Goal: Information Seeking & Learning: Check status

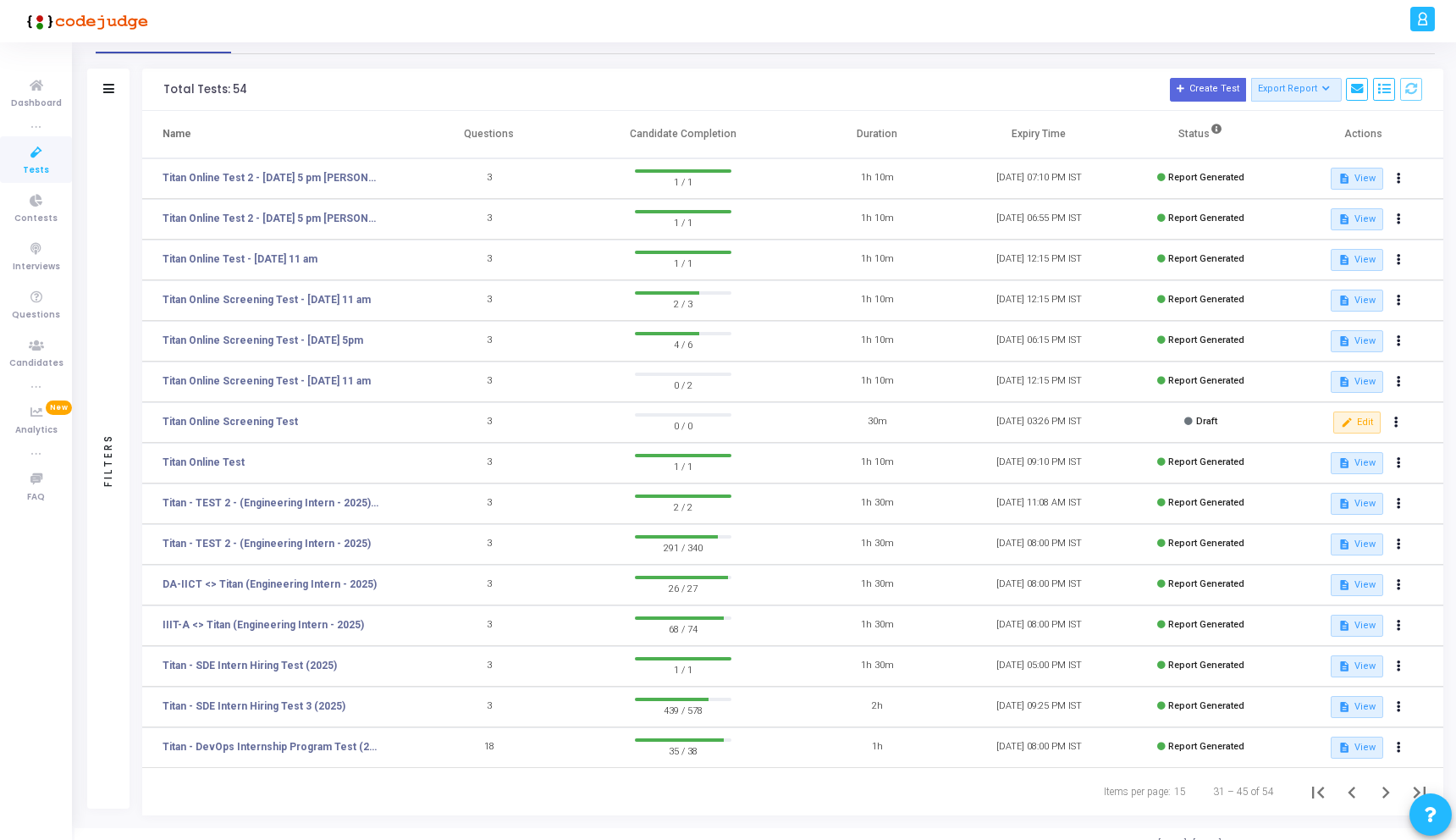
scroll to position [61, 0]
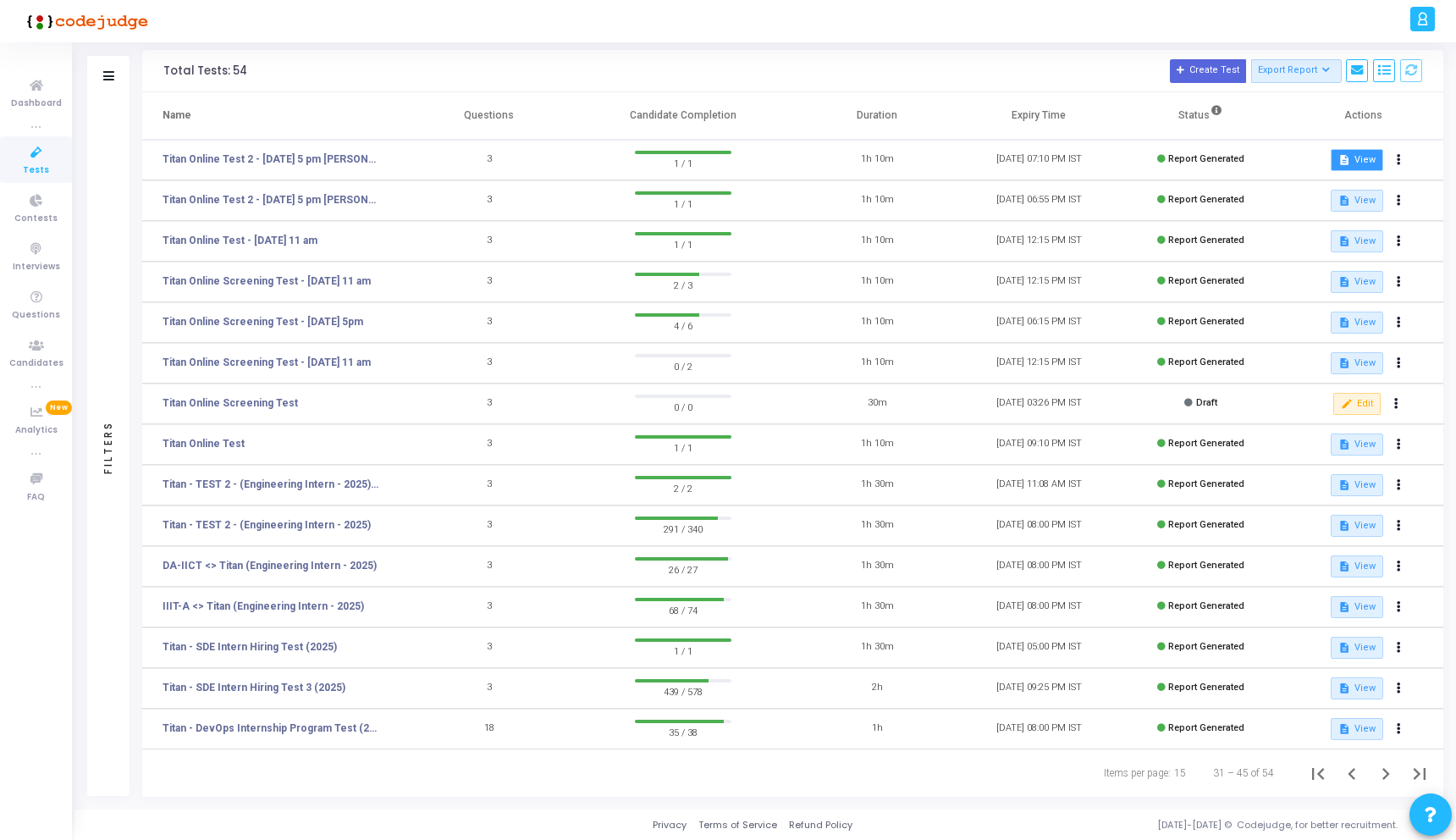
click at [1363, 160] on button "description View" at bounding box center [1356, 160] width 52 height 22
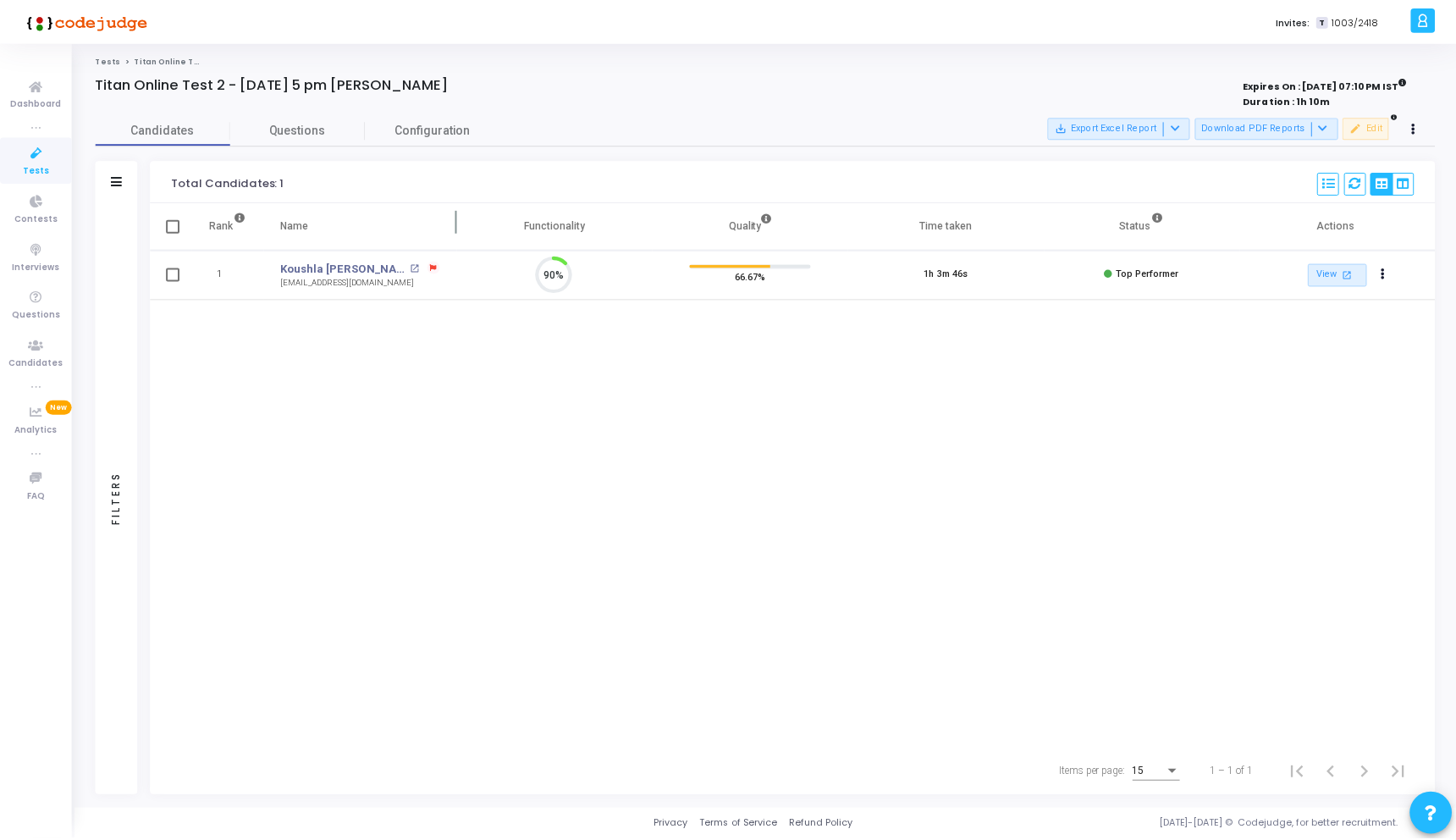
scroll to position [35, 44]
click at [293, 130] on span "Questions" at bounding box center [299, 130] width 135 height 18
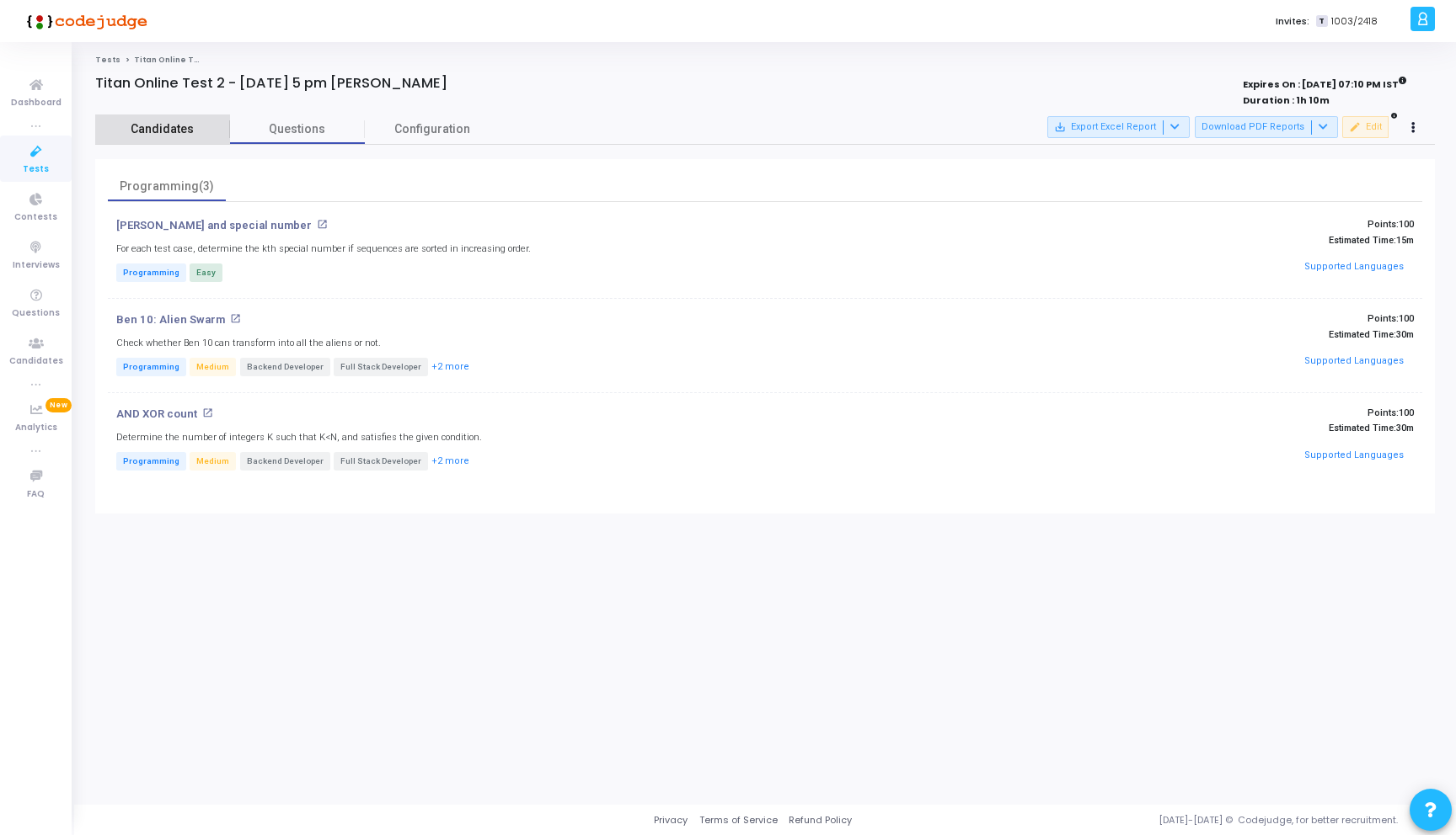
click at [164, 135] on span "Candidates" at bounding box center [162, 129] width 135 height 18
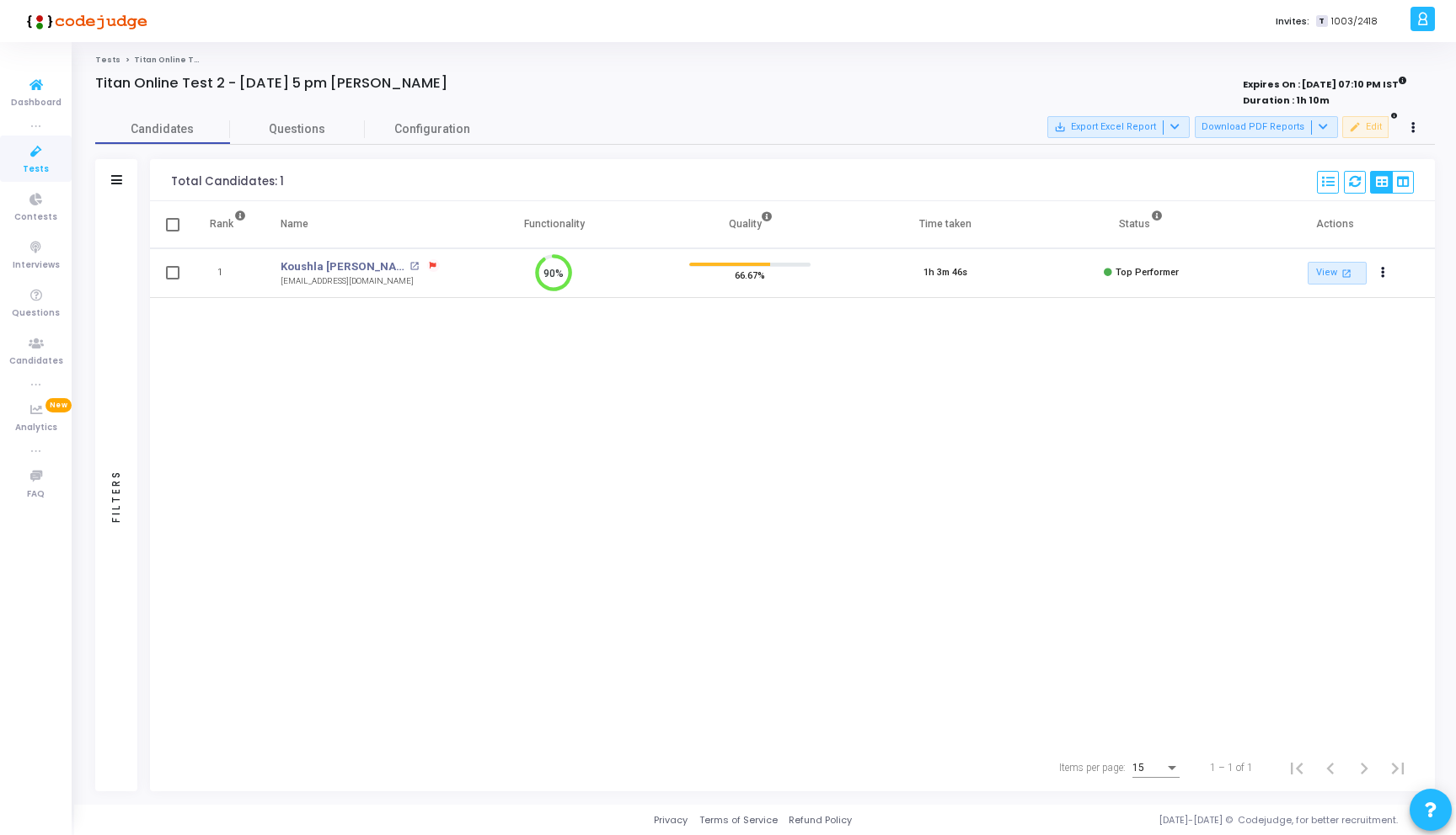
click at [29, 168] on span "Tests" at bounding box center [35, 170] width 26 height 14
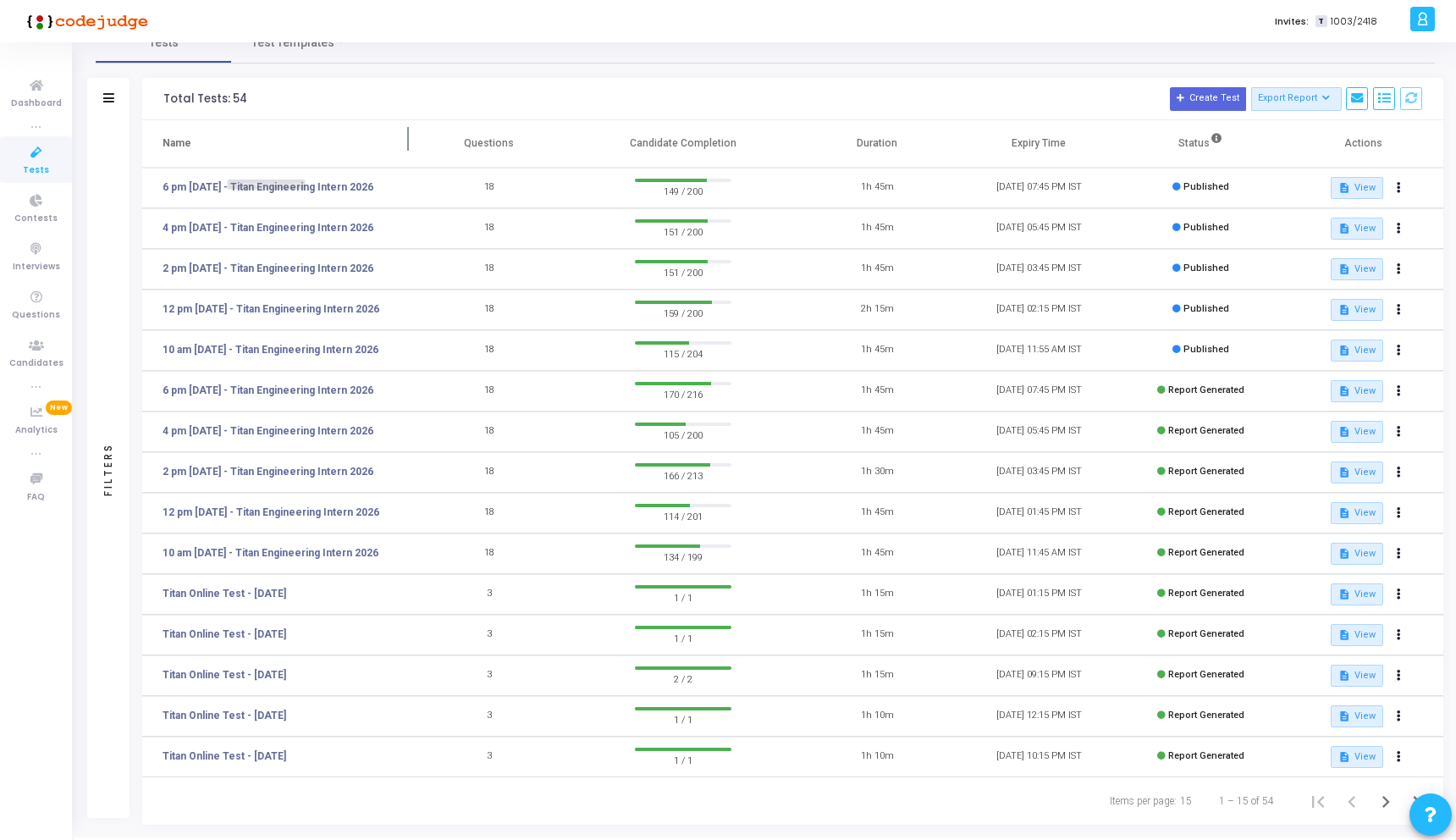
scroll to position [18, 0]
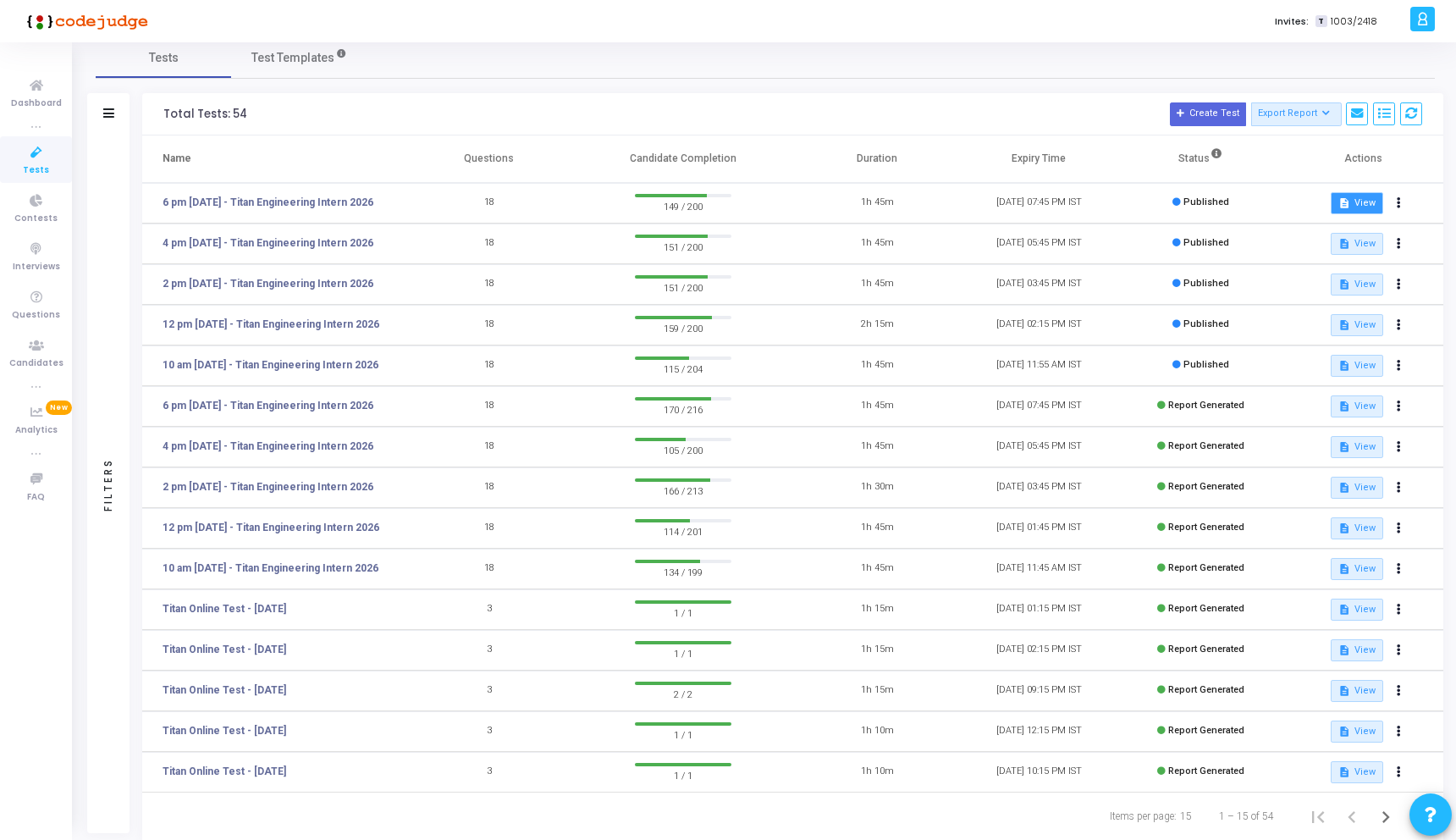
click at [1354, 202] on button "description View" at bounding box center [1356, 203] width 52 height 22
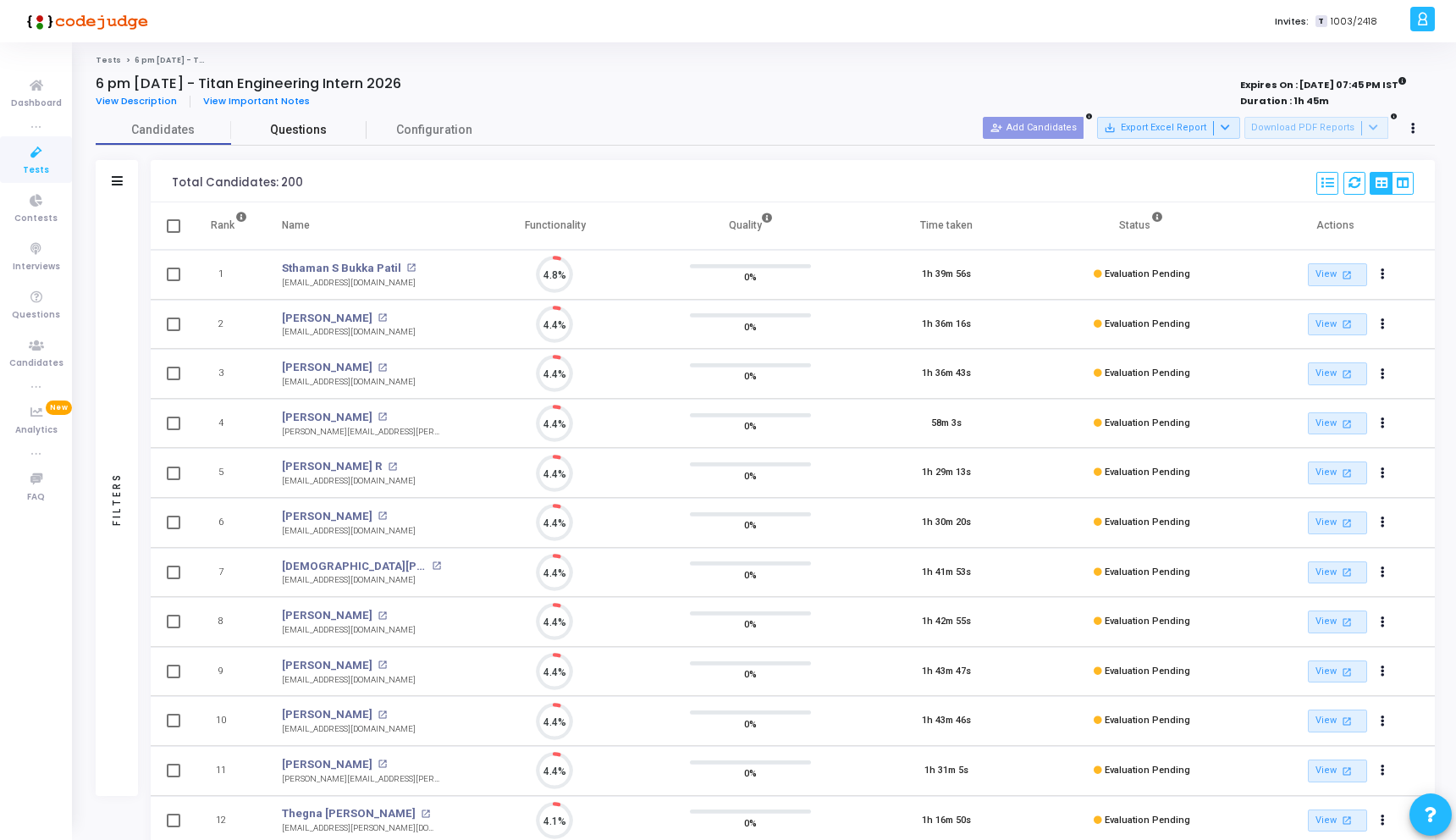
click at [295, 130] on span "Questions" at bounding box center [299, 130] width 135 height 18
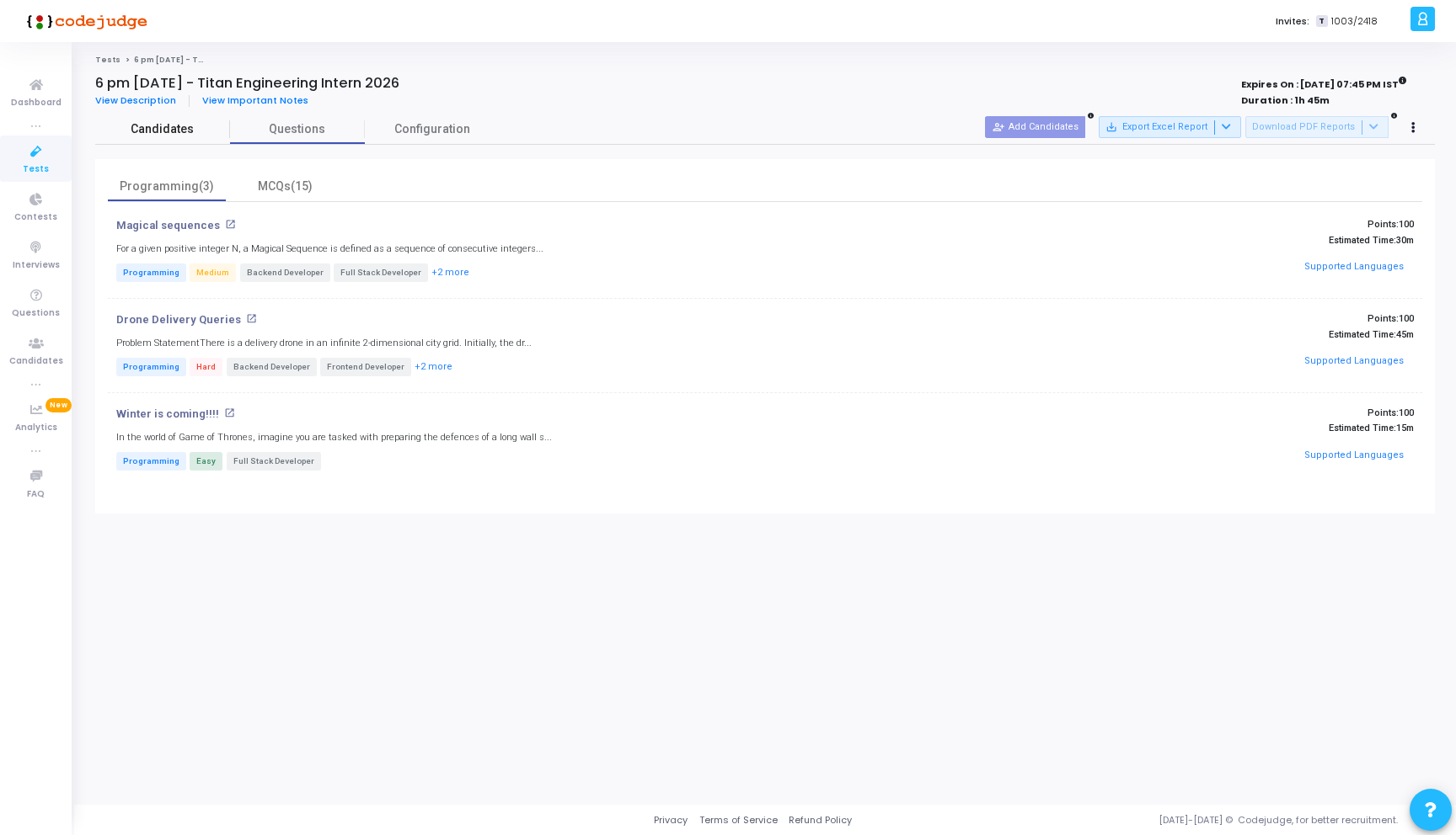
click at [184, 126] on span "Candidates" at bounding box center [162, 129] width 135 height 18
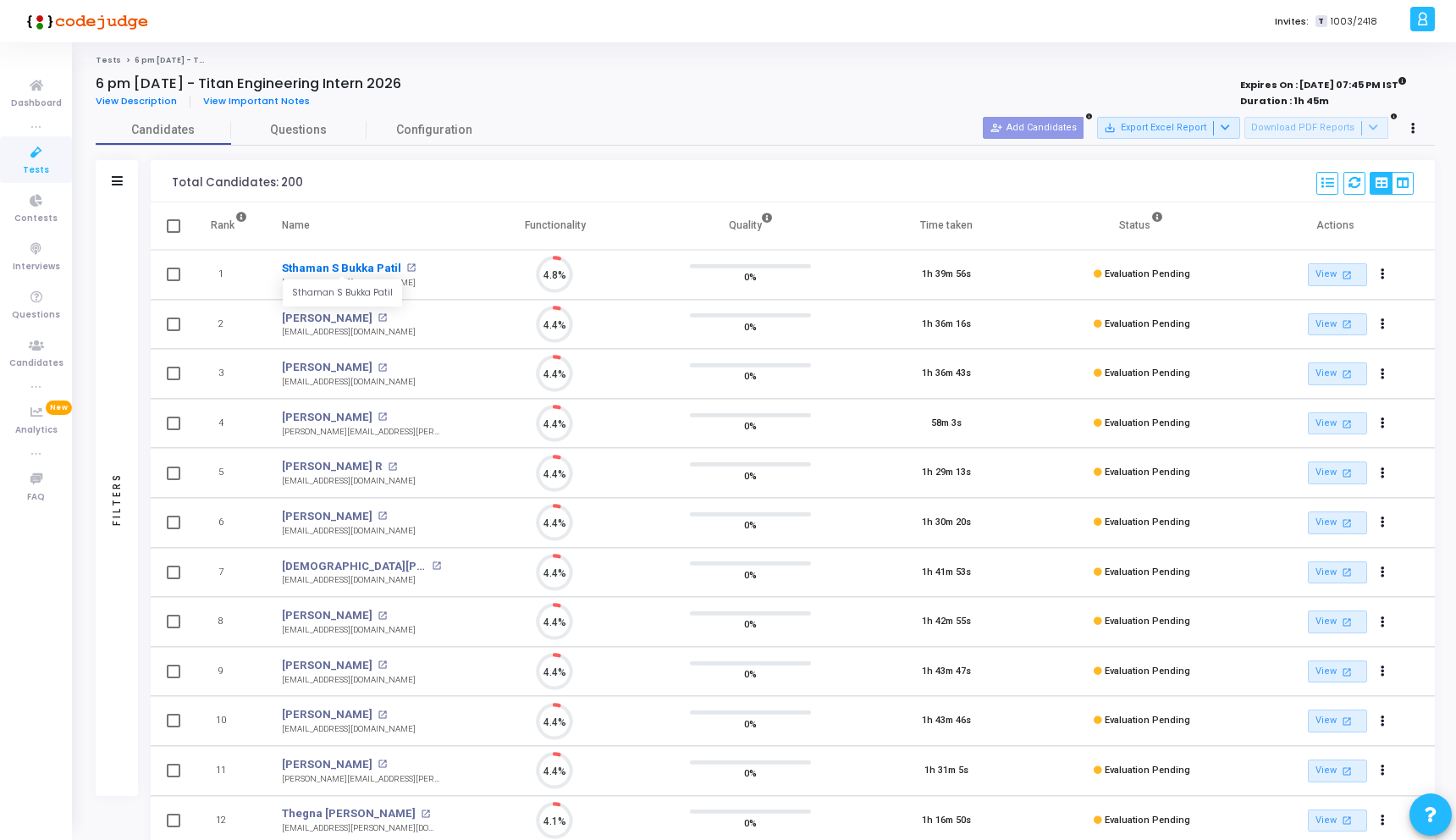
click at [330, 271] on link "Sthaman S Bukka Patil" at bounding box center [341, 268] width 119 height 17
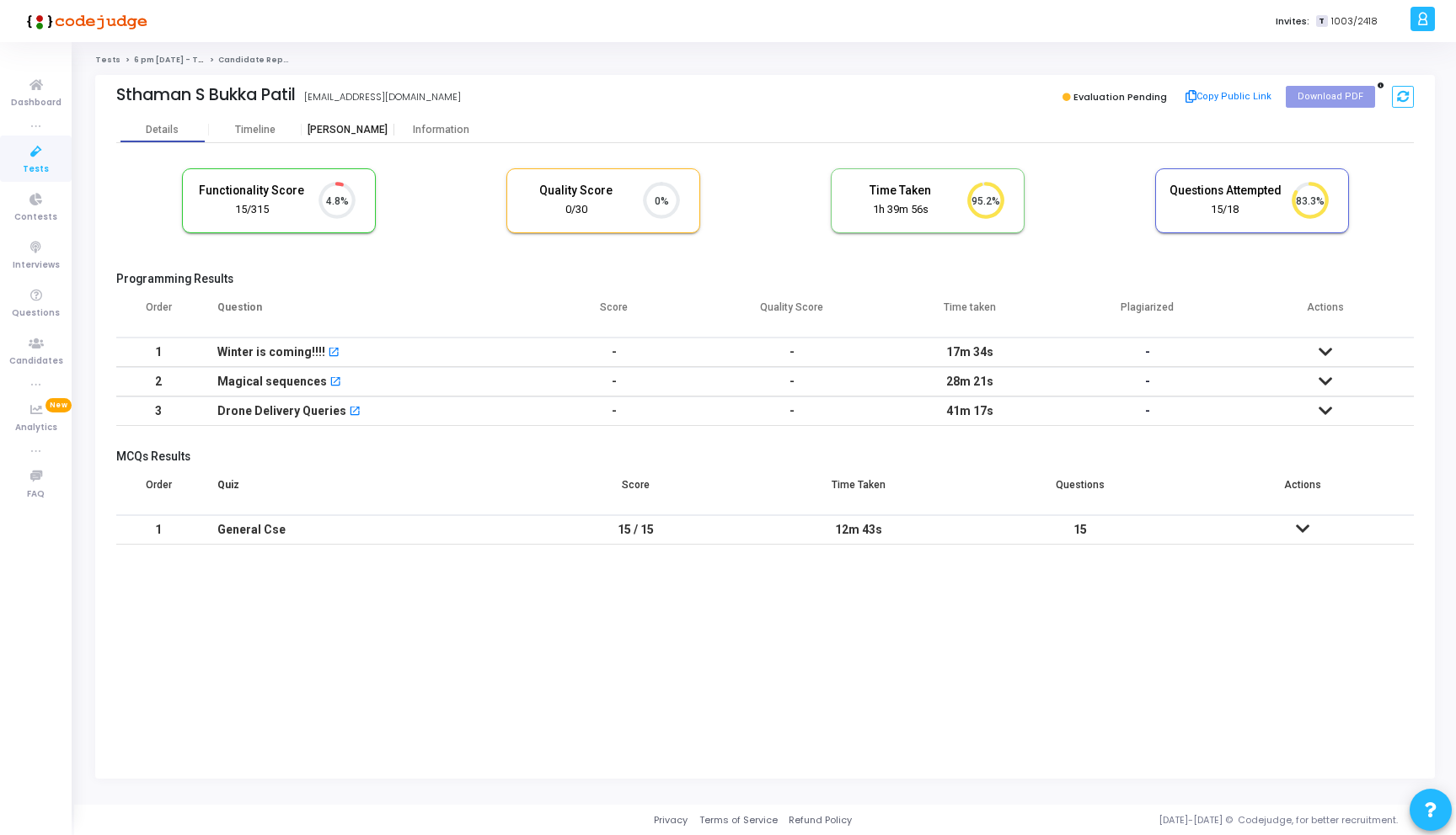
click at [352, 133] on div "Proctor" at bounding box center [348, 130] width 93 height 13
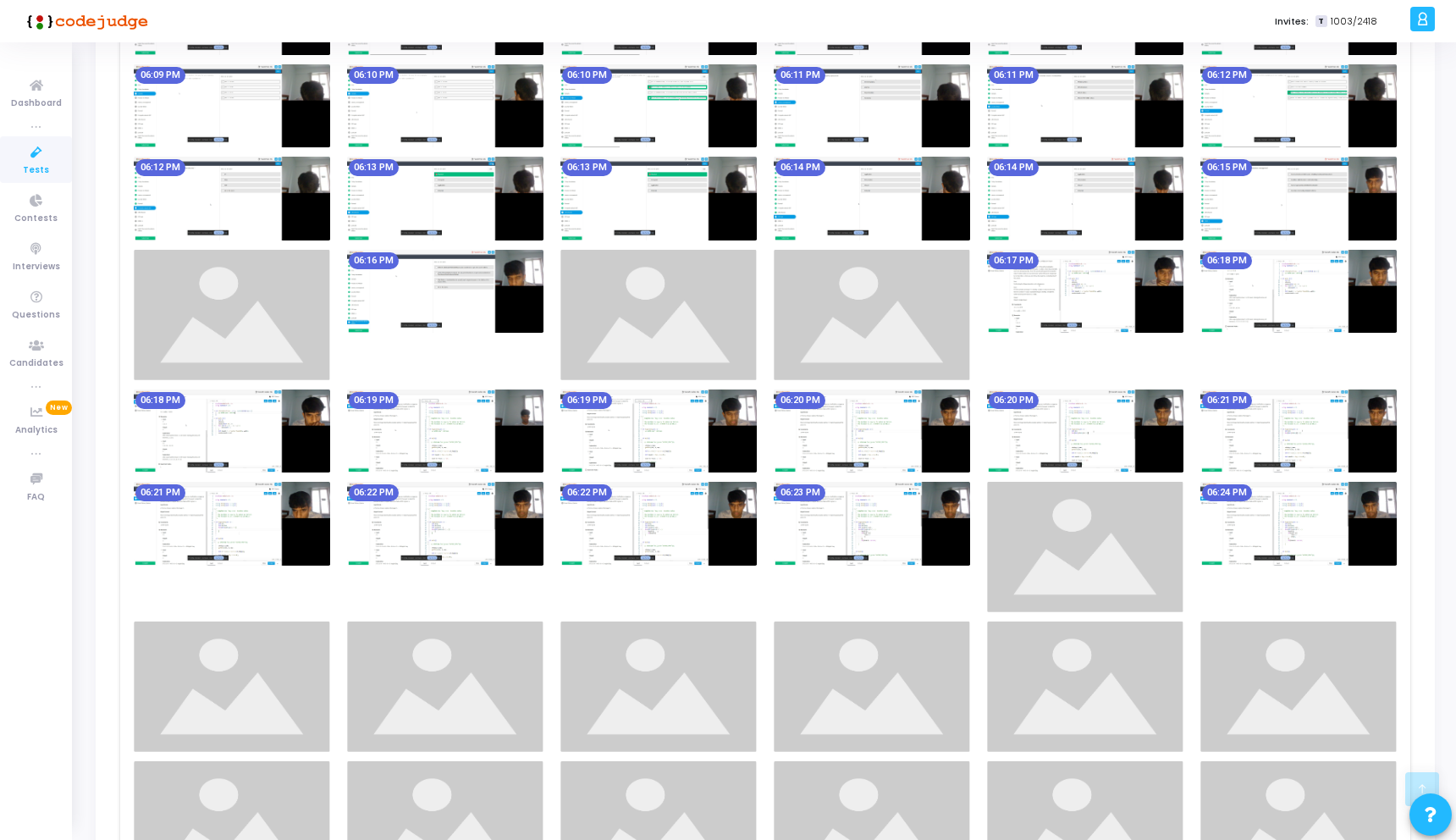
click at [513, 287] on img at bounding box center [445, 291] width 196 height 83
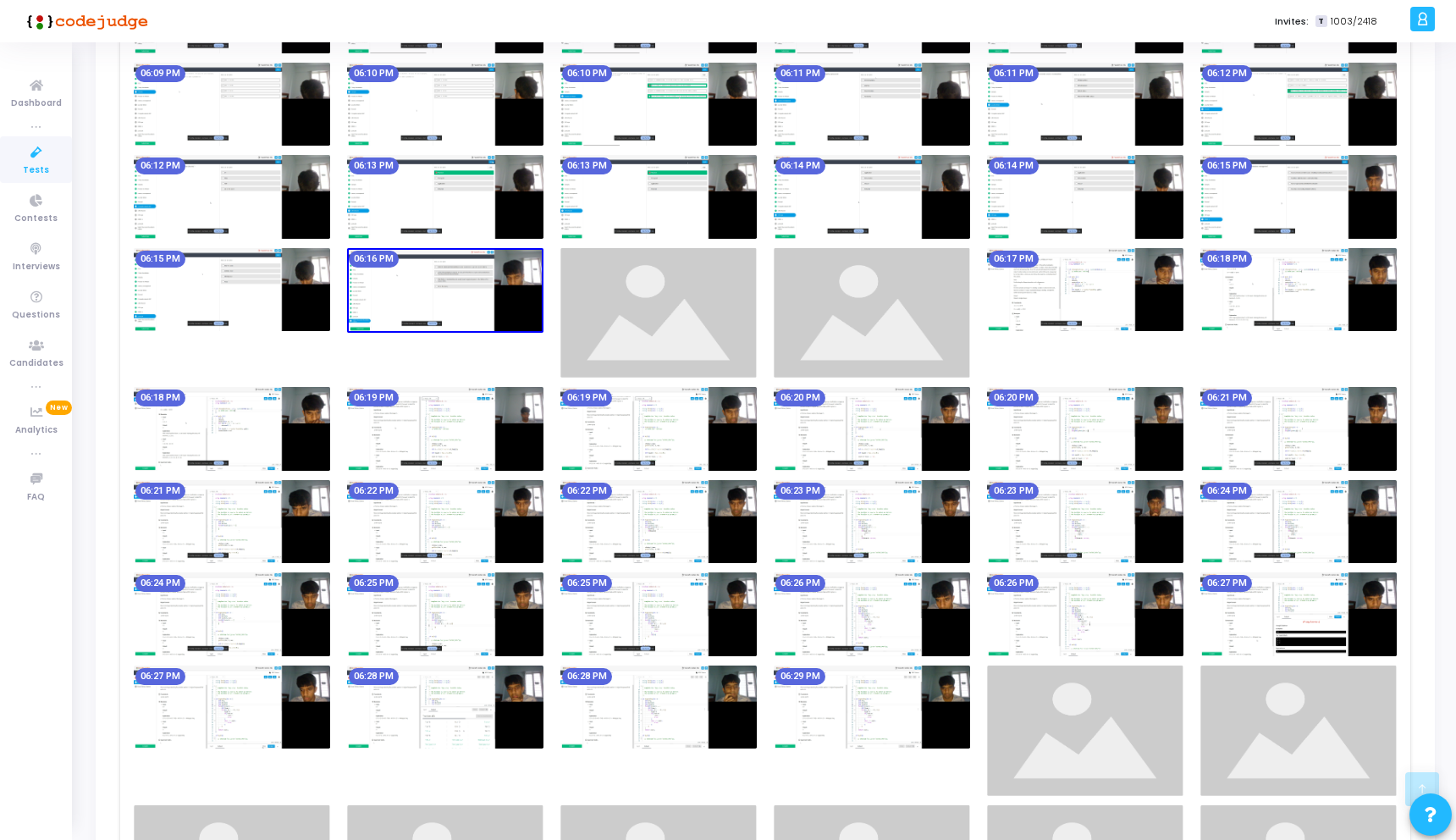
click at [513, 287] on img at bounding box center [445, 291] width 196 height 85
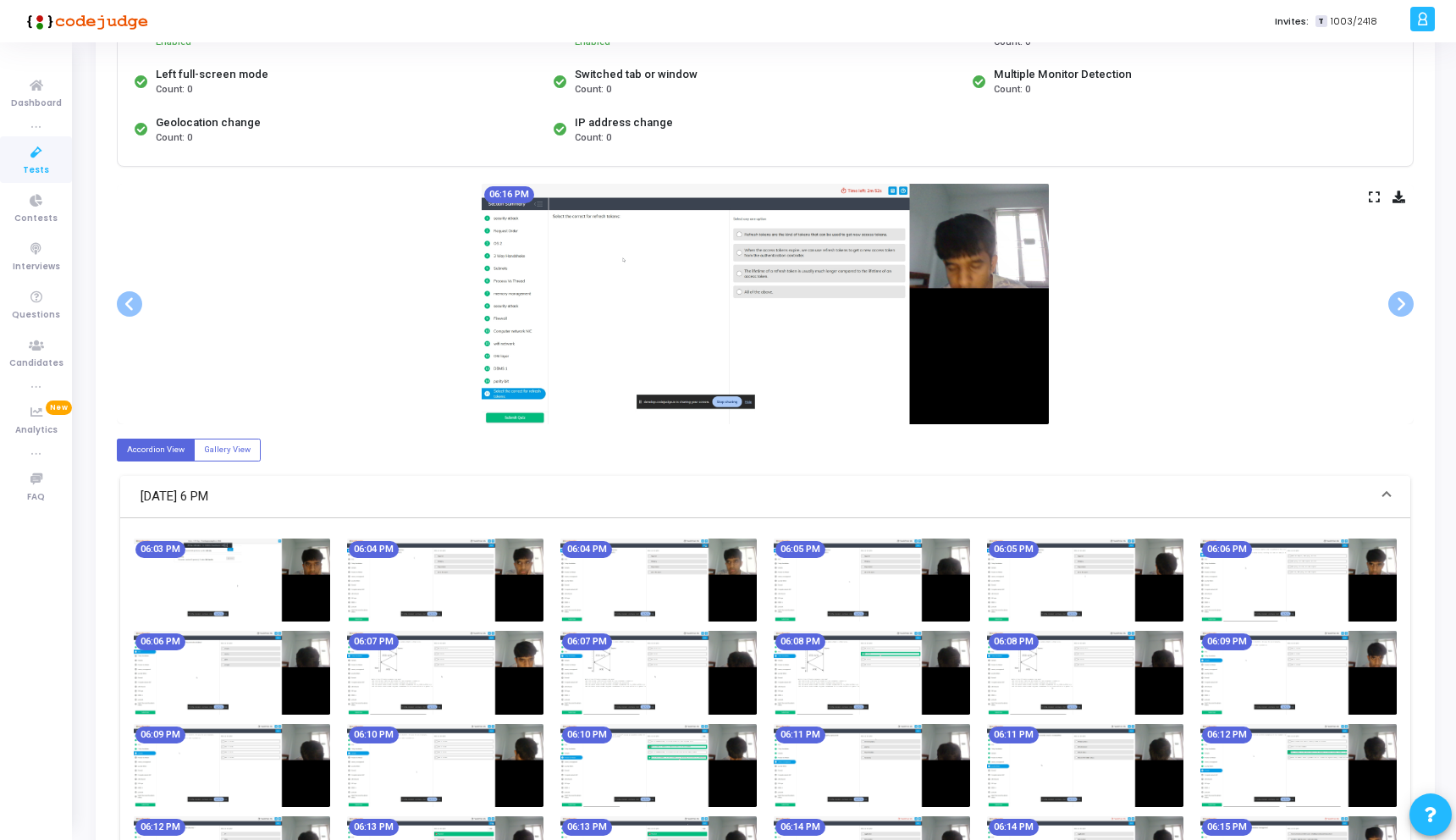
click at [1375, 193] on icon at bounding box center [1374, 197] width 11 height 9
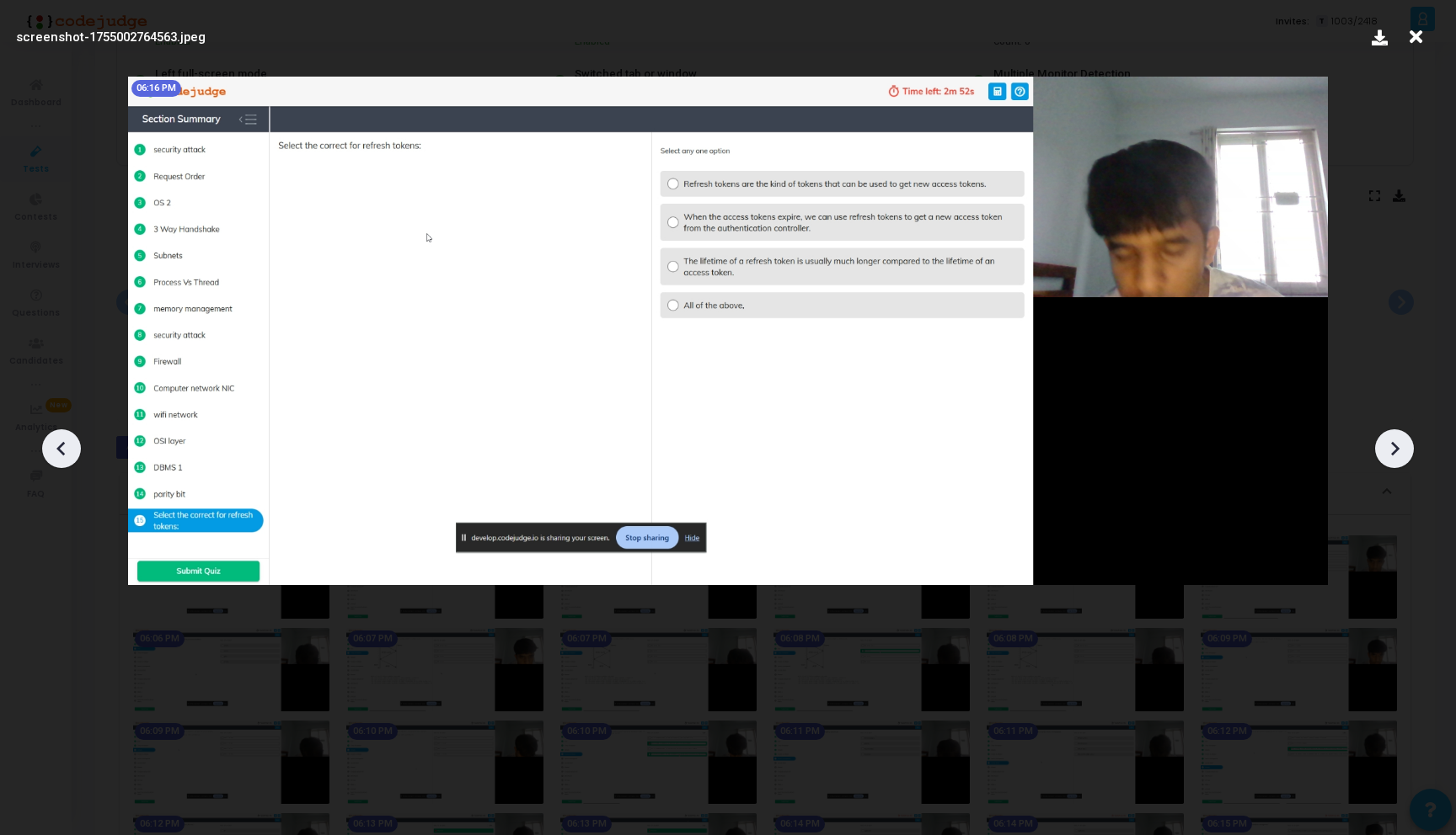
click at [64, 442] on icon at bounding box center [61, 449] width 25 height 25
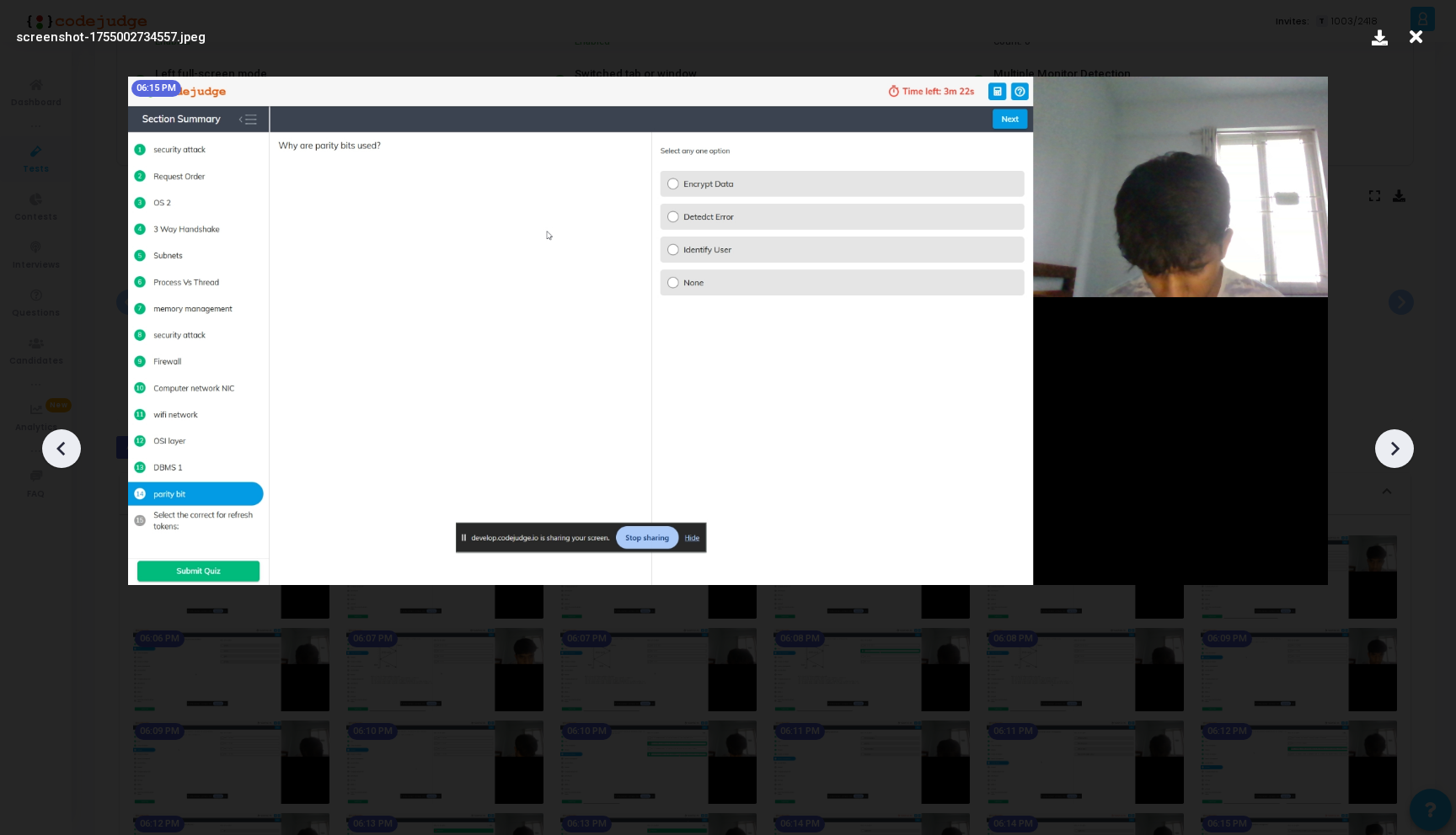
click at [64, 442] on icon at bounding box center [61, 449] width 25 height 25
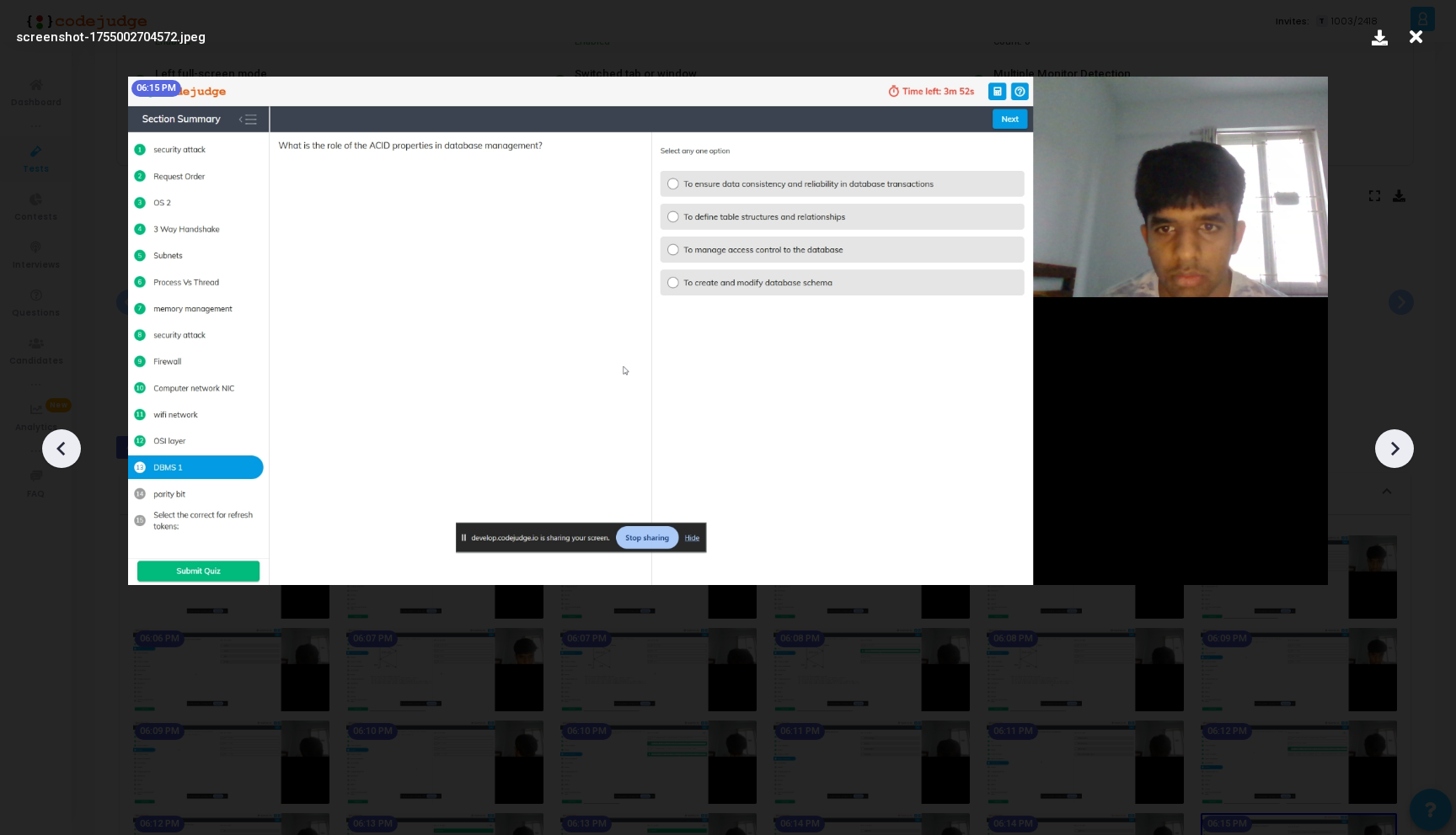
click at [64, 442] on icon at bounding box center [61, 449] width 25 height 25
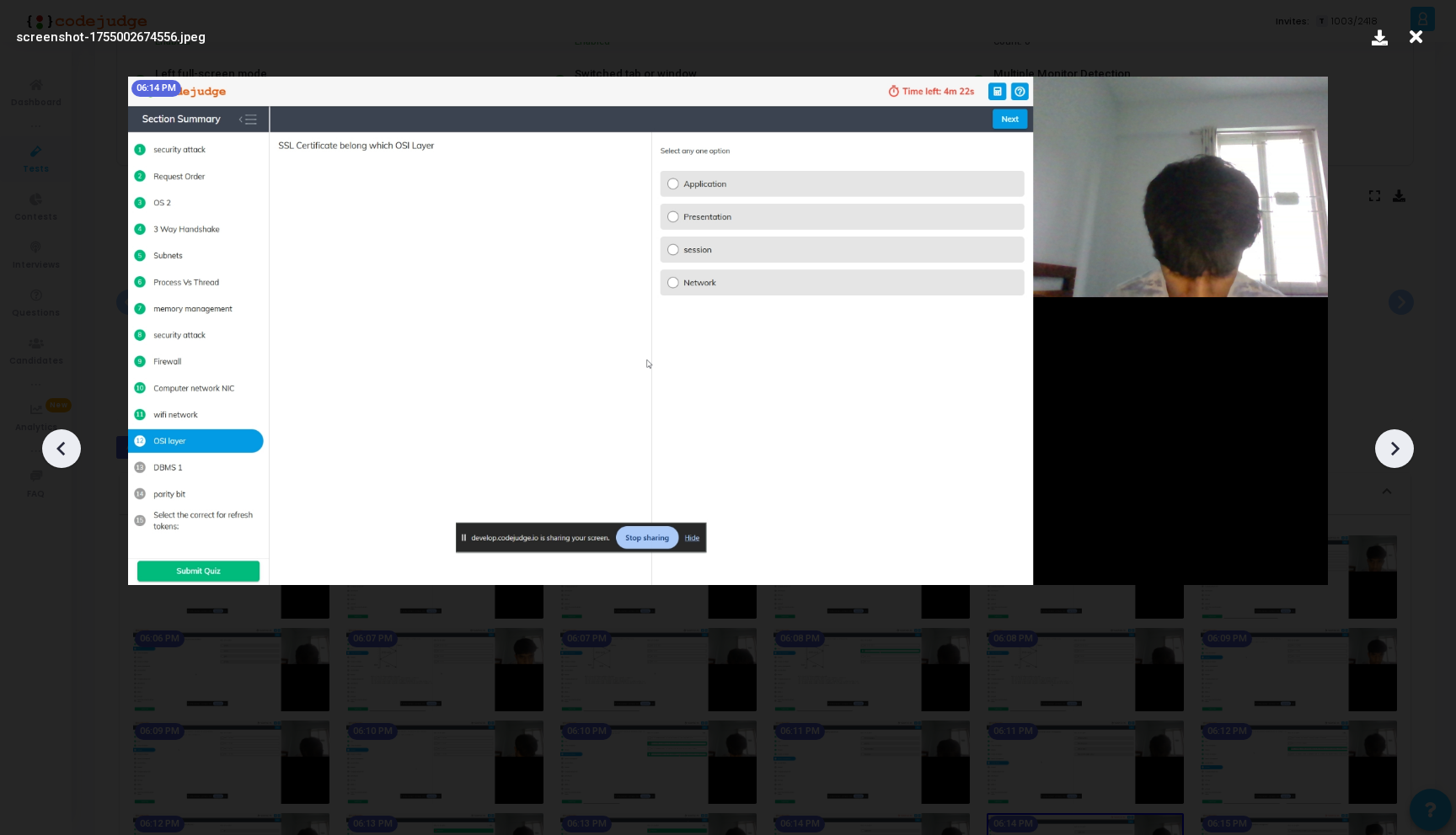
click at [64, 442] on icon at bounding box center [61, 449] width 25 height 25
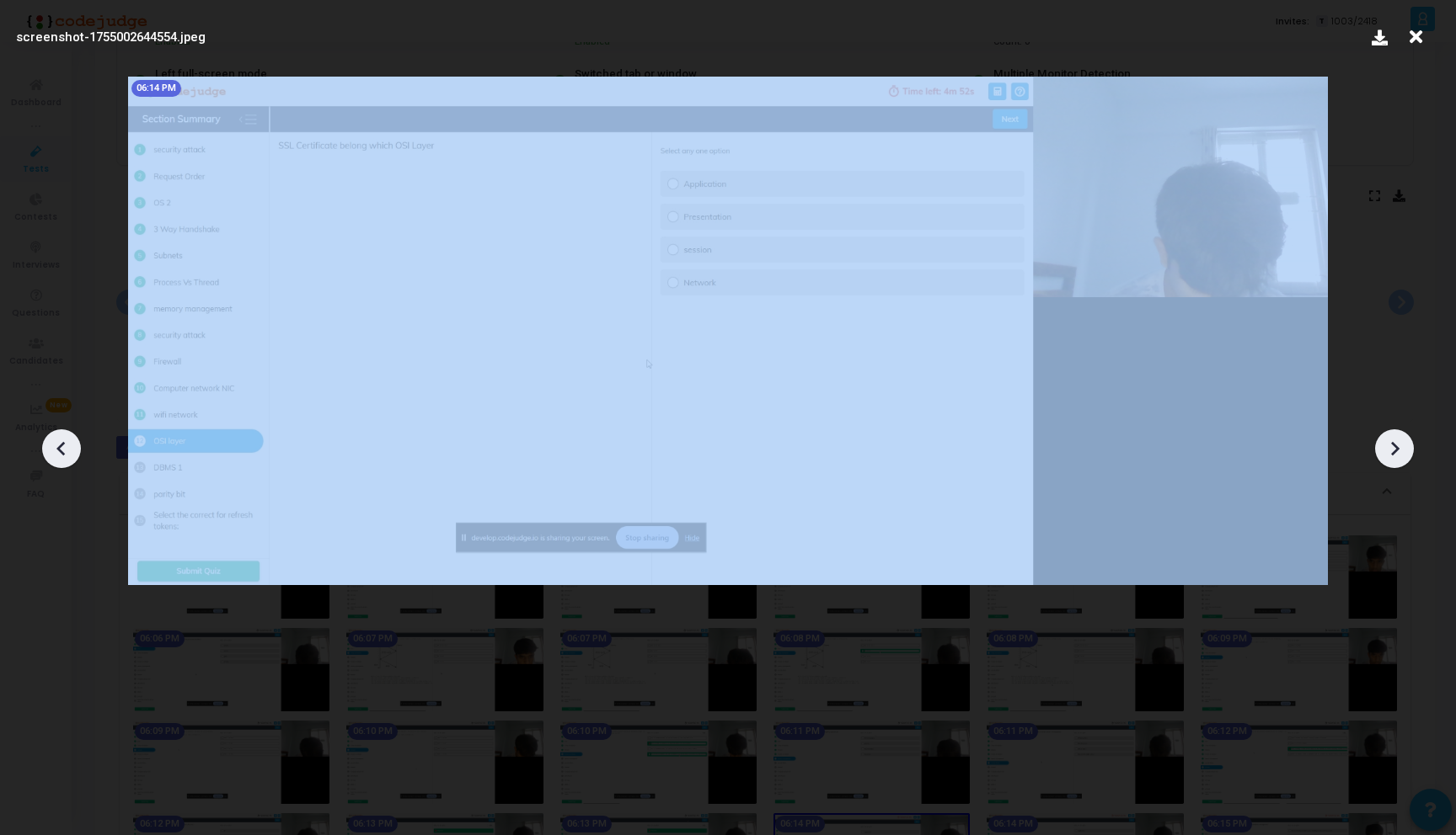
click at [64, 442] on icon at bounding box center [61, 449] width 25 height 25
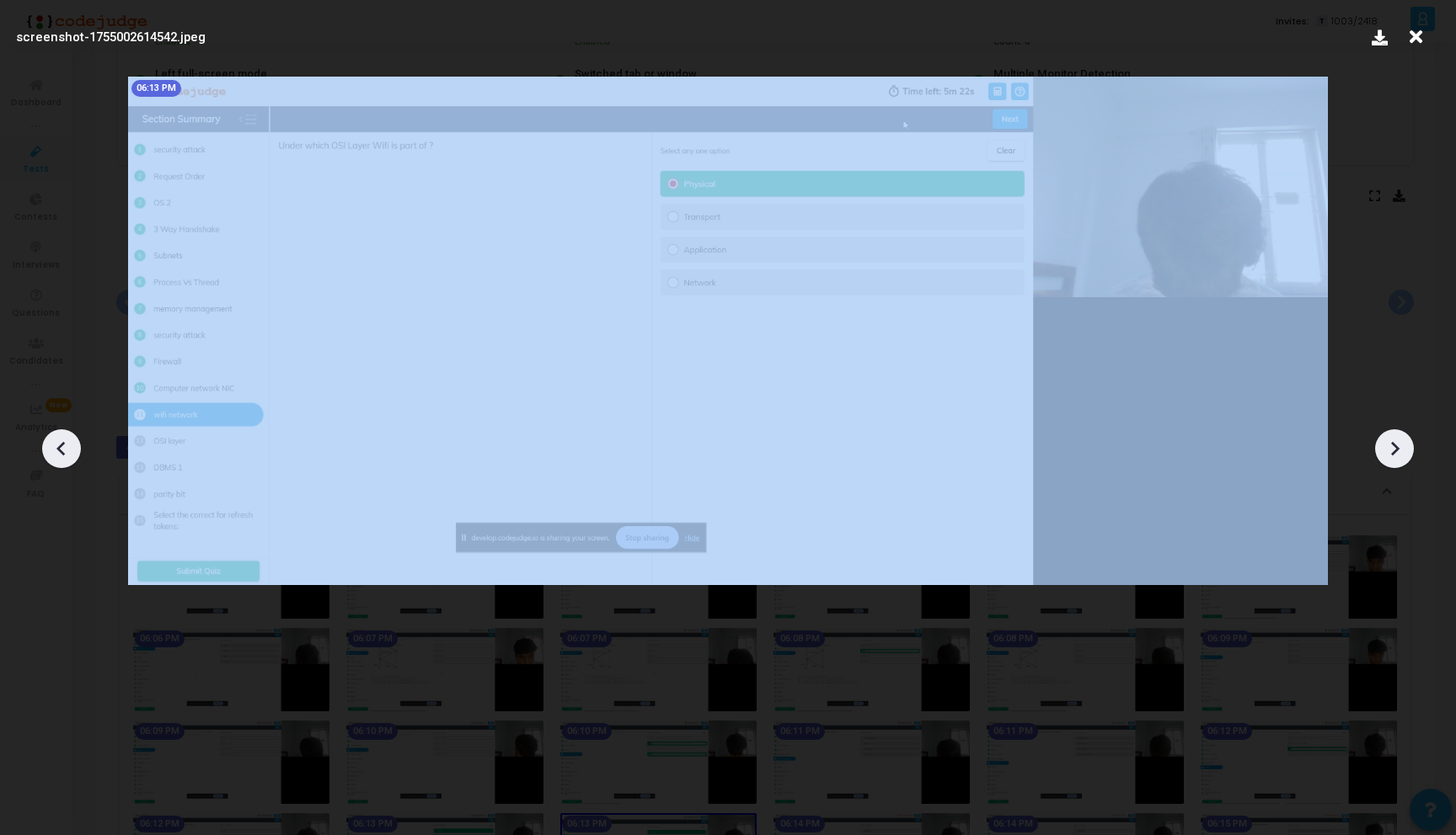
click at [64, 442] on icon at bounding box center [61, 449] width 25 height 25
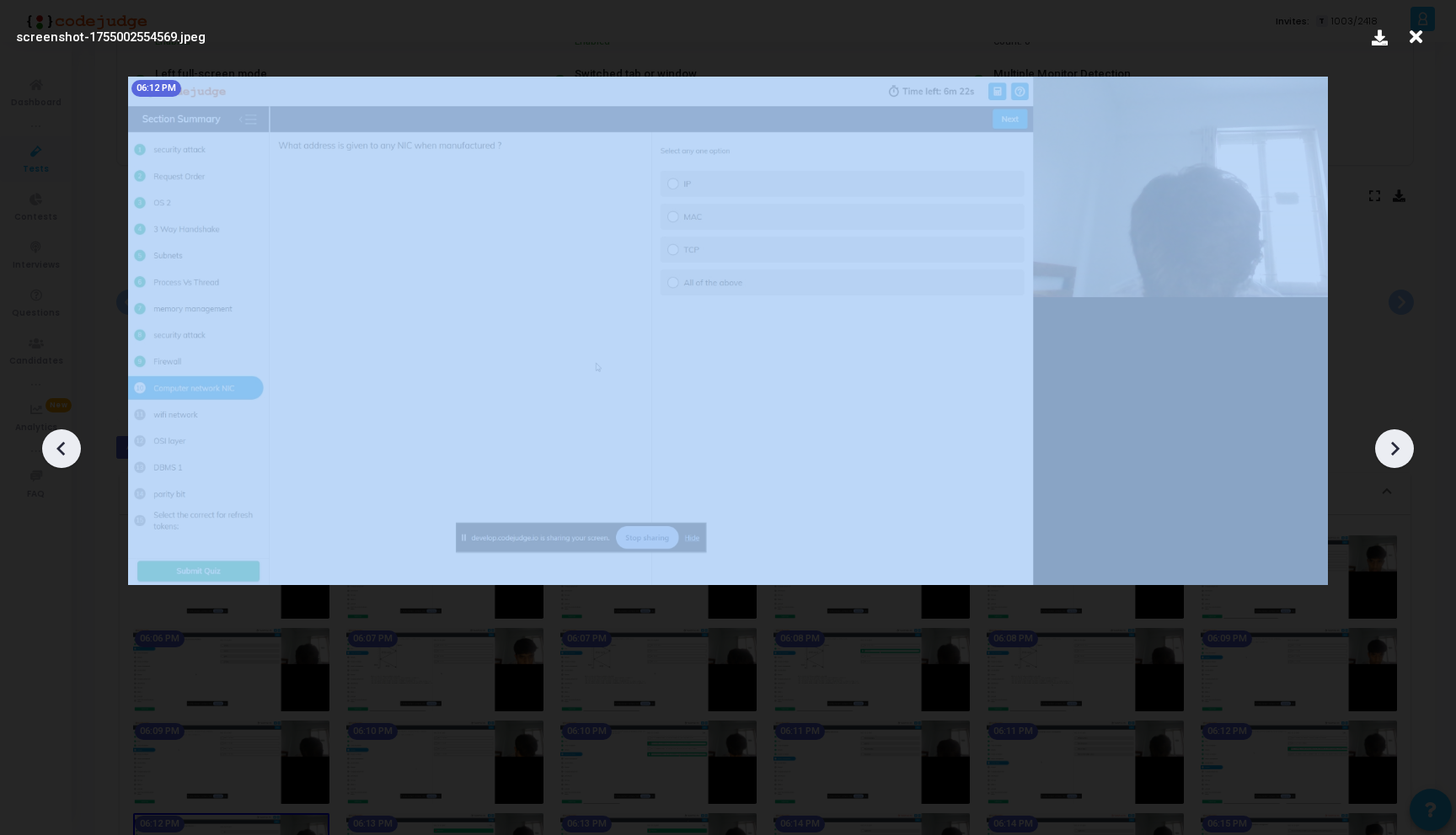
click at [64, 442] on icon at bounding box center [61, 449] width 25 height 25
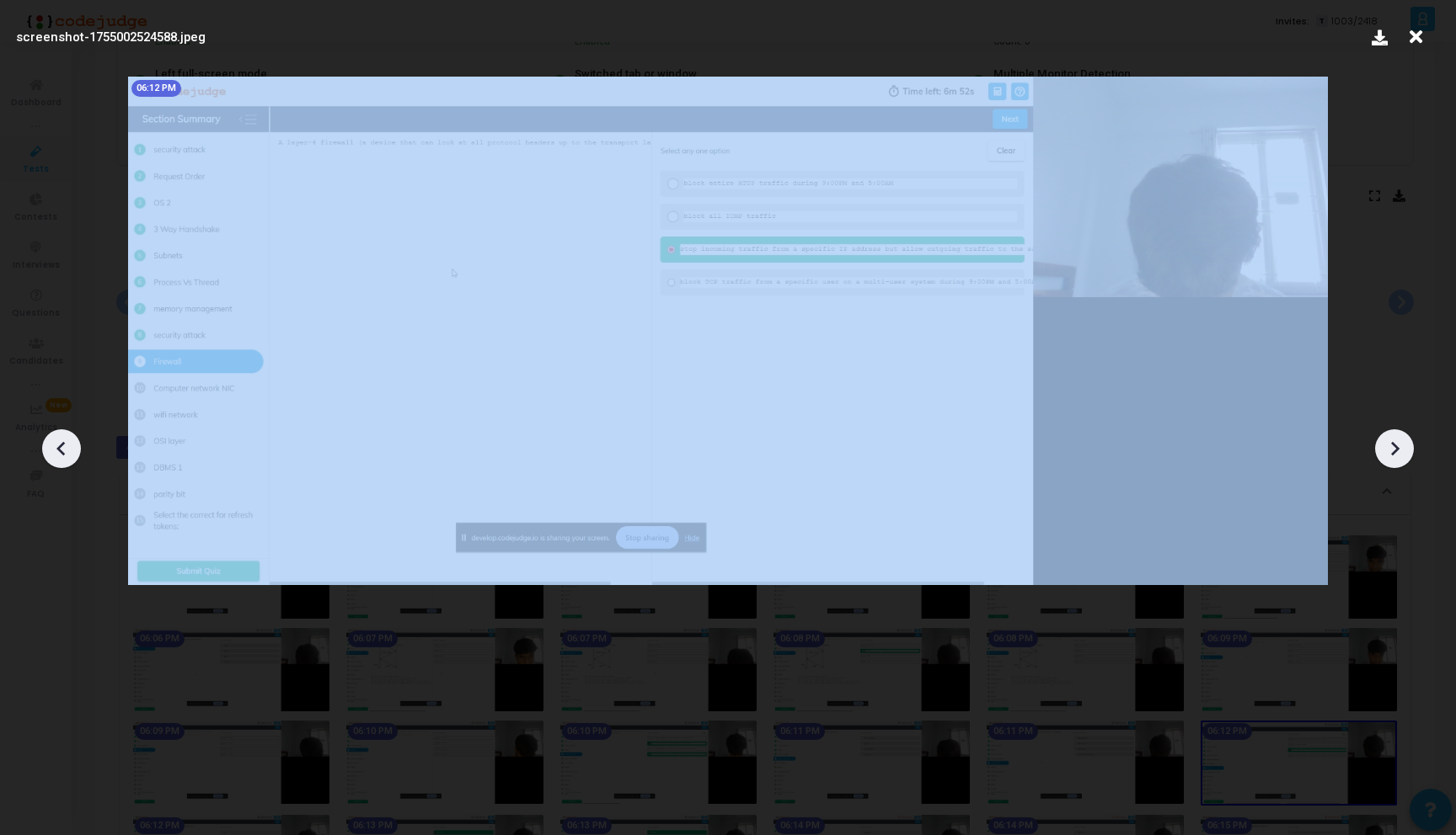
click at [64, 442] on icon at bounding box center [61, 449] width 25 height 25
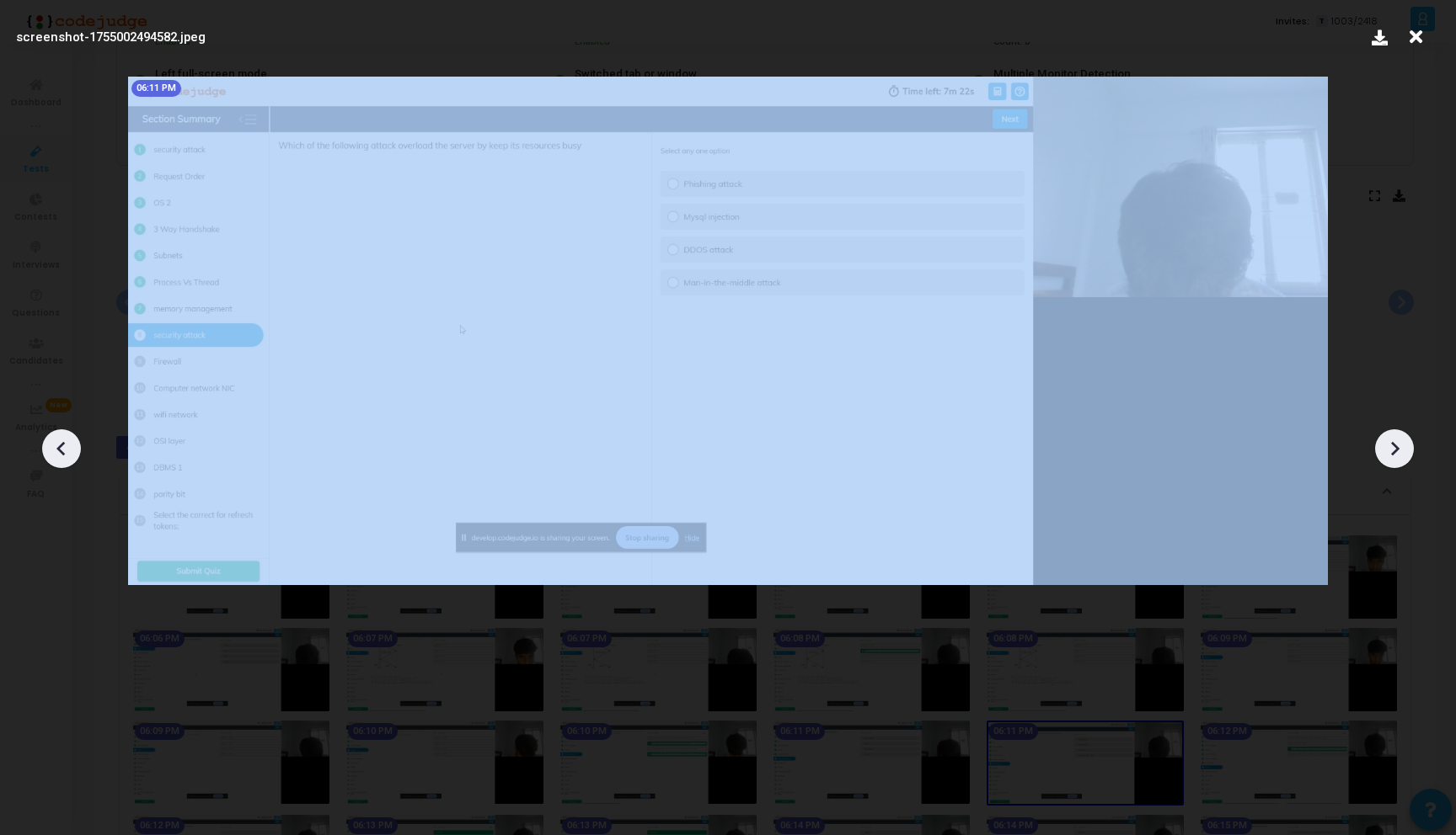
click at [64, 442] on icon at bounding box center [61, 449] width 25 height 25
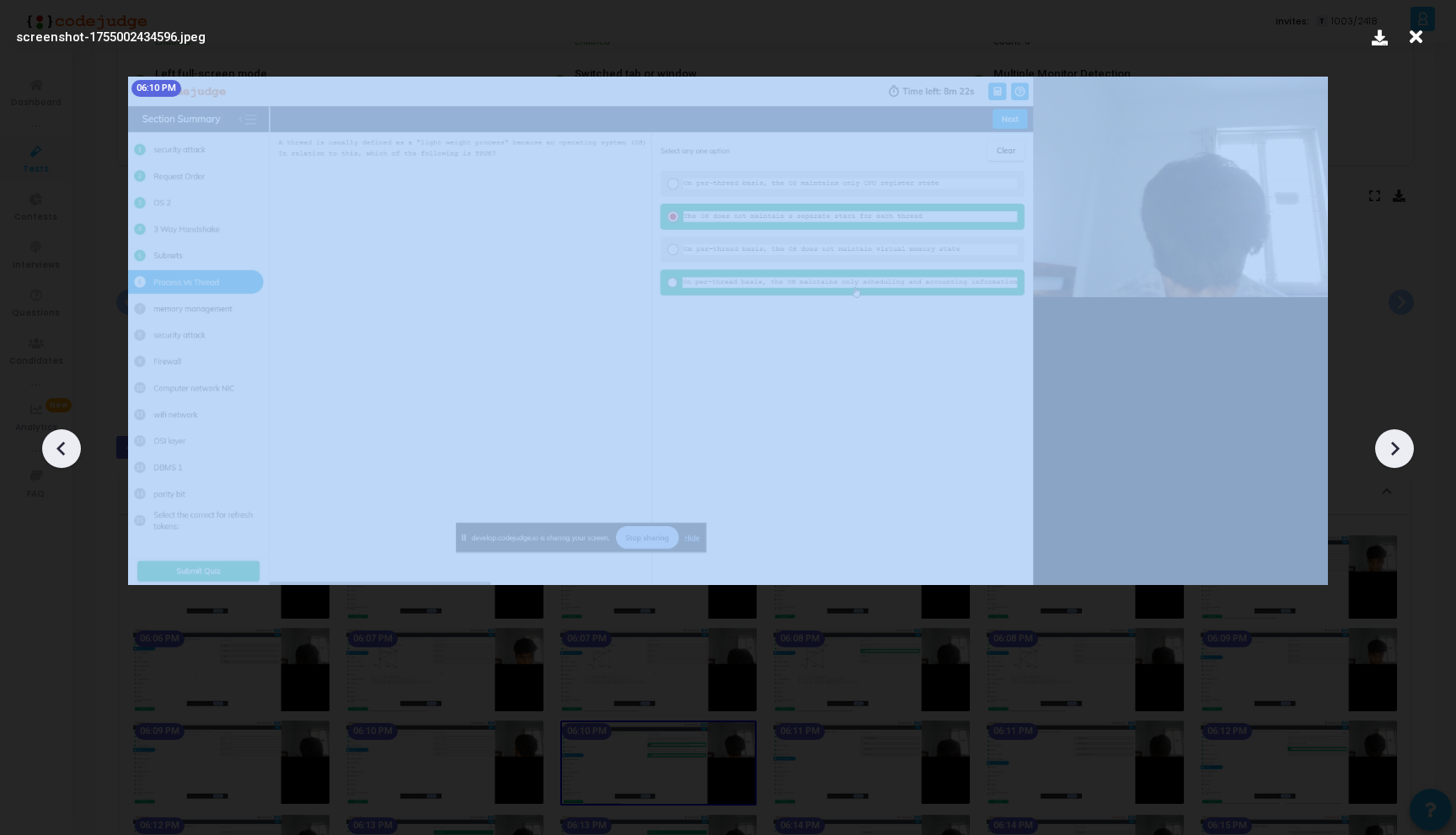
click at [64, 442] on icon at bounding box center [61, 449] width 25 height 25
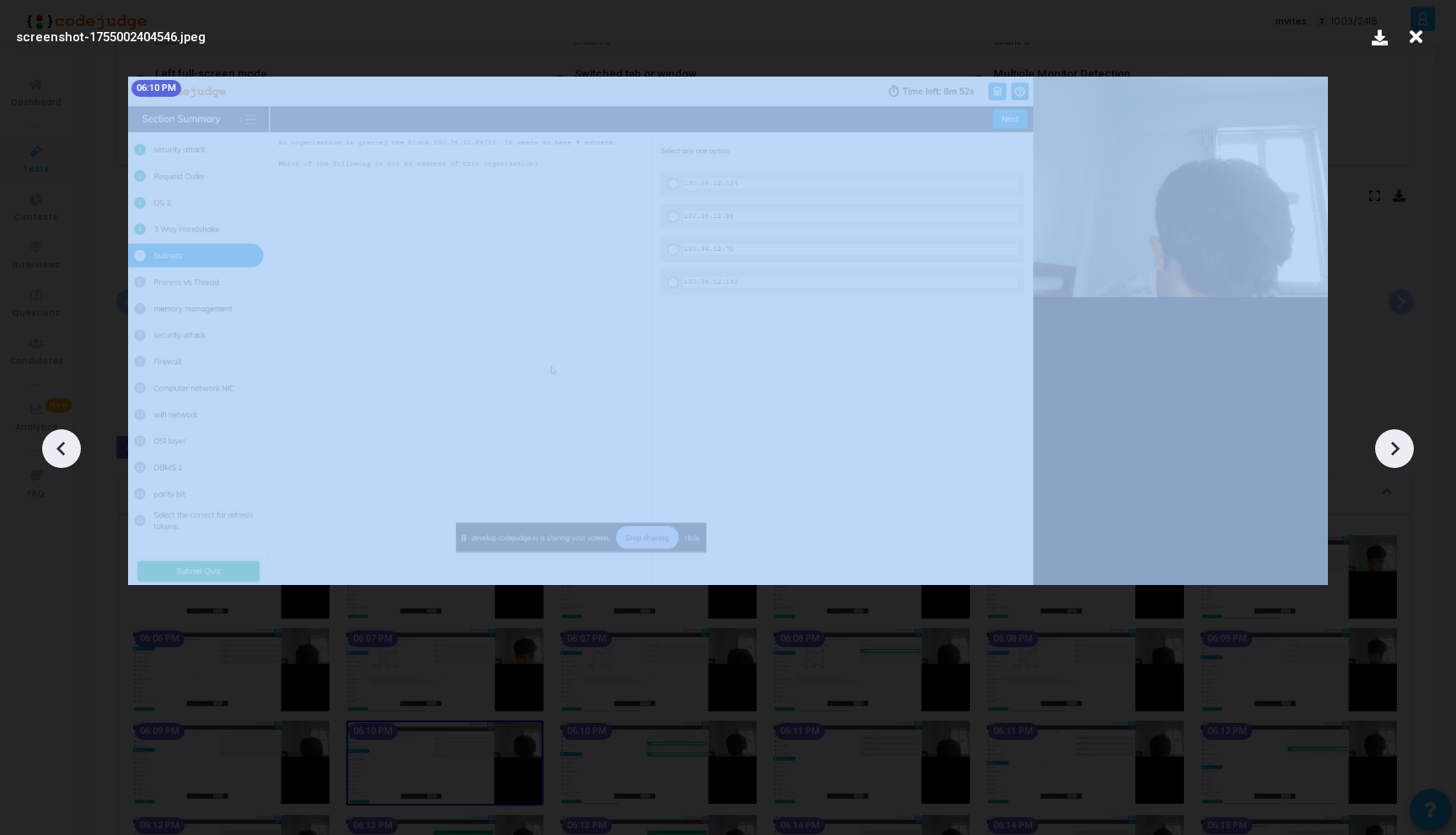
click at [64, 442] on icon at bounding box center [61, 449] width 25 height 25
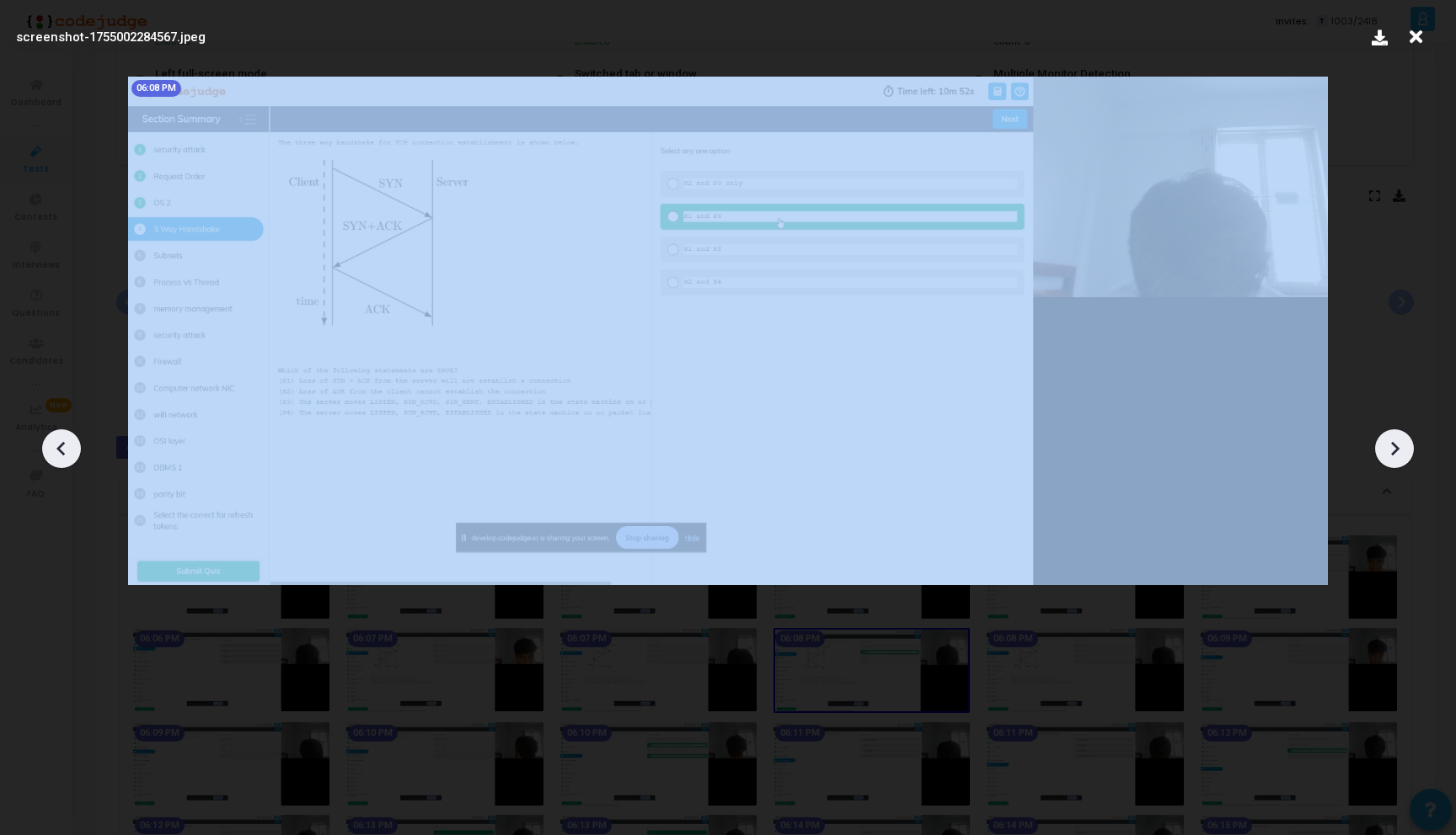
click at [64, 442] on icon at bounding box center [61, 449] width 25 height 25
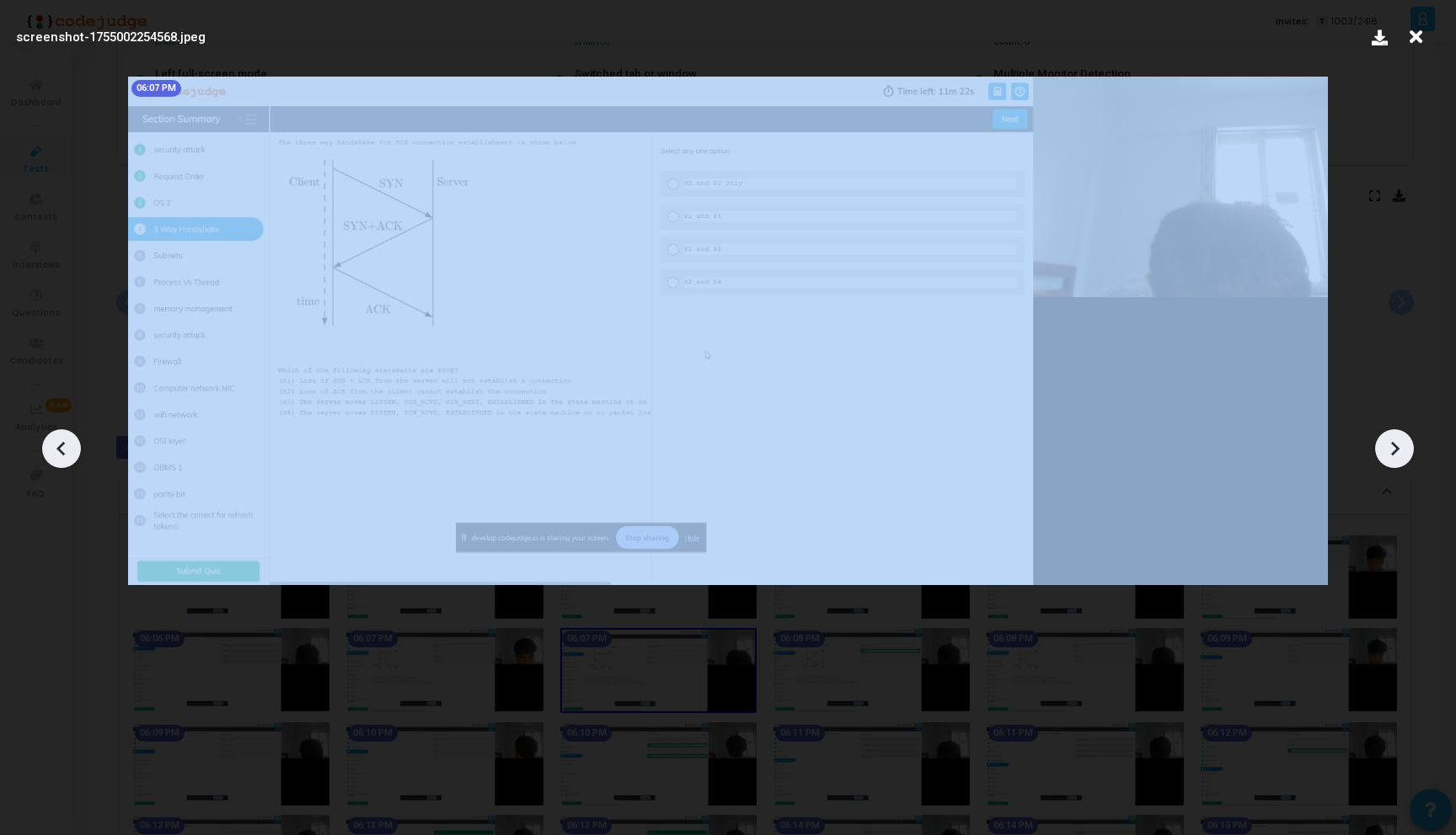
click at [64, 442] on icon at bounding box center [61, 449] width 25 height 25
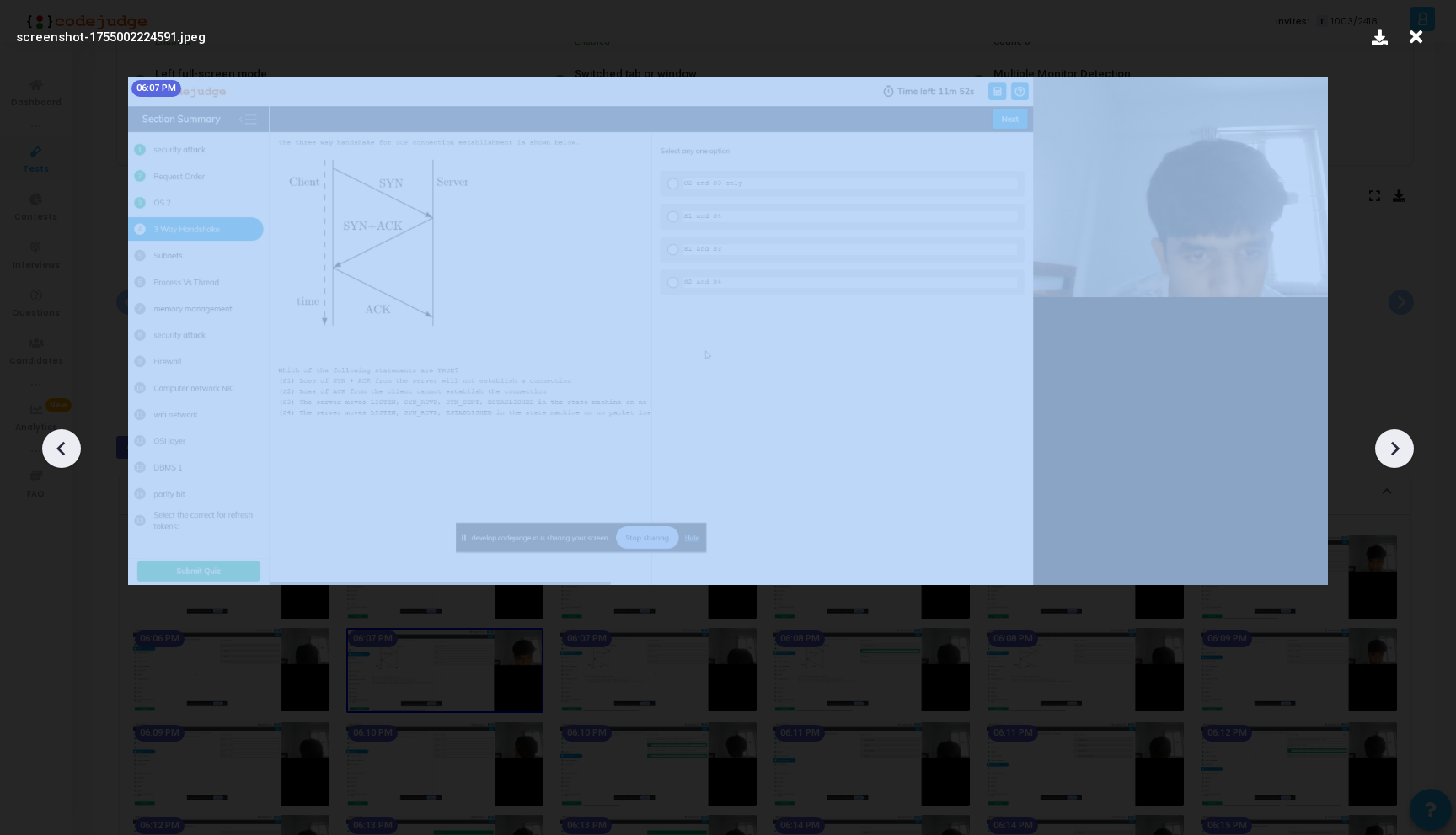
click at [64, 442] on icon at bounding box center [61, 449] width 25 height 25
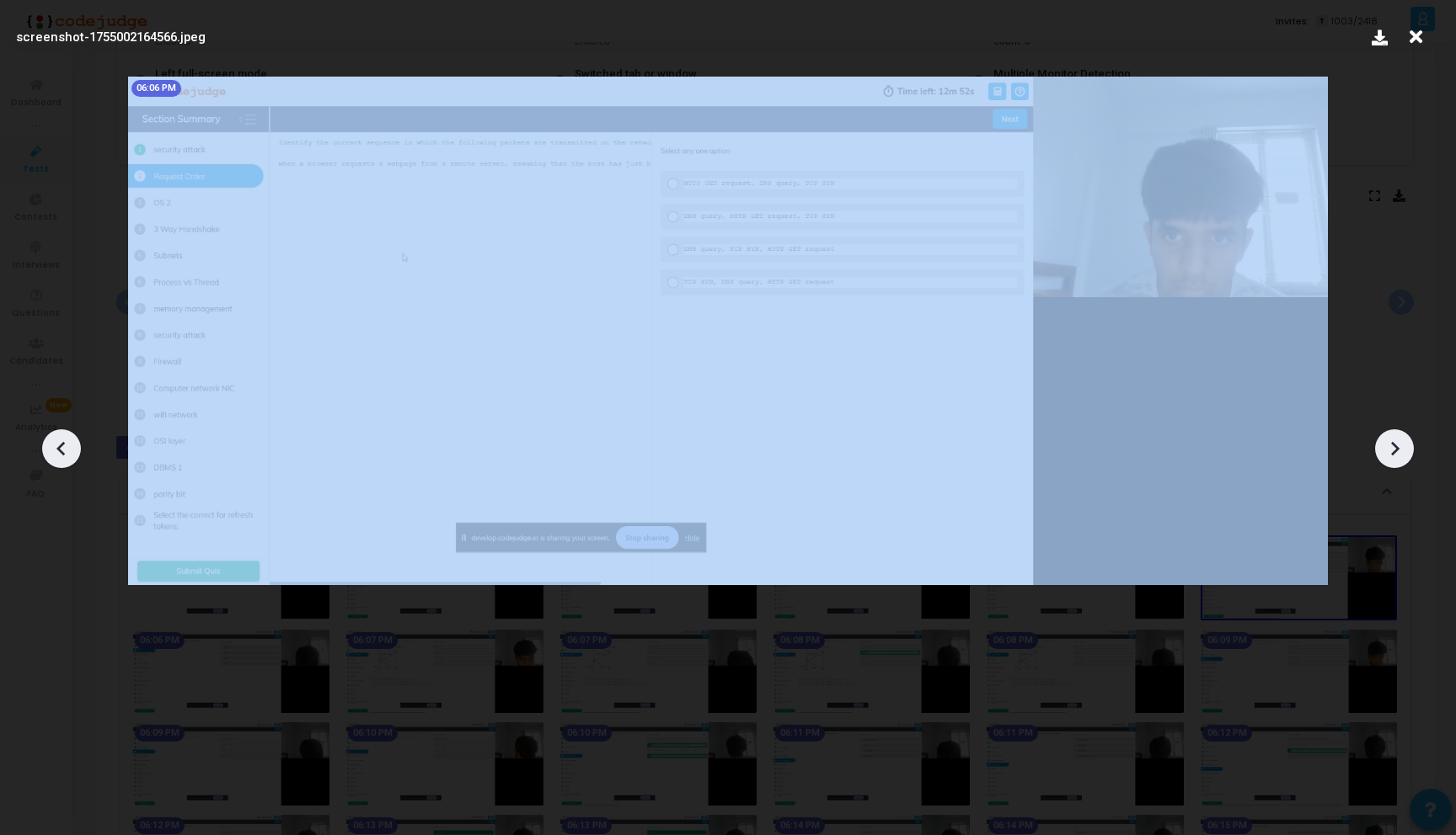
click at [64, 442] on icon at bounding box center [61, 449] width 25 height 25
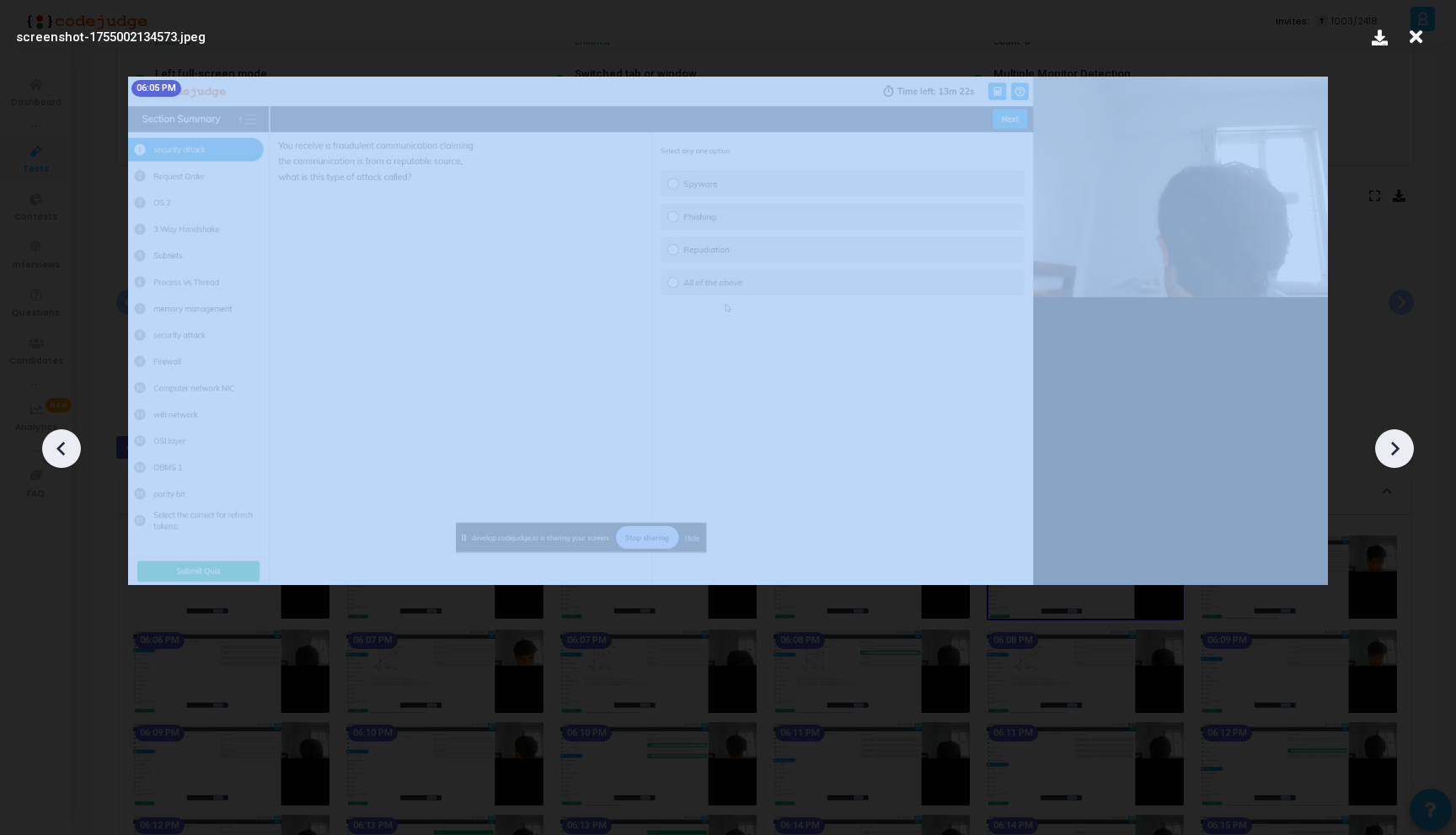
click at [64, 442] on icon at bounding box center [61, 449] width 25 height 25
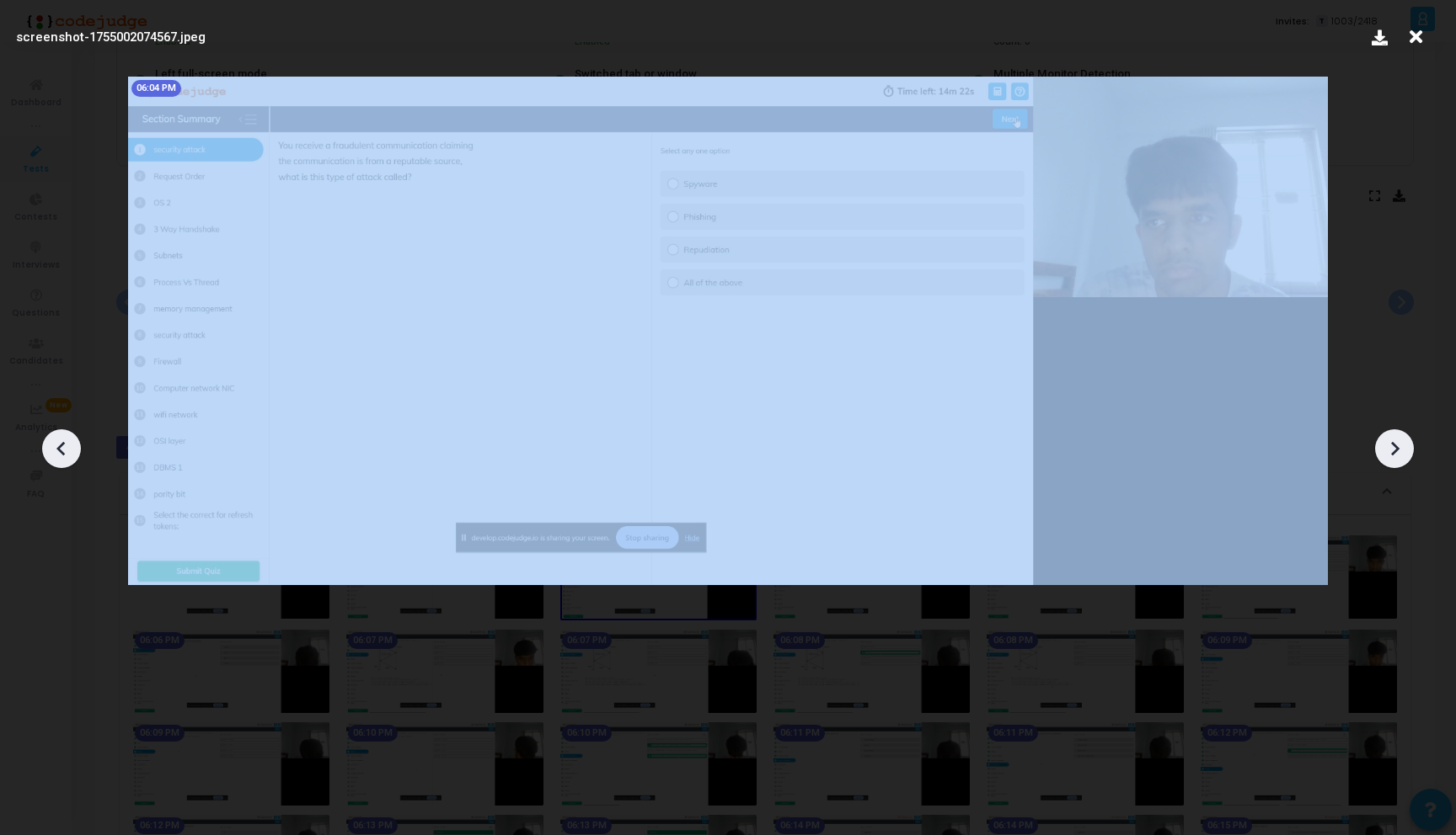
click at [64, 442] on icon at bounding box center [61, 449] width 25 height 25
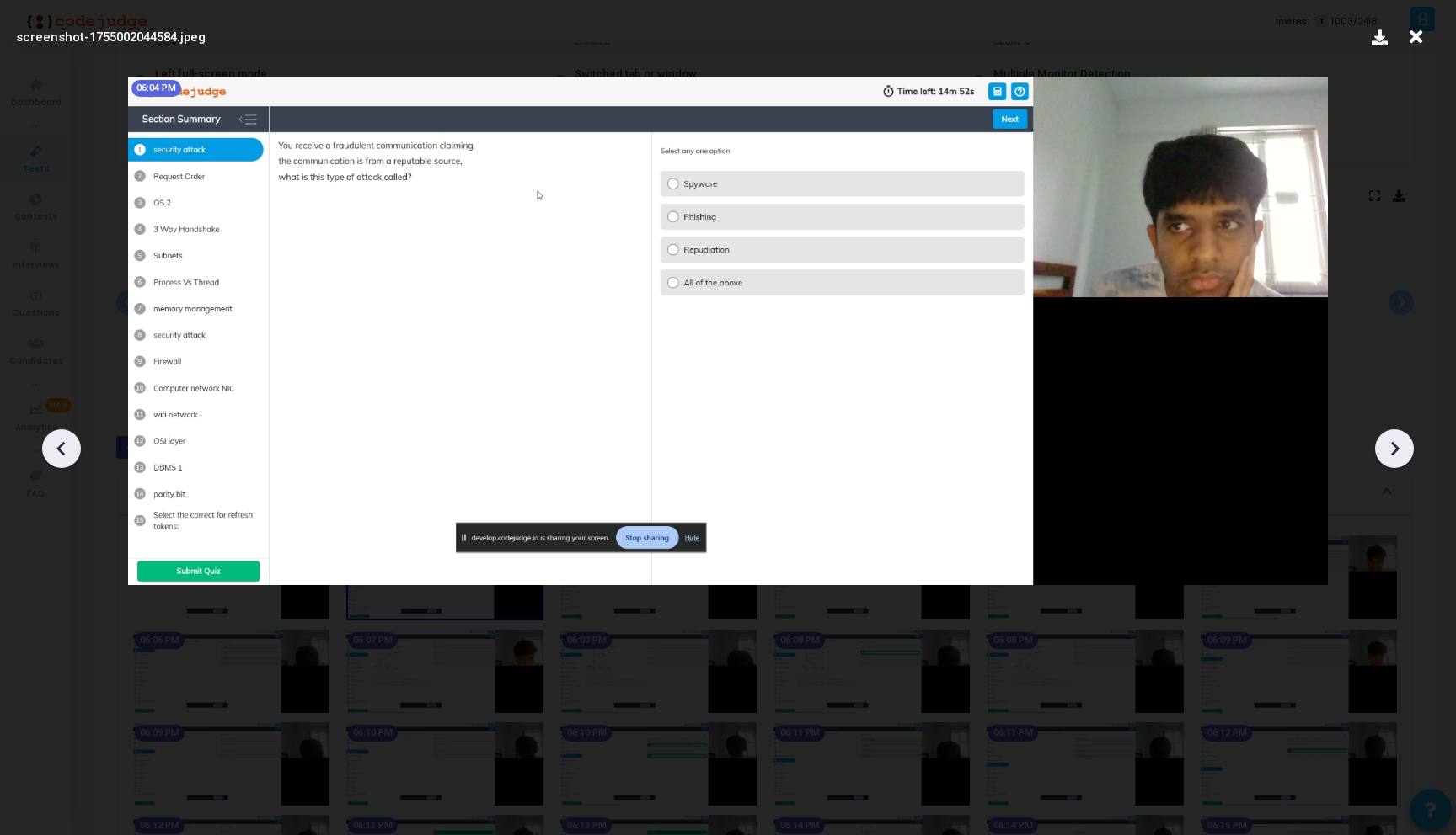
click at [64, 442] on icon at bounding box center [61, 449] width 25 height 25
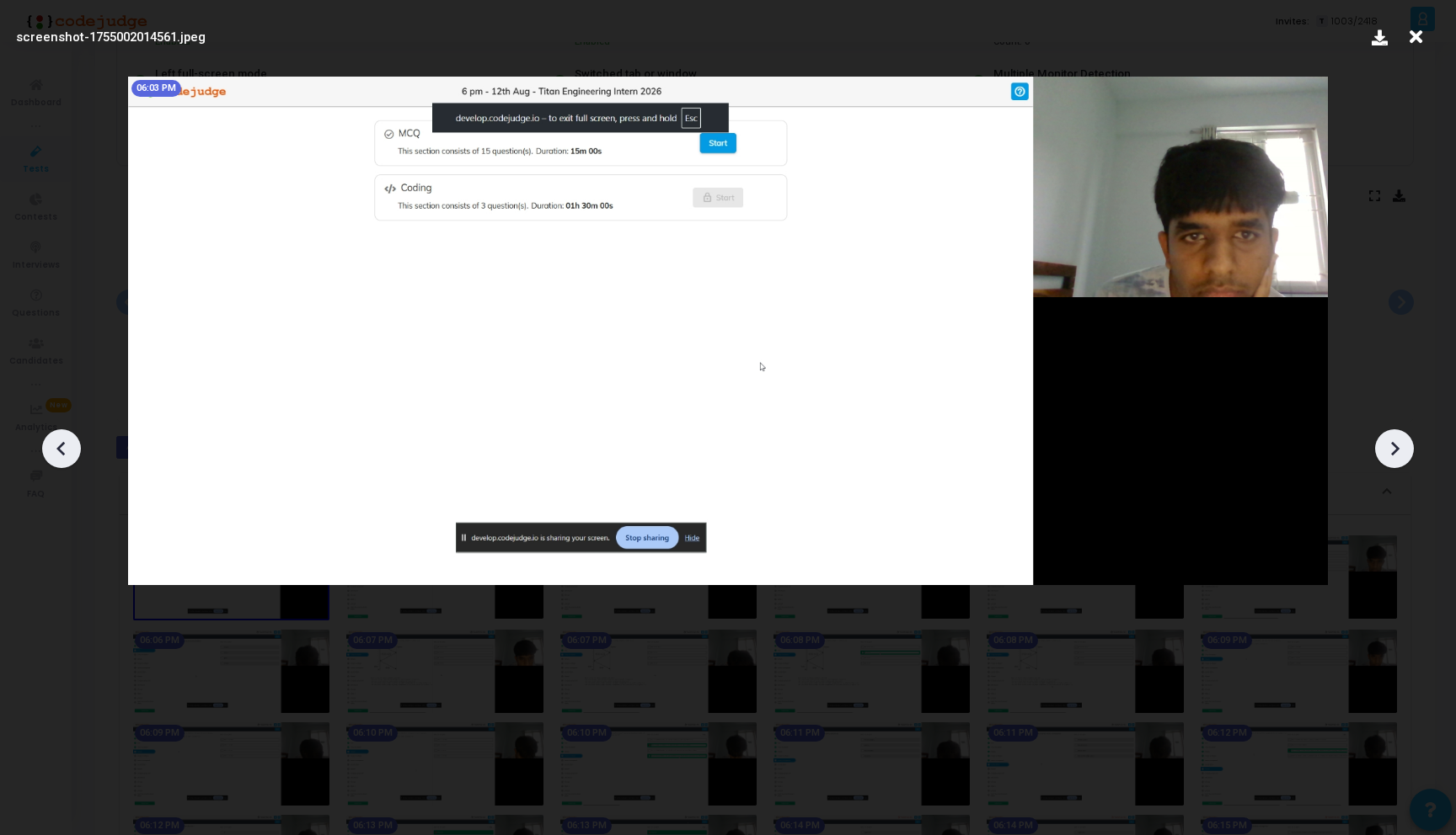
click at [64, 442] on icon at bounding box center [61, 449] width 25 height 25
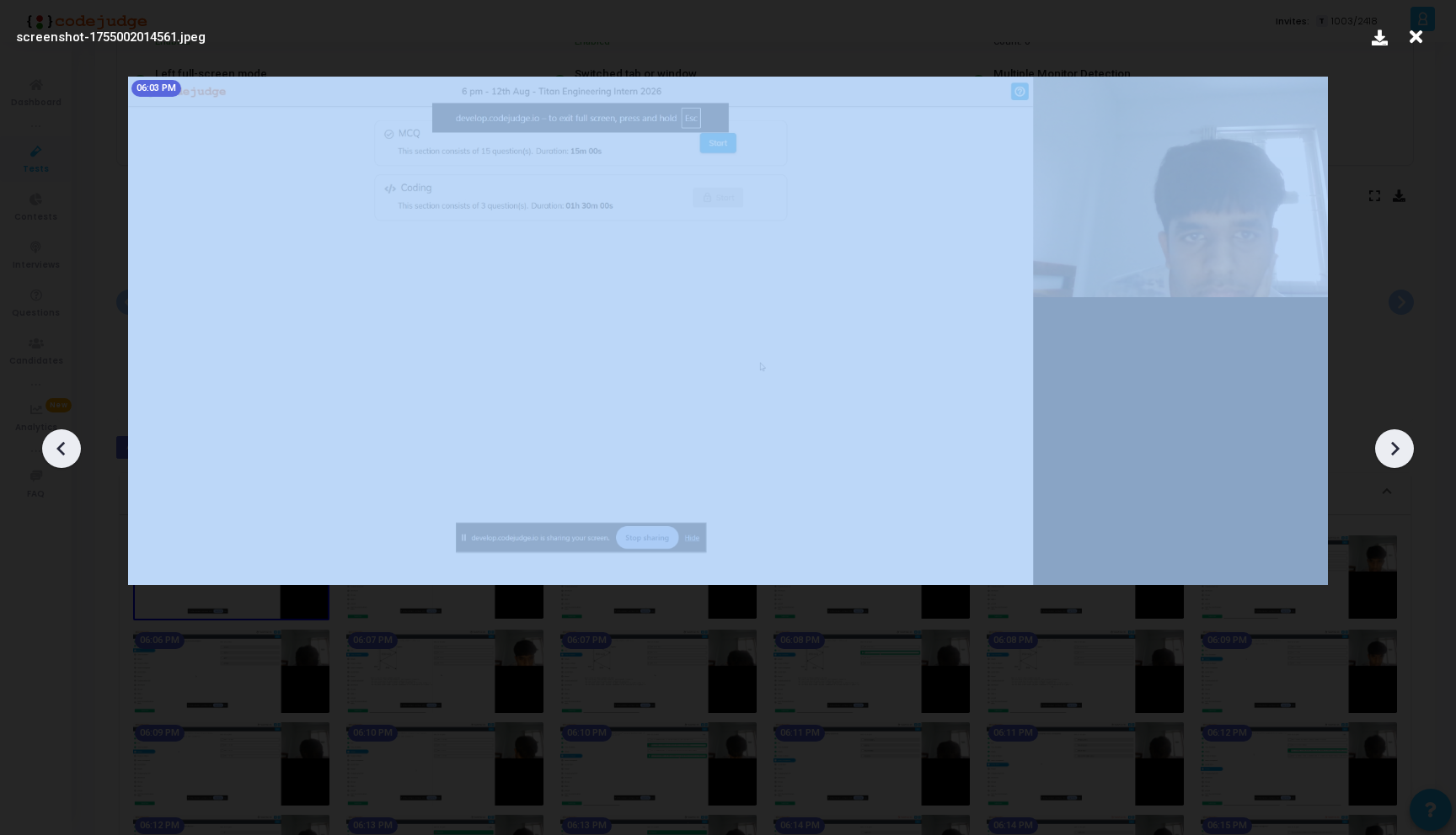
click at [64, 442] on icon at bounding box center [61, 449] width 25 height 25
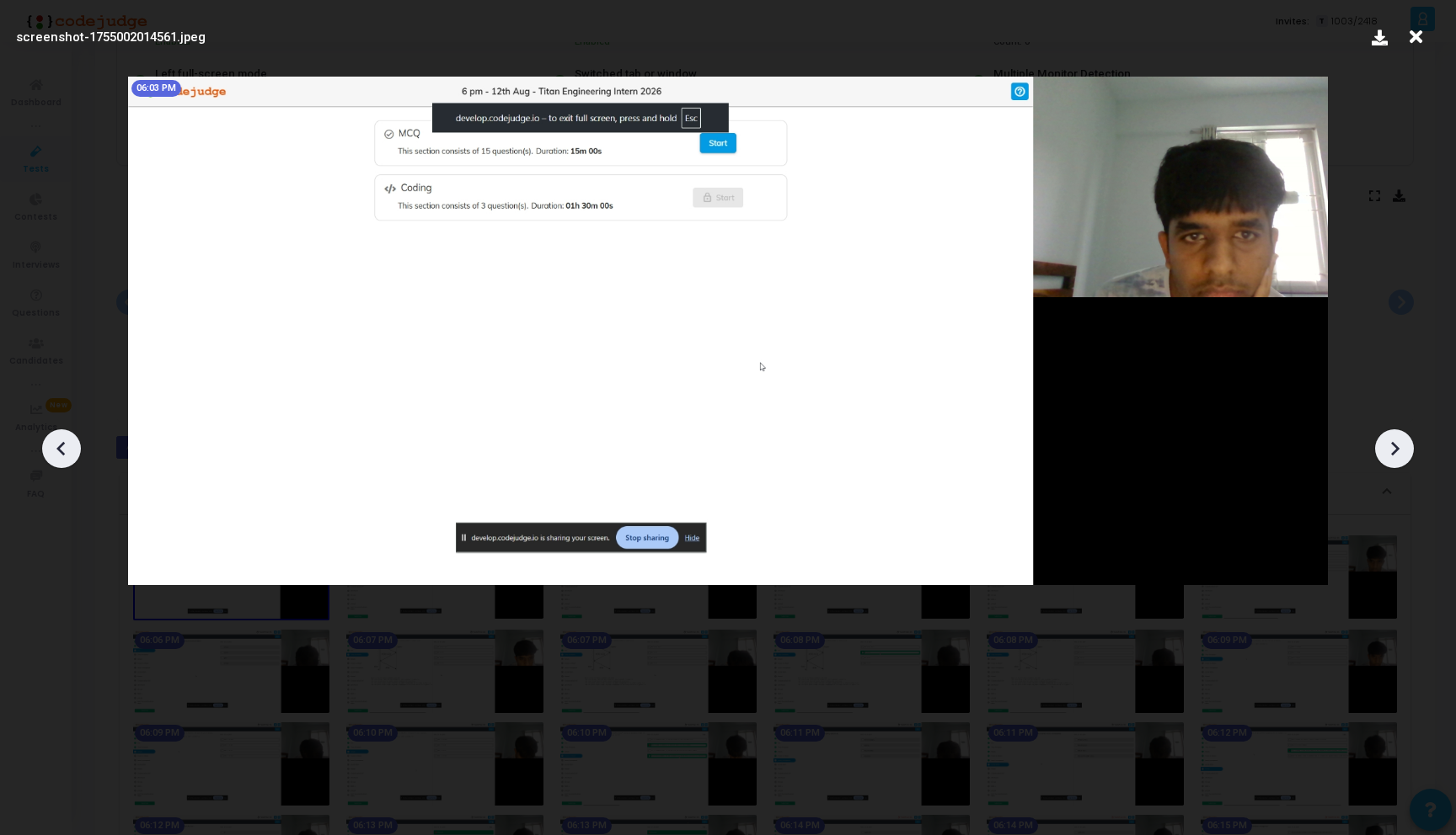
click at [1396, 446] on icon at bounding box center [1394, 449] width 25 height 25
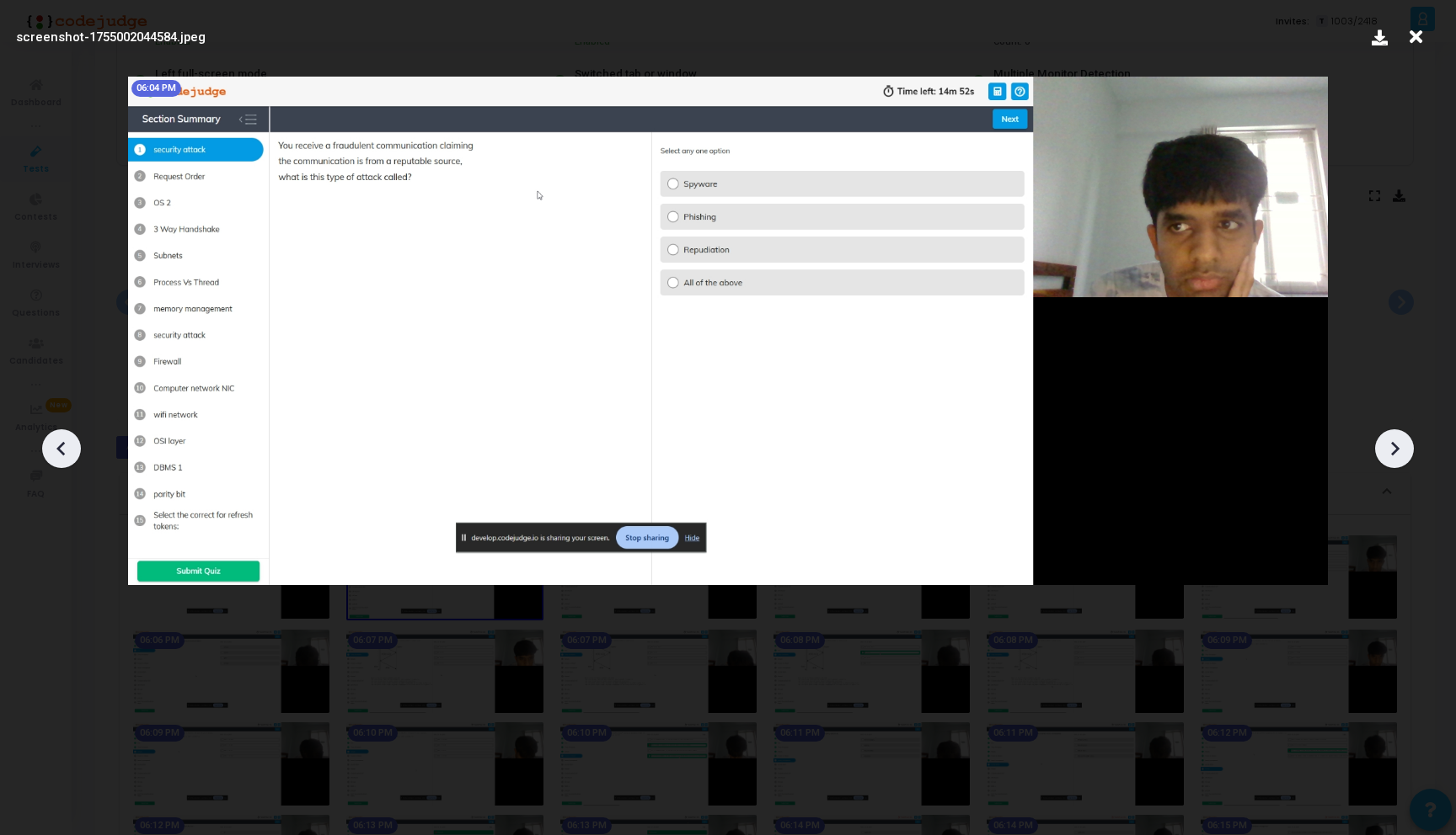
click at [1396, 446] on icon at bounding box center [1394, 449] width 25 height 25
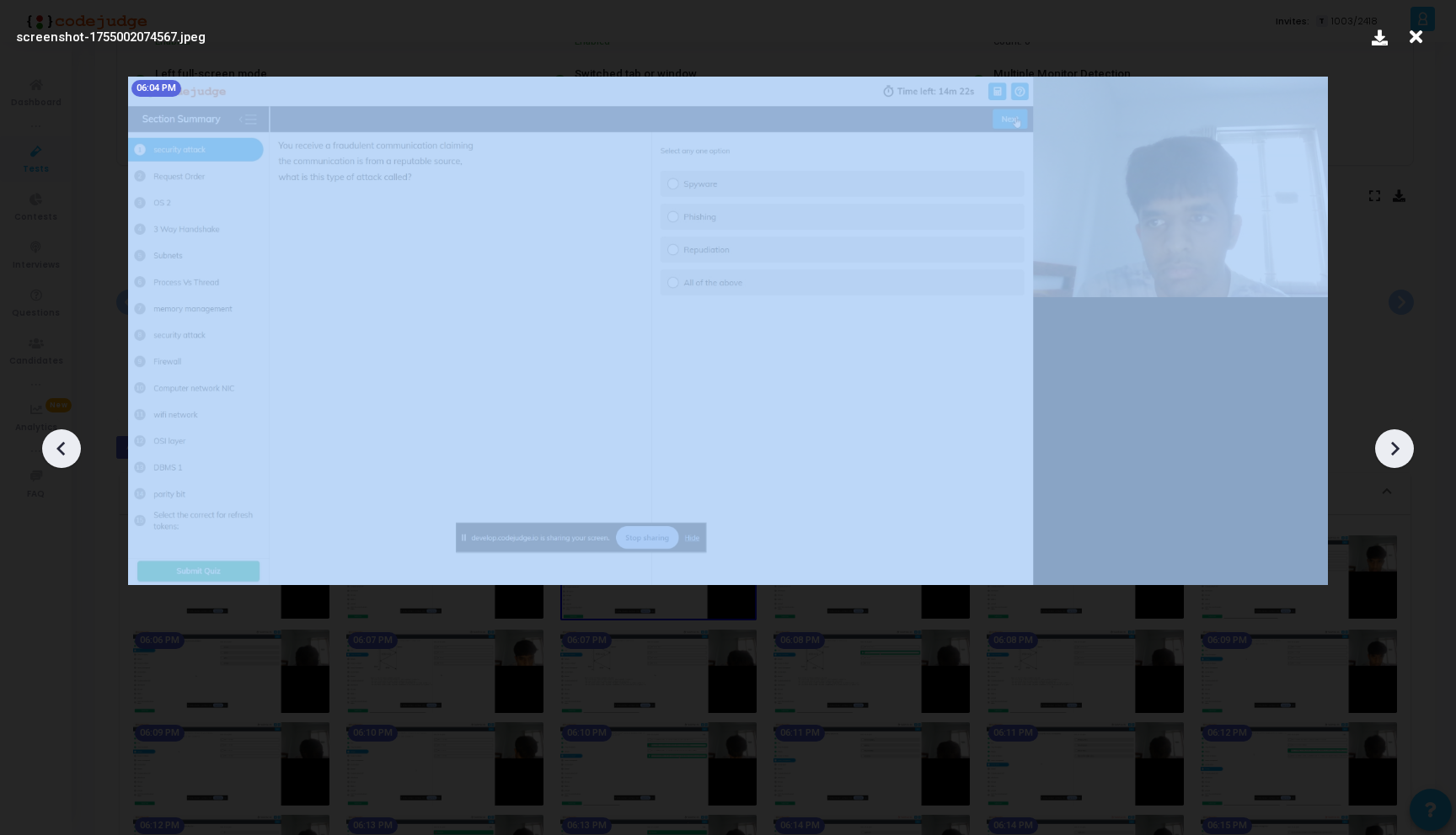
click at [1396, 446] on icon at bounding box center [1394, 449] width 25 height 25
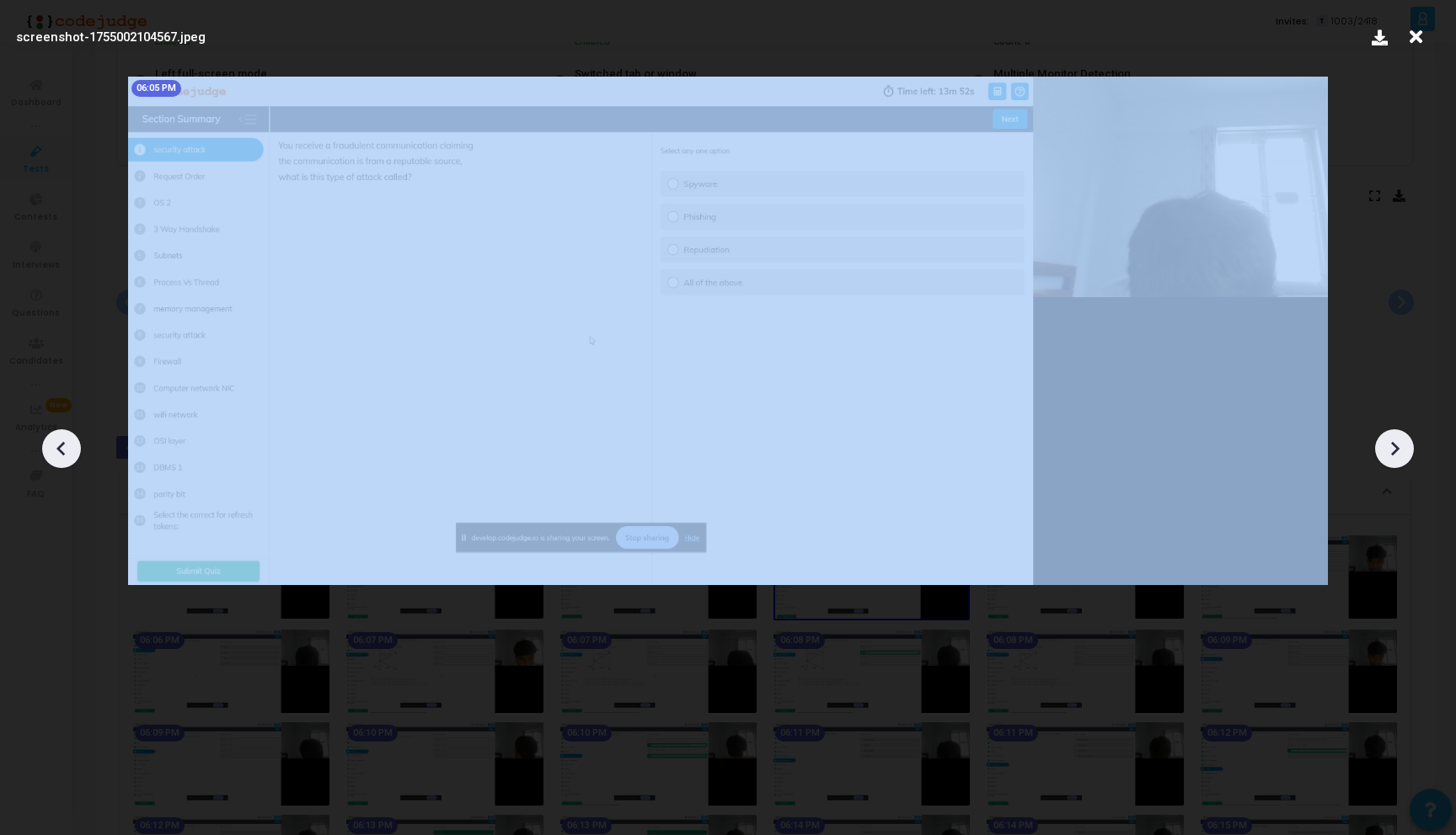
click at [1396, 446] on icon at bounding box center [1394, 449] width 25 height 25
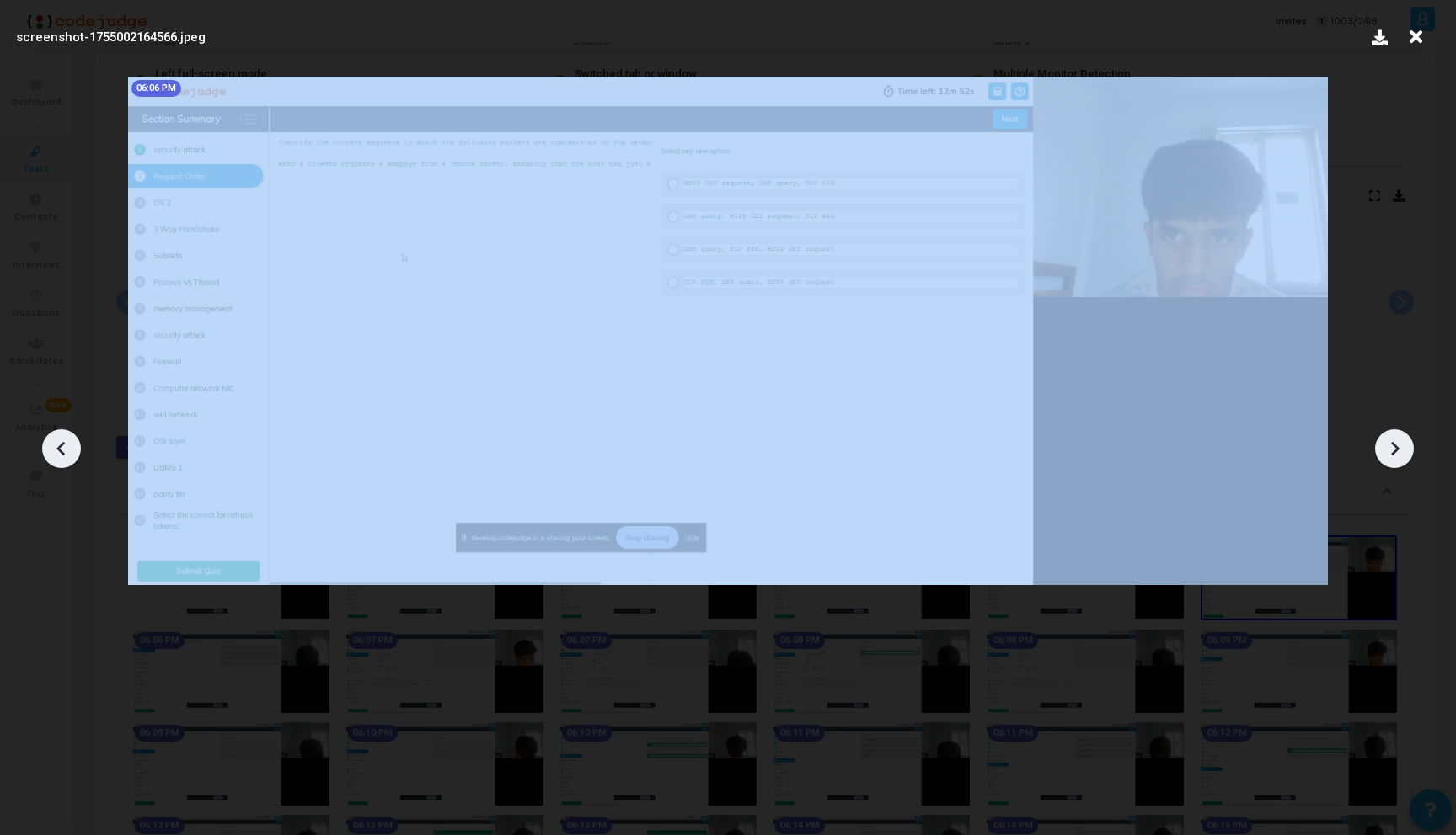
click at [1396, 446] on icon at bounding box center [1394, 449] width 25 height 25
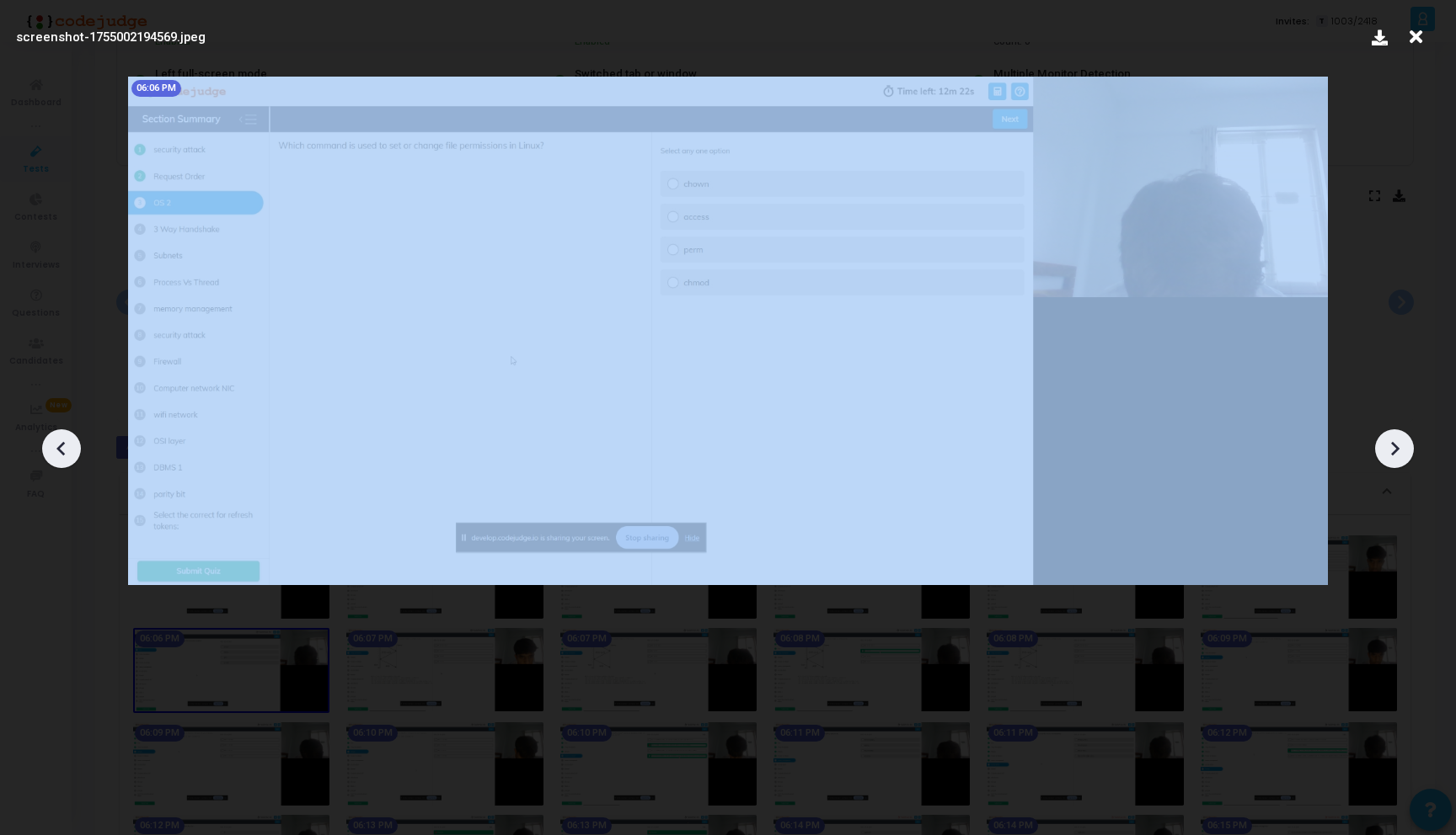
click at [1396, 446] on icon at bounding box center [1394, 449] width 25 height 25
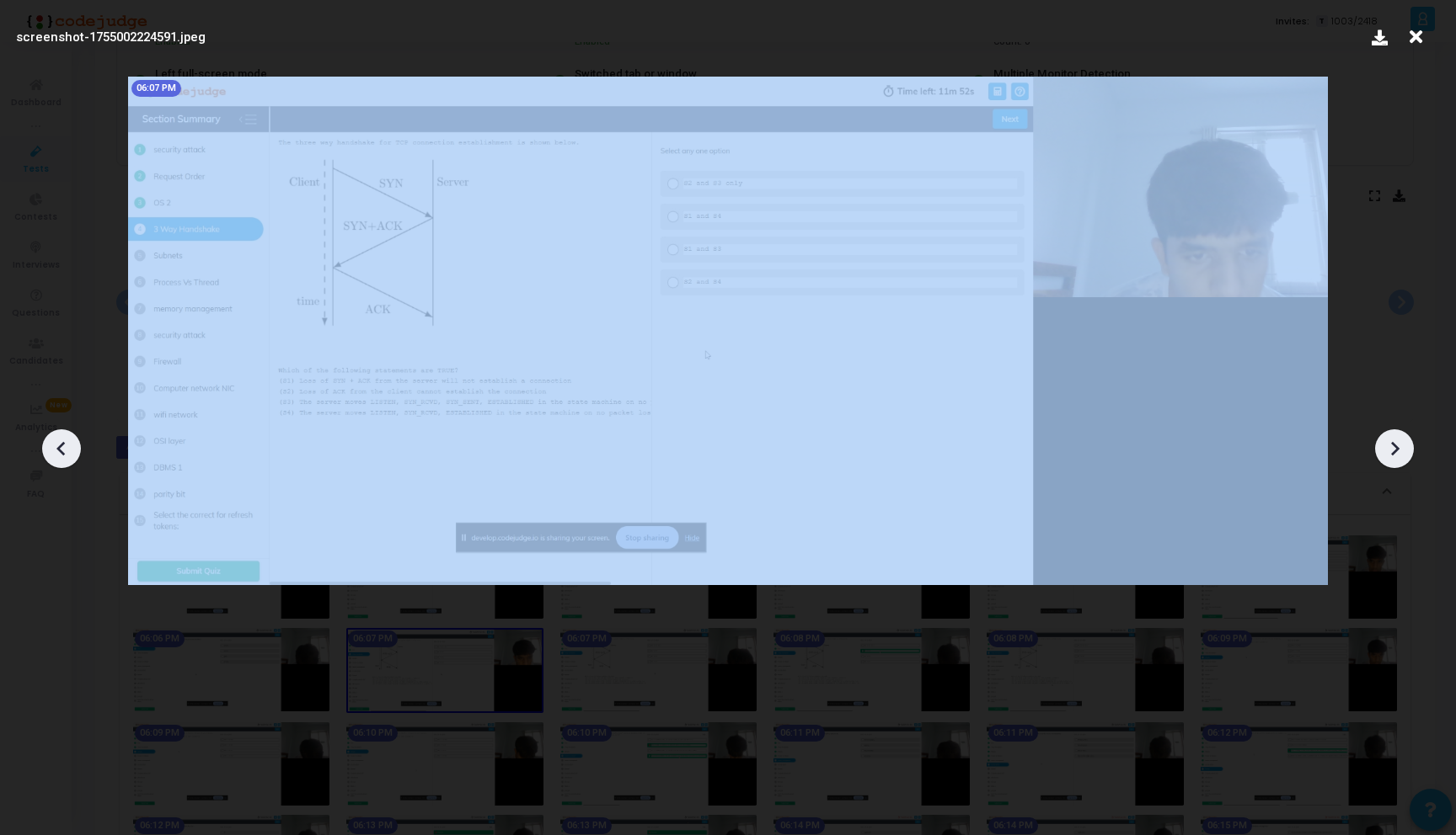
click at [1396, 446] on icon at bounding box center [1394, 449] width 25 height 25
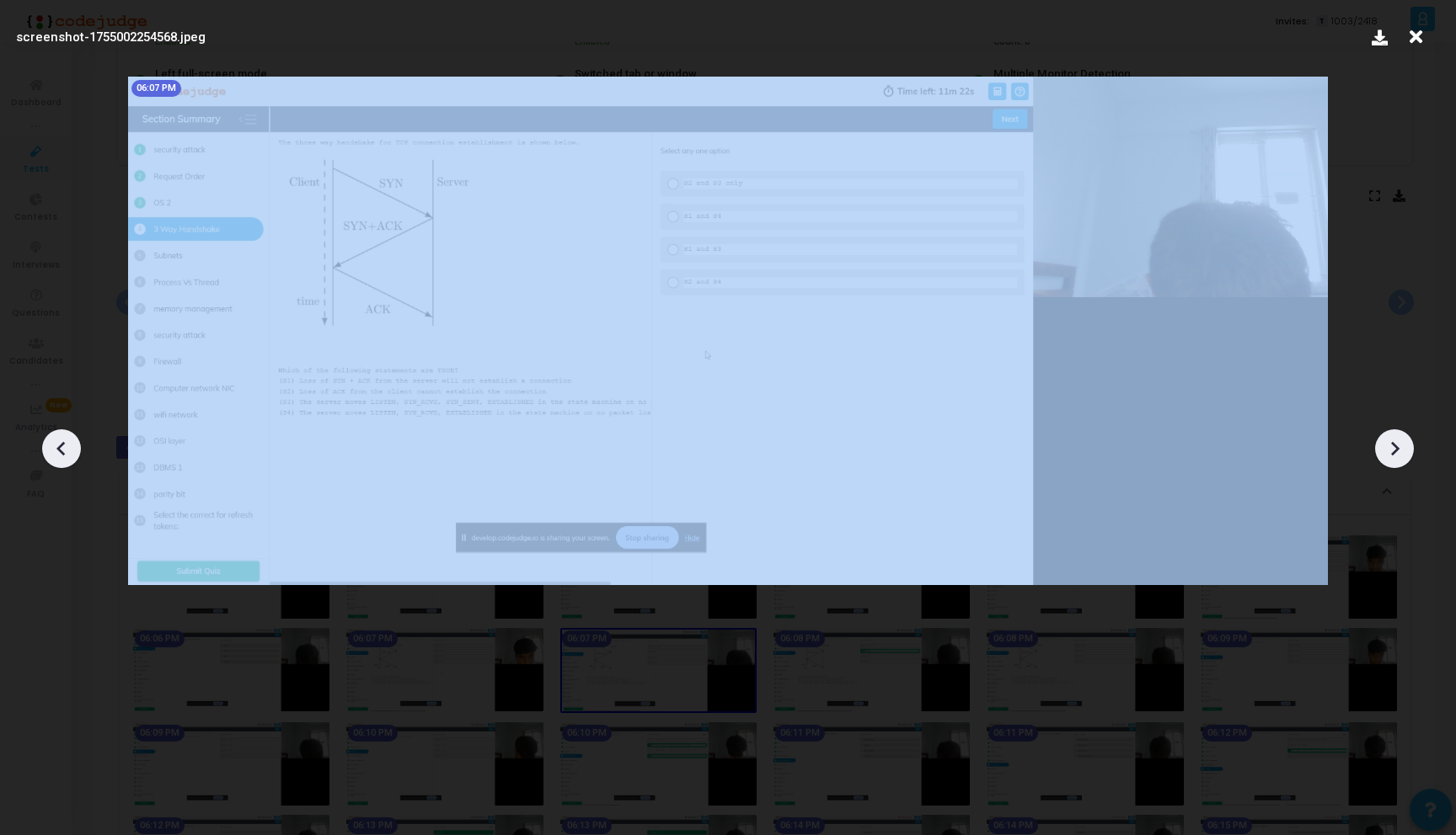
click at [1396, 446] on icon at bounding box center [1394, 449] width 25 height 25
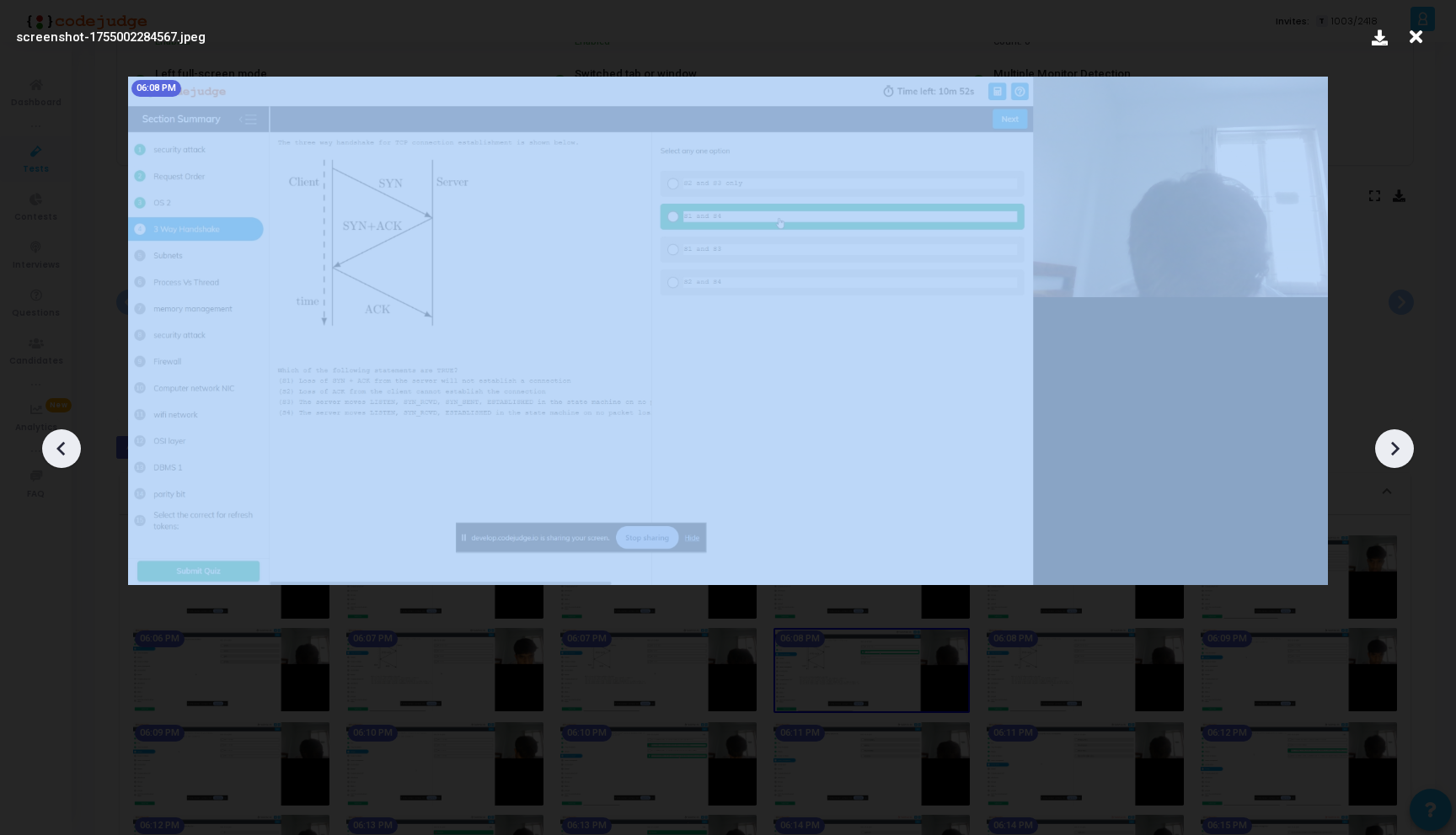
click at [1396, 446] on icon at bounding box center [1394, 449] width 25 height 25
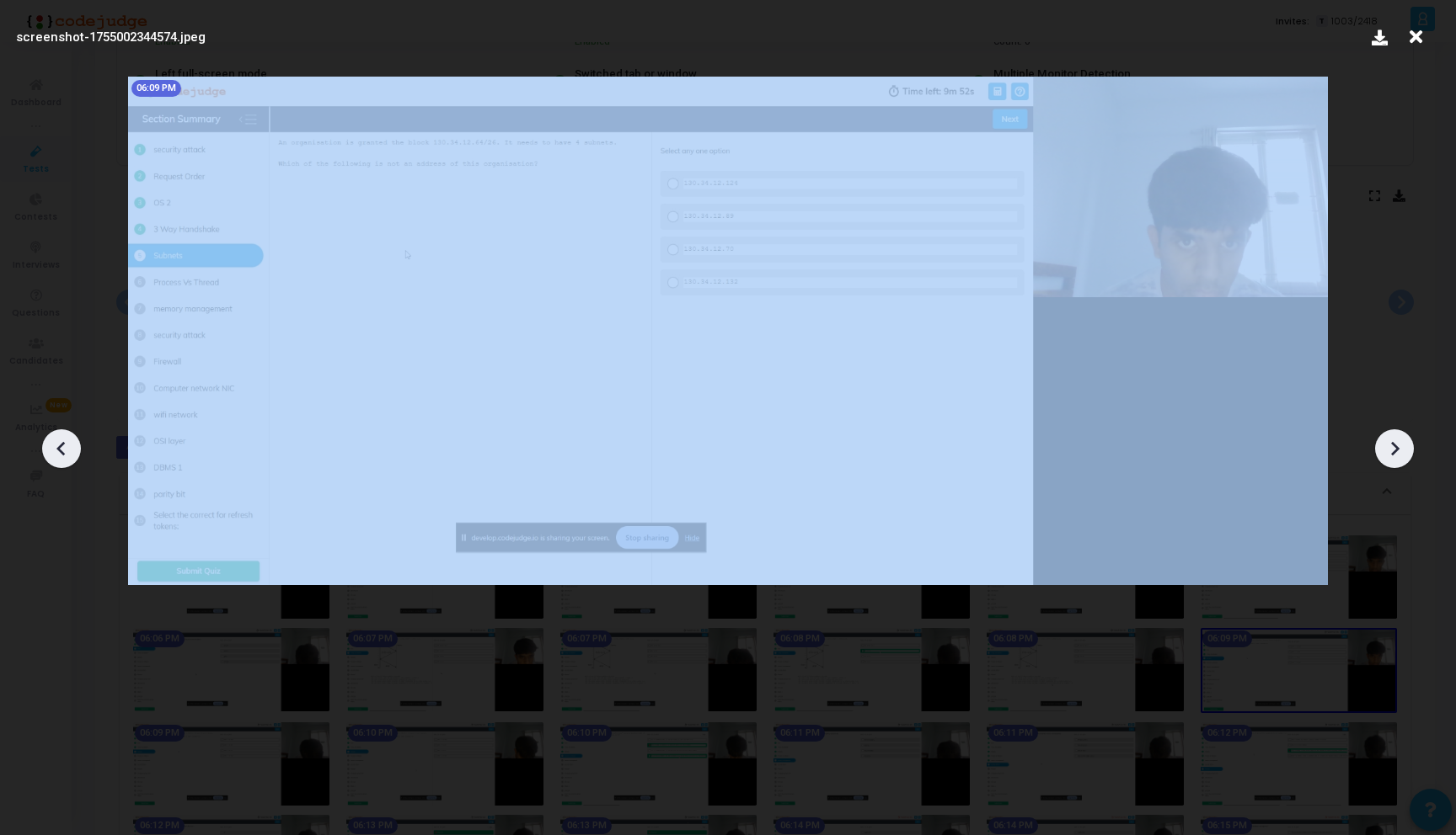
click at [1396, 446] on icon at bounding box center [1394, 449] width 25 height 25
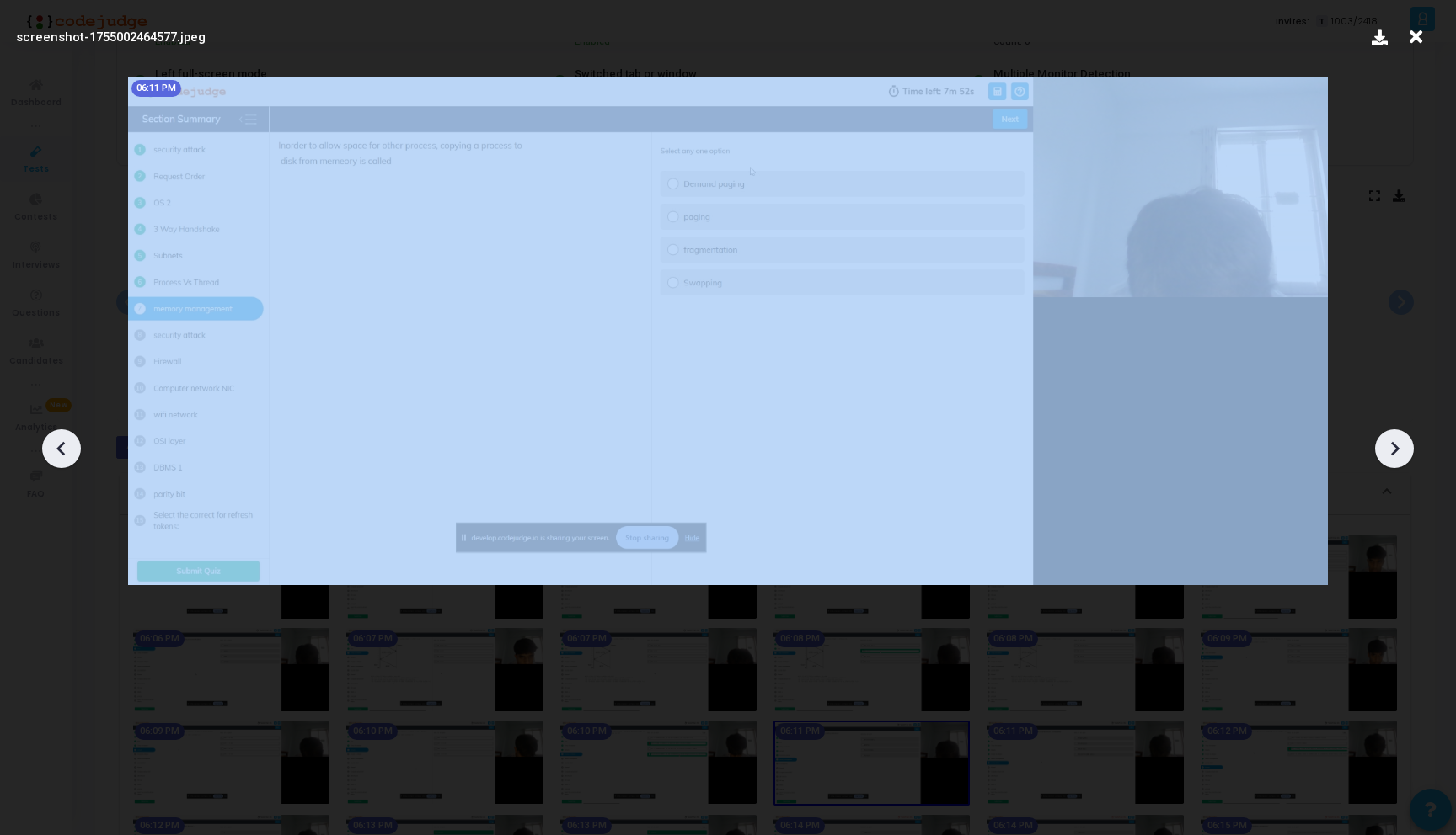
click at [1396, 446] on icon at bounding box center [1394, 449] width 25 height 25
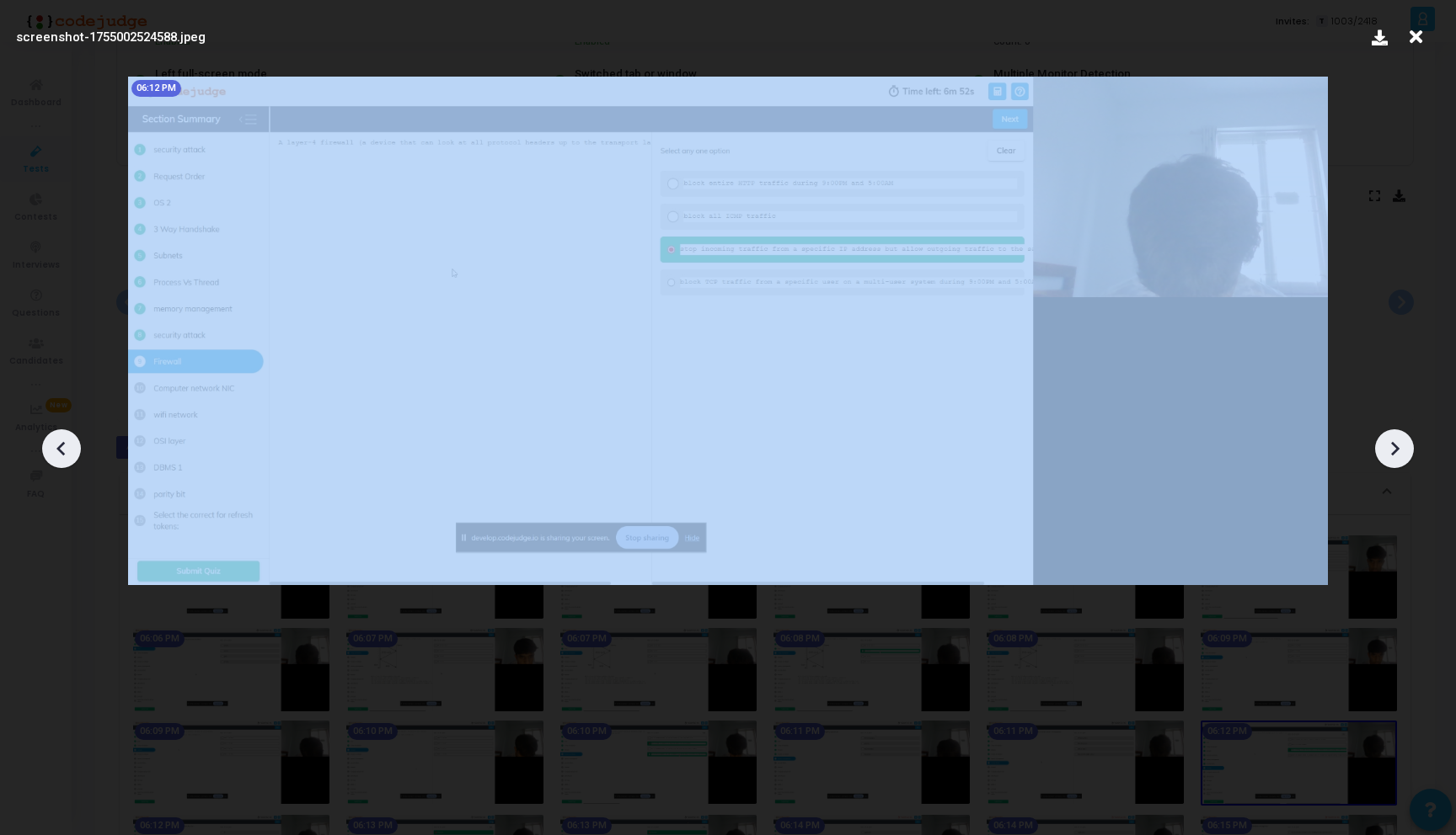
click at [1396, 446] on icon at bounding box center [1394, 449] width 25 height 25
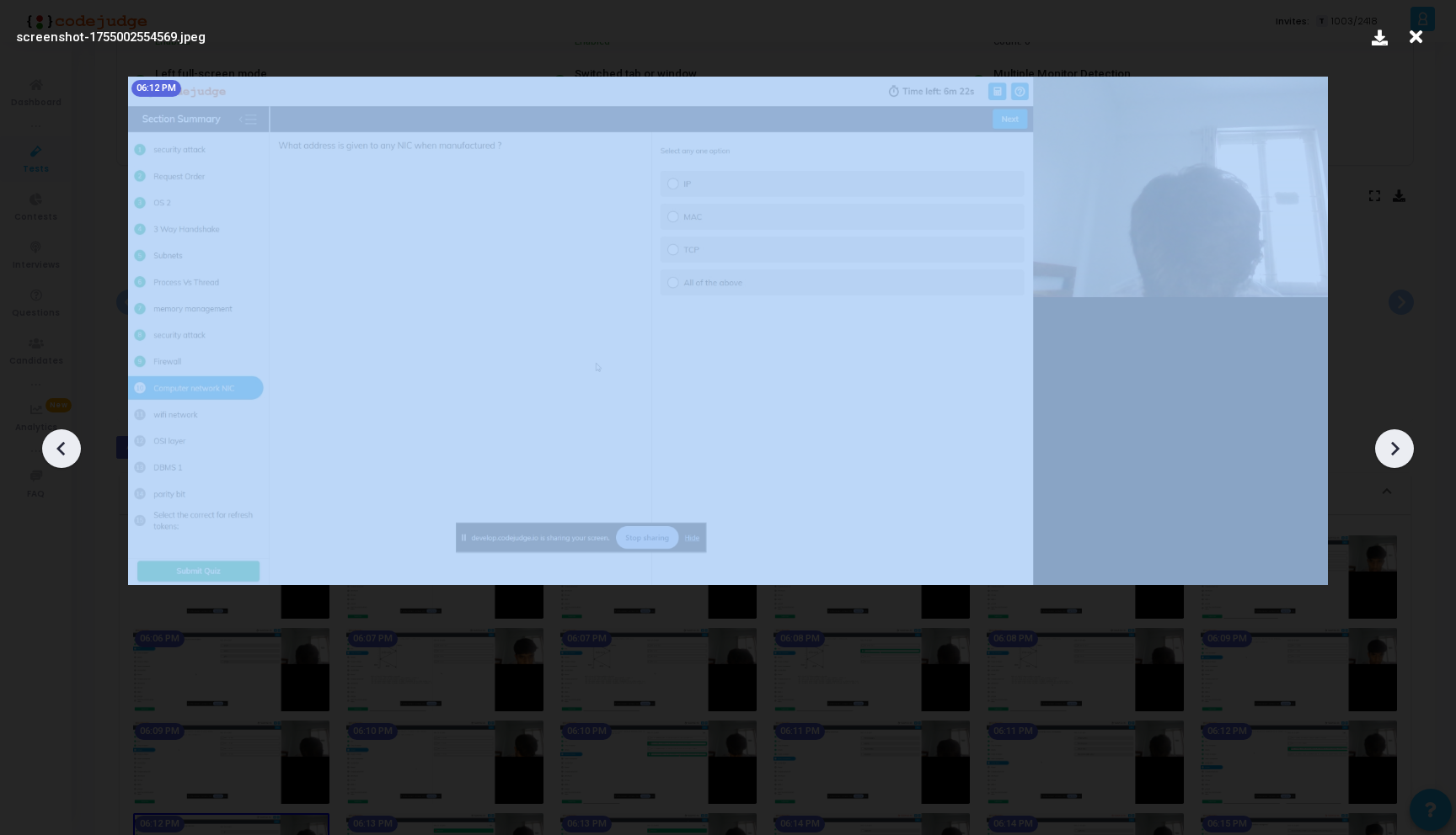
click at [1396, 446] on icon at bounding box center [1394, 449] width 25 height 25
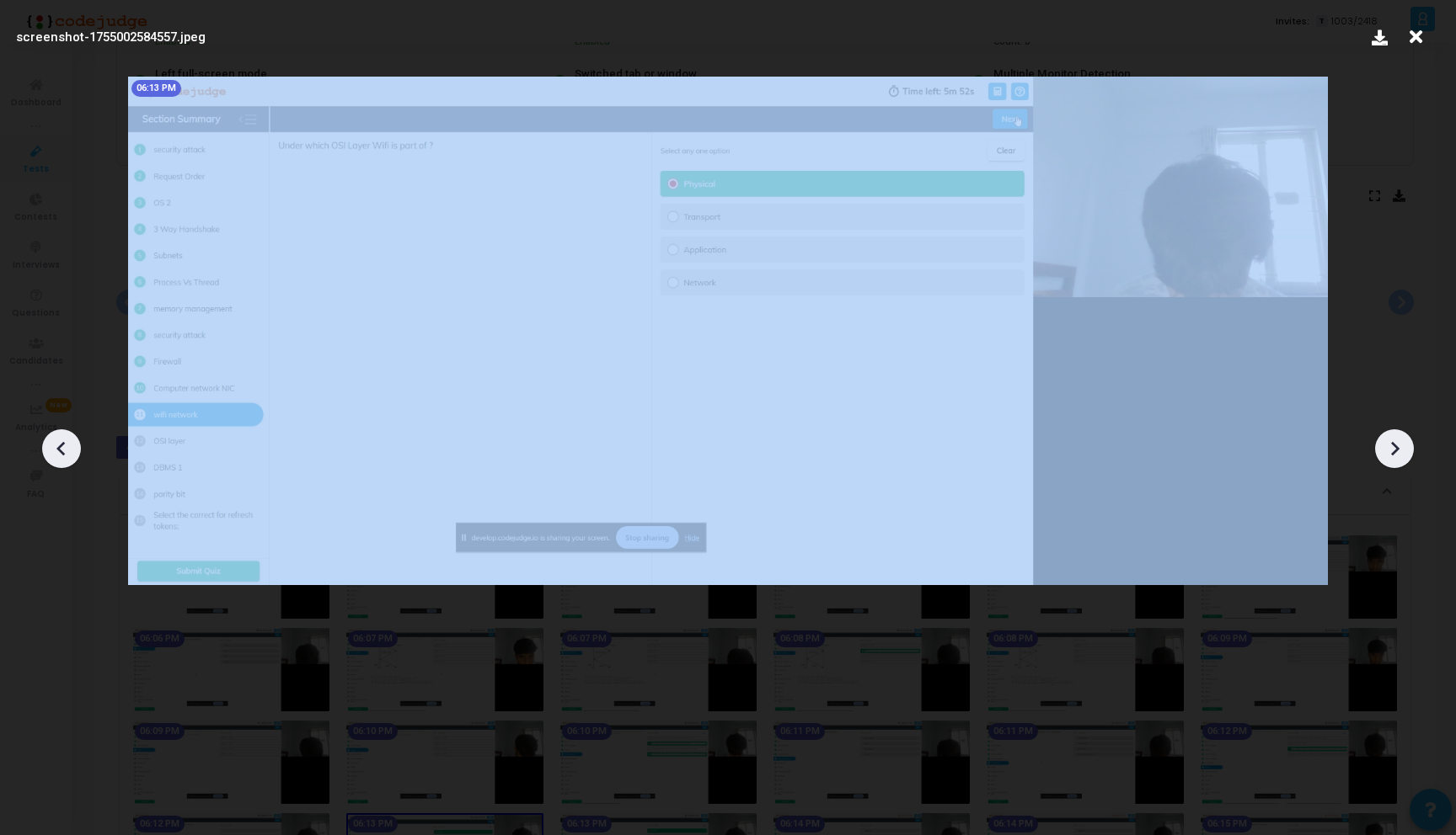
click at [1396, 446] on icon at bounding box center [1394, 449] width 25 height 25
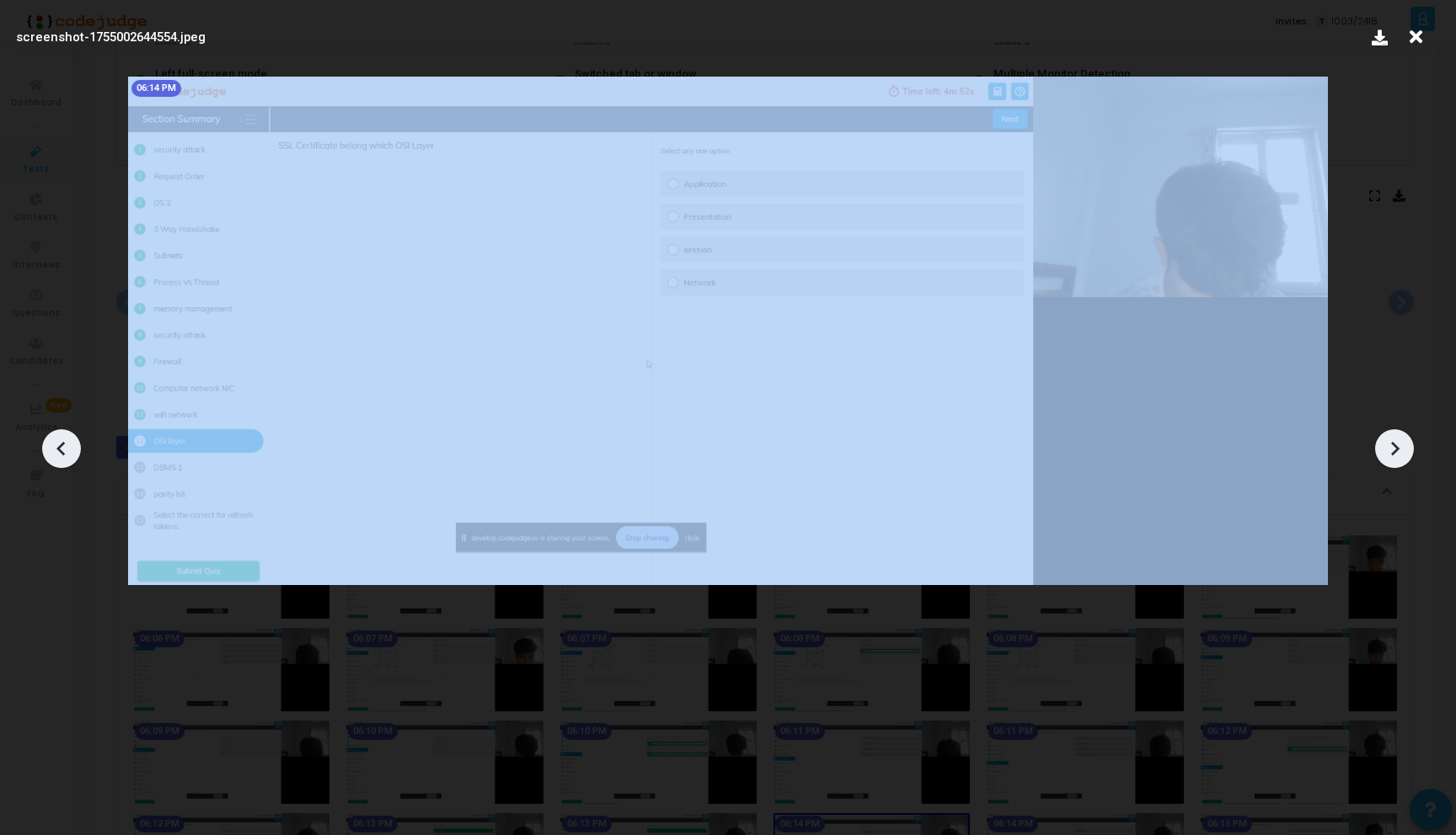
click at [1396, 446] on icon at bounding box center [1394, 449] width 25 height 25
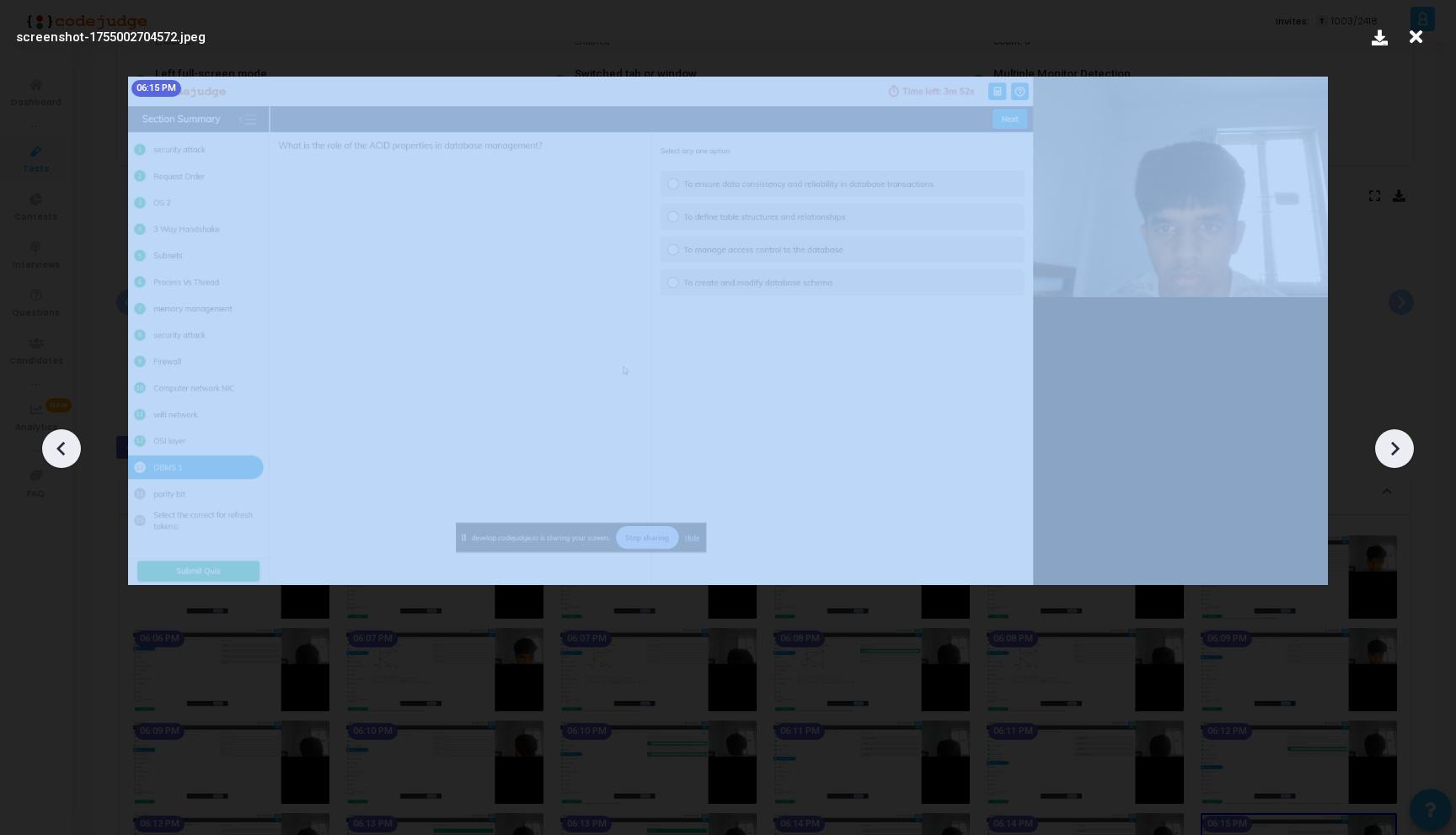
click at [1396, 446] on icon at bounding box center [1394, 449] width 25 height 25
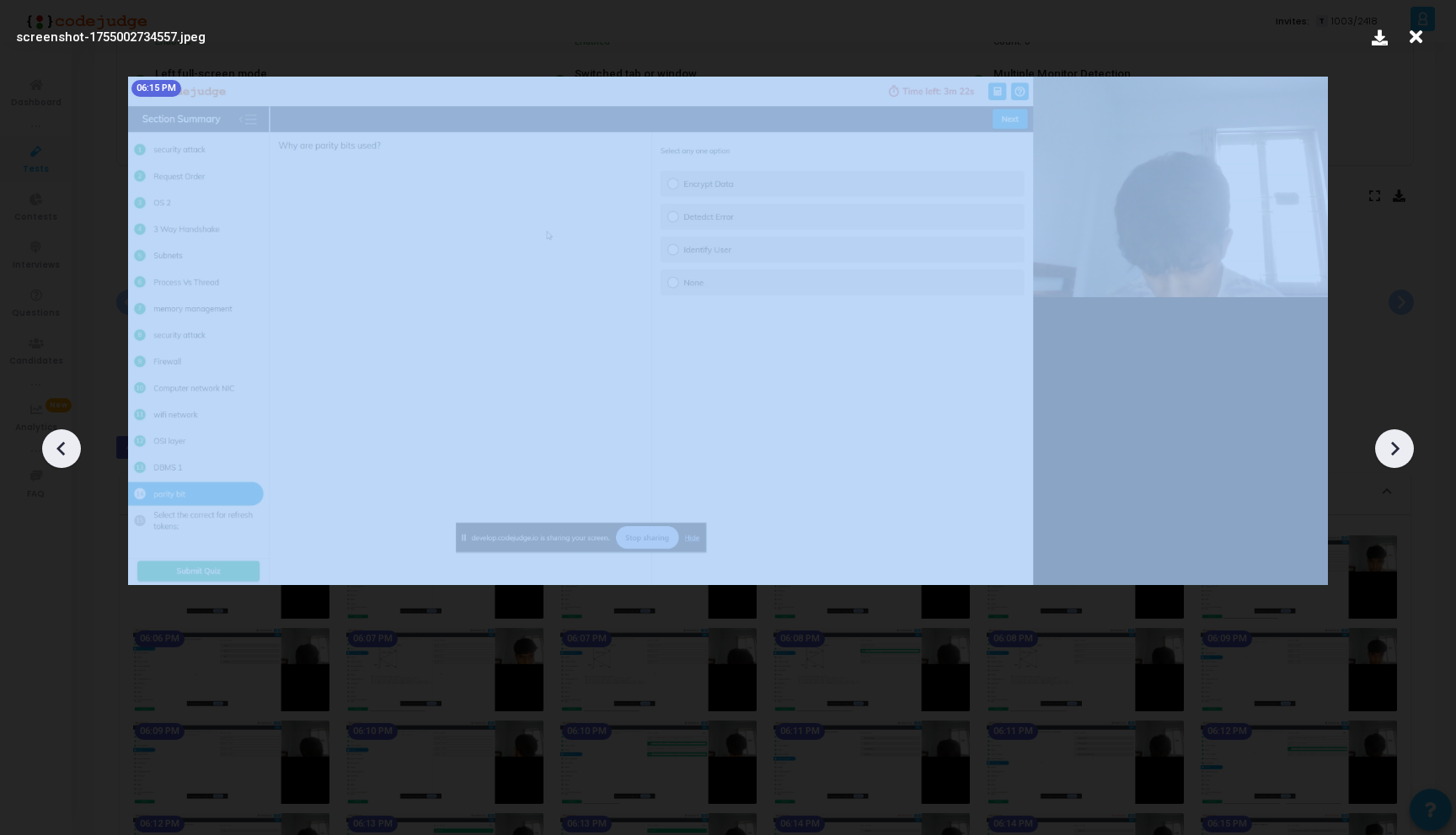
click at [1396, 446] on icon at bounding box center [1394, 449] width 25 height 25
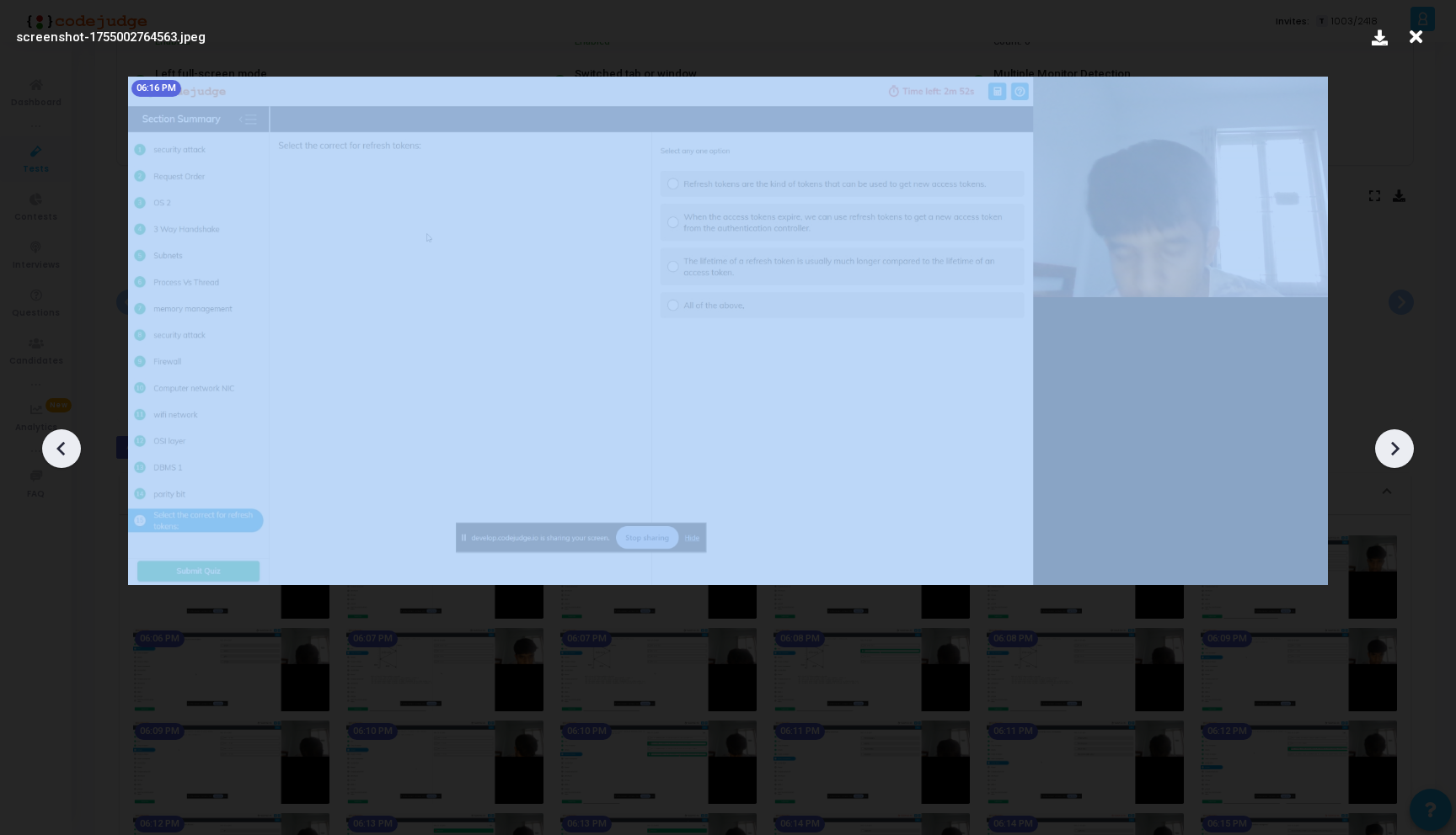
click at [1396, 446] on icon at bounding box center [1394, 449] width 25 height 25
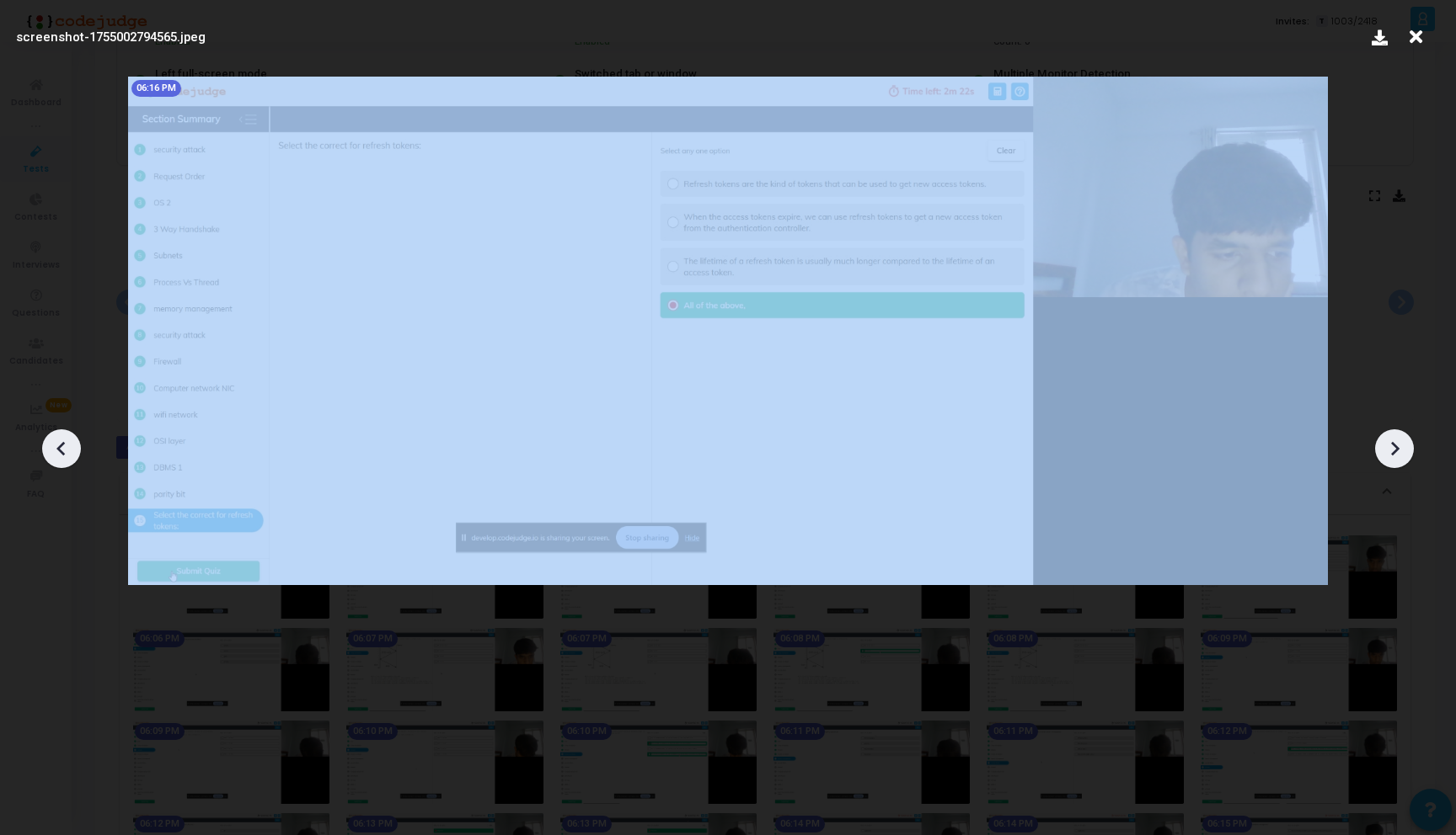
click at [1396, 446] on icon at bounding box center [1394, 449] width 25 height 25
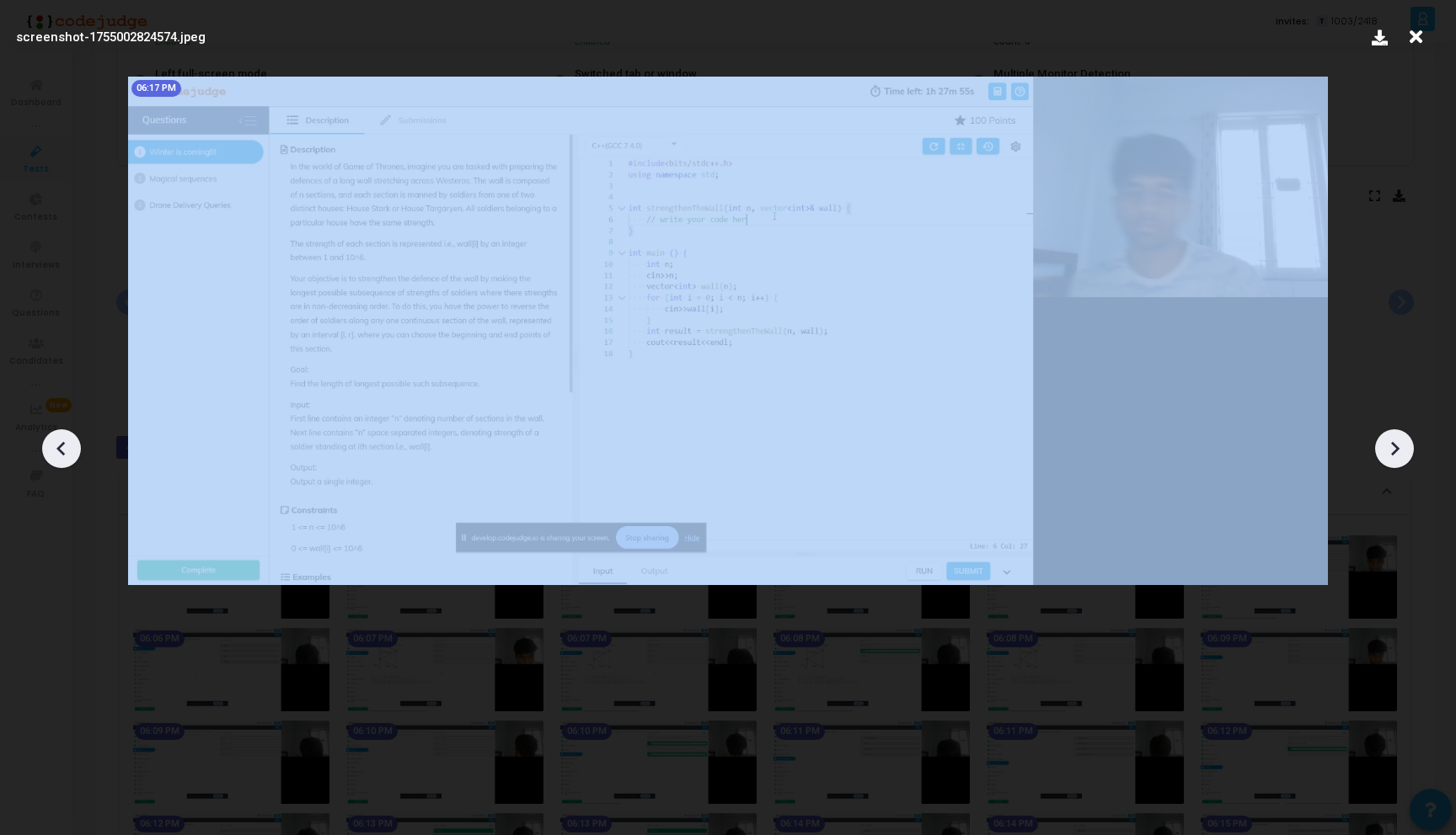
click at [1396, 446] on icon at bounding box center [1394, 449] width 25 height 25
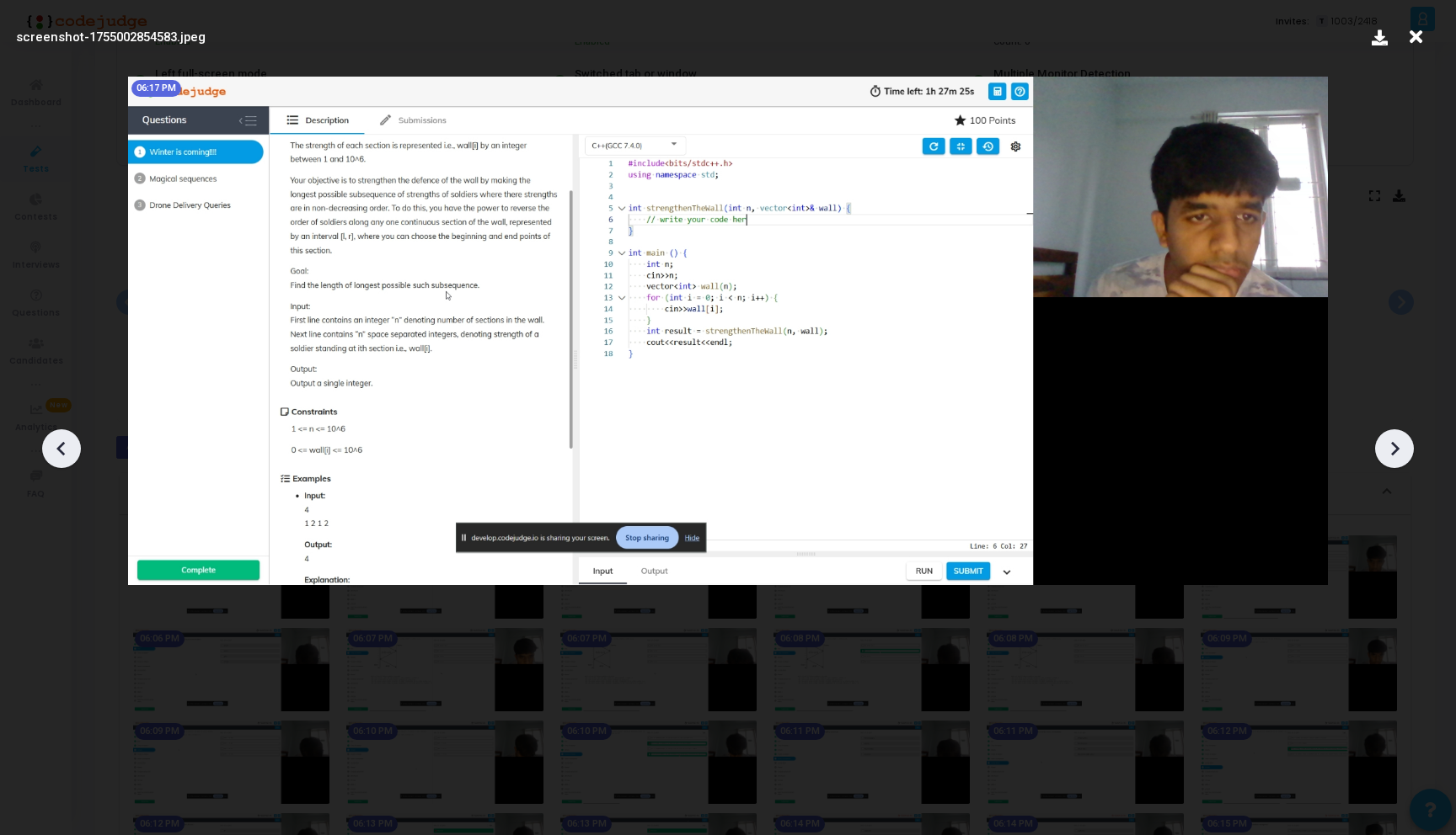
click at [1396, 446] on icon at bounding box center [1394, 449] width 25 height 25
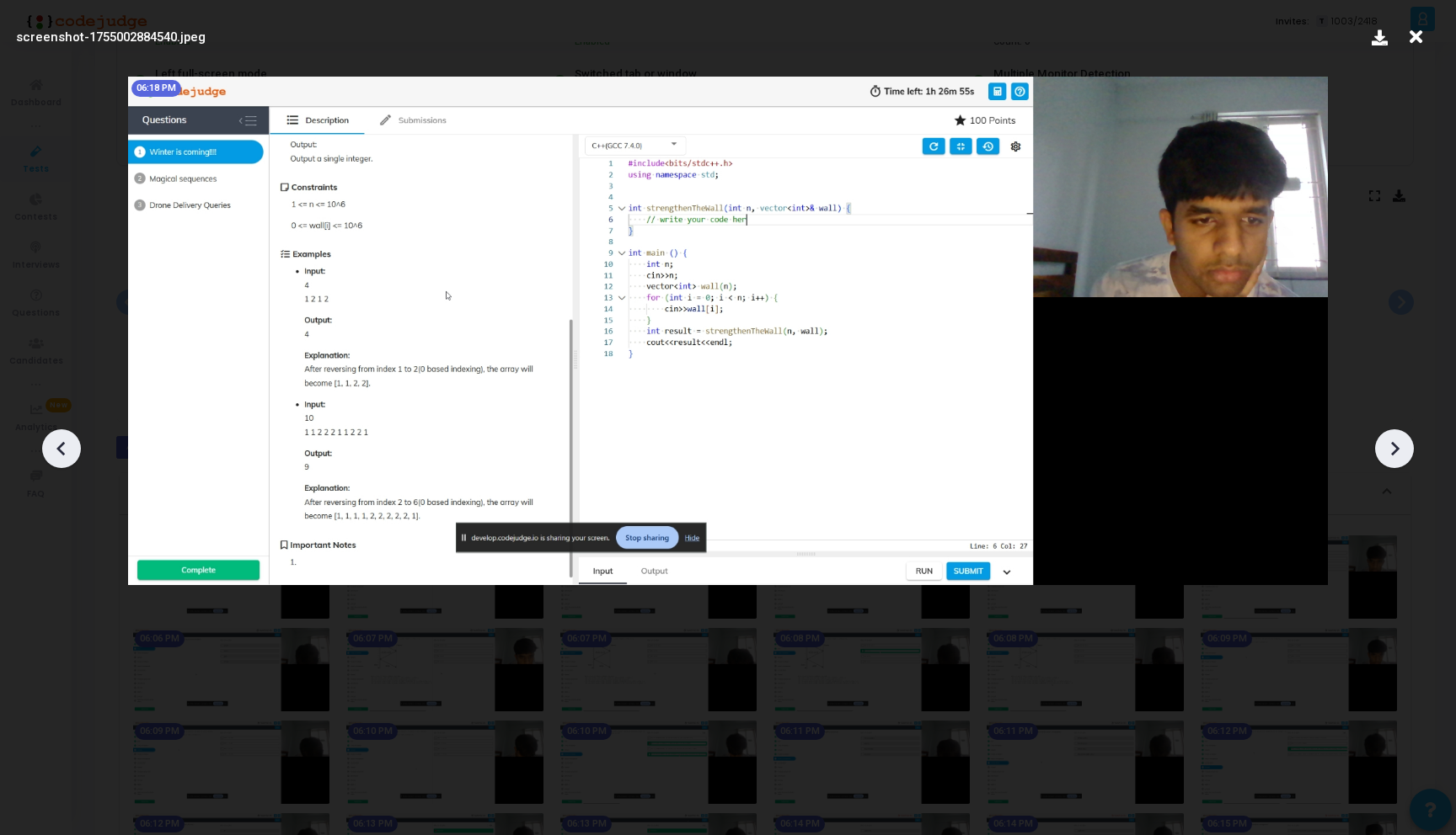
click at [1396, 446] on icon at bounding box center [1394, 449] width 25 height 25
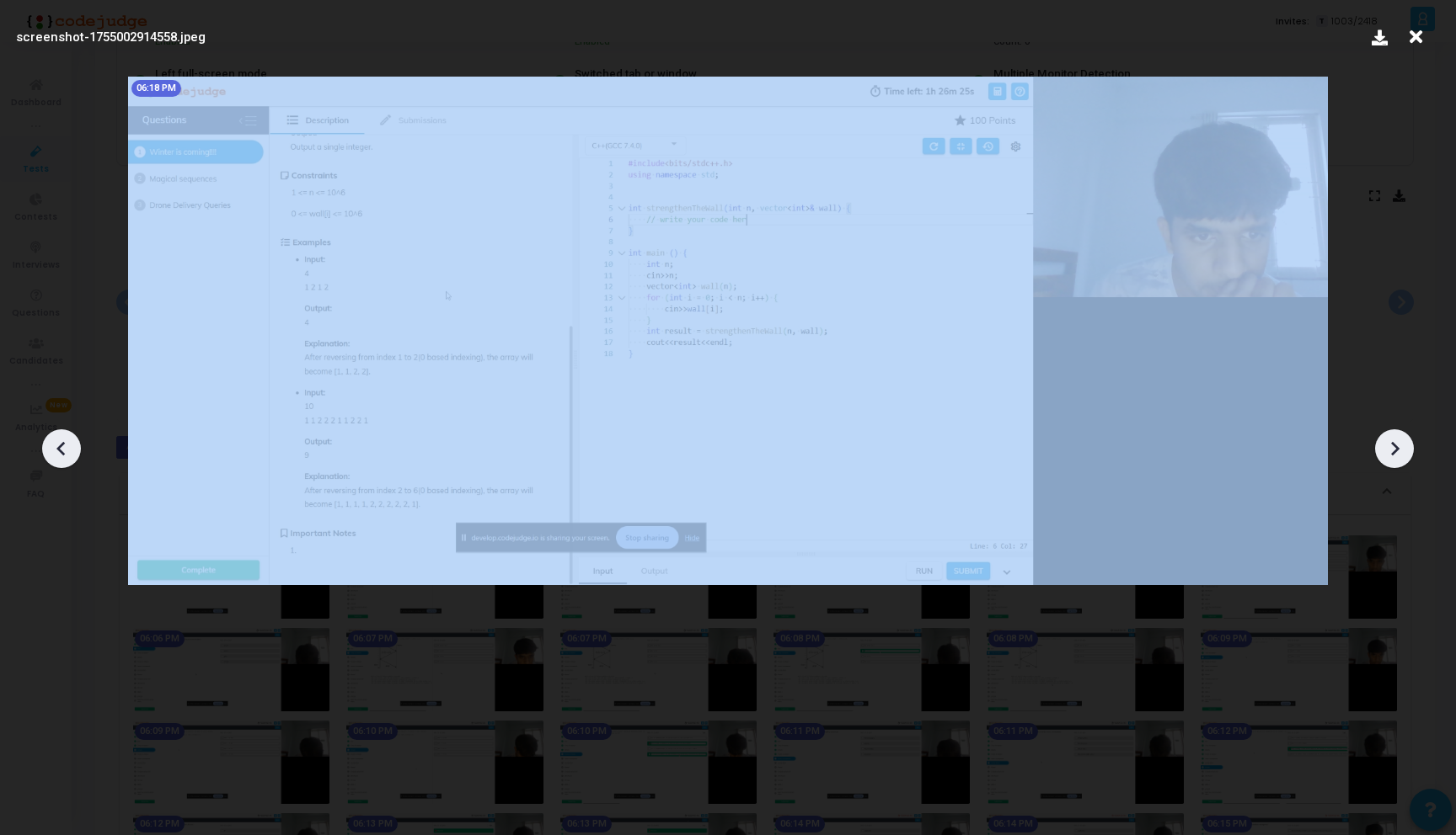
click at [1396, 446] on icon at bounding box center [1394, 449] width 25 height 25
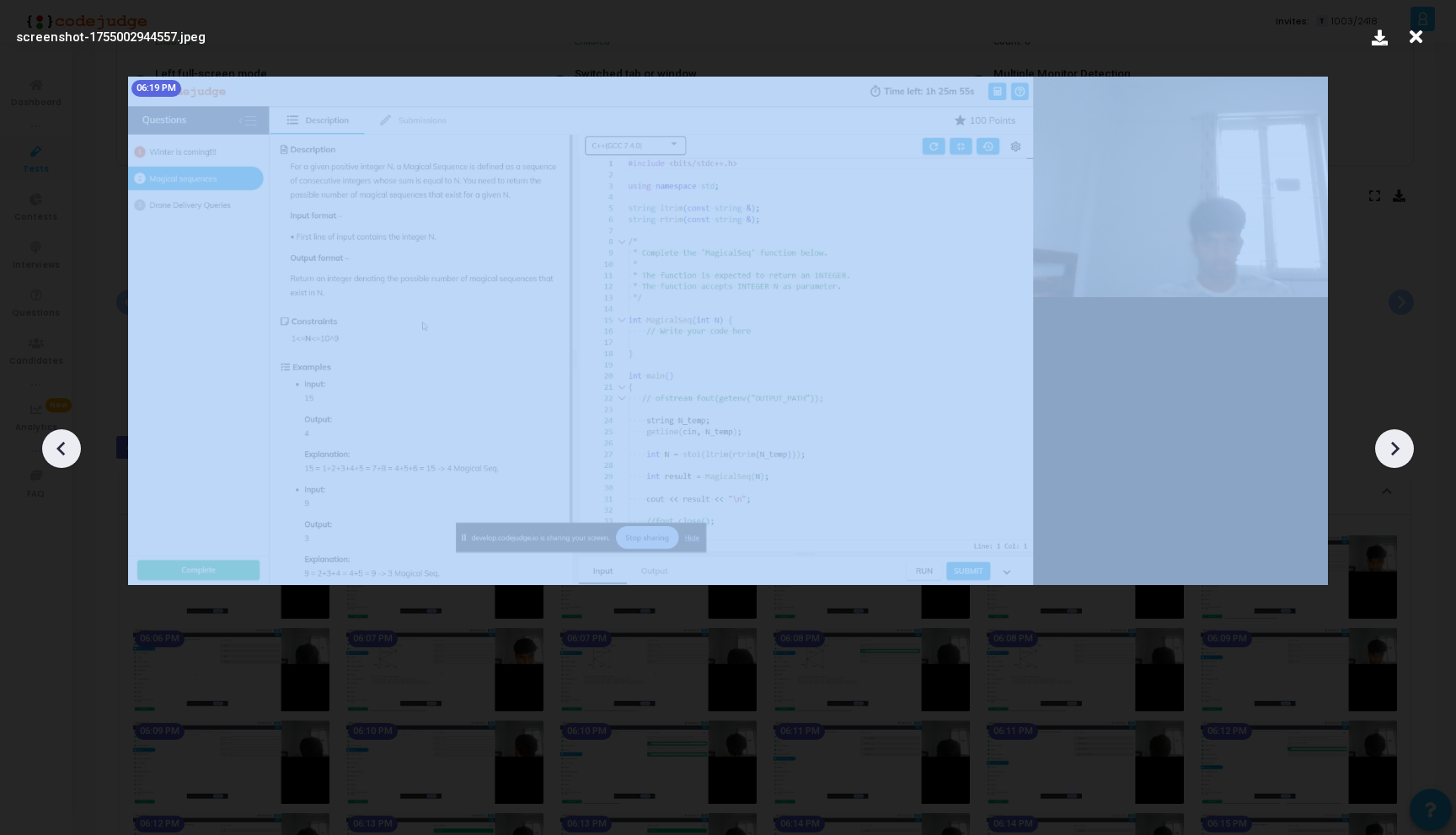
click at [1396, 446] on icon at bounding box center [1394, 449] width 25 height 25
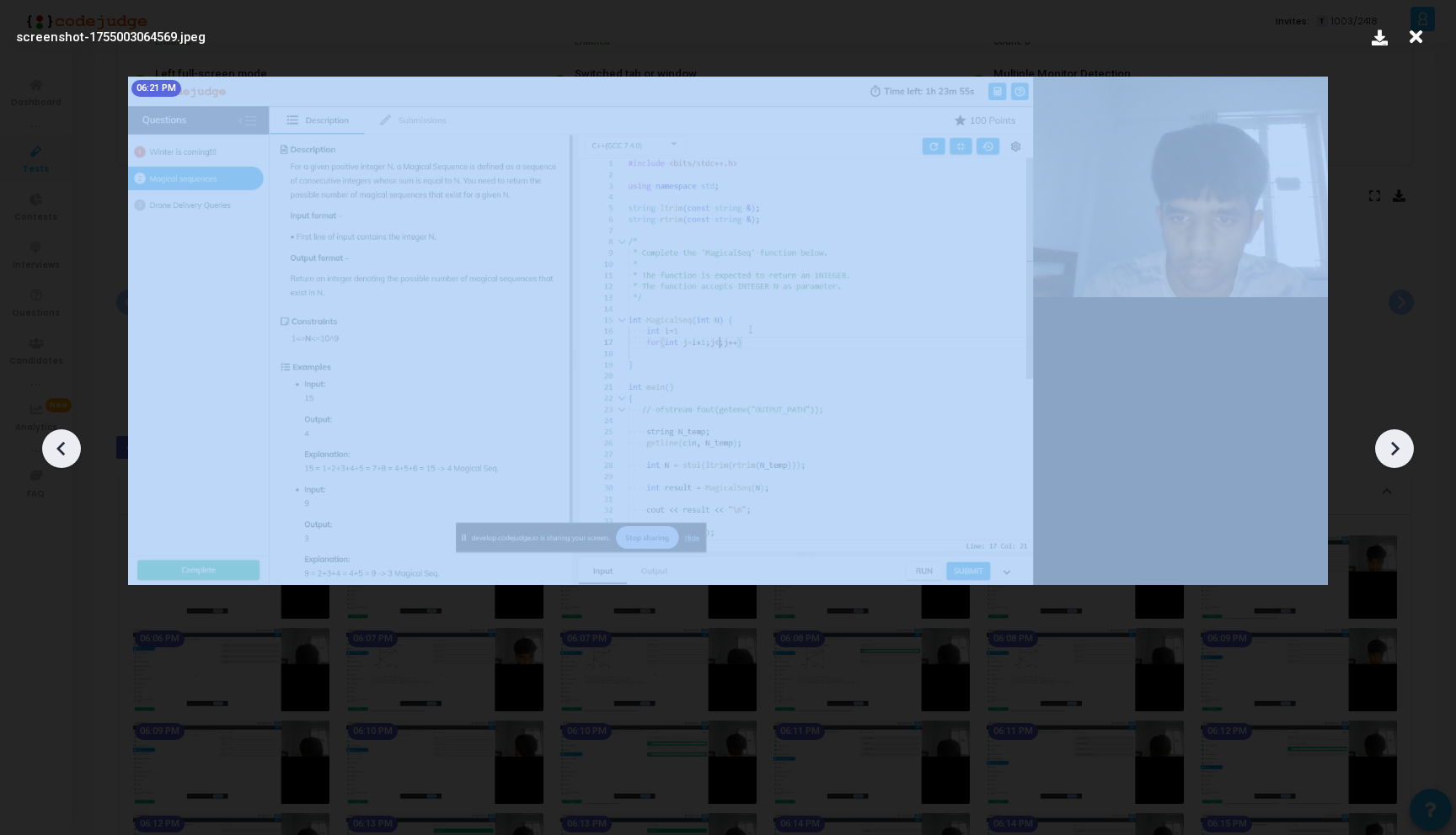
click at [1396, 446] on icon at bounding box center [1394, 449] width 25 height 25
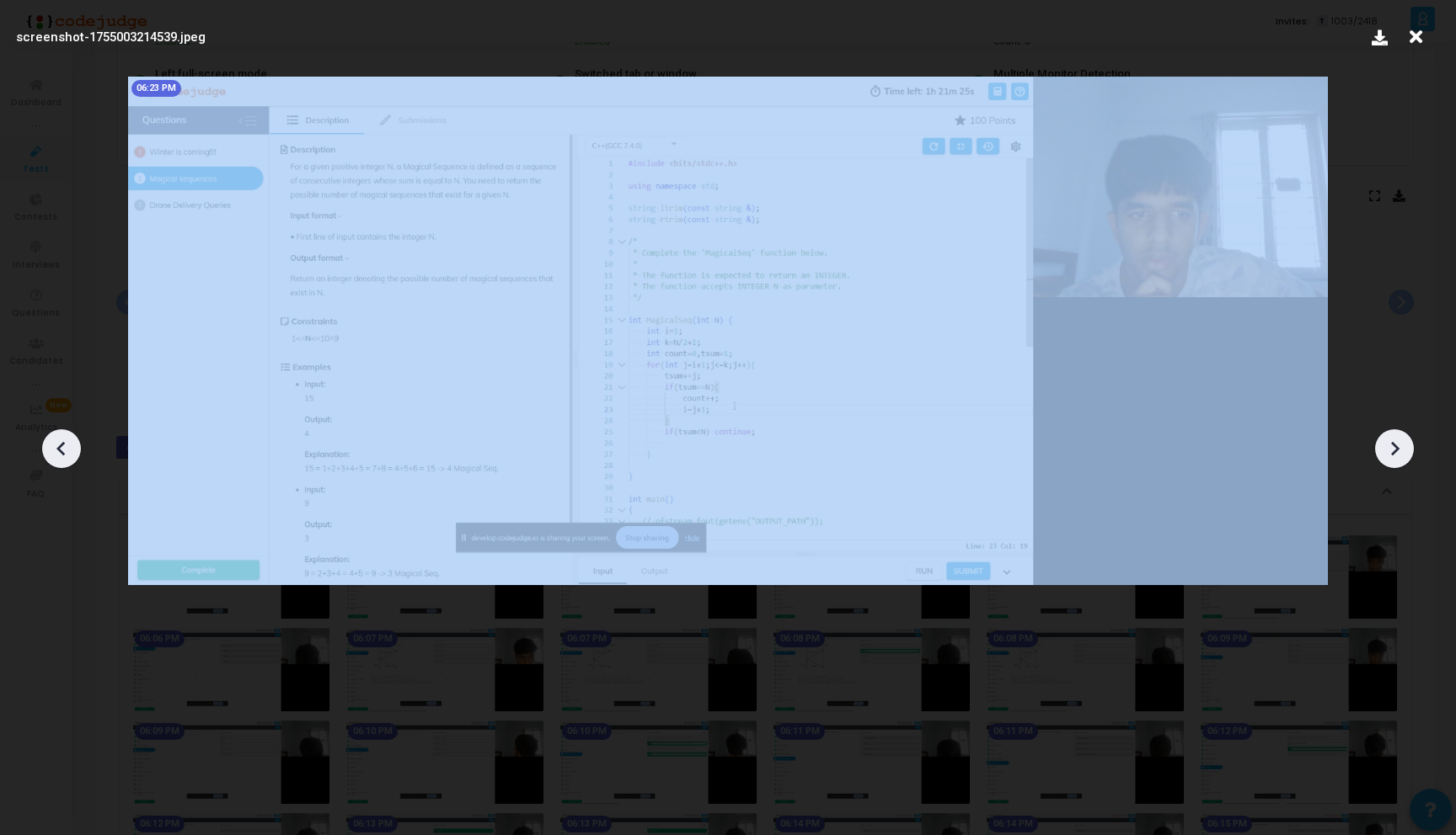
click at [1396, 446] on icon at bounding box center [1394, 449] width 25 height 25
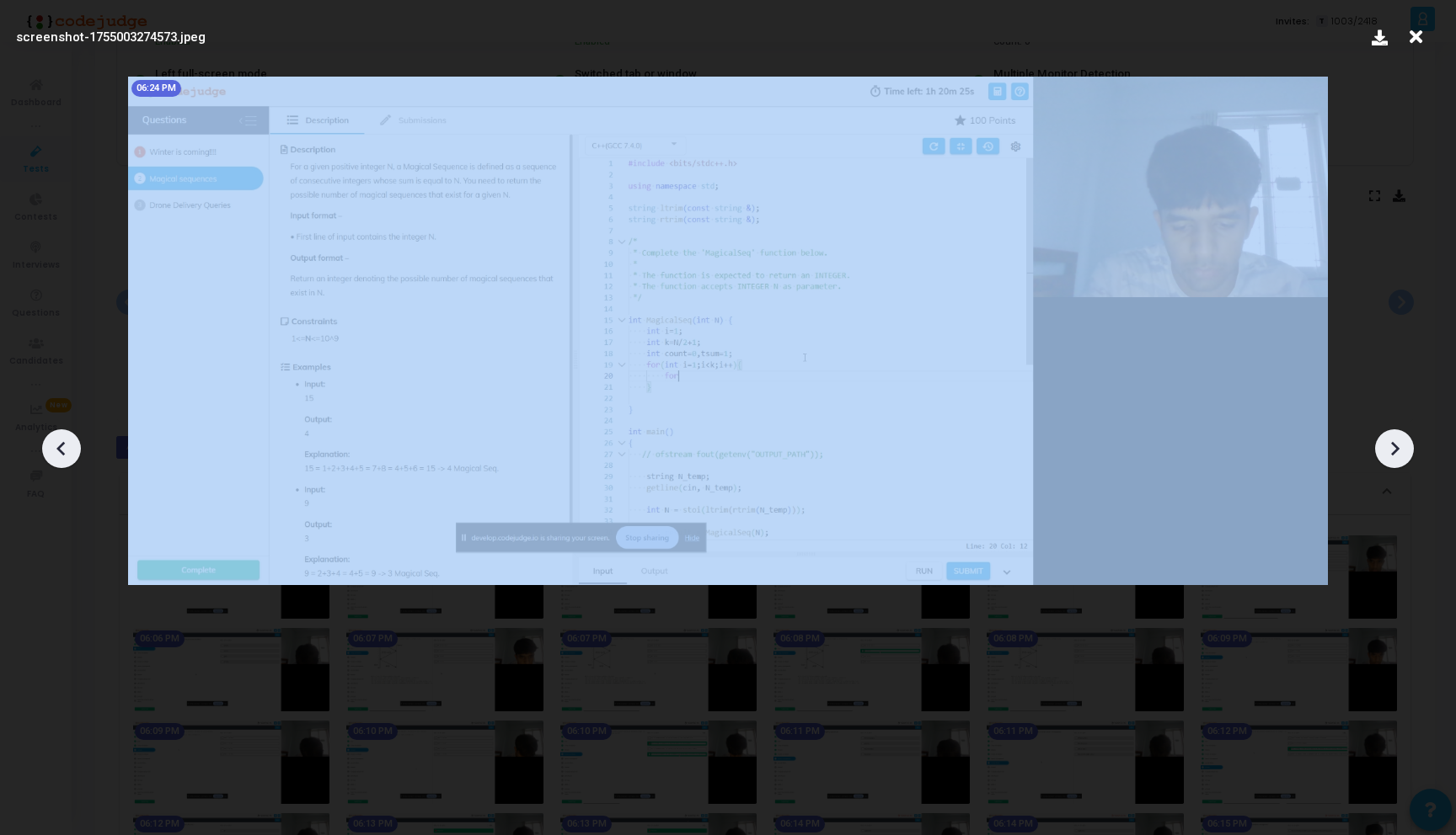
click at [1396, 446] on icon at bounding box center [1394, 449] width 25 height 25
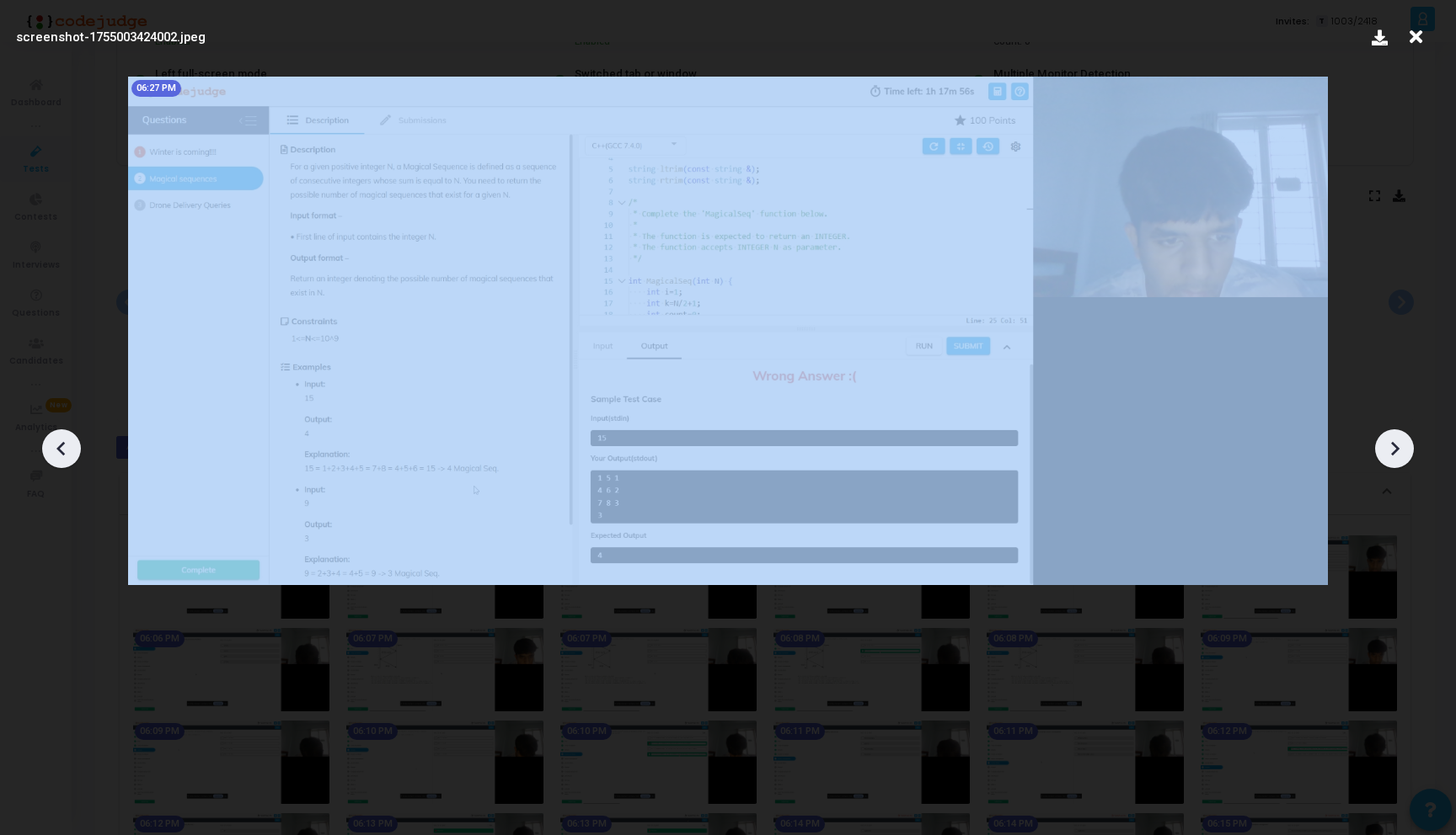
click at [1396, 446] on icon at bounding box center [1394, 449] width 25 height 25
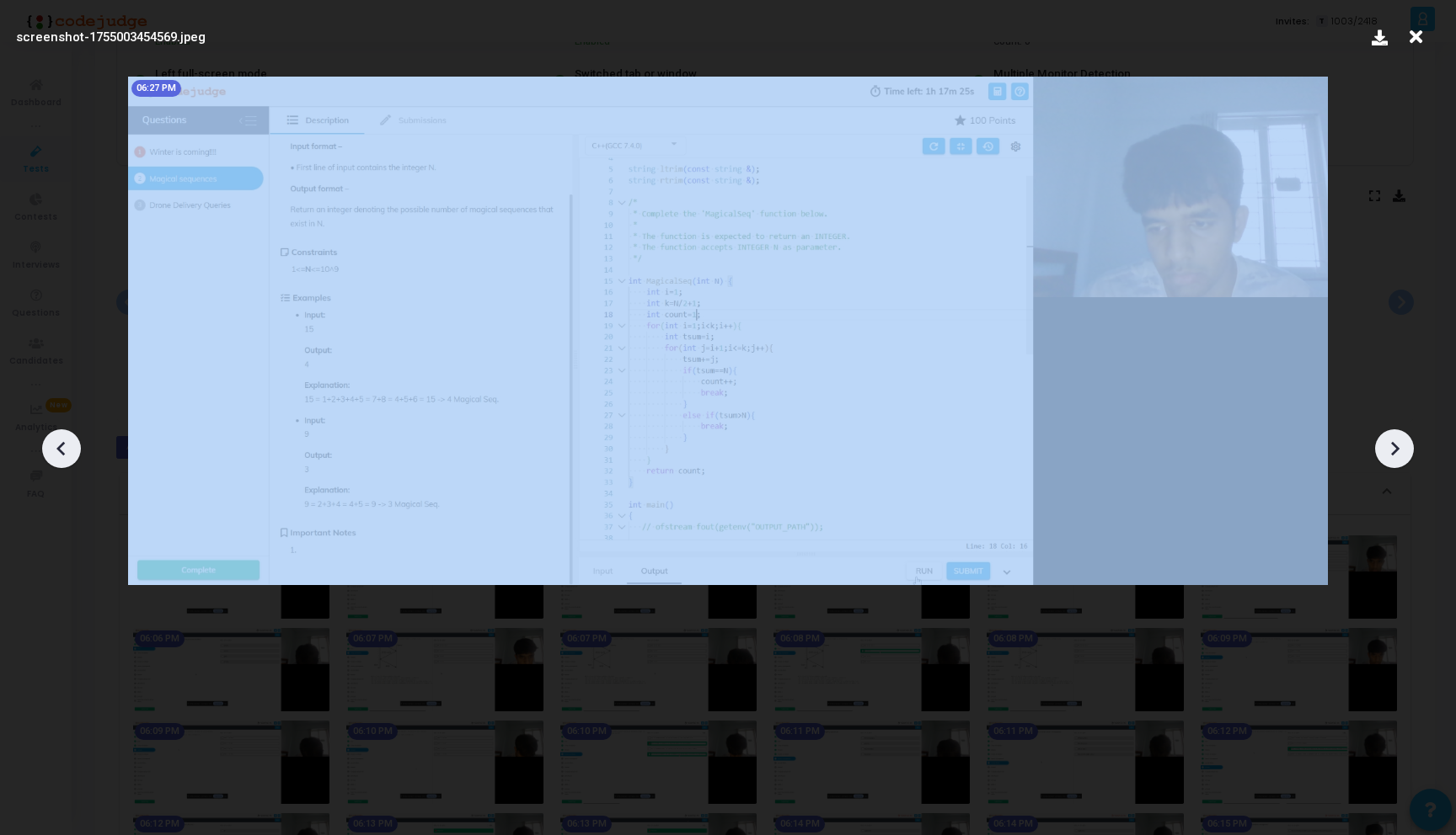
click at [1396, 446] on icon at bounding box center [1394, 449] width 25 height 25
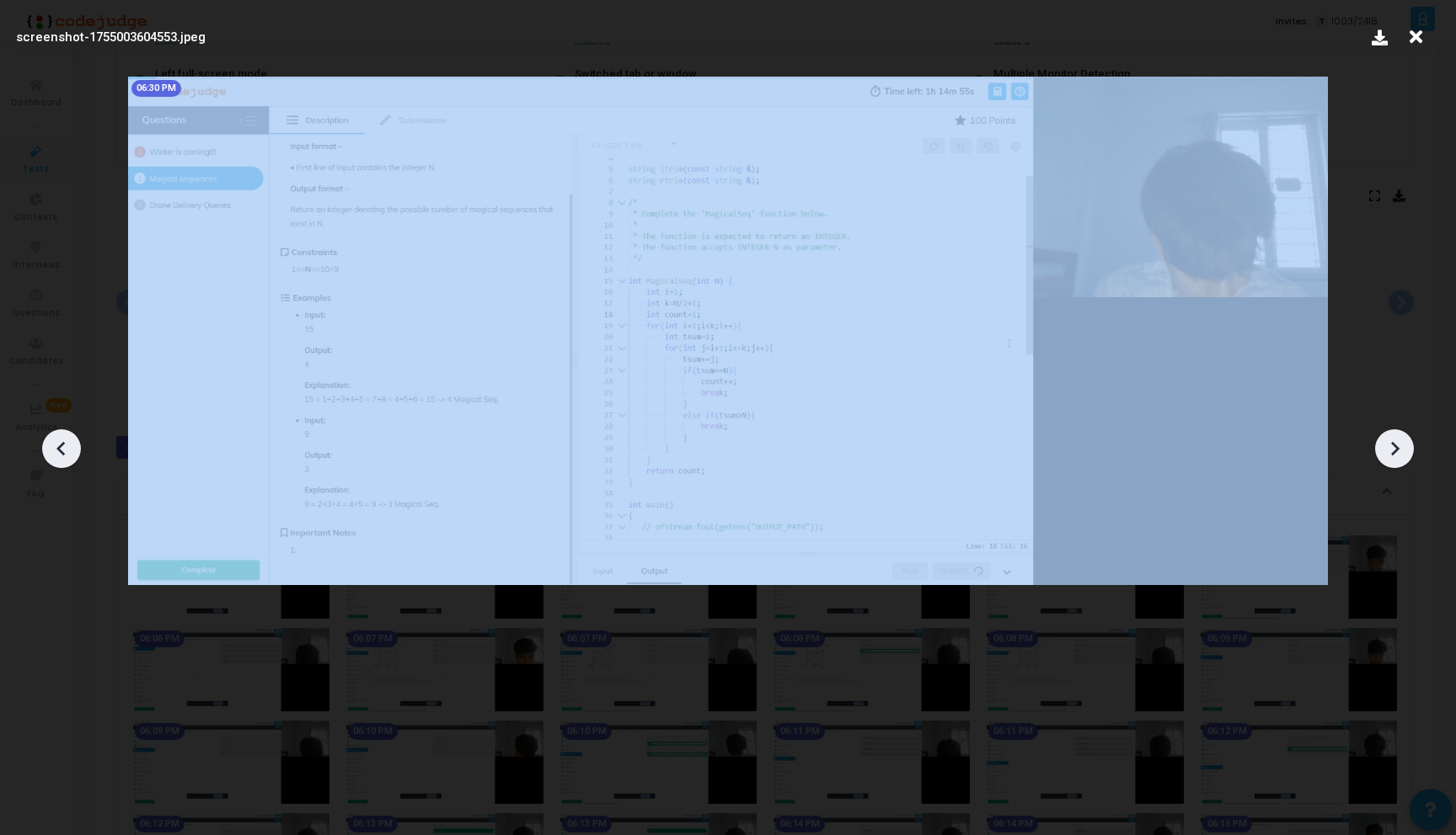
click at [1396, 446] on icon at bounding box center [1394, 449] width 25 height 25
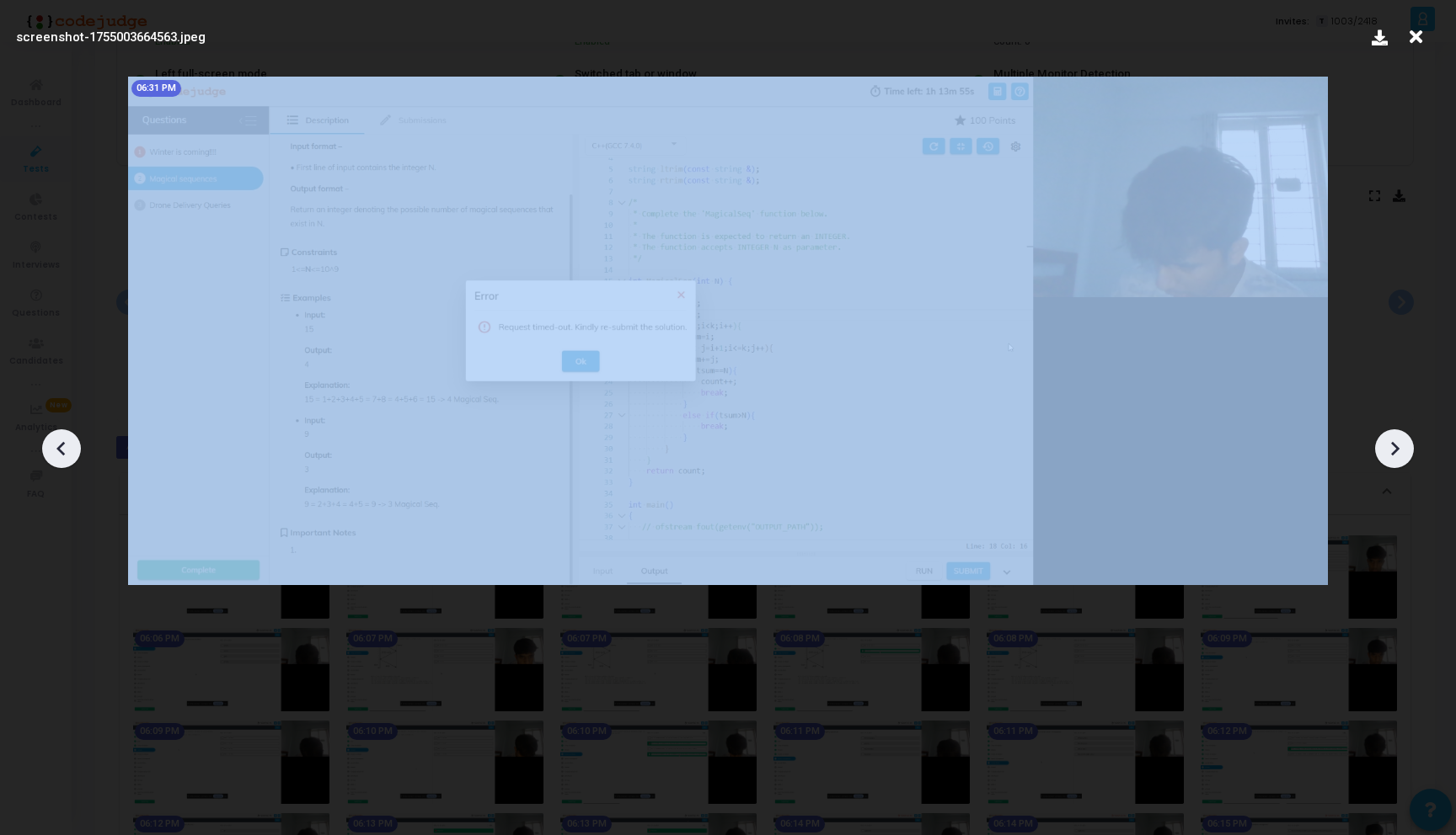
click at [1396, 446] on icon at bounding box center [1394, 449] width 25 height 25
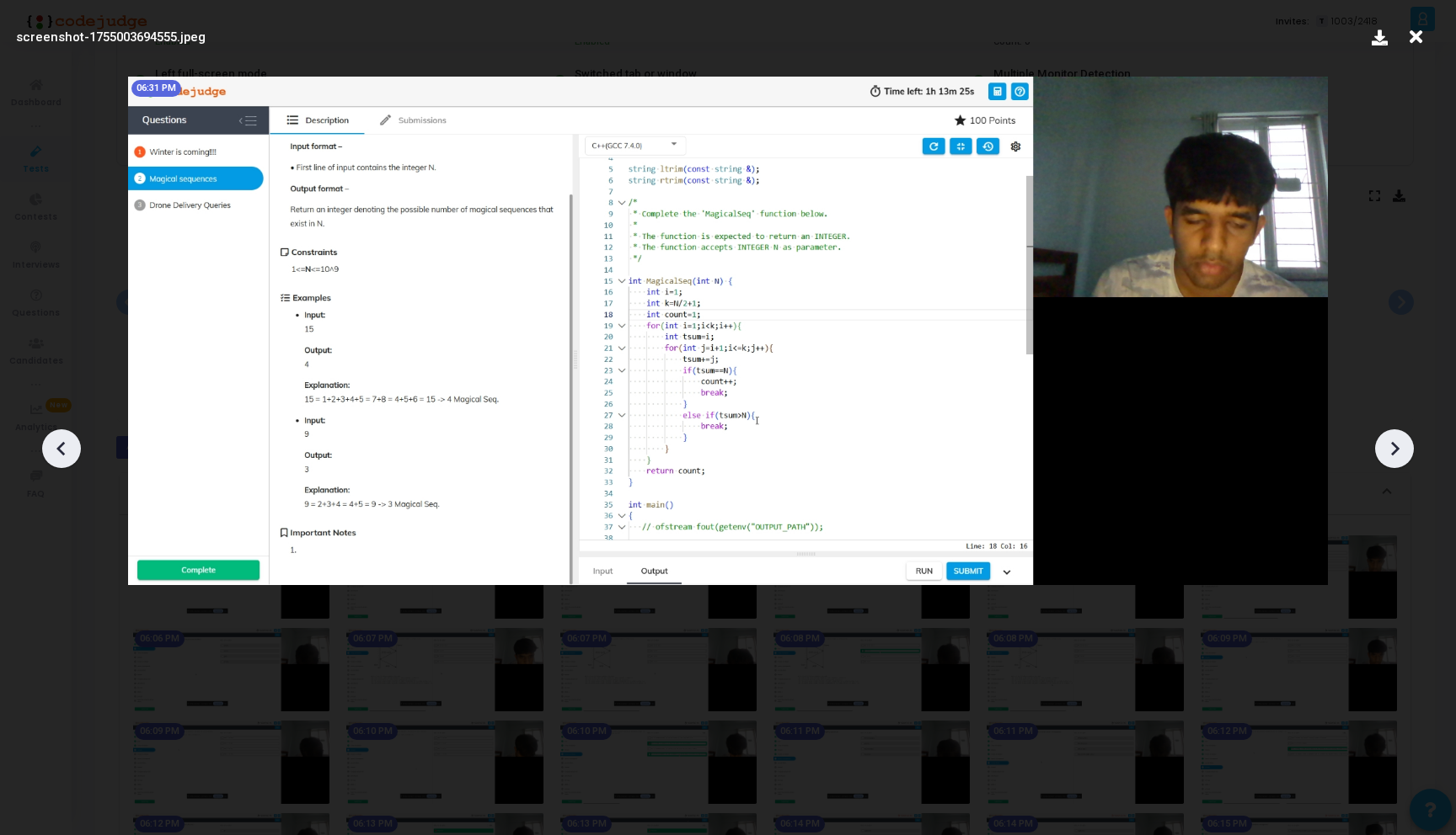
click at [1396, 446] on icon at bounding box center [1394, 449] width 25 height 25
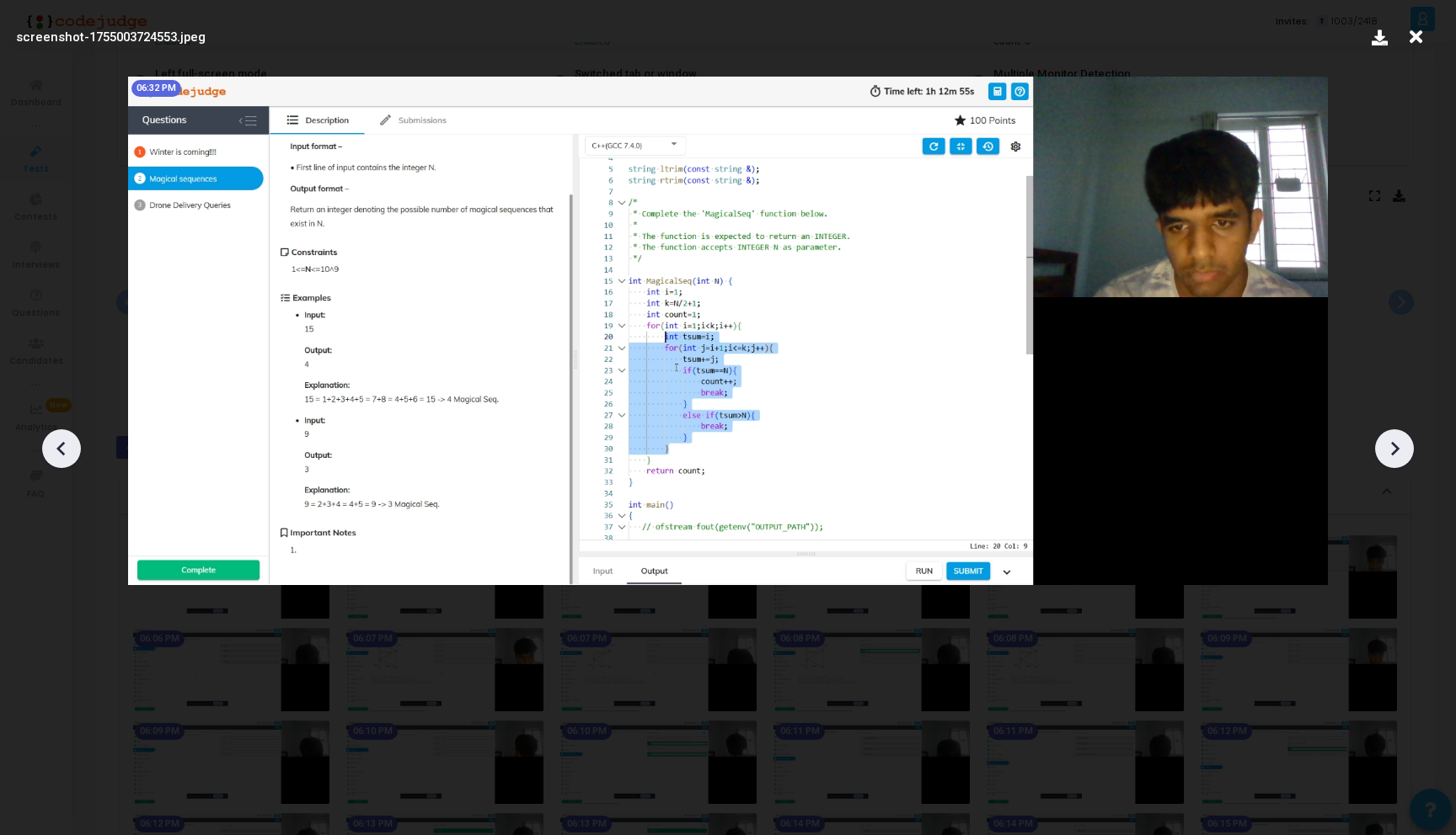
click at [1396, 446] on icon at bounding box center [1394, 449] width 25 height 25
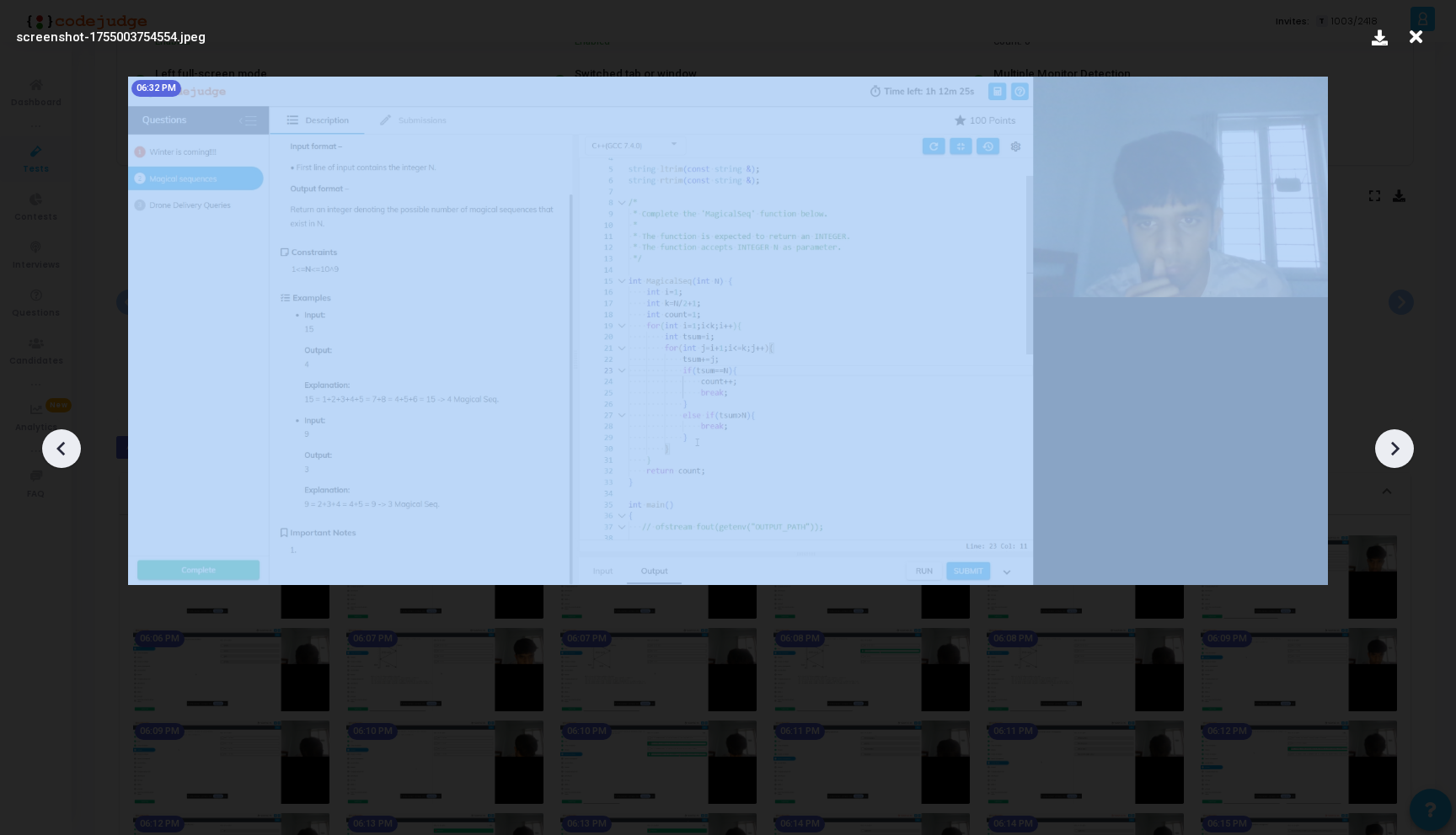
click at [1396, 446] on icon at bounding box center [1394, 449] width 25 height 25
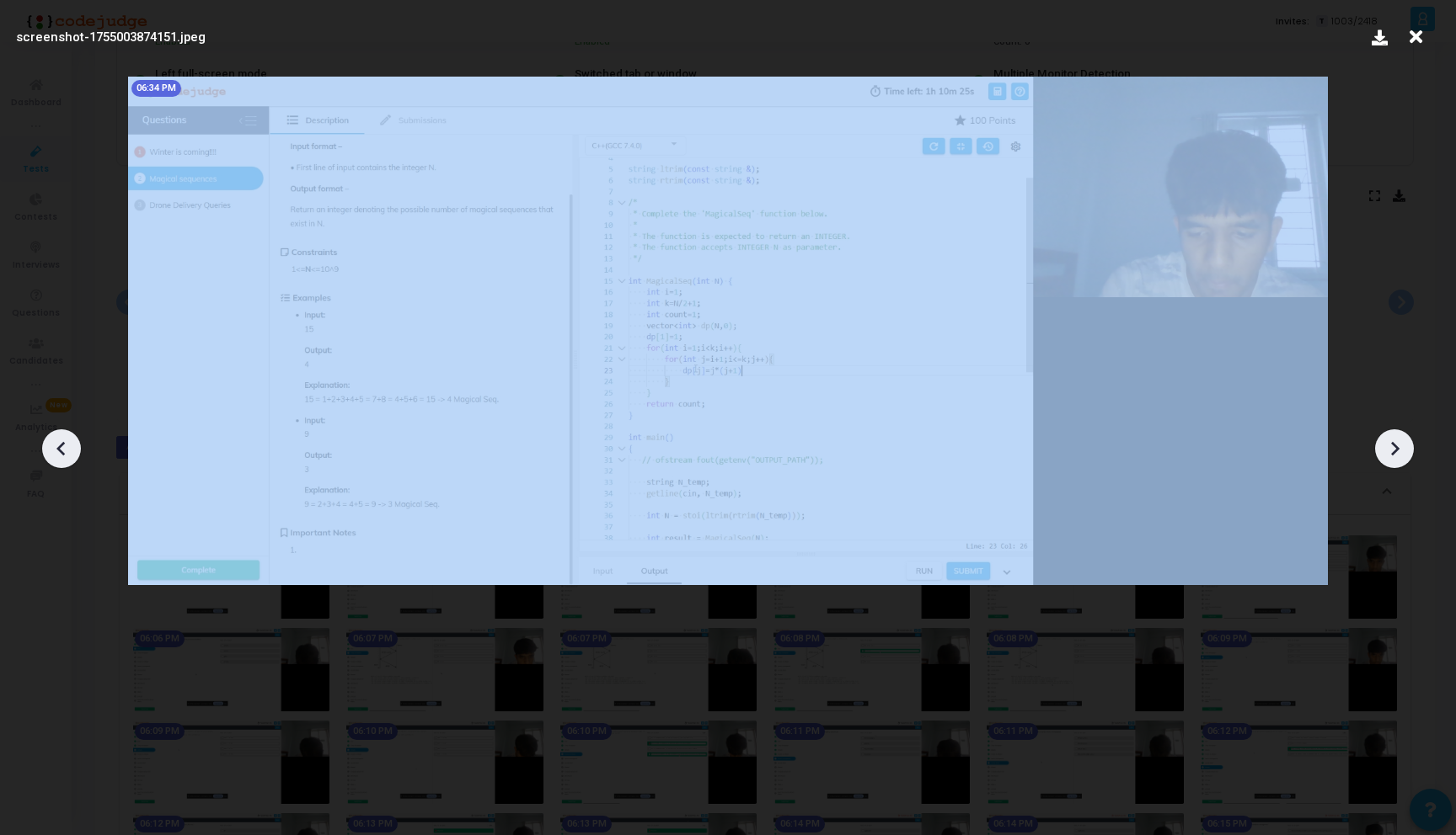
click at [1396, 446] on icon at bounding box center [1394, 449] width 25 height 25
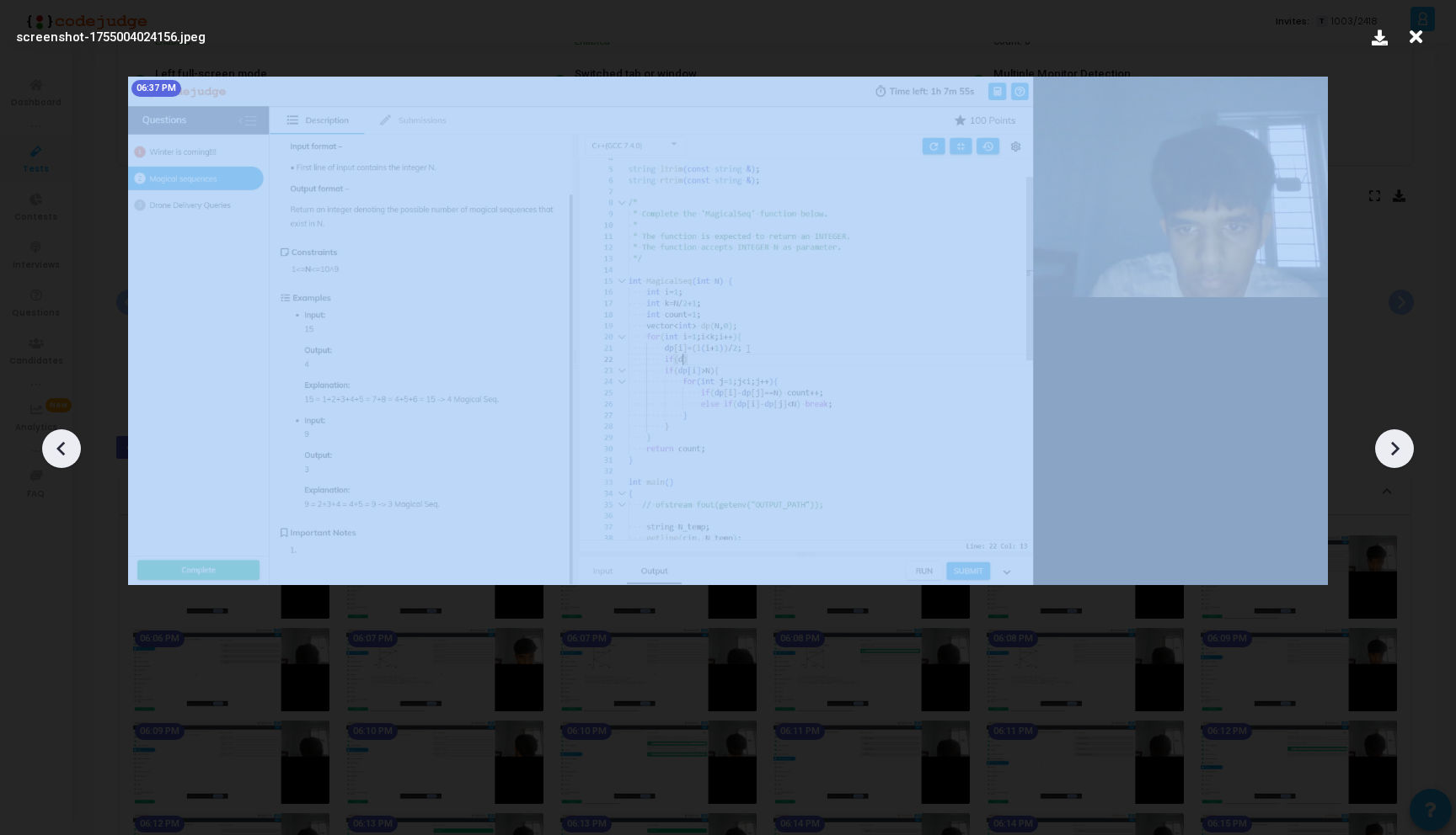
click at [1396, 446] on icon at bounding box center [1394, 449] width 25 height 25
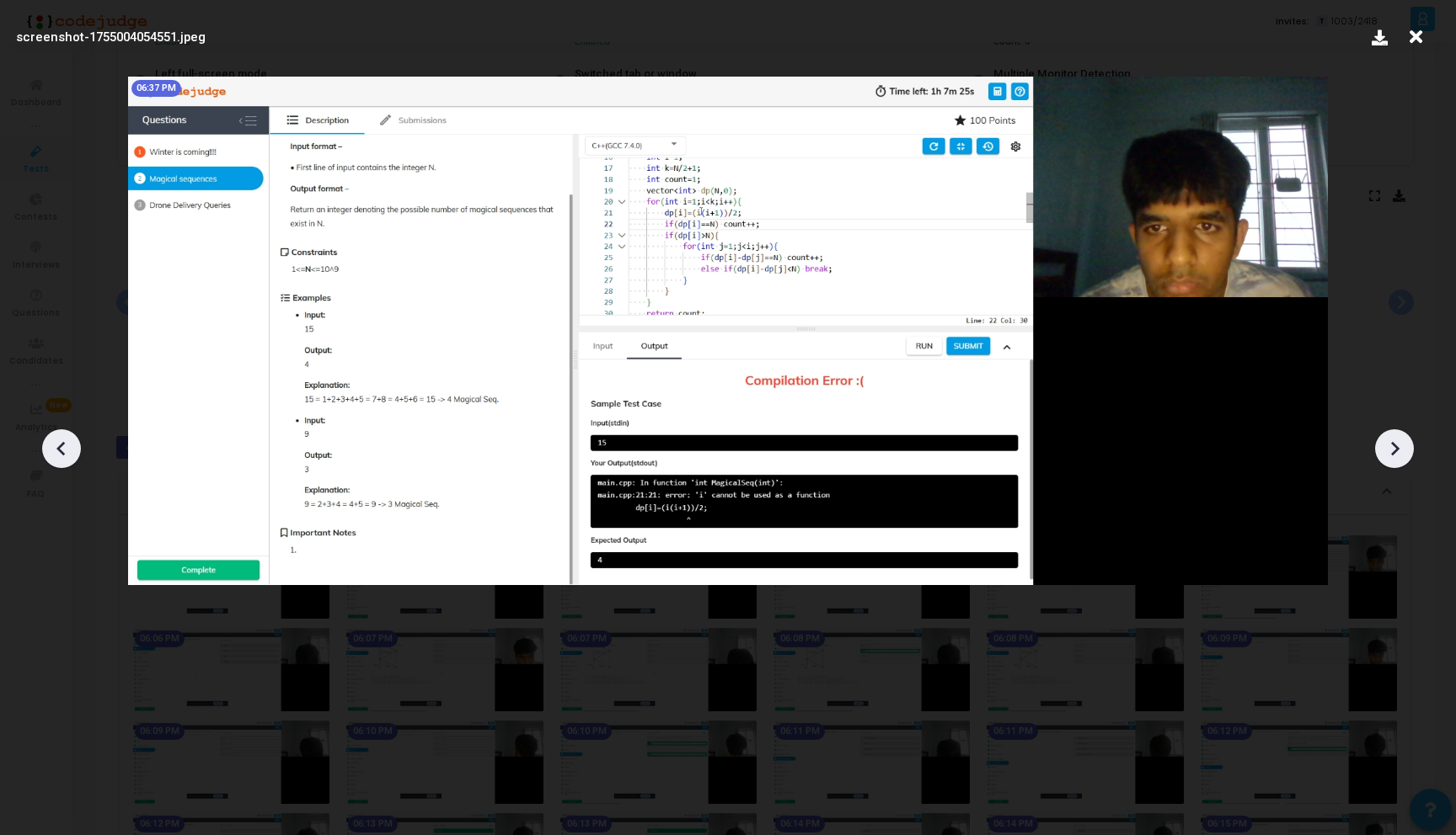
click at [1396, 446] on icon at bounding box center [1394, 449] width 25 height 25
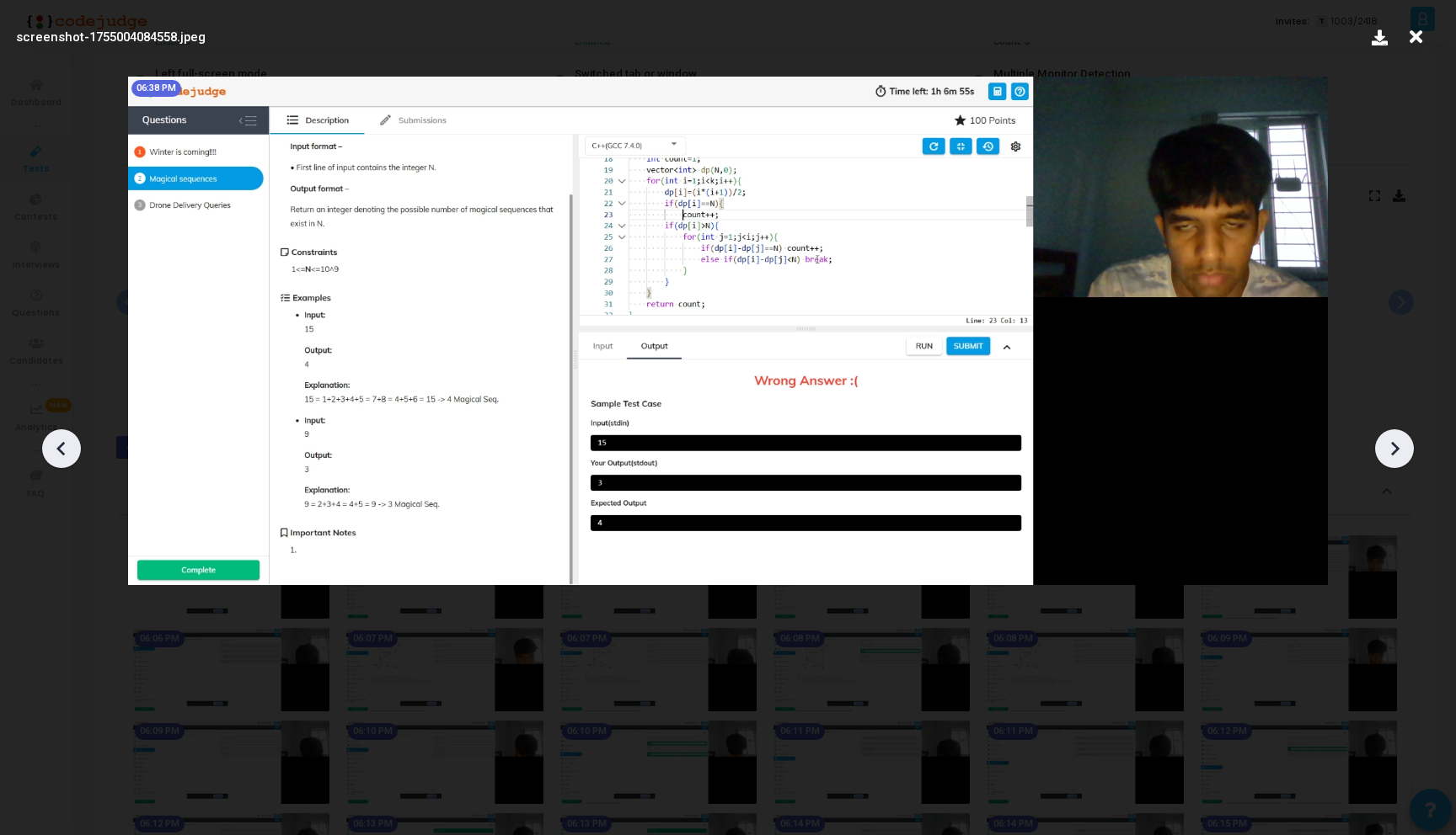
click at [1396, 446] on icon at bounding box center [1394, 449] width 25 height 25
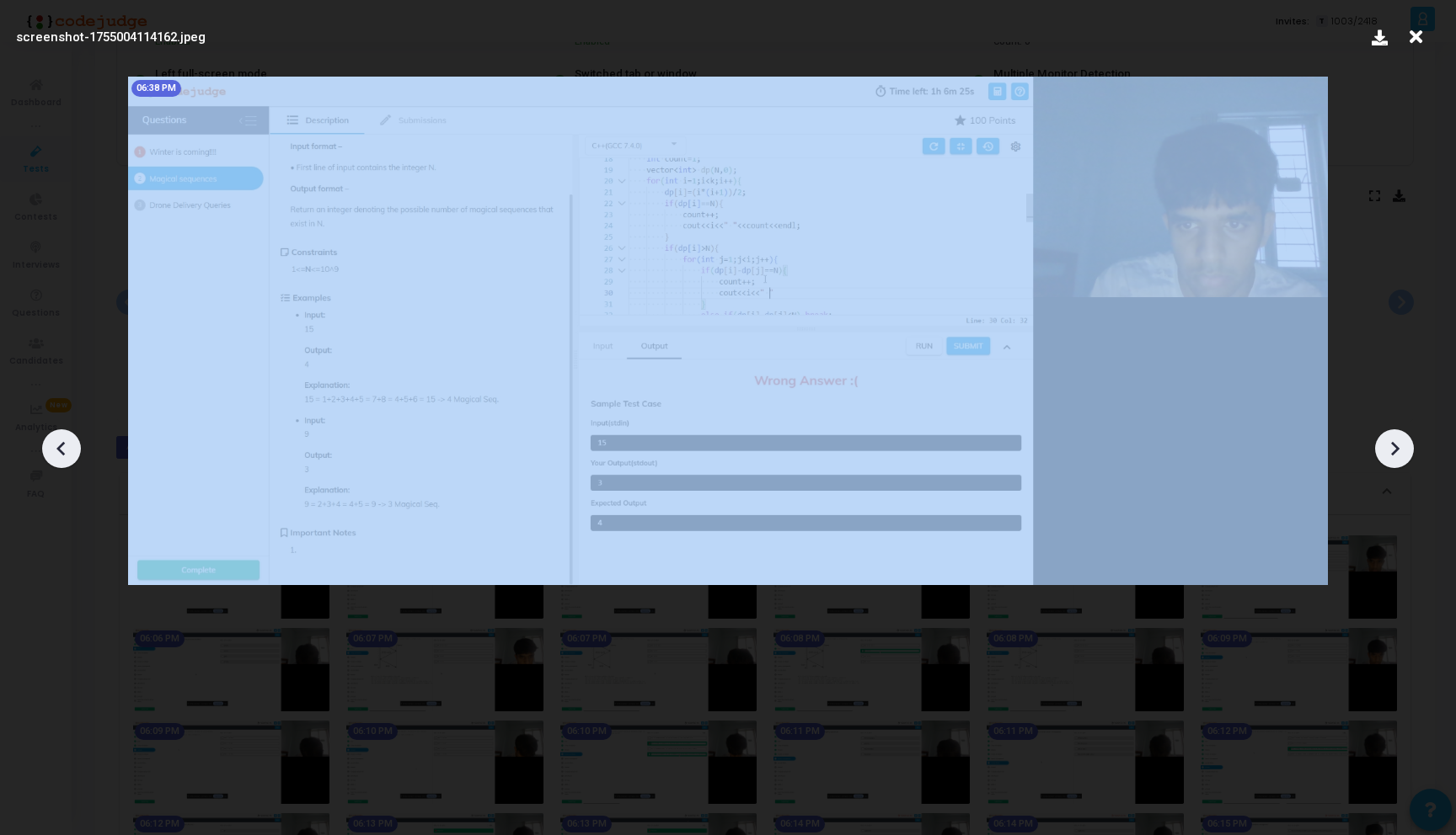
click at [1396, 446] on icon at bounding box center [1394, 449] width 25 height 25
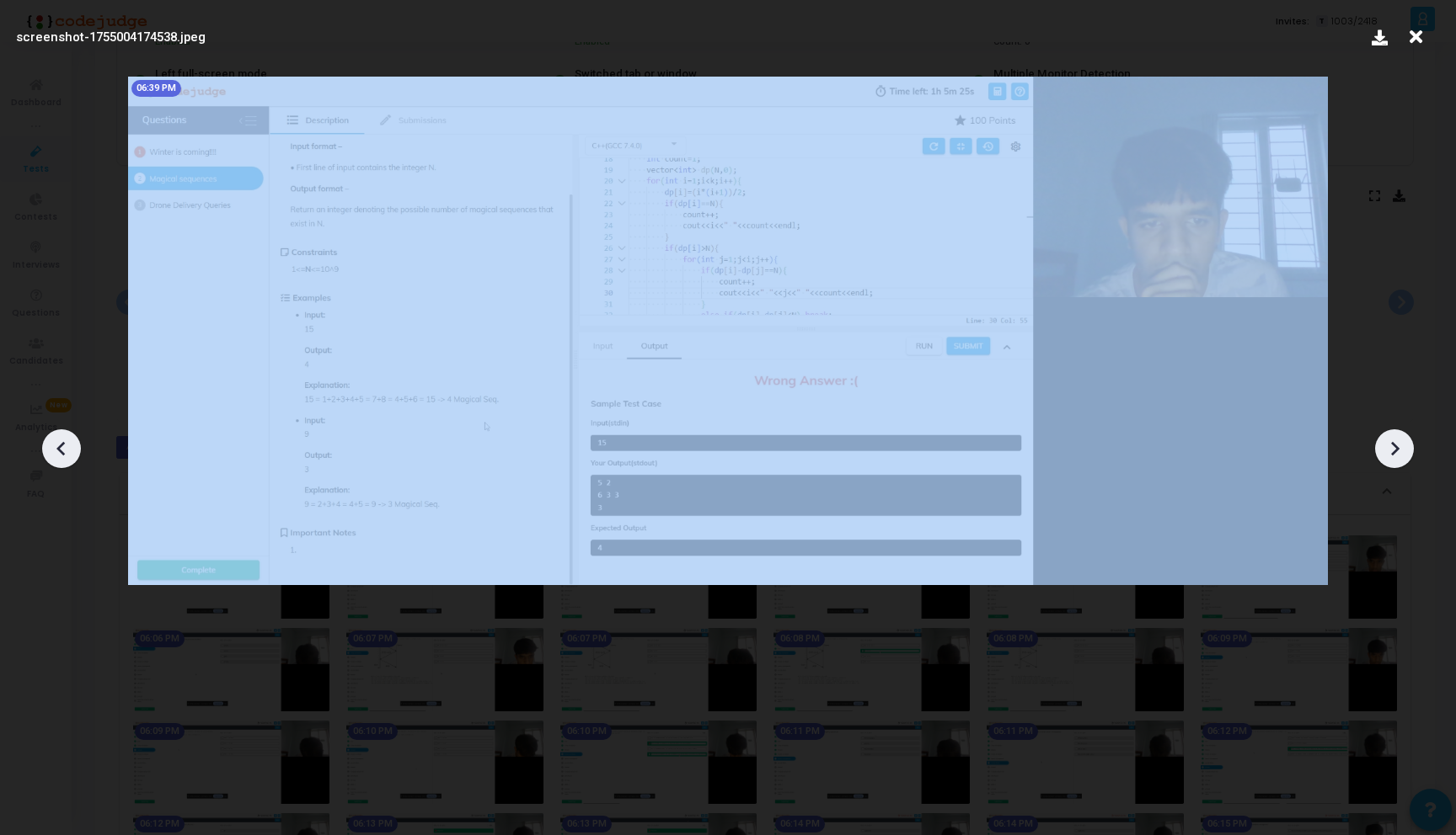
click at [1396, 446] on icon at bounding box center [1394, 449] width 25 height 25
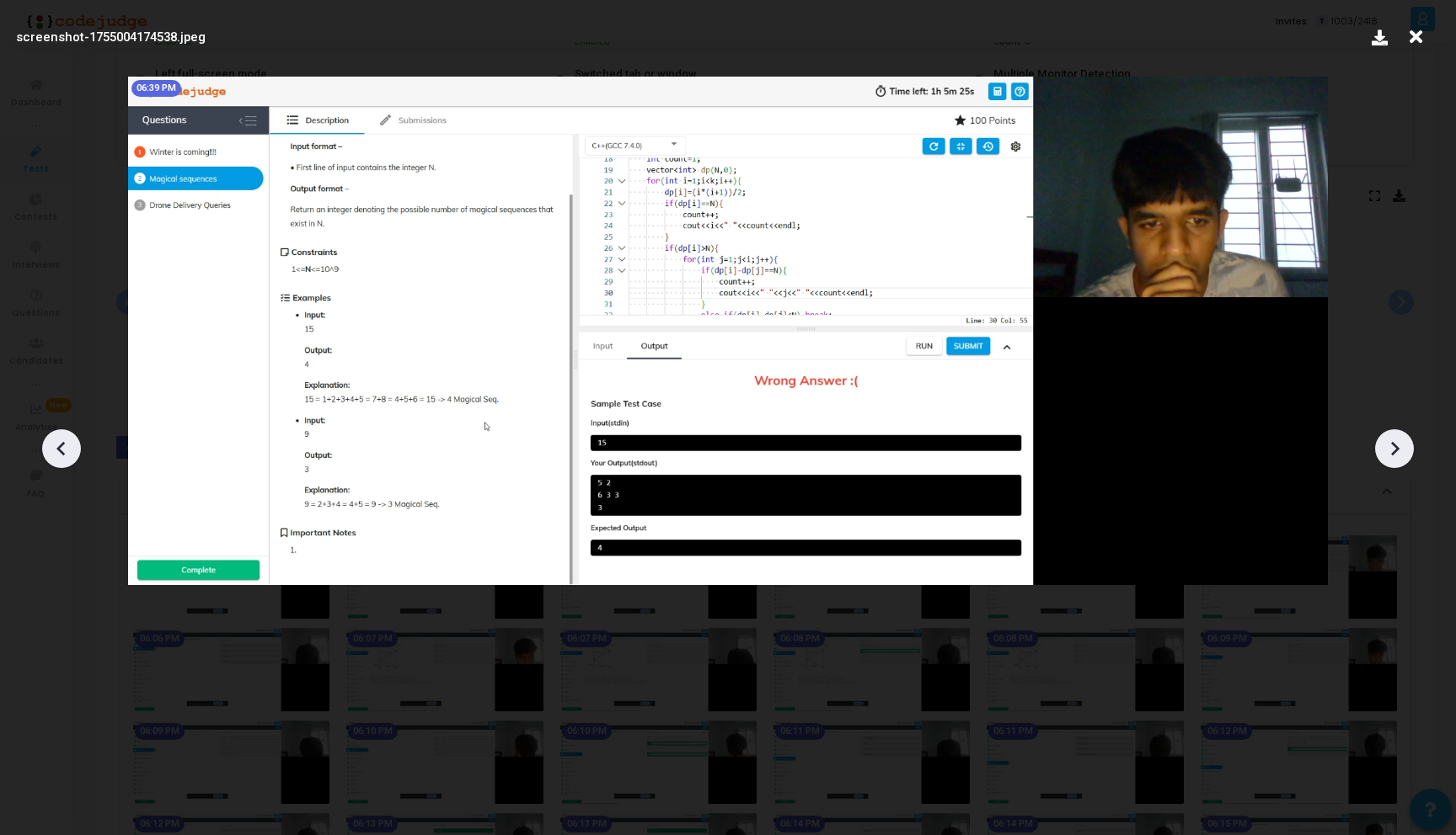
click at [1396, 446] on icon at bounding box center [1394, 449] width 25 height 25
click at [52, 439] on icon at bounding box center [61, 449] width 25 height 25
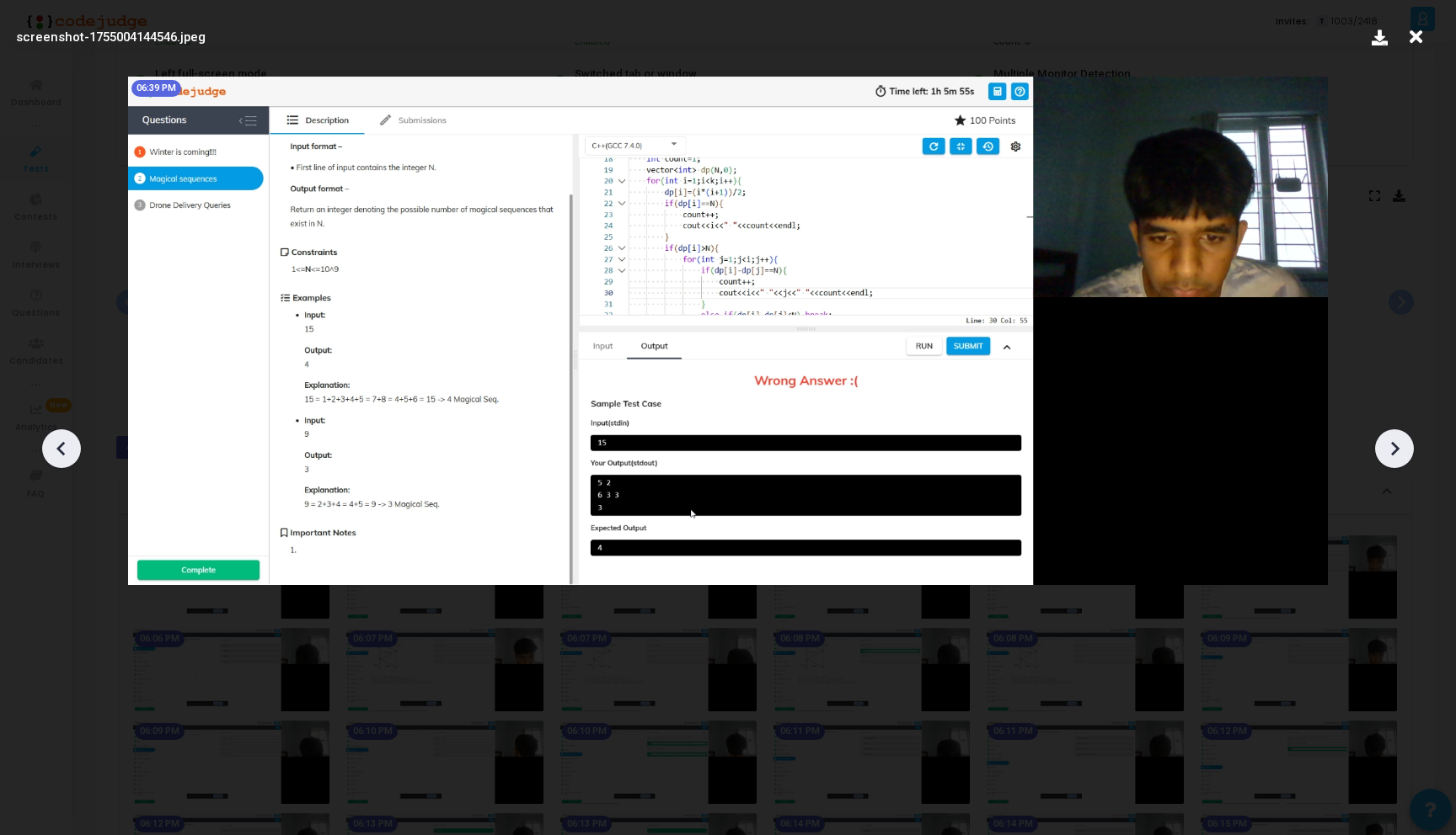
click at [52, 439] on icon at bounding box center [61, 449] width 25 height 25
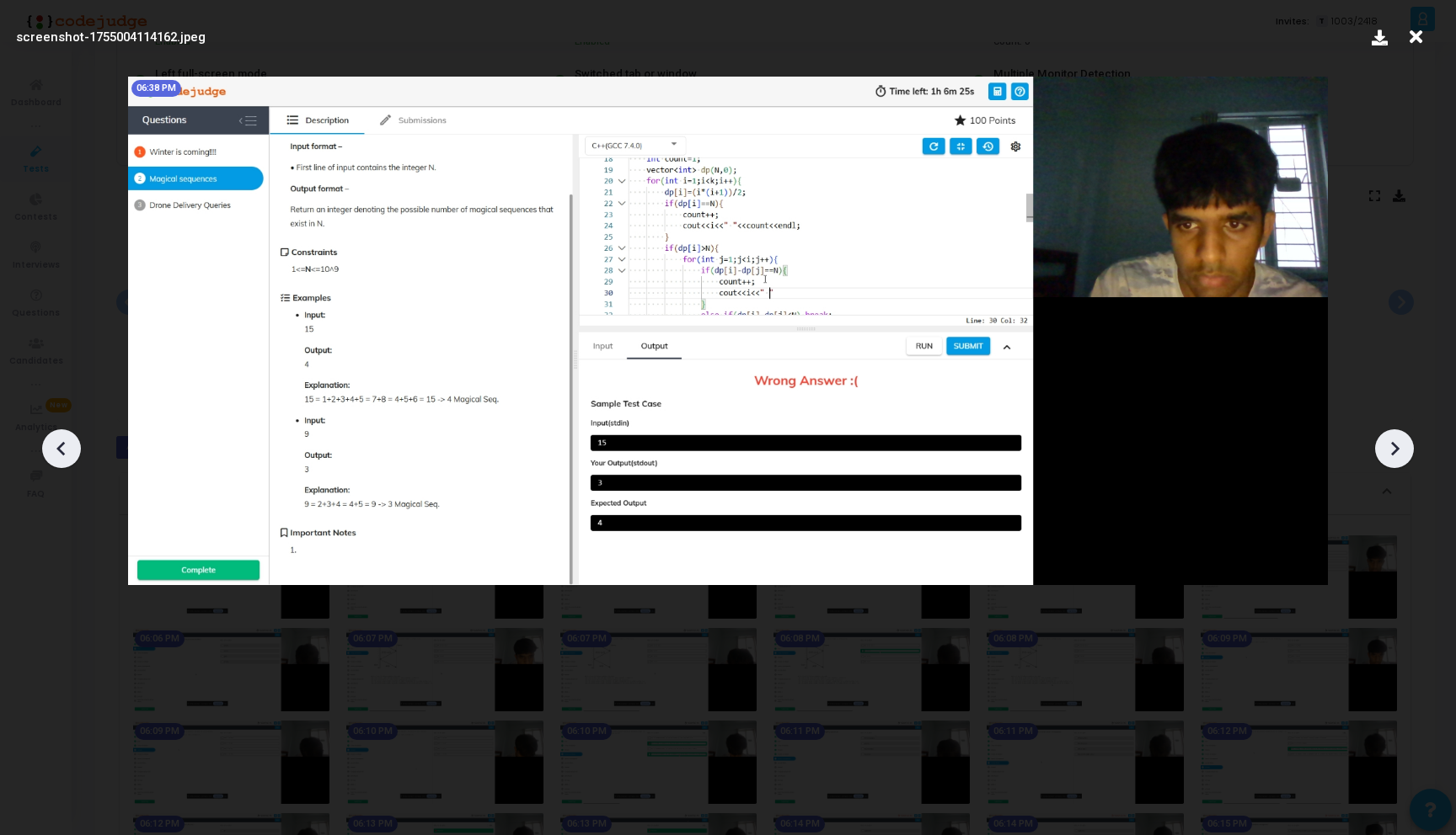
click at [52, 439] on icon at bounding box center [61, 449] width 25 height 25
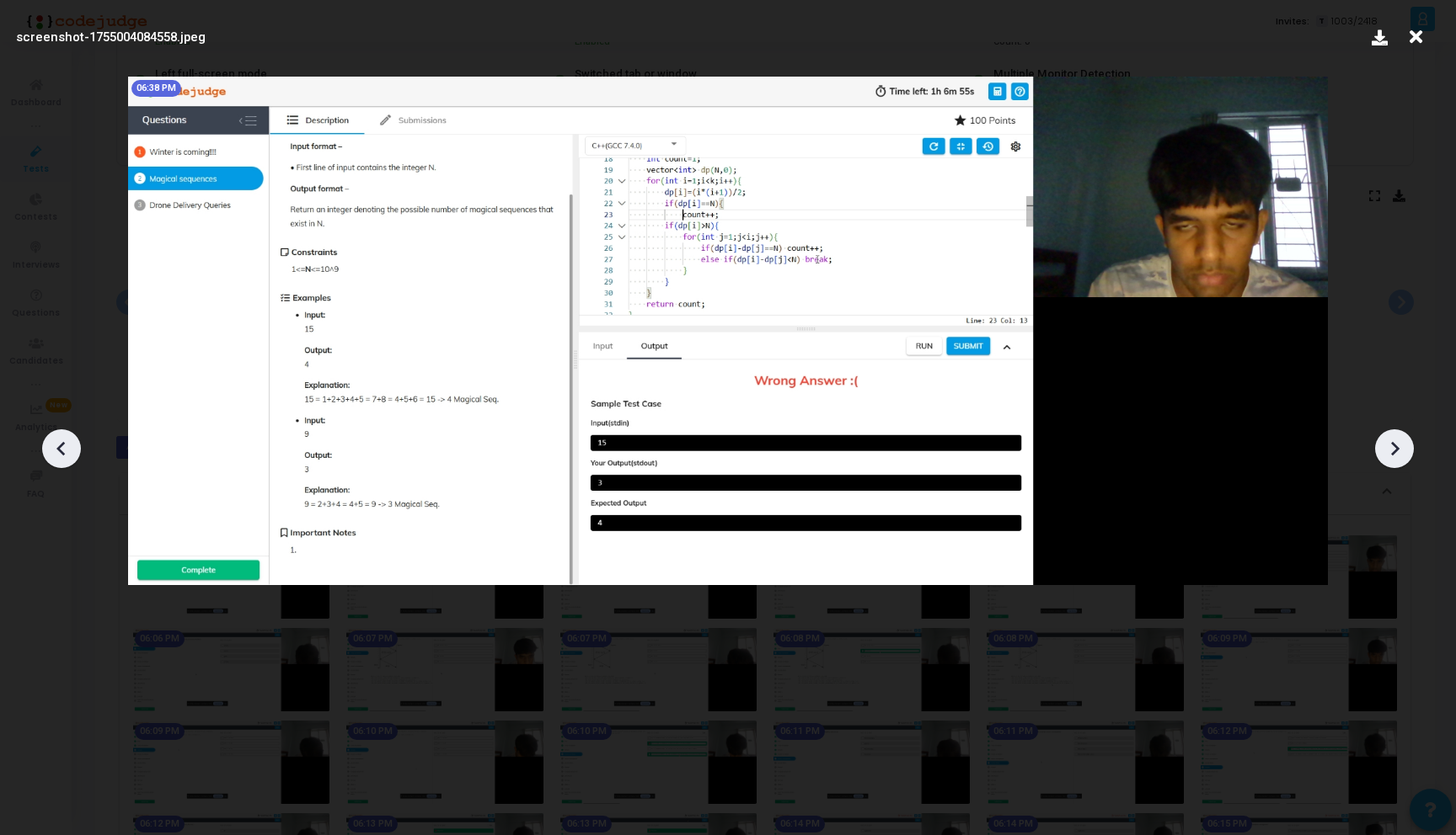
click at [52, 439] on icon at bounding box center [61, 449] width 25 height 25
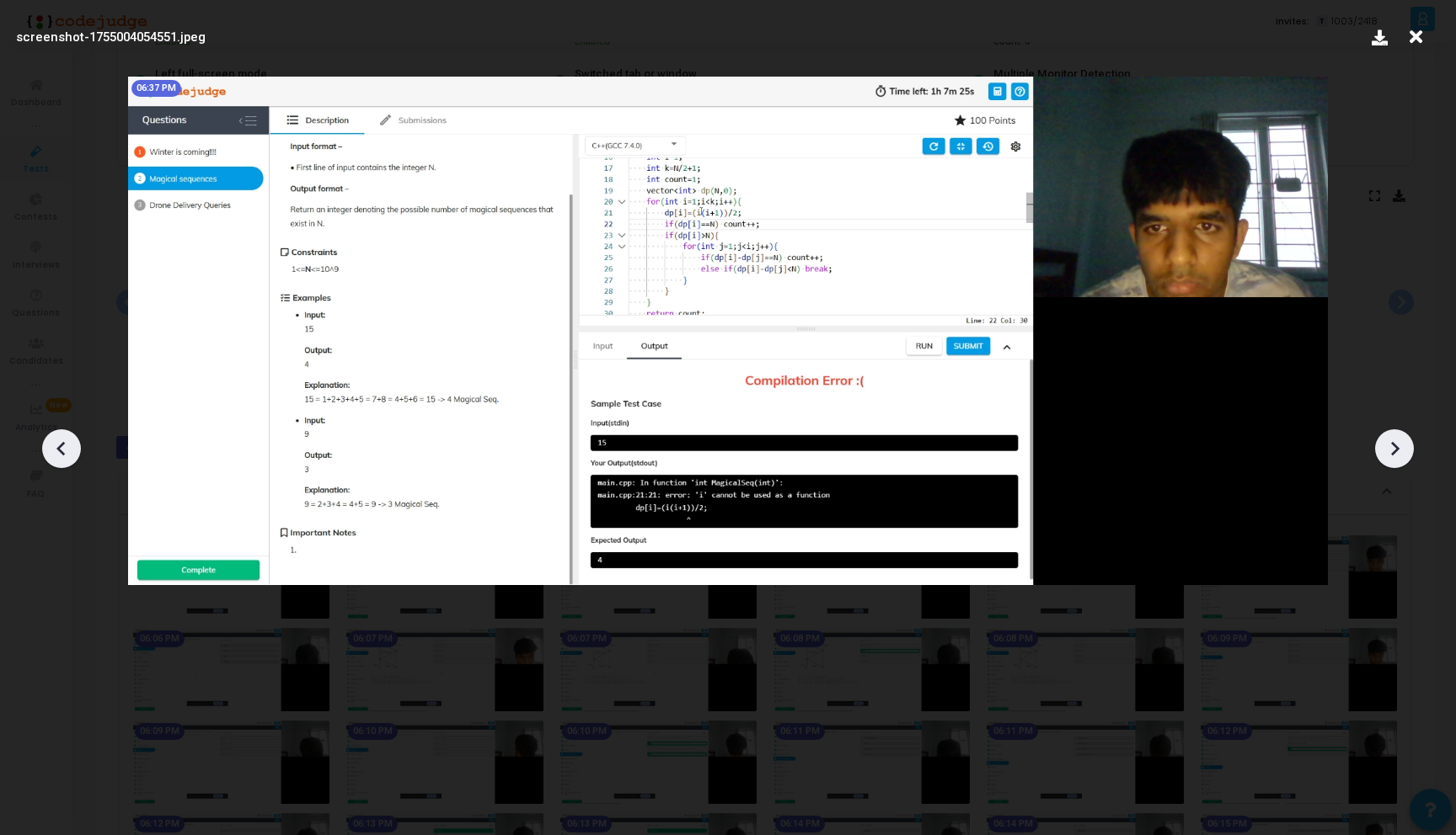
click at [52, 439] on icon at bounding box center [61, 449] width 25 height 25
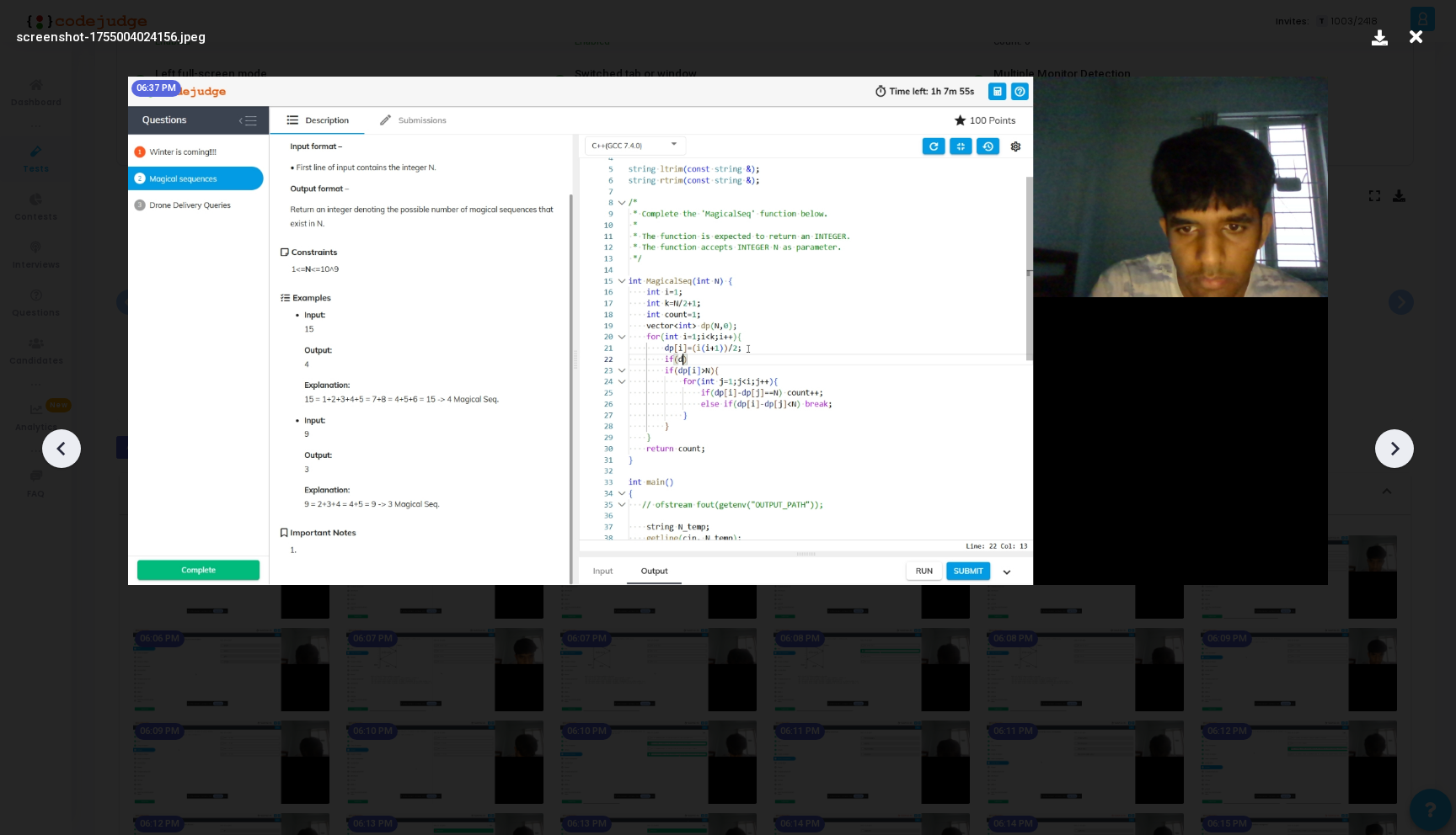
click at [64, 455] on icon at bounding box center [61, 449] width 25 height 25
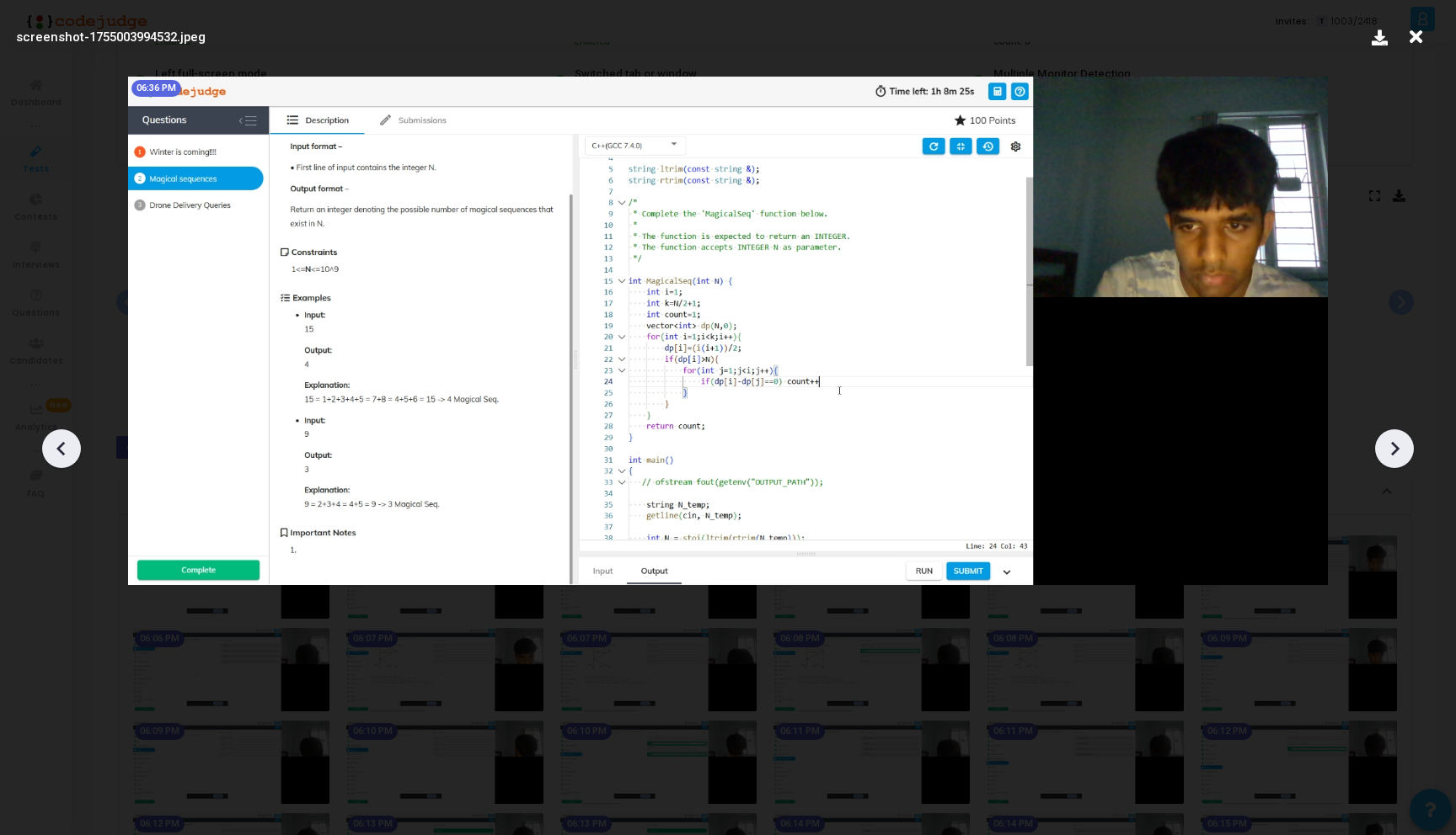
click at [64, 455] on icon at bounding box center [61, 449] width 25 height 25
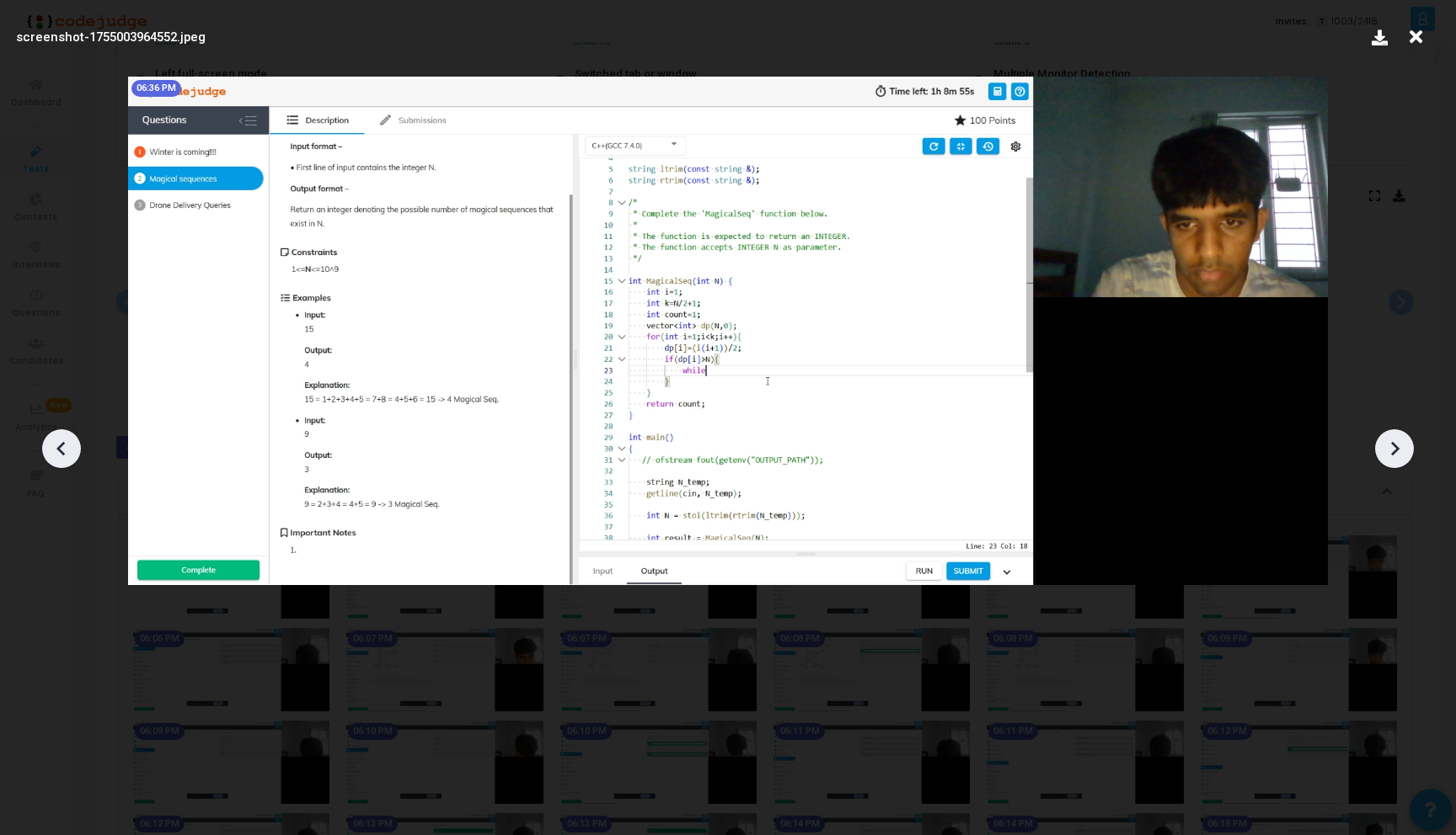
click at [64, 455] on icon at bounding box center [61, 449] width 25 height 25
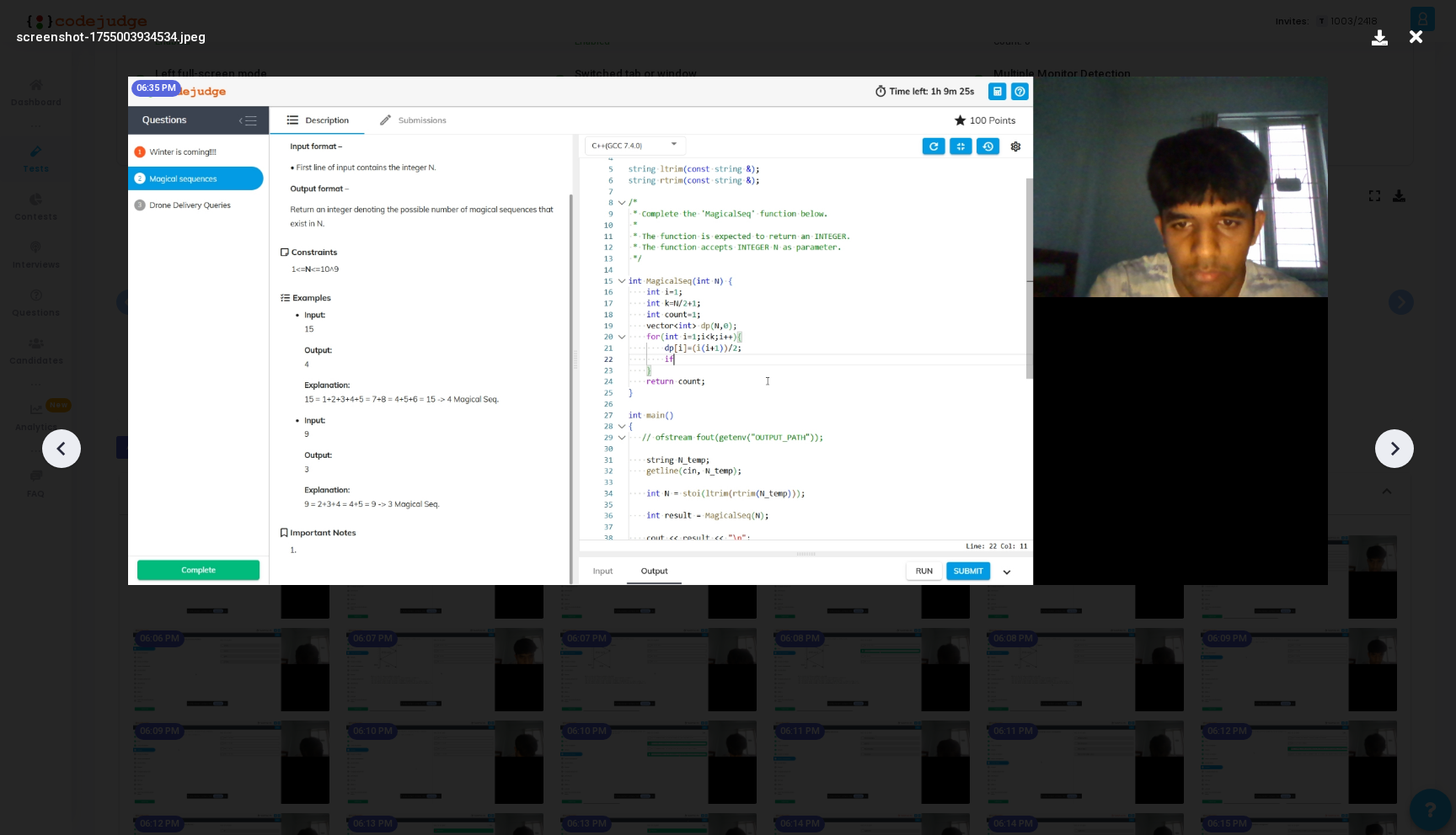
click at [66, 455] on icon at bounding box center [61, 449] width 25 height 25
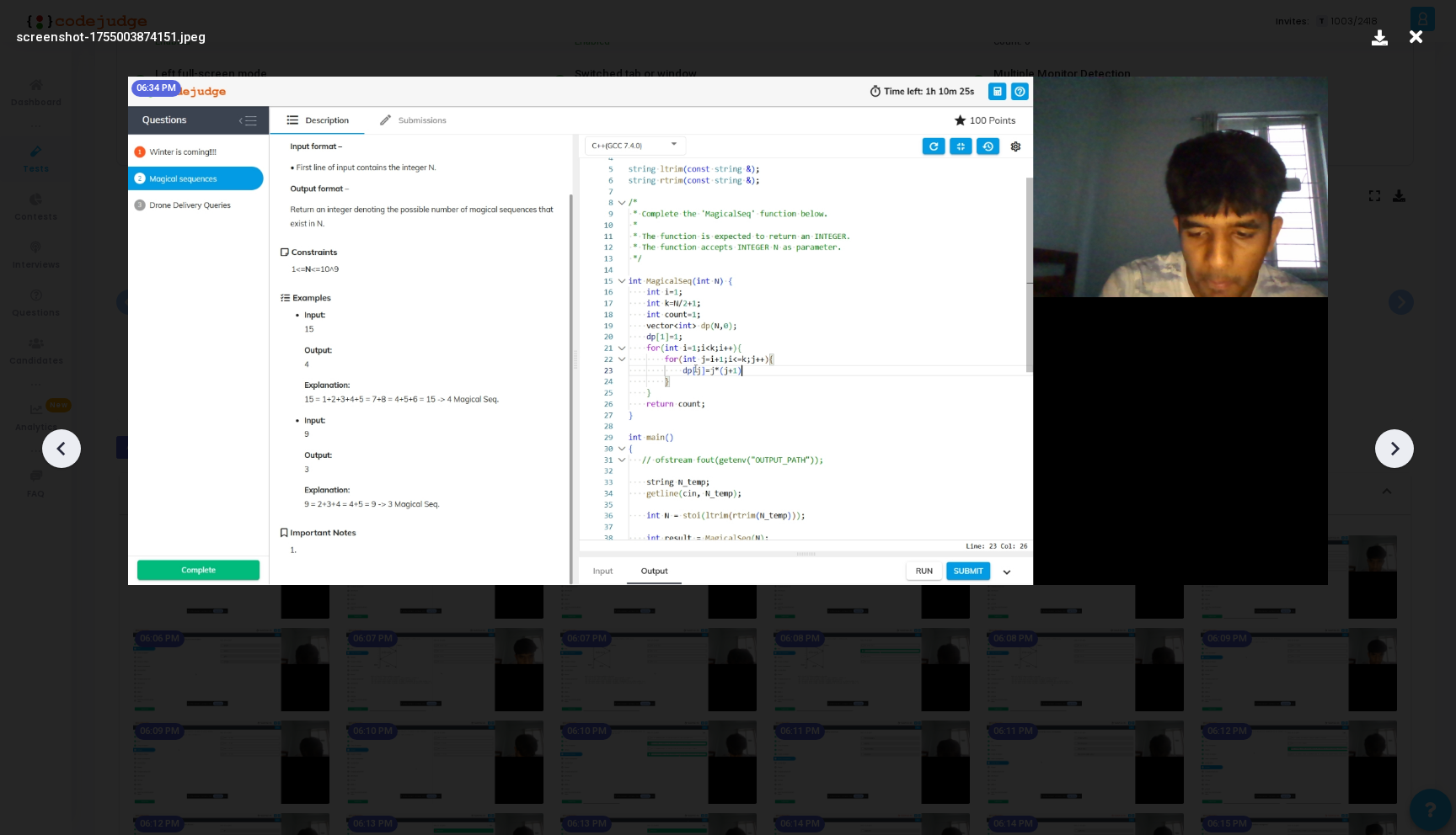
click at [66, 455] on icon at bounding box center [61, 449] width 25 height 25
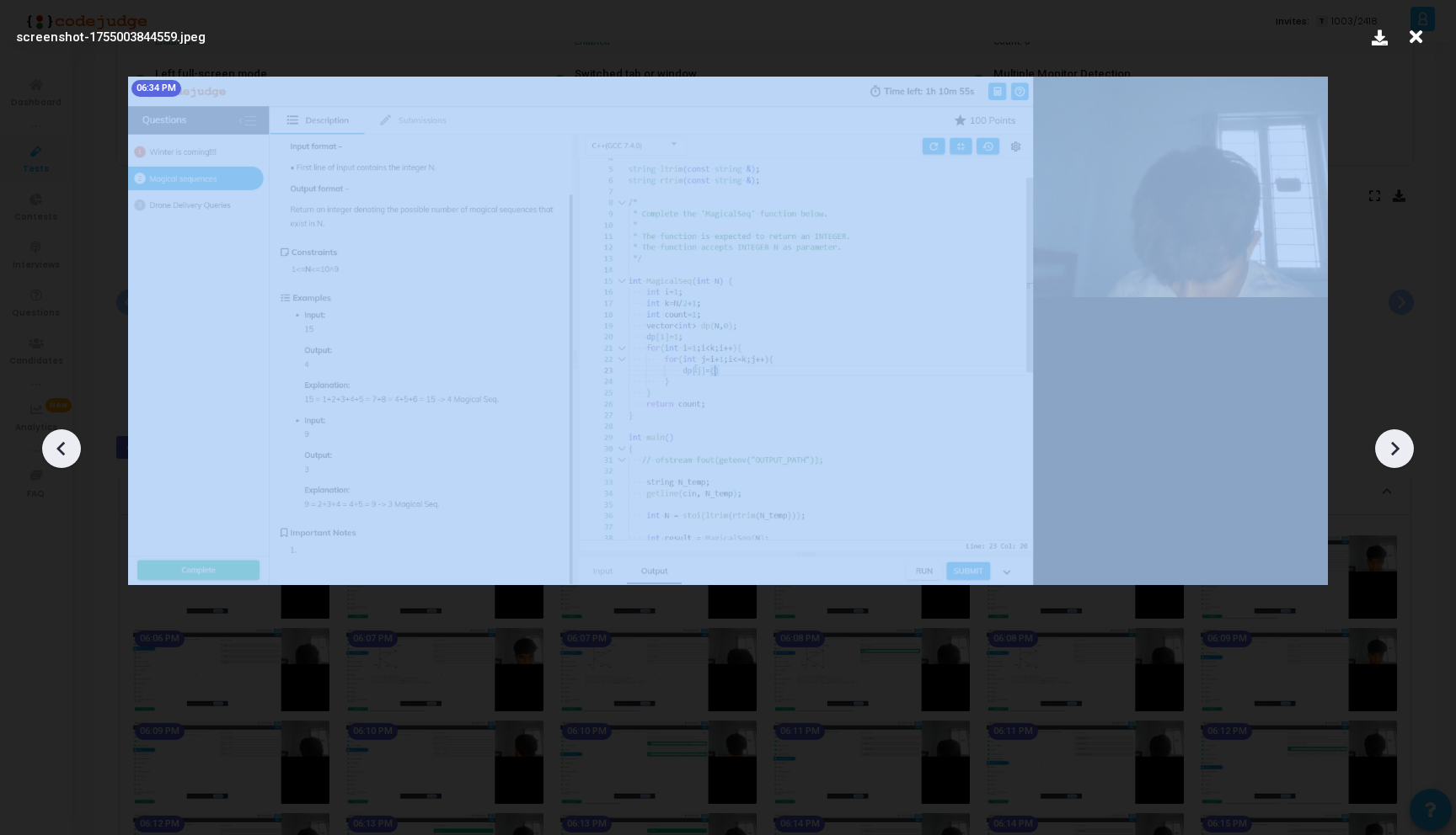
click at [66, 455] on icon at bounding box center [61, 449] width 25 height 25
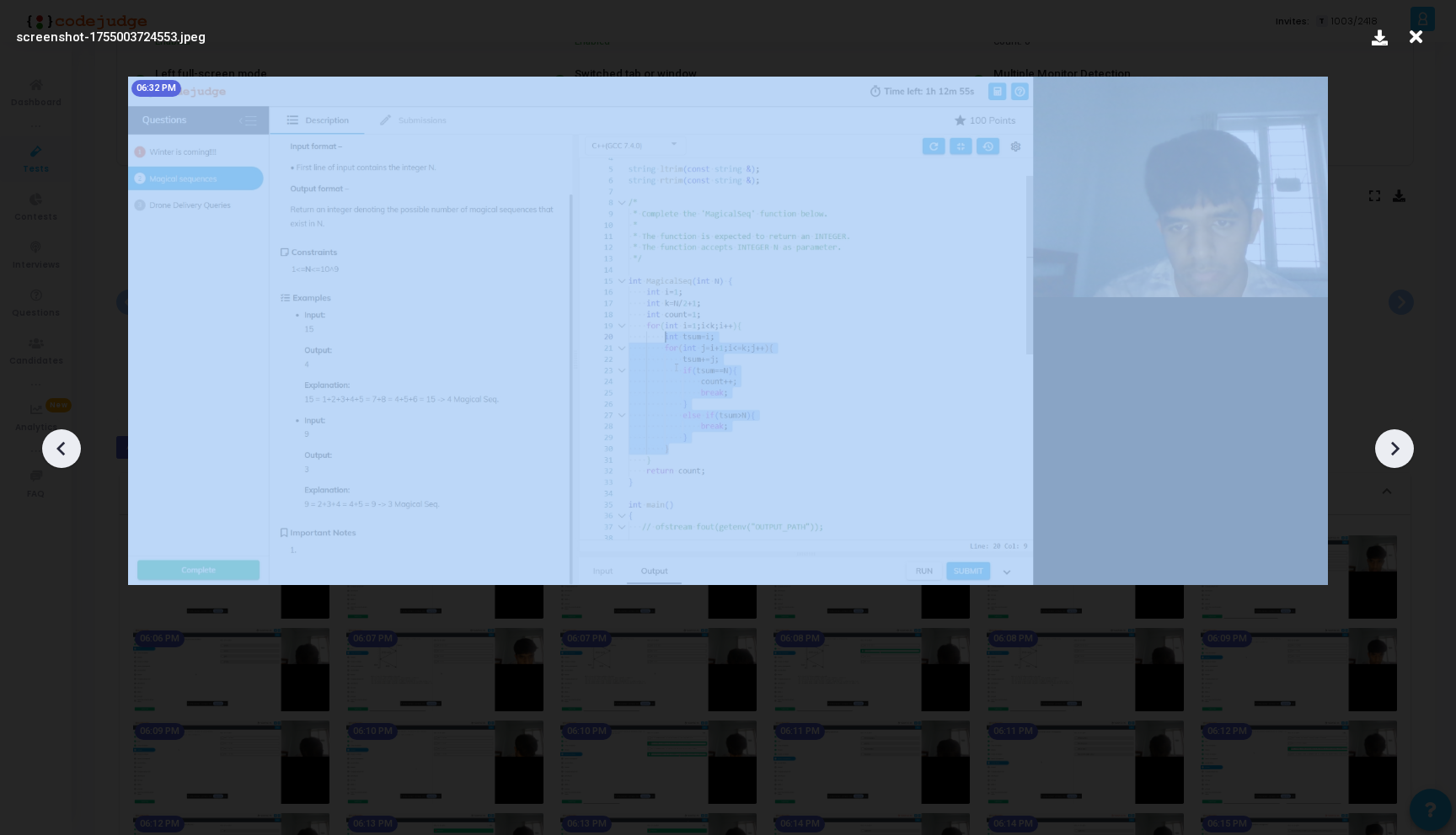
click at [66, 455] on icon at bounding box center [61, 449] width 25 height 25
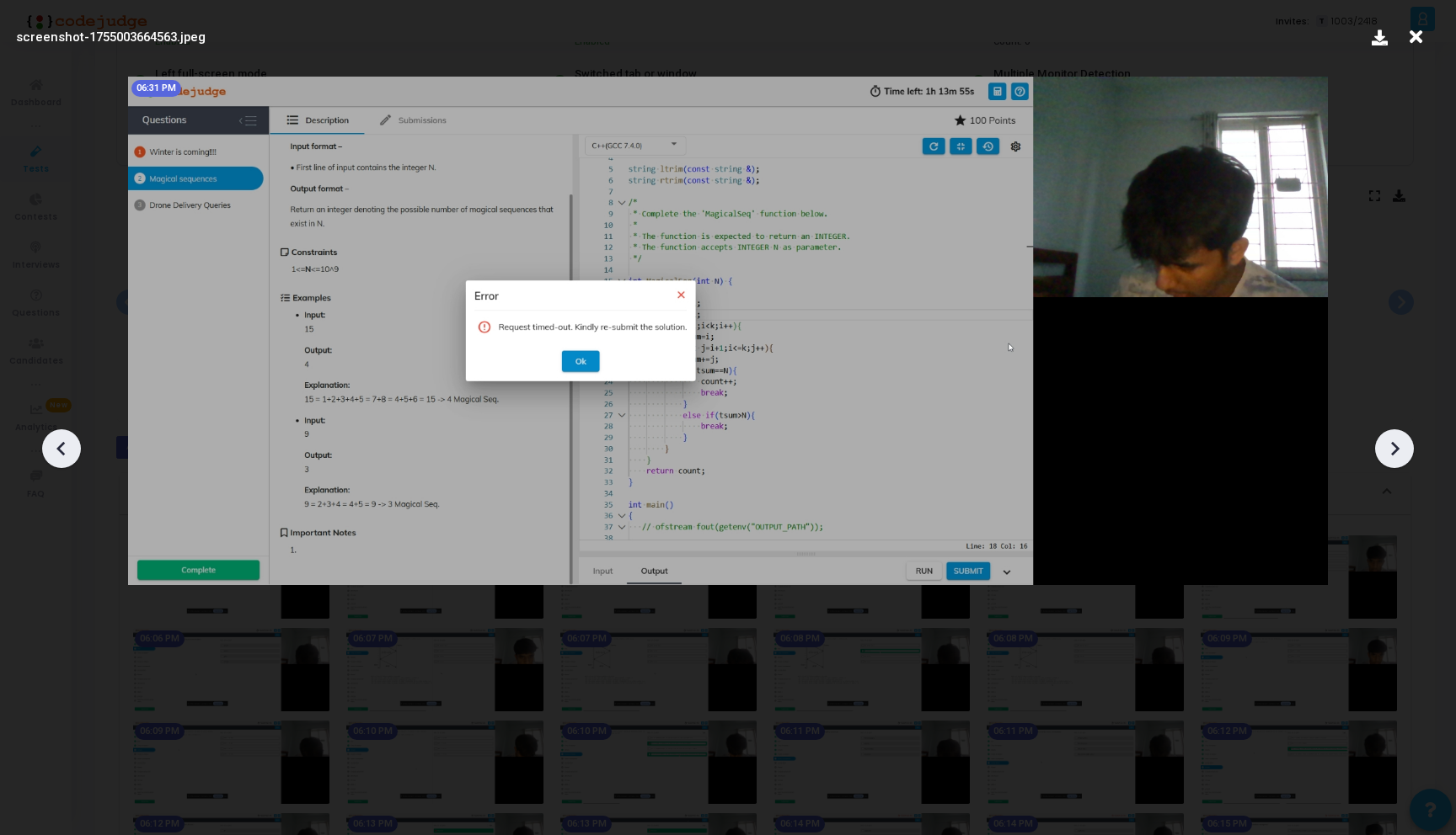
click at [1397, 452] on icon at bounding box center [1394, 449] width 25 height 25
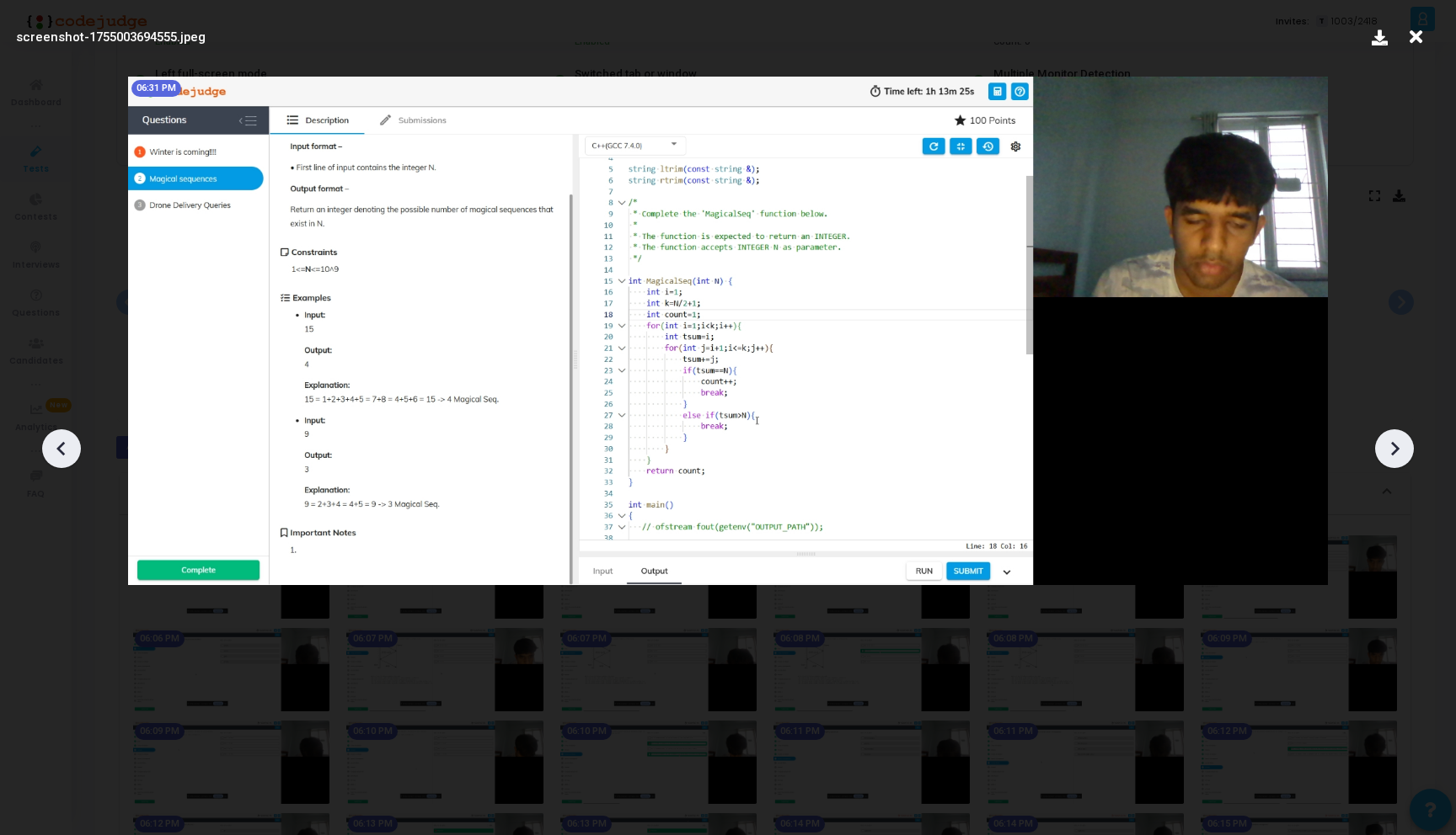
click at [1397, 452] on icon at bounding box center [1394, 449] width 25 height 25
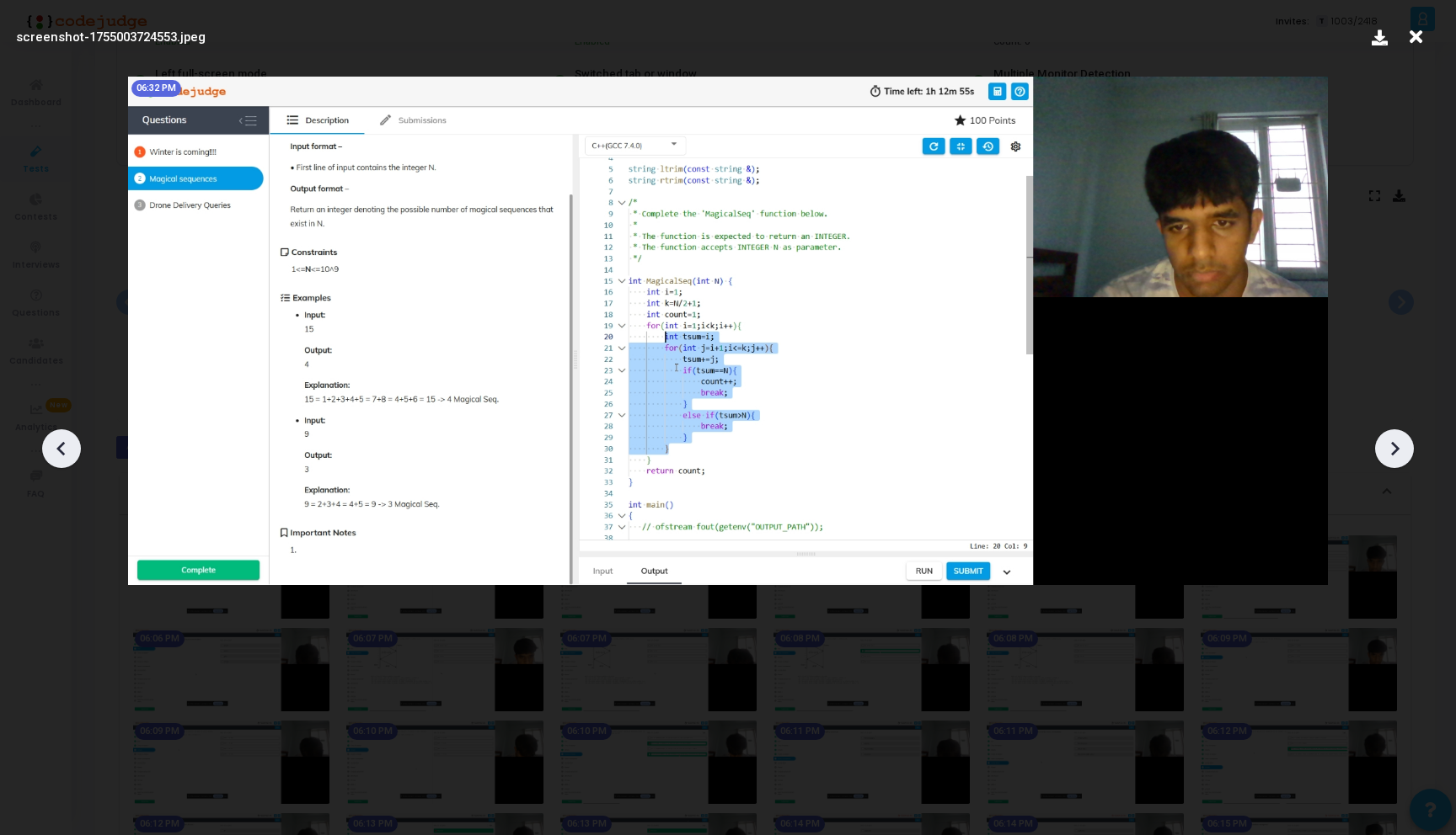
click at [1397, 452] on icon at bounding box center [1394, 449] width 25 height 25
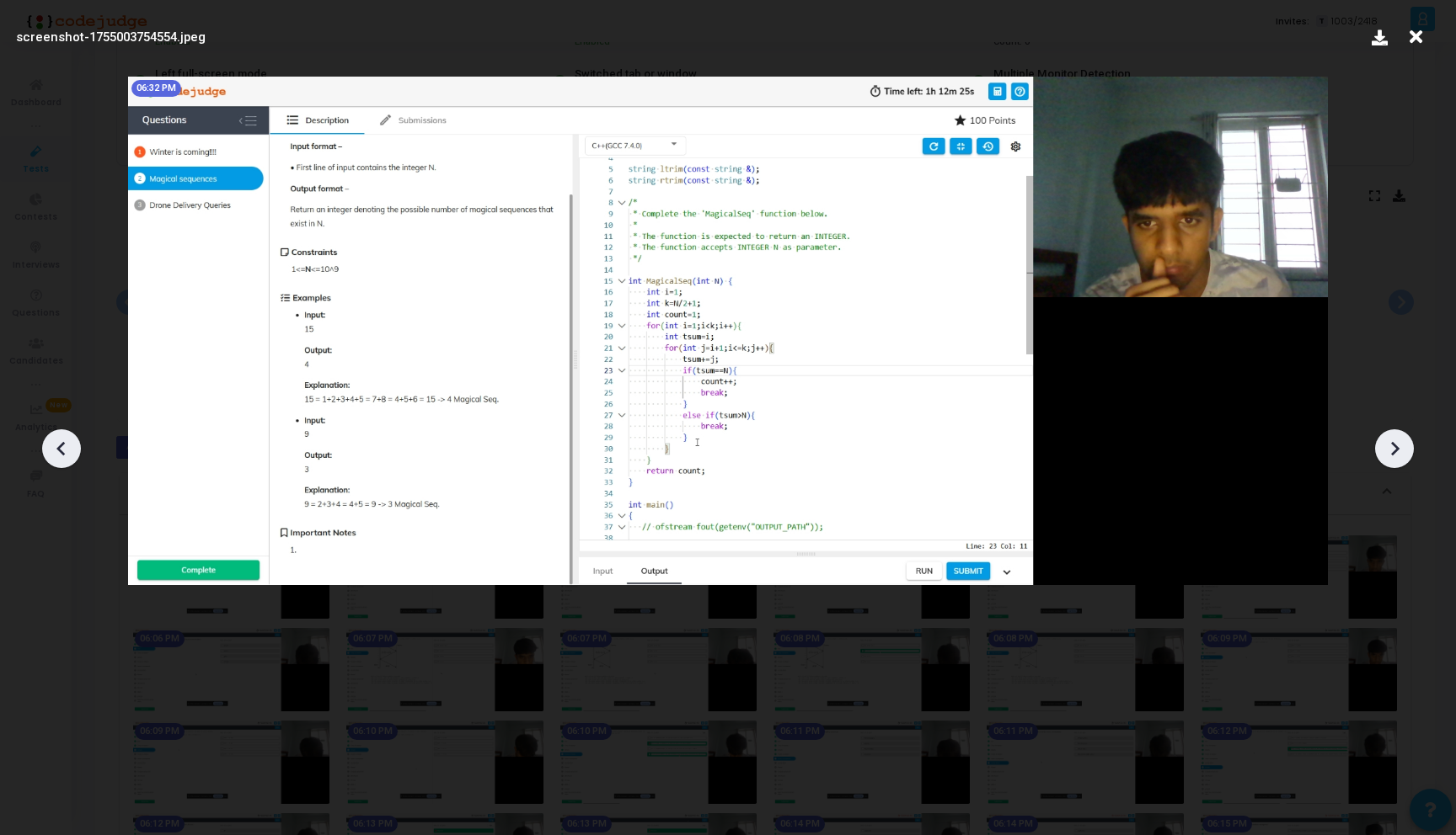
click at [1400, 450] on icon at bounding box center [1394, 449] width 25 height 25
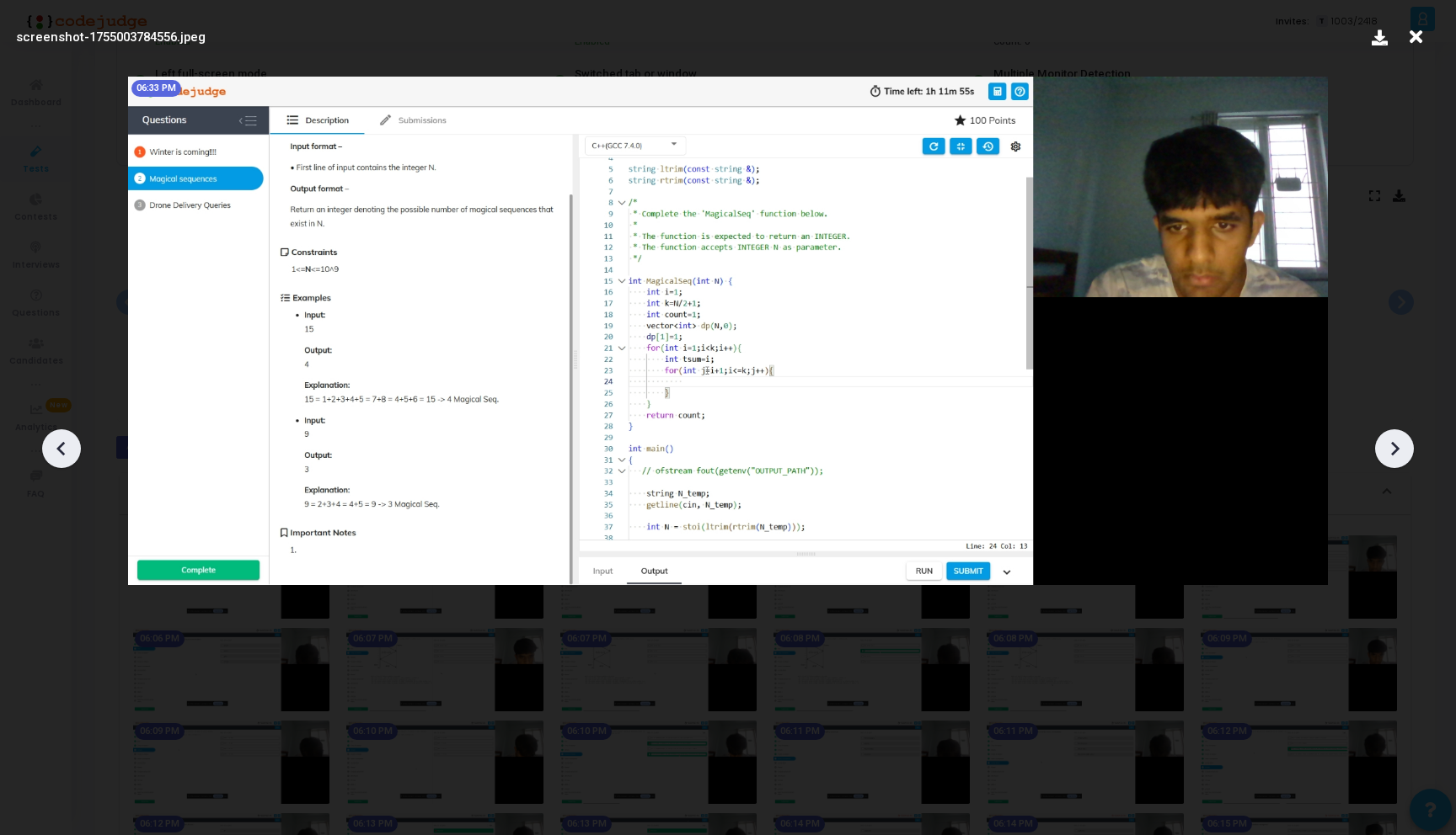
click at [1400, 450] on icon at bounding box center [1394, 449] width 25 height 25
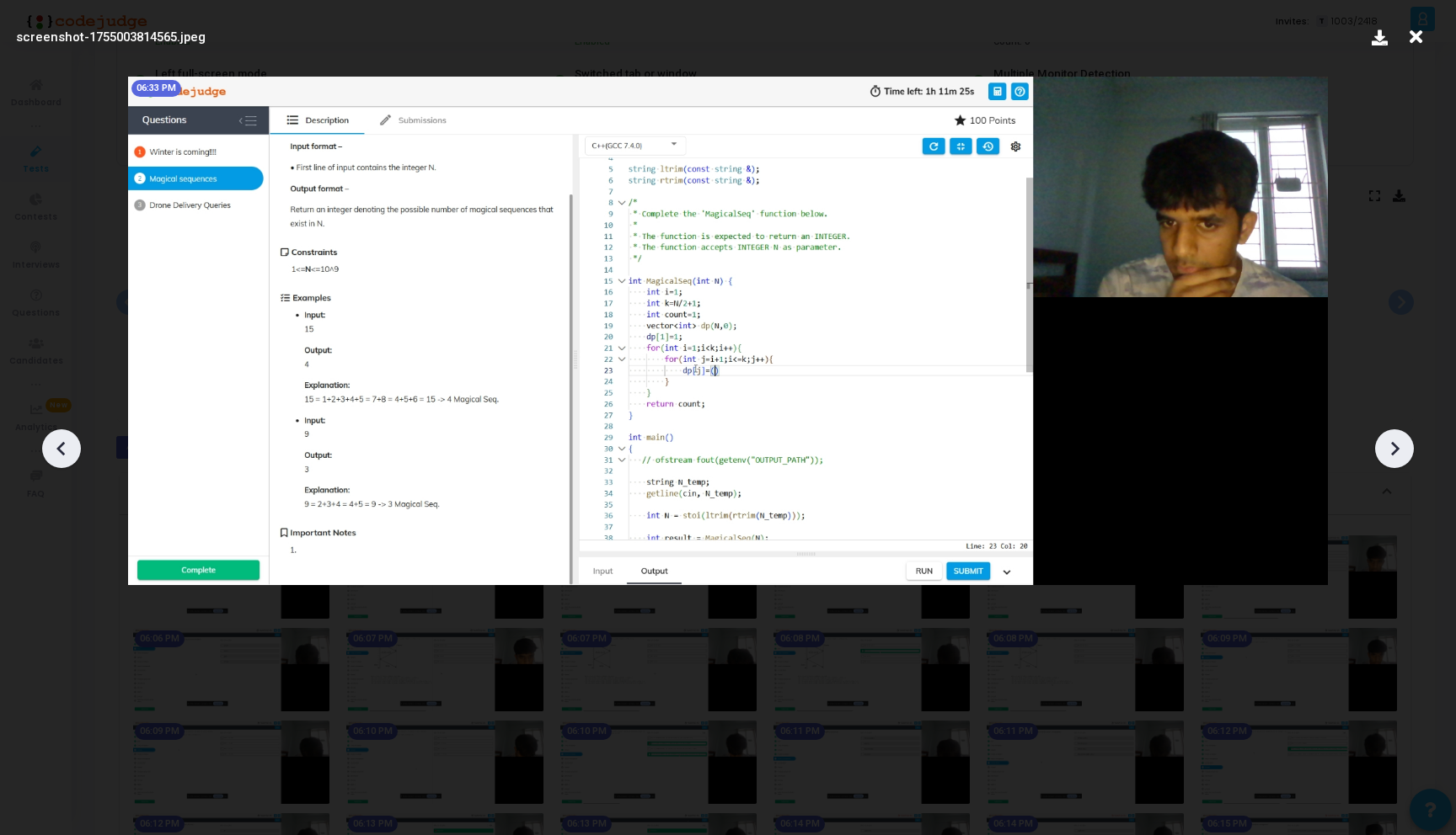
click at [1400, 450] on icon at bounding box center [1394, 449] width 25 height 25
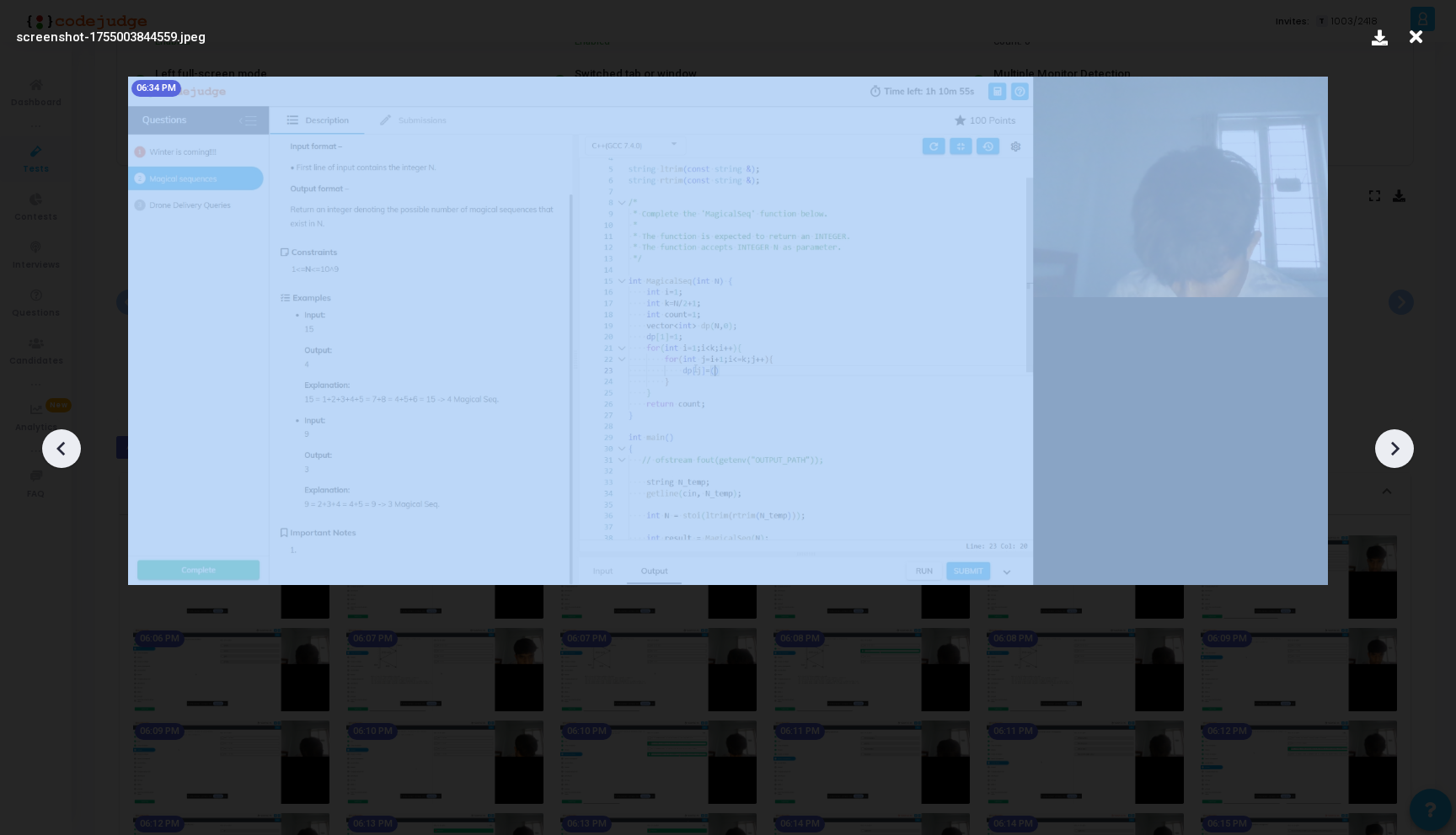
click at [1400, 450] on icon at bounding box center [1394, 449] width 25 height 25
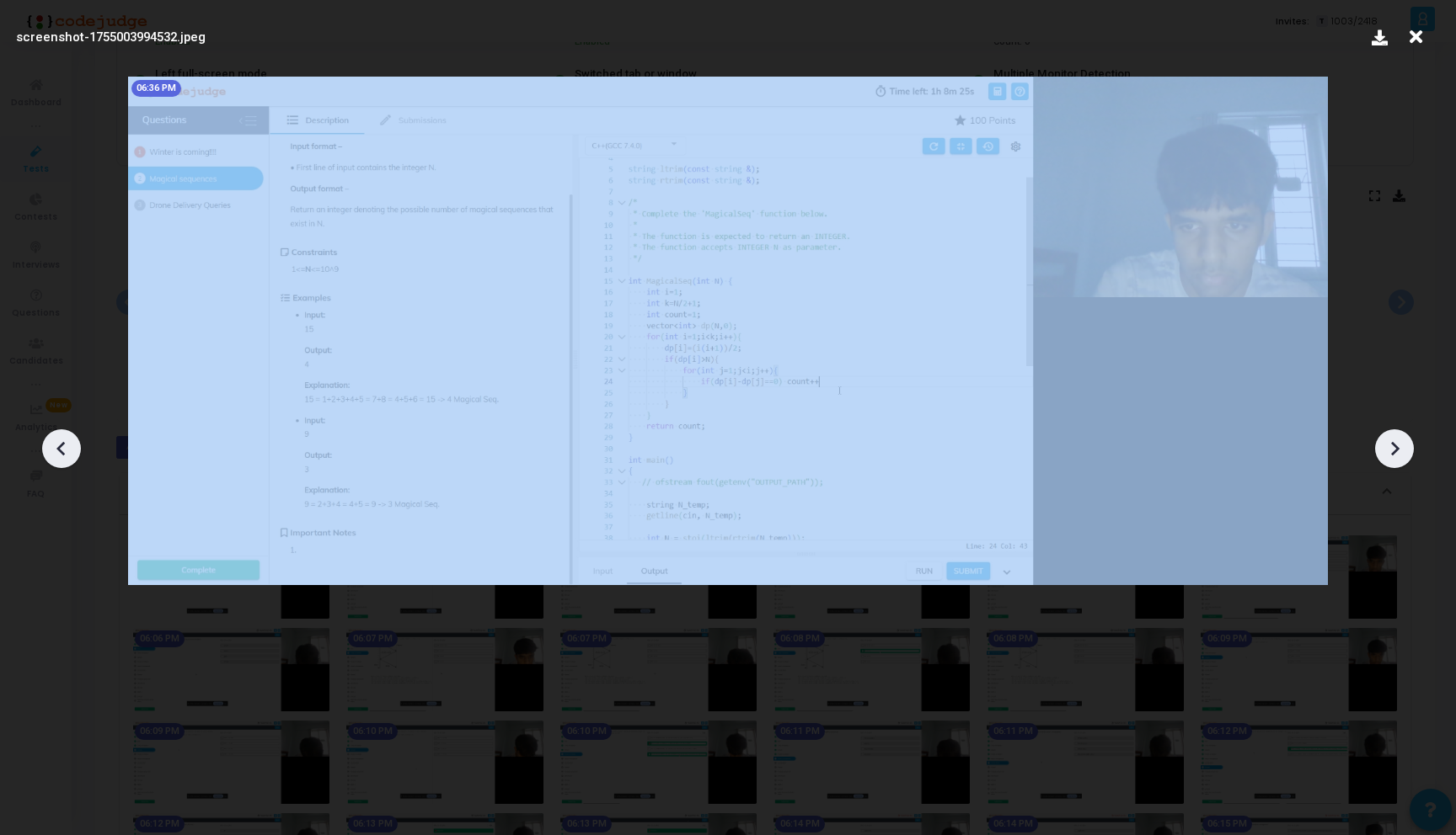
click at [1400, 450] on icon at bounding box center [1394, 449] width 25 height 25
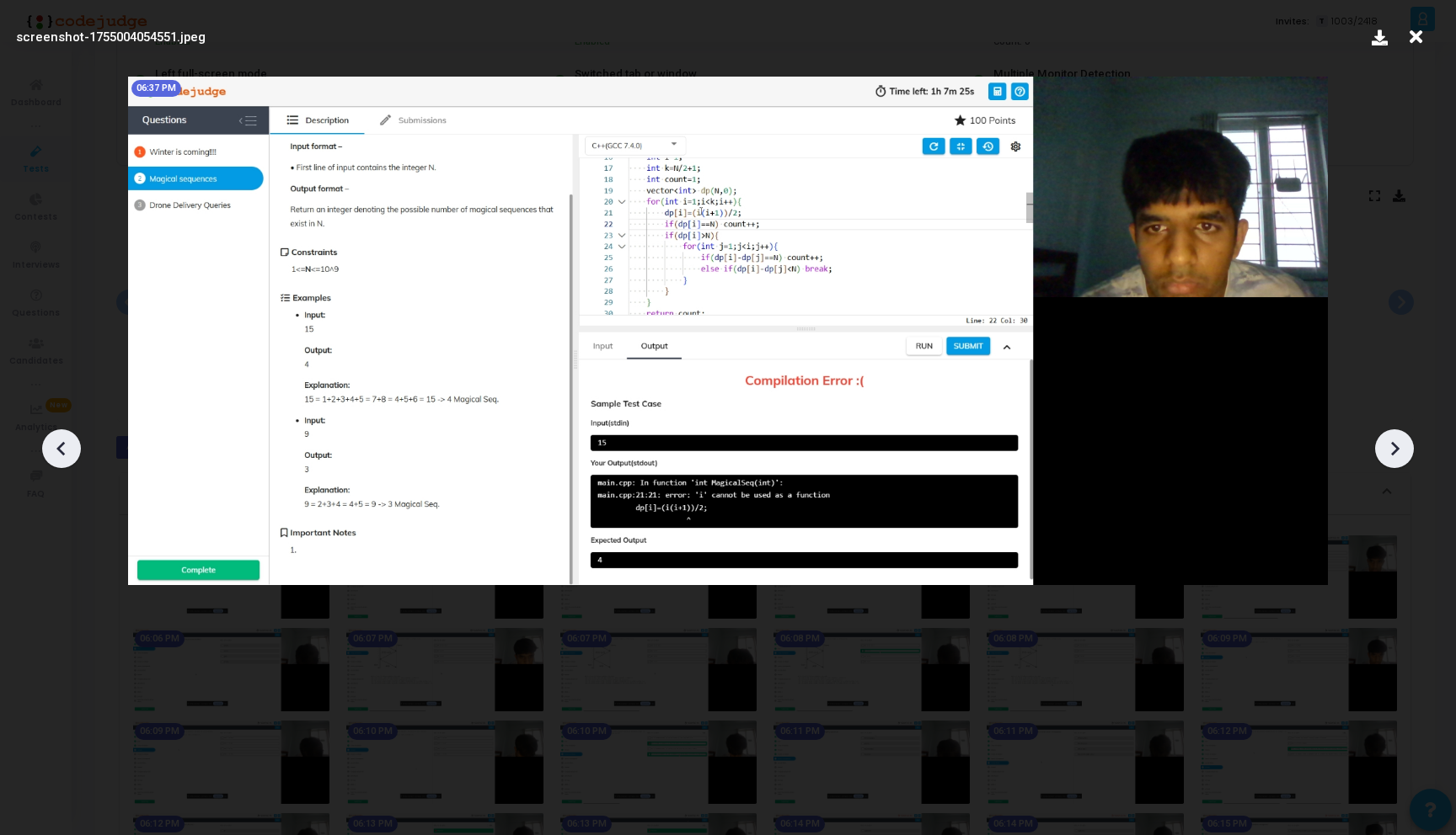
click at [1400, 450] on icon at bounding box center [1394, 449] width 25 height 25
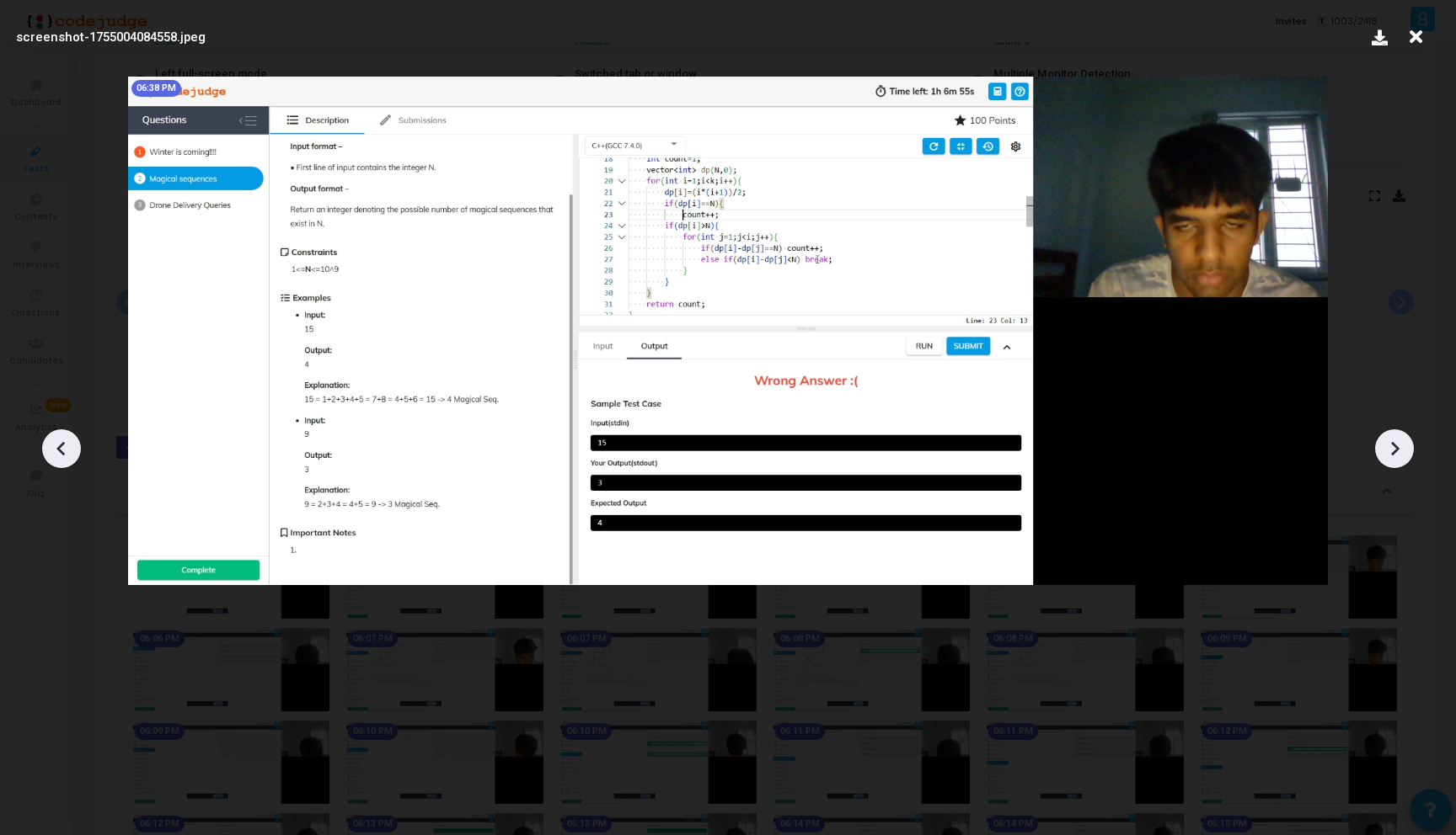
click at [1400, 450] on icon at bounding box center [1394, 449] width 25 height 25
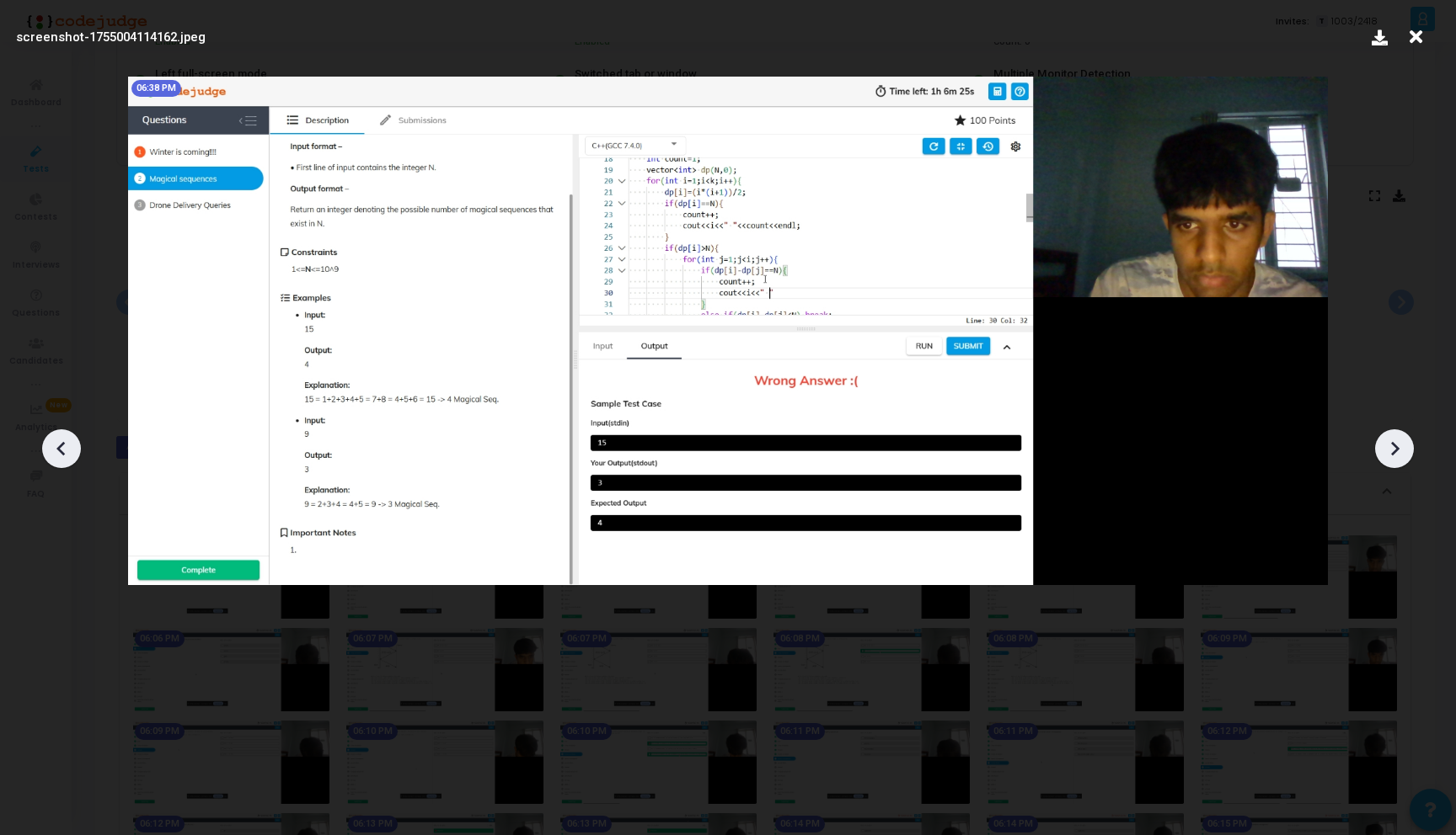
click at [1400, 450] on icon at bounding box center [1394, 449] width 25 height 25
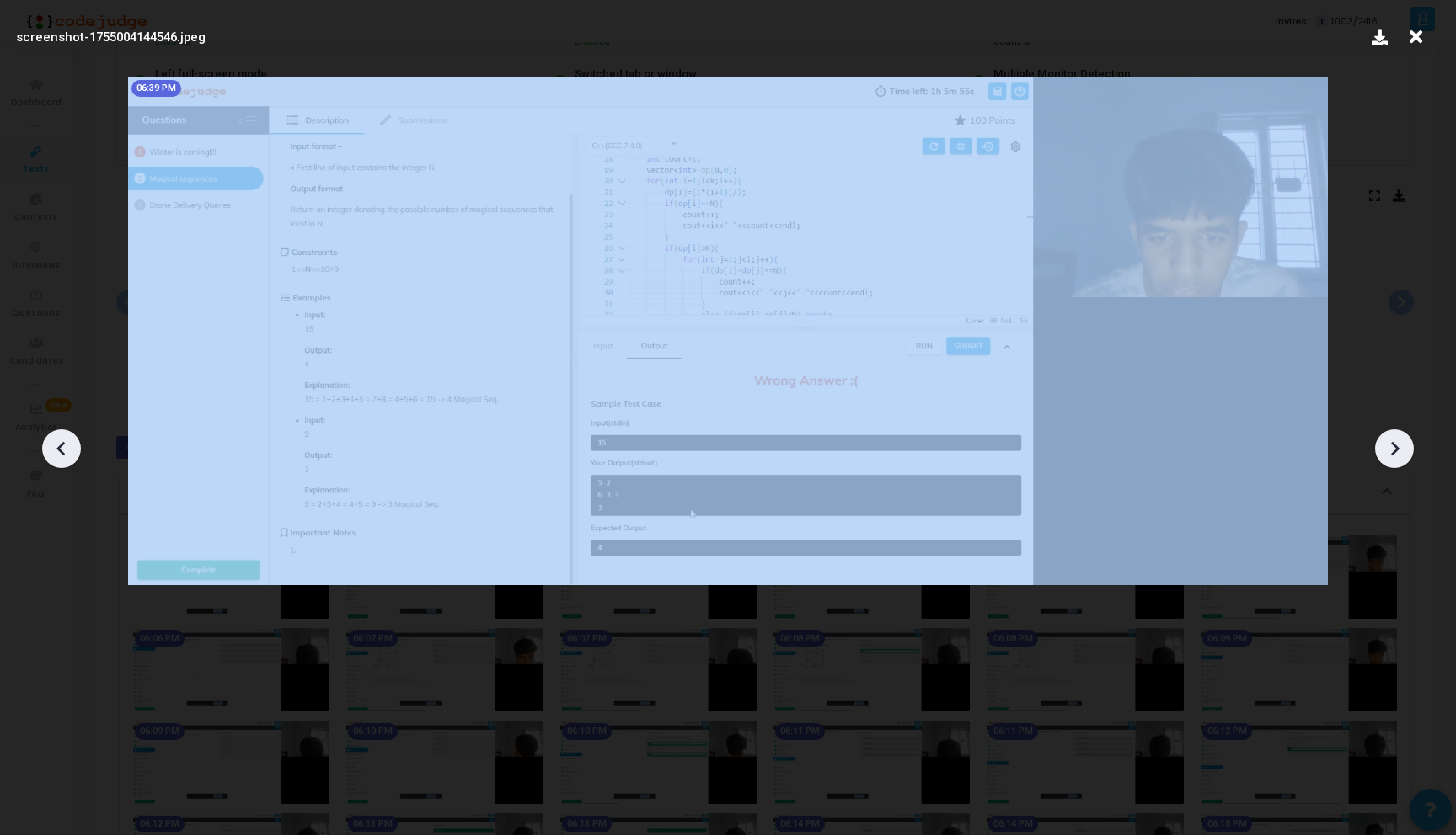
click at [1400, 450] on icon at bounding box center [1394, 449] width 25 height 25
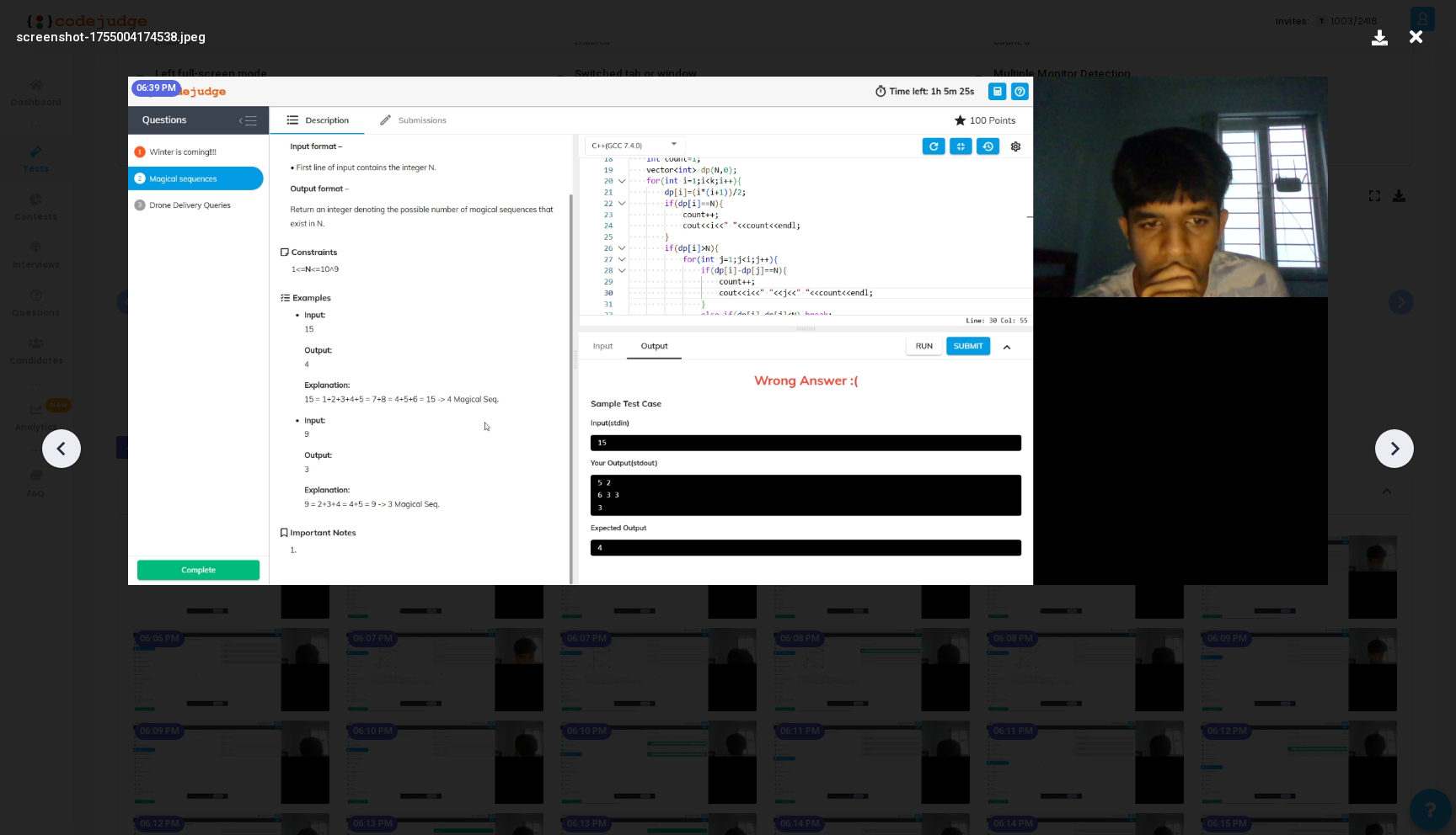
click at [1400, 450] on icon at bounding box center [1394, 449] width 25 height 25
click at [1387, 449] on icon at bounding box center [1394, 449] width 25 height 25
click at [1412, 47] on icon at bounding box center [1415, 36] width 26 height 32
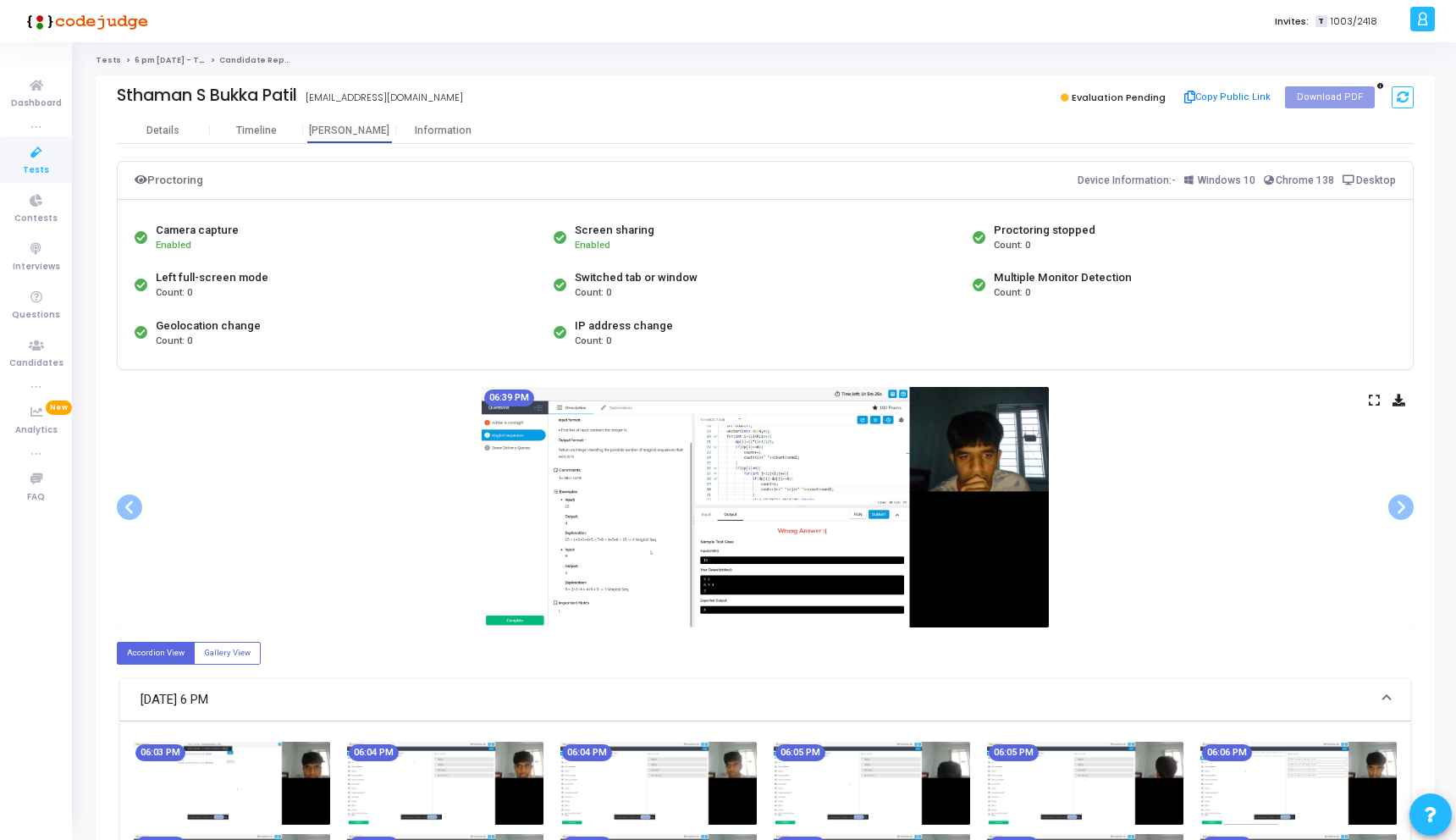
click at [1374, 398] on icon at bounding box center [1374, 400] width 11 height 9
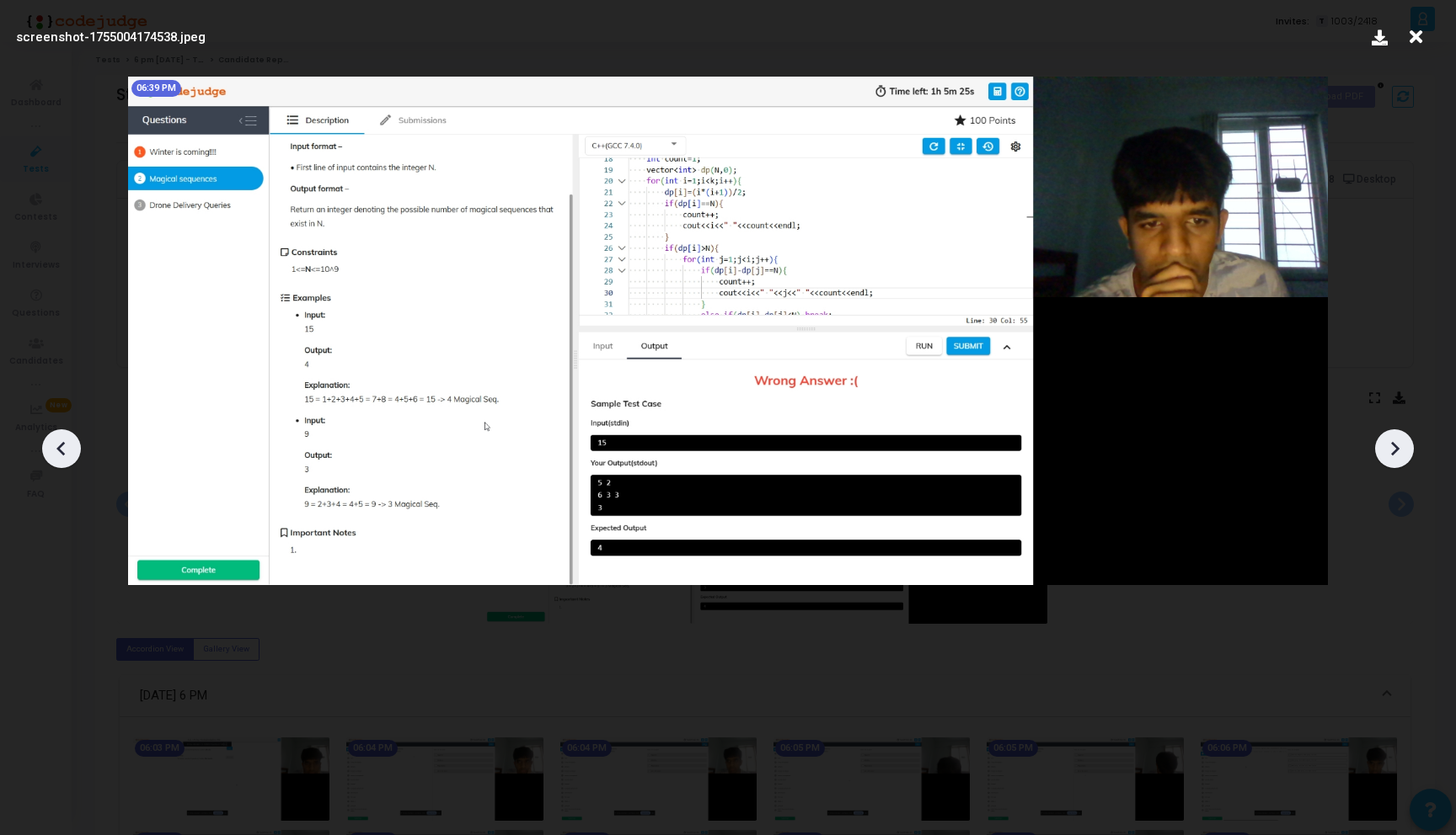
click at [1395, 455] on icon at bounding box center [1394, 449] width 25 height 25
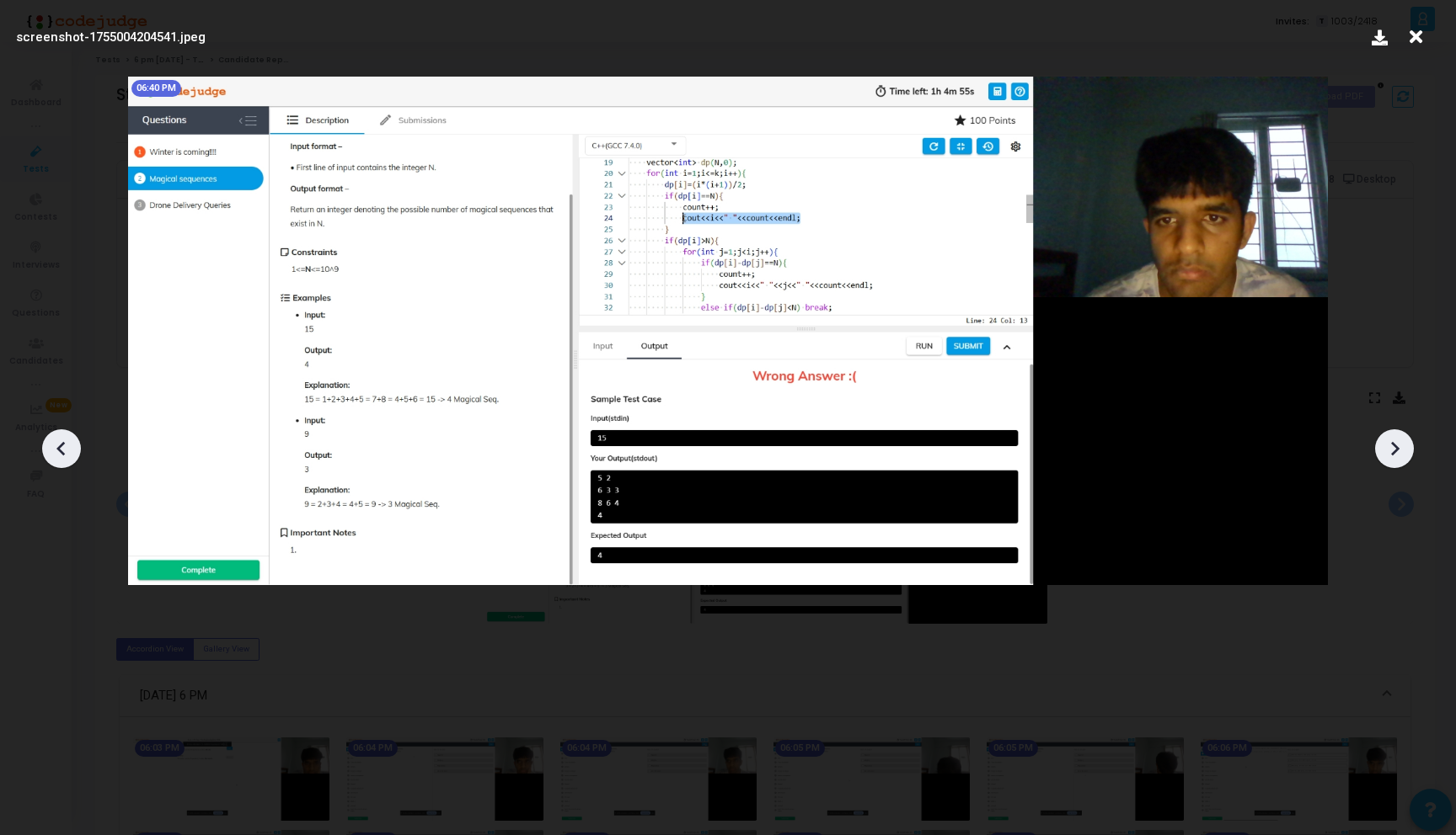
click at [1395, 455] on icon at bounding box center [1394, 449] width 25 height 25
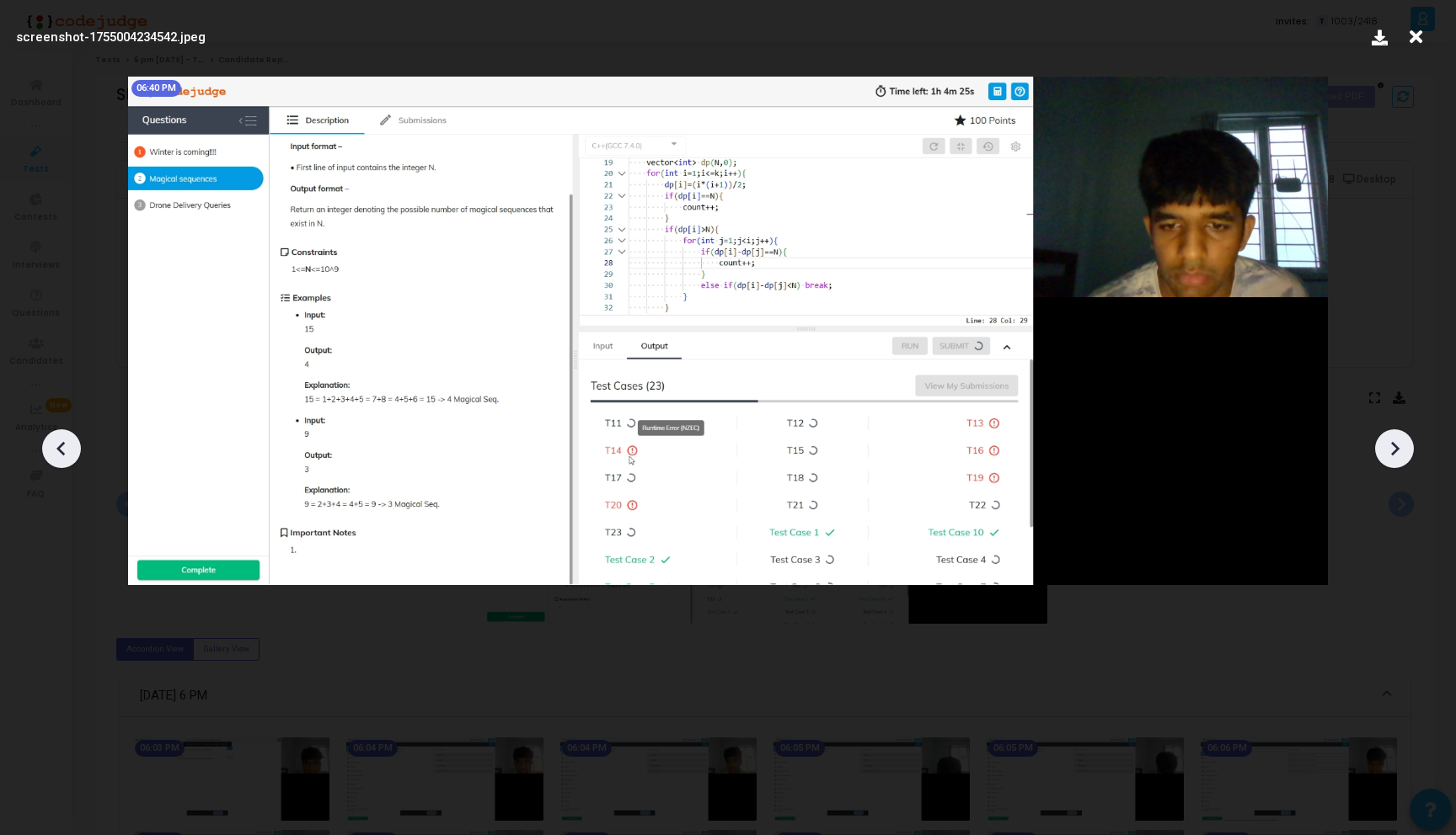
click at [1395, 455] on icon at bounding box center [1394, 449] width 25 height 25
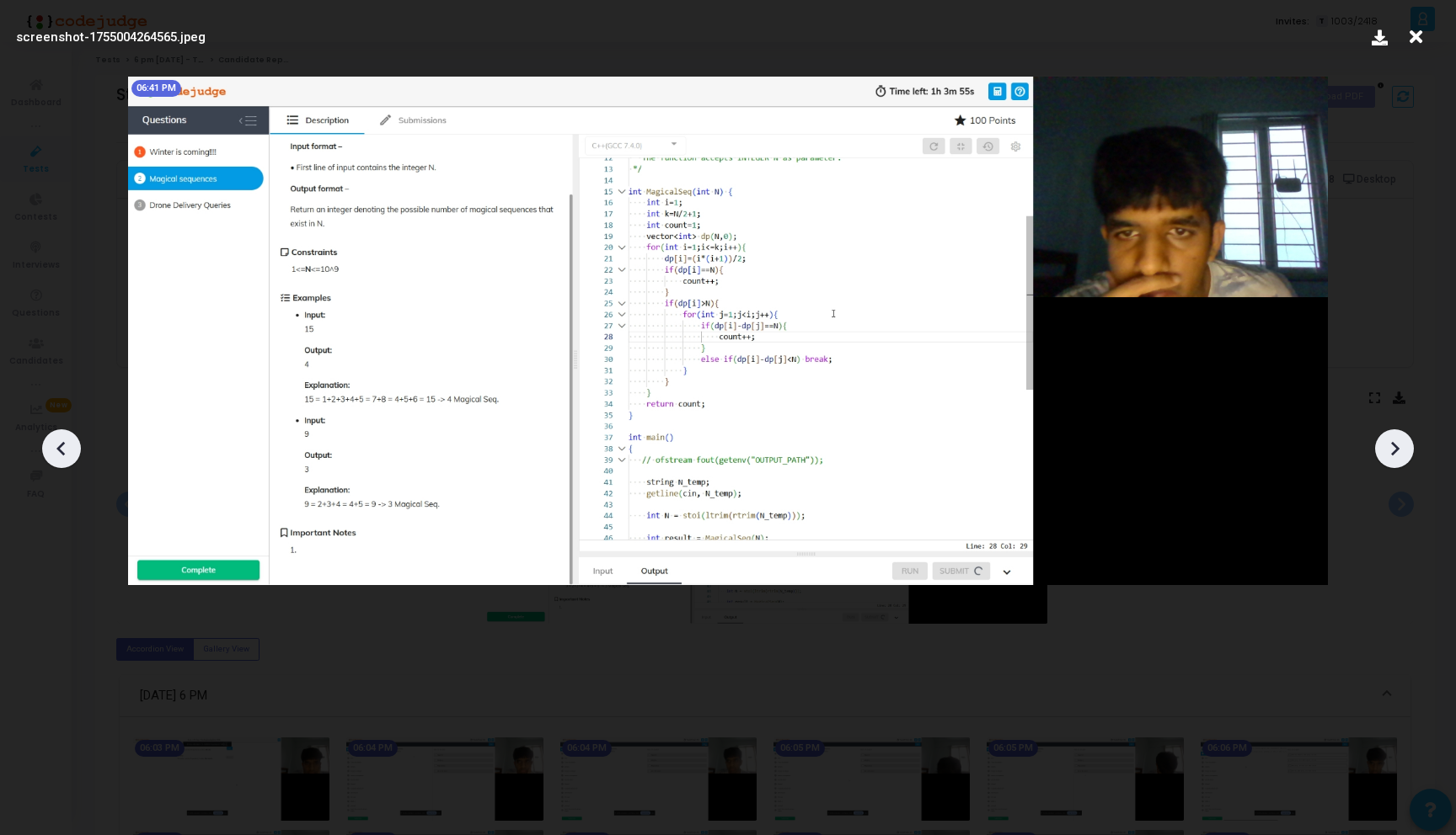
click at [1395, 455] on icon at bounding box center [1394, 449] width 25 height 25
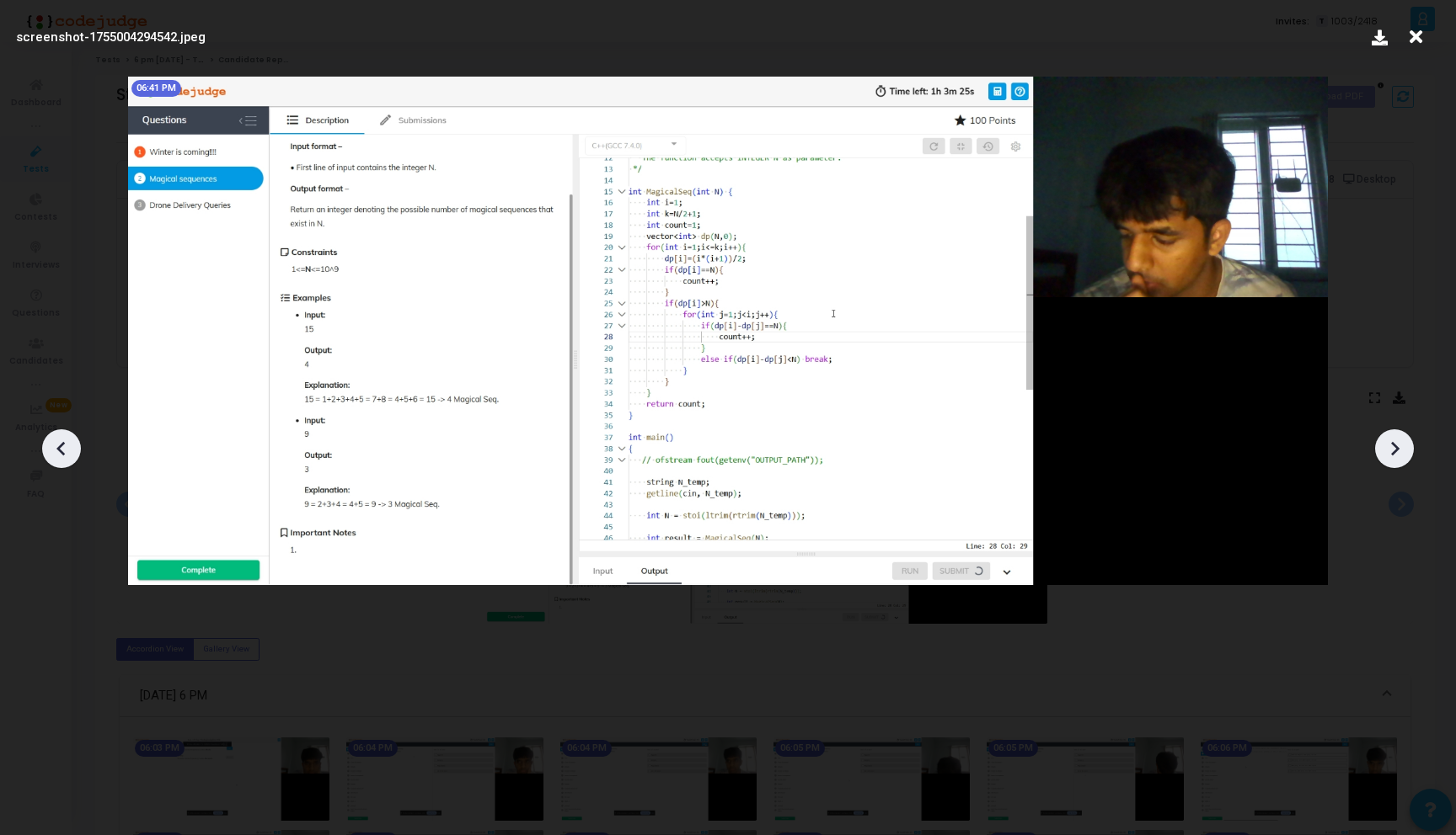
click at [1395, 455] on icon at bounding box center [1394, 449] width 25 height 25
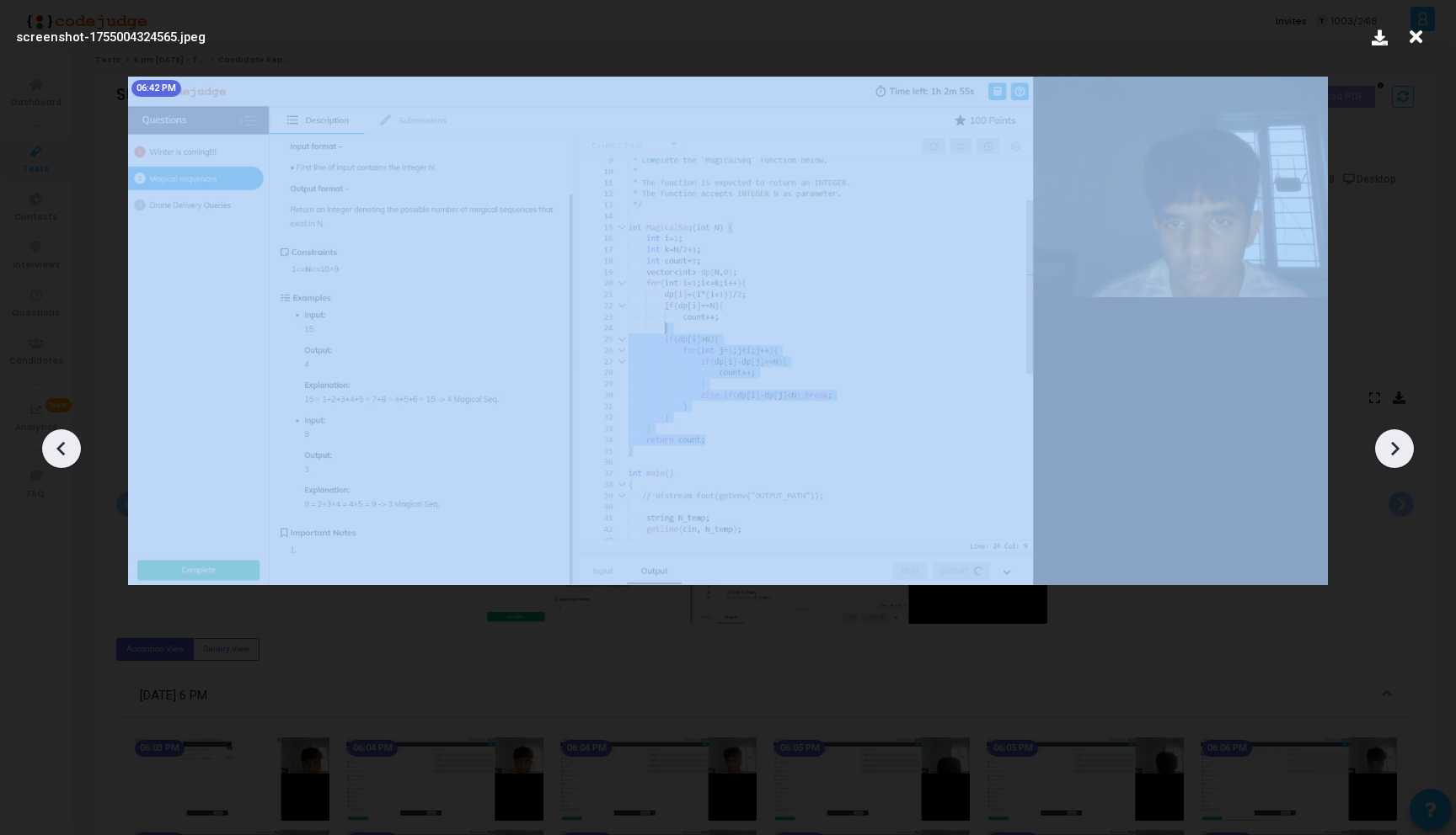
click at [1395, 455] on icon at bounding box center [1394, 449] width 25 height 25
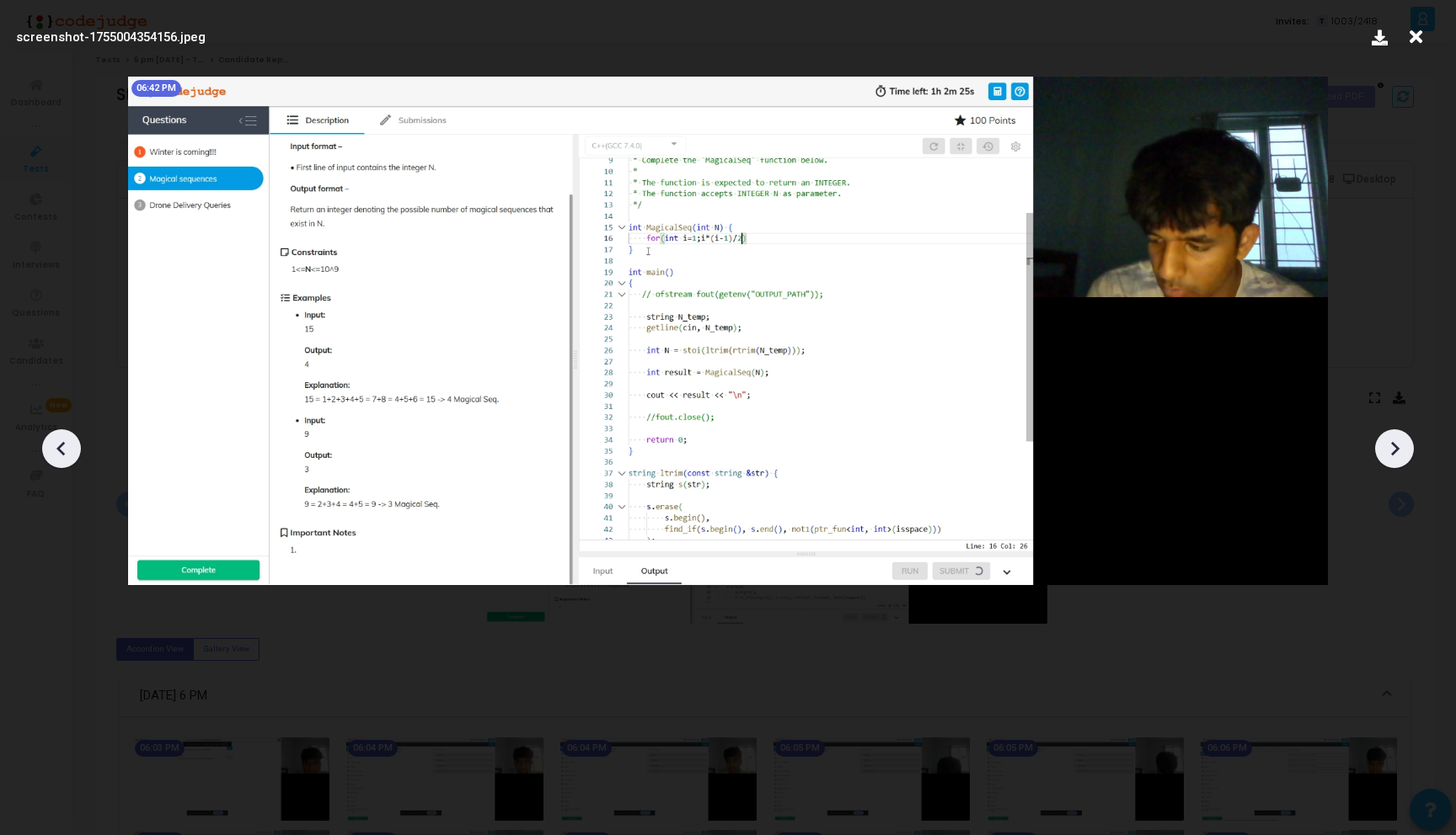
click at [1395, 455] on icon at bounding box center [1394, 449] width 25 height 25
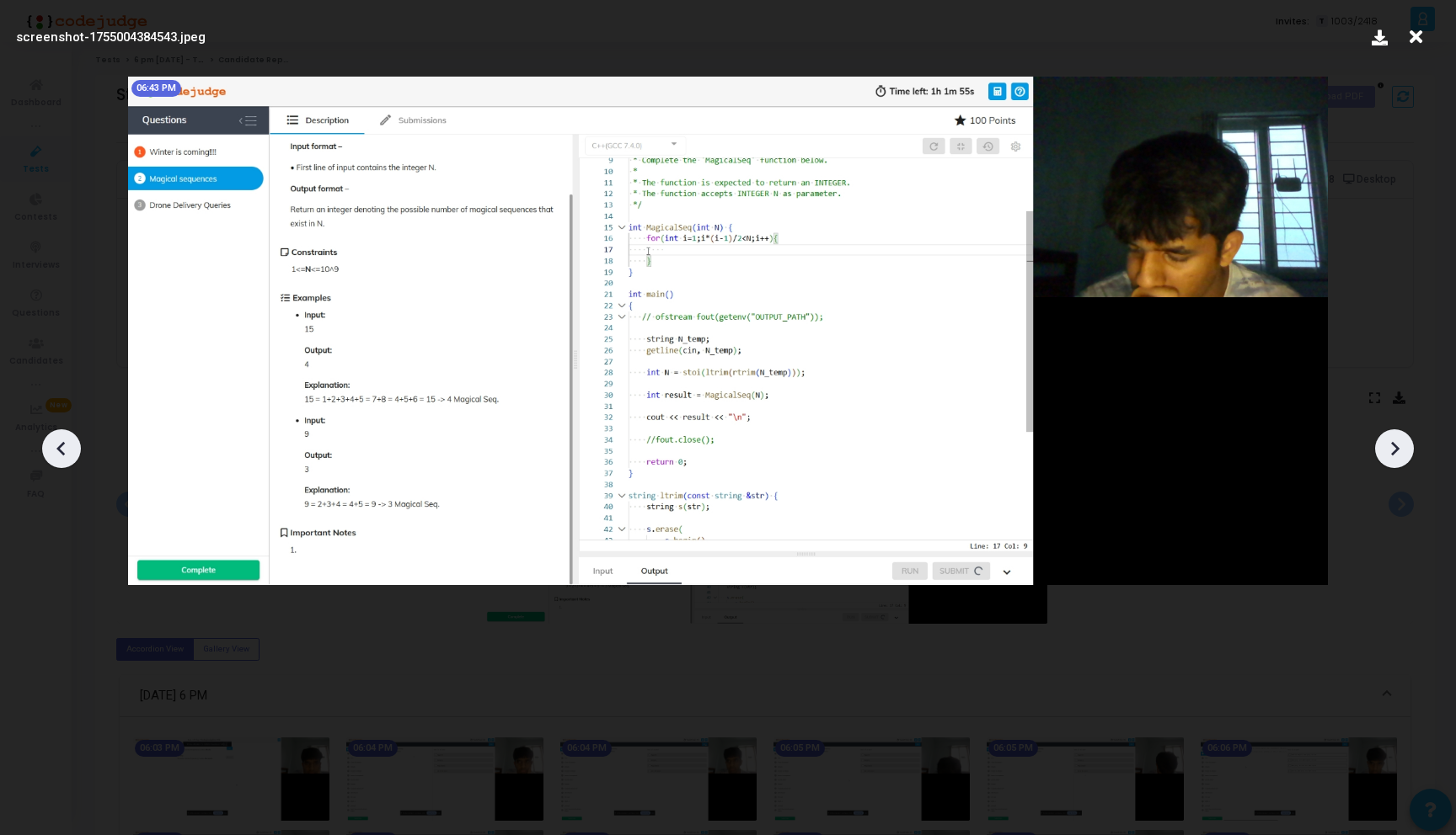
click at [1395, 455] on icon at bounding box center [1394, 449] width 25 height 25
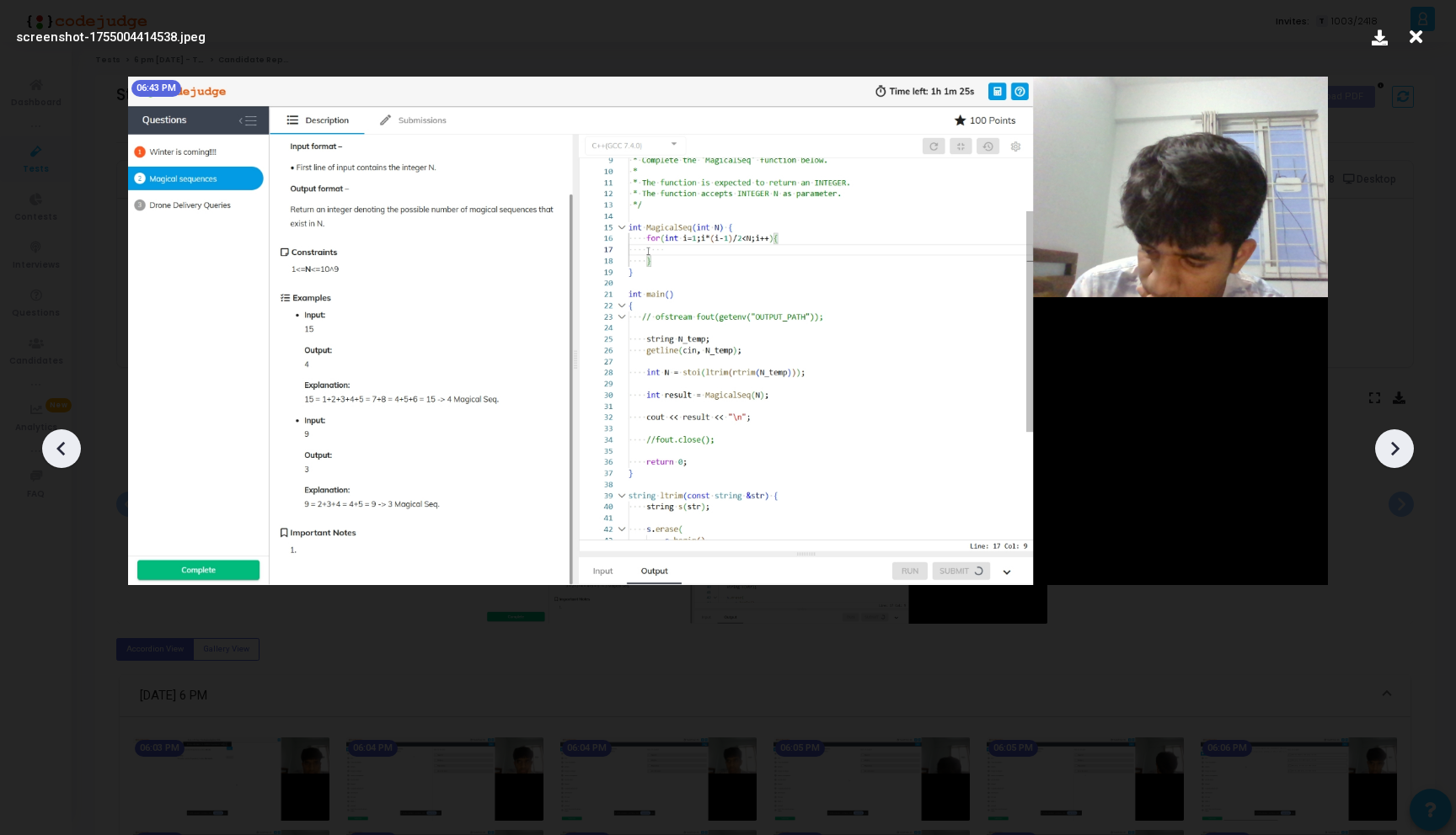
click at [1401, 452] on icon at bounding box center [1394, 449] width 25 height 25
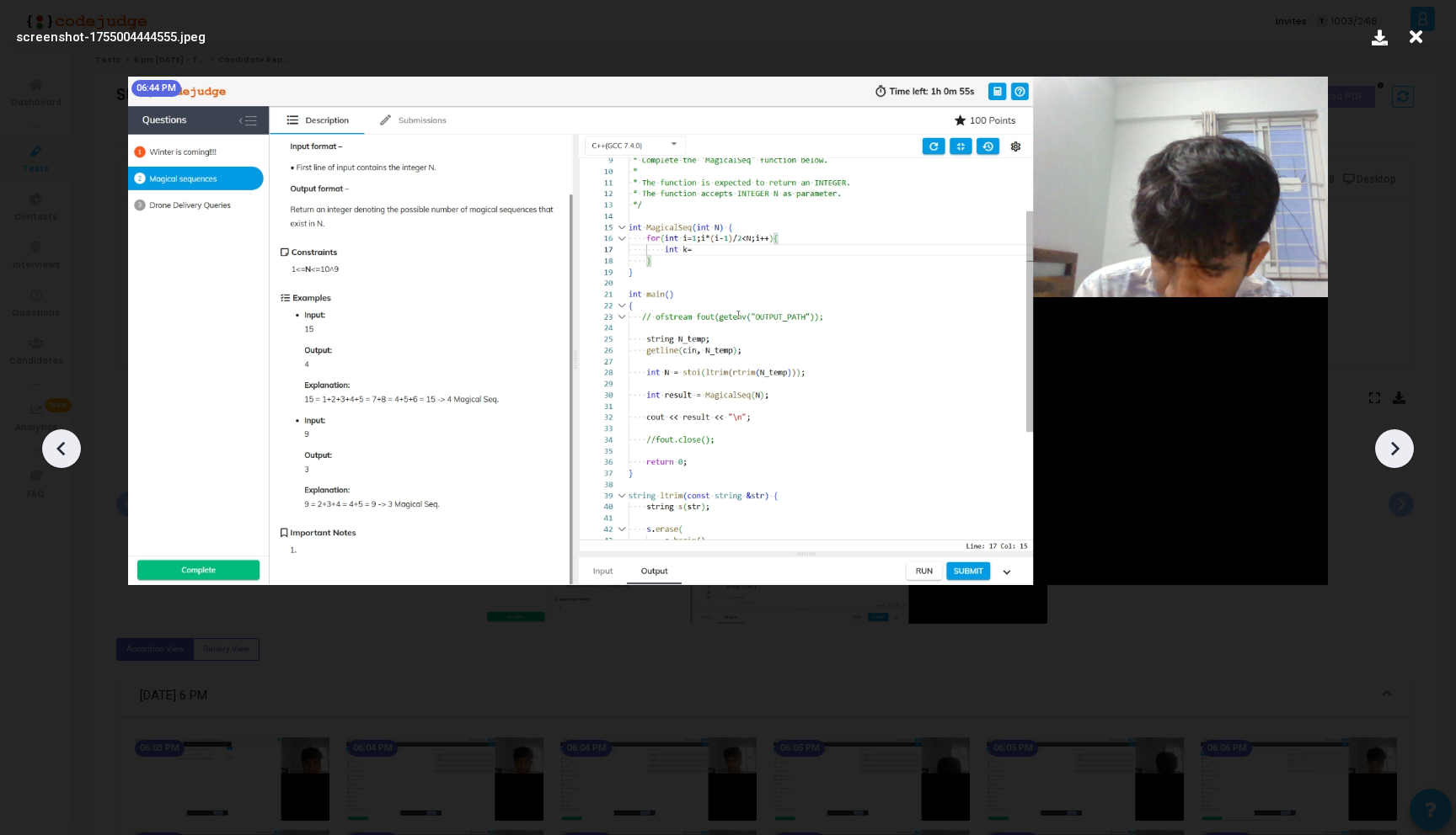
click at [1401, 452] on icon at bounding box center [1394, 449] width 25 height 25
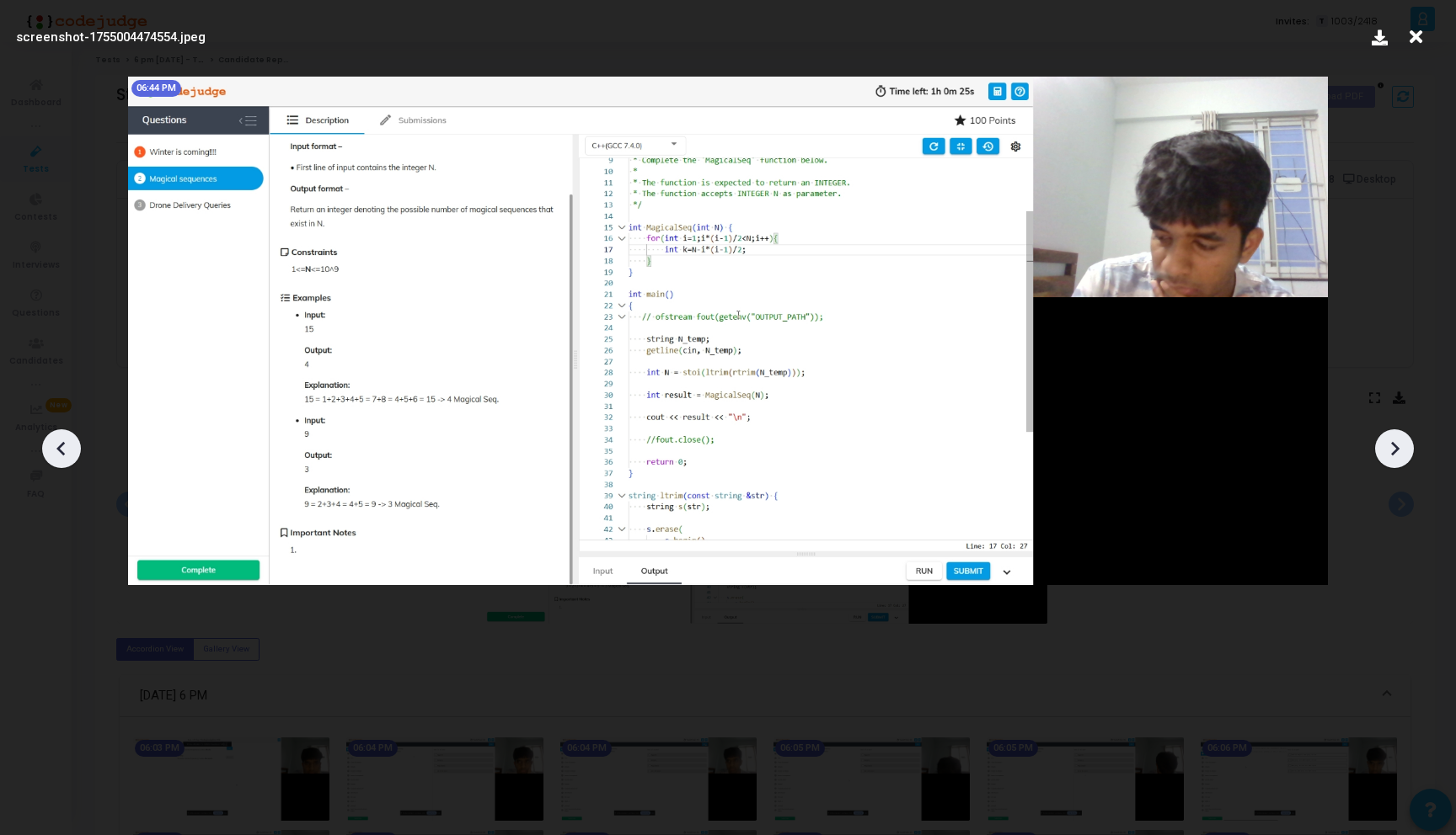
click at [1401, 452] on icon at bounding box center [1394, 449] width 25 height 25
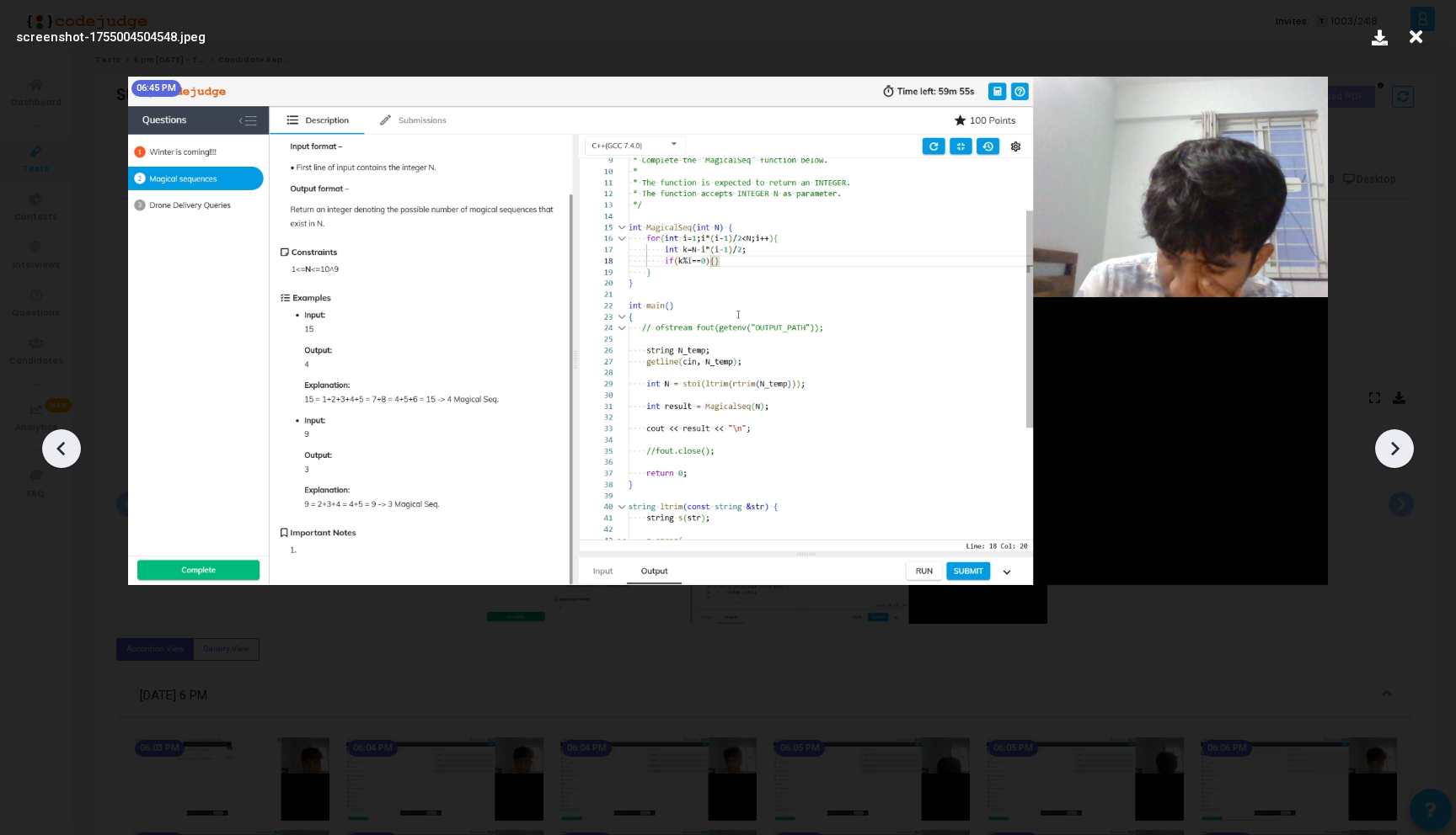
click at [1401, 452] on icon at bounding box center [1394, 449] width 25 height 25
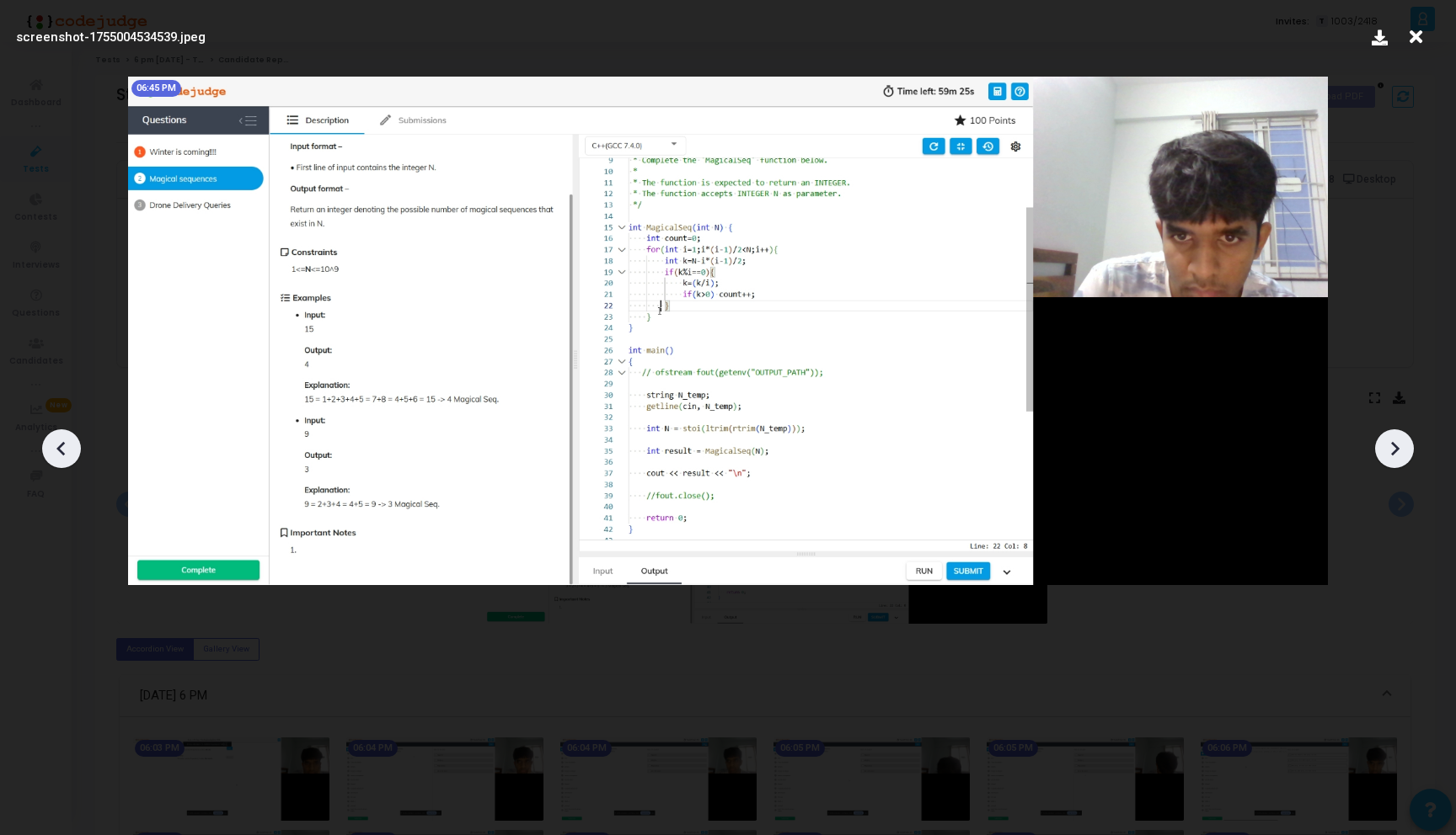
click at [1401, 452] on icon at bounding box center [1394, 449] width 25 height 25
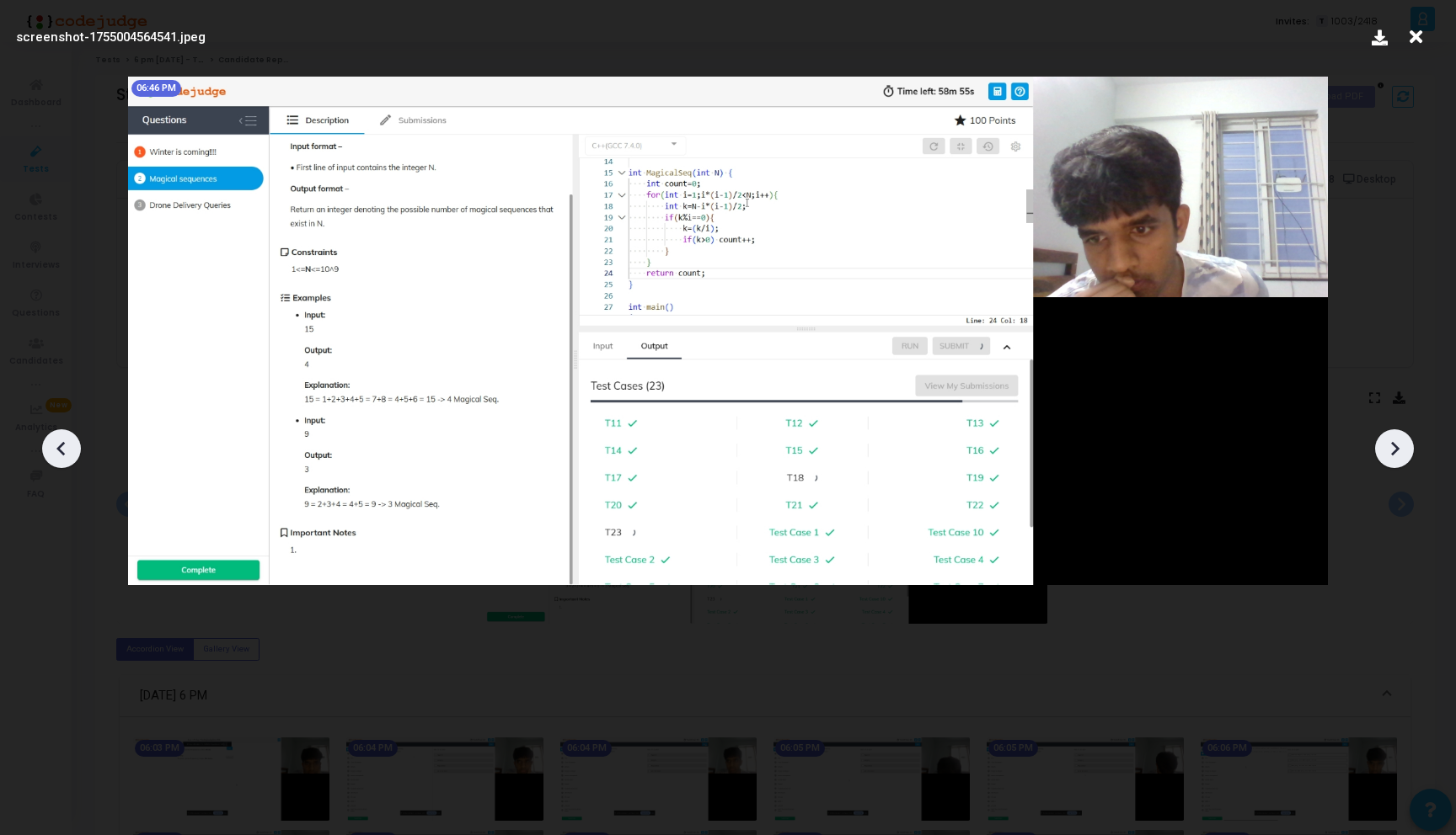
click at [1401, 452] on icon at bounding box center [1394, 449] width 25 height 25
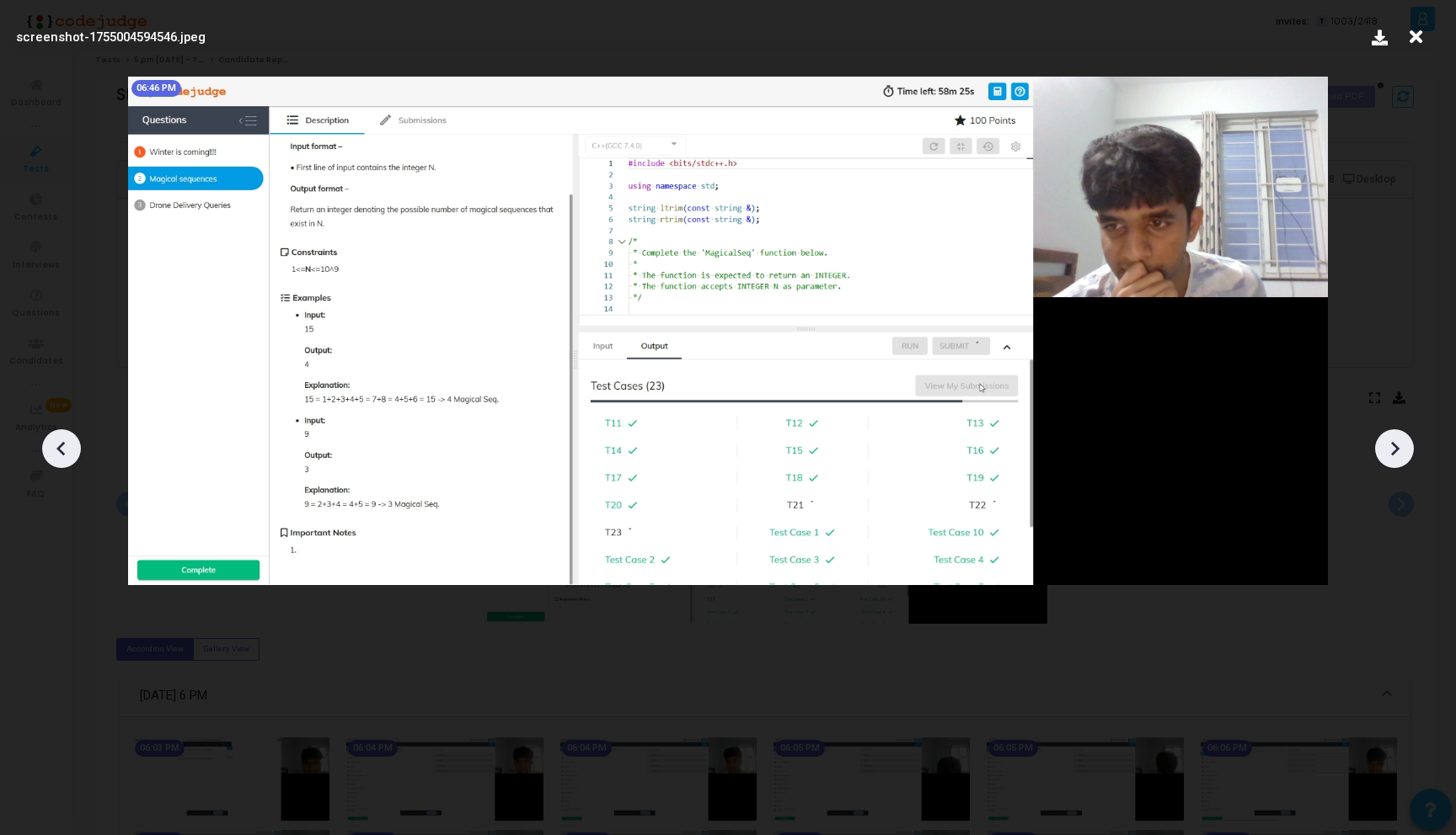
click at [1401, 452] on icon at bounding box center [1394, 449] width 25 height 25
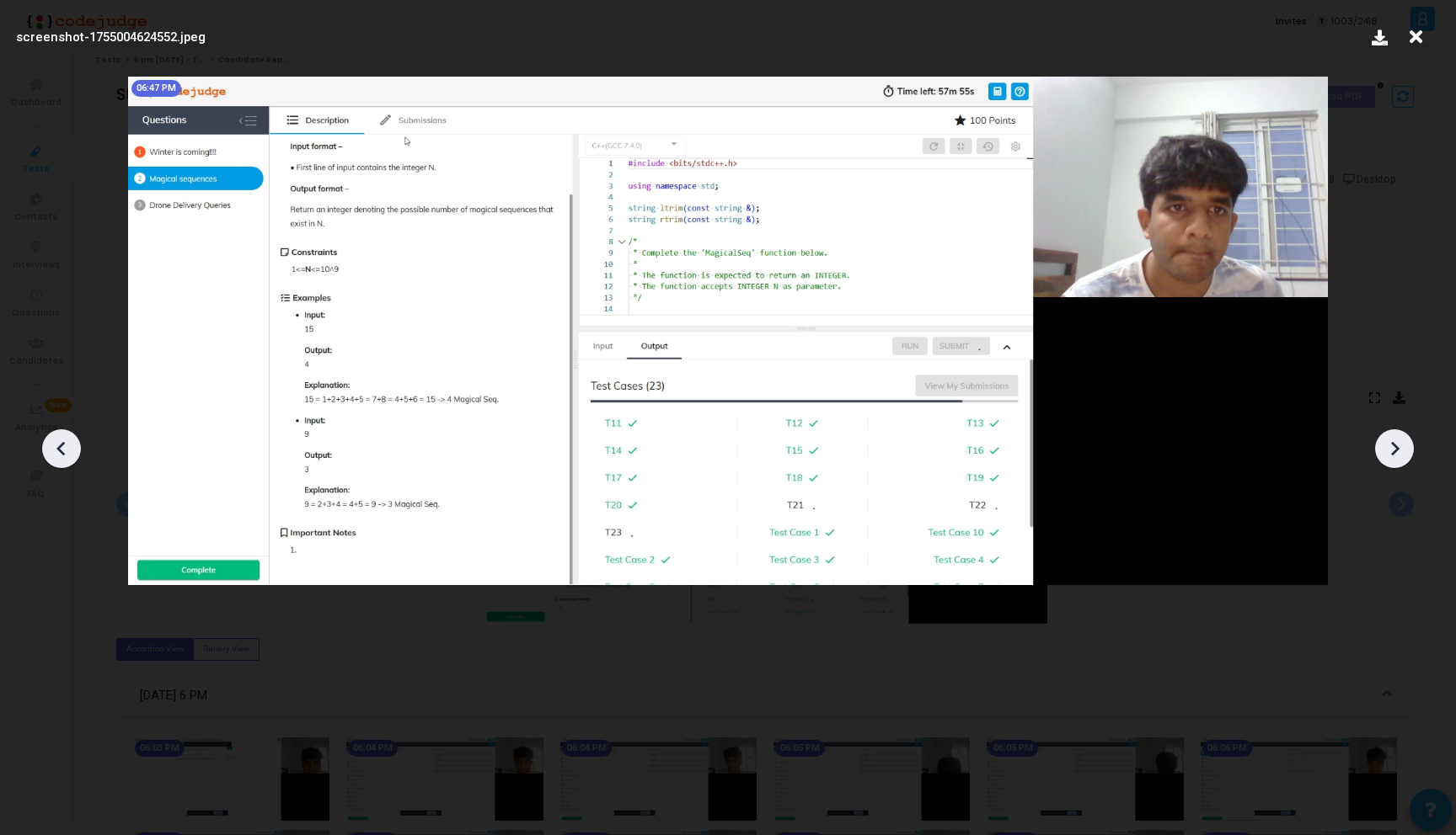
click at [1401, 452] on icon at bounding box center [1394, 449] width 25 height 25
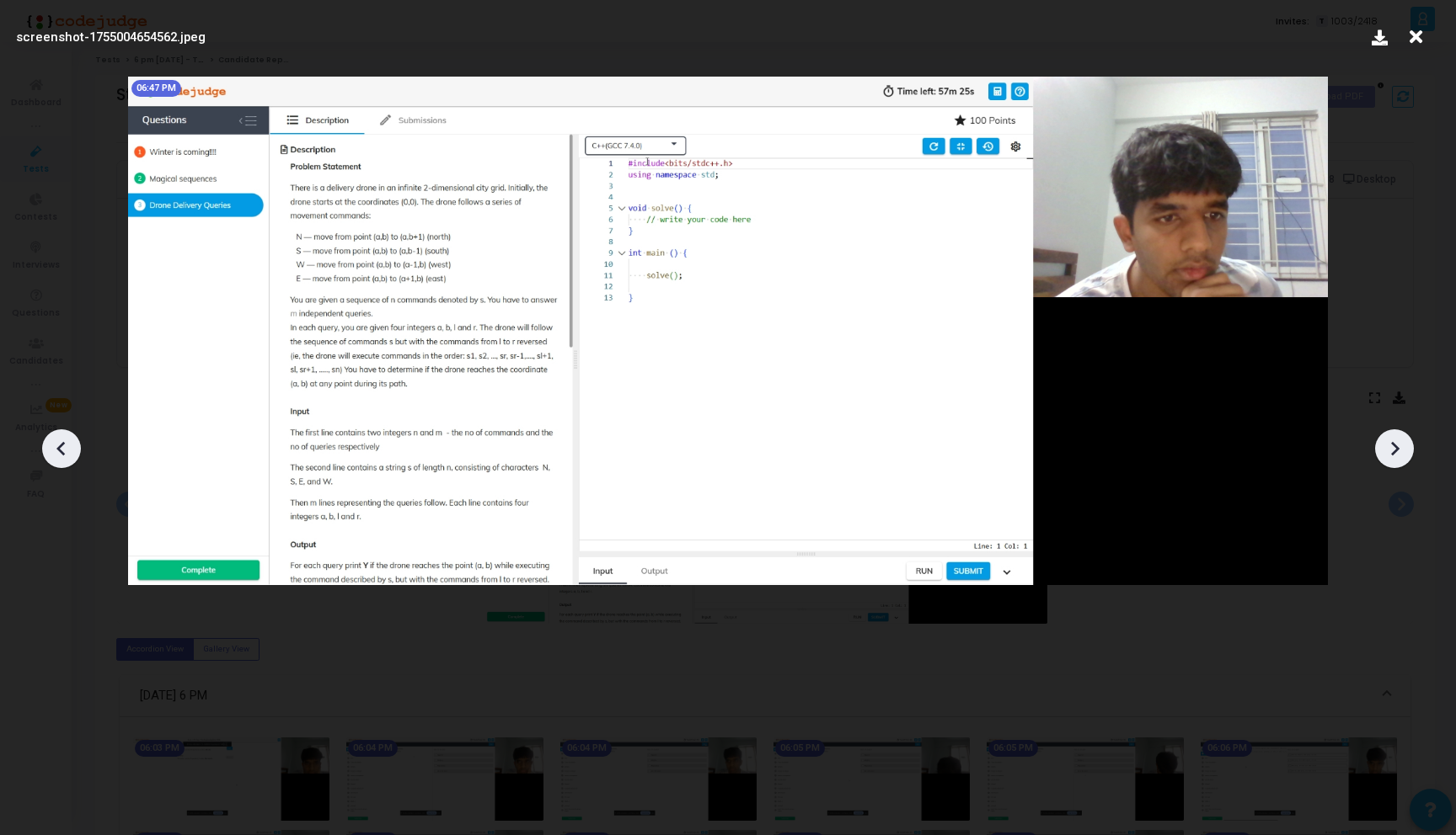
click at [1401, 452] on icon at bounding box center [1394, 449] width 25 height 25
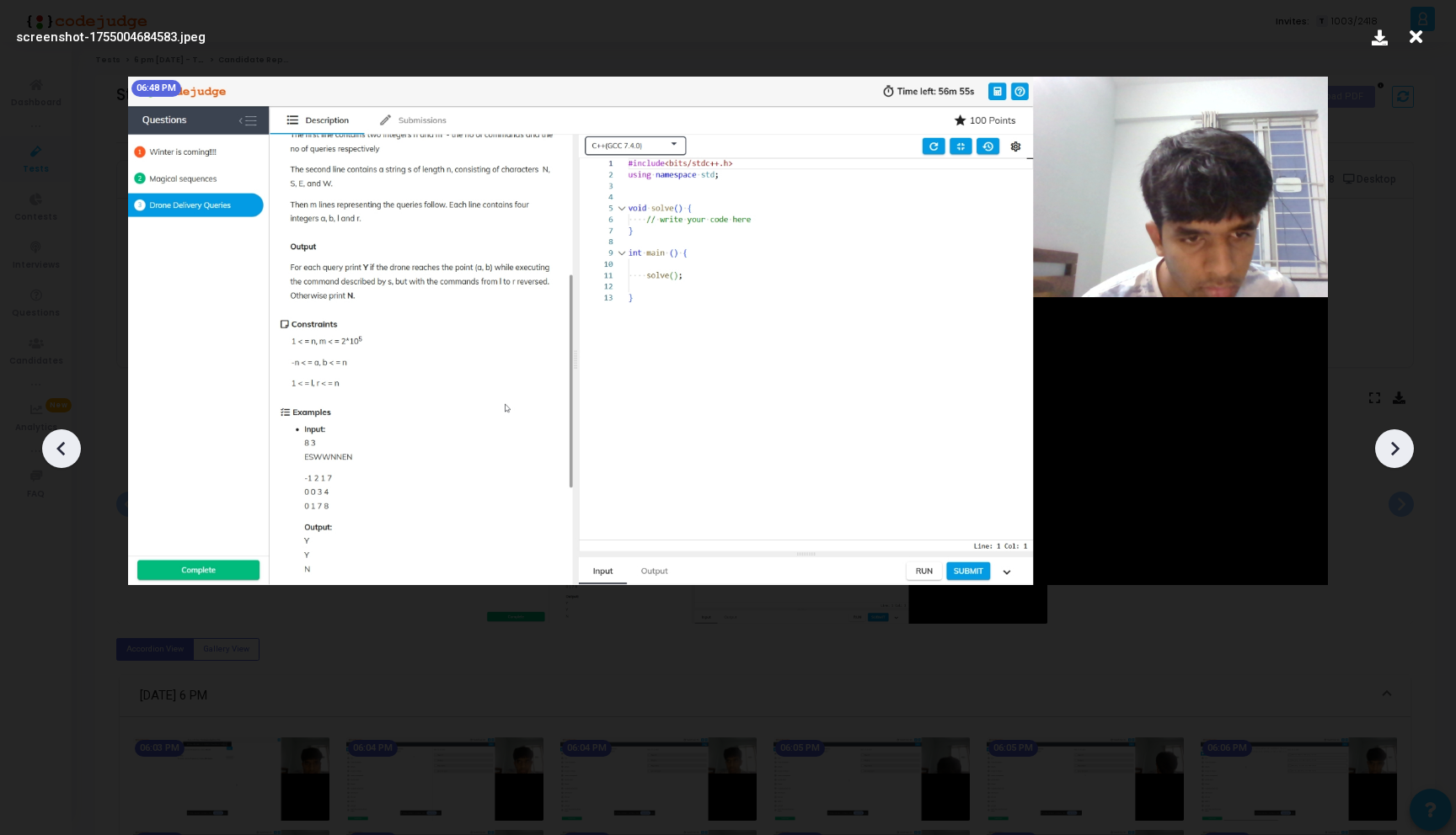
click at [61, 450] on icon at bounding box center [61, 449] width 25 height 25
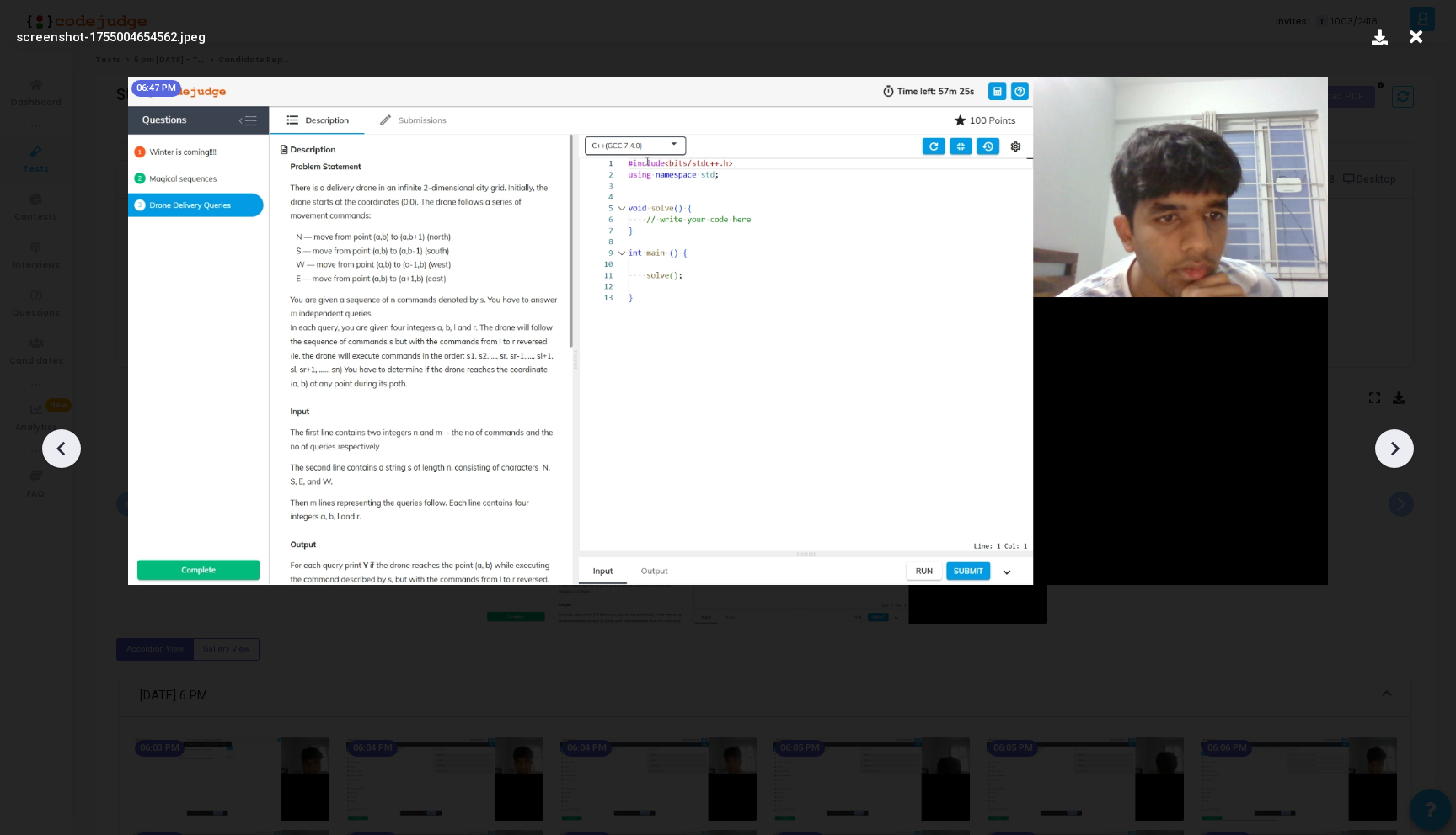
click at [61, 450] on icon at bounding box center [61, 449] width 25 height 25
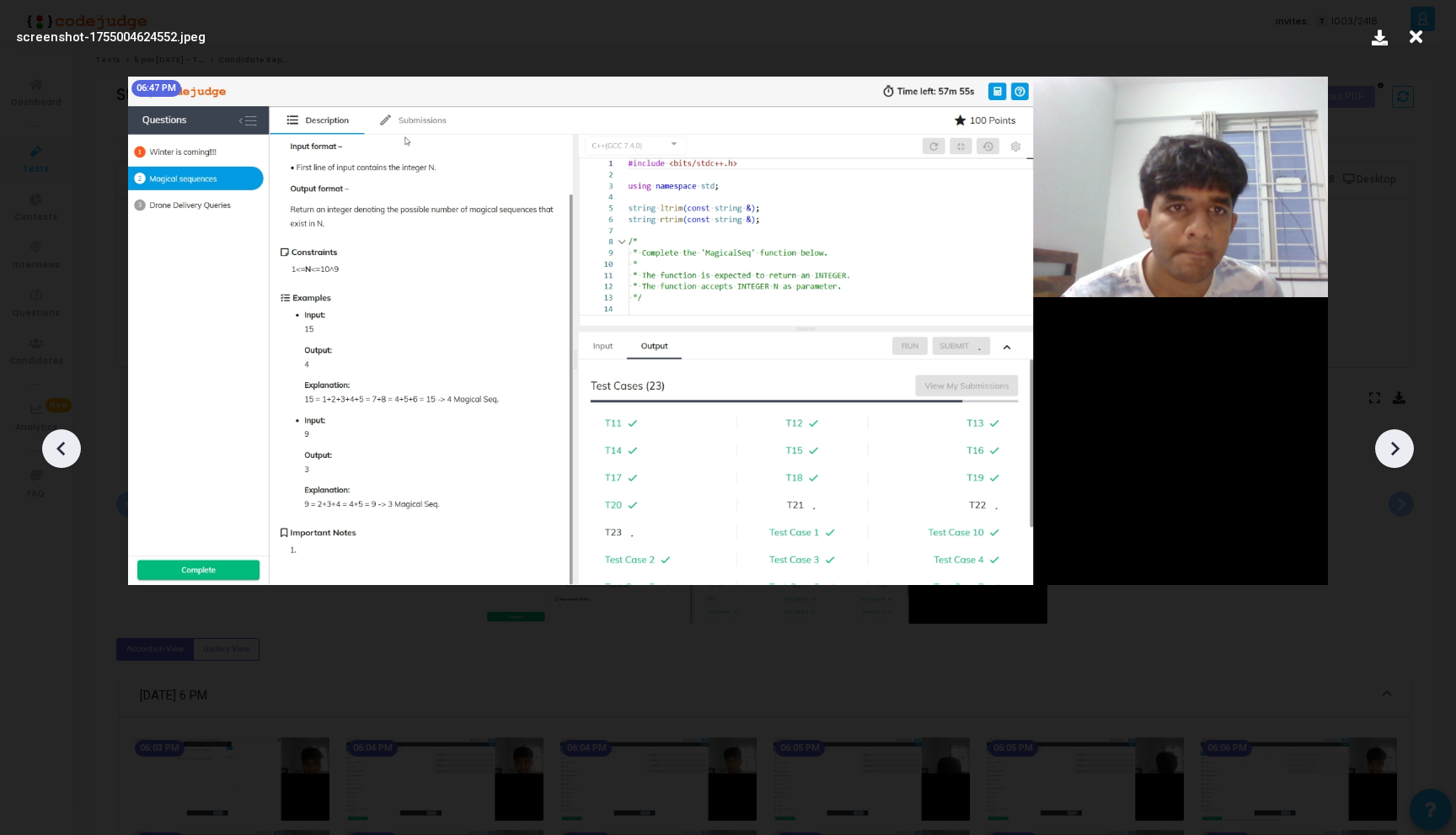
click at [61, 450] on icon at bounding box center [61, 449] width 25 height 25
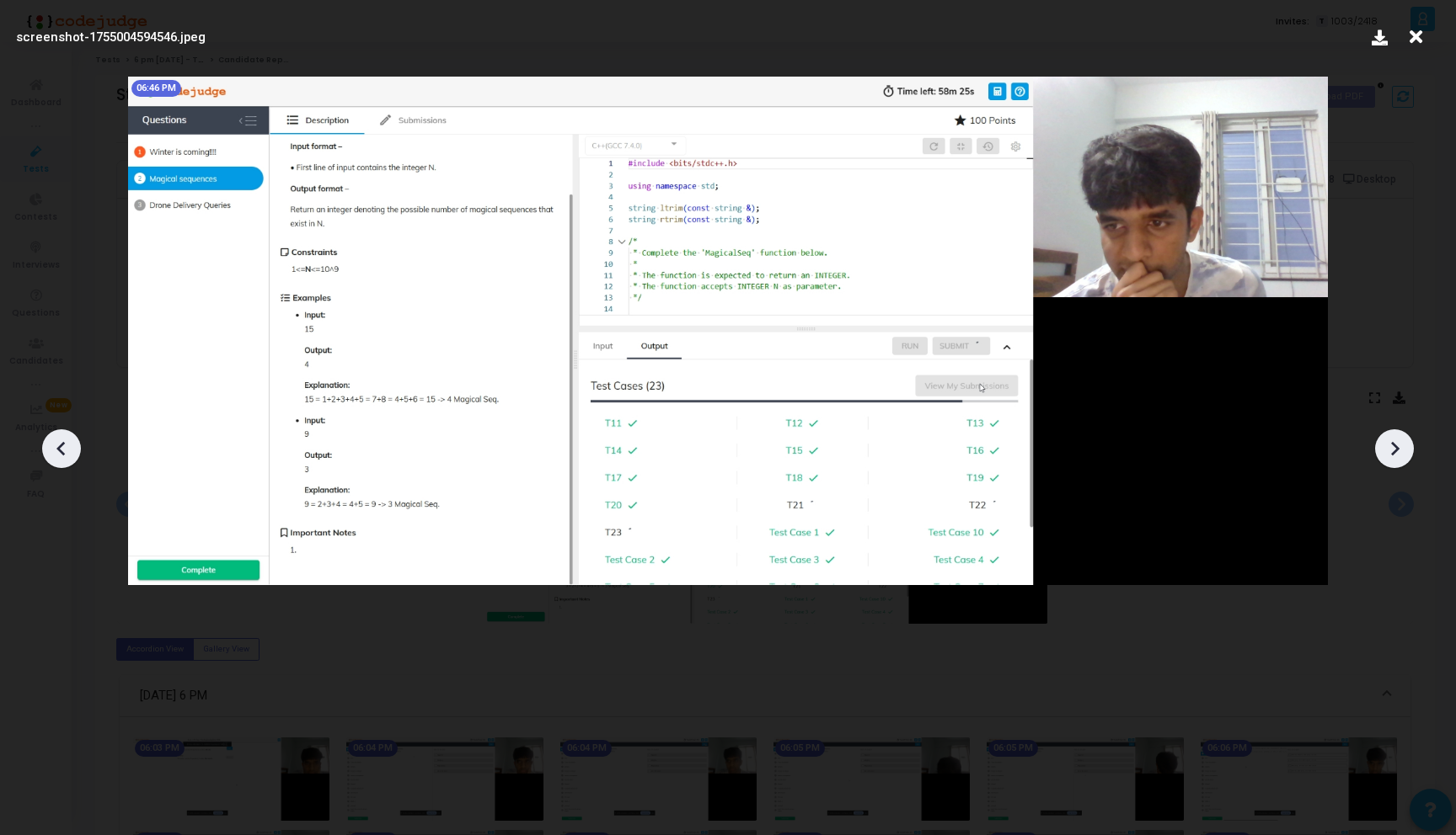
click at [61, 450] on icon at bounding box center [61, 449] width 25 height 25
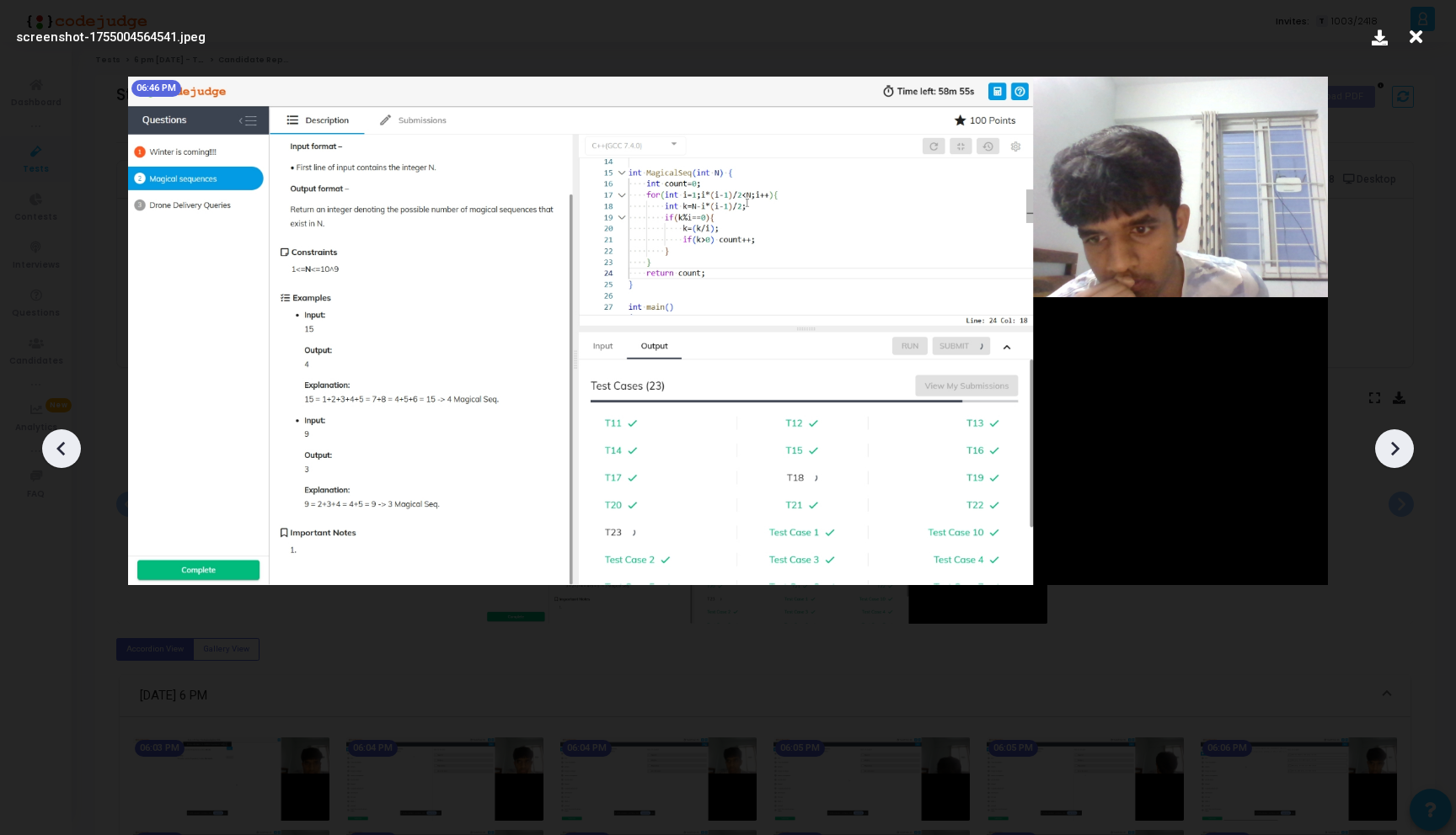
click at [61, 450] on icon at bounding box center [61, 449] width 25 height 25
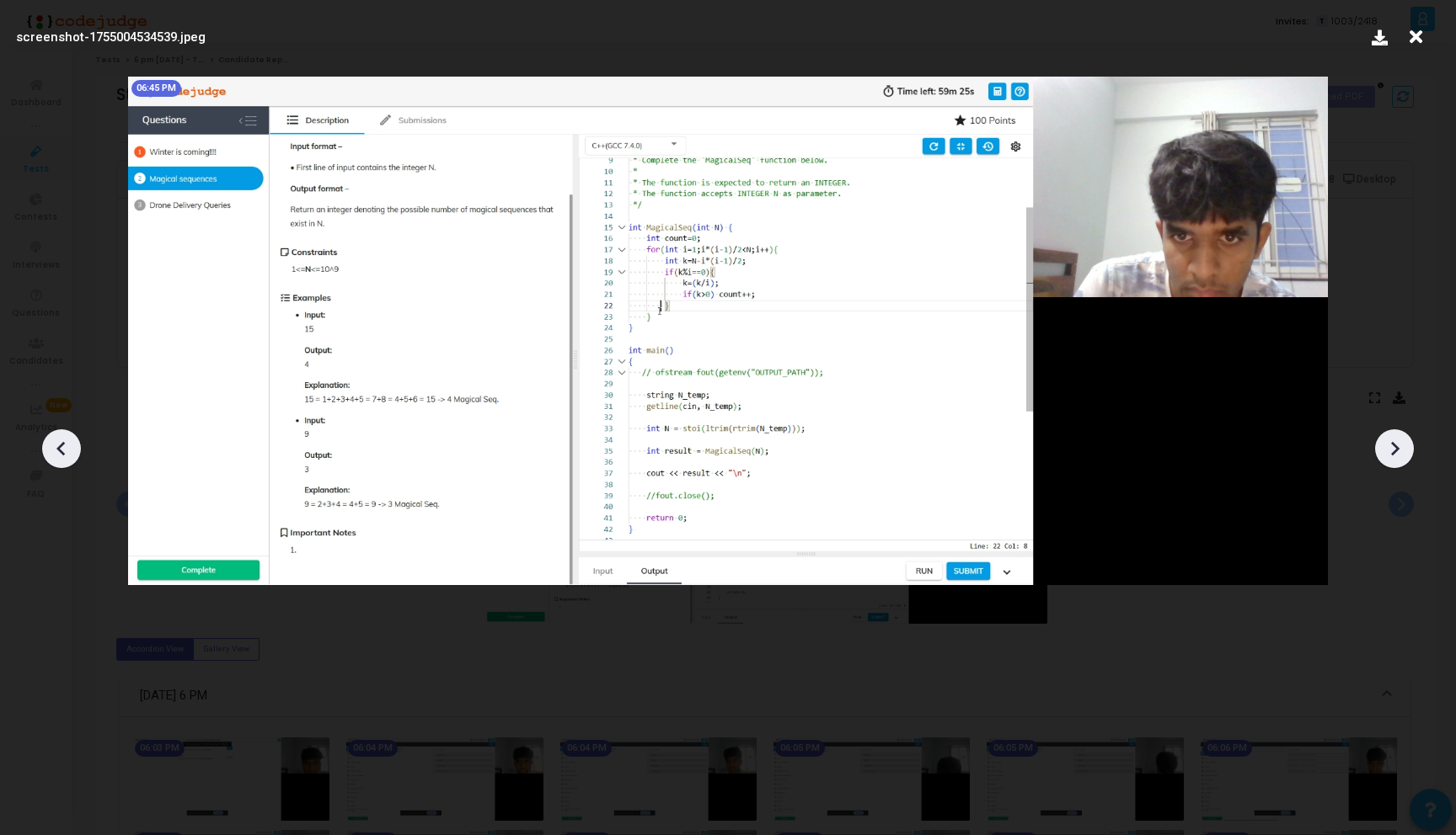
click at [61, 450] on icon at bounding box center [61, 449] width 25 height 25
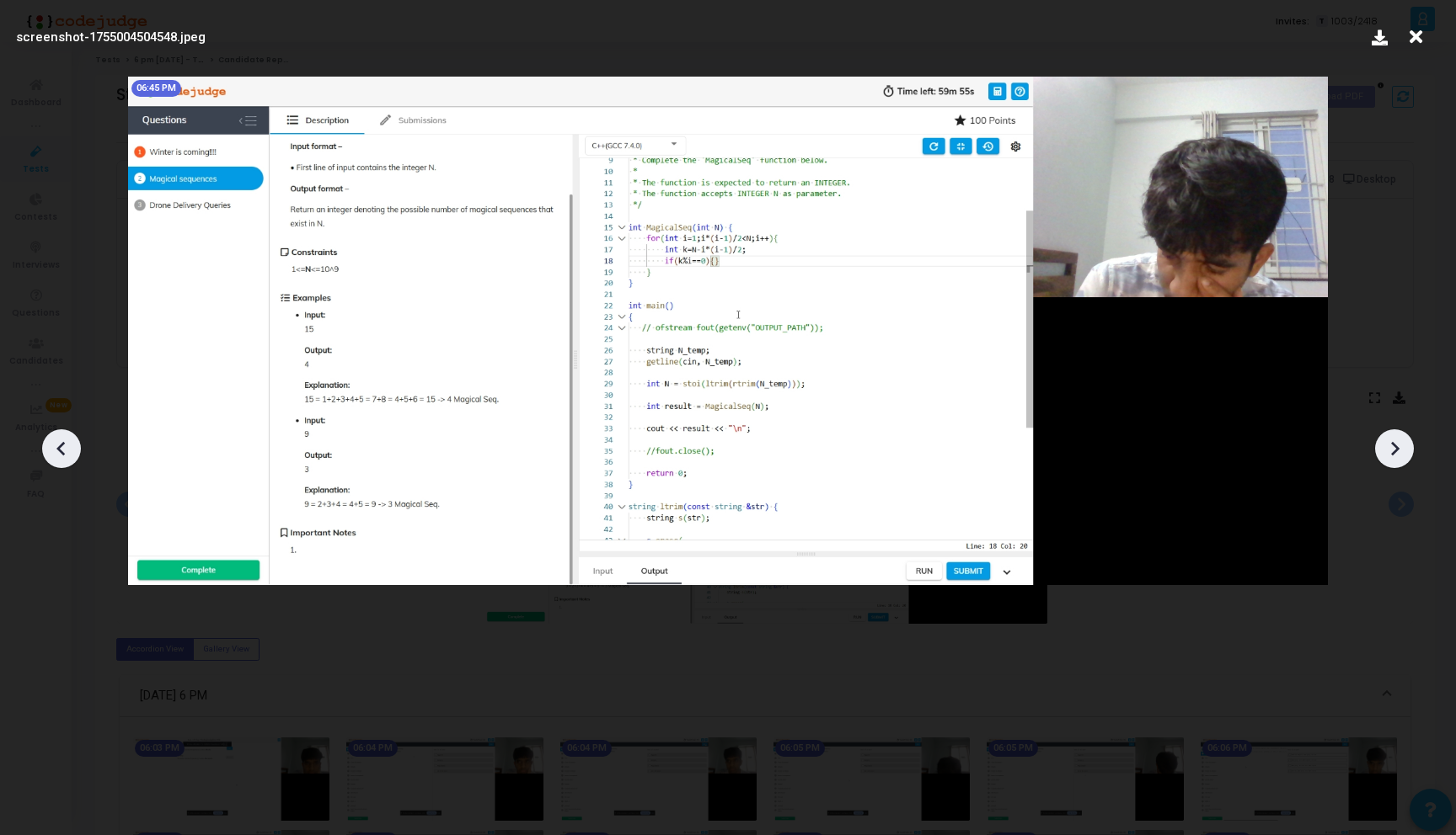
click at [61, 450] on icon at bounding box center [61, 449] width 25 height 25
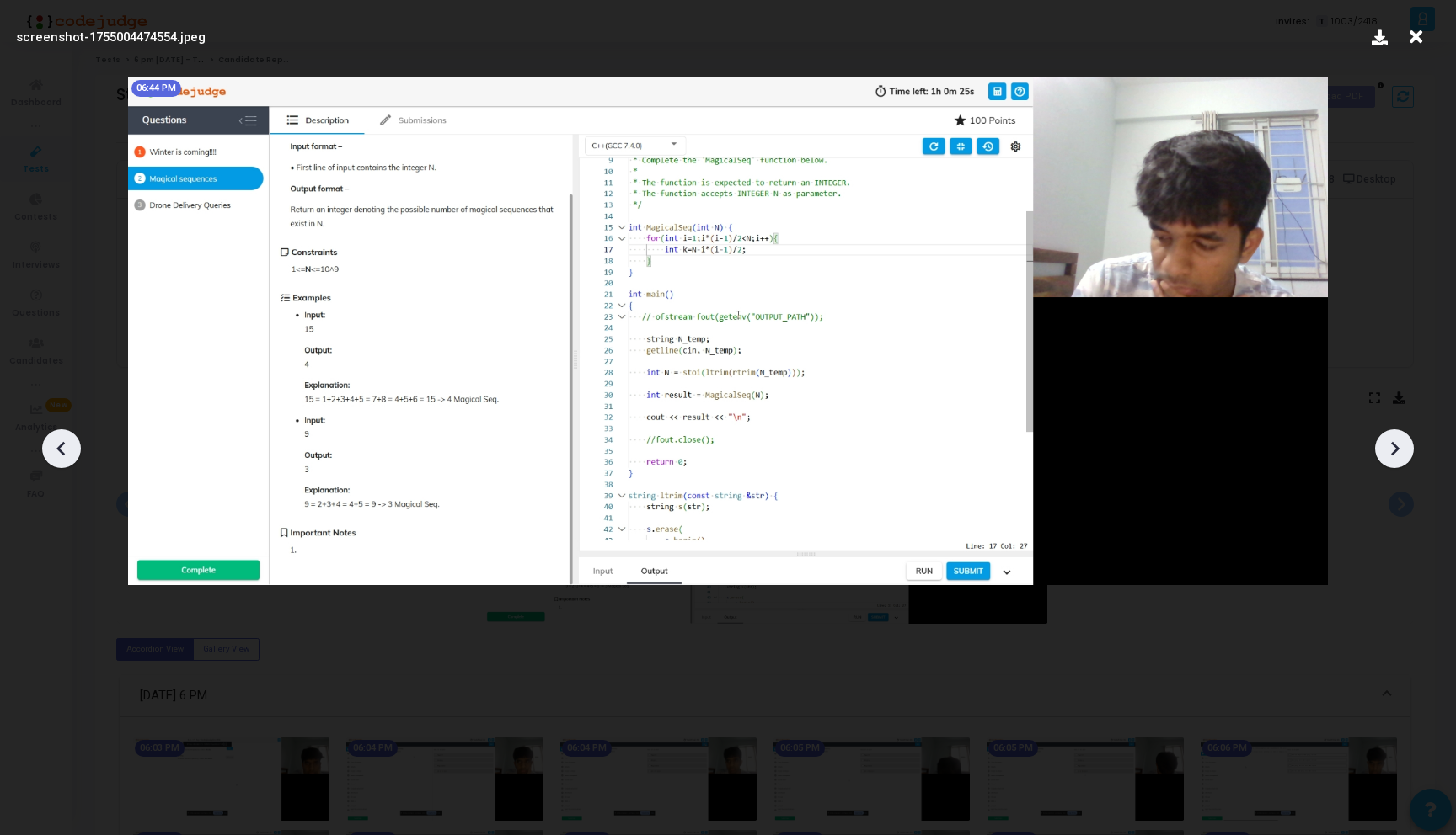
click at [61, 450] on icon at bounding box center [61, 449] width 25 height 25
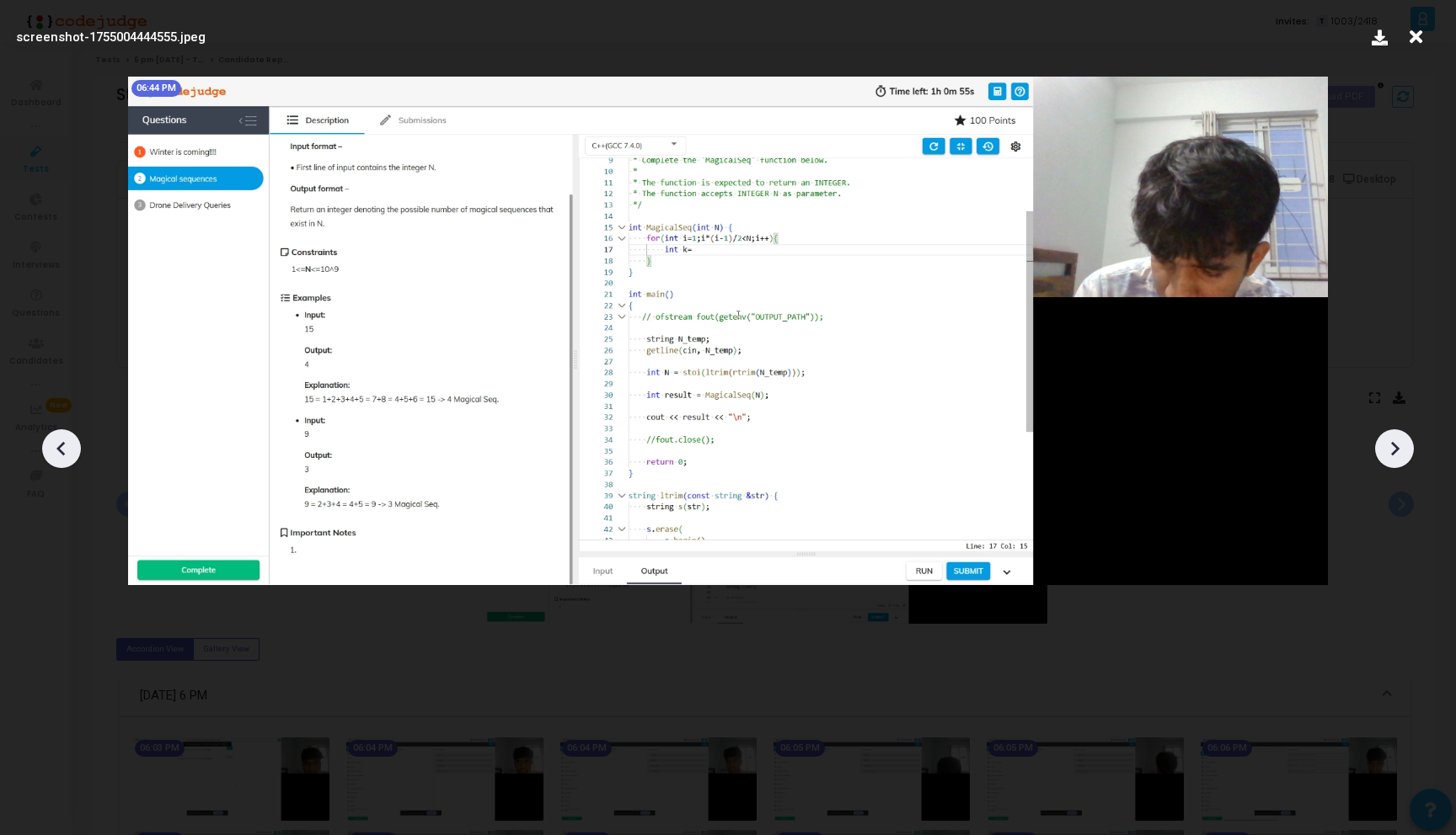
click at [61, 450] on icon at bounding box center [61, 449] width 25 height 25
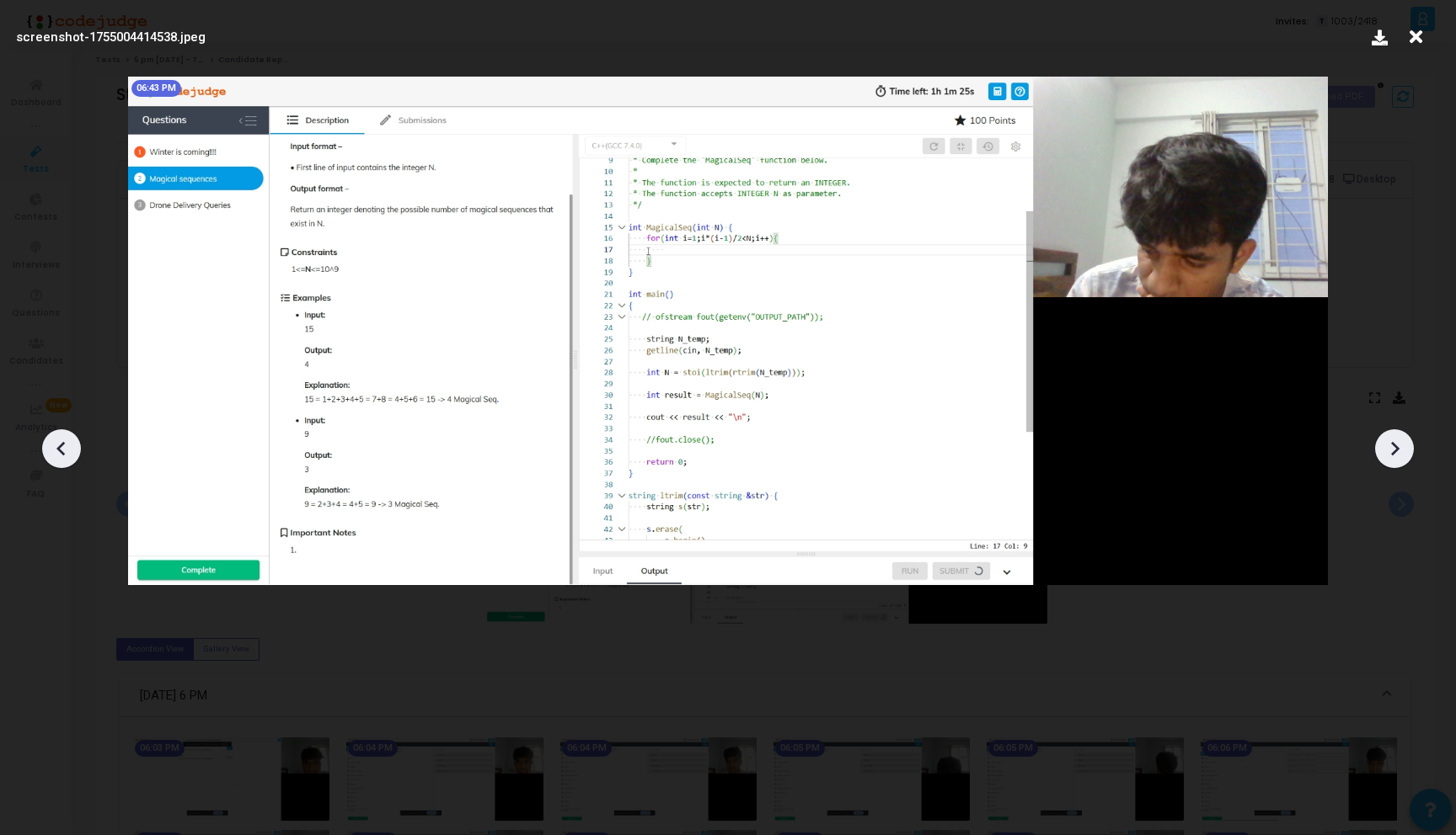
click at [61, 450] on icon at bounding box center [61, 449] width 25 height 25
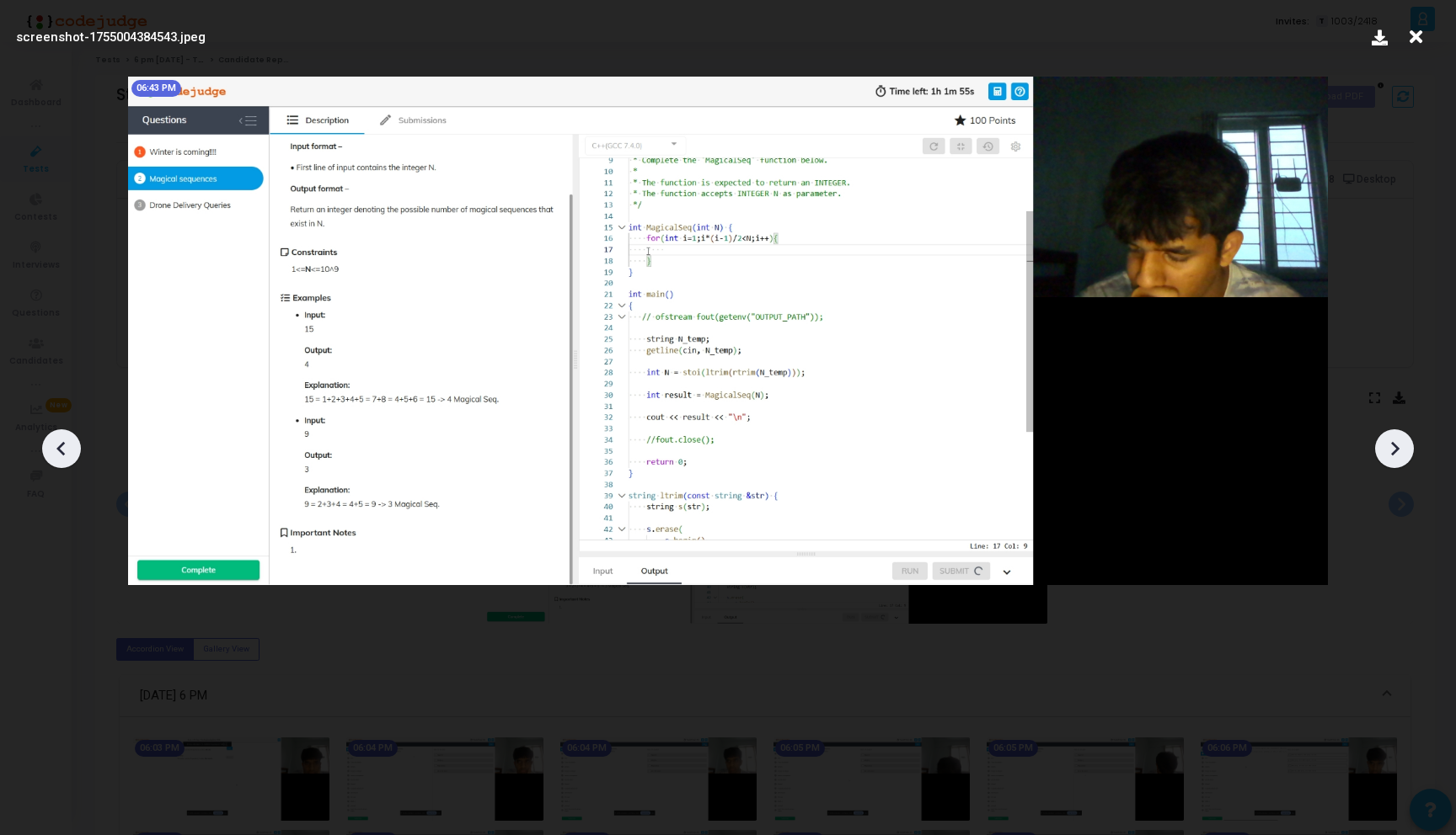
click at [61, 450] on icon at bounding box center [61, 449] width 25 height 25
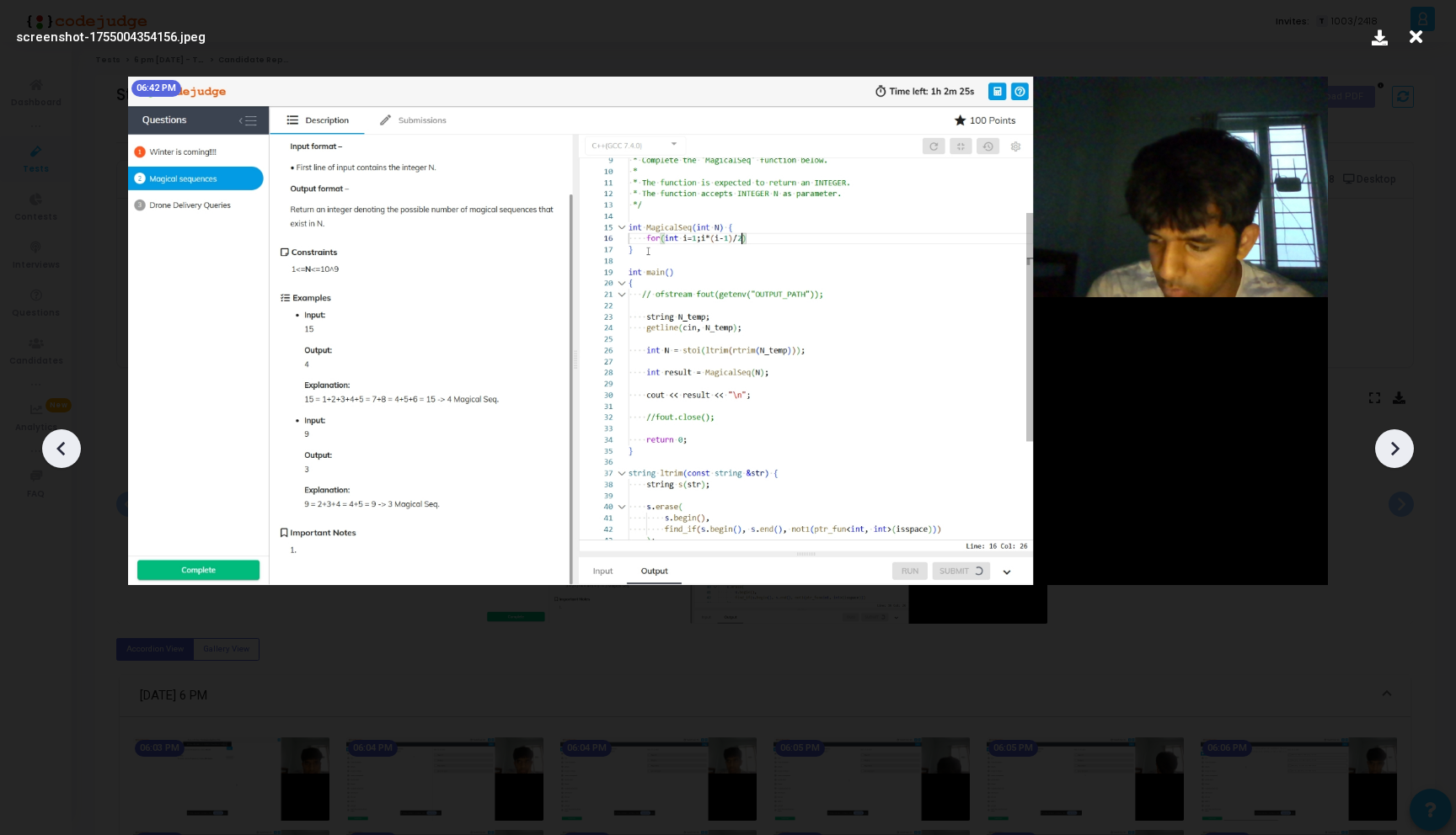
click at [61, 450] on icon at bounding box center [61, 449] width 25 height 25
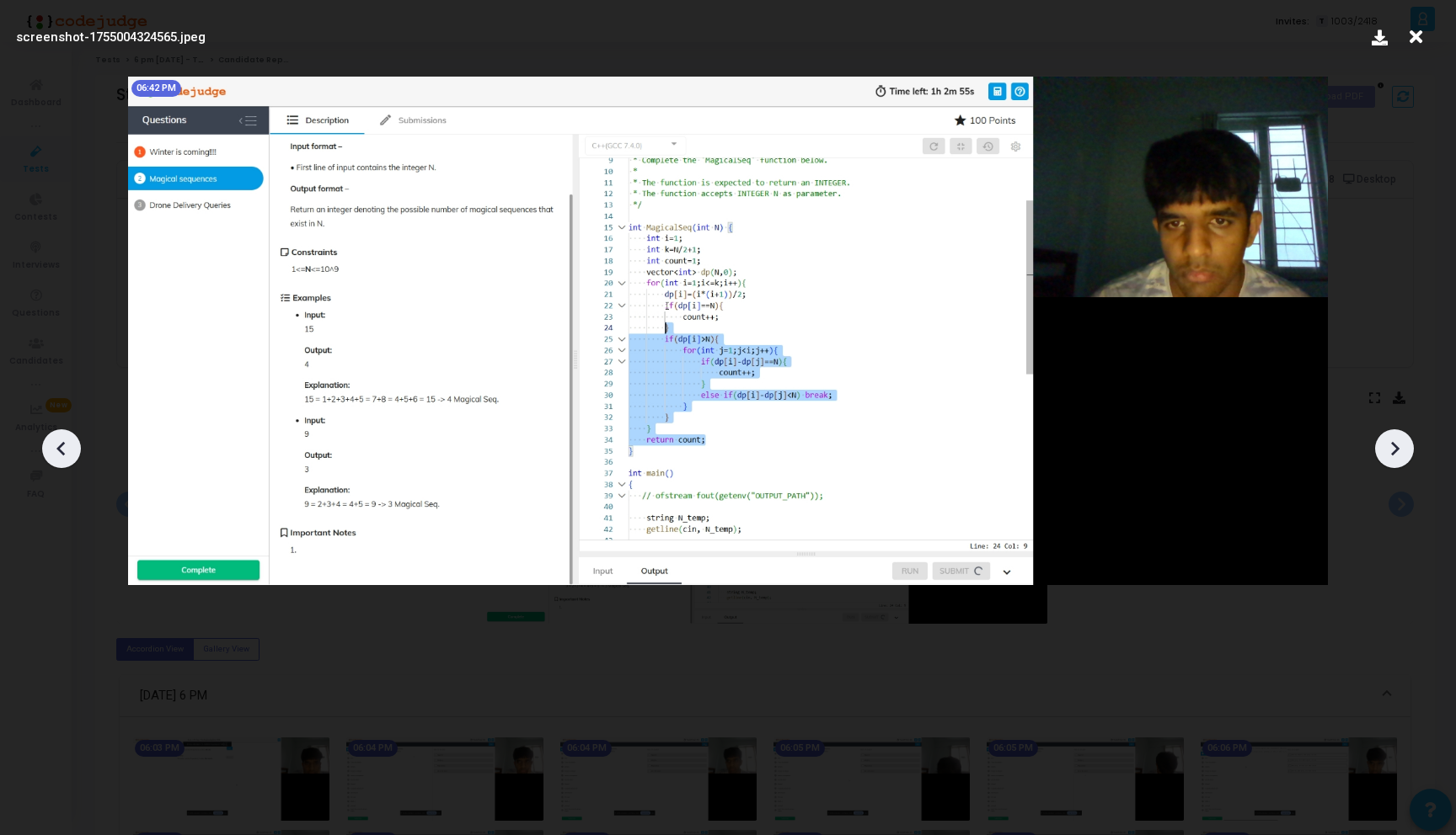
click at [61, 450] on icon at bounding box center [61, 449] width 25 height 25
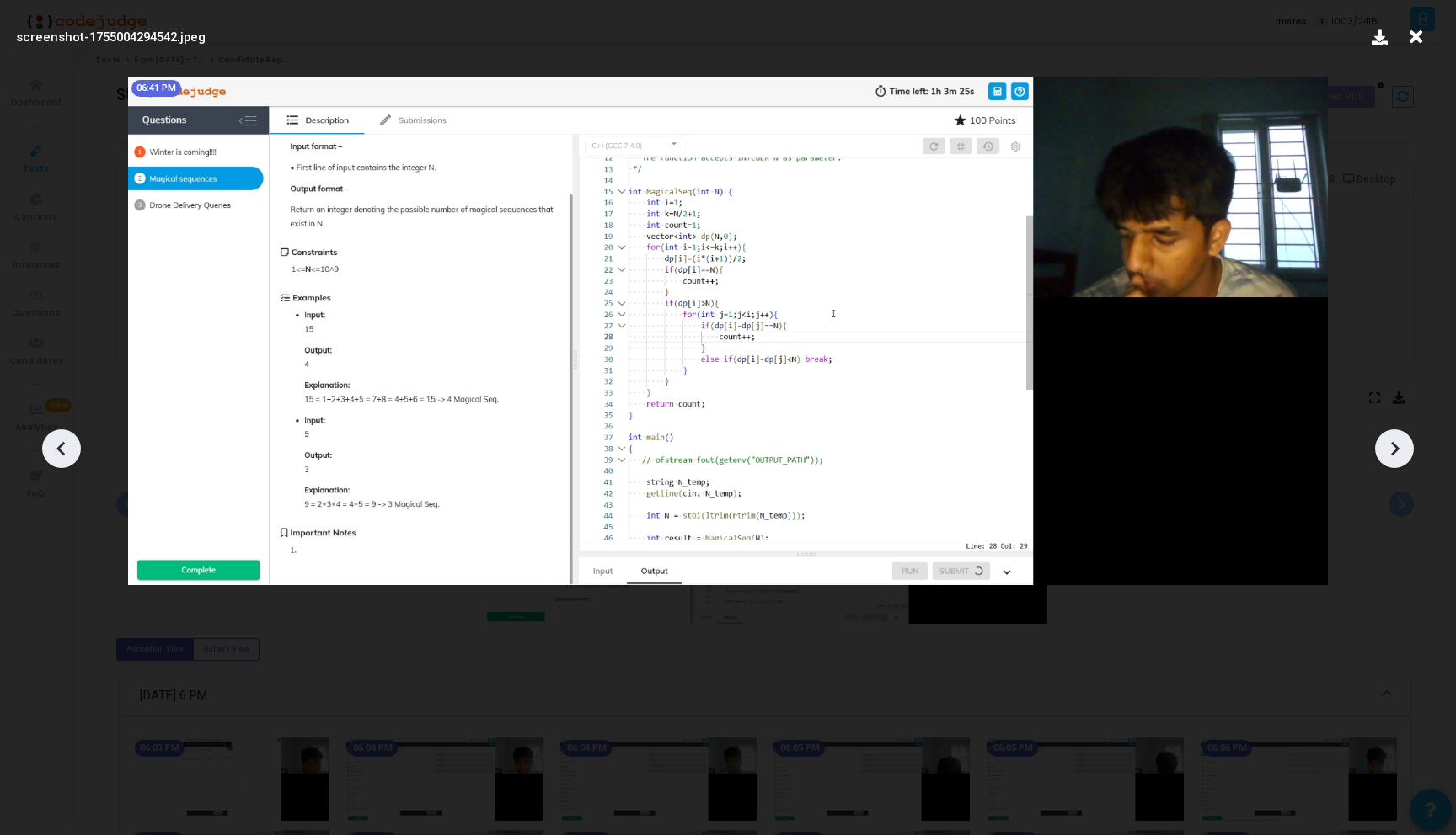
click at [61, 450] on icon at bounding box center [61, 449] width 25 height 25
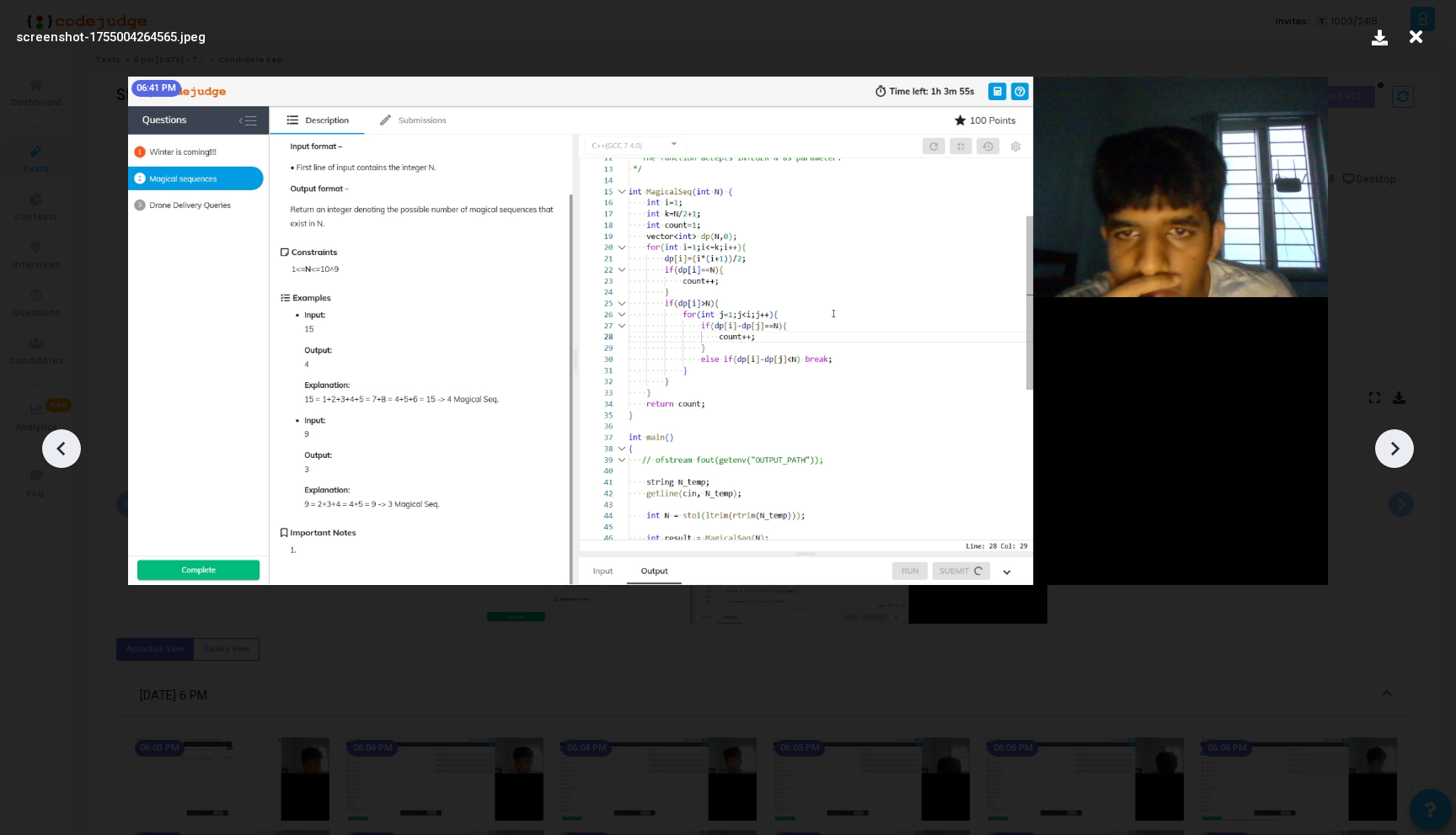
click at [61, 450] on icon at bounding box center [61, 449] width 25 height 25
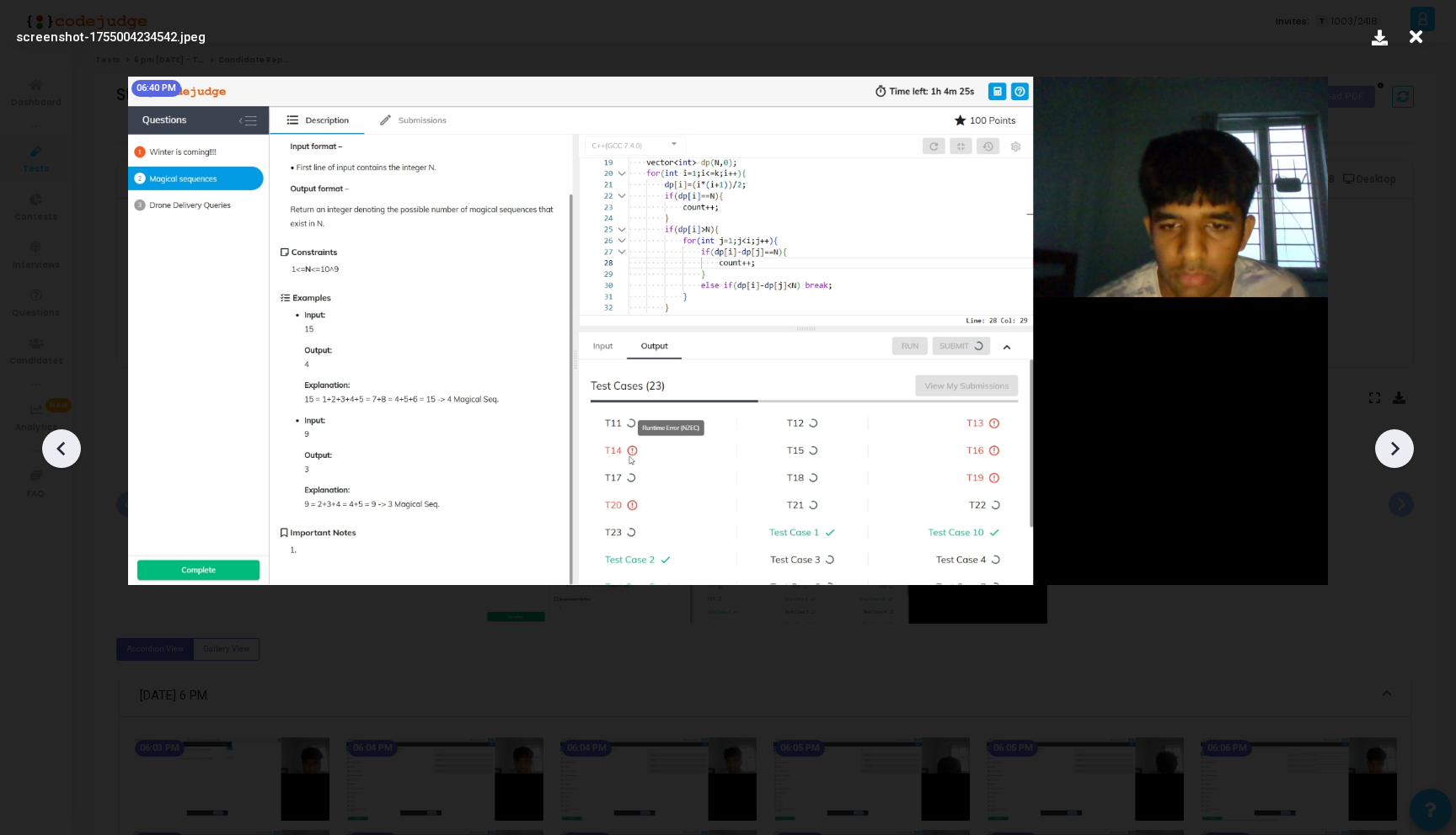
click at [61, 450] on icon at bounding box center [61, 449] width 25 height 25
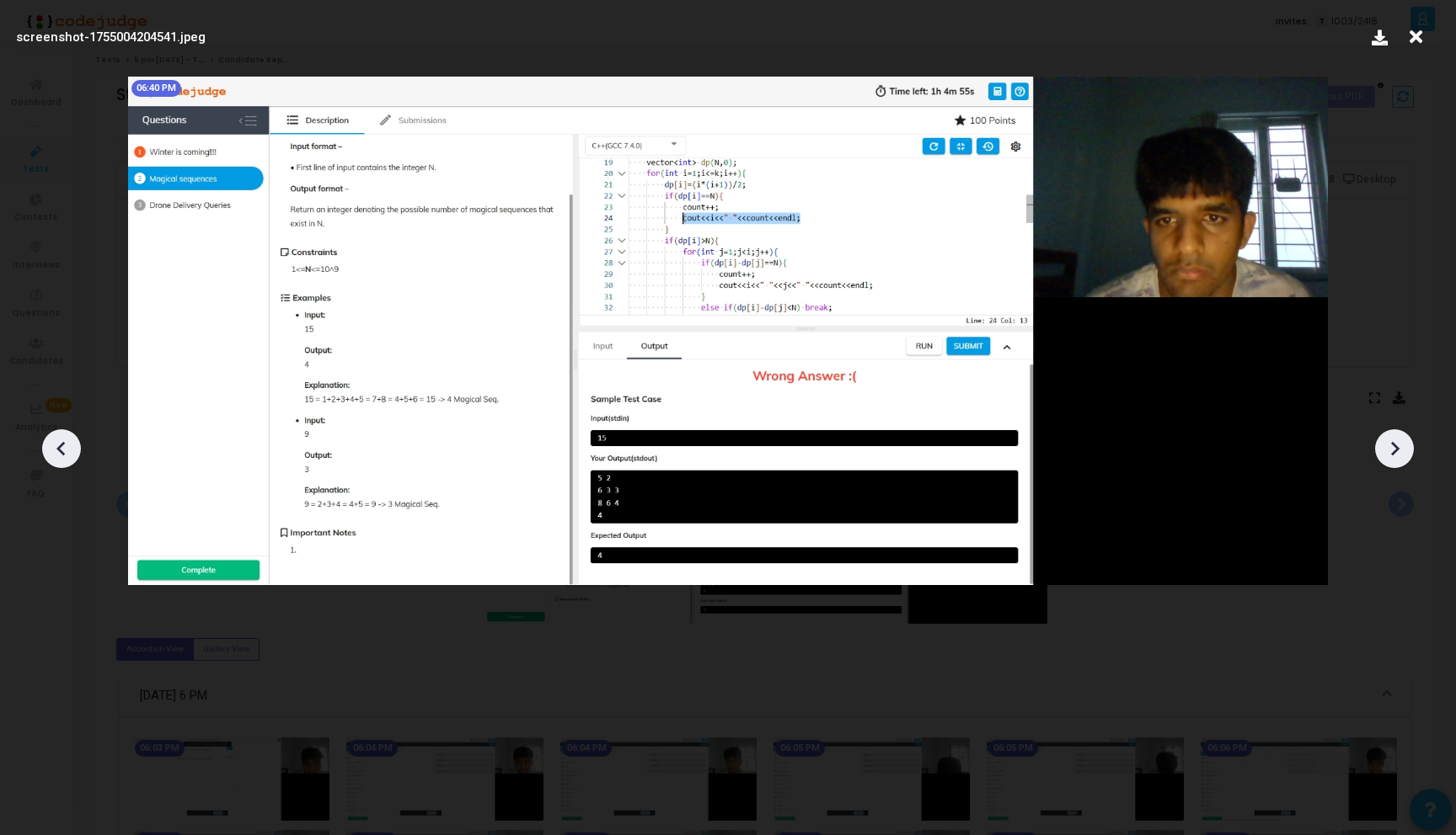
click at [61, 450] on icon at bounding box center [61, 449] width 25 height 25
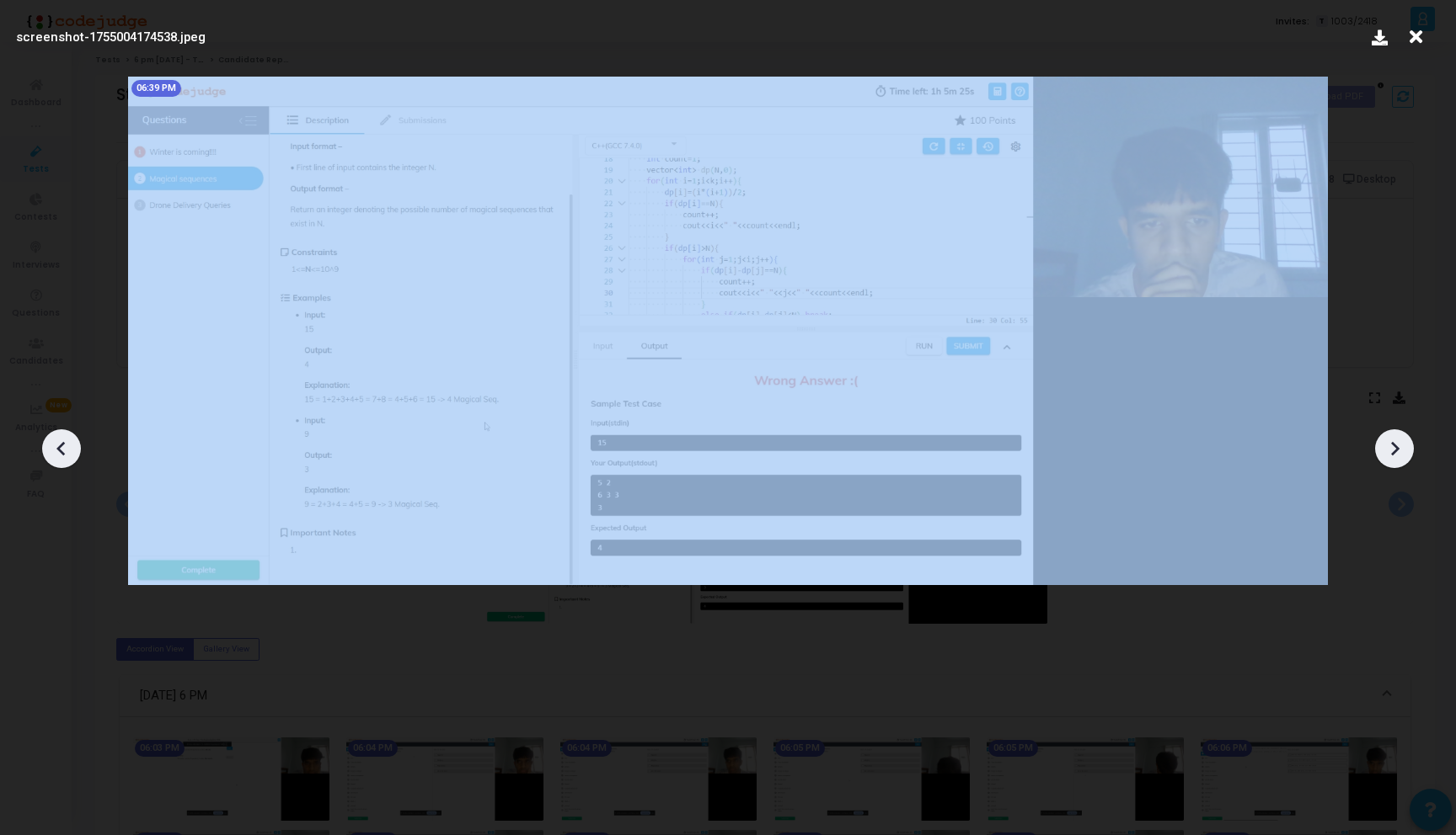
click at [61, 450] on icon at bounding box center [61, 449] width 25 height 25
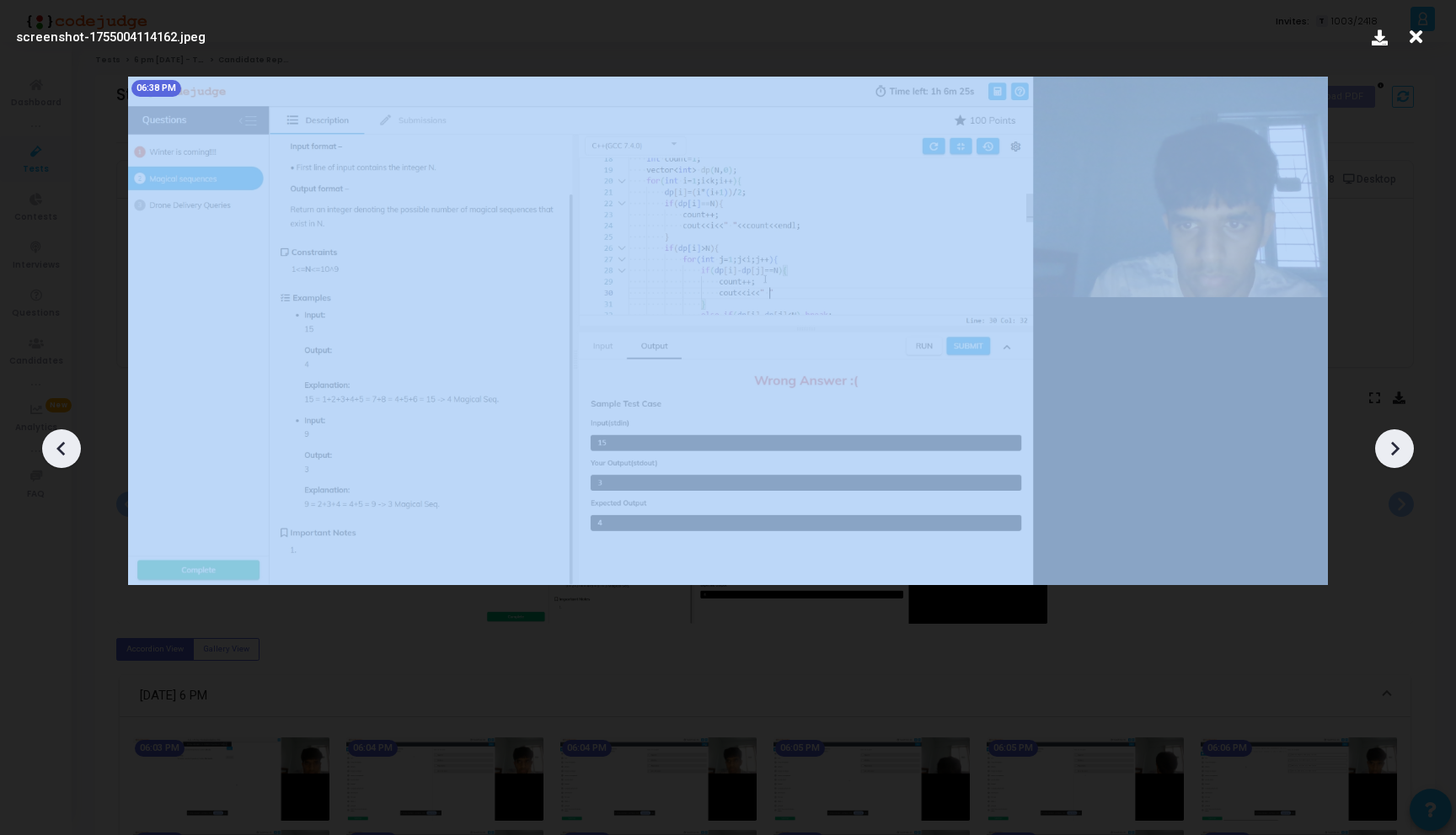
click at [61, 450] on icon at bounding box center [61, 449] width 25 height 25
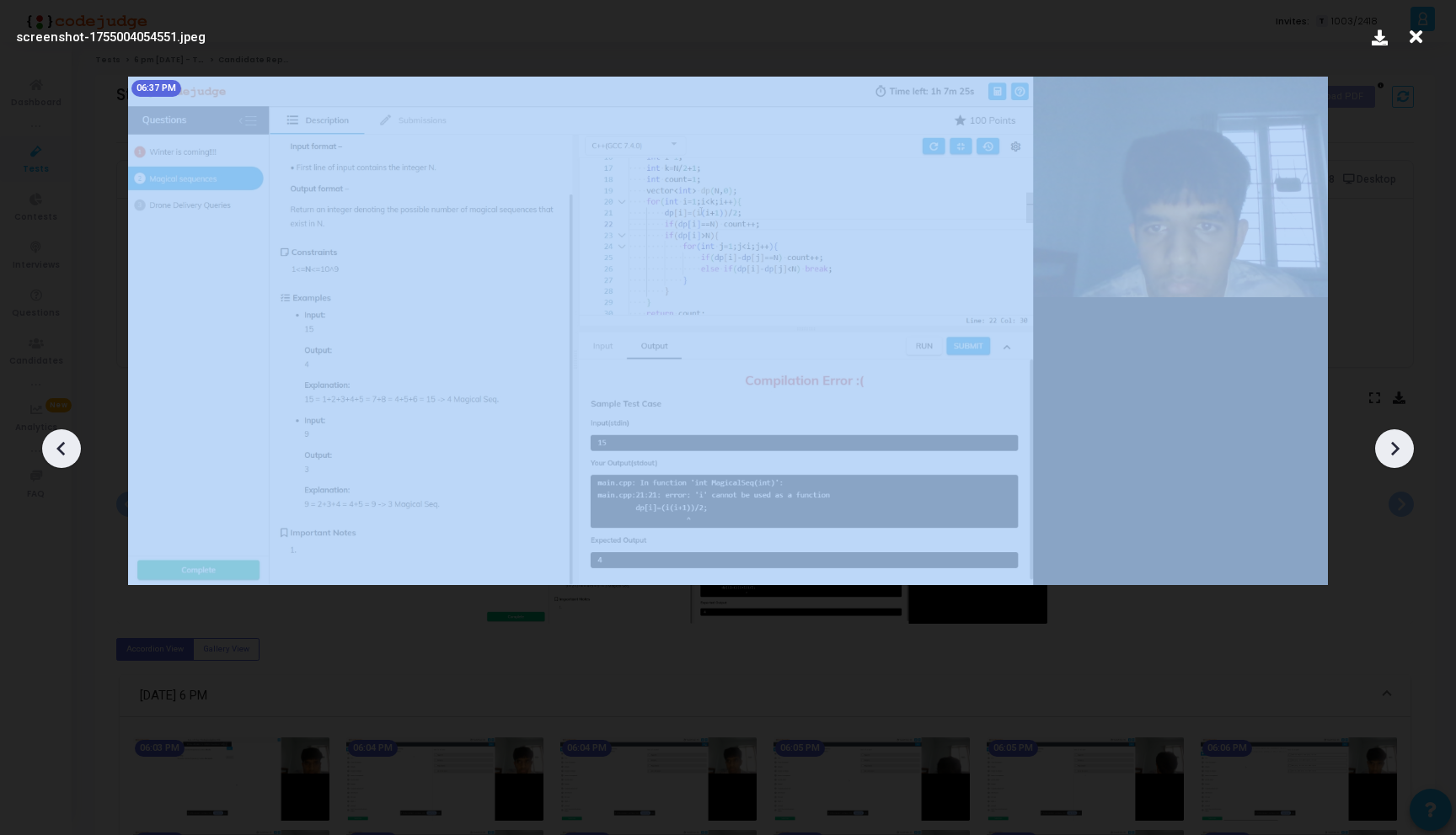
click at [61, 450] on icon at bounding box center [61, 449] width 25 height 25
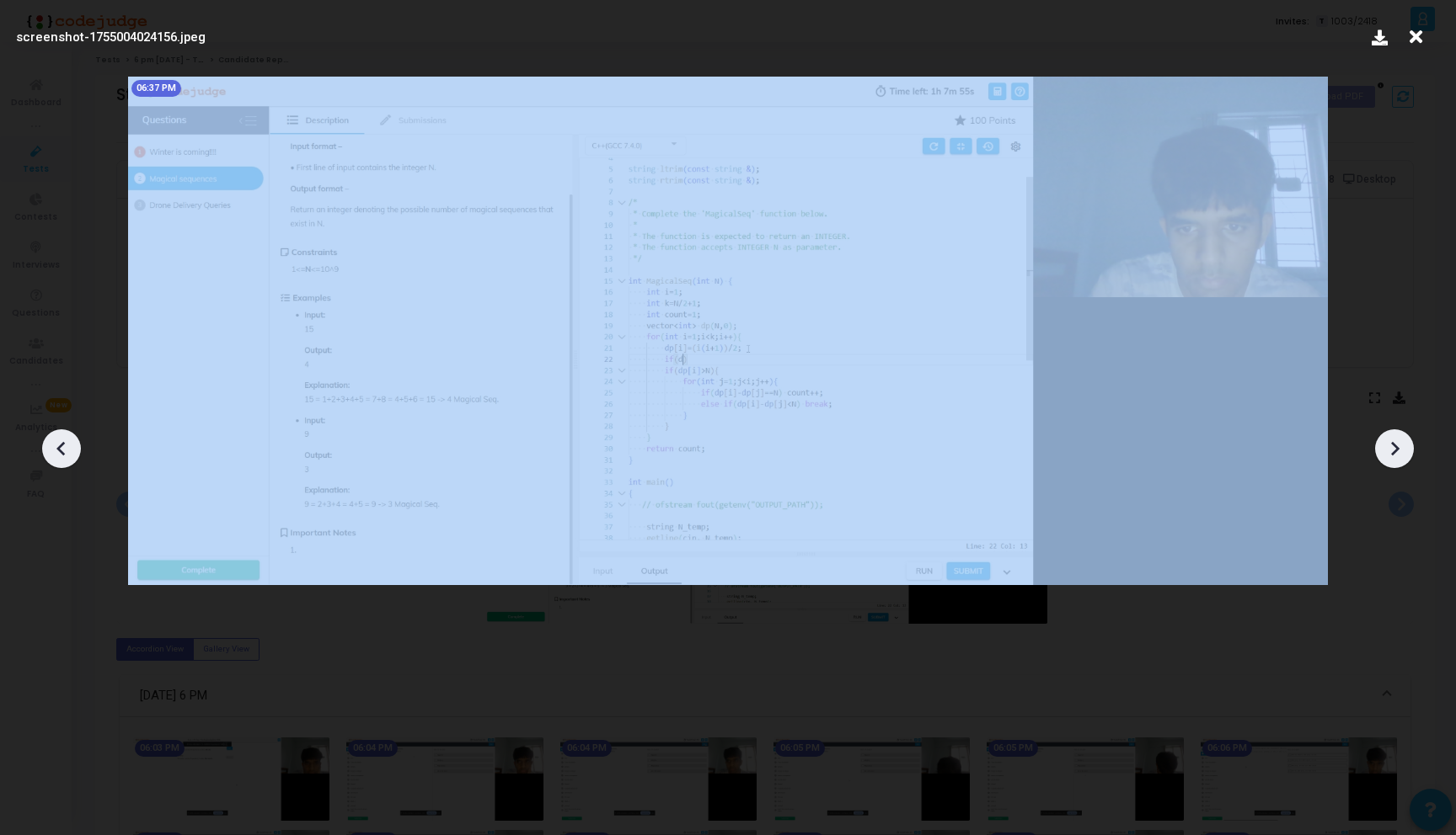
click at [61, 450] on icon at bounding box center [61, 449] width 25 height 25
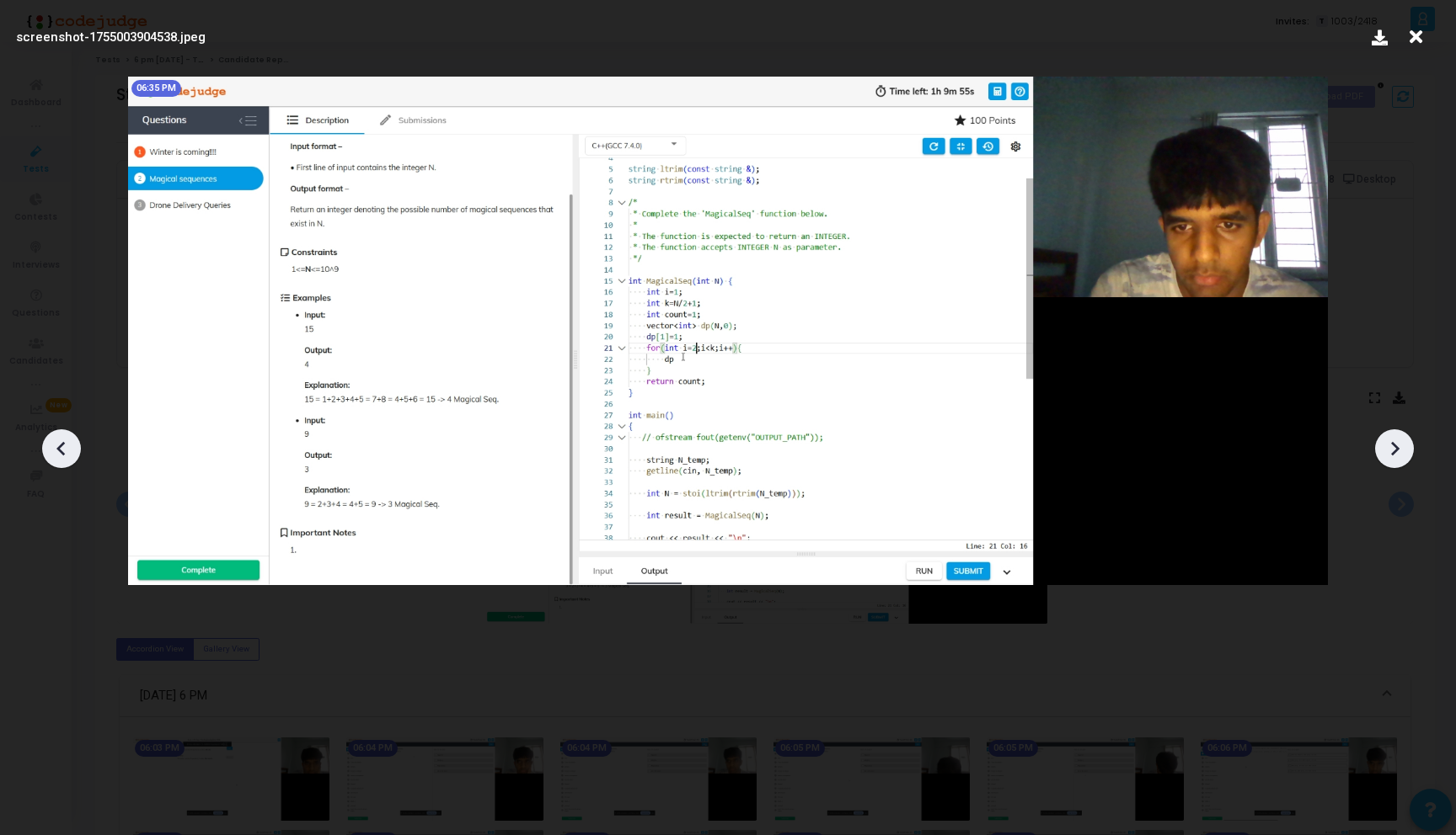
click at [61, 450] on icon at bounding box center [61, 449] width 25 height 25
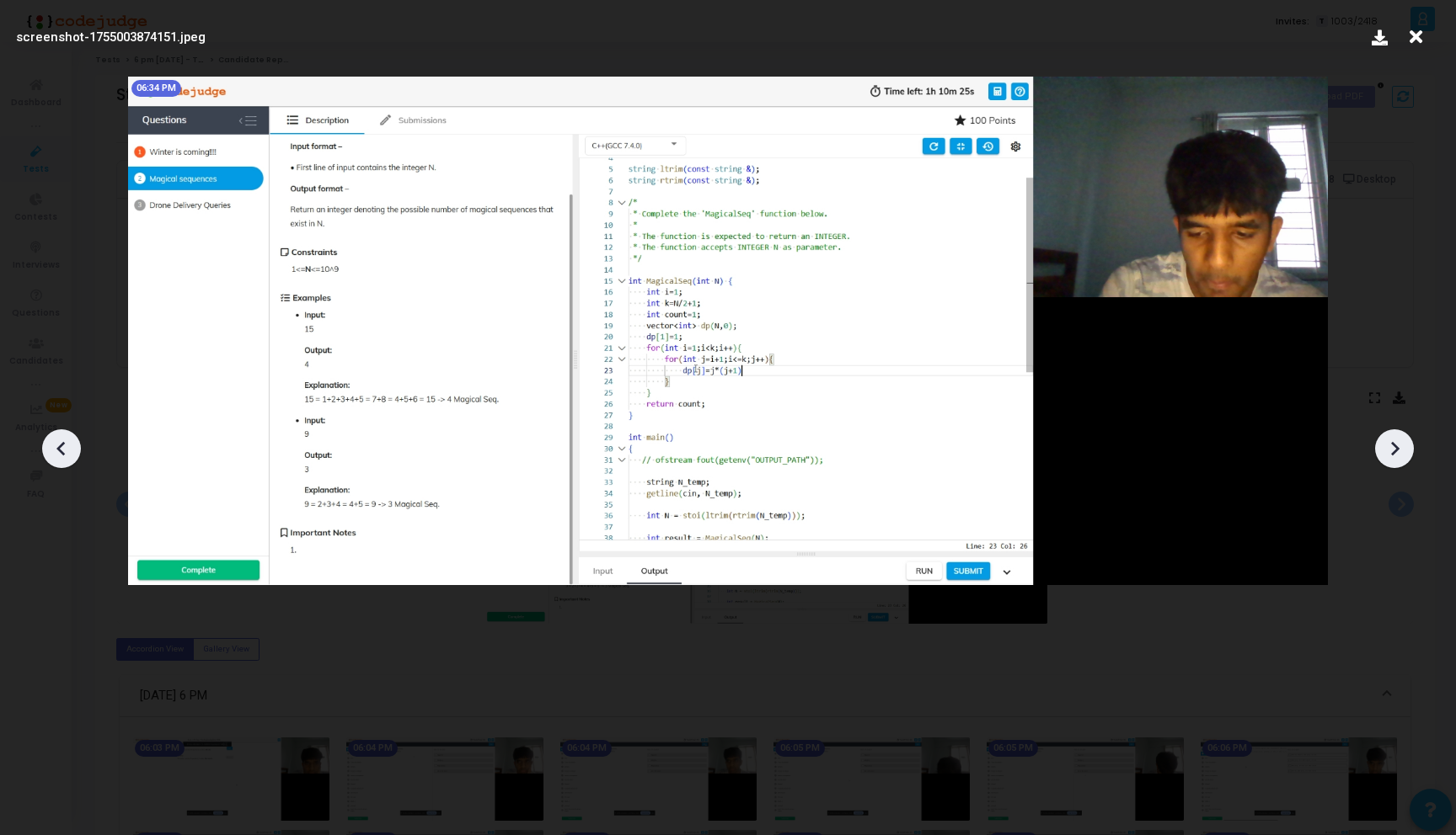
click at [61, 450] on icon at bounding box center [61, 449] width 25 height 25
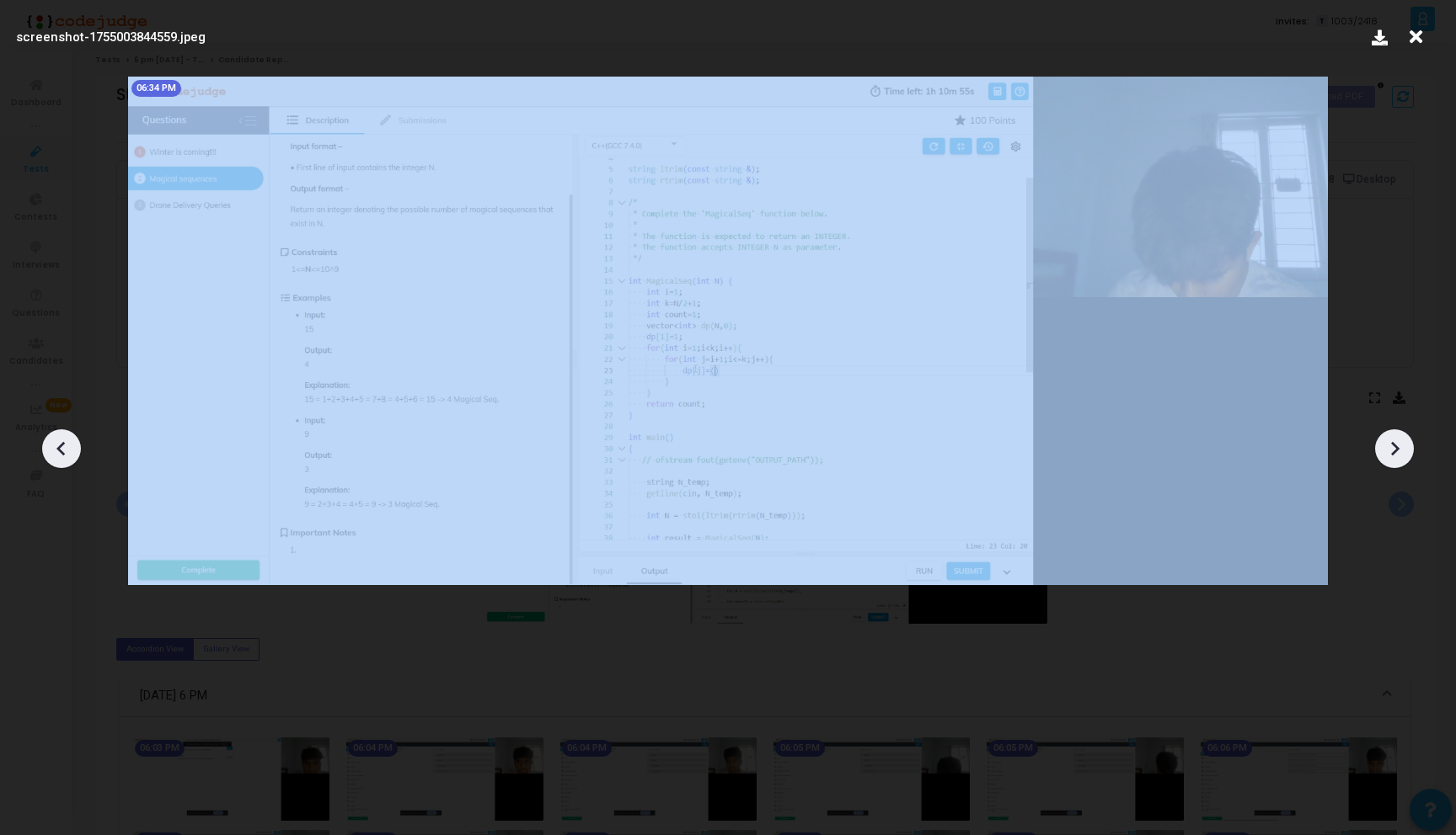
click at [61, 450] on icon at bounding box center [61, 449] width 25 height 25
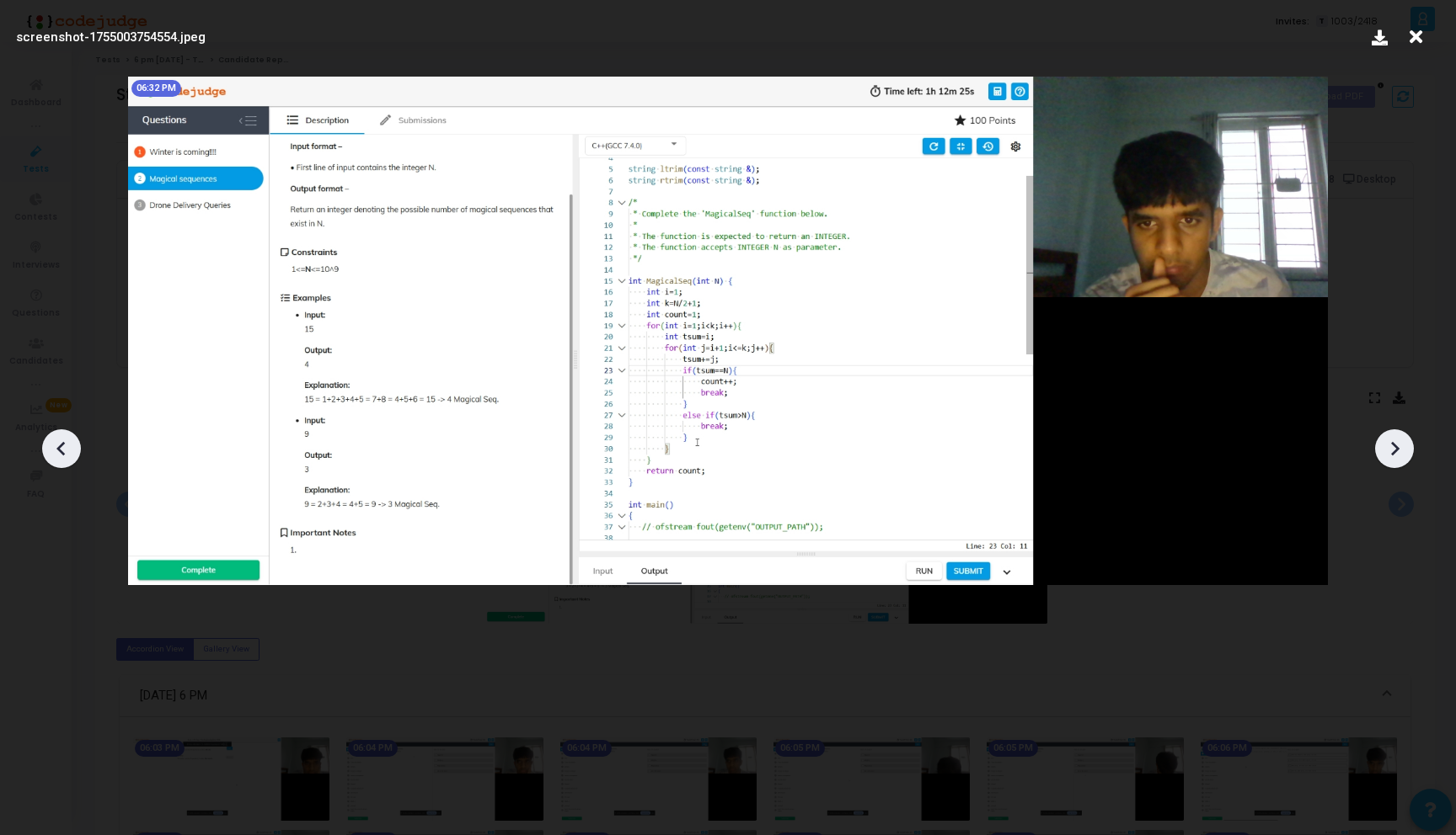
click at [61, 450] on icon at bounding box center [61, 449] width 25 height 25
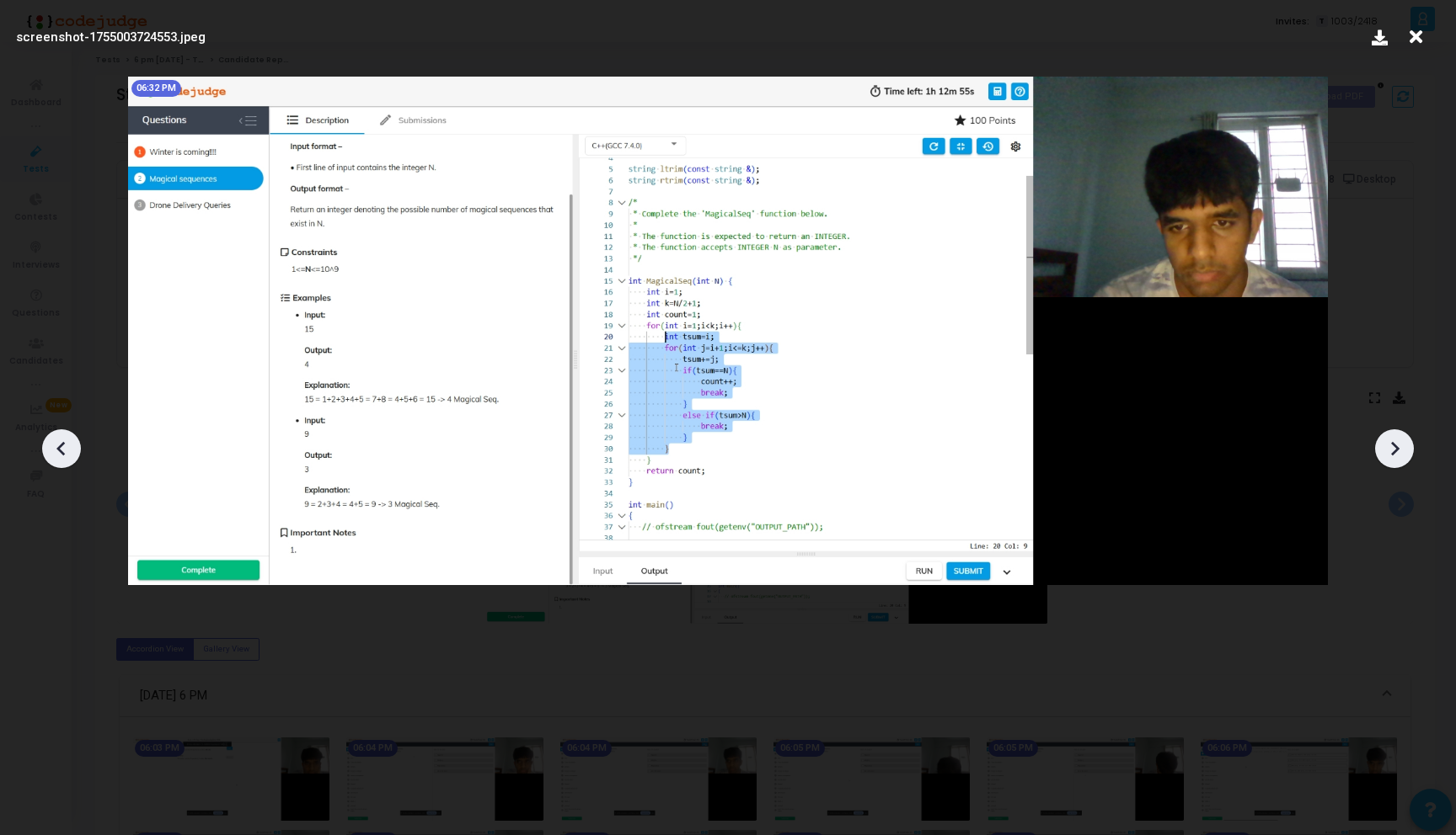
click at [1393, 454] on icon at bounding box center [1395, 450] width 8 height 14
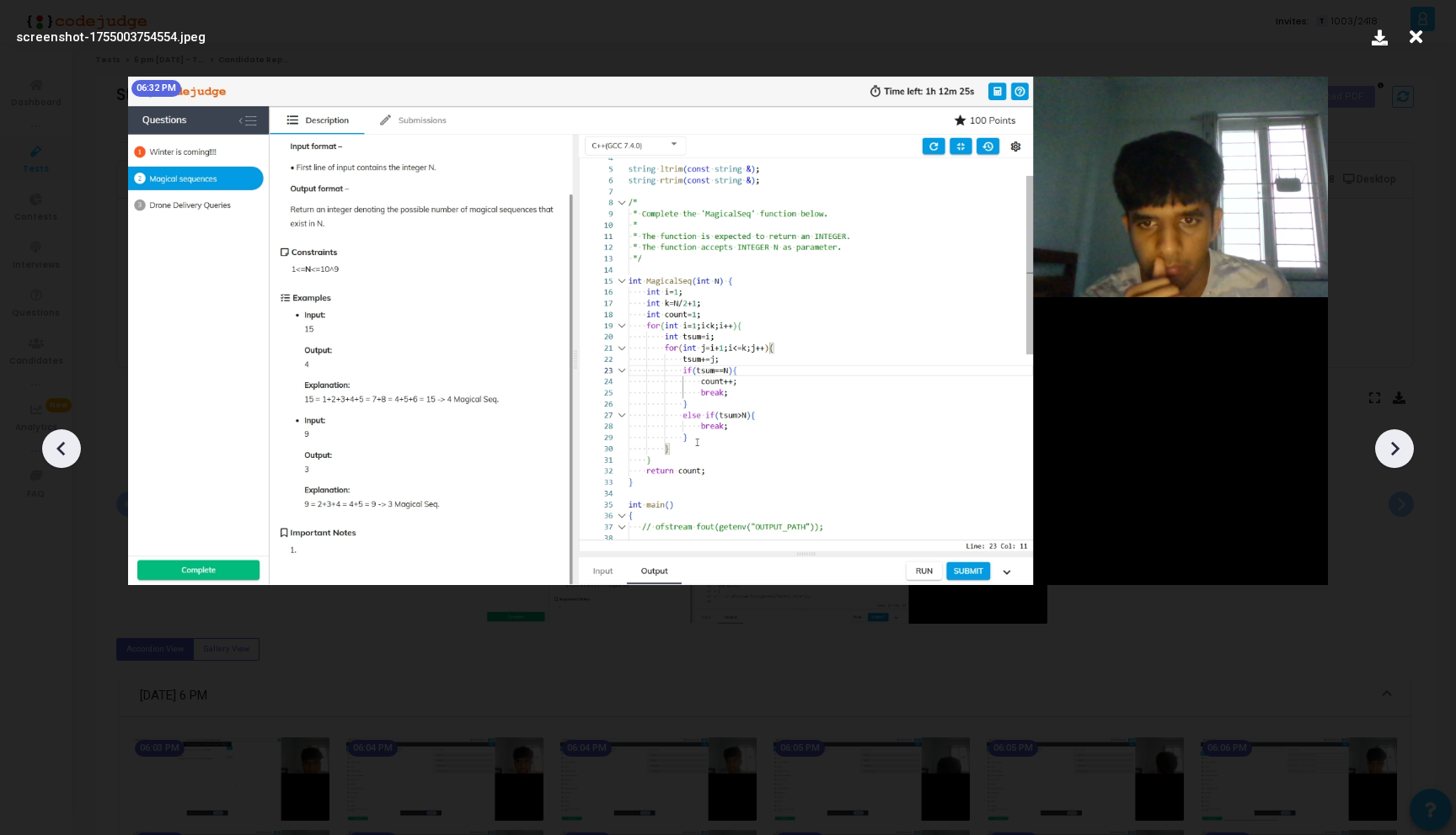
click at [1393, 454] on icon at bounding box center [1395, 450] width 8 height 14
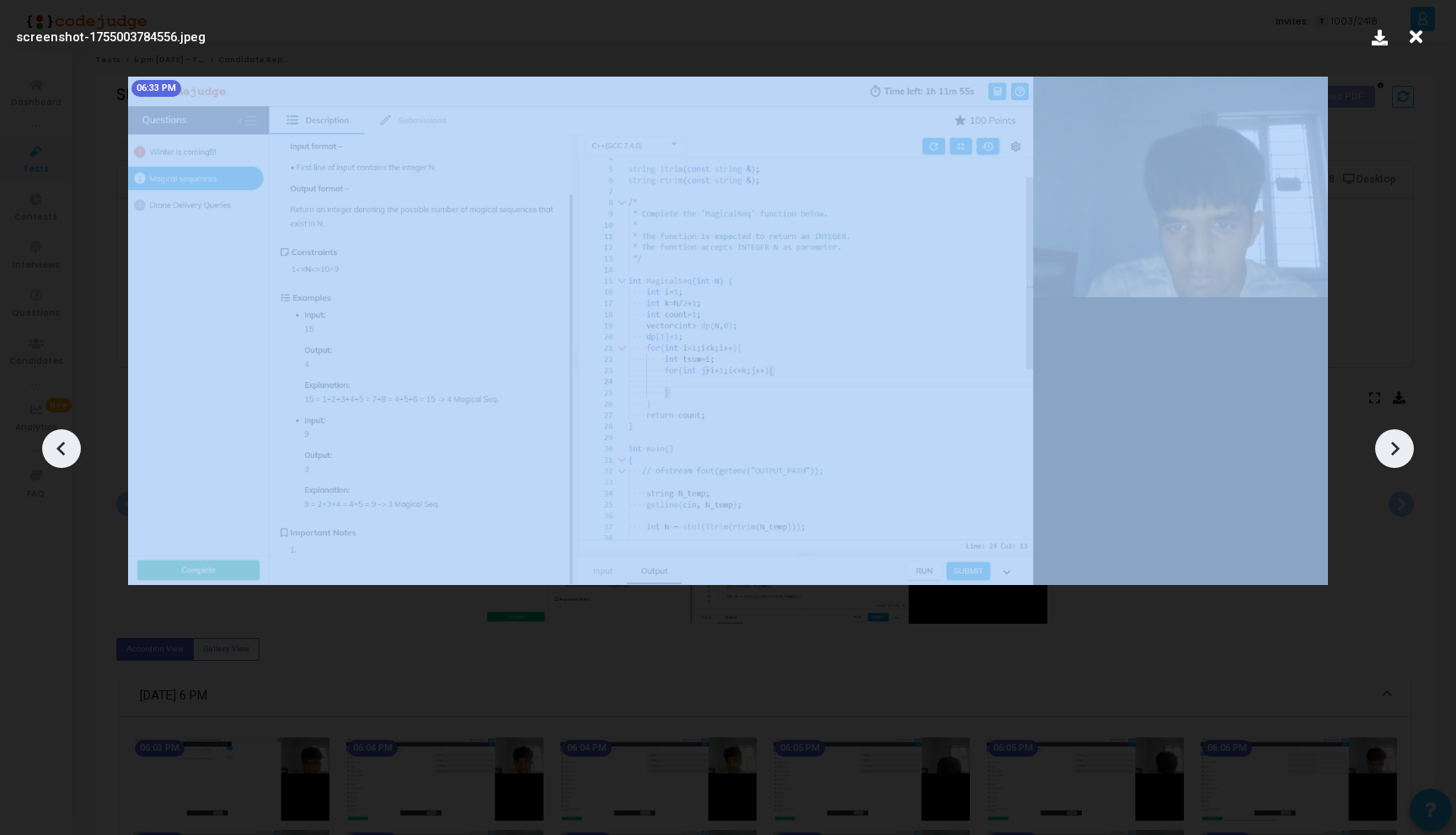
click at [1393, 454] on icon at bounding box center [1395, 450] width 8 height 14
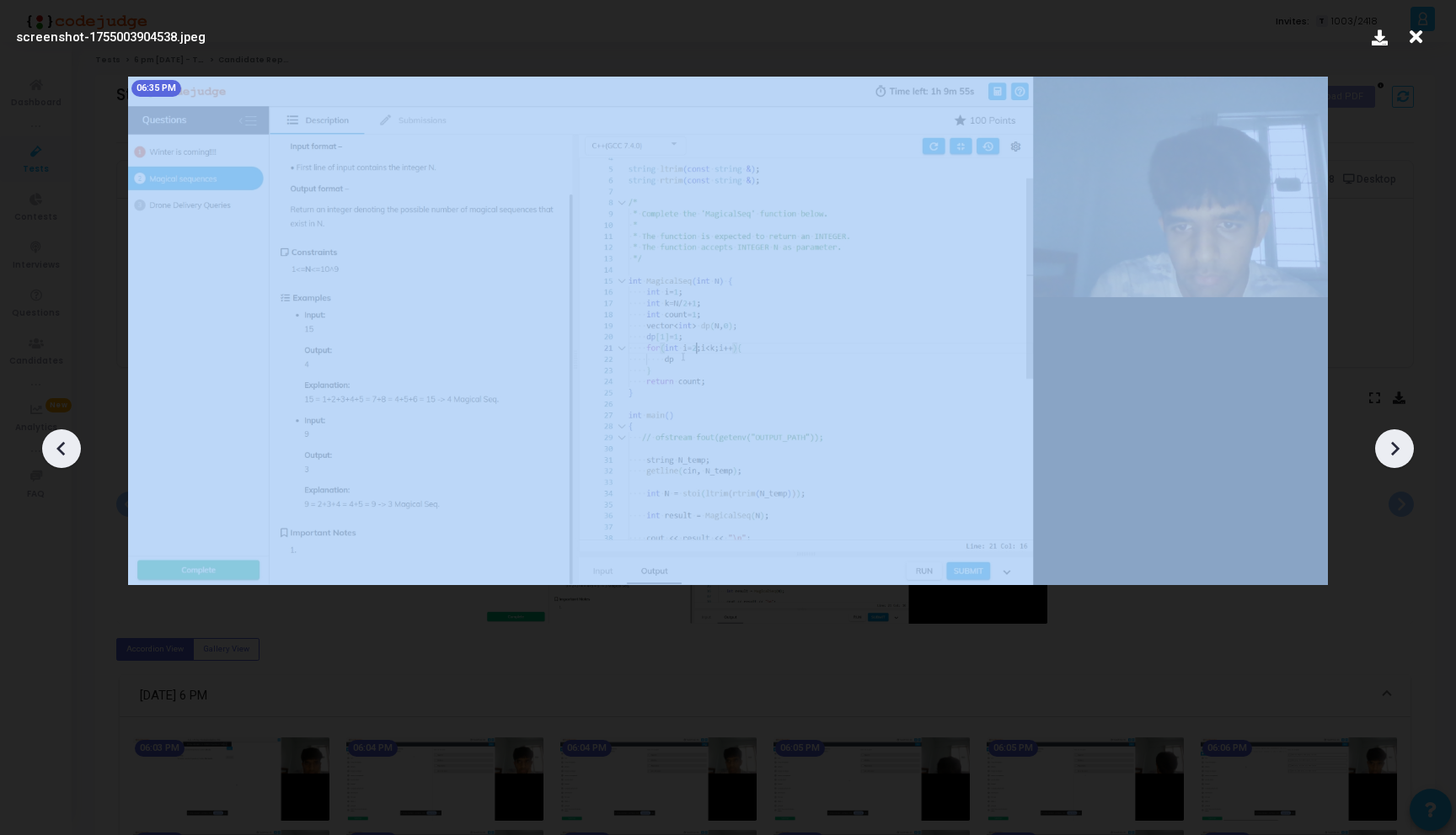
click at [1393, 454] on icon at bounding box center [1395, 450] width 8 height 14
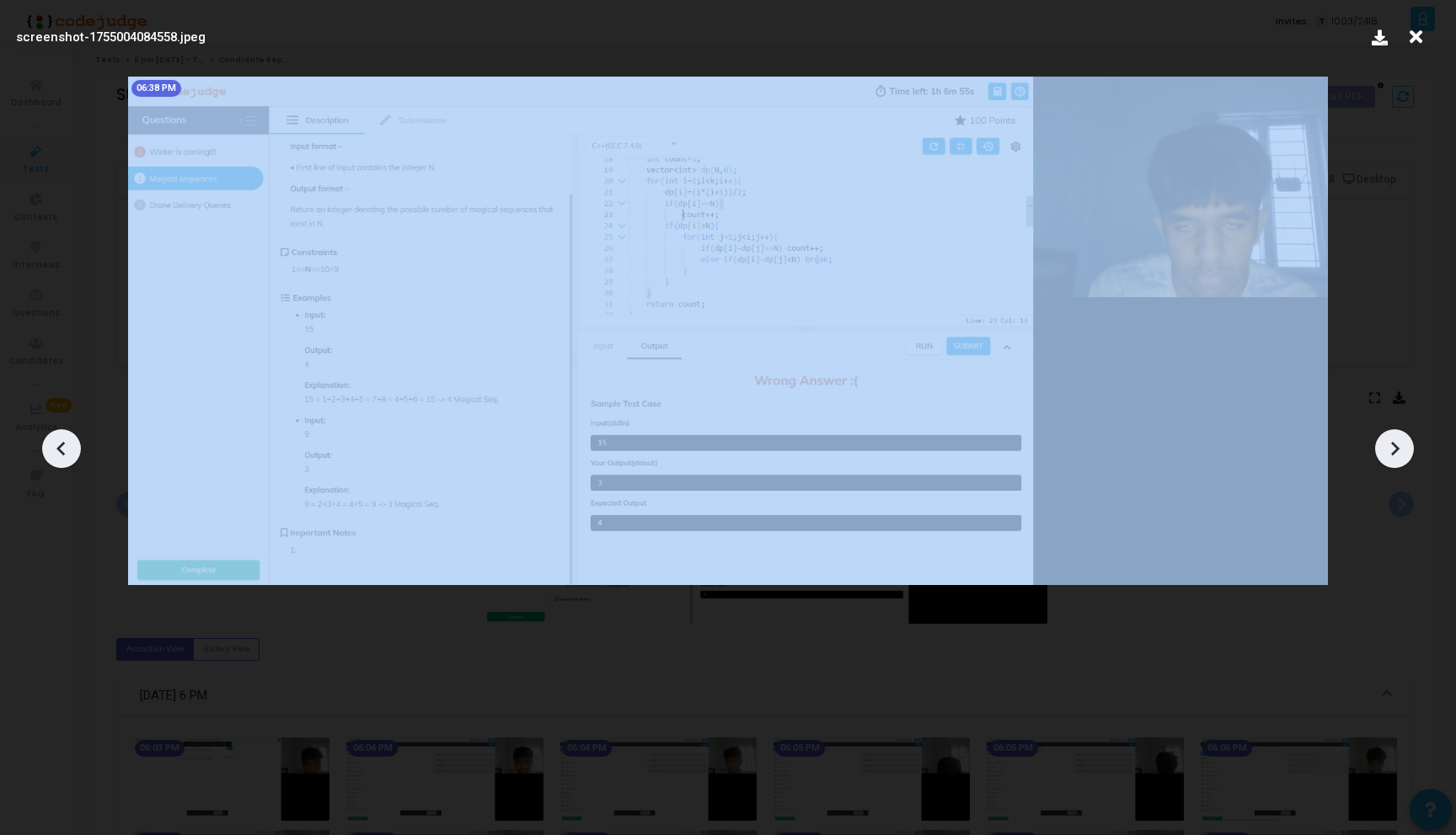
click at [1393, 454] on icon at bounding box center [1395, 450] width 8 height 14
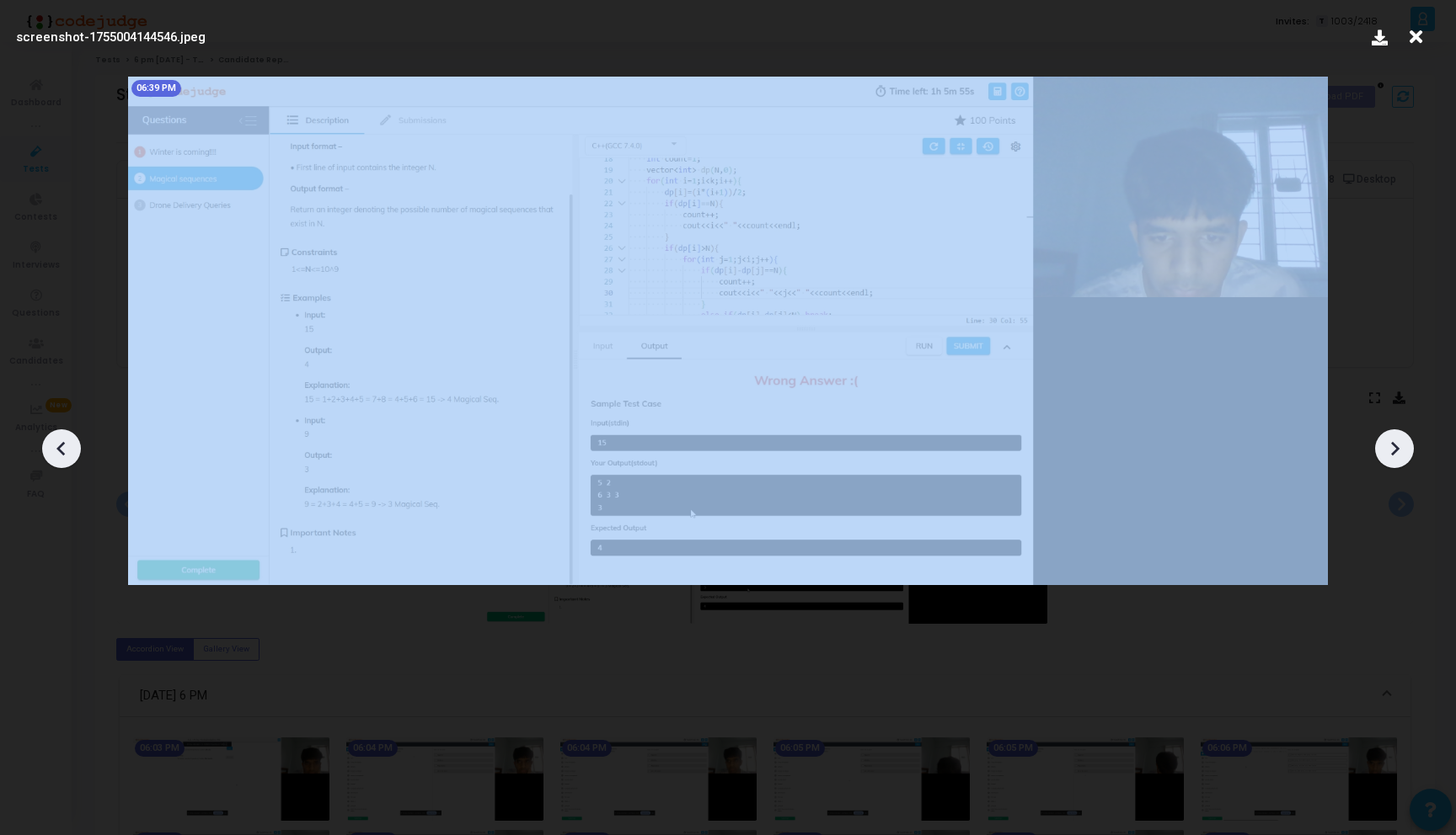
click at [1393, 454] on icon at bounding box center [1395, 450] width 8 height 14
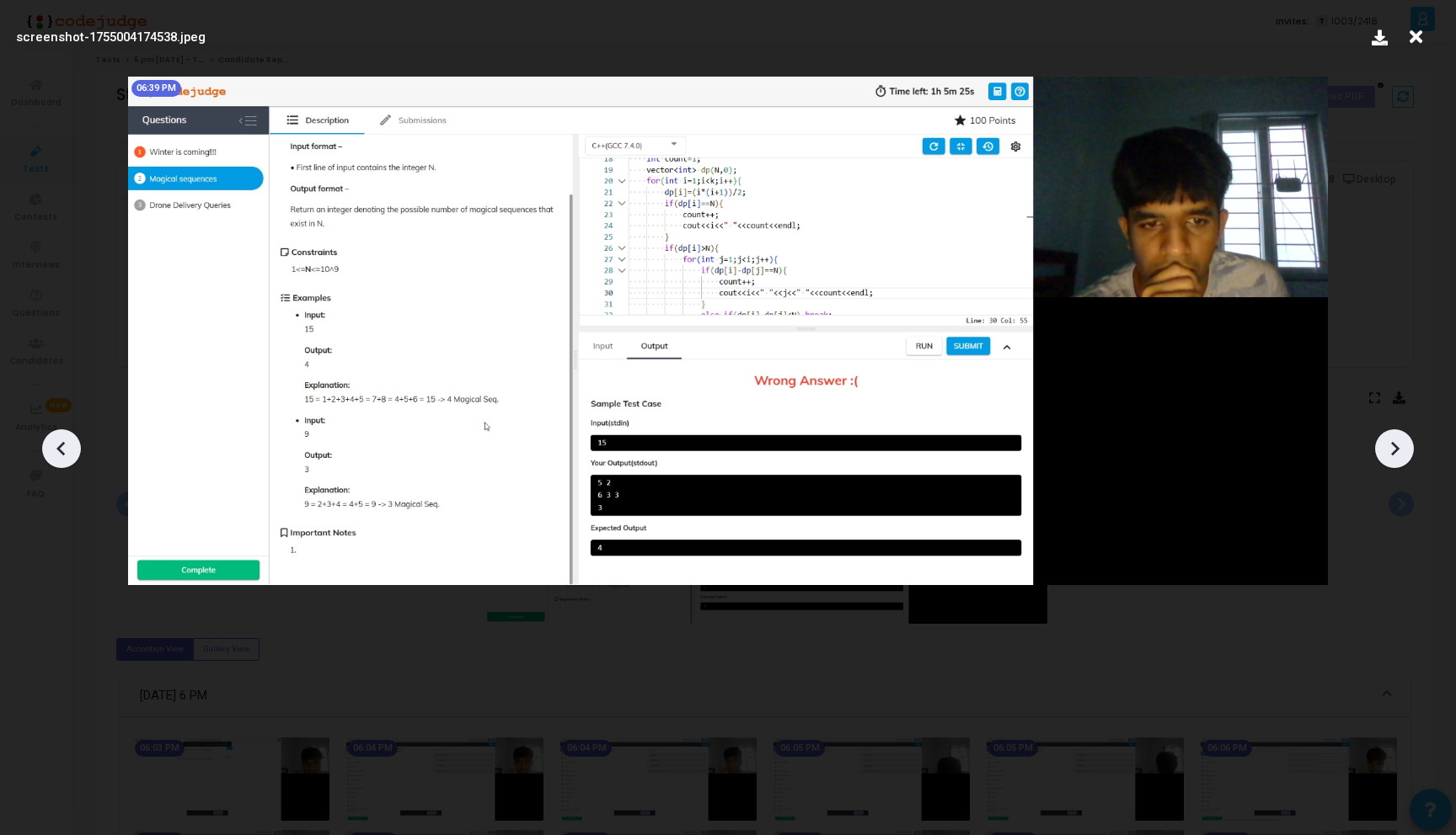
click at [1393, 454] on icon at bounding box center [1395, 450] width 8 height 14
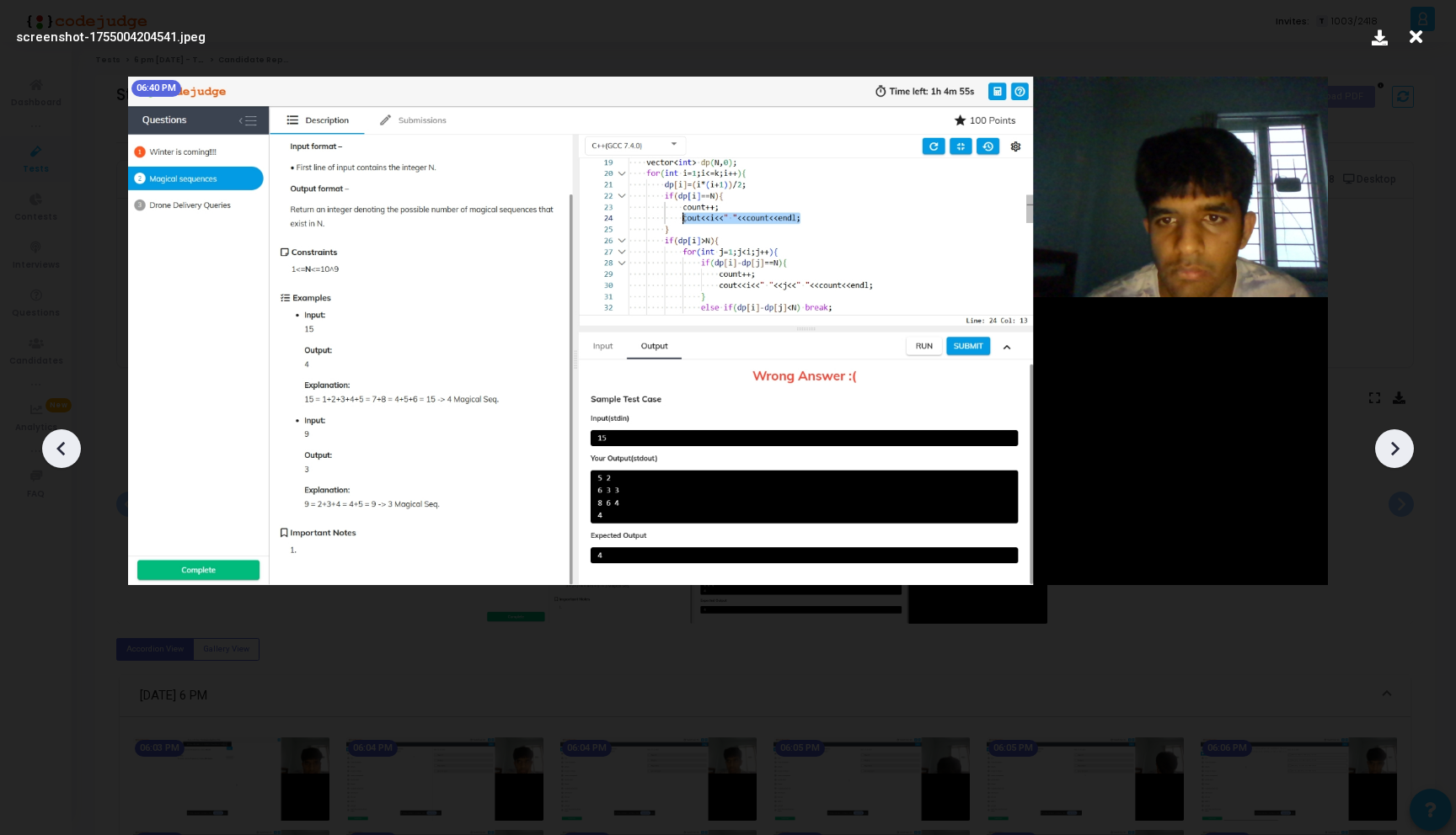
click at [1393, 454] on icon at bounding box center [1395, 450] width 8 height 14
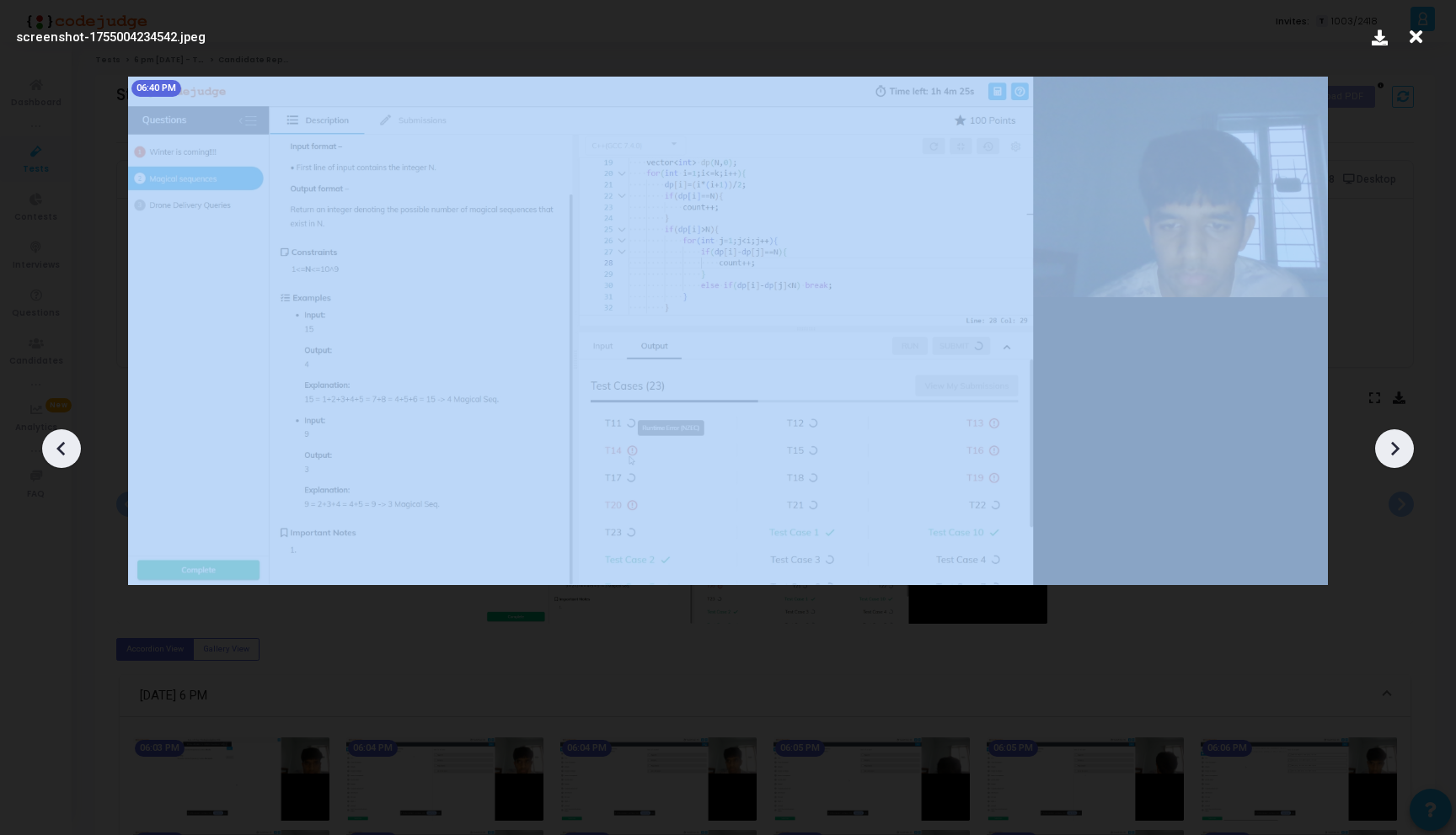
click at [1393, 454] on icon at bounding box center [1395, 450] width 8 height 14
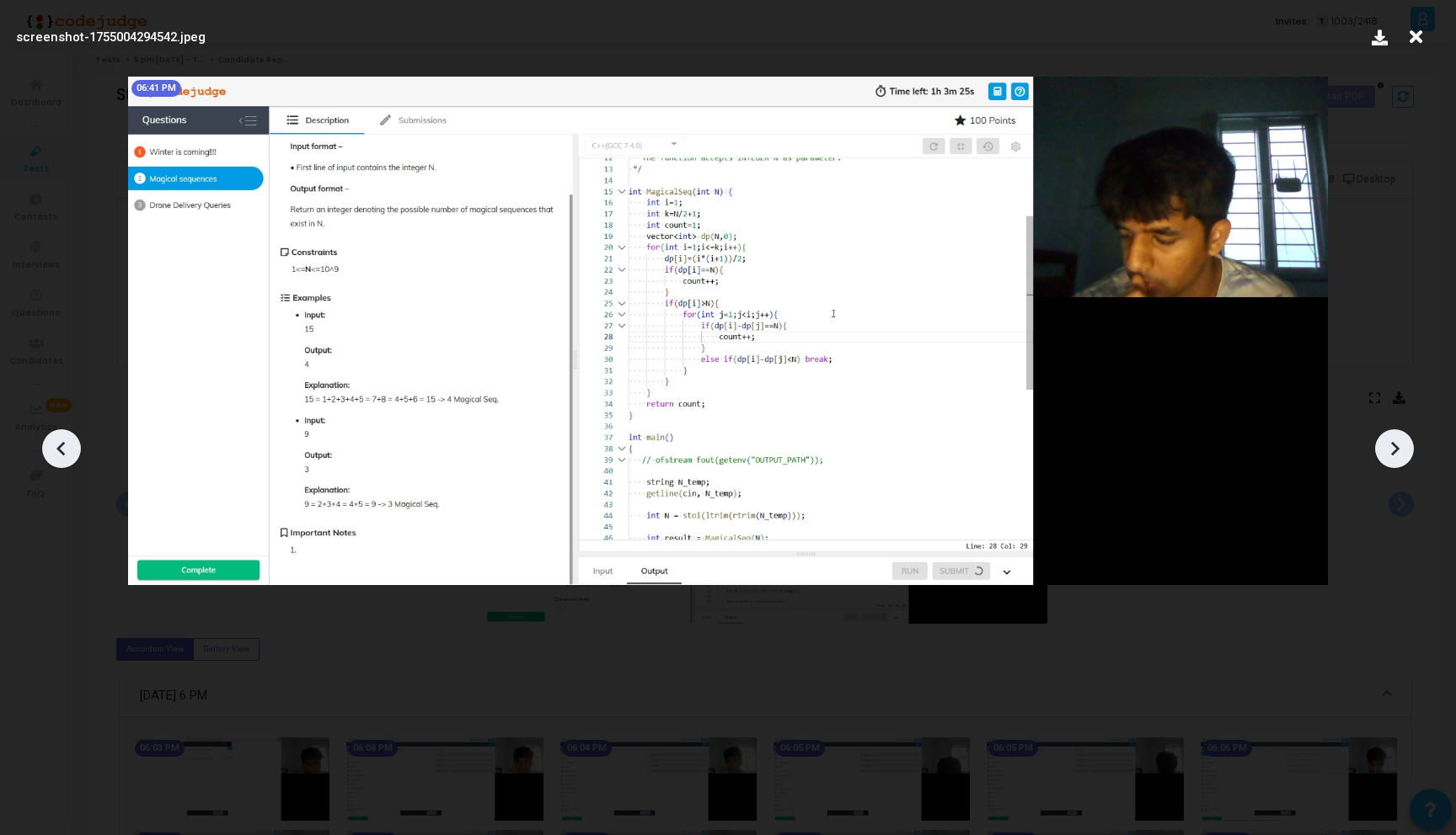
click at [1393, 454] on icon at bounding box center [1395, 450] width 8 height 14
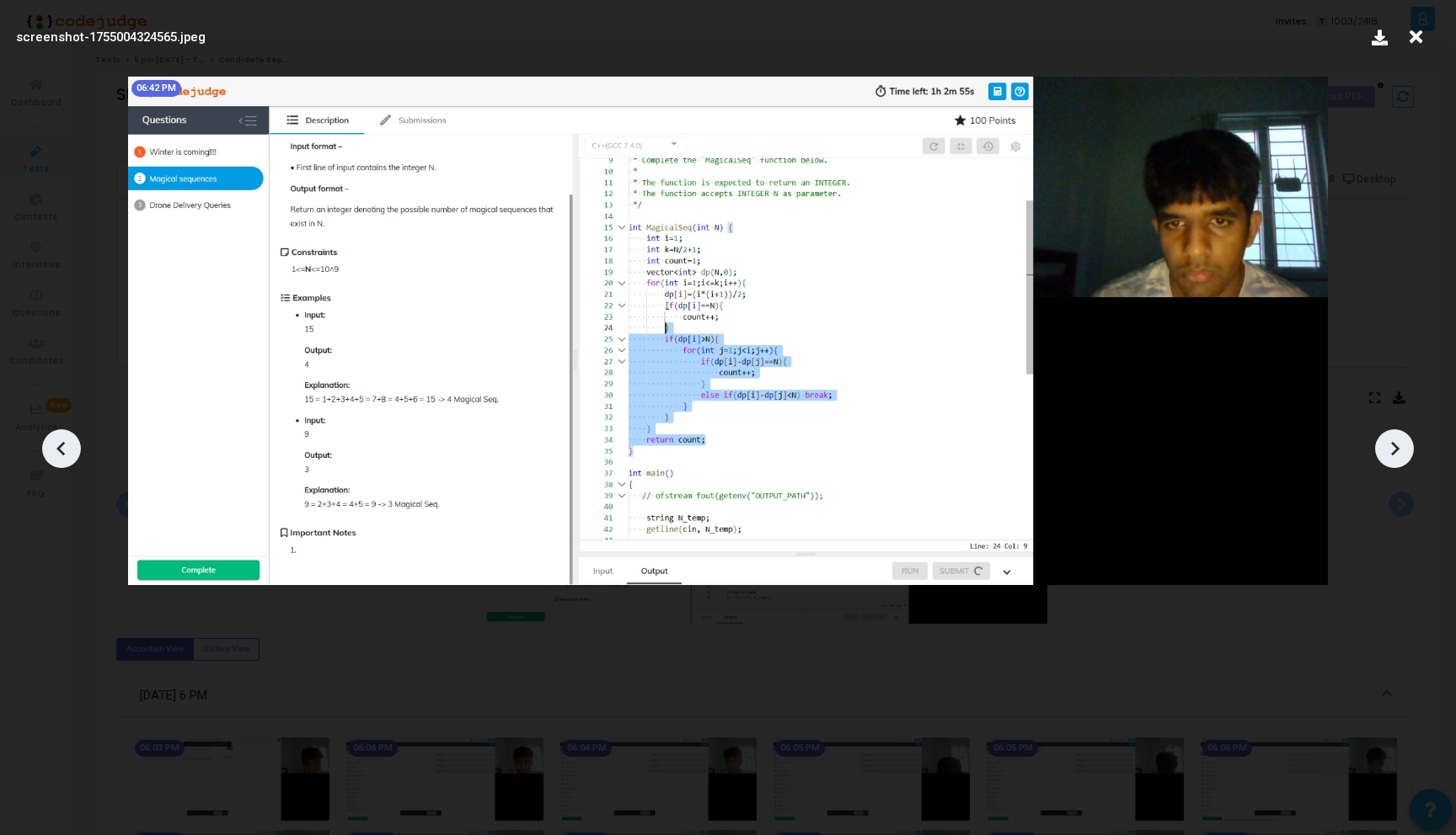
click at [1393, 454] on icon at bounding box center [1395, 450] width 8 height 14
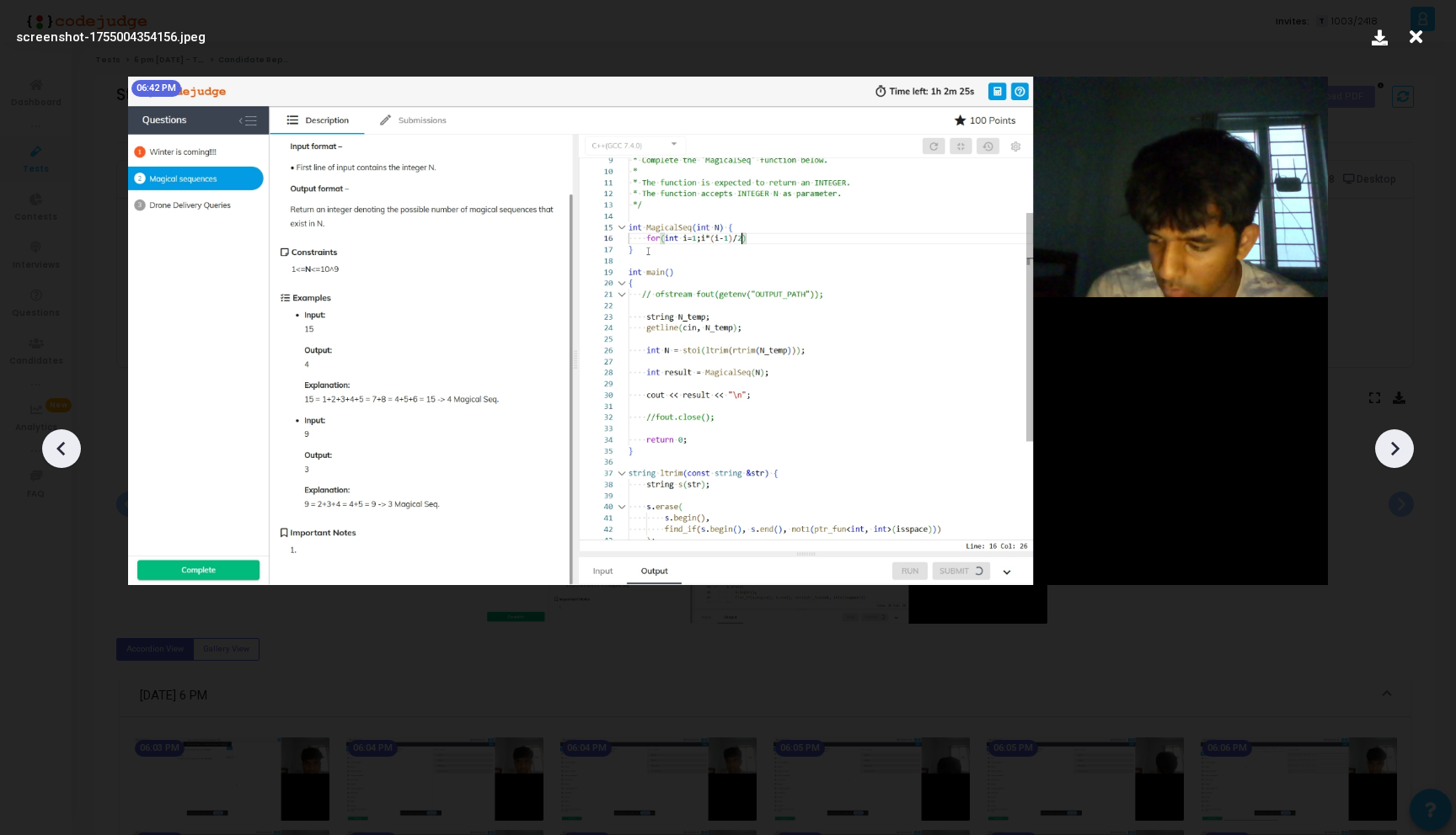
click at [1393, 454] on icon at bounding box center [1395, 450] width 8 height 14
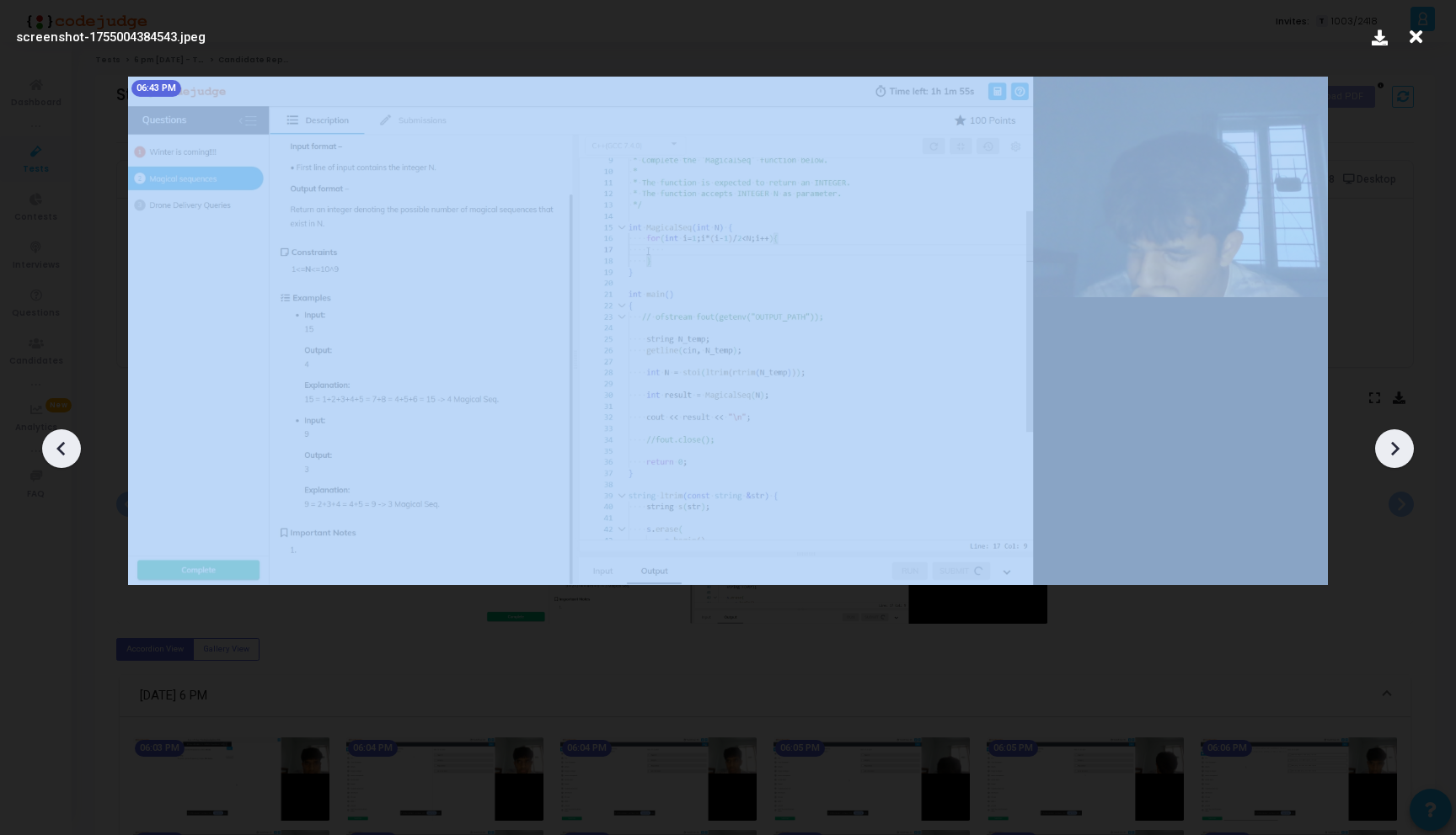
click at [1393, 454] on icon at bounding box center [1395, 450] width 8 height 14
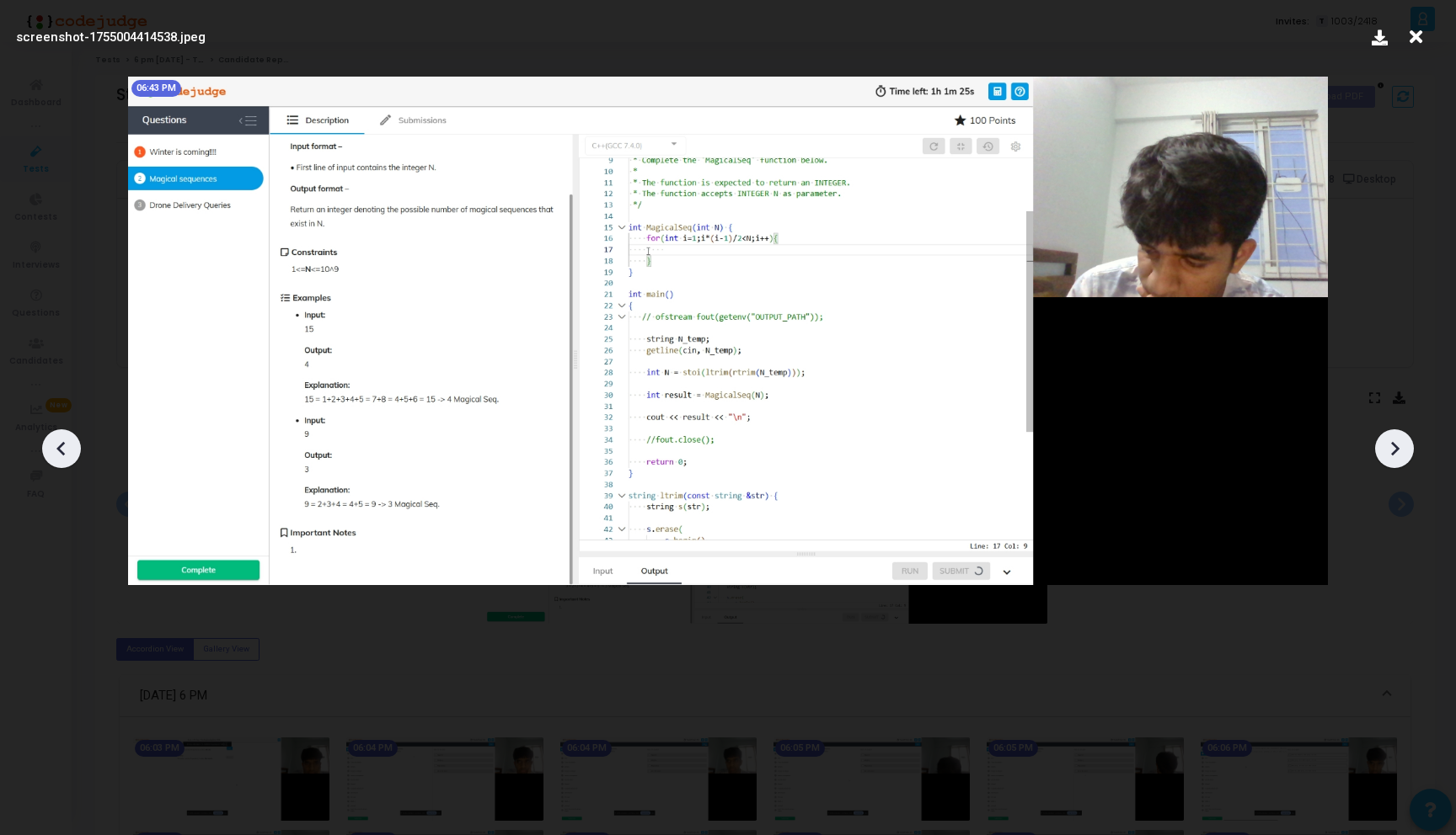
click at [1393, 454] on icon at bounding box center [1395, 450] width 8 height 14
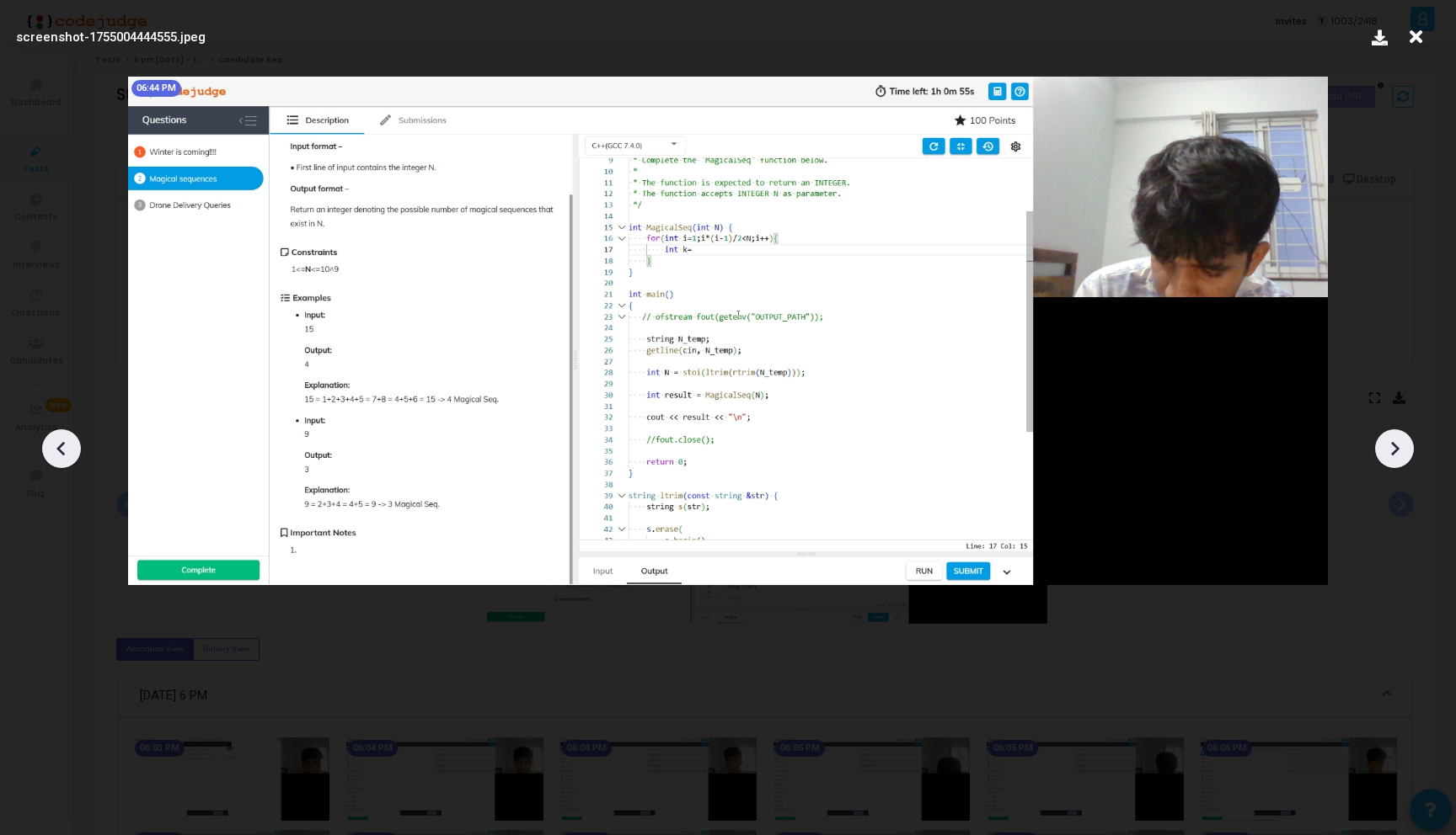
click at [1393, 454] on icon at bounding box center [1395, 450] width 8 height 14
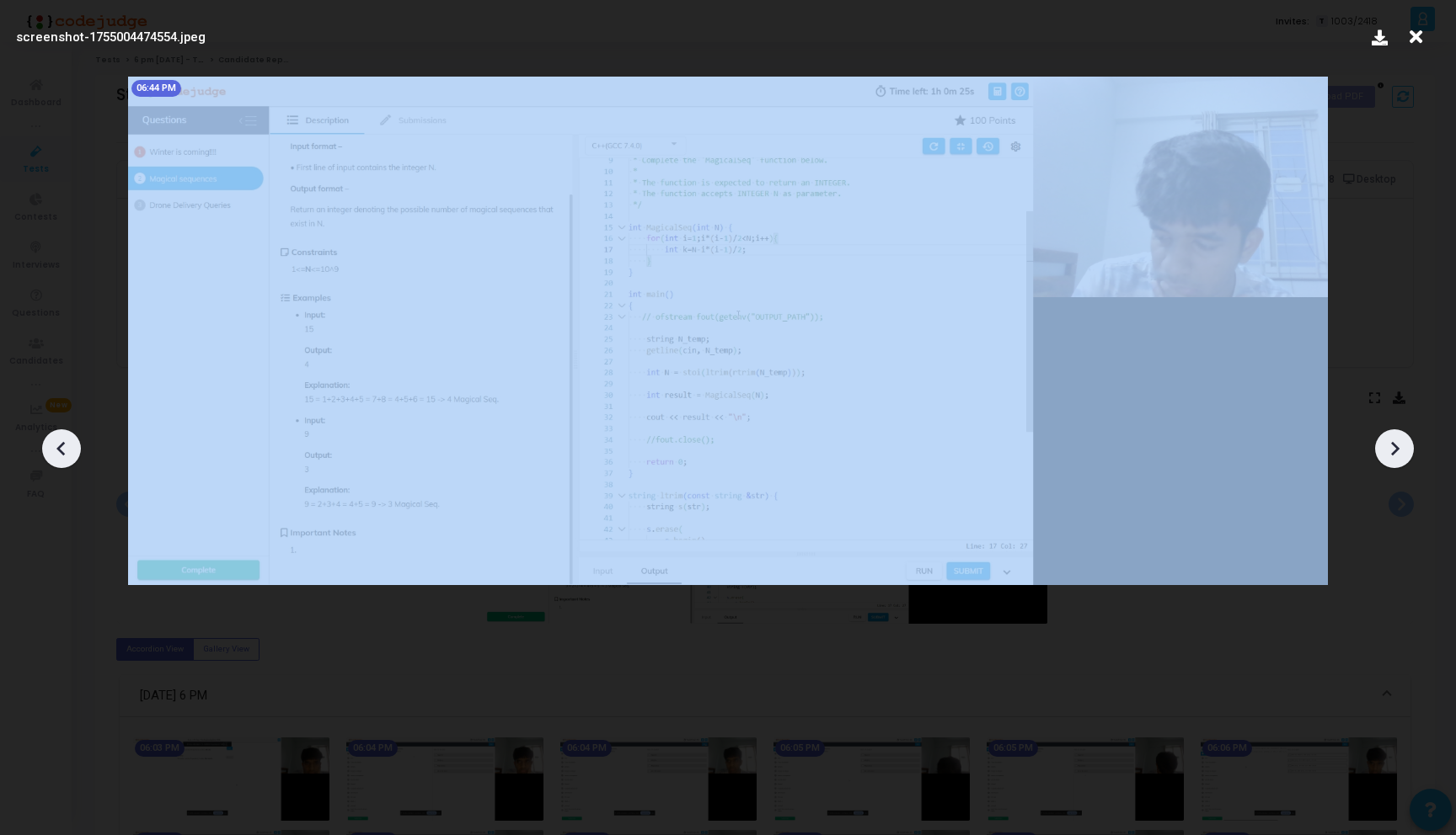
click at [1393, 454] on icon at bounding box center [1395, 450] width 8 height 14
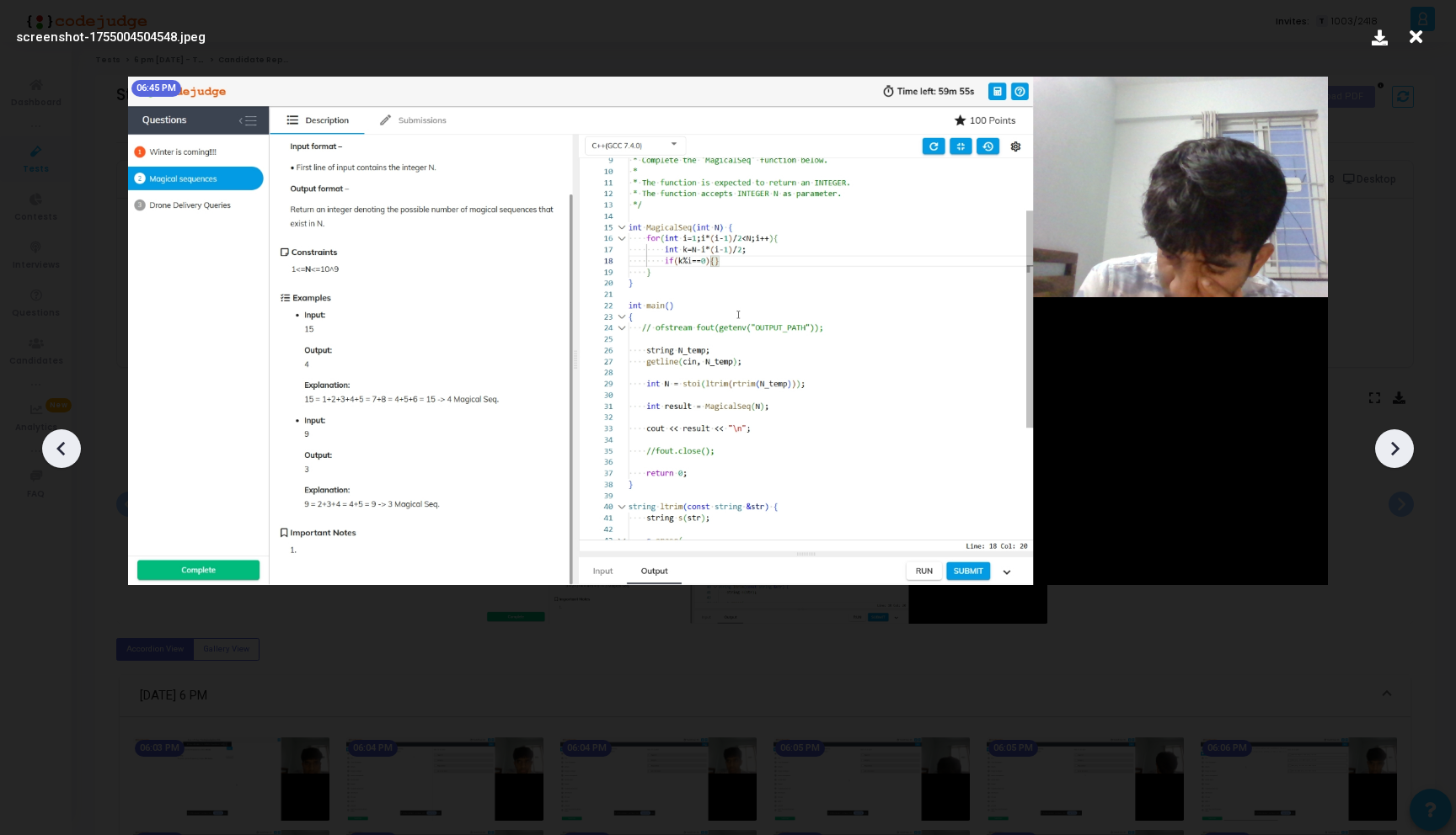
click at [1393, 454] on icon at bounding box center [1395, 450] width 8 height 14
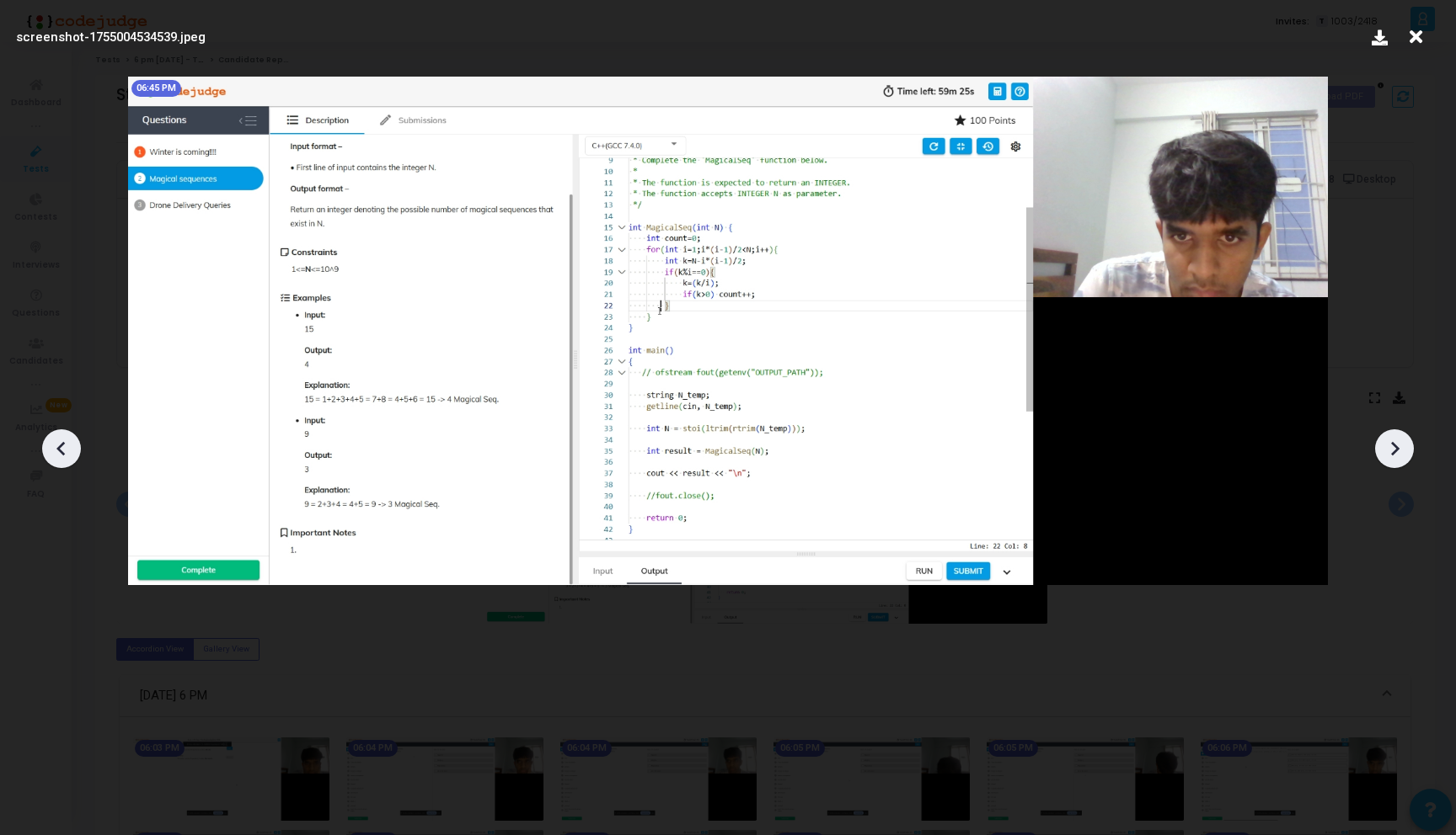
click at [1393, 454] on icon at bounding box center [1395, 450] width 8 height 14
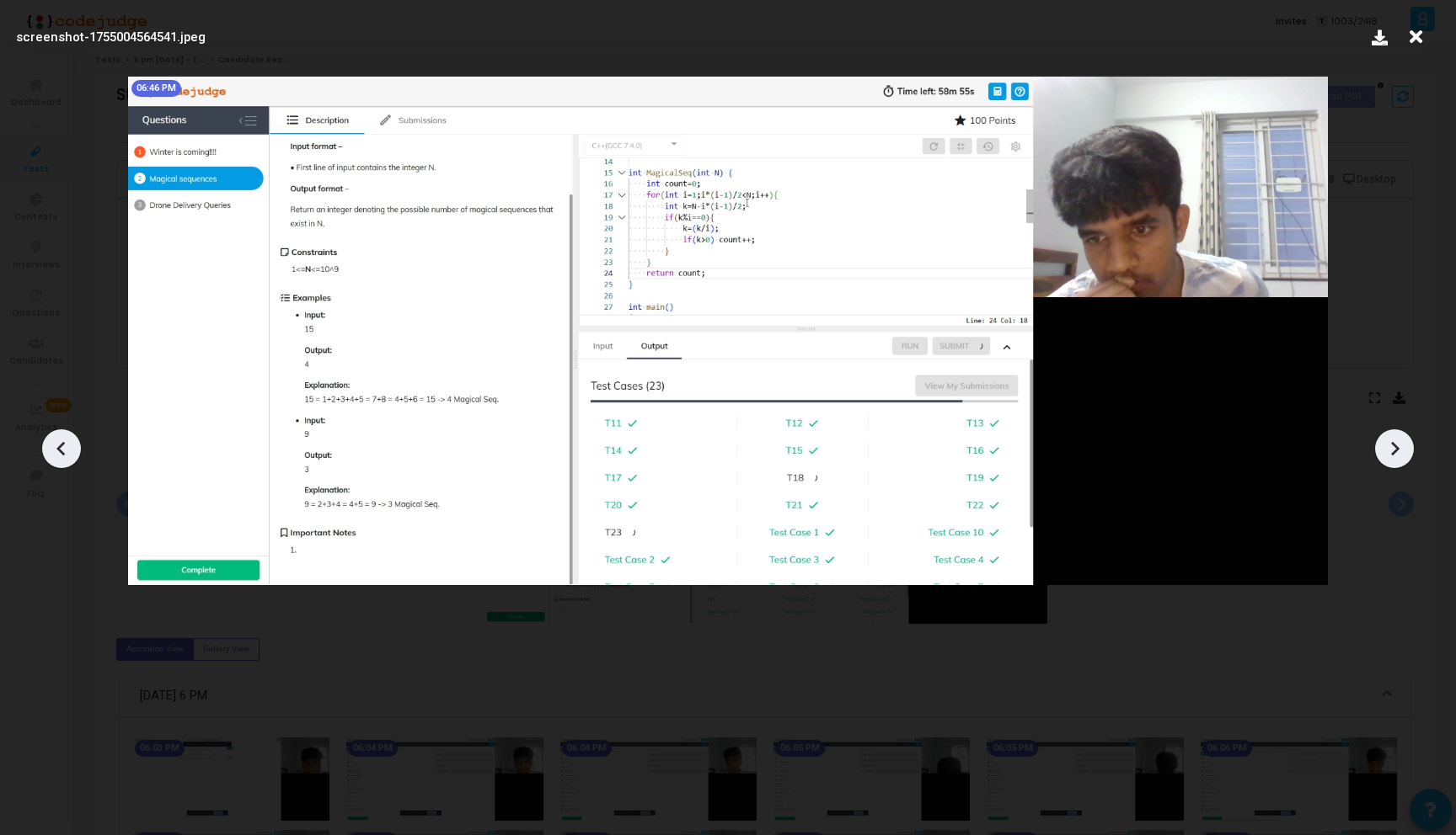
click at [1393, 454] on icon at bounding box center [1395, 450] width 8 height 14
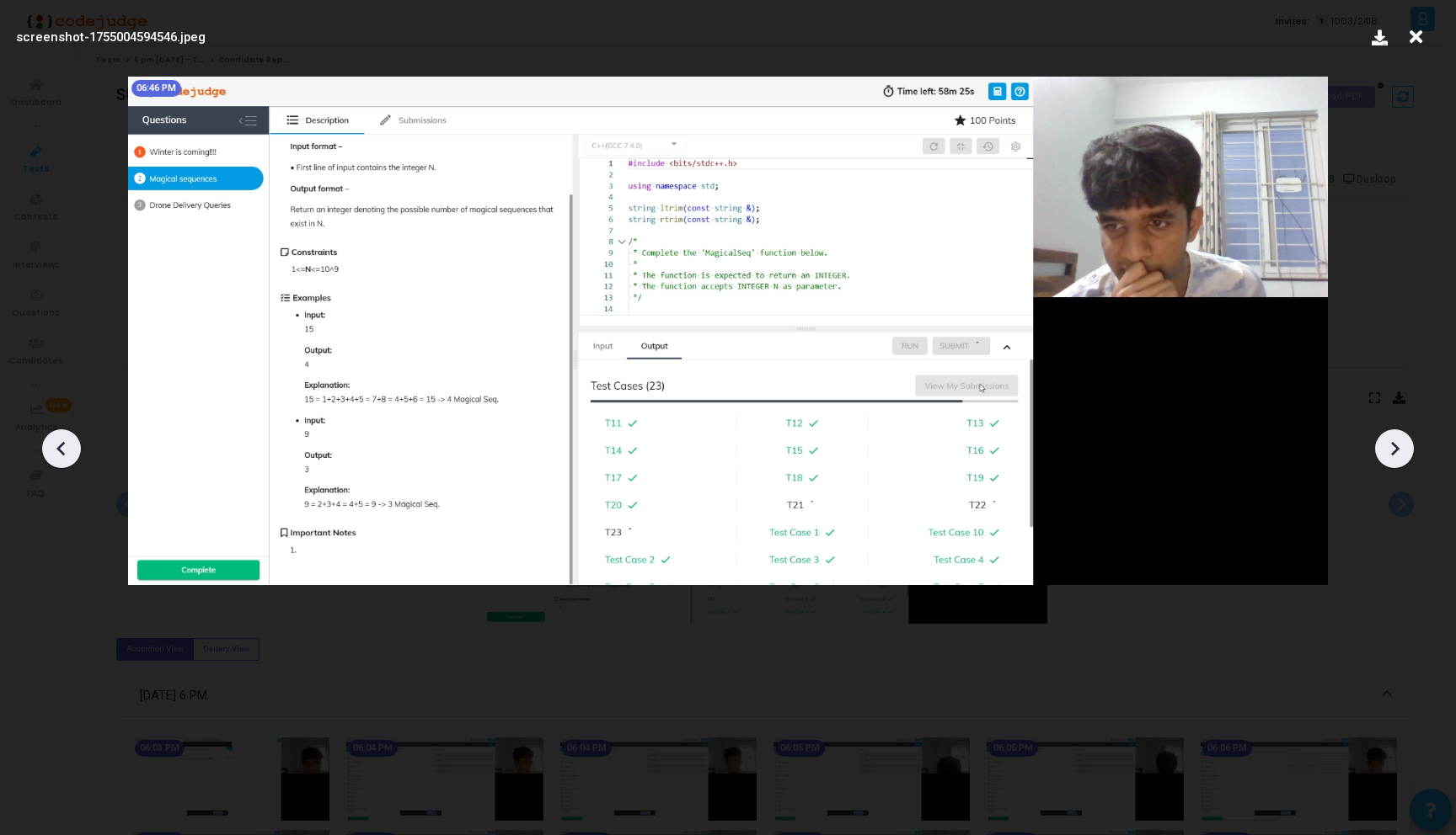
click at [1393, 454] on icon at bounding box center [1395, 450] width 8 height 14
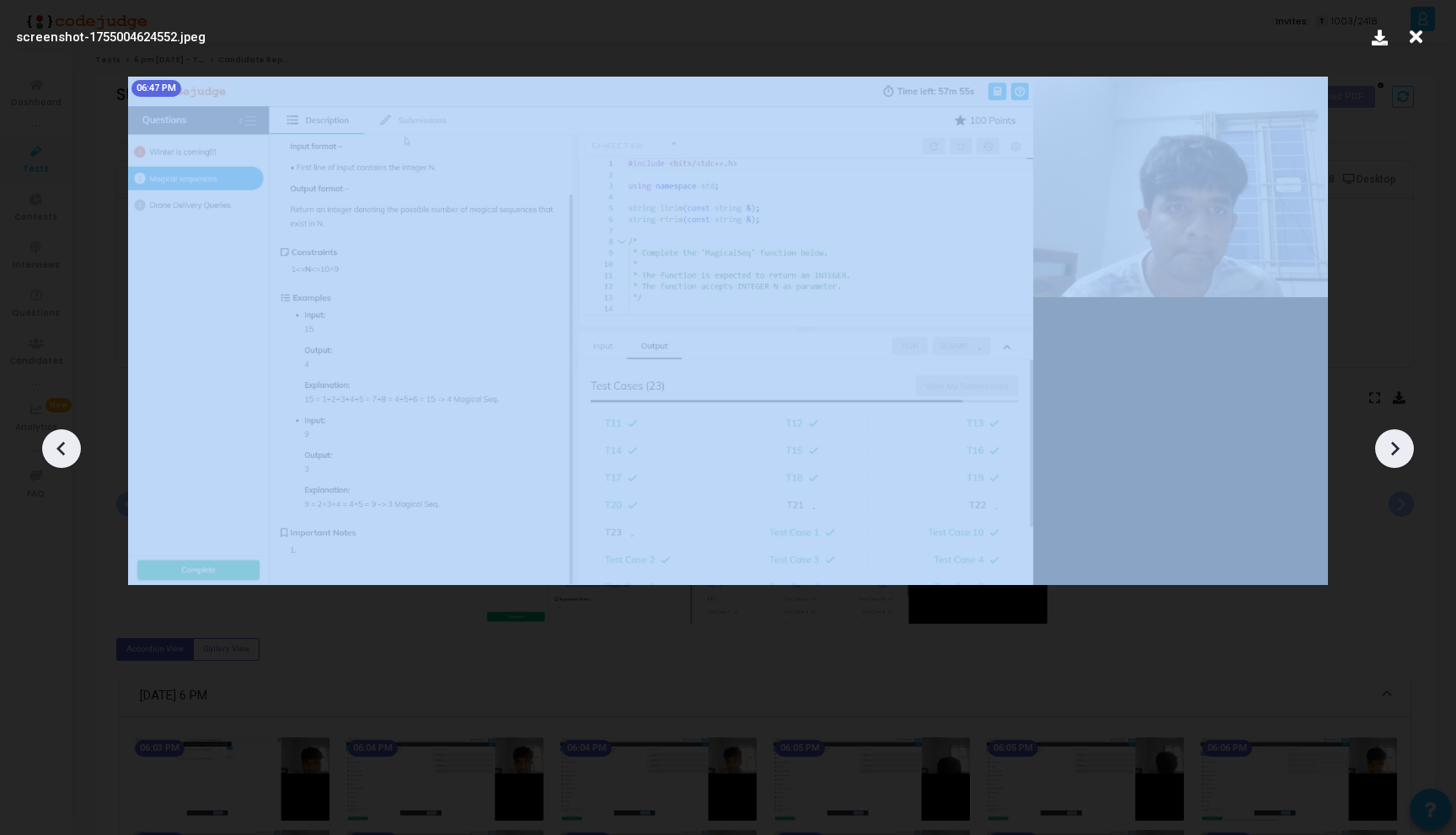
click at [1393, 454] on icon at bounding box center [1395, 450] width 8 height 14
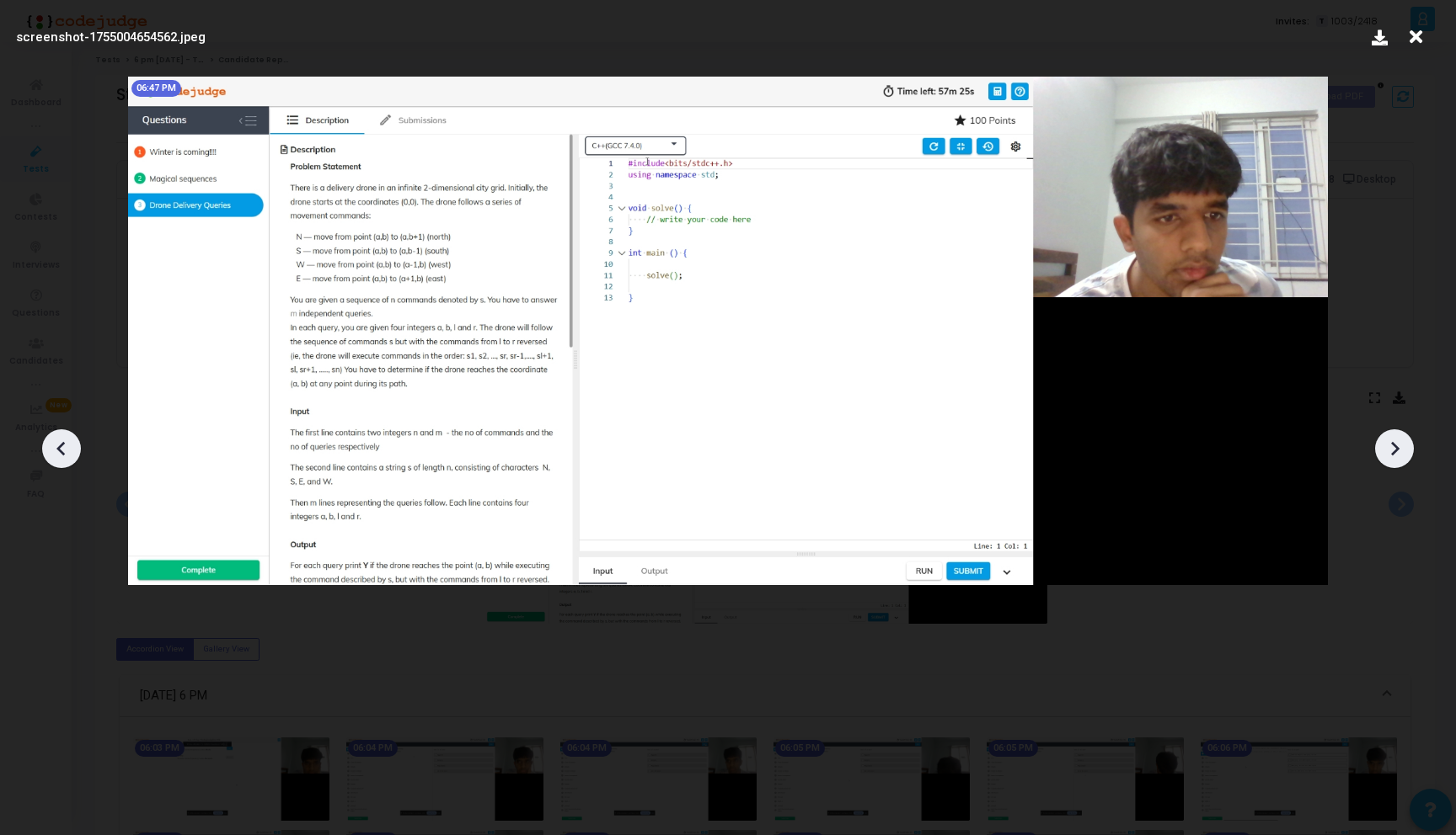
click at [1393, 454] on icon at bounding box center [1395, 450] width 8 height 14
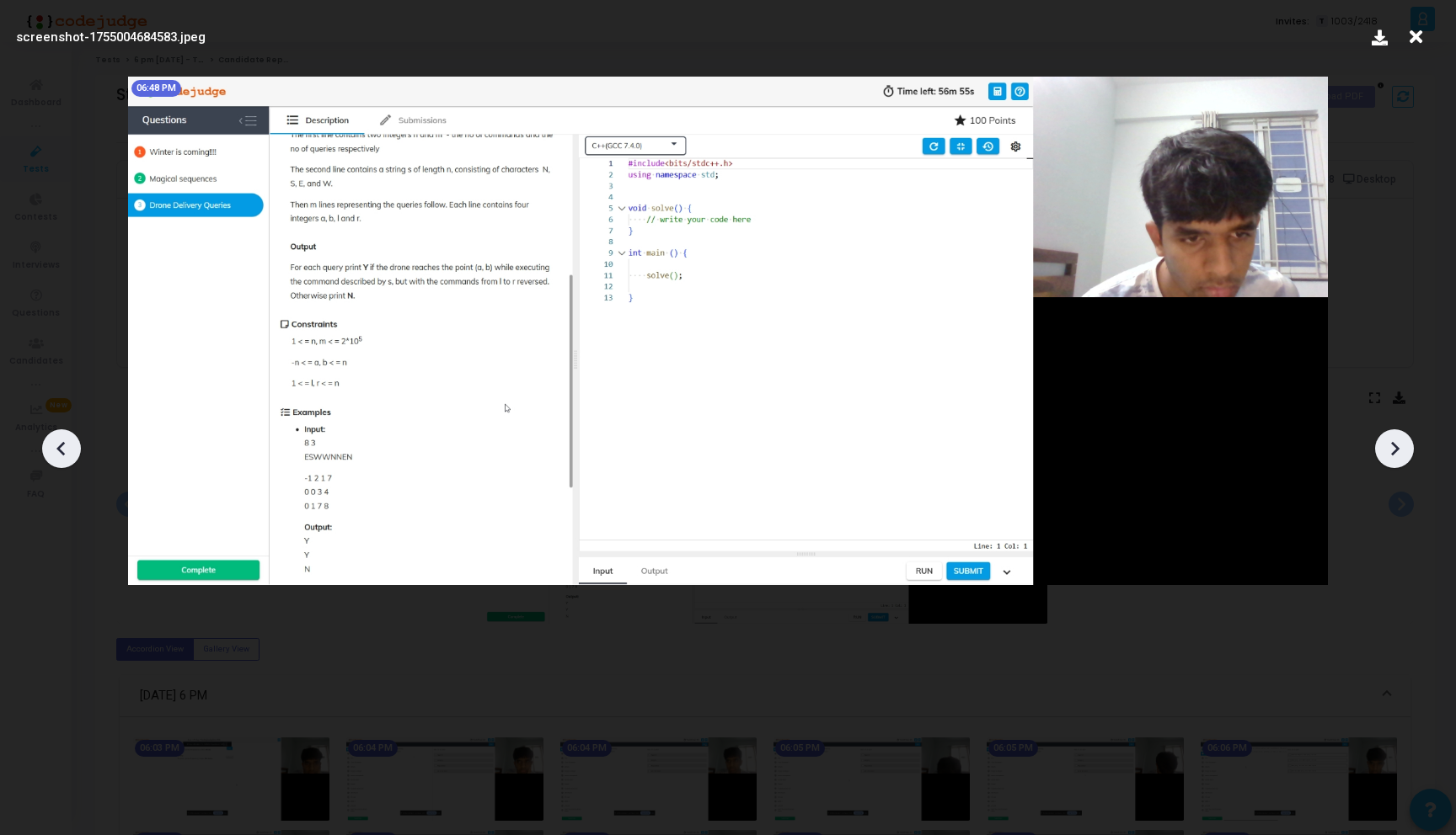
click at [1392, 454] on icon at bounding box center [1395, 450] width 8 height 14
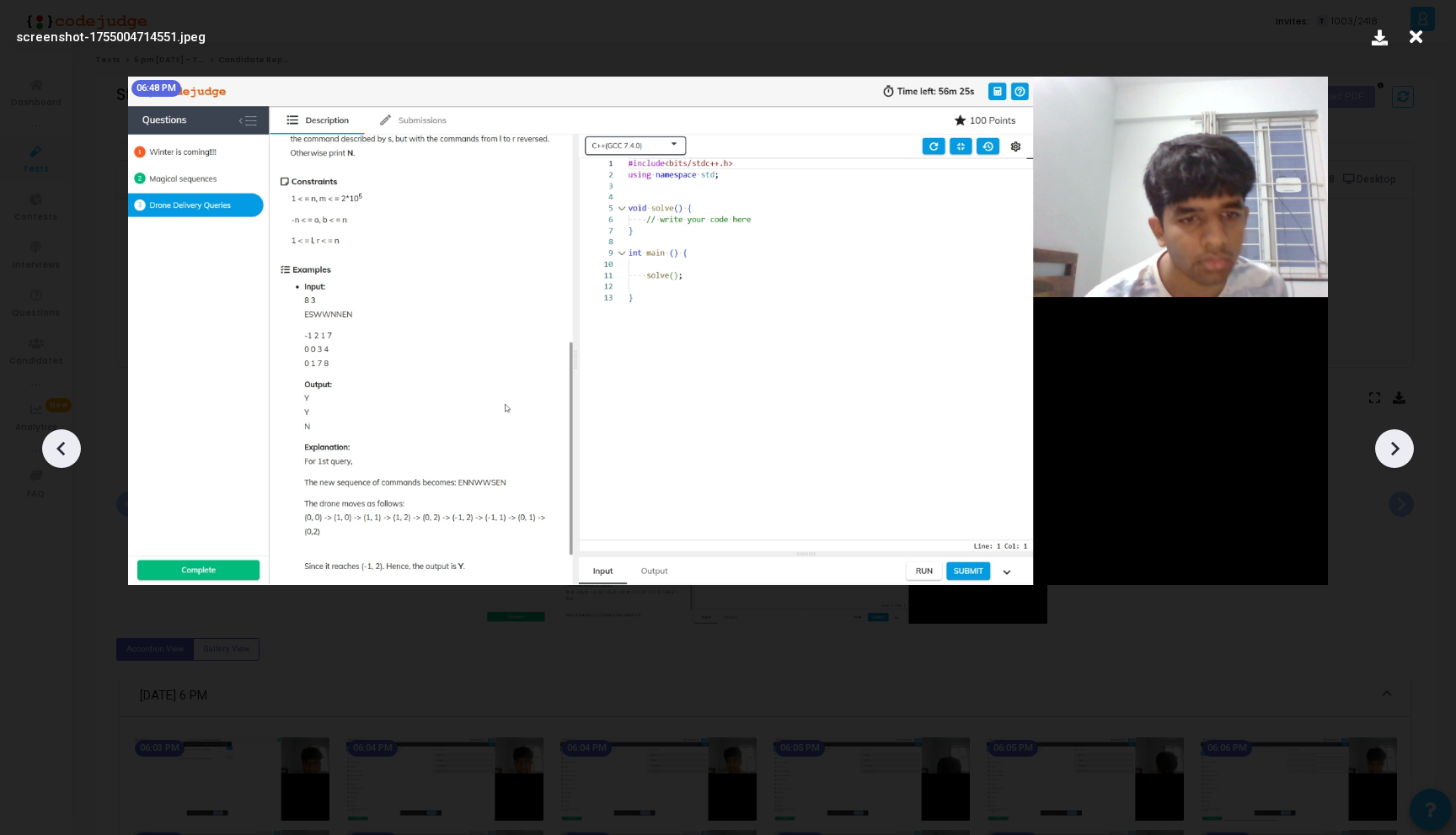
click at [1392, 454] on icon at bounding box center [1395, 450] width 8 height 14
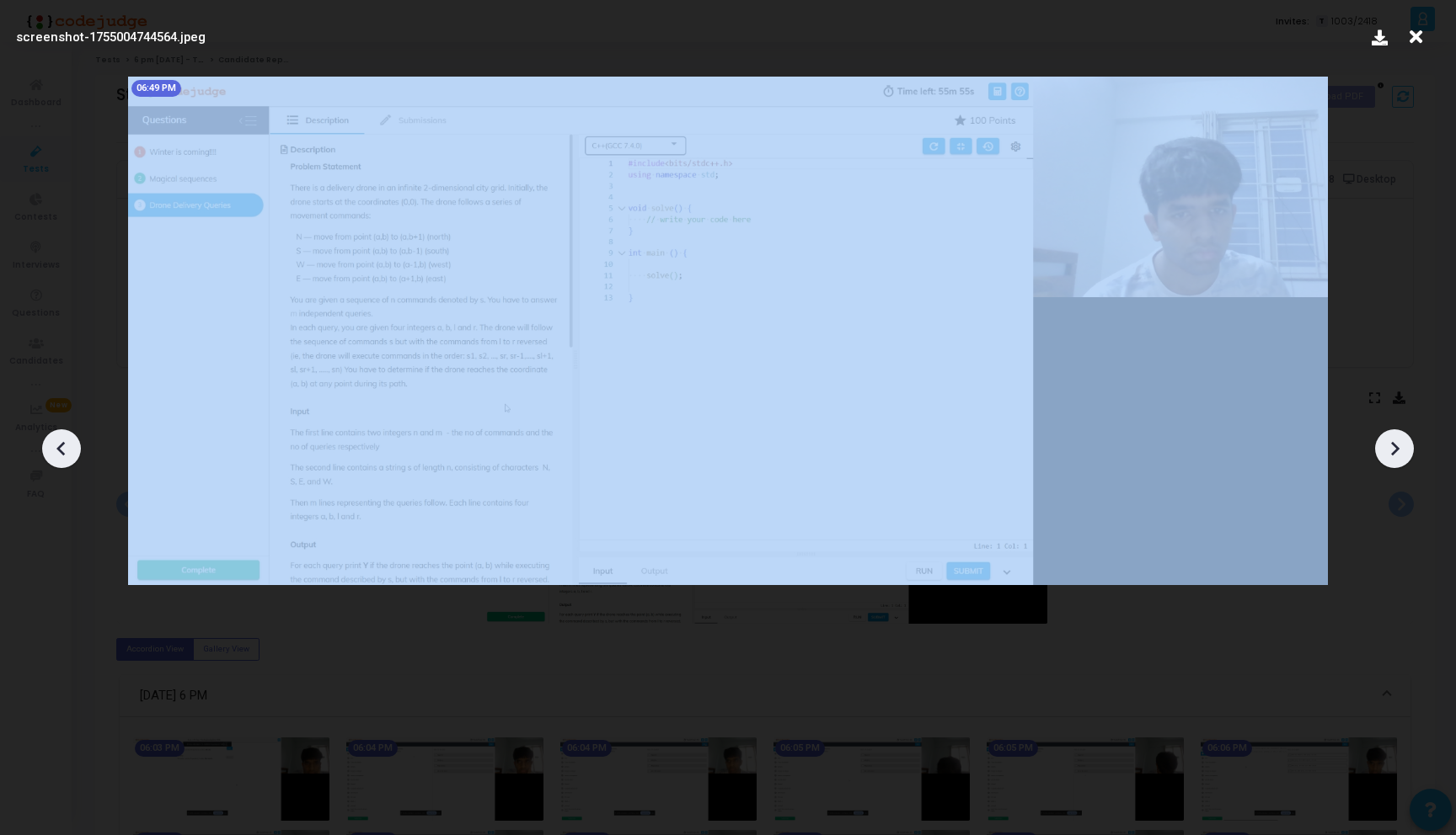
click at [1392, 454] on icon at bounding box center [1395, 450] width 8 height 14
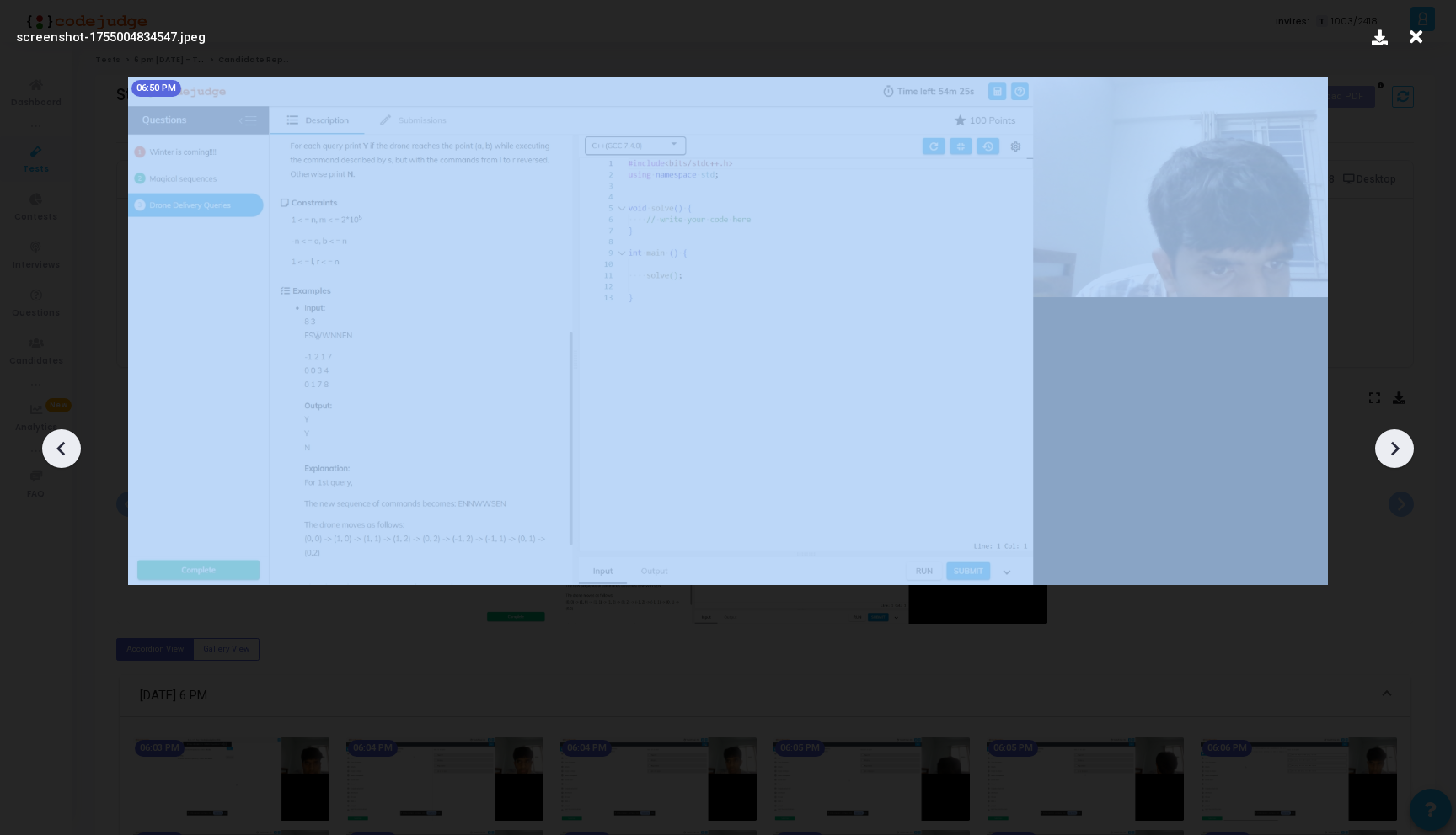
click at [1392, 454] on icon at bounding box center [1395, 450] width 8 height 14
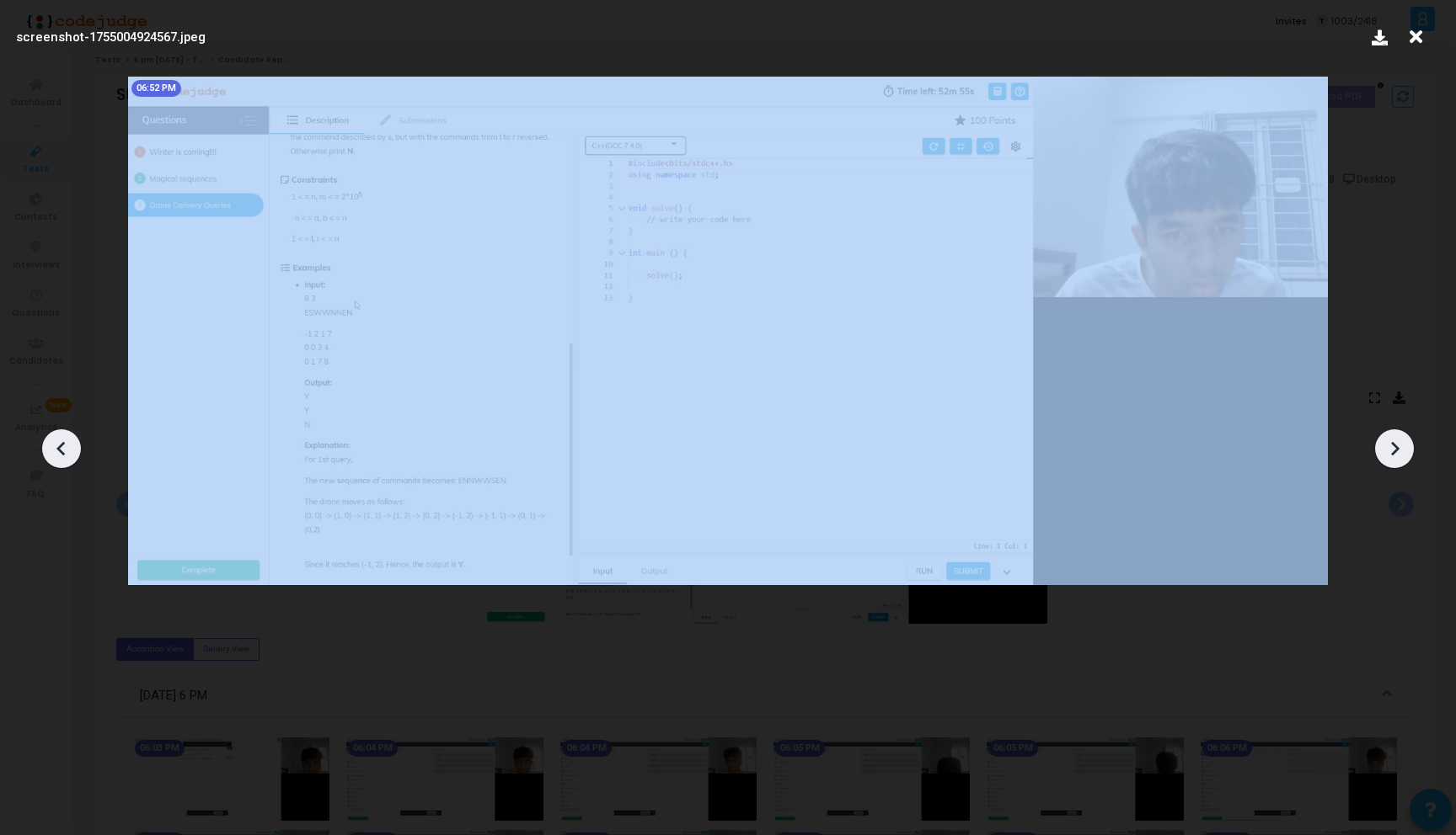
click at [1392, 454] on icon at bounding box center [1395, 450] width 8 height 14
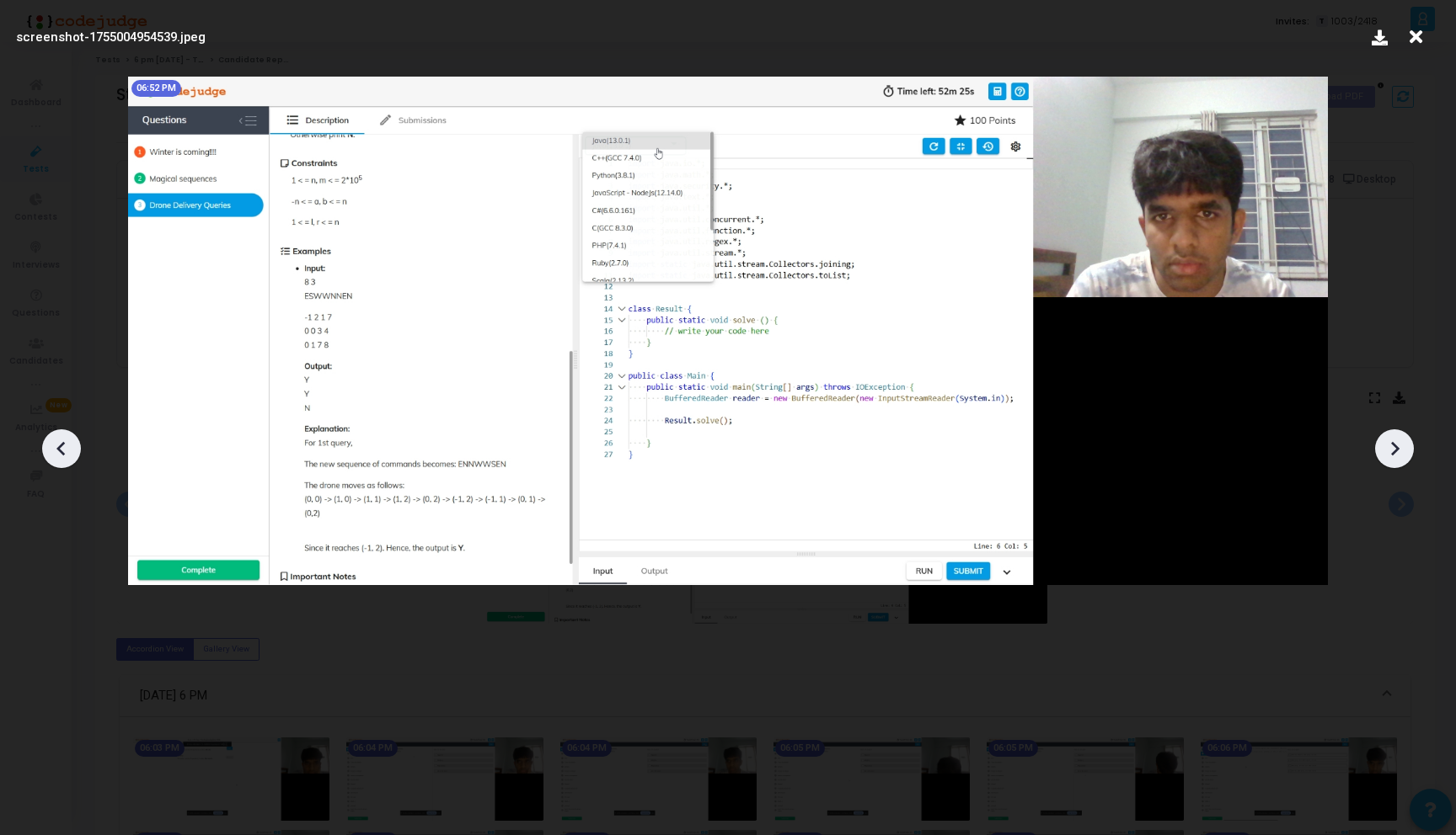
click at [1393, 454] on icon at bounding box center [1395, 450] width 8 height 14
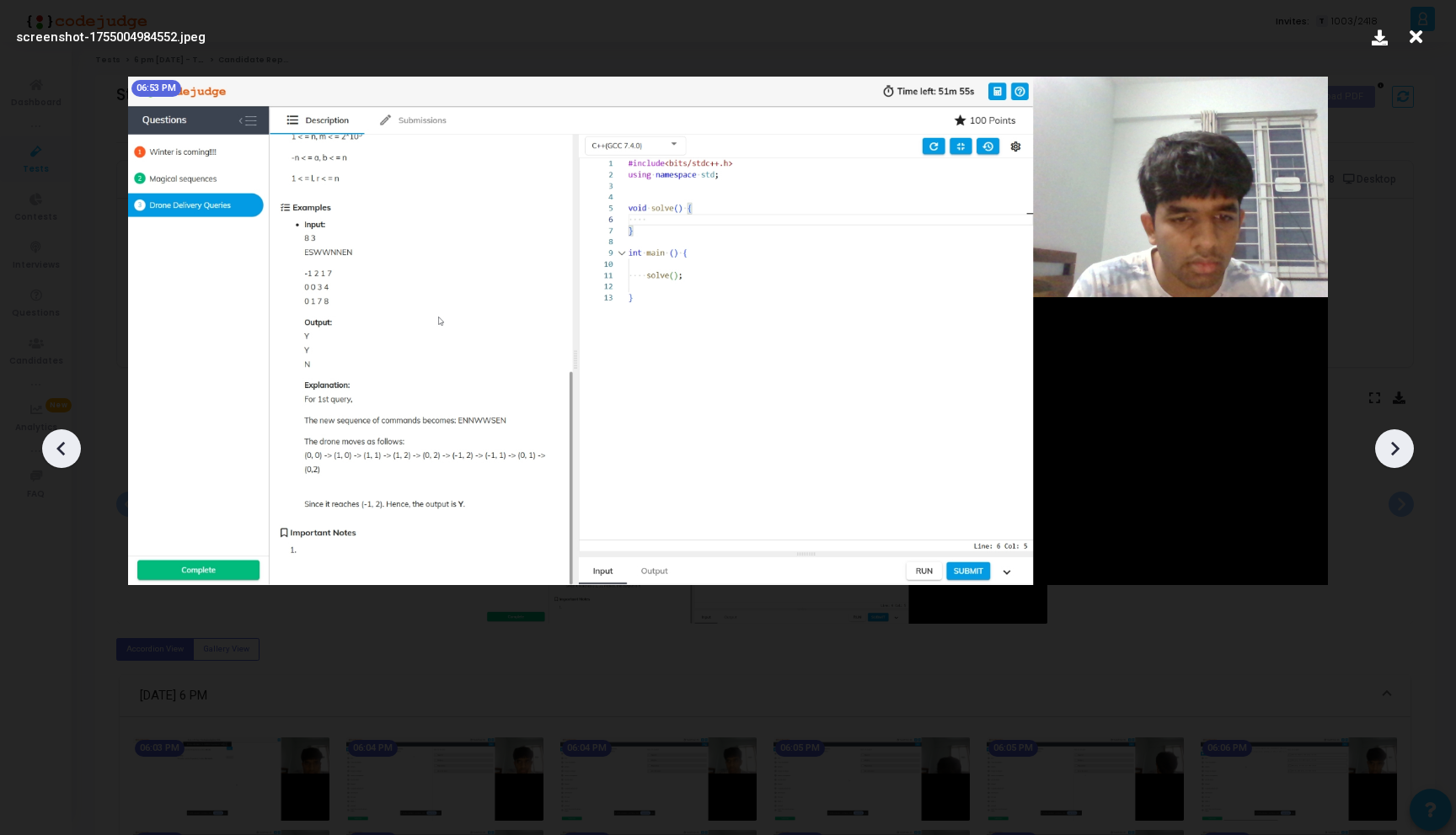
click at [1393, 454] on icon at bounding box center [1395, 450] width 8 height 14
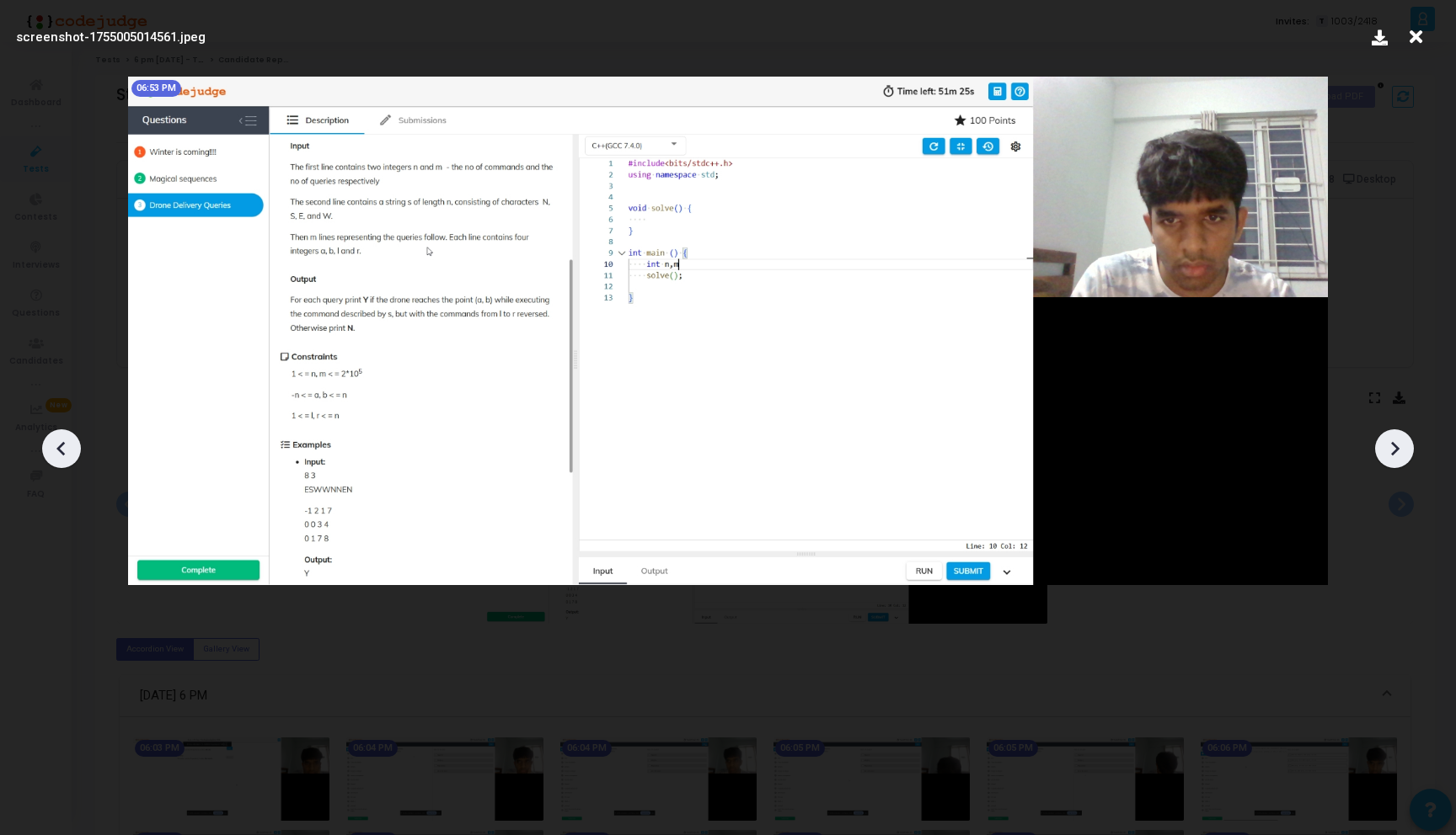
click at [1393, 454] on icon at bounding box center [1395, 450] width 8 height 14
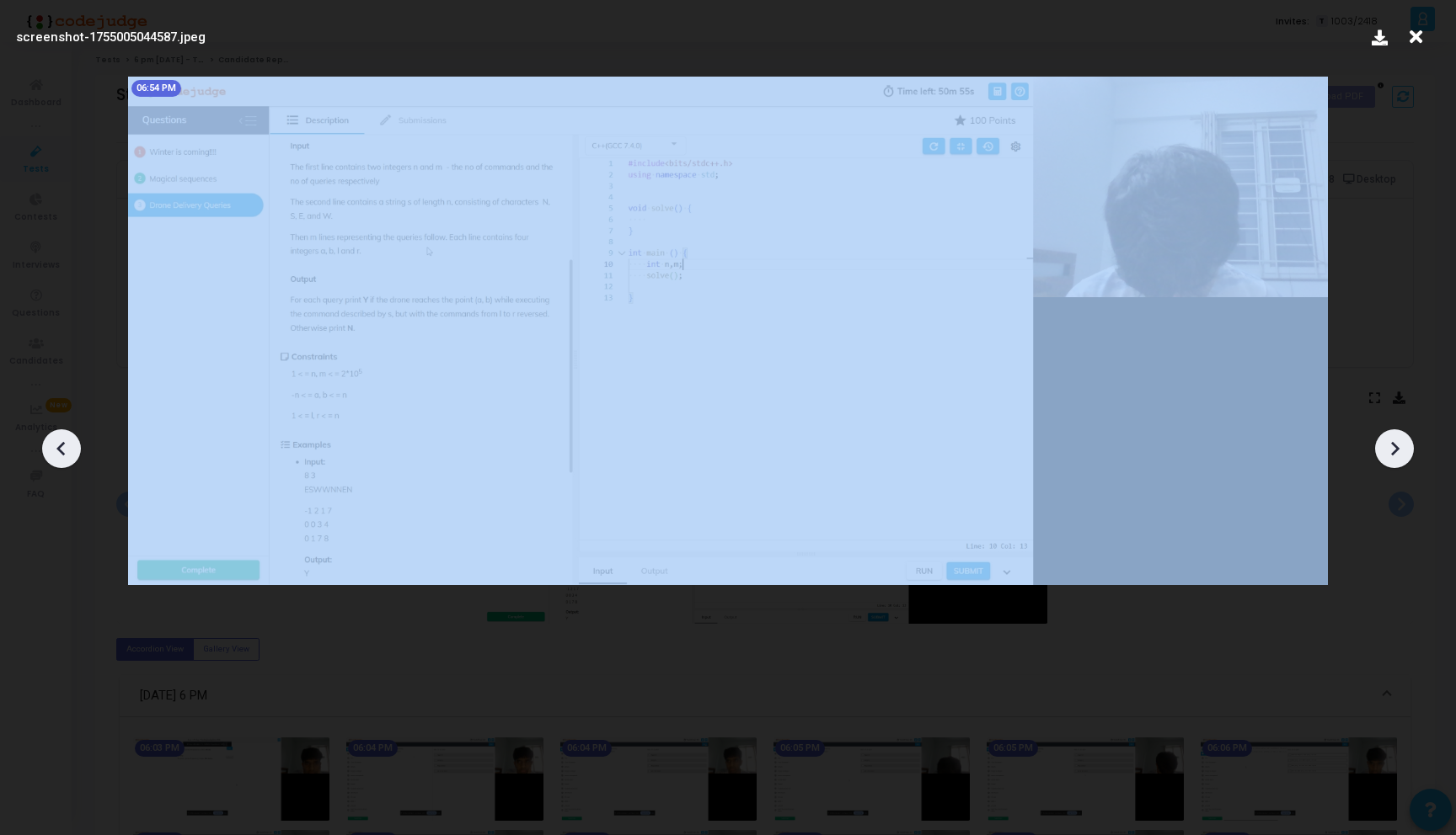
click at [1393, 454] on icon at bounding box center [1395, 450] width 8 height 14
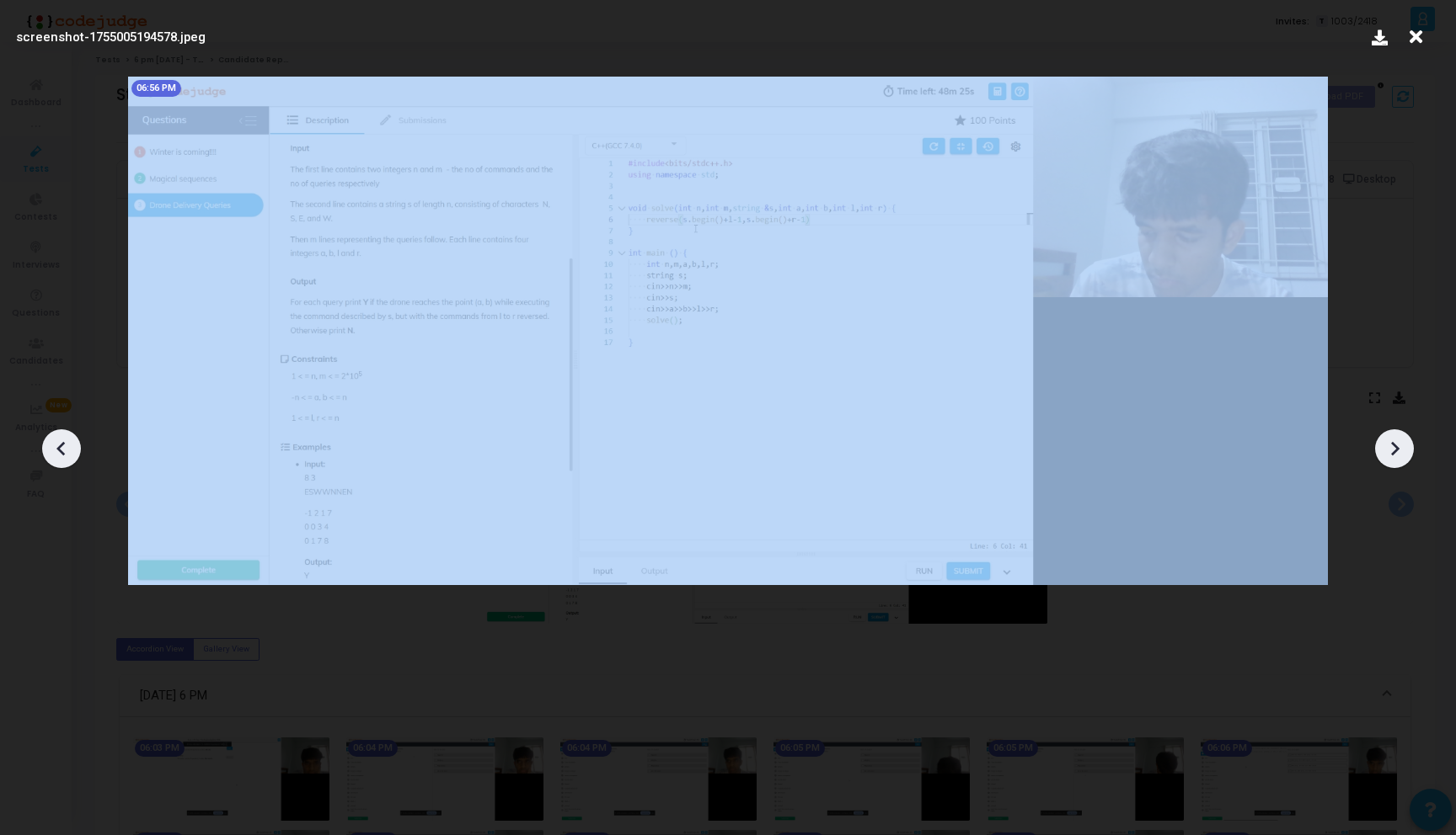
click at [1393, 454] on icon at bounding box center [1395, 450] width 8 height 14
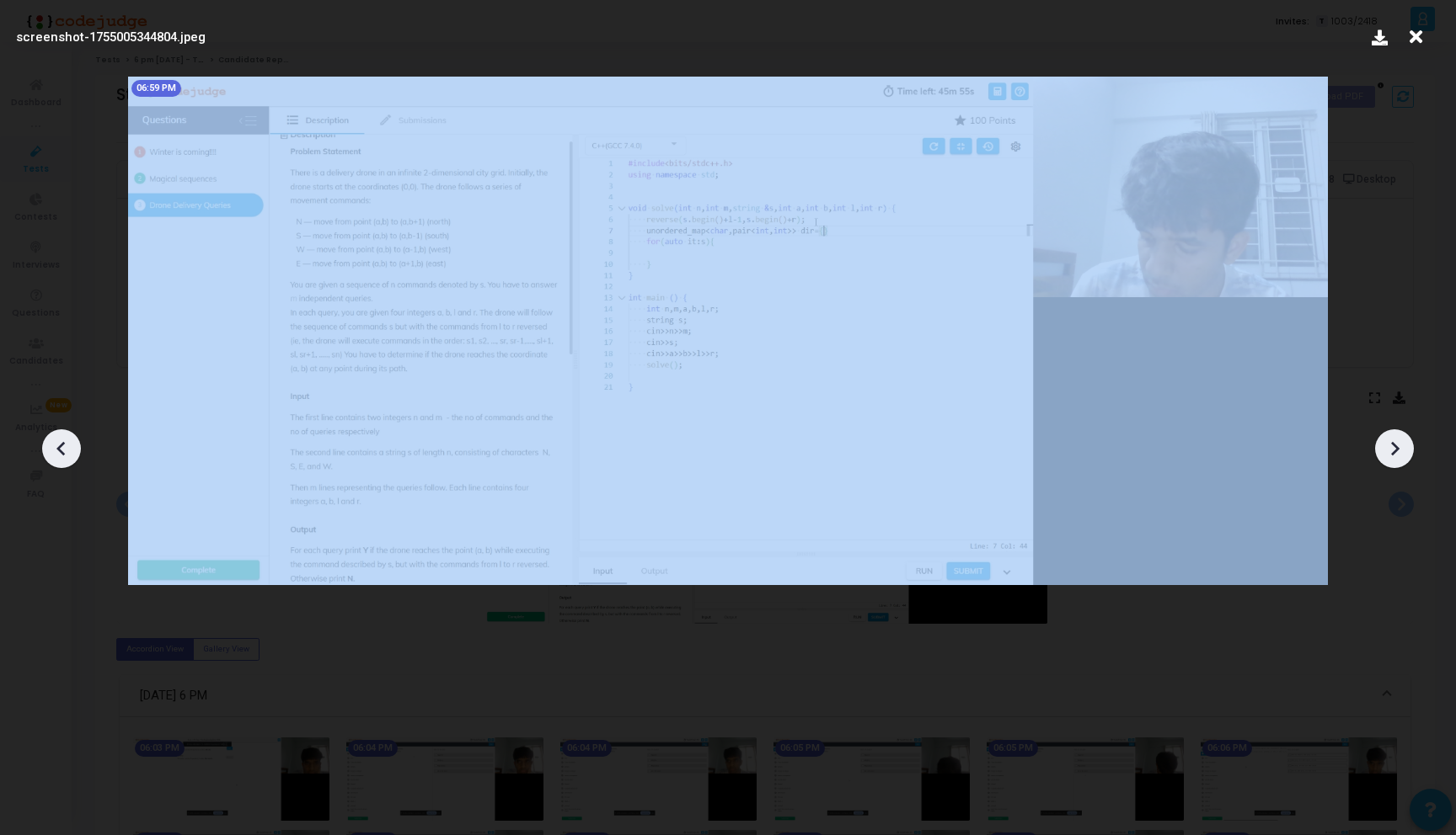
click at [1393, 454] on icon at bounding box center [1395, 450] width 8 height 14
click at [1392, 454] on icon at bounding box center [1395, 450] width 8 height 14
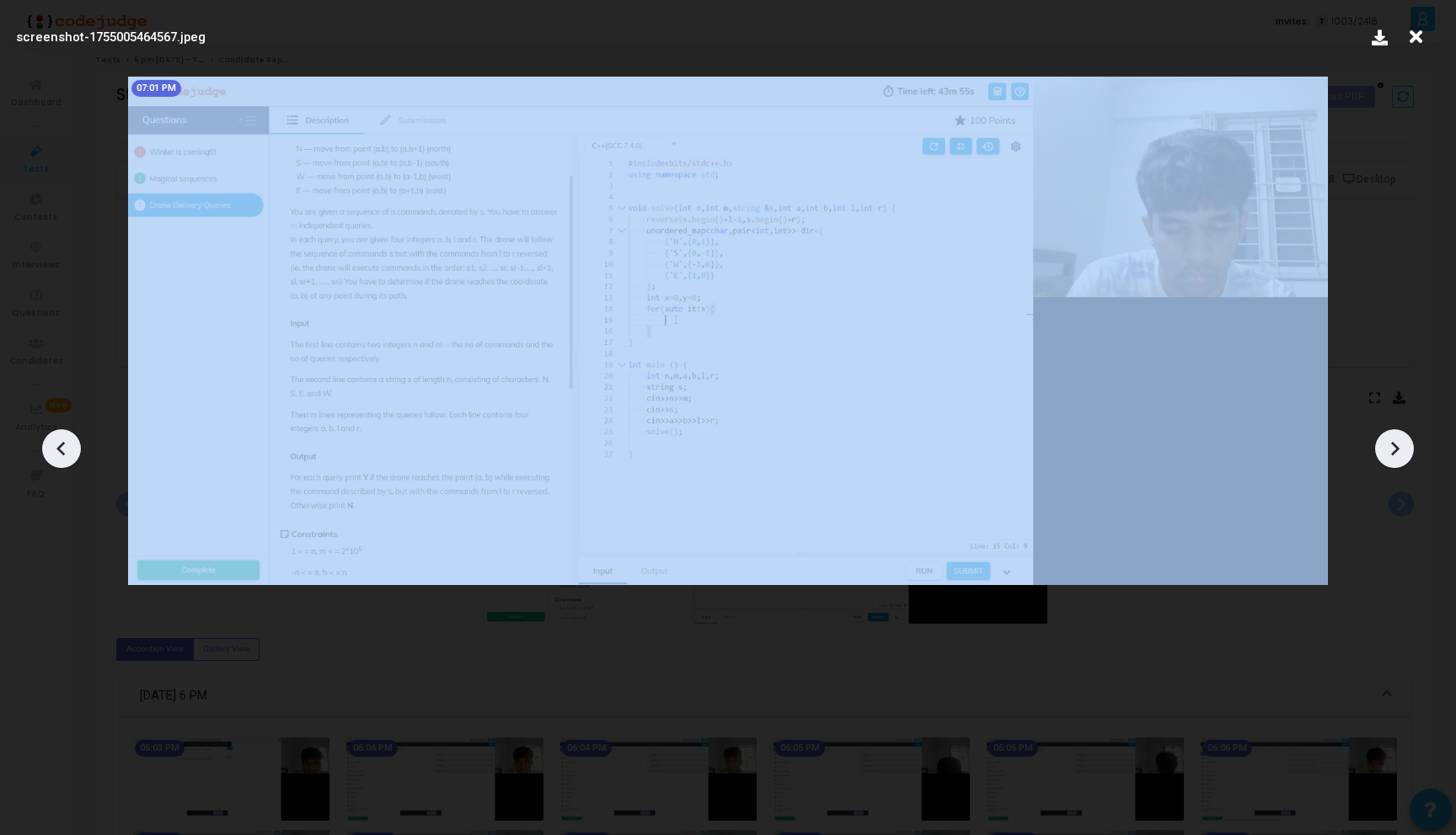
click at [1392, 454] on icon at bounding box center [1395, 450] width 8 height 14
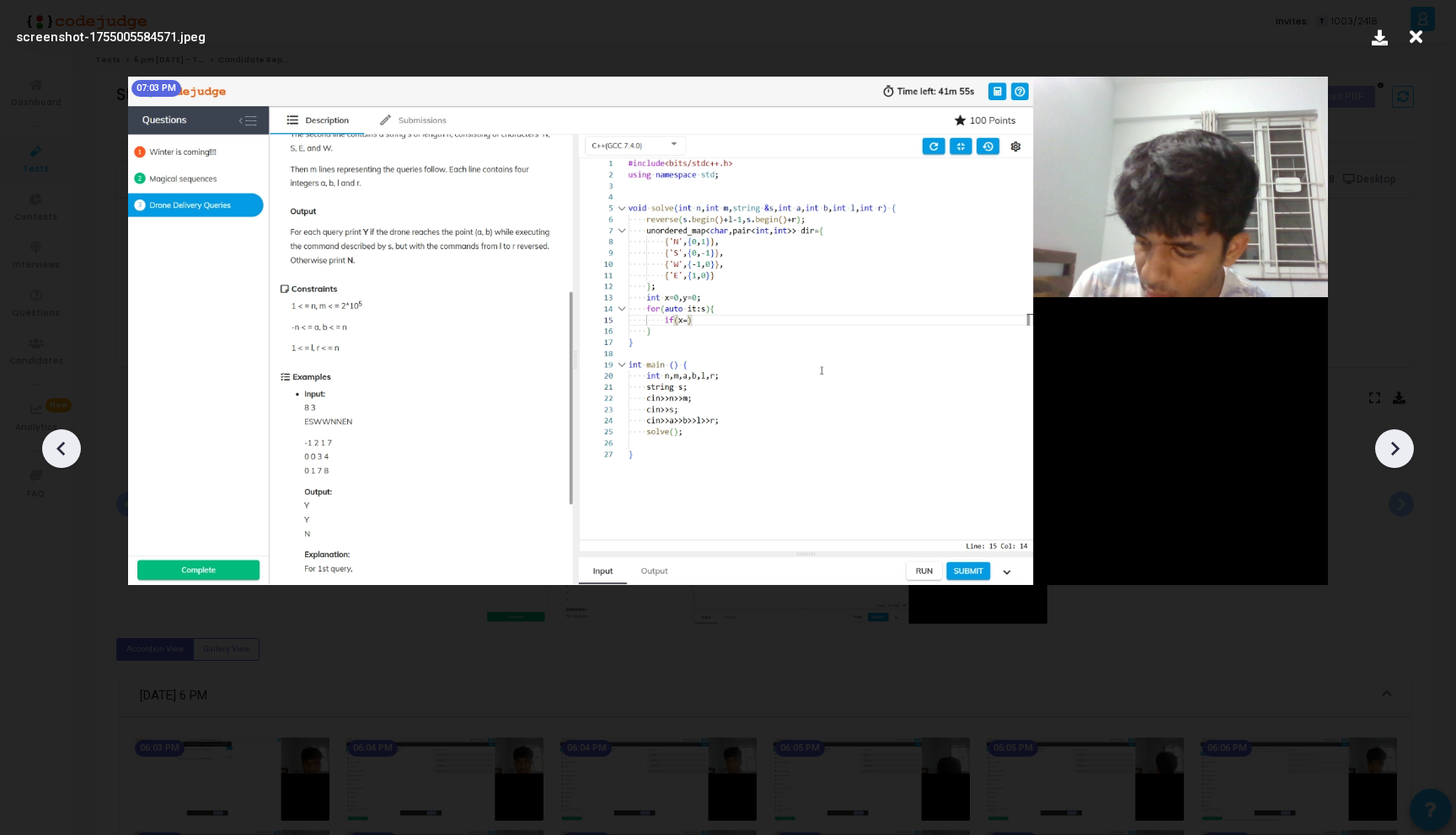
click at [1392, 455] on icon at bounding box center [1395, 450] width 8 height 14
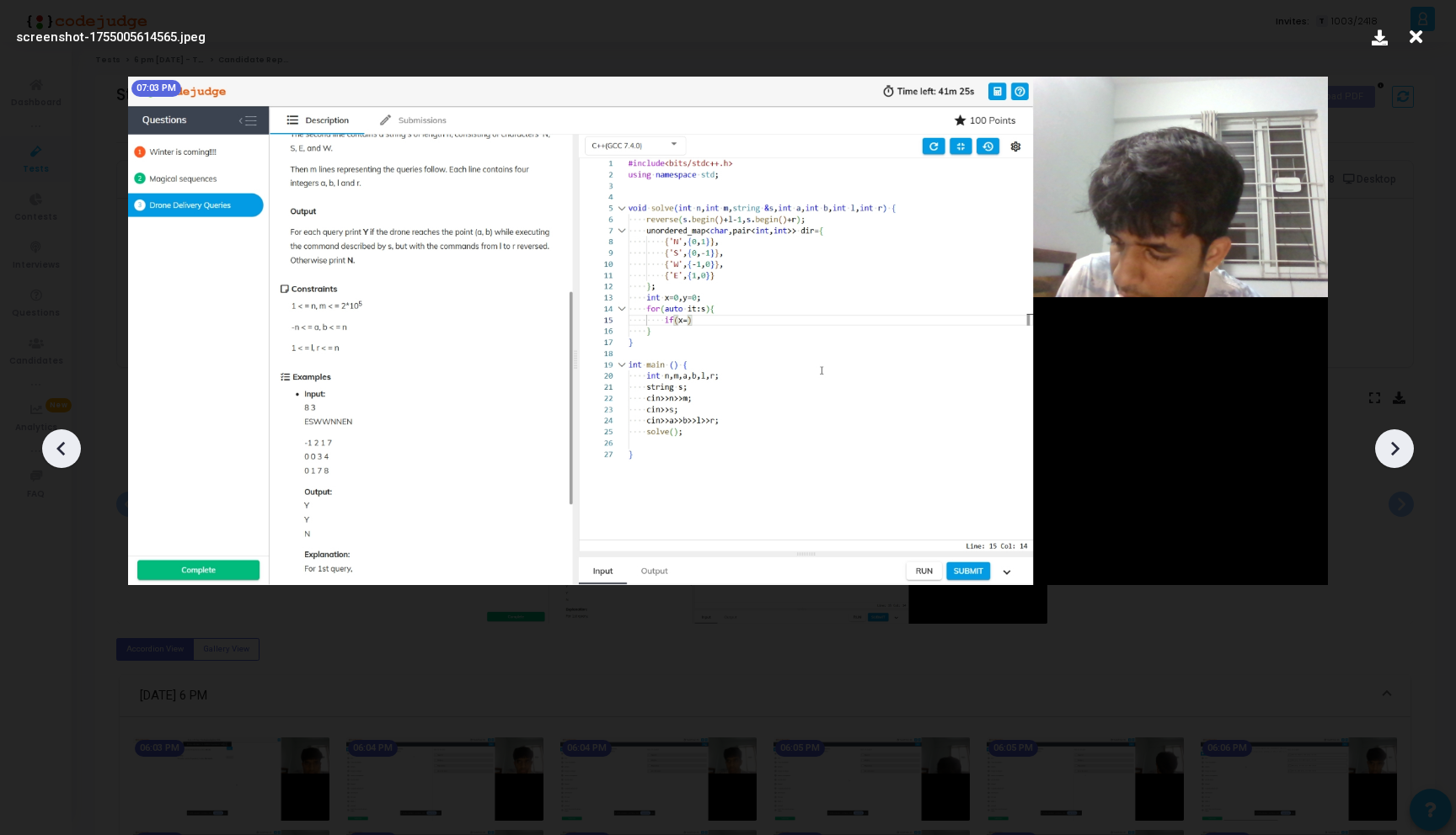
click at [1392, 455] on icon at bounding box center [1395, 450] width 8 height 14
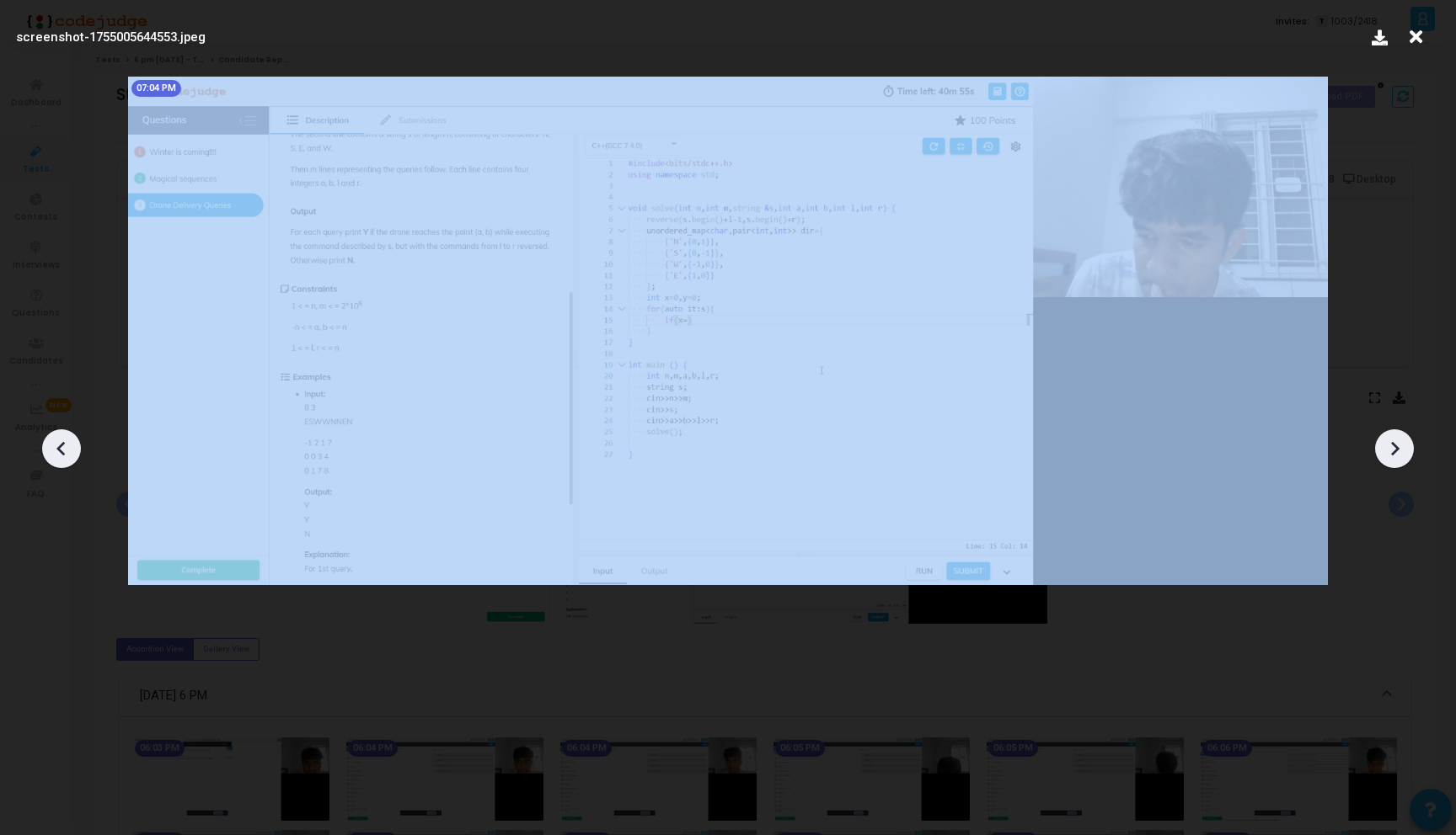
click at [1392, 455] on icon at bounding box center [1395, 450] width 8 height 14
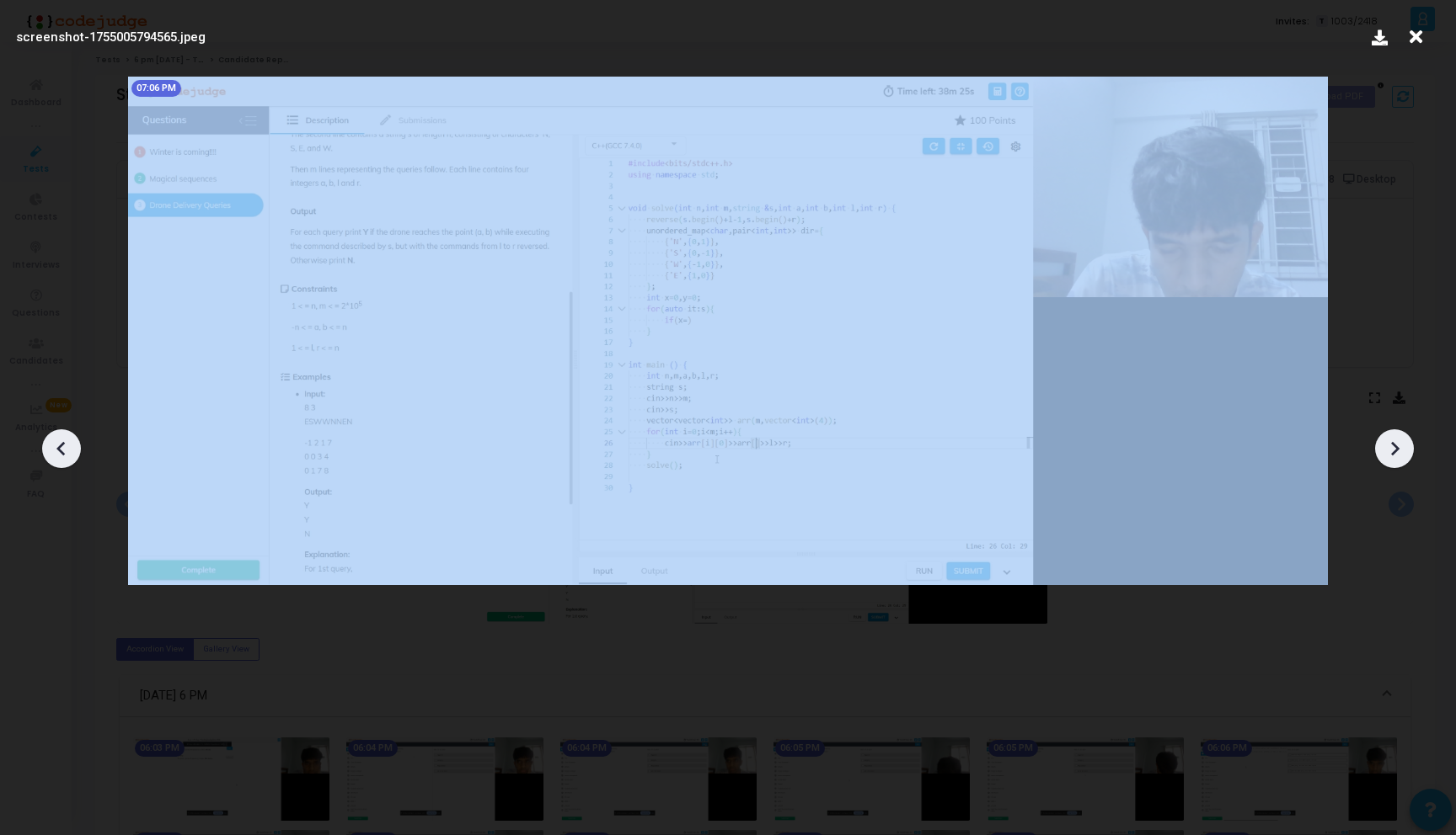
click at [1392, 455] on icon at bounding box center [1395, 450] width 8 height 14
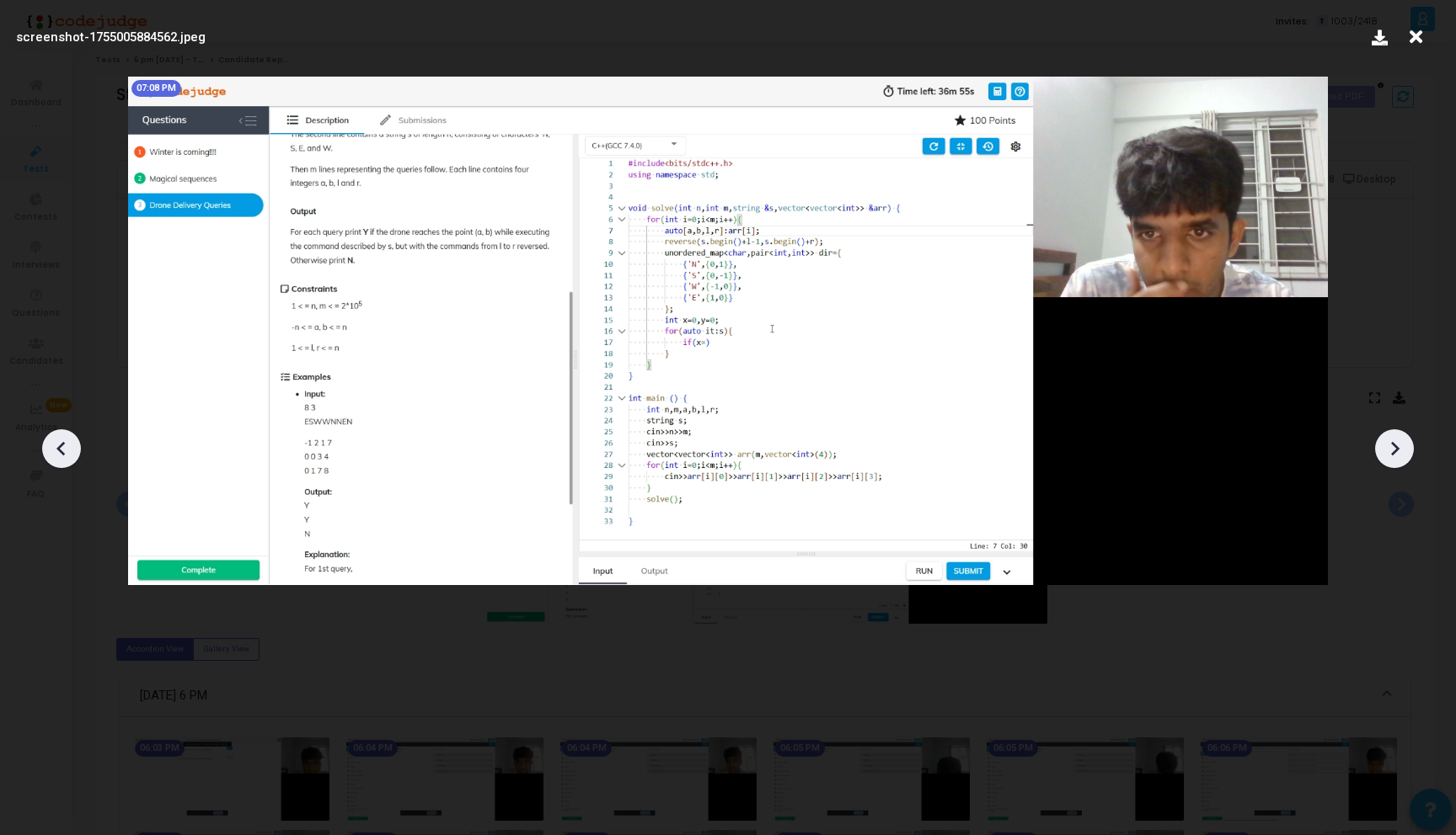
click at [1393, 455] on icon at bounding box center [1395, 450] width 8 height 14
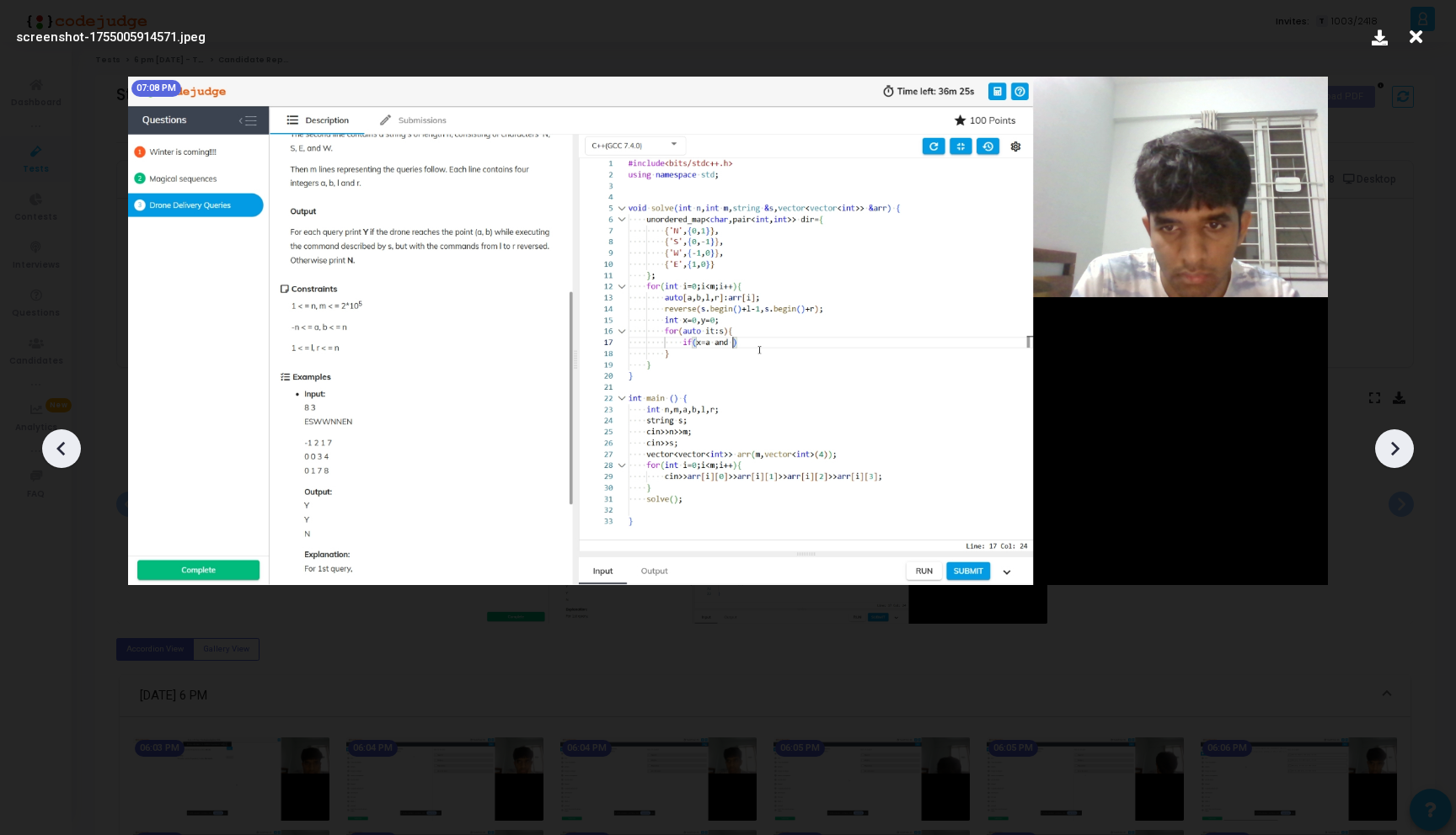
click at [1393, 455] on icon at bounding box center [1395, 450] width 8 height 14
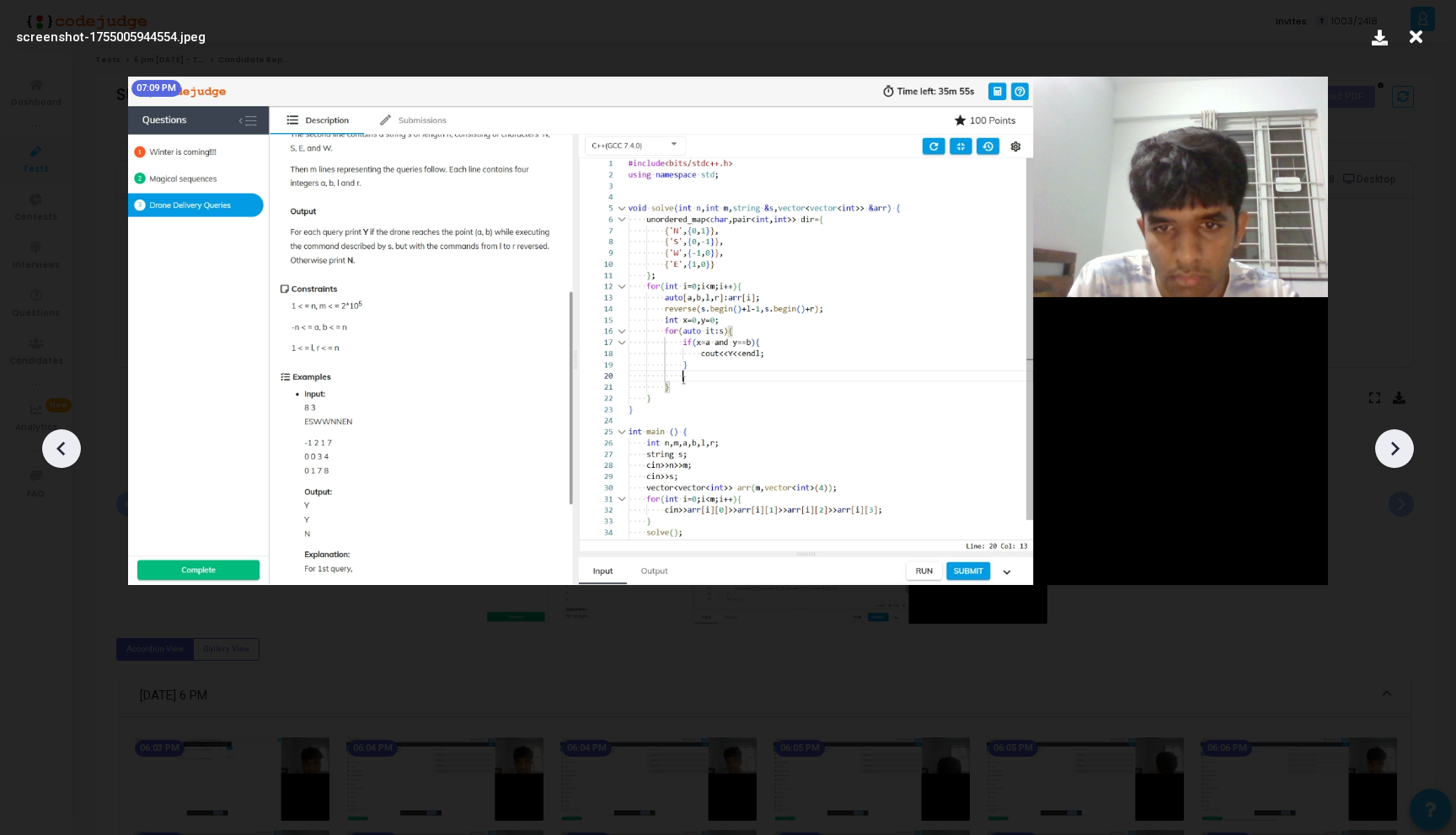
click at [1393, 455] on icon at bounding box center [1395, 450] width 8 height 14
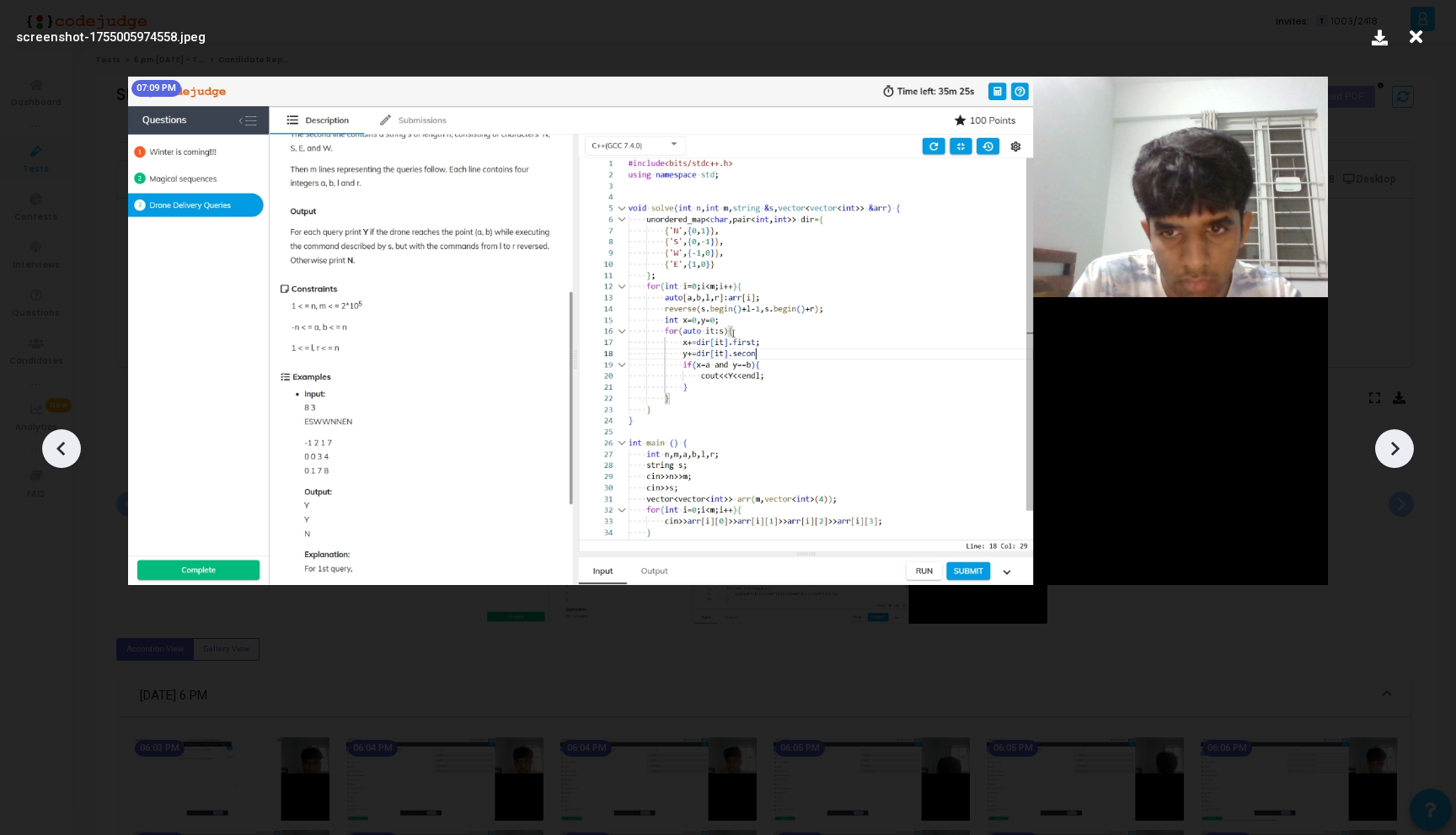
click at [1393, 455] on icon at bounding box center [1395, 450] width 8 height 14
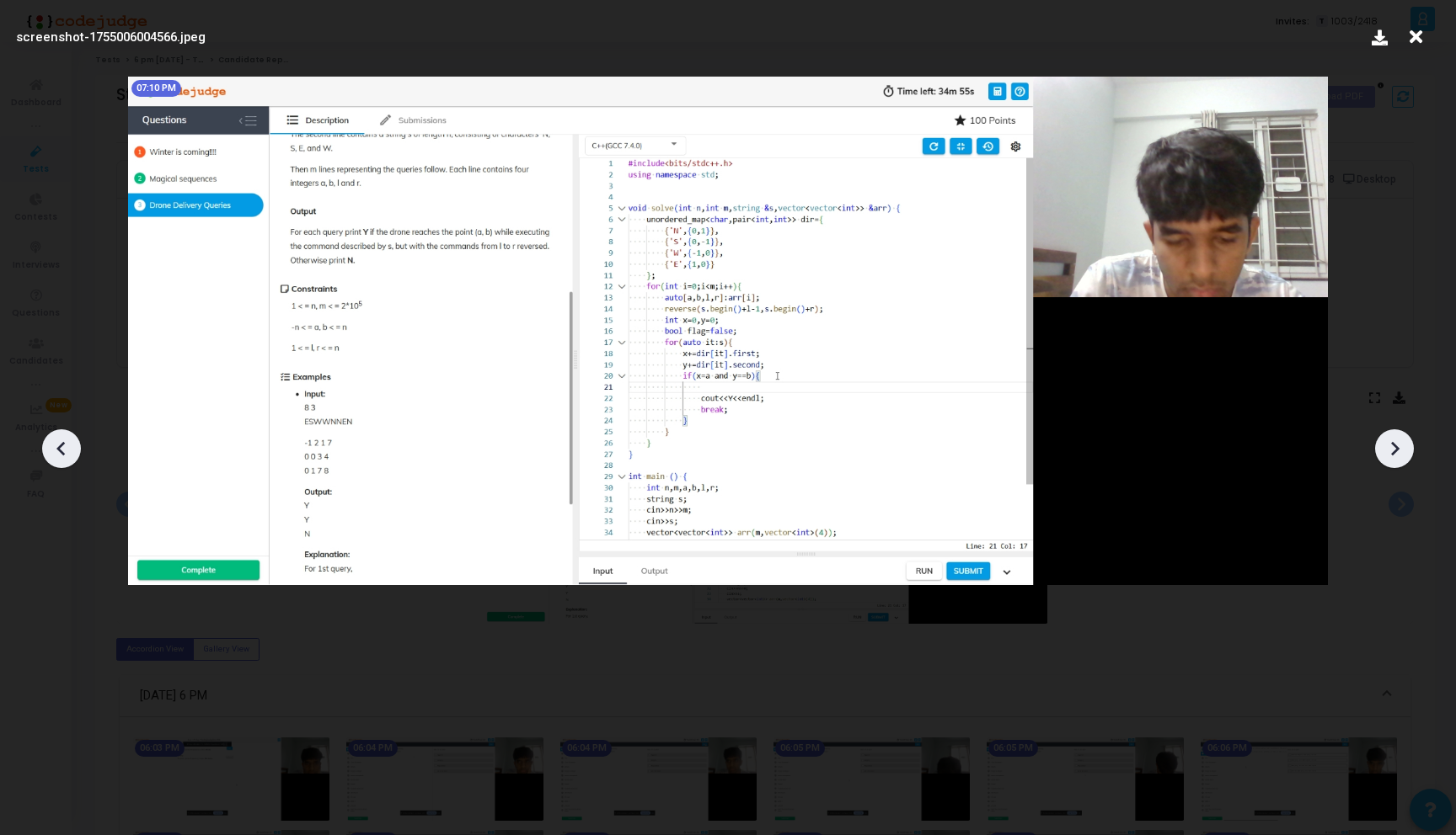
click at [1393, 455] on icon at bounding box center [1395, 450] width 8 height 14
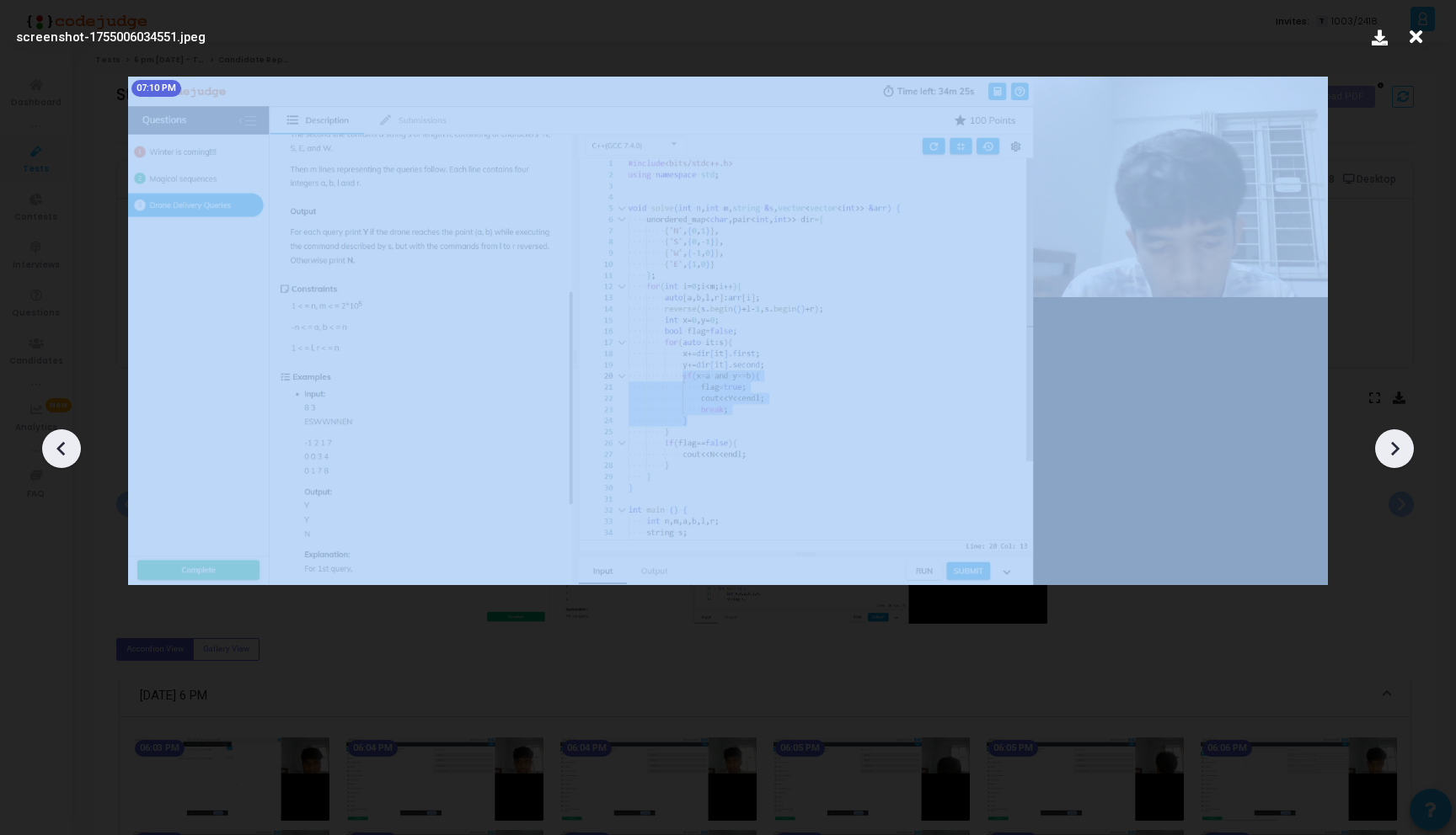
click at [1393, 455] on icon at bounding box center [1395, 450] width 8 height 14
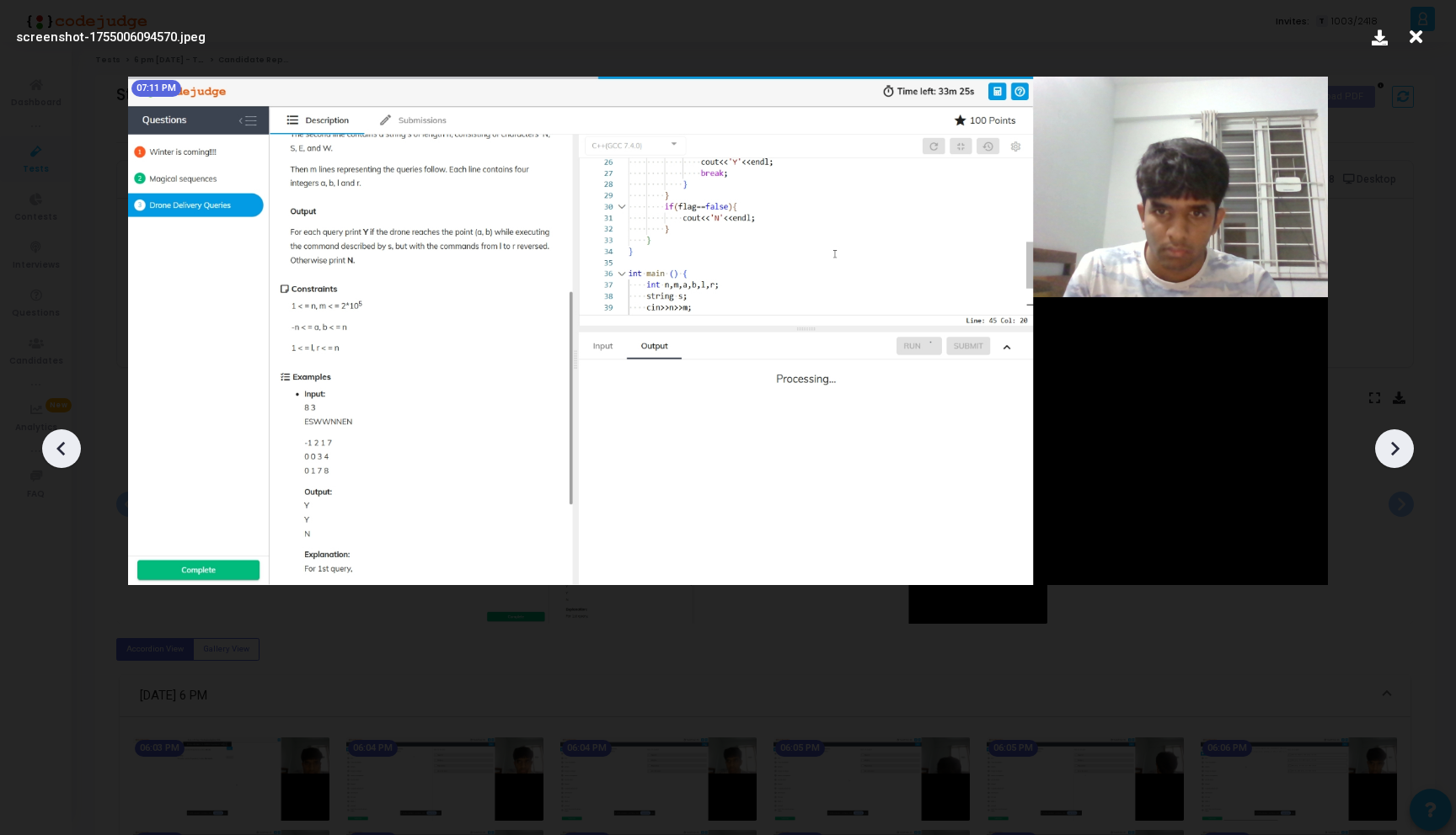
click at [1393, 455] on icon at bounding box center [1395, 450] width 8 height 14
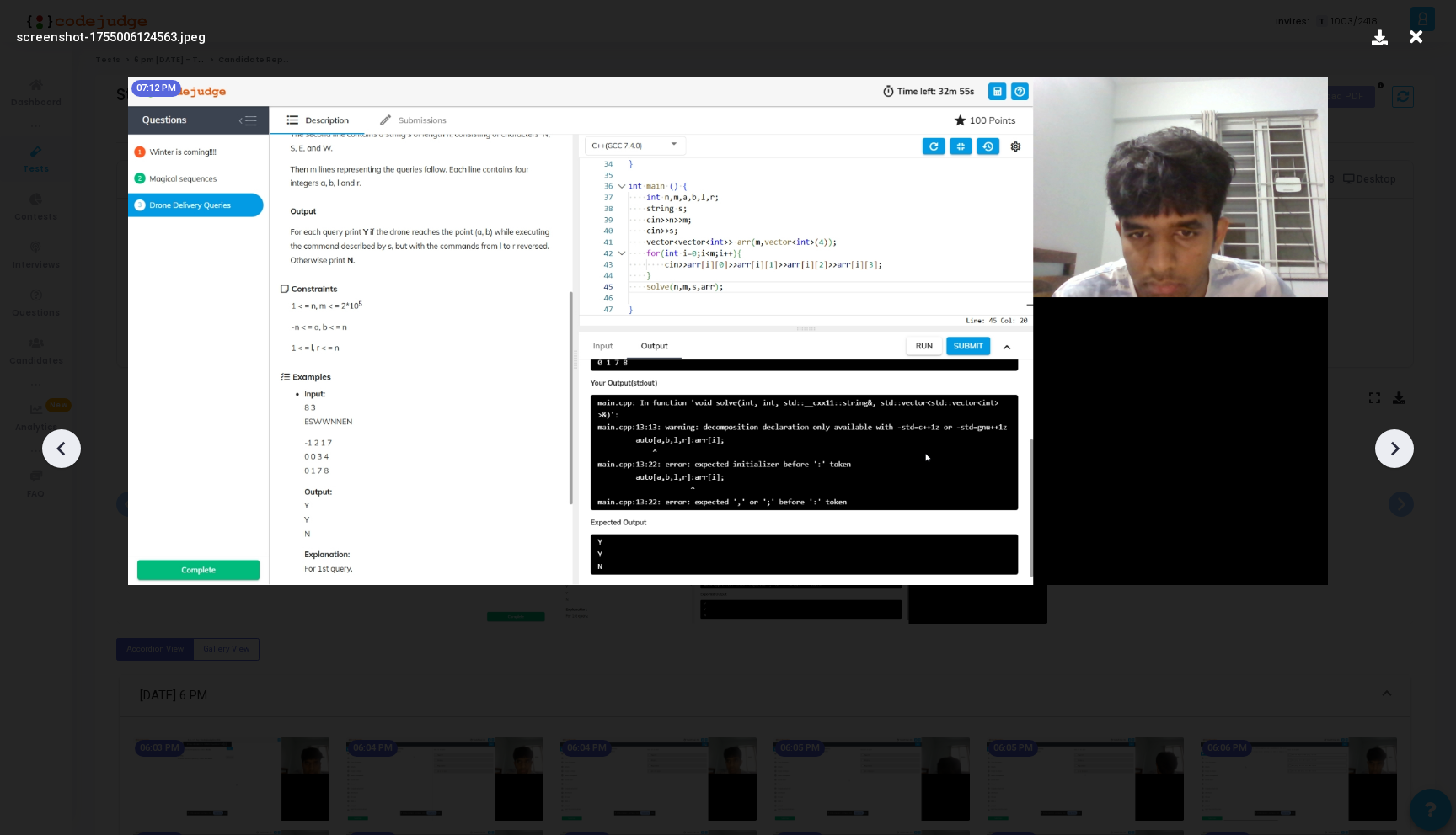
click at [1393, 455] on icon at bounding box center [1395, 450] width 8 height 14
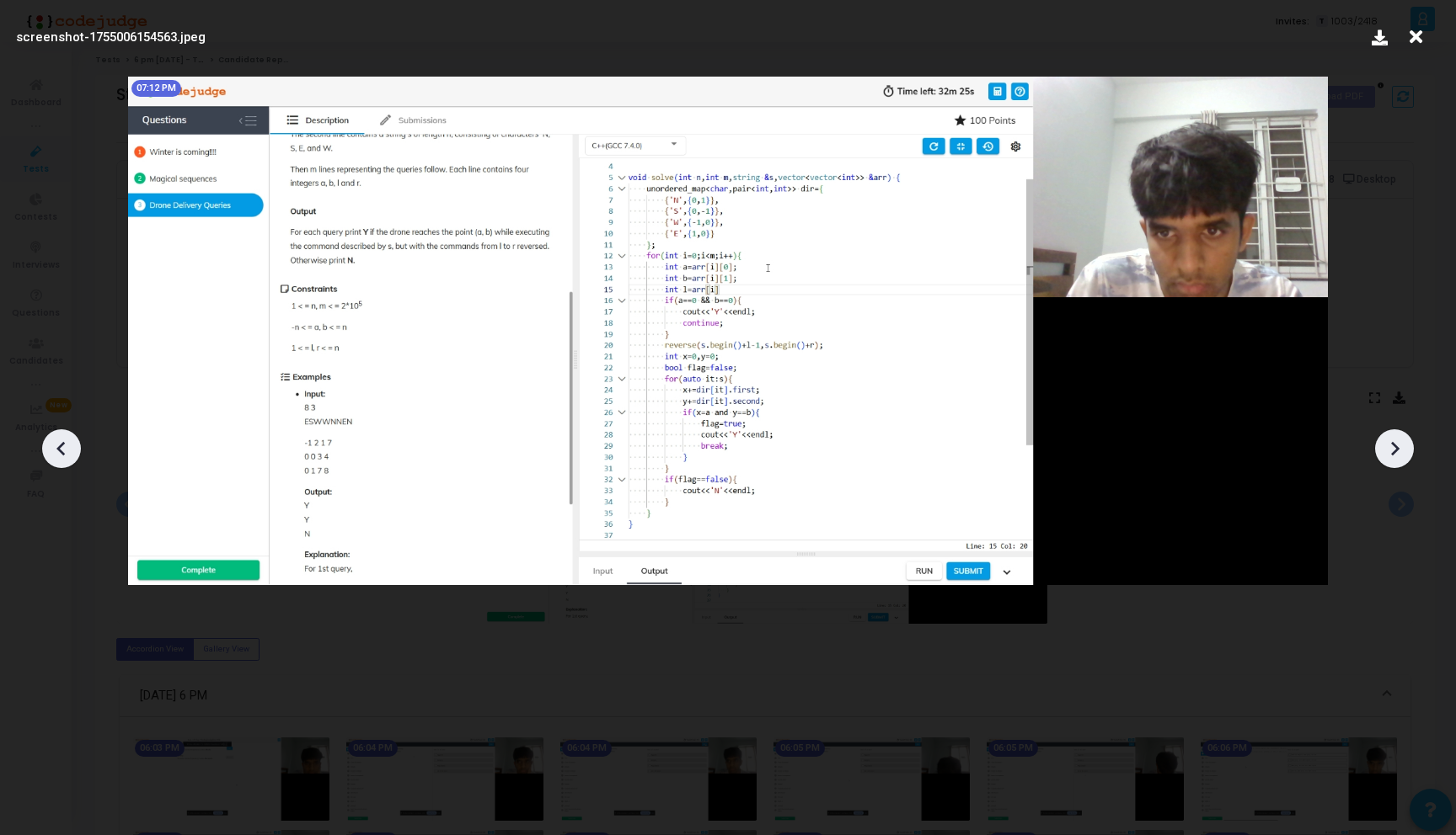
click at [1393, 451] on icon at bounding box center [1394, 449] width 25 height 25
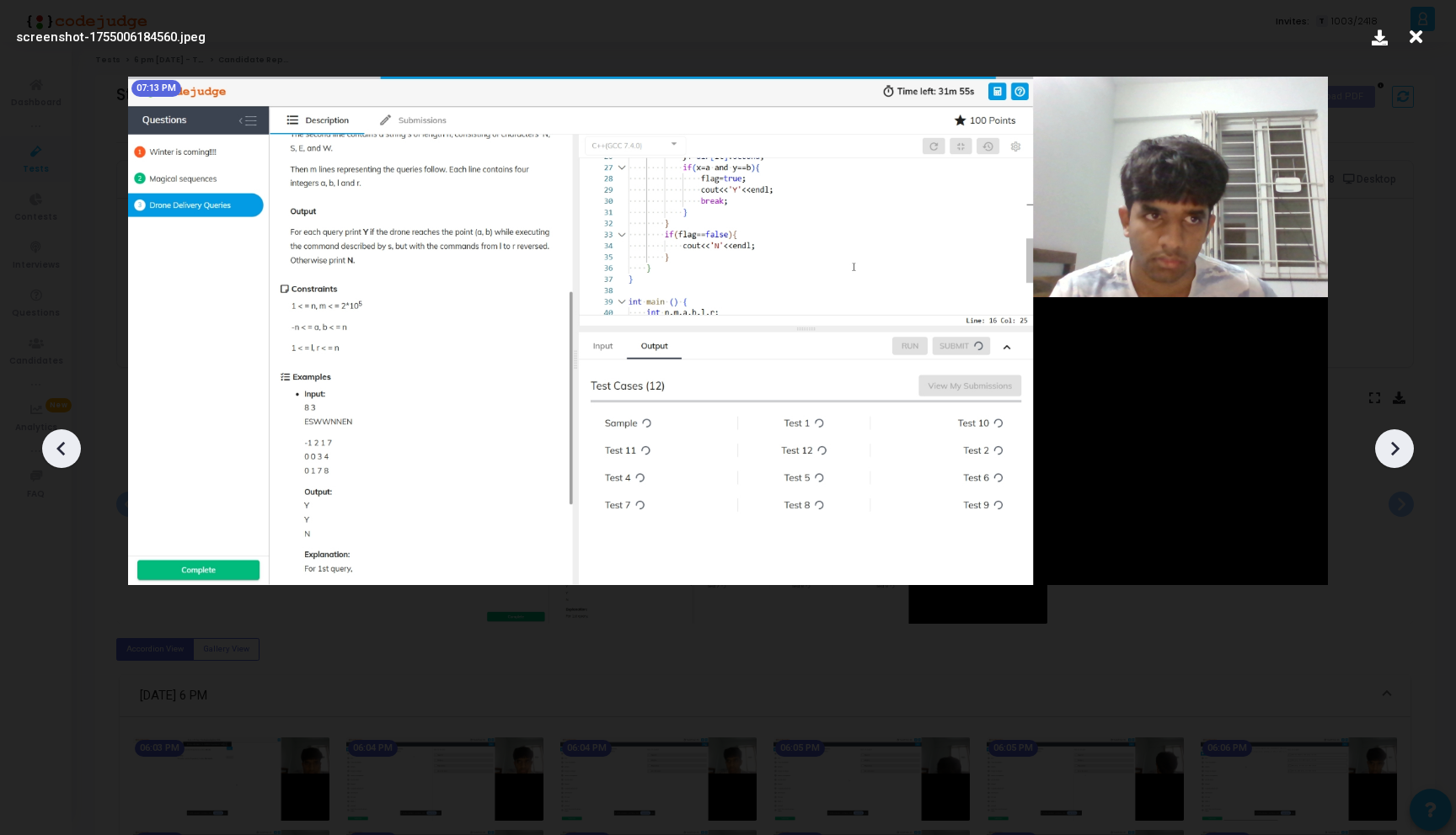
click at [1393, 451] on icon at bounding box center [1394, 449] width 25 height 25
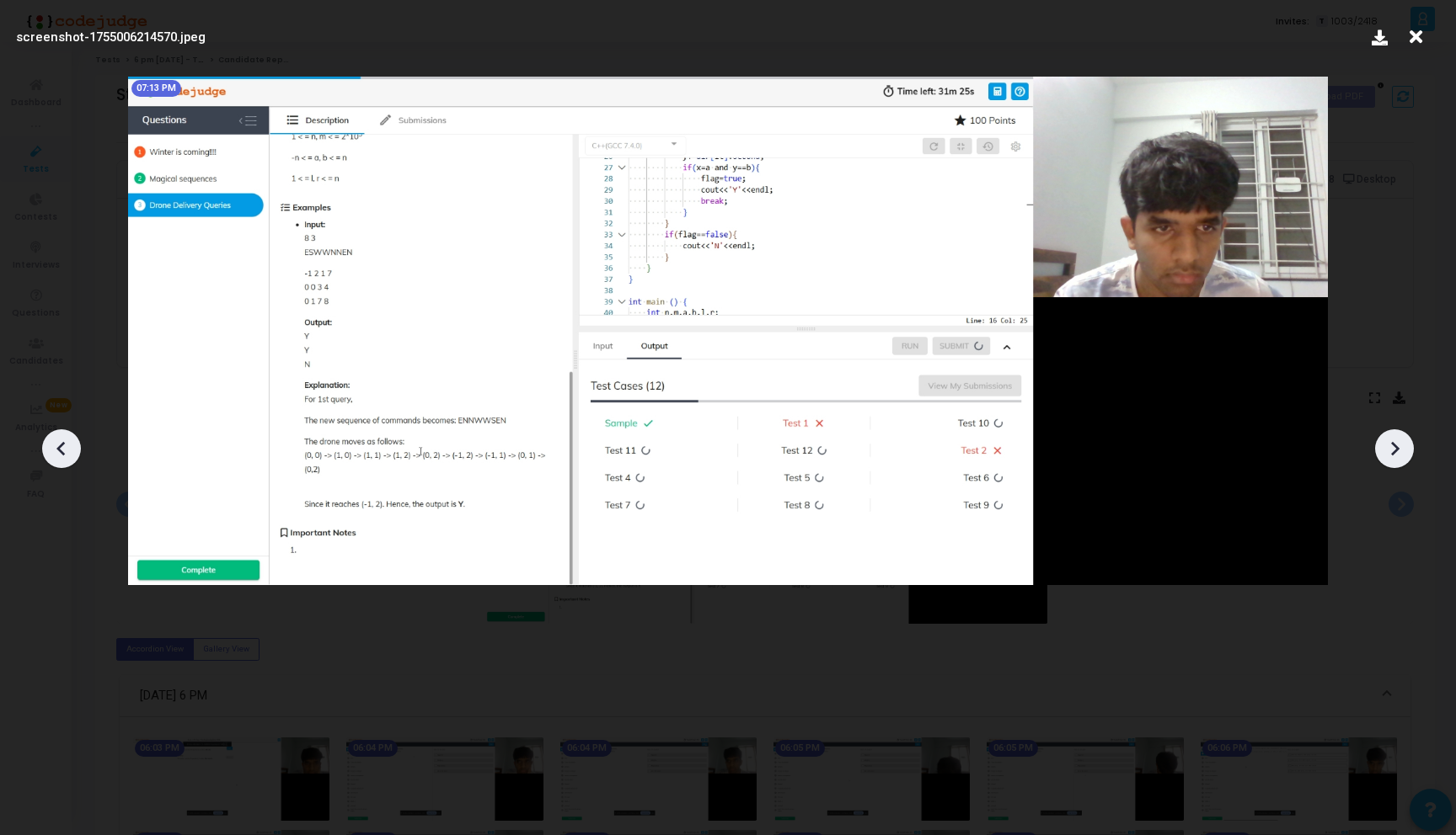
click at [1393, 451] on icon at bounding box center [1394, 449] width 25 height 25
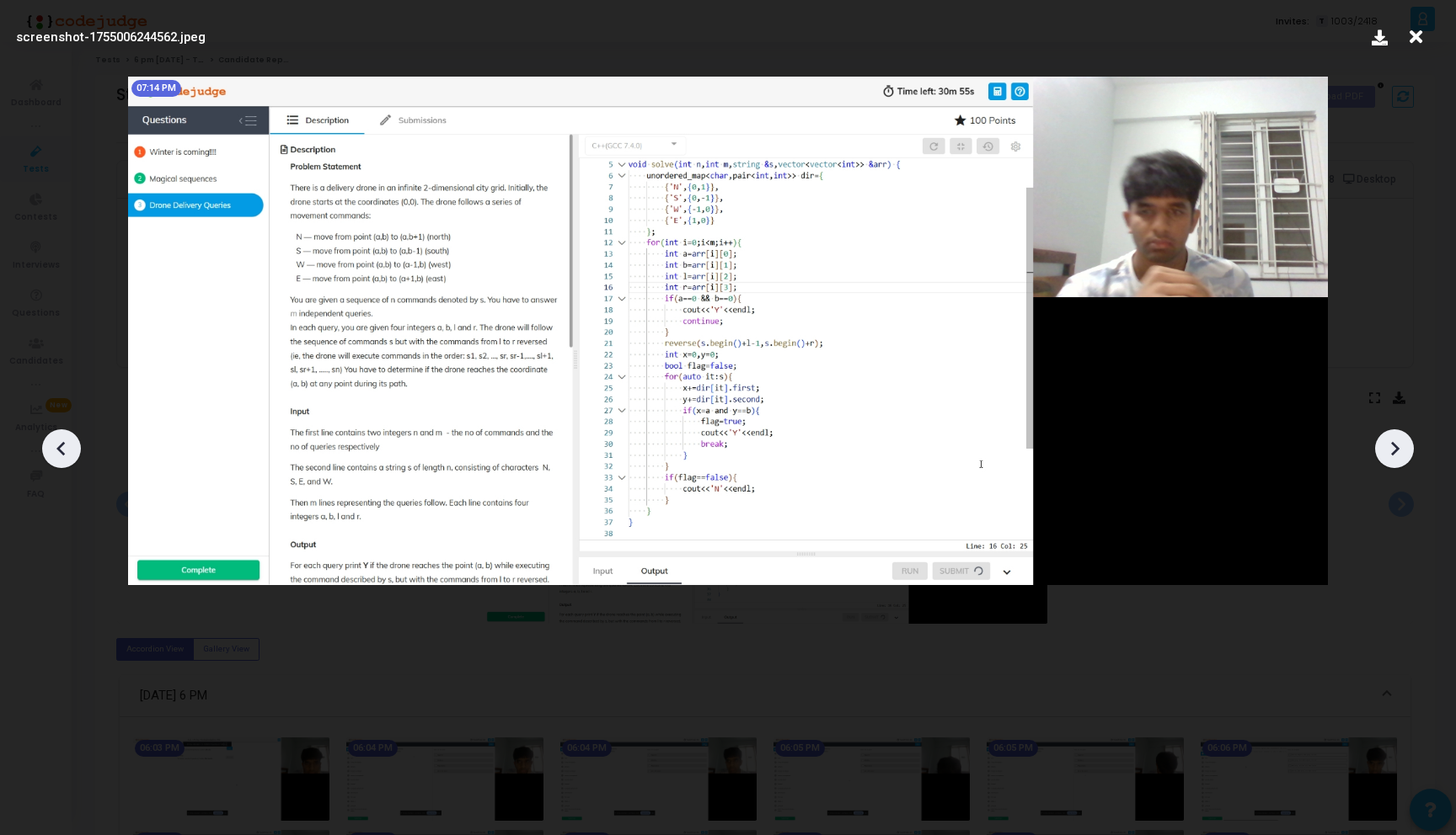
click at [1393, 451] on icon at bounding box center [1394, 449] width 25 height 25
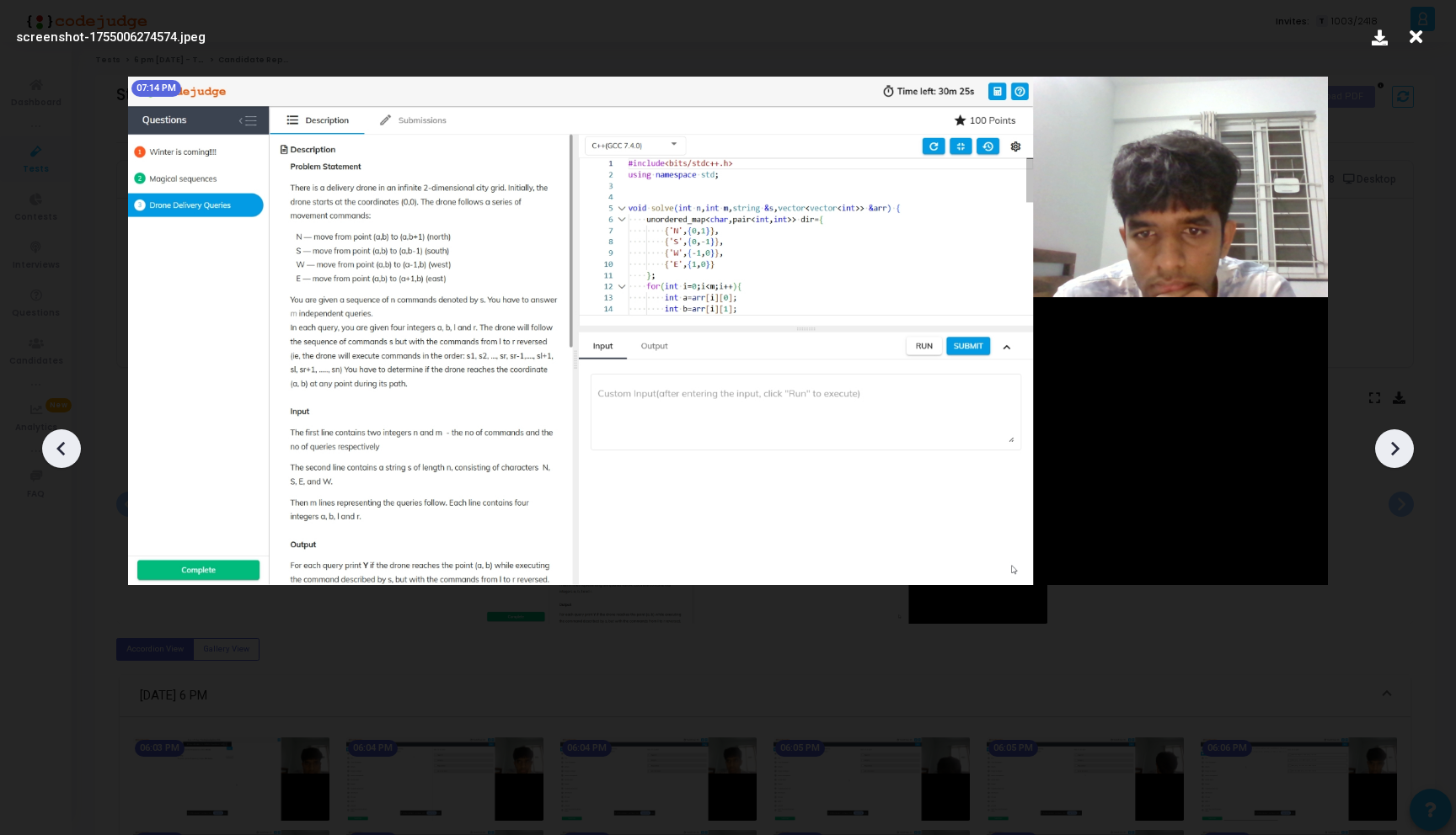
click at [1393, 451] on icon at bounding box center [1394, 449] width 25 height 25
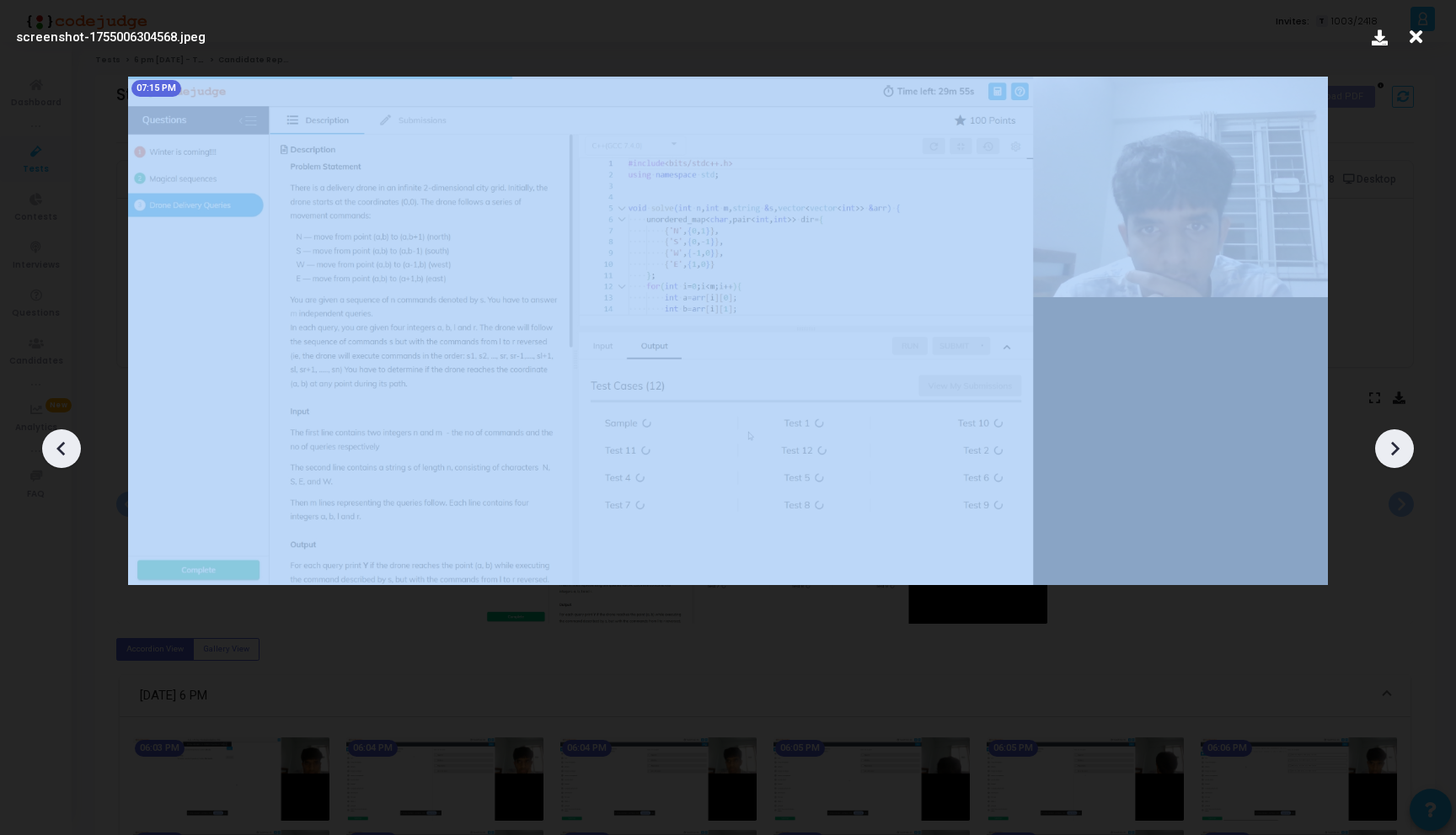
click at [1393, 451] on icon at bounding box center [1394, 449] width 25 height 25
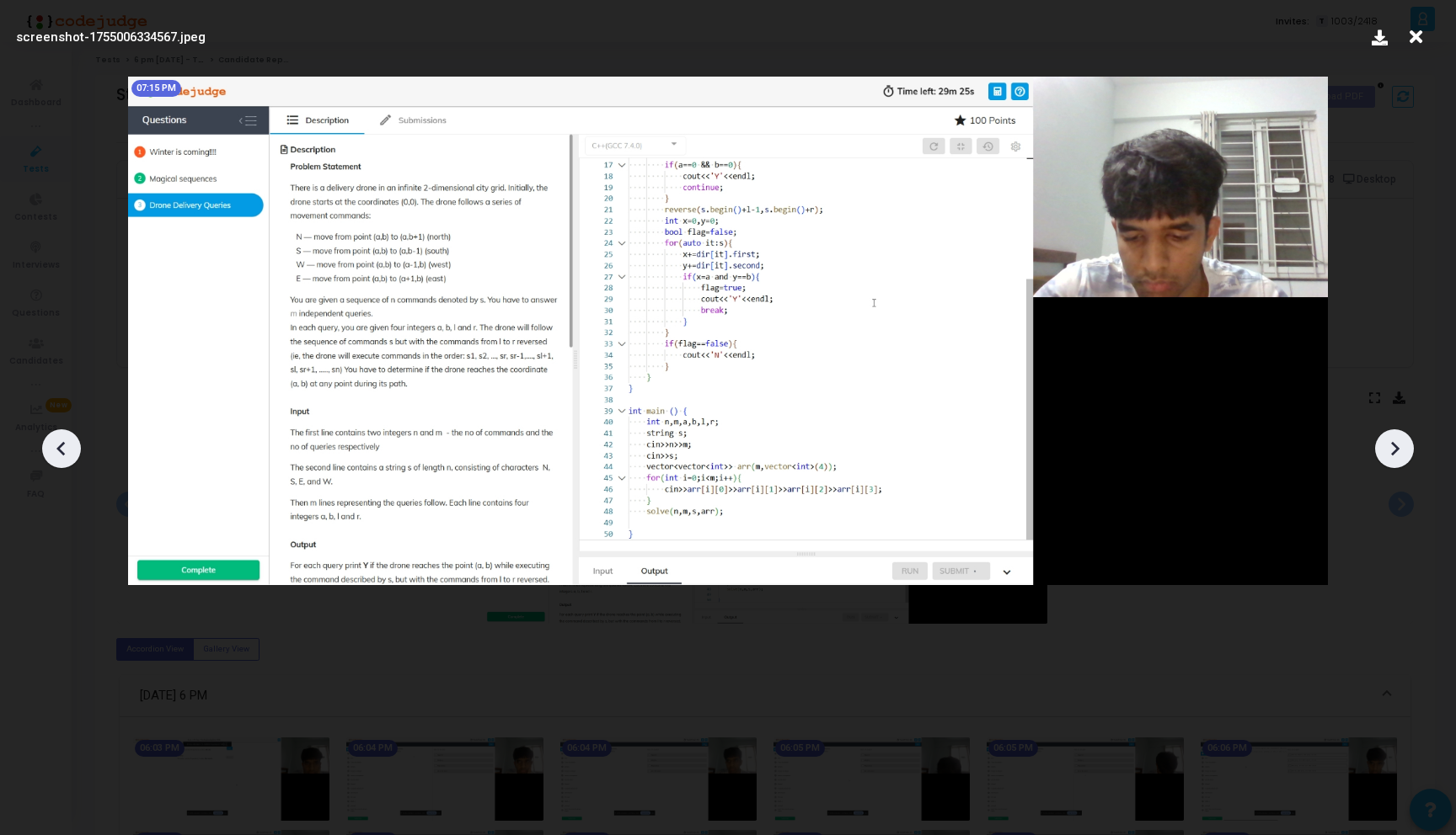
click at [1393, 451] on icon at bounding box center [1394, 449] width 25 height 25
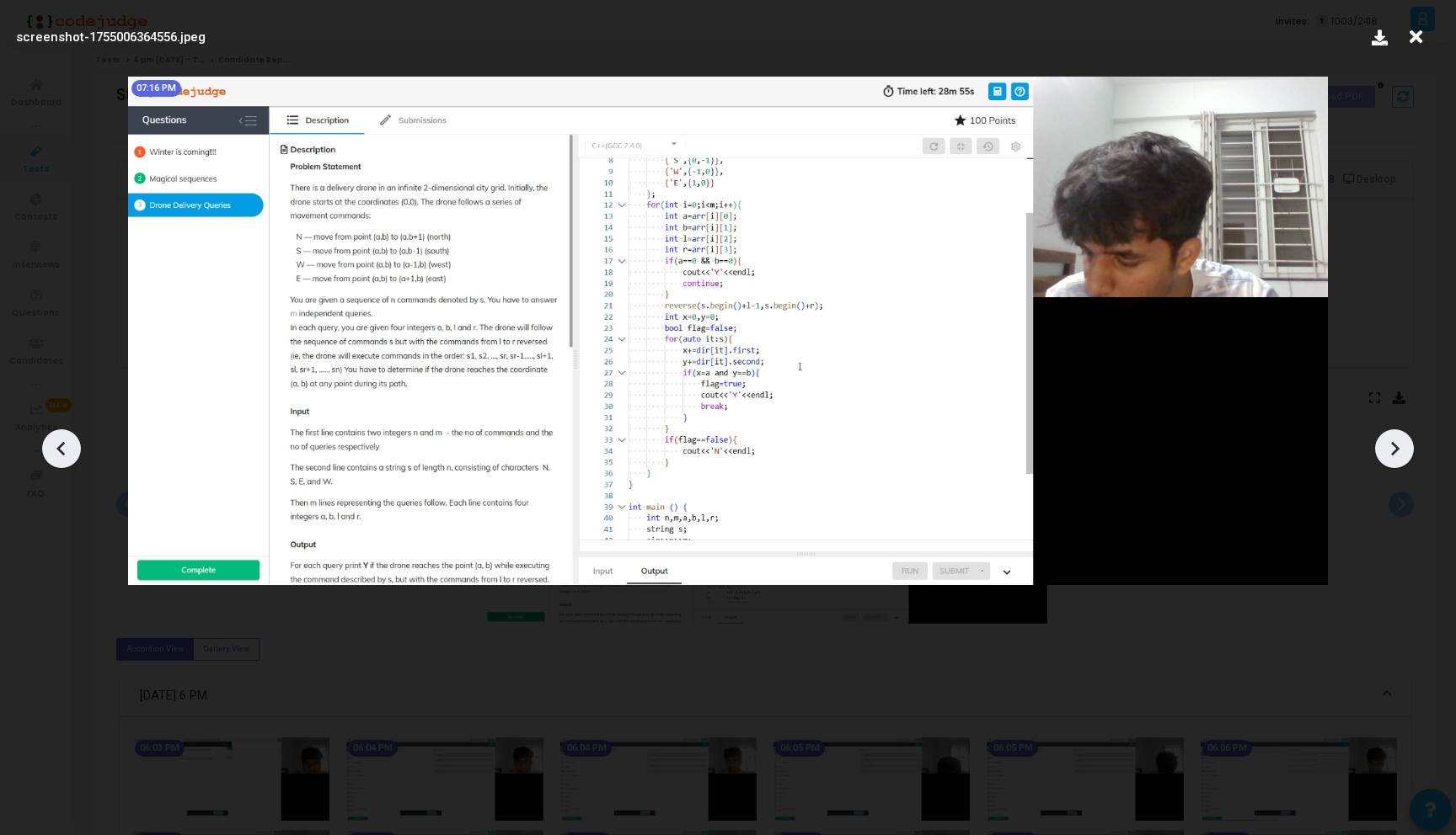
click at [1393, 451] on icon at bounding box center [1394, 449] width 25 height 25
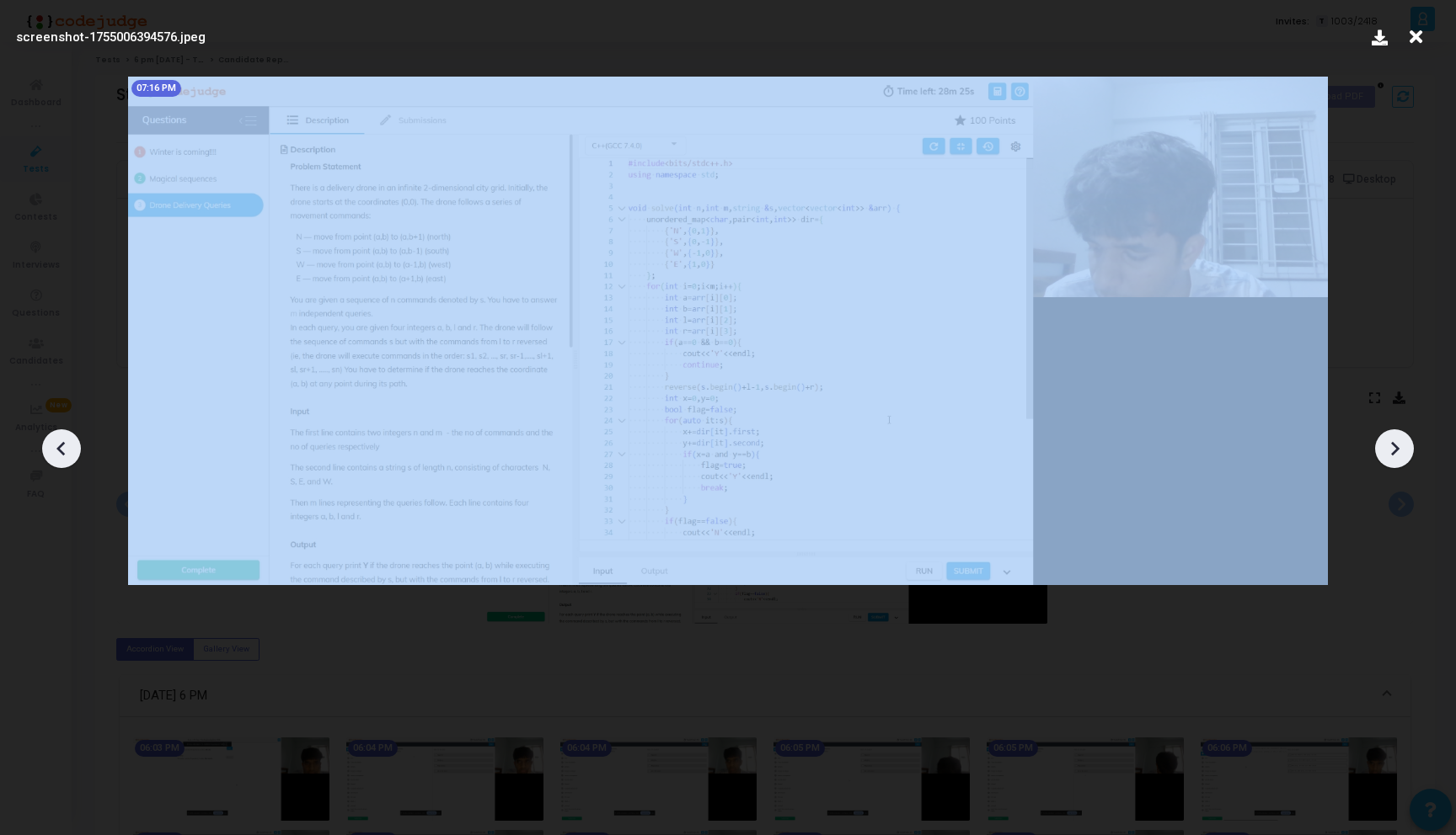
click at [1393, 451] on icon at bounding box center [1394, 449] width 25 height 25
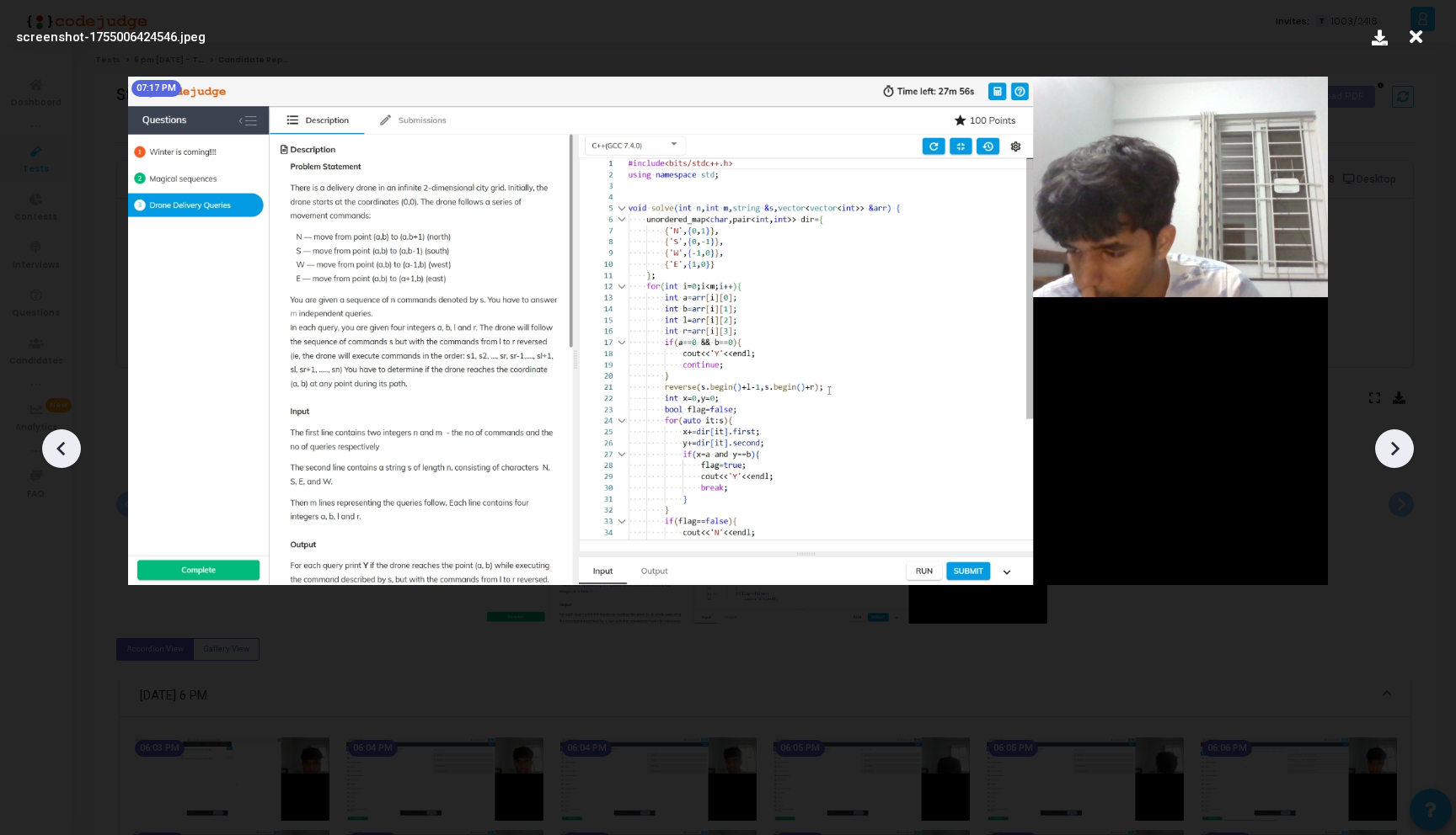
click at [1393, 451] on icon at bounding box center [1394, 449] width 25 height 25
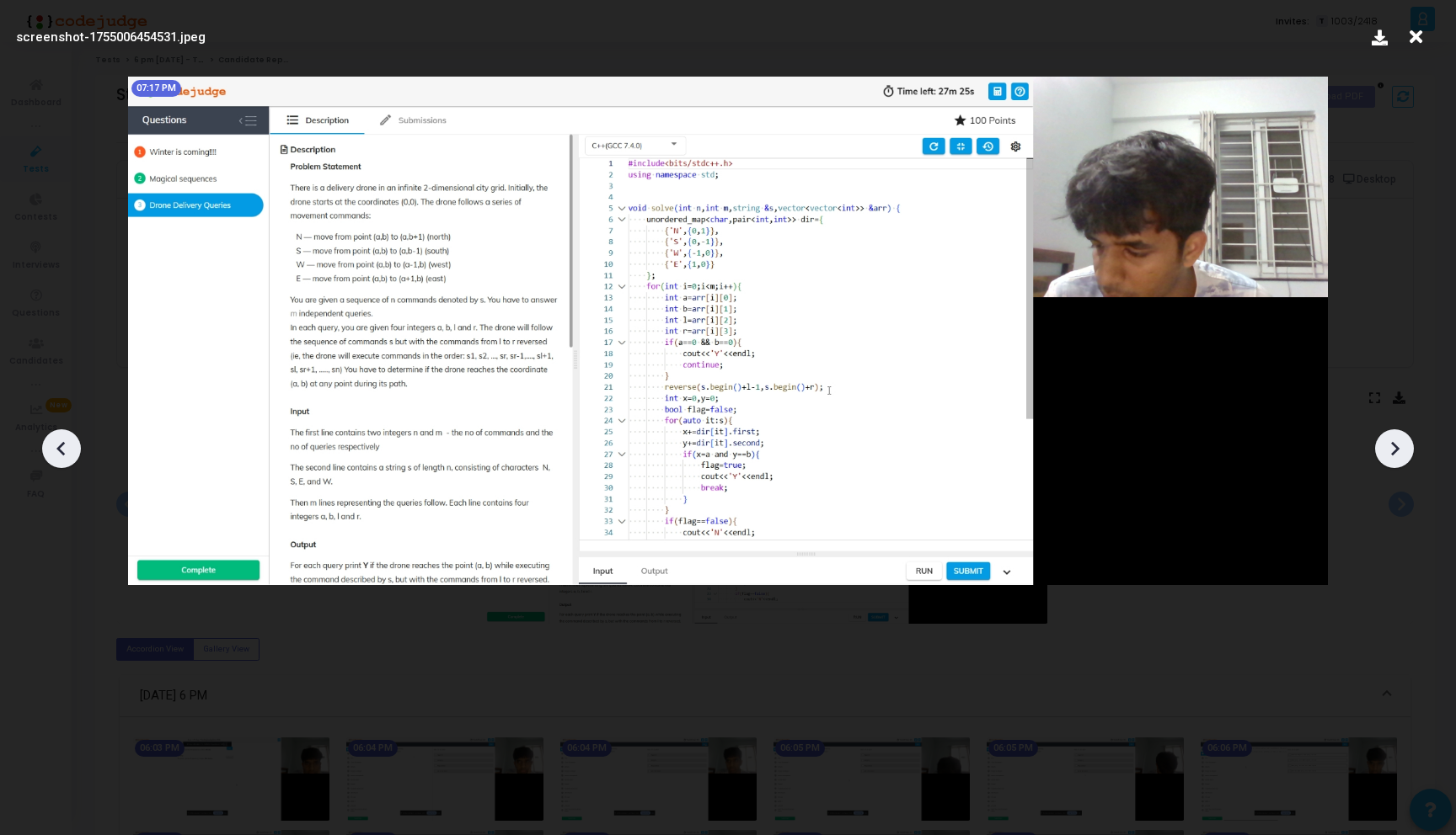
click at [1393, 451] on icon at bounding box center [1394, 449] width 25 height 25
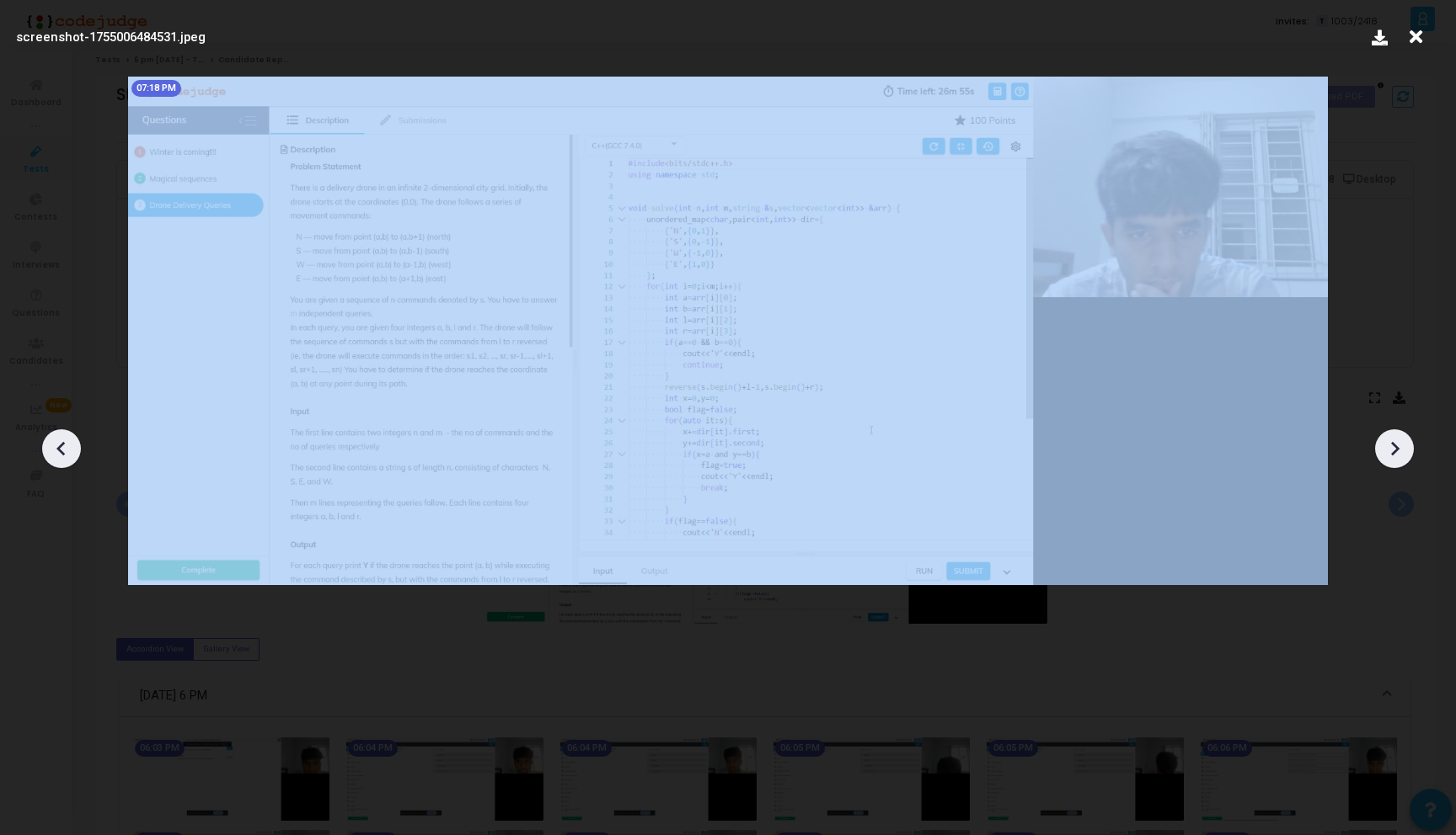
click at [1393, 451] on icon at bounding box center [1394, 449] width 25 height 25
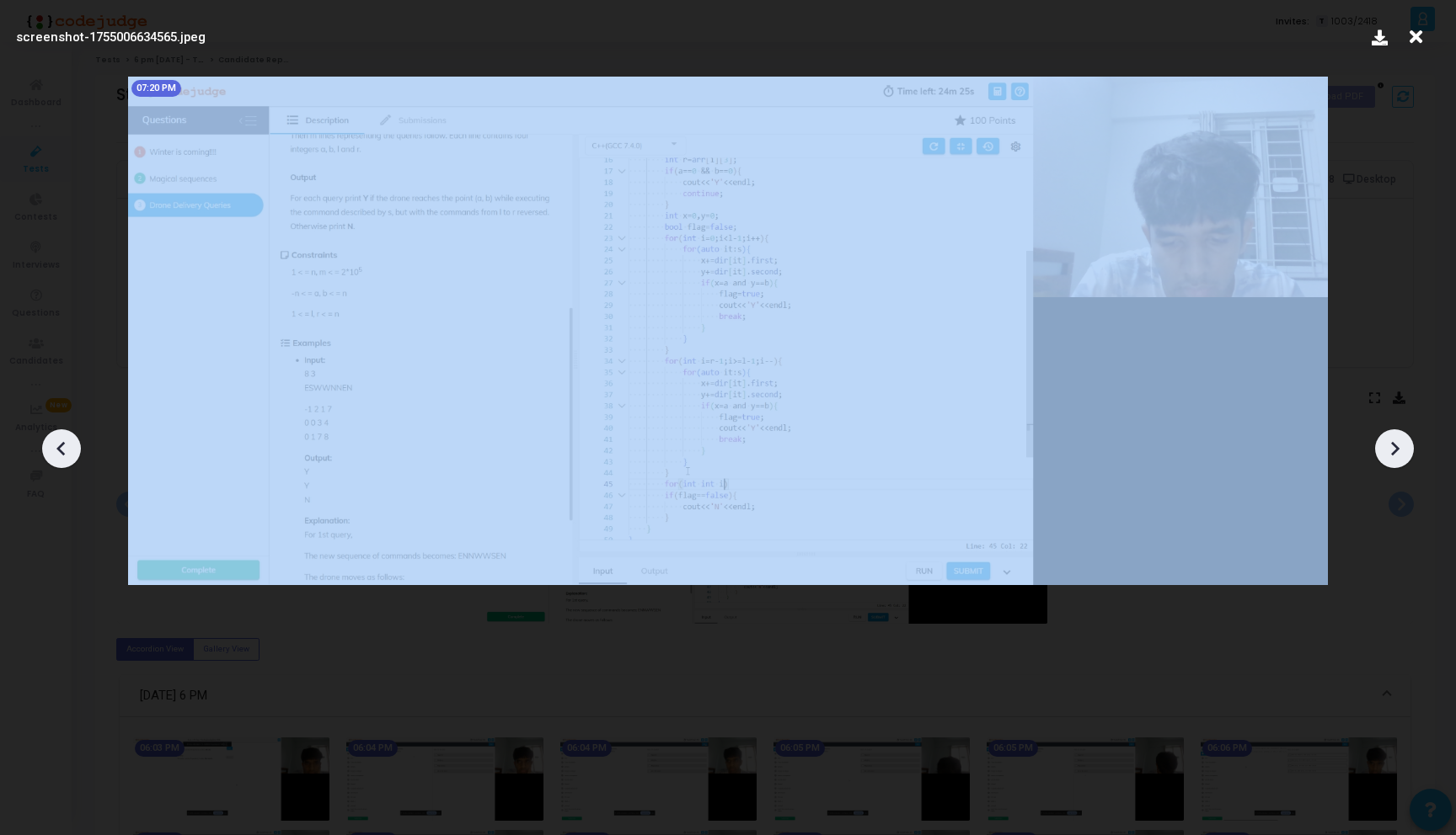
click at [1393, 451] on icon at bounding box center [1394, 449] width 25 height 25
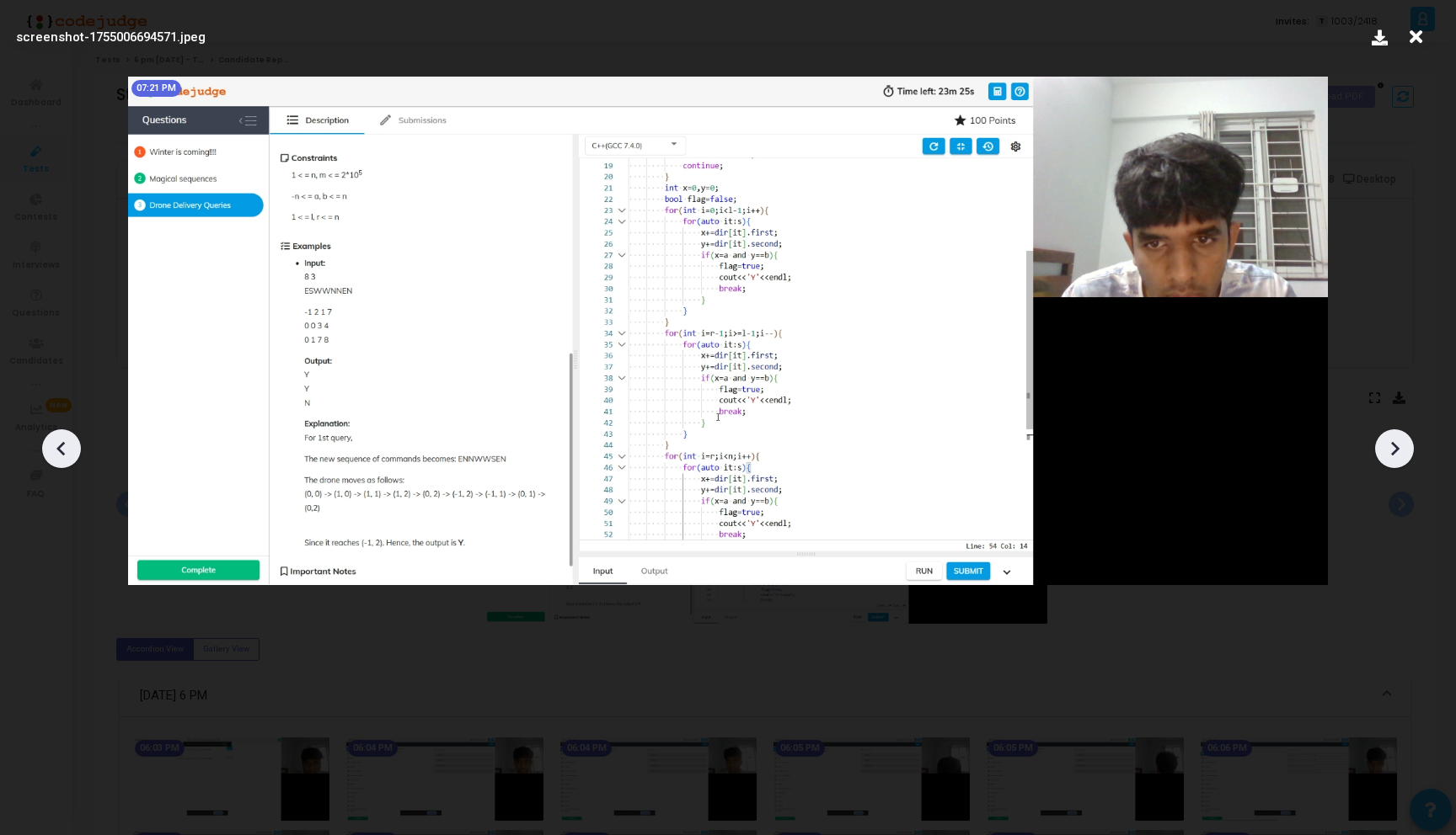
click at [1393, 451] on icon at bounding box center [1394, 449] width 25 height 25
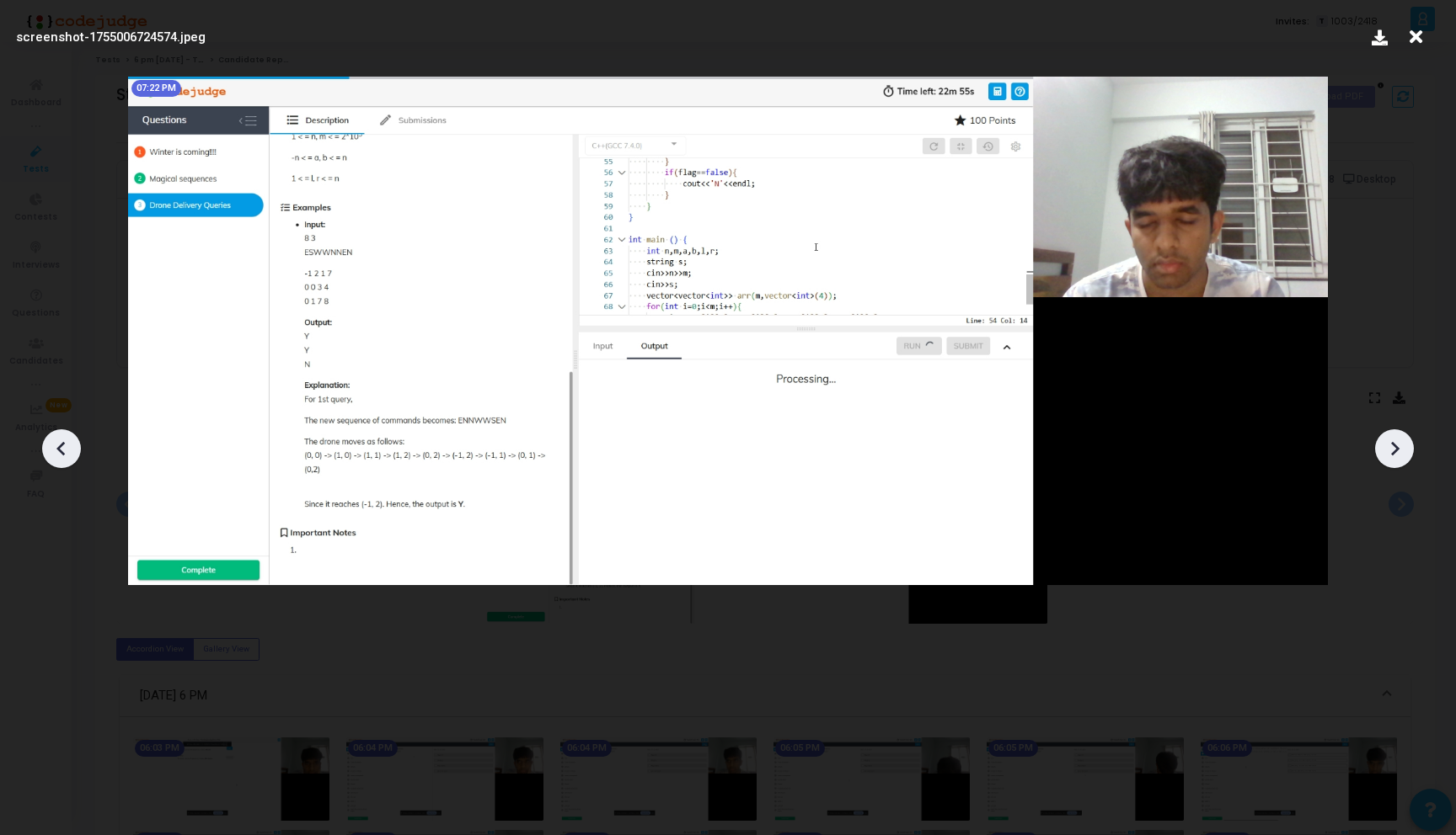
click at [1393, 451] on icon at bounding box center [1394, 449] width 25 height 25
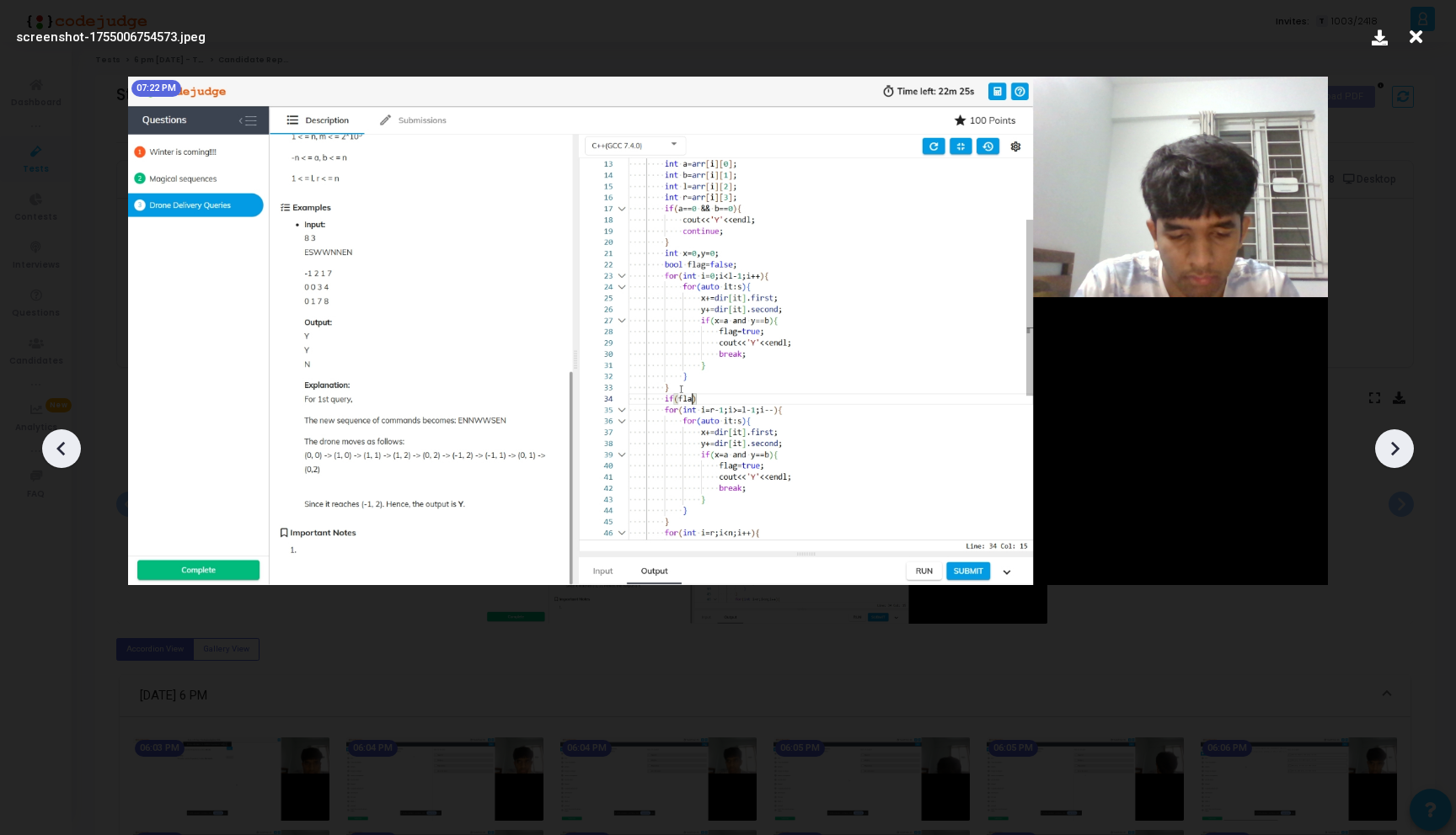
click at [1393, 451] on icon at bounding box center [1394, 449] width 25 height 25
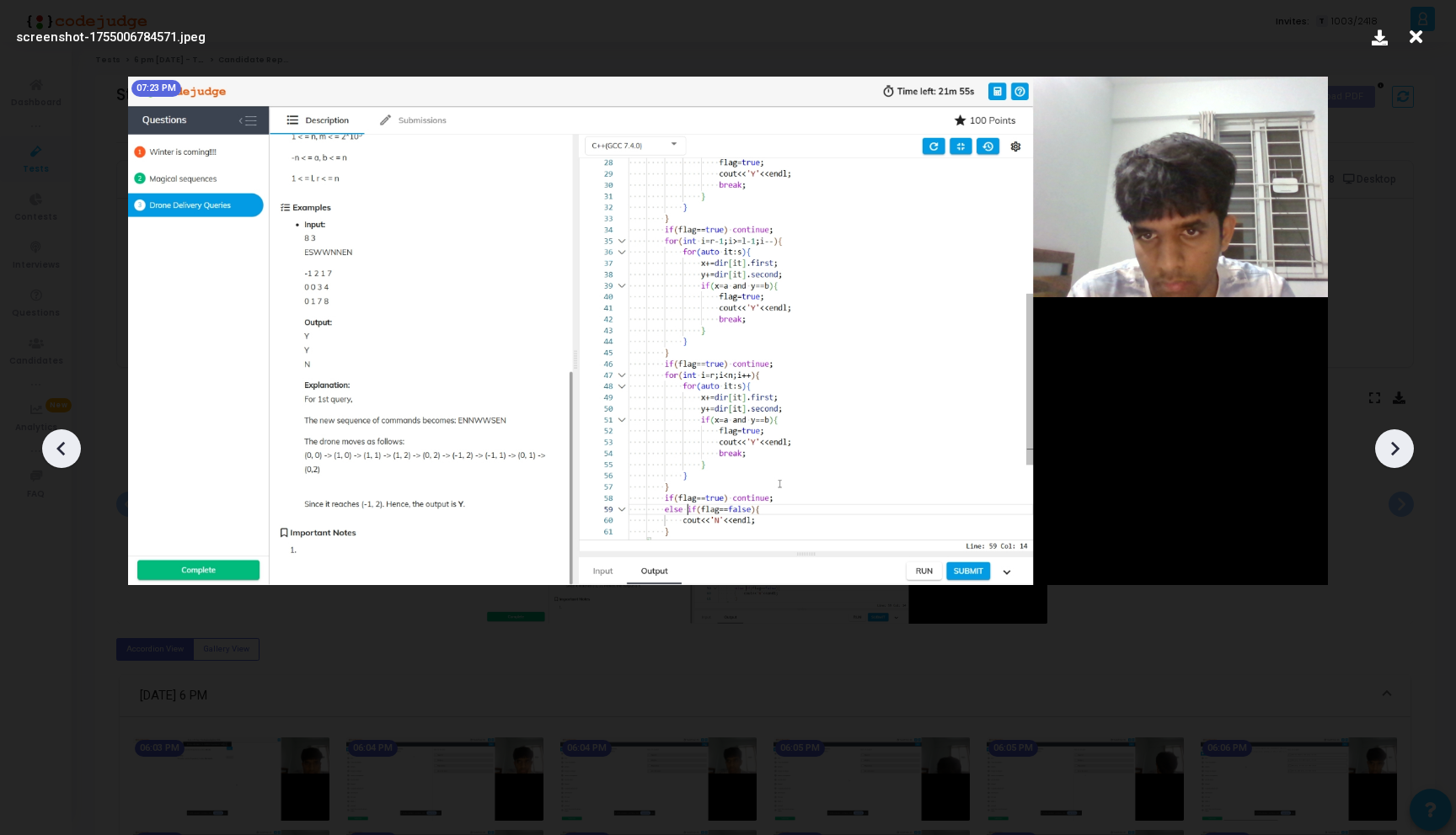
click at [1393, 451] on icon at bounding box center [1394, 449] width 25 height 25
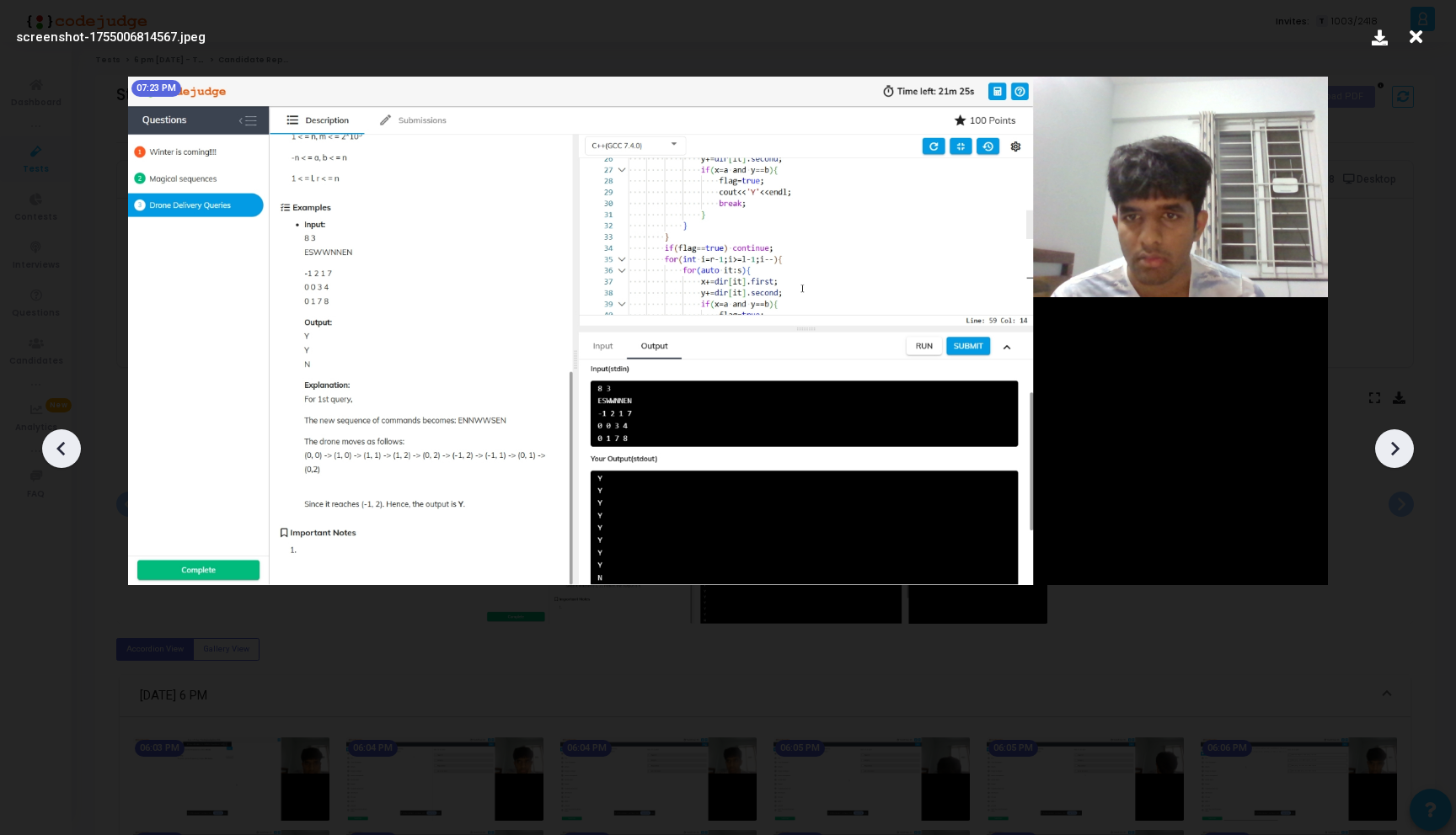
click at [1393, 451] on icon at bounding box center [1394, 449] width 25 height 25
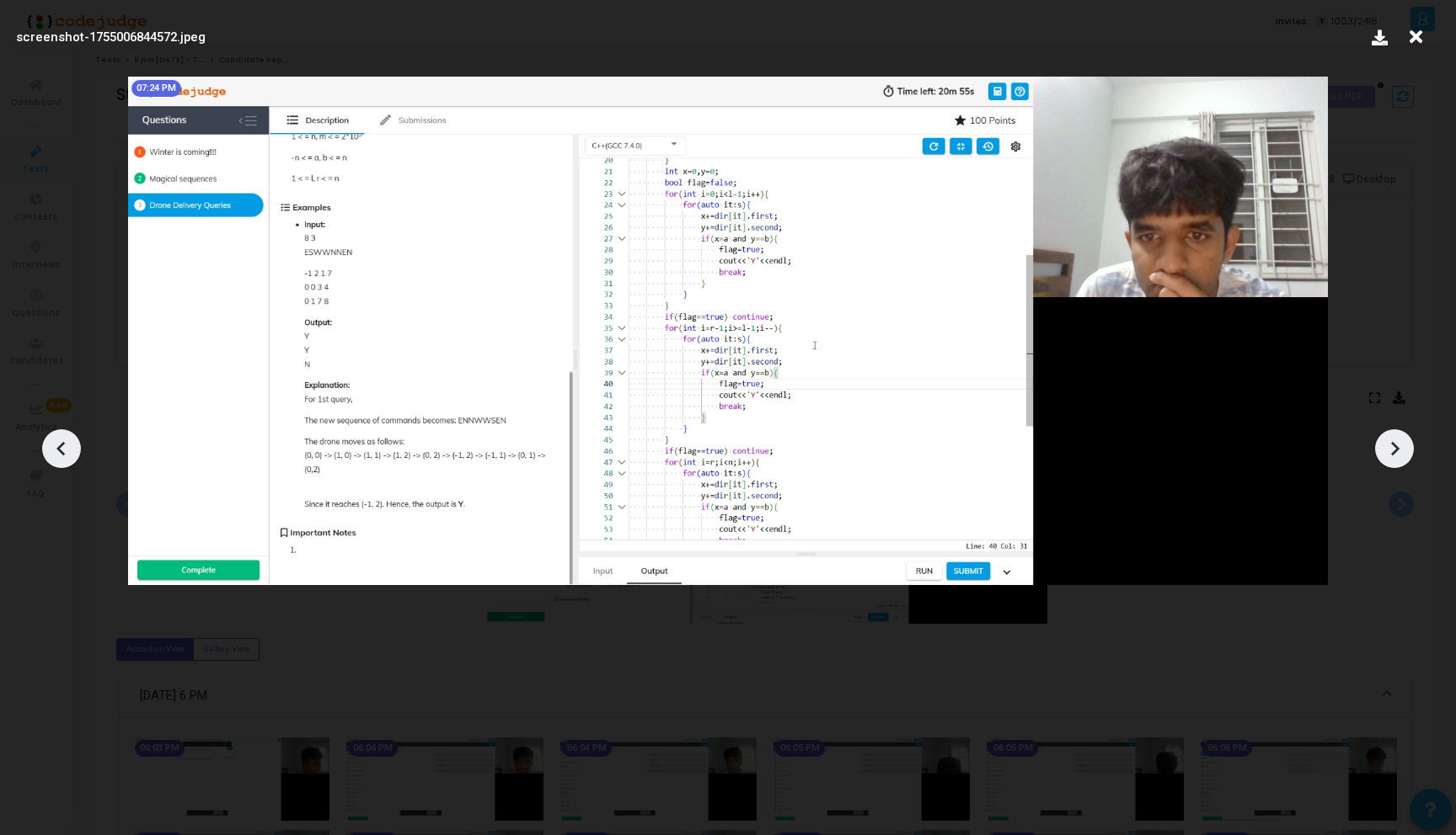
click at [1393, 451] on icon at bounding box center [1394, 449] width 25 height 25
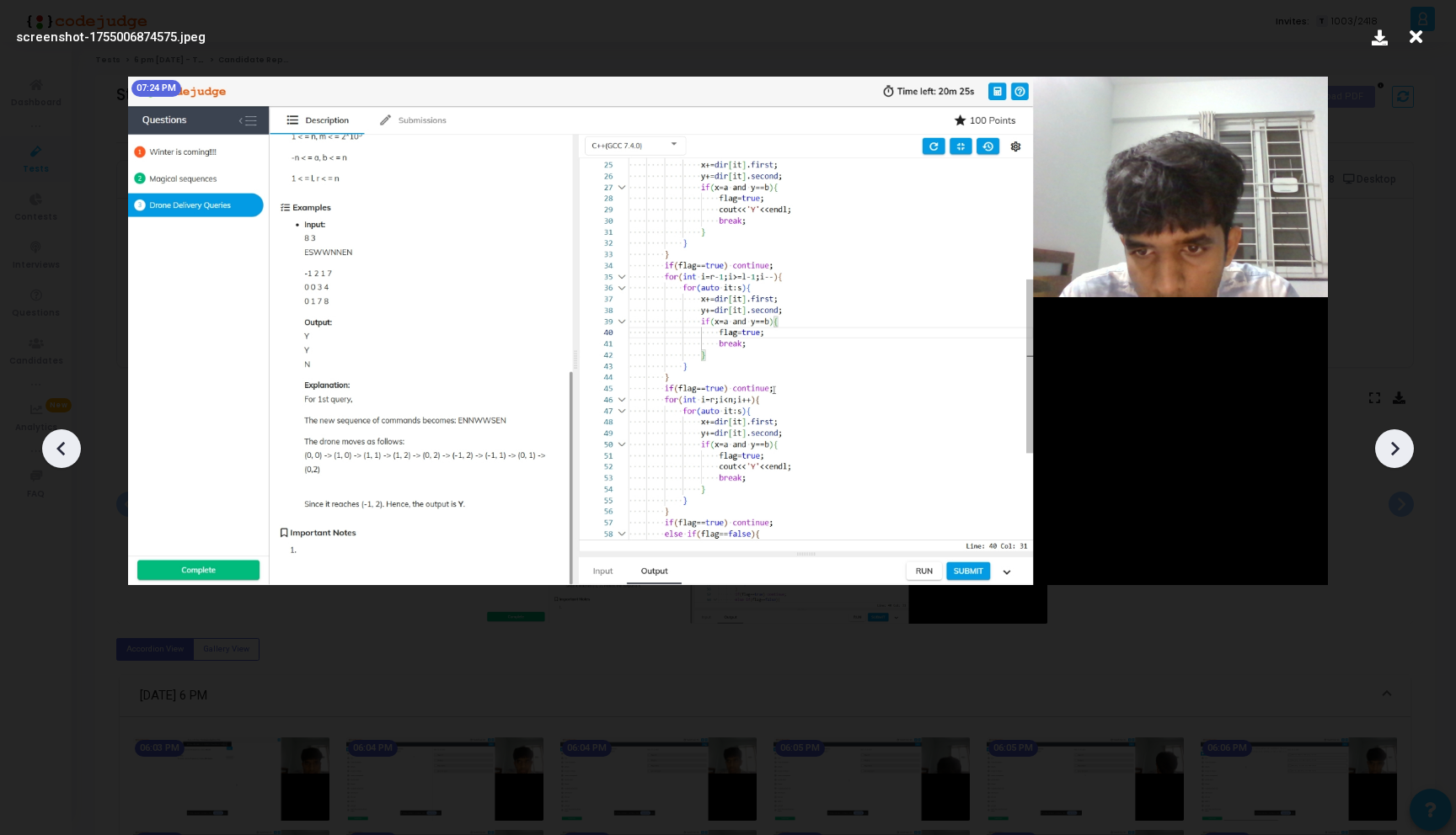
click at [1393, 451] on icon at bounding box center [1394, 449] width 25 height 25
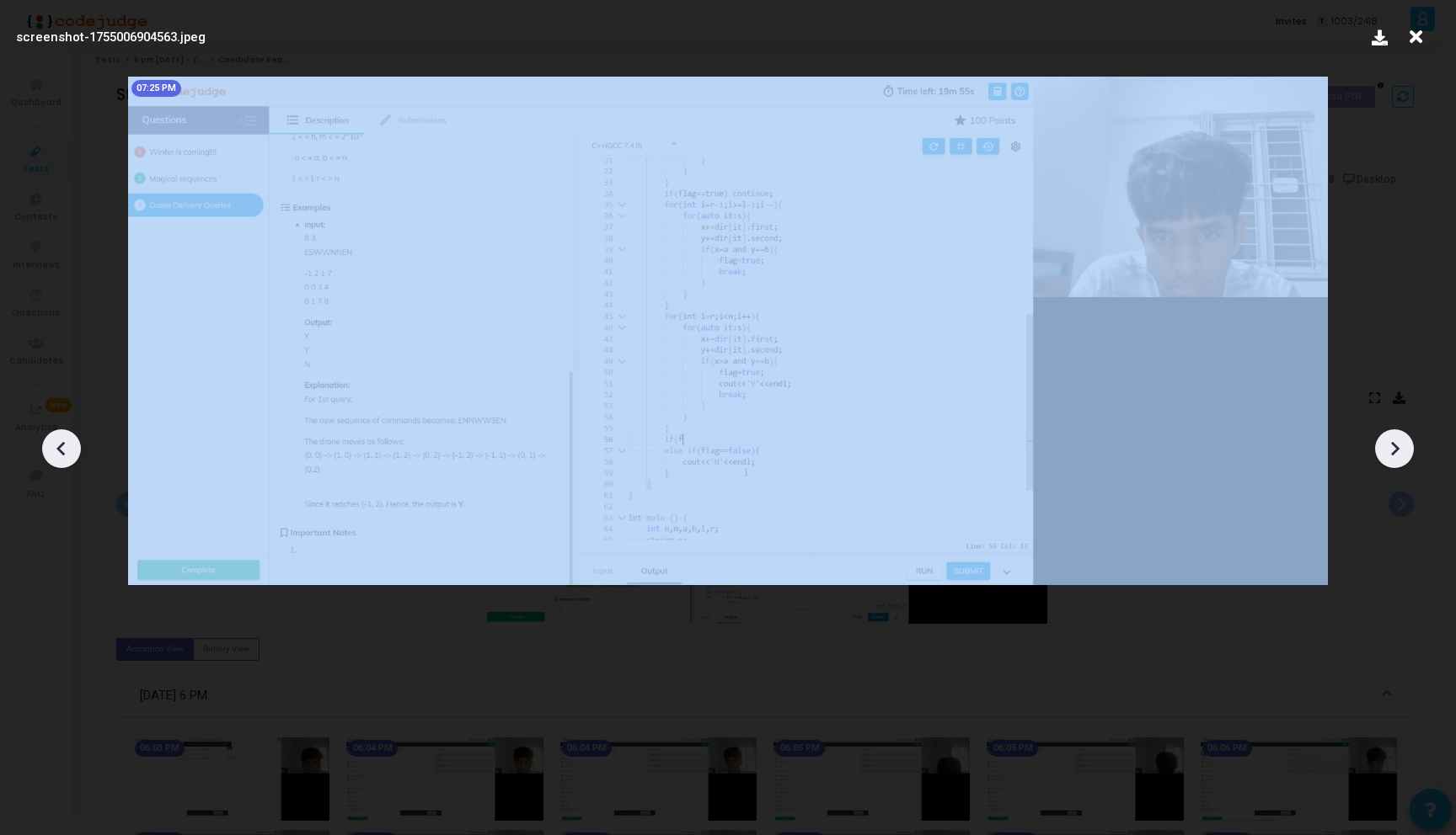
click at [1393, 451] on icon at bounding box center [1394, 449] width 25 height 25
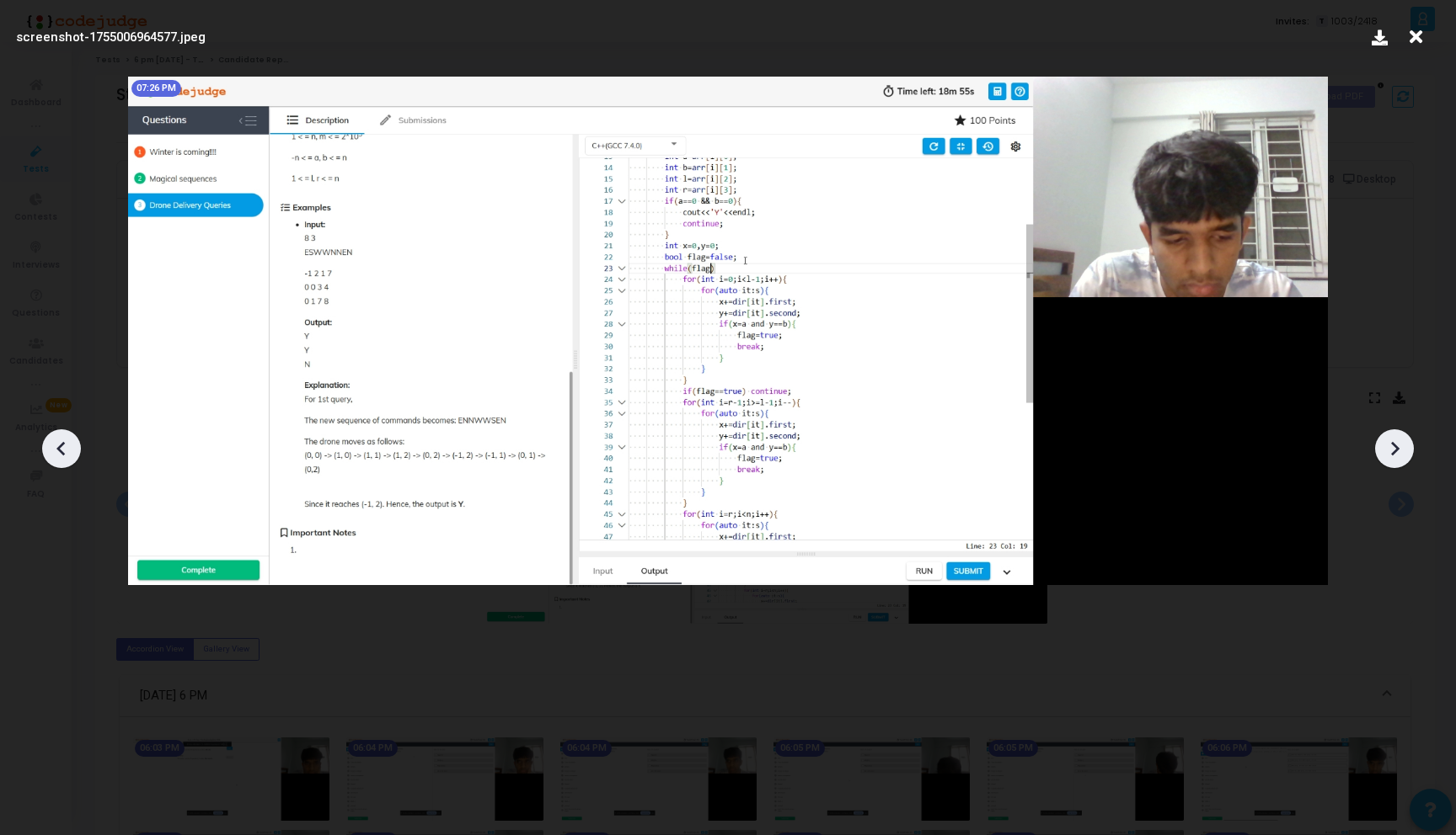
click at [1393, 451] on icon at bounding box center [1394, 449] width 25 height 25
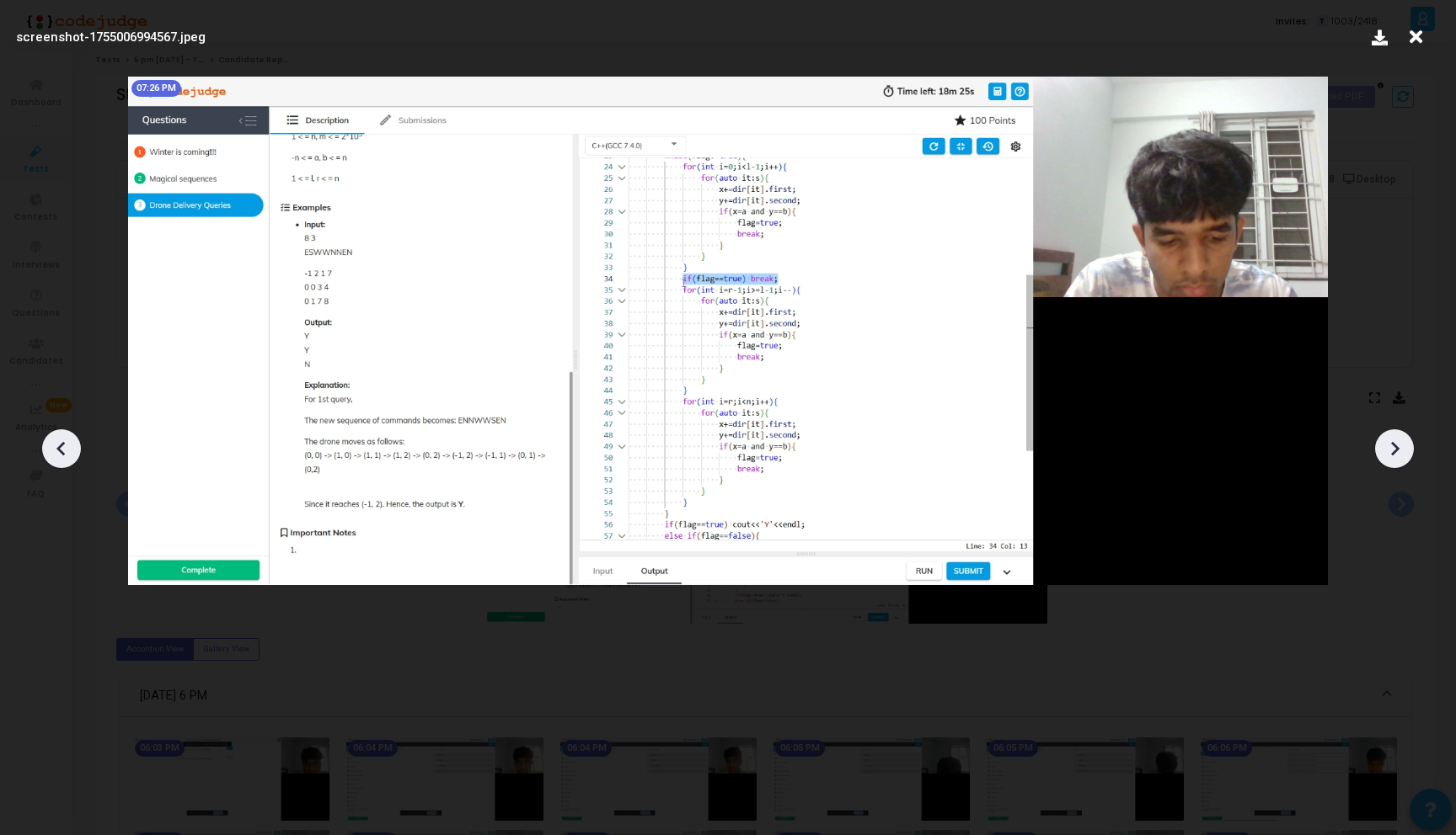
click at [1393, 451] on icon at bounding box center [1394, 449] width 25 height 25
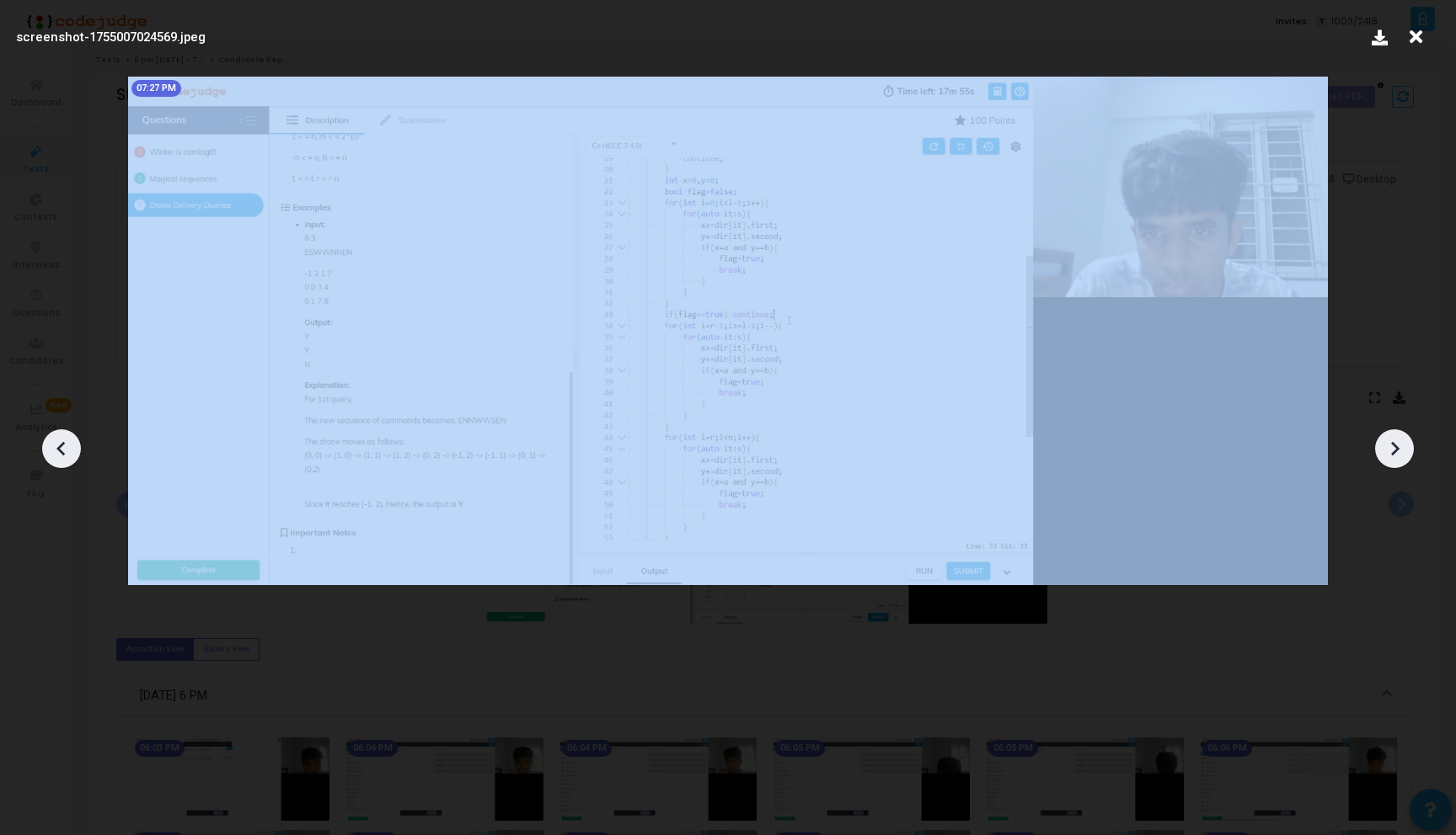
click at [1393, 451] on icon at bounding box center [1394, 449] width 25 height 25
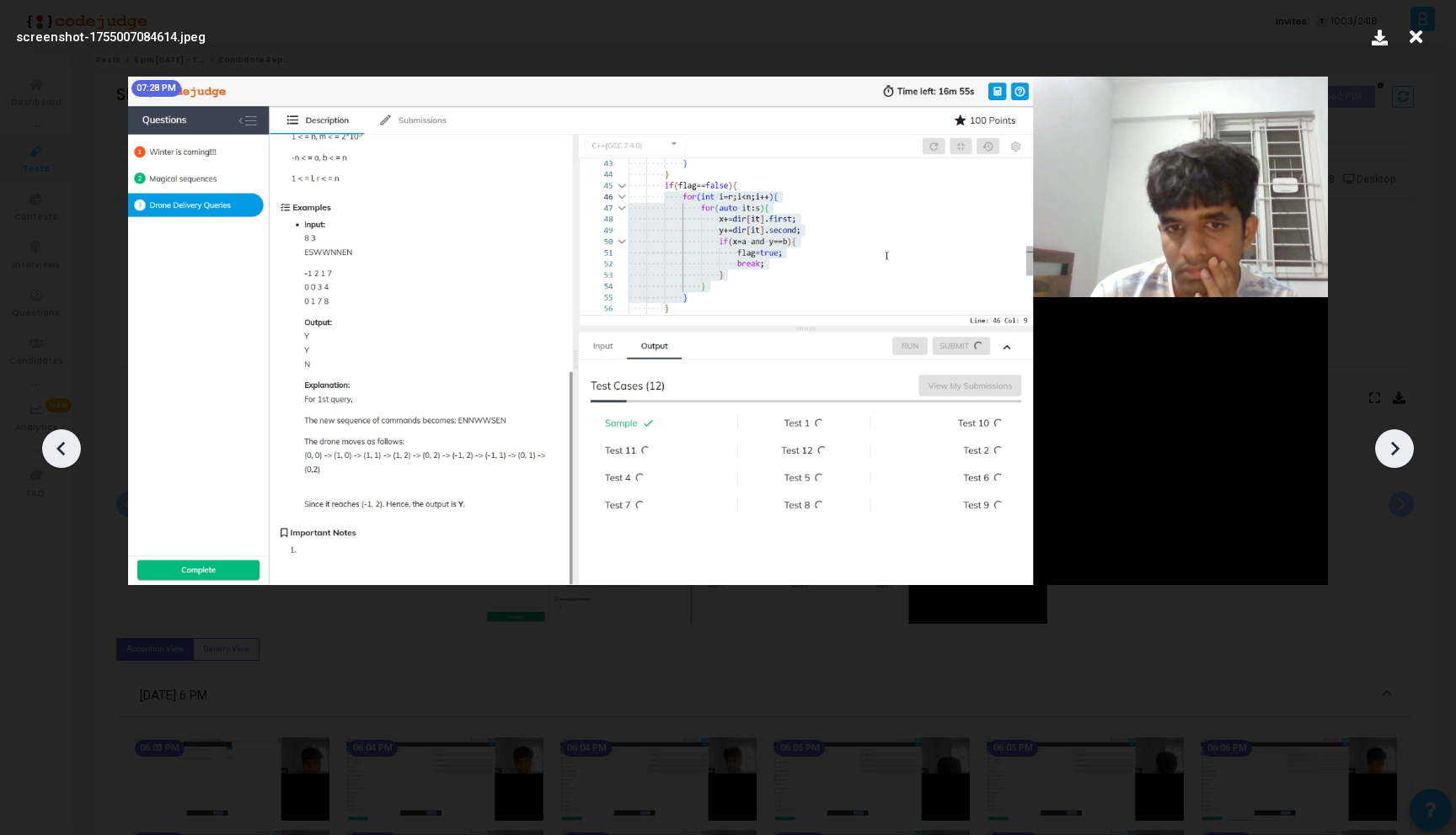
click at [1392, 451] on icon at bounding box center [1394, 449] width 25 height 25
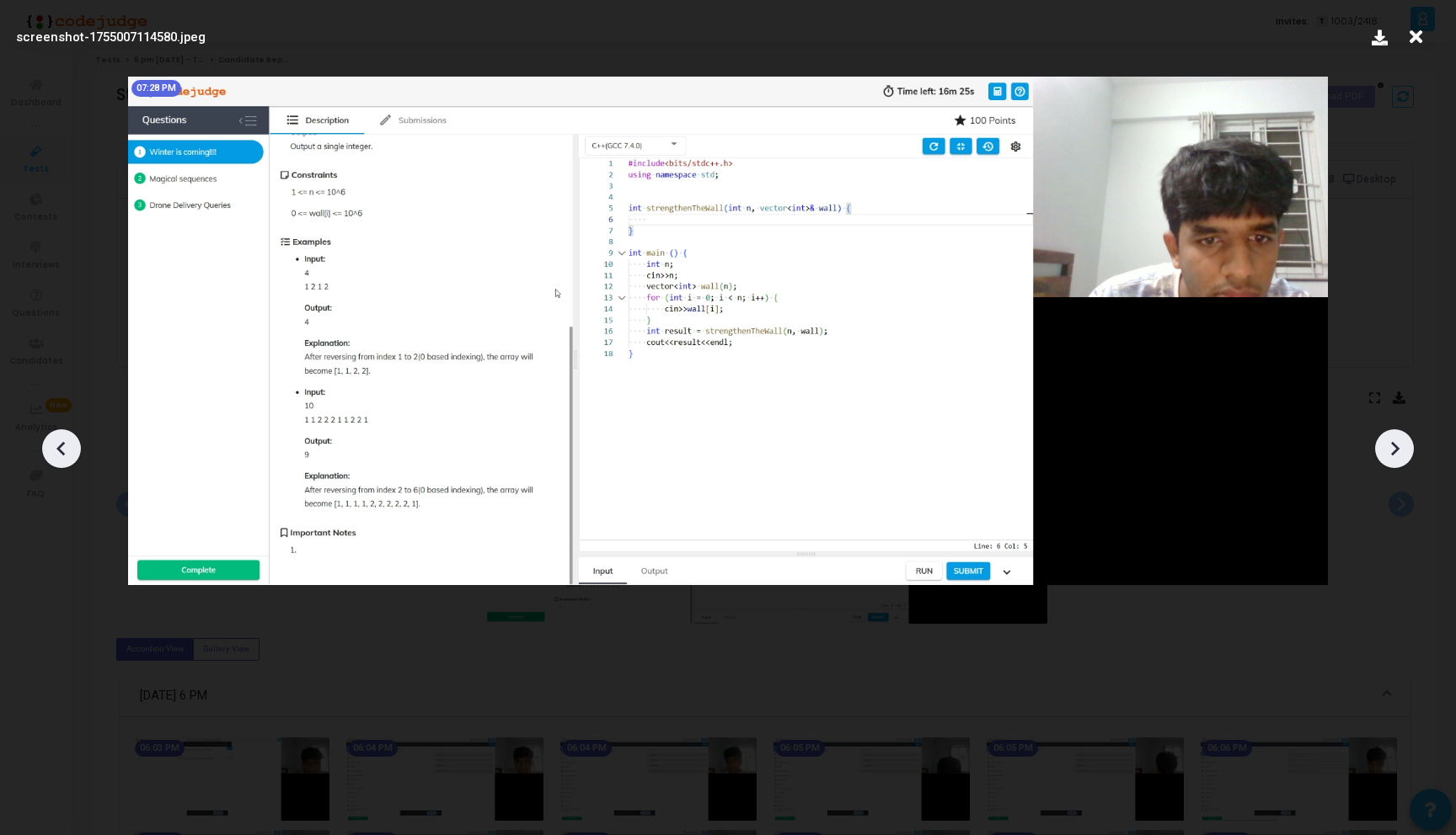
click at [1392, 451] on icon at bounding box center [1394, 449] width 25 height 25
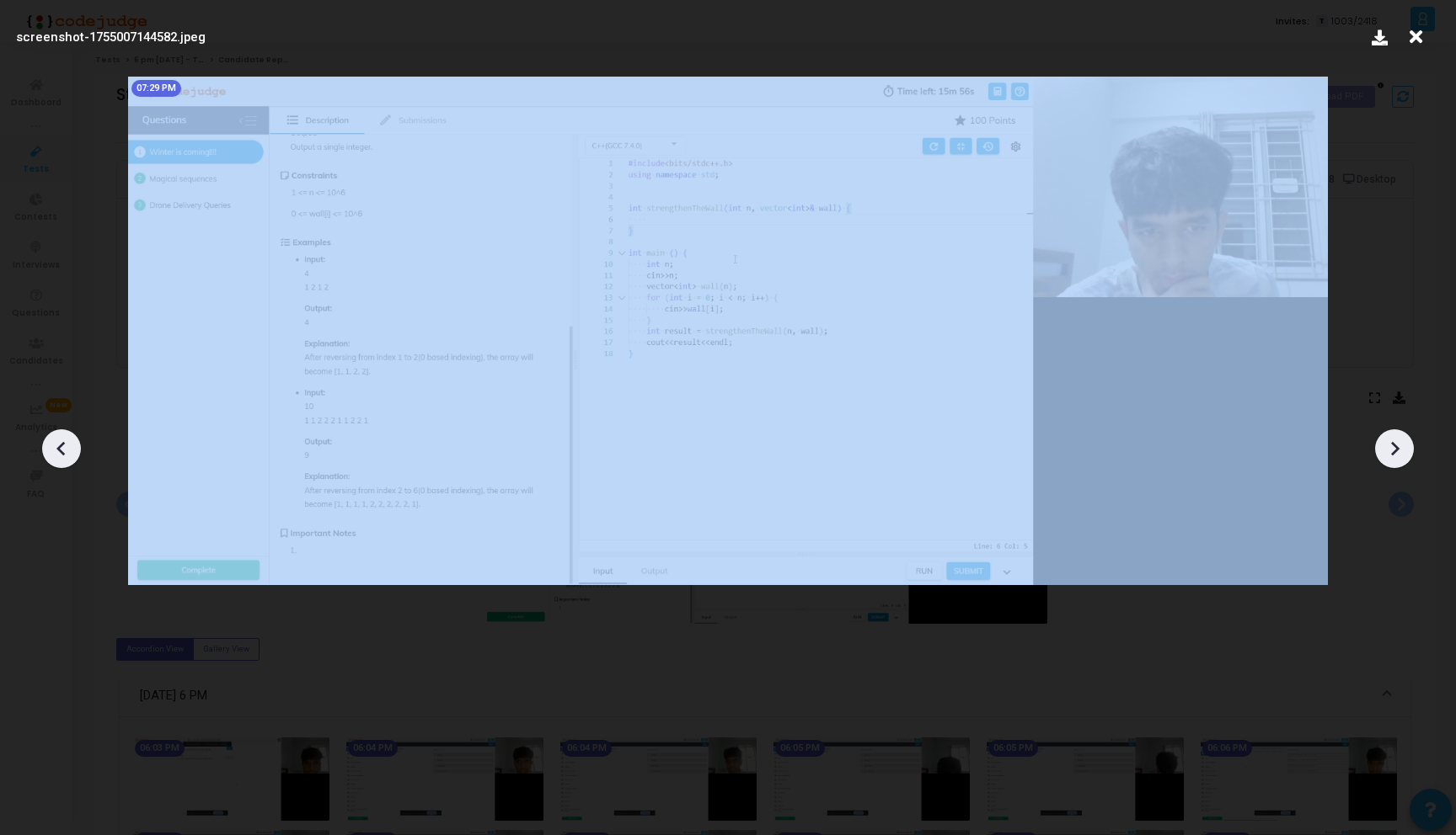
click at [1392, 451] on icon at bounding box center [1394, 449] width 25 height 25
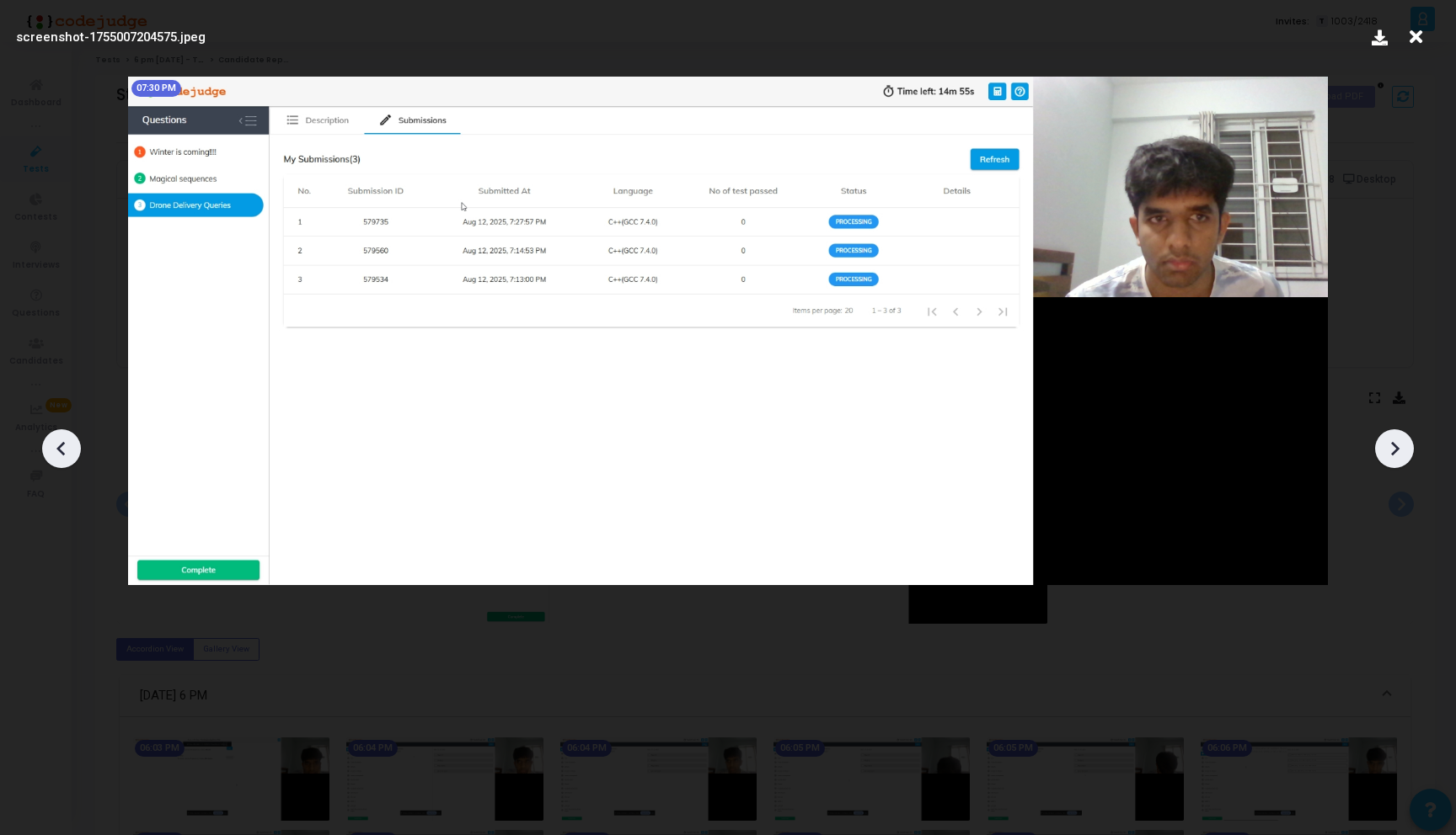
click at [1392, 451] on icon at bounding box center [1394, 449] width 25 height 25
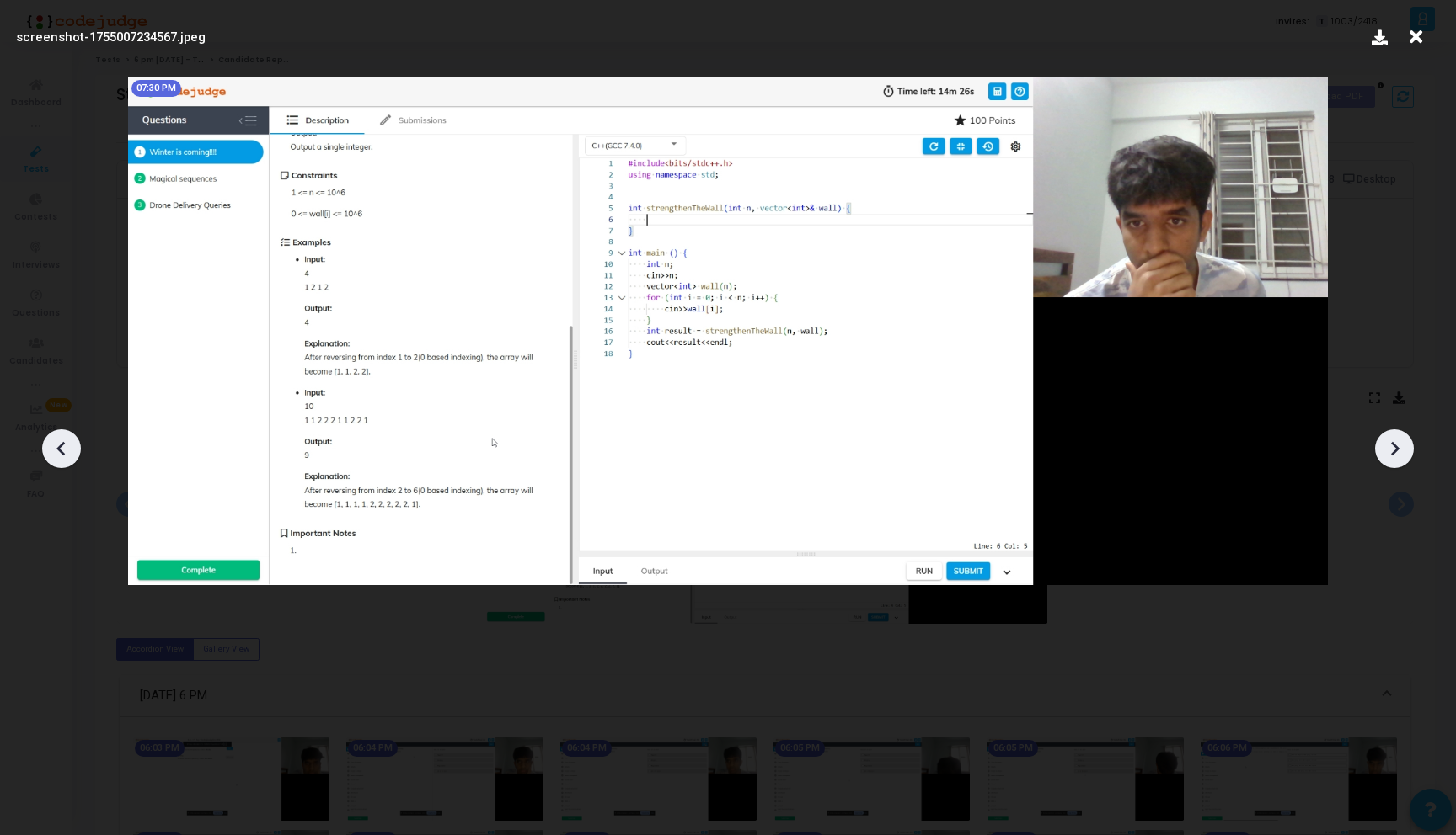
click at [1392, 451] on icon at bounding box center [1394, 449] width 25 height 25
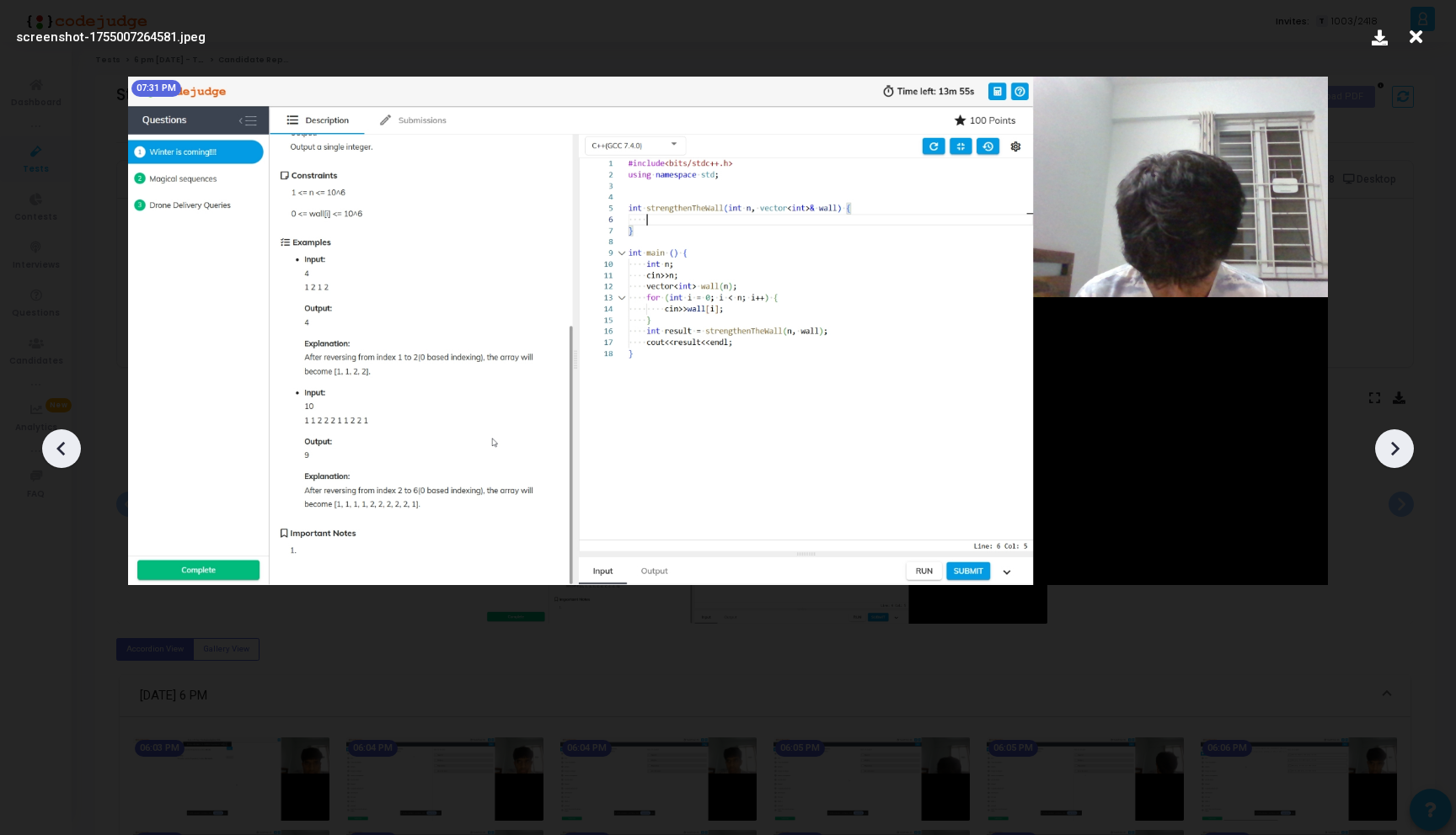
click at [1392, 451] on icon at bounding box center [1394, 449] width 25 height 25
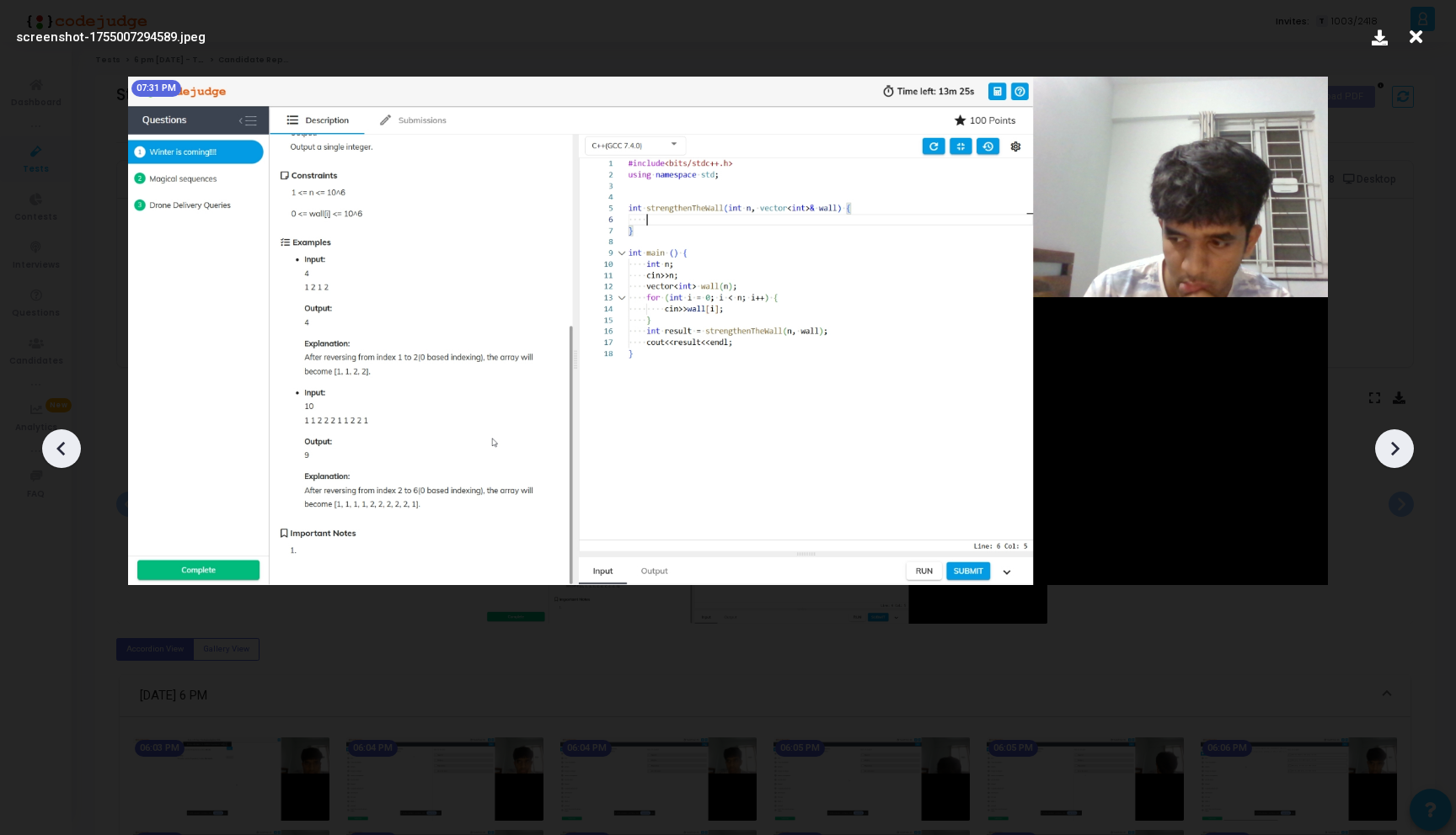
click at [1392, 451] on icon at bounding box center [1394, 449] width 25 height 25
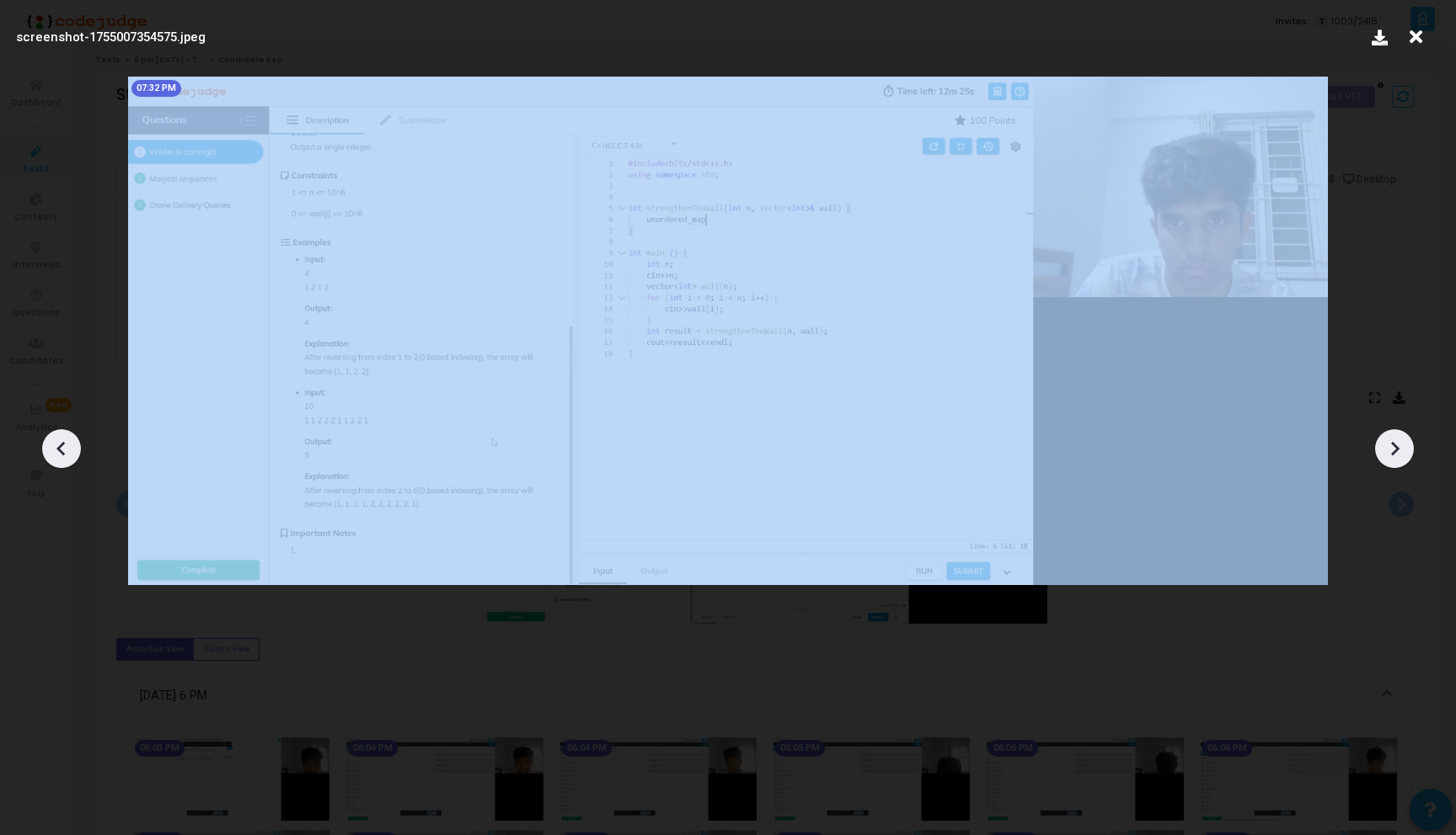
click at [1392, 451] on icon at bounding box center [1394, 449] width 25 height 25
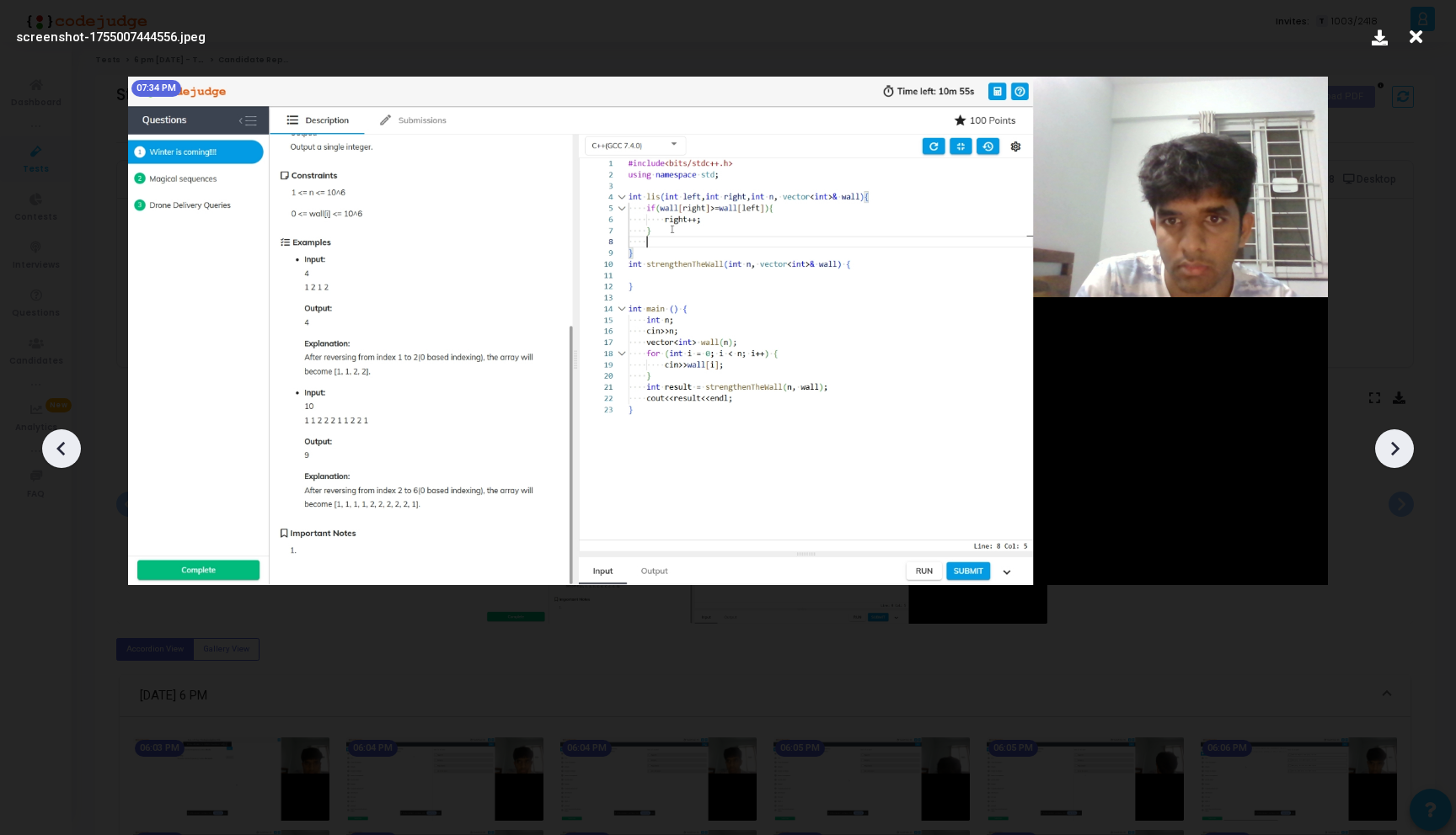
click at [1392, 451] on icon at bounding box center [1394, 449] width 25 height 25
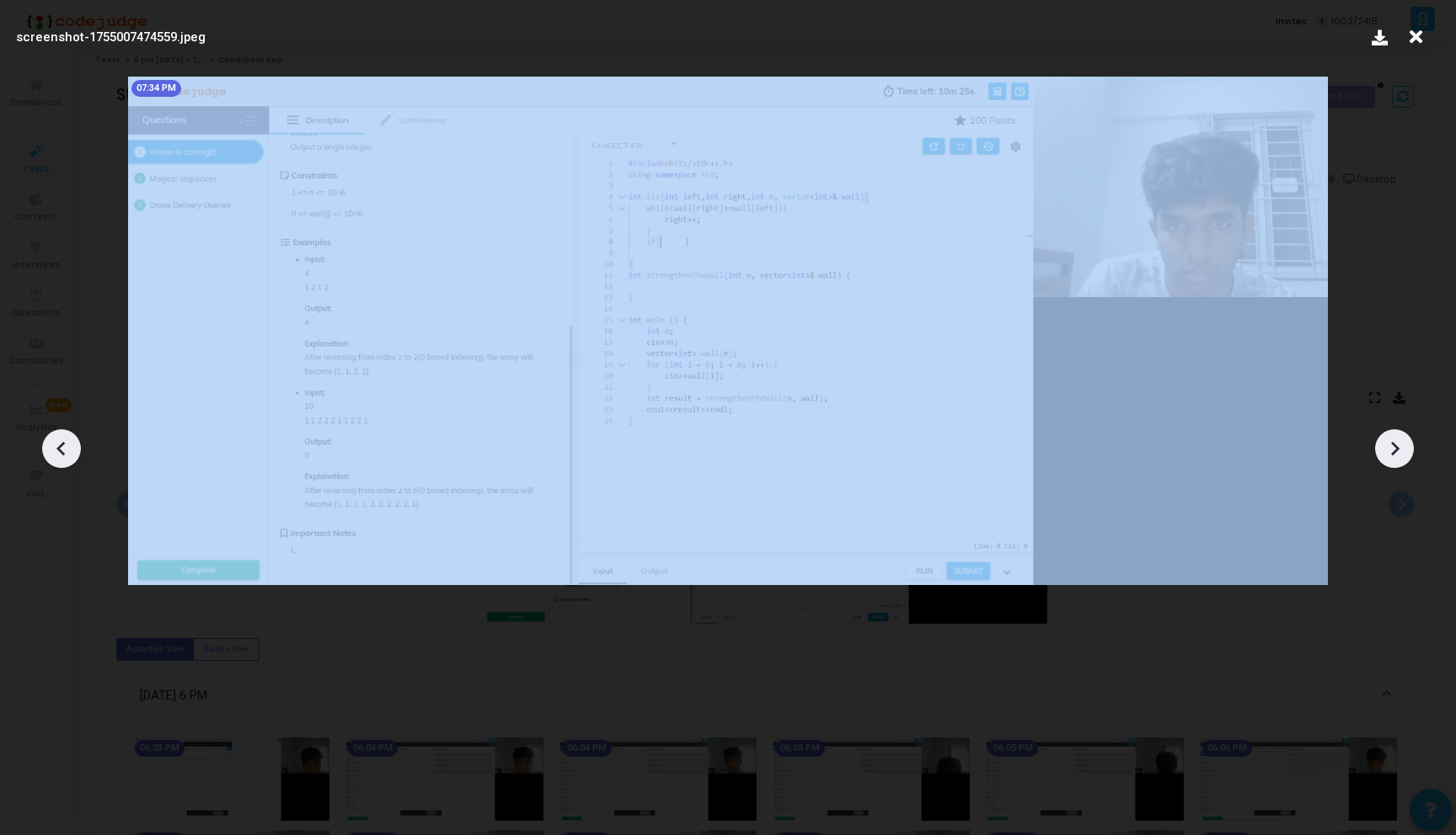
click at [1392, 451] on icon at bounding box center [1394, 449] width 25 height 25
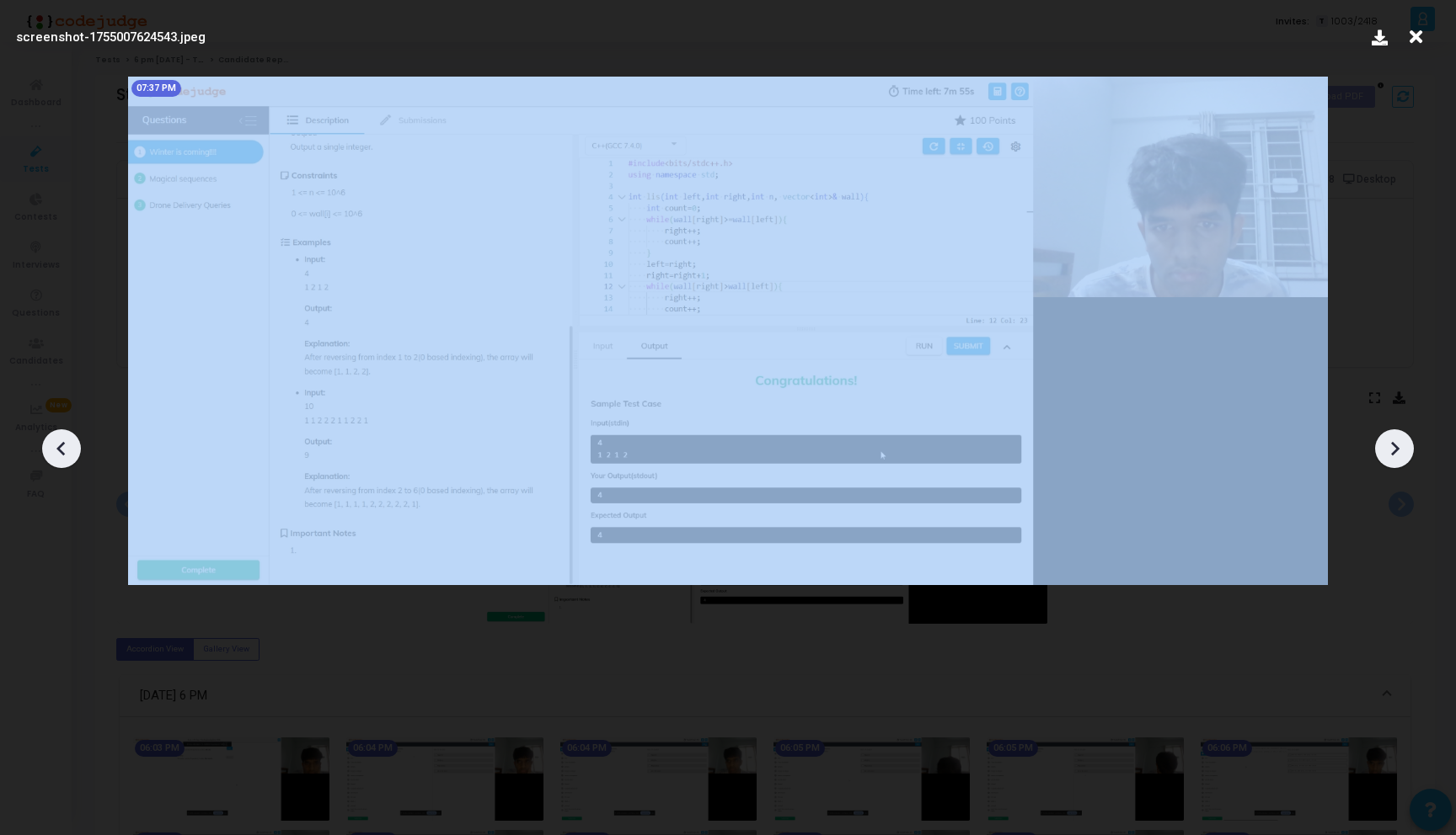
click at [1392, 451] on icon at bounding box center [1394, 449] width 25 height 25
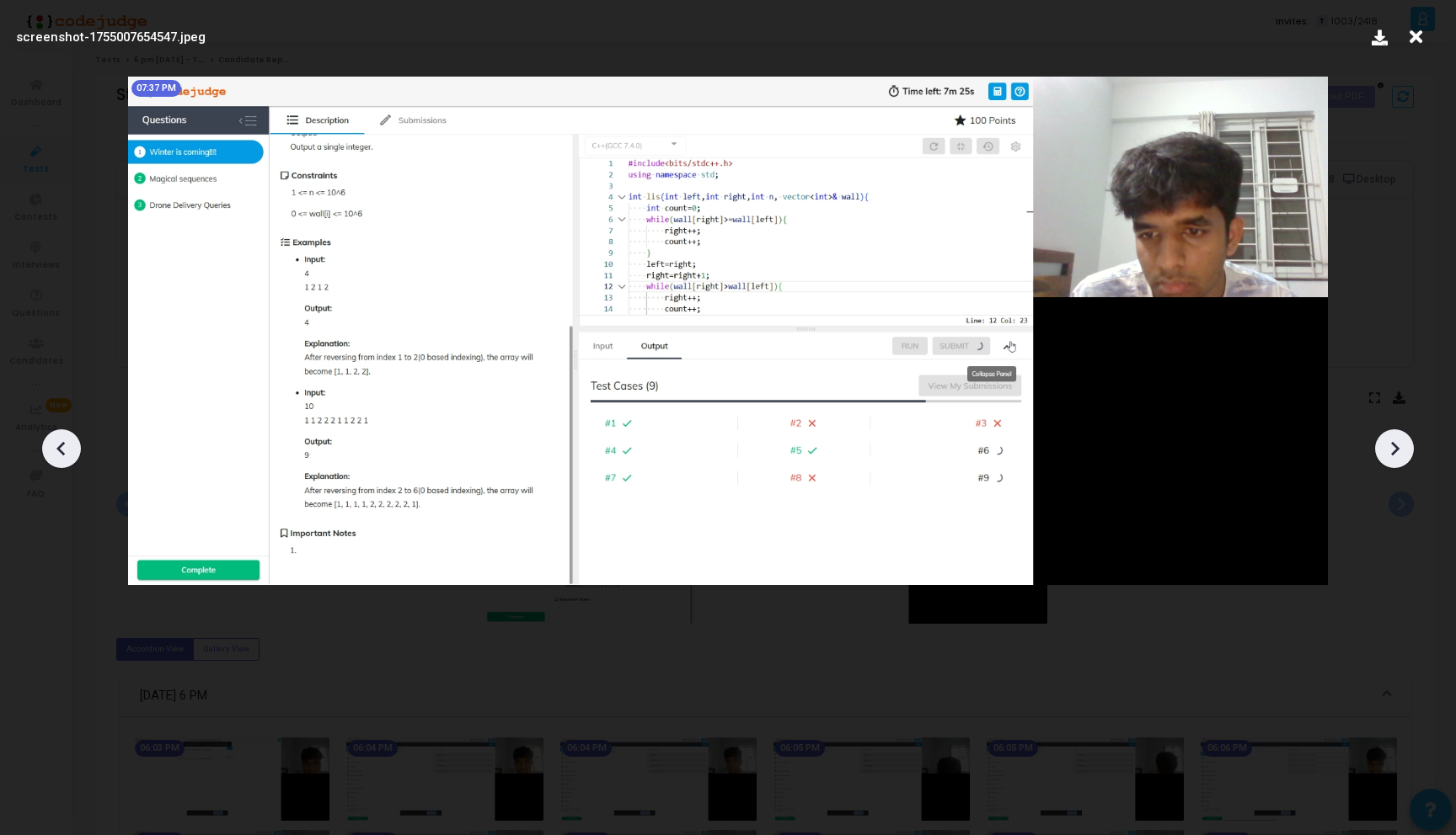
click at [1392, 451] on icon at bounding box center [1394, 449] width 25 height 25
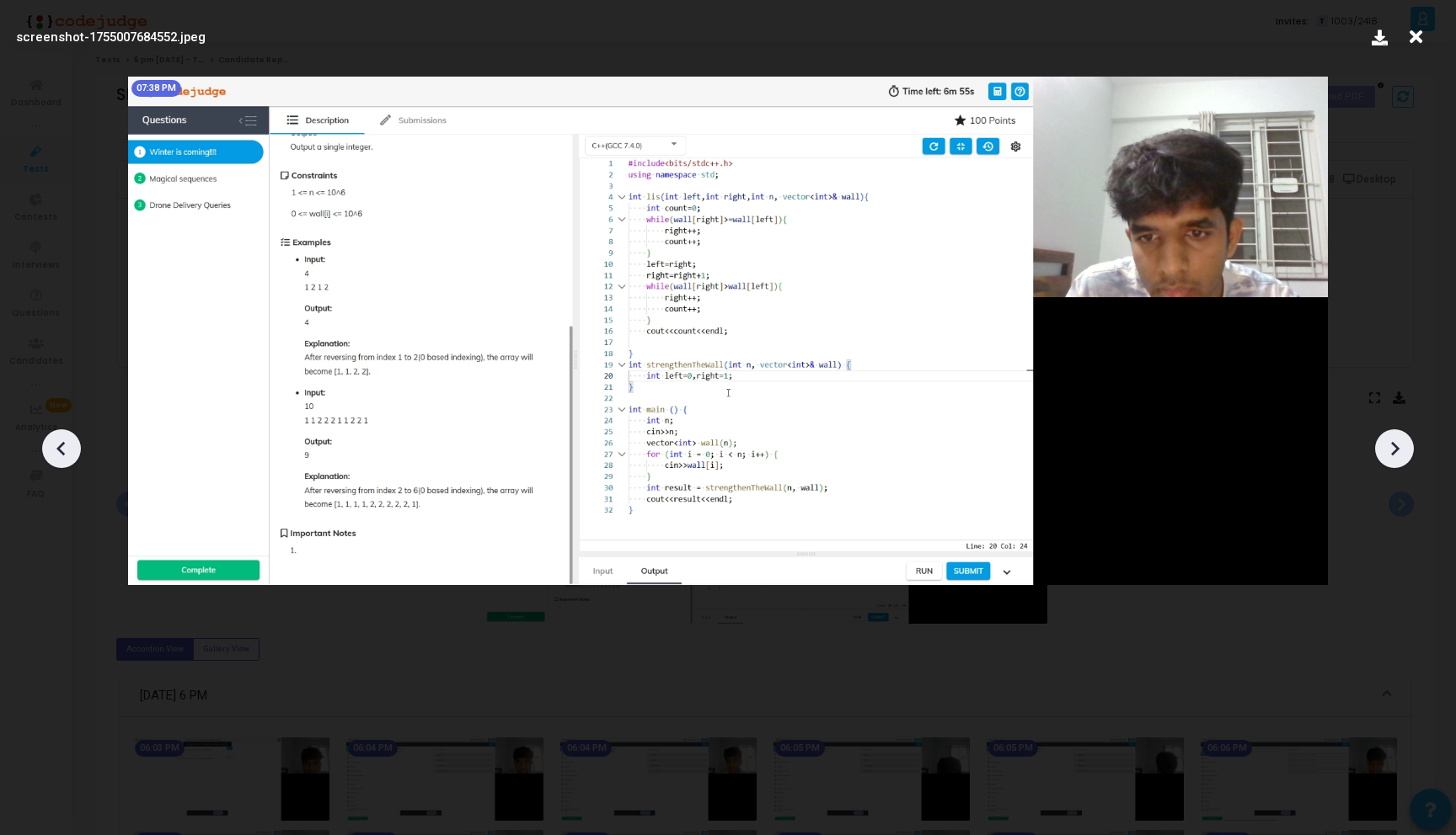
click at [1392, 451] on icon at bounding box center [1394, 449] width 25 height 25
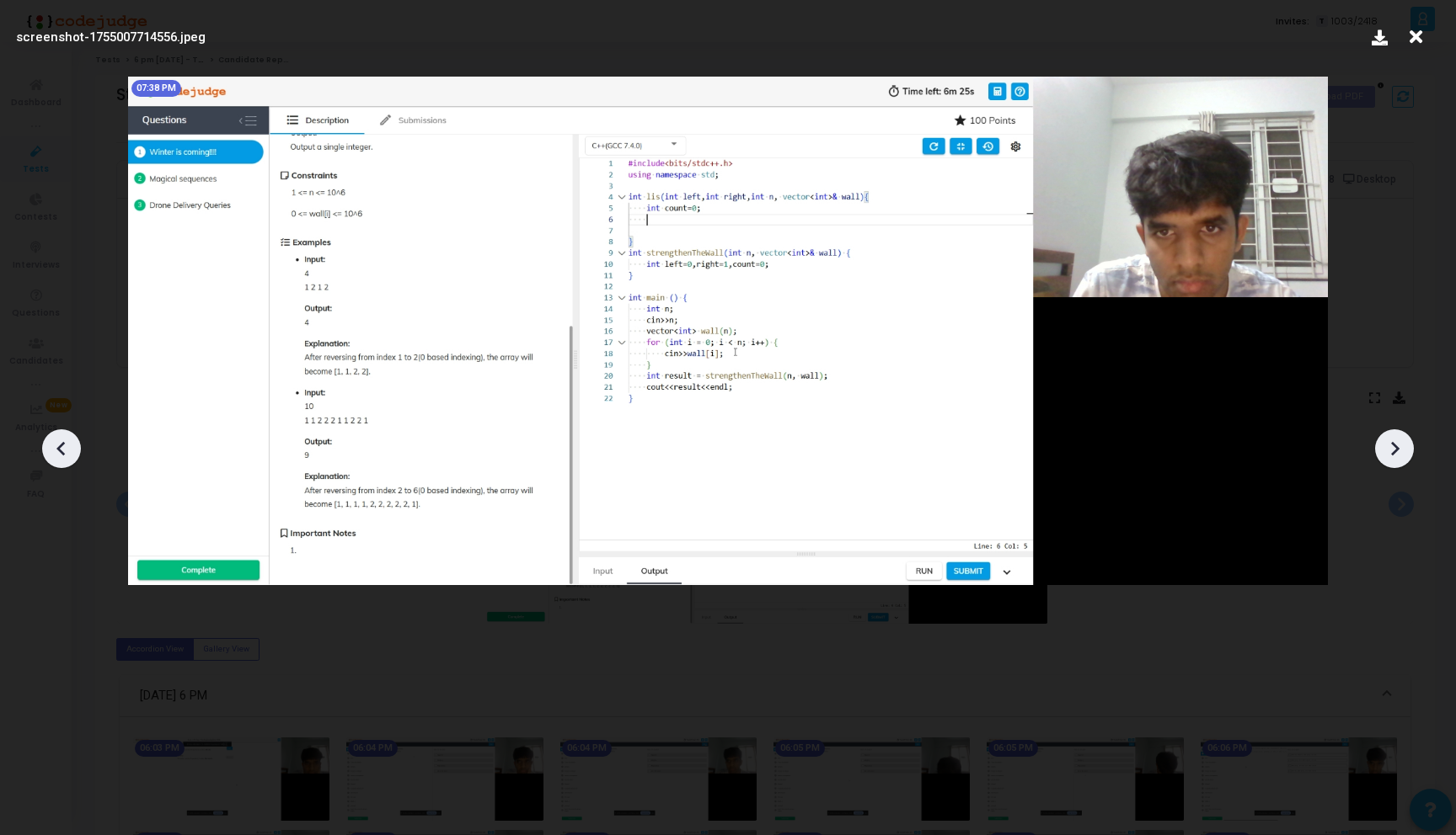
click at [1392, 451] on icon at bounding box center [1394, 449] width 25 height 25
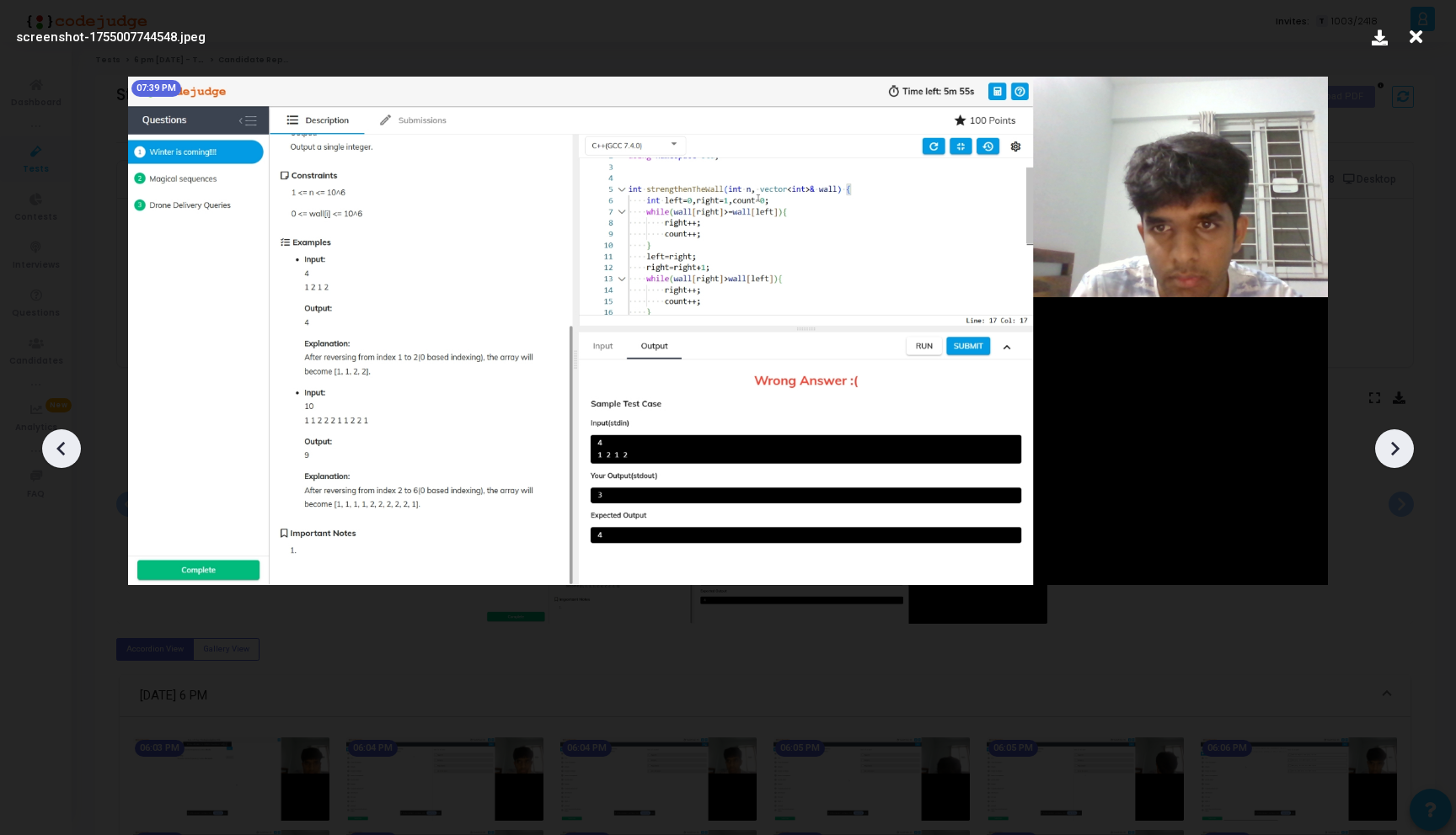
click at [1392, 451] on icon at bounding box center [1394, 449] width 25 height 25
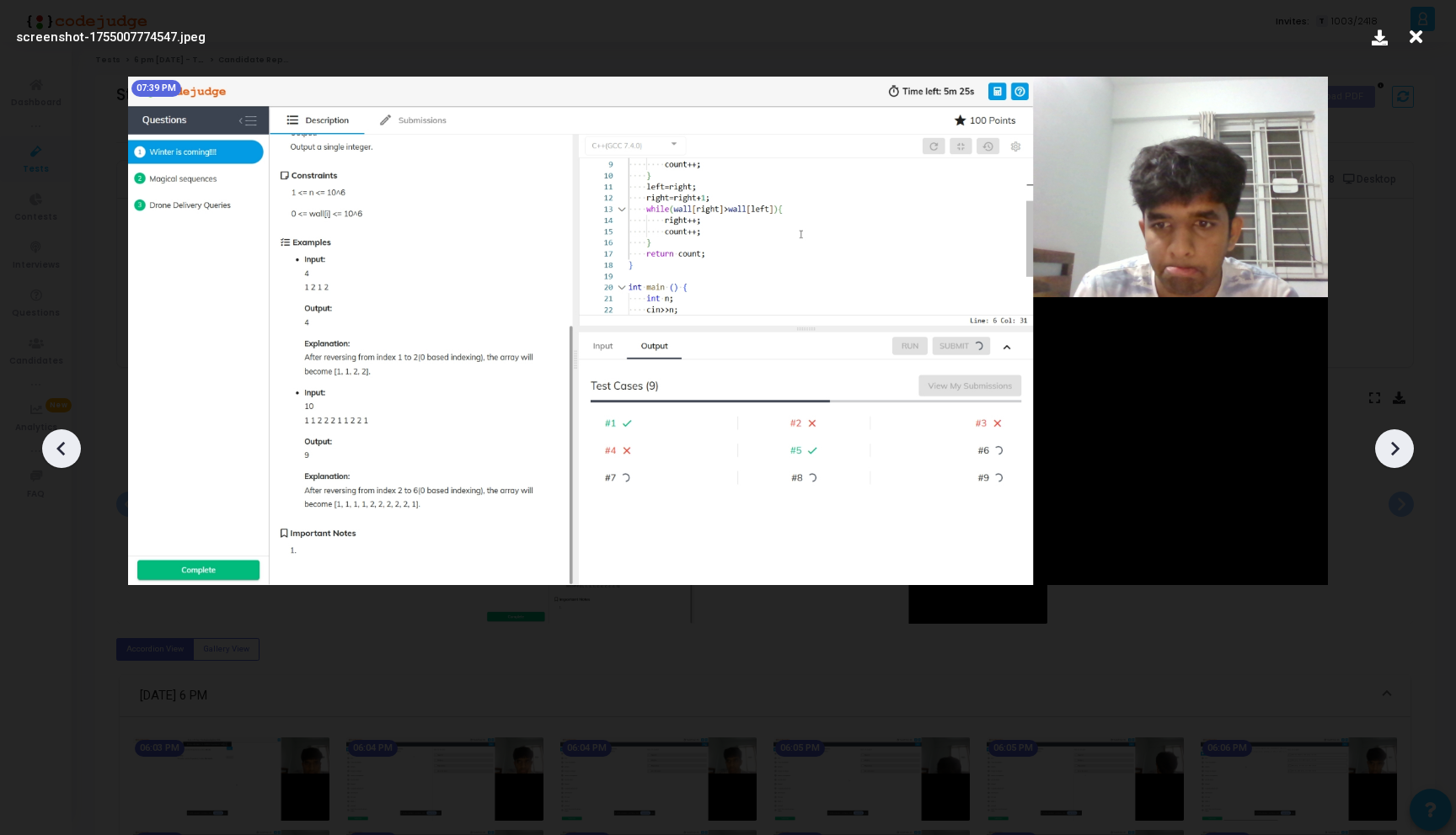
click at [1392, 451] on icon at bounding box center [1394, 449] width 25 height 25
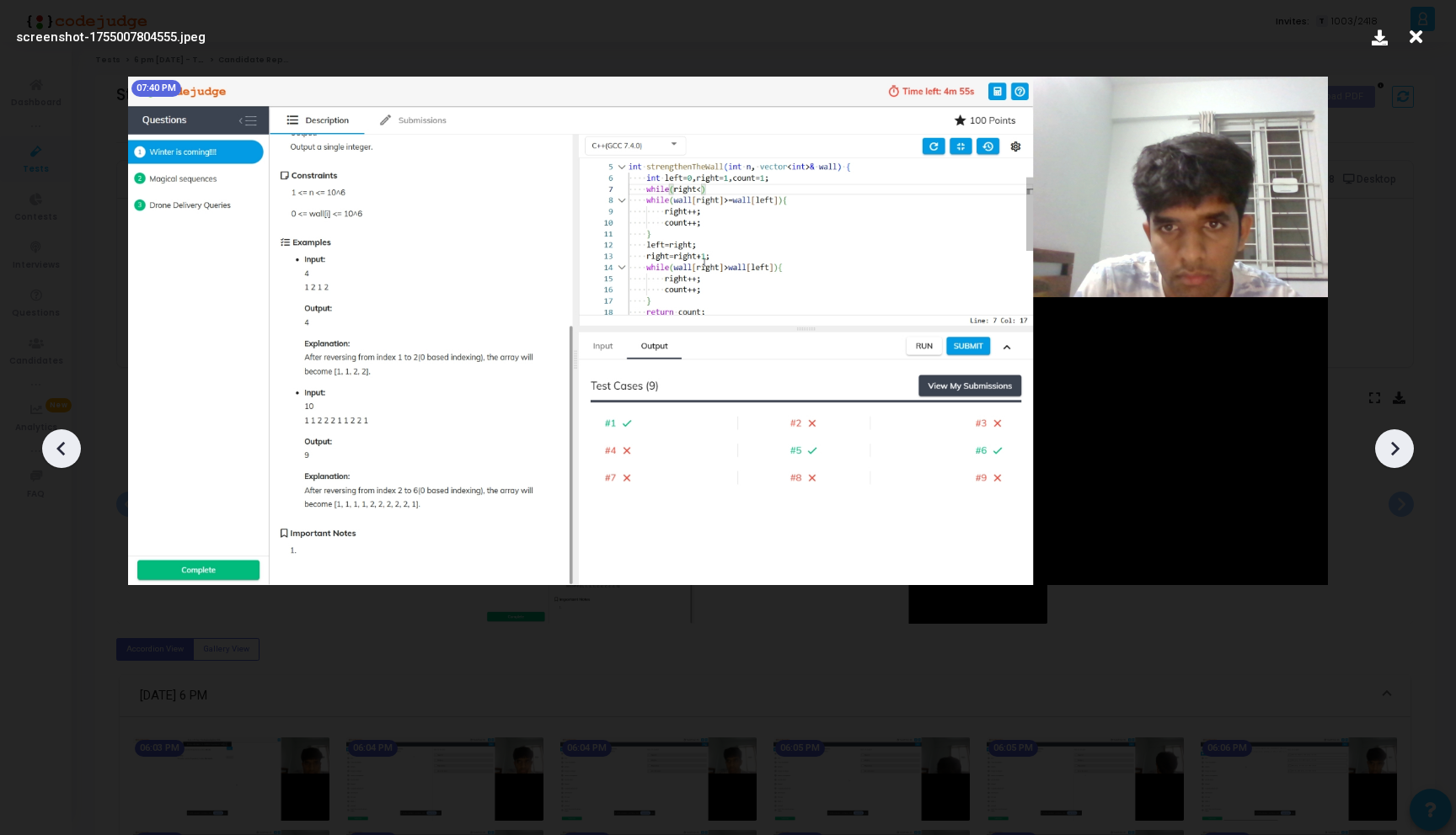
click at [1392, 451] on icon at bounding box center [1394, 449] width 25 height 25
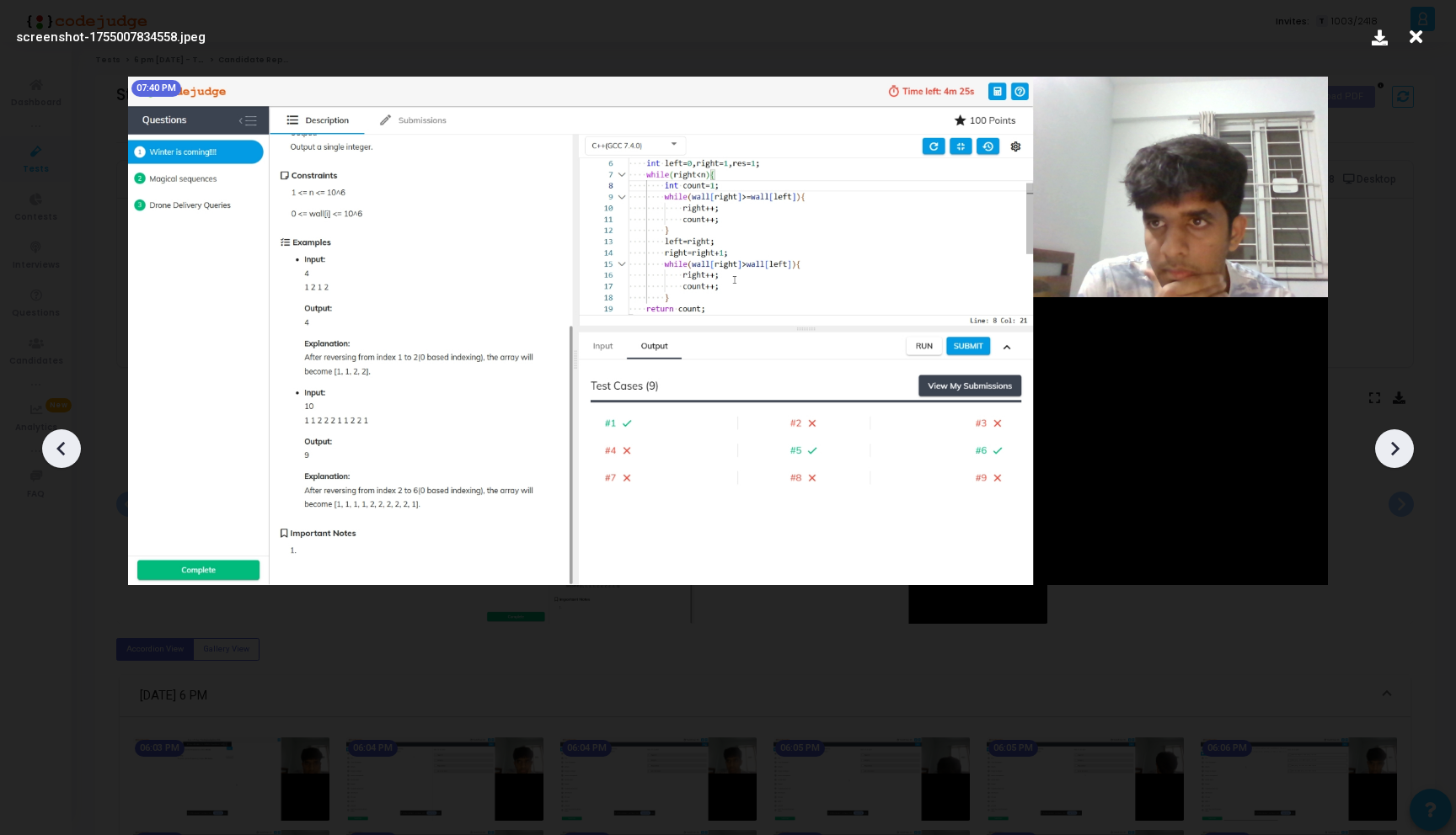
click at [1392, 451] on icon at bounding box center [1394, 449] width 25 height 25
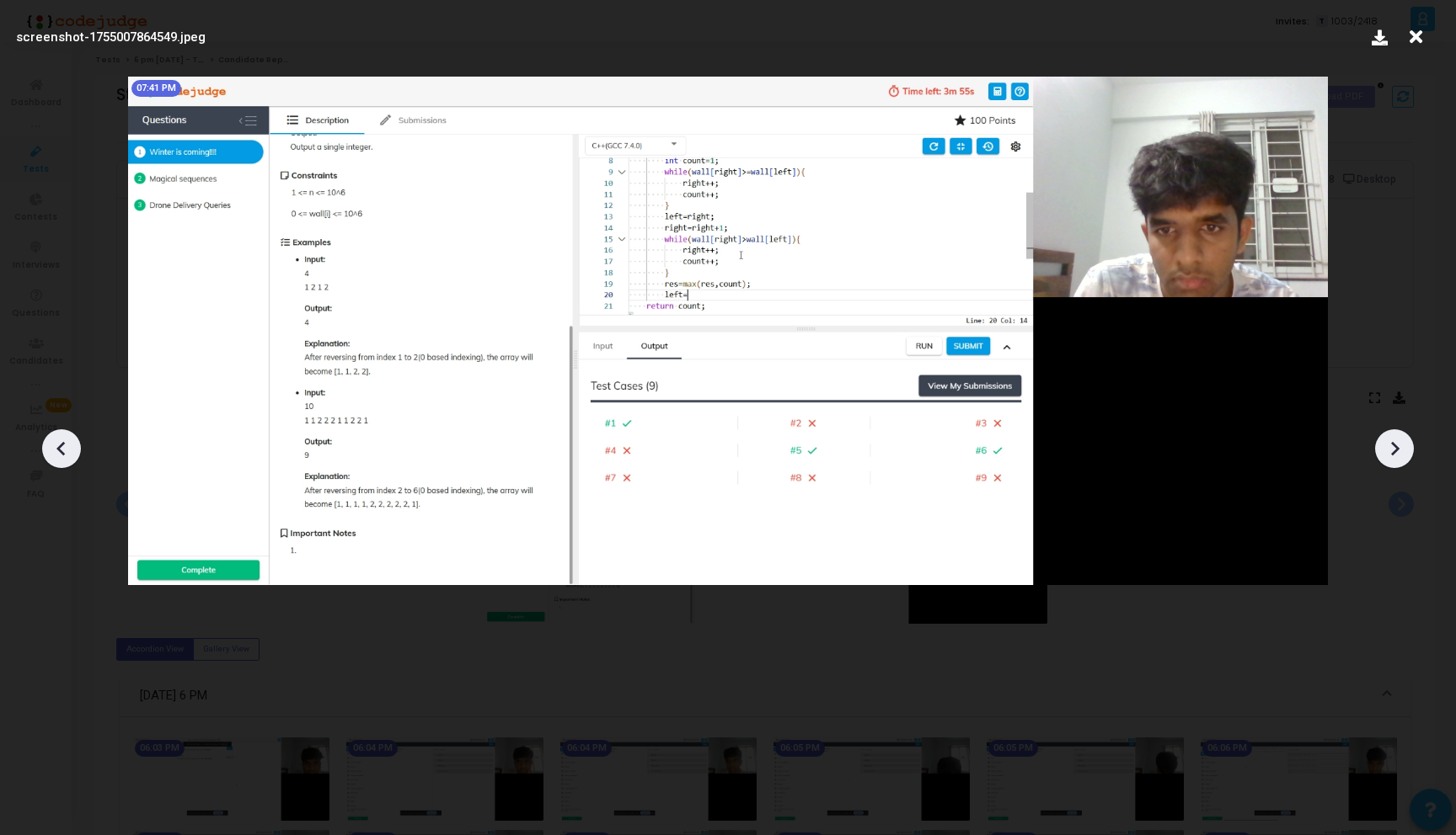
click at [1392, 451] on icon at bounding box center [1394, 449] width 25 height 25
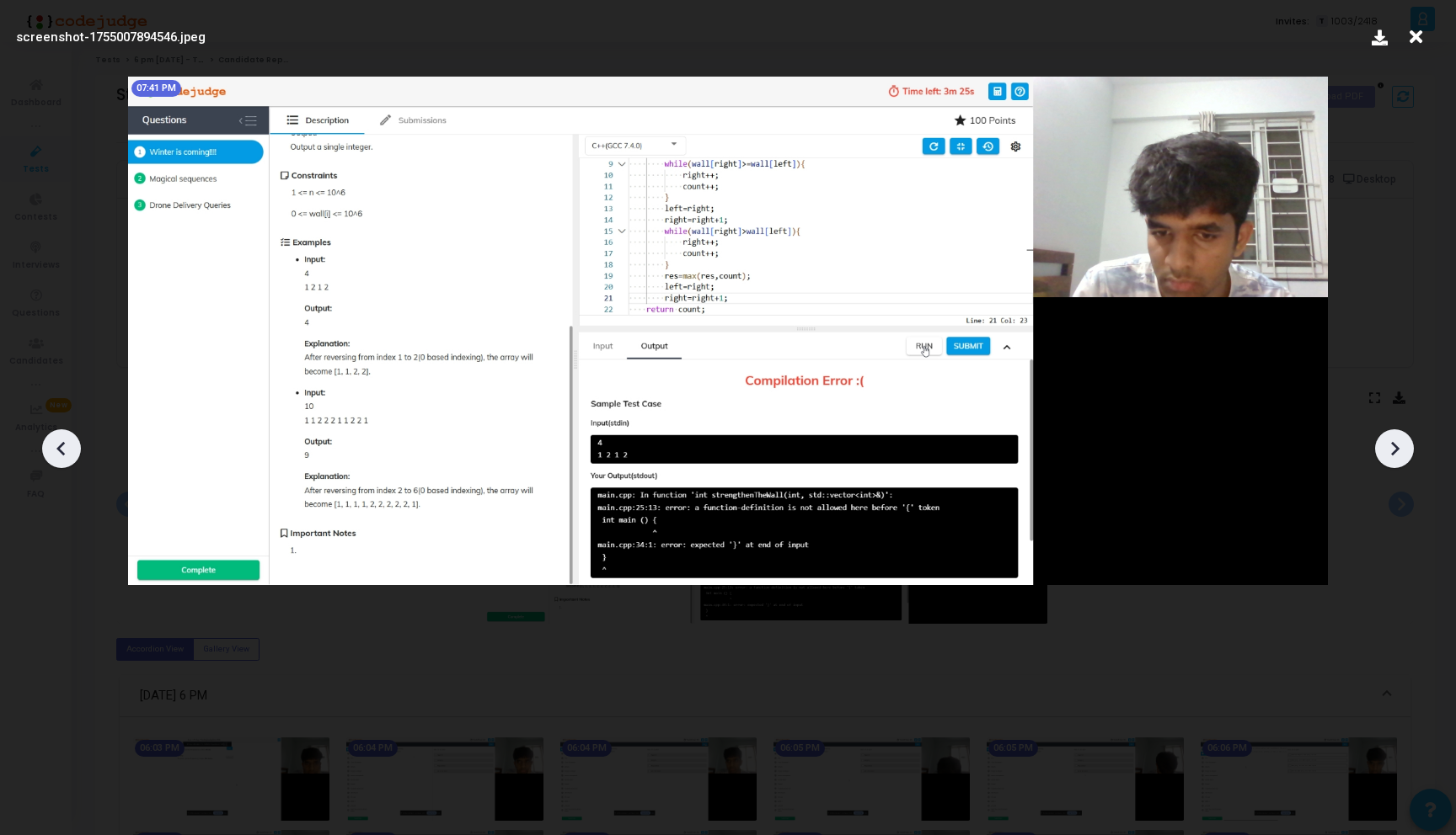
click at [1392, 451] on icon at bounding box center [1394, 449] width 25 height 25
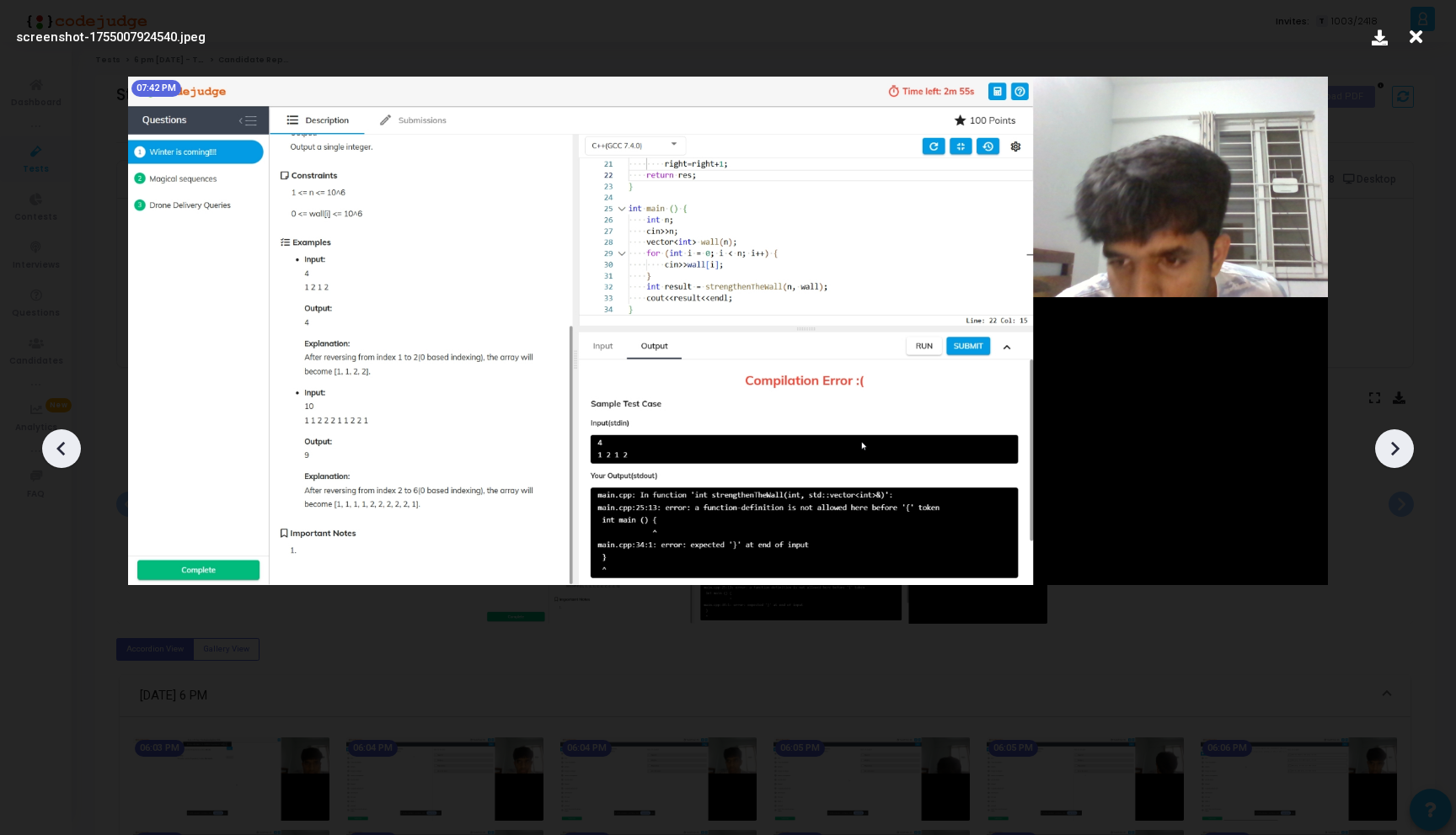
click at [1392, 451] on icon at bounding box center [1394, 449] width 25 height 25
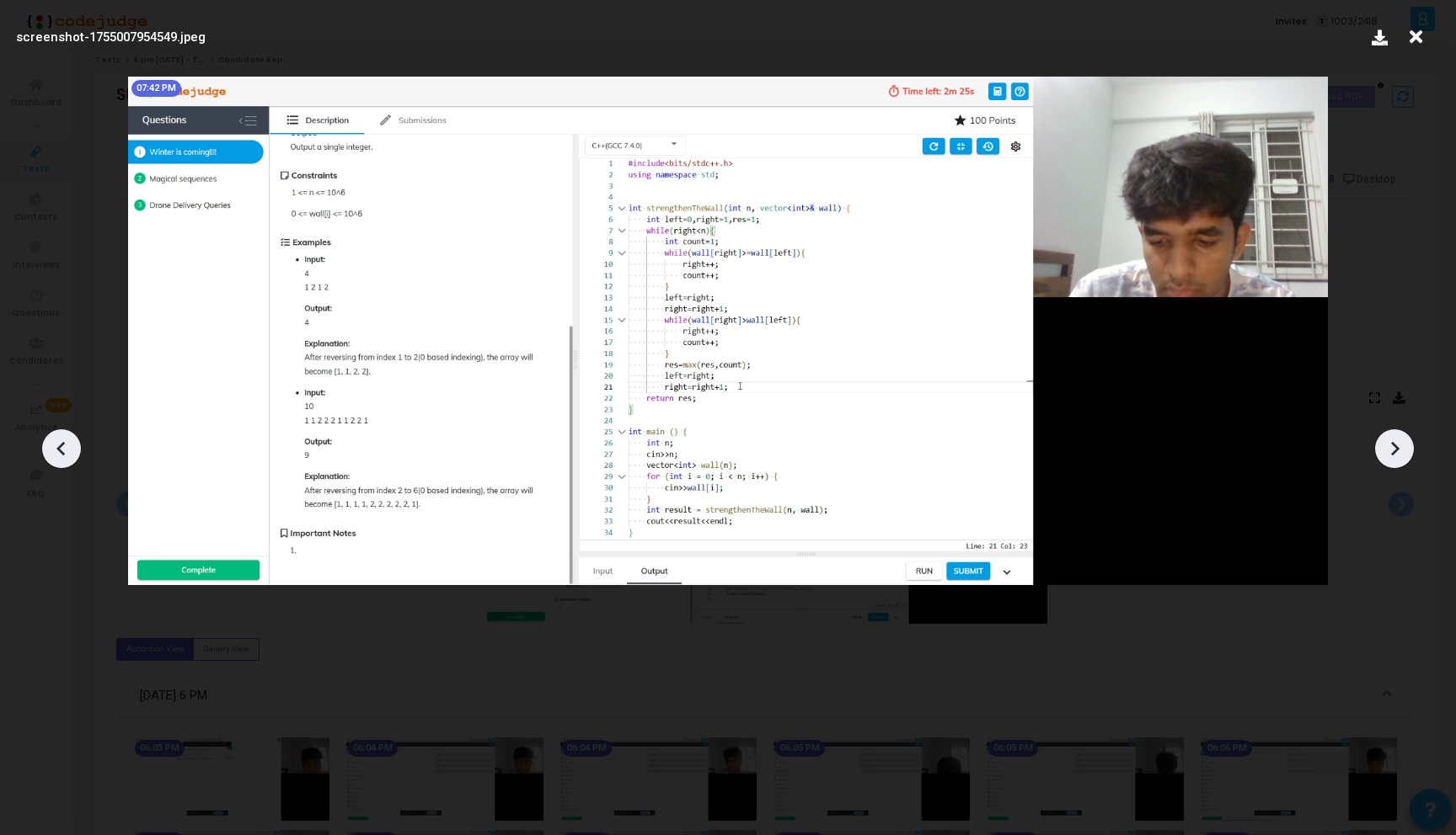
click at [1395, 450] on icon at bounding box center [1395, 450] width 8 height 14
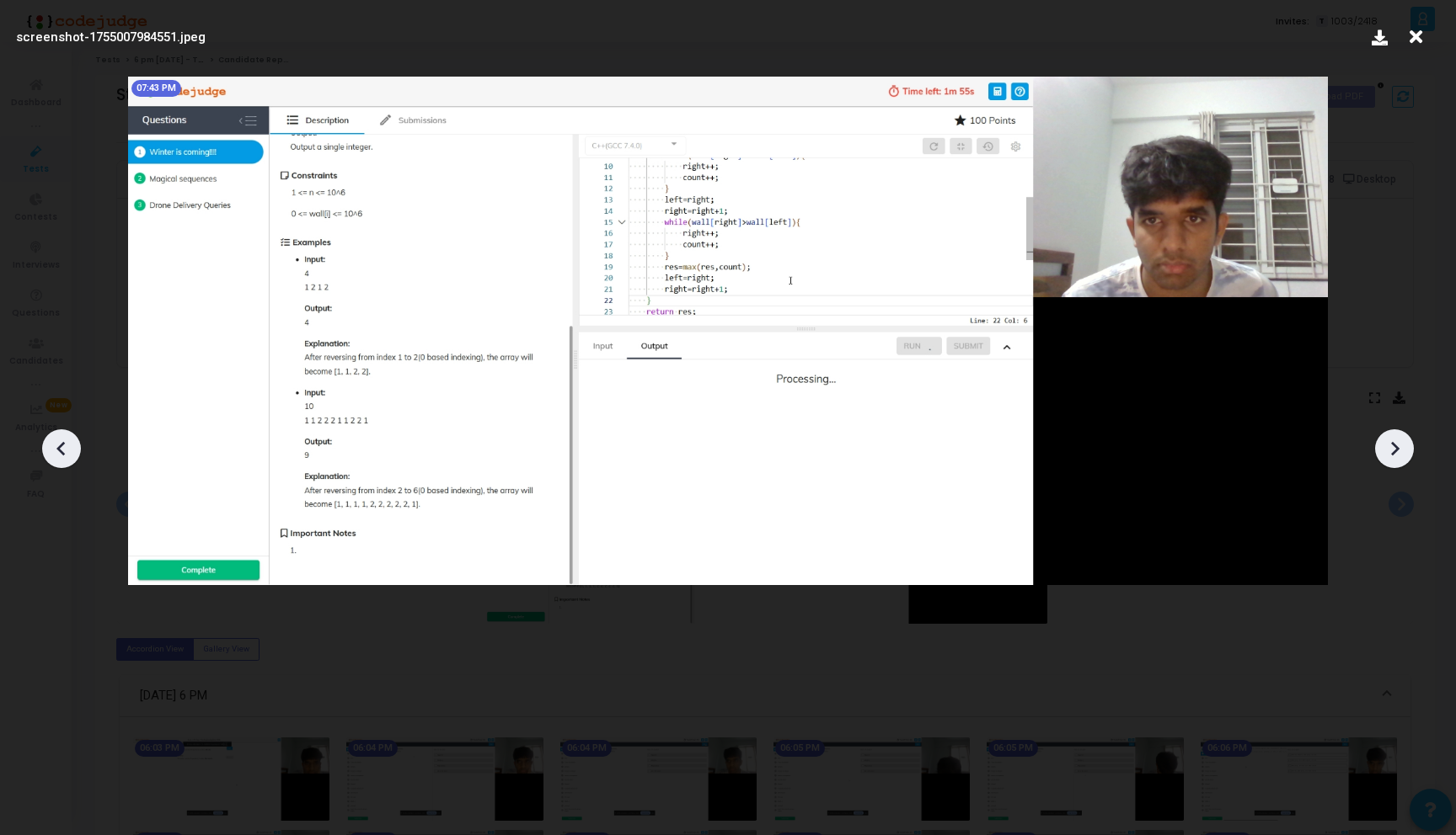
click at [1395, 453] on icon at bounding box center [1394, 449] width 25 height 25
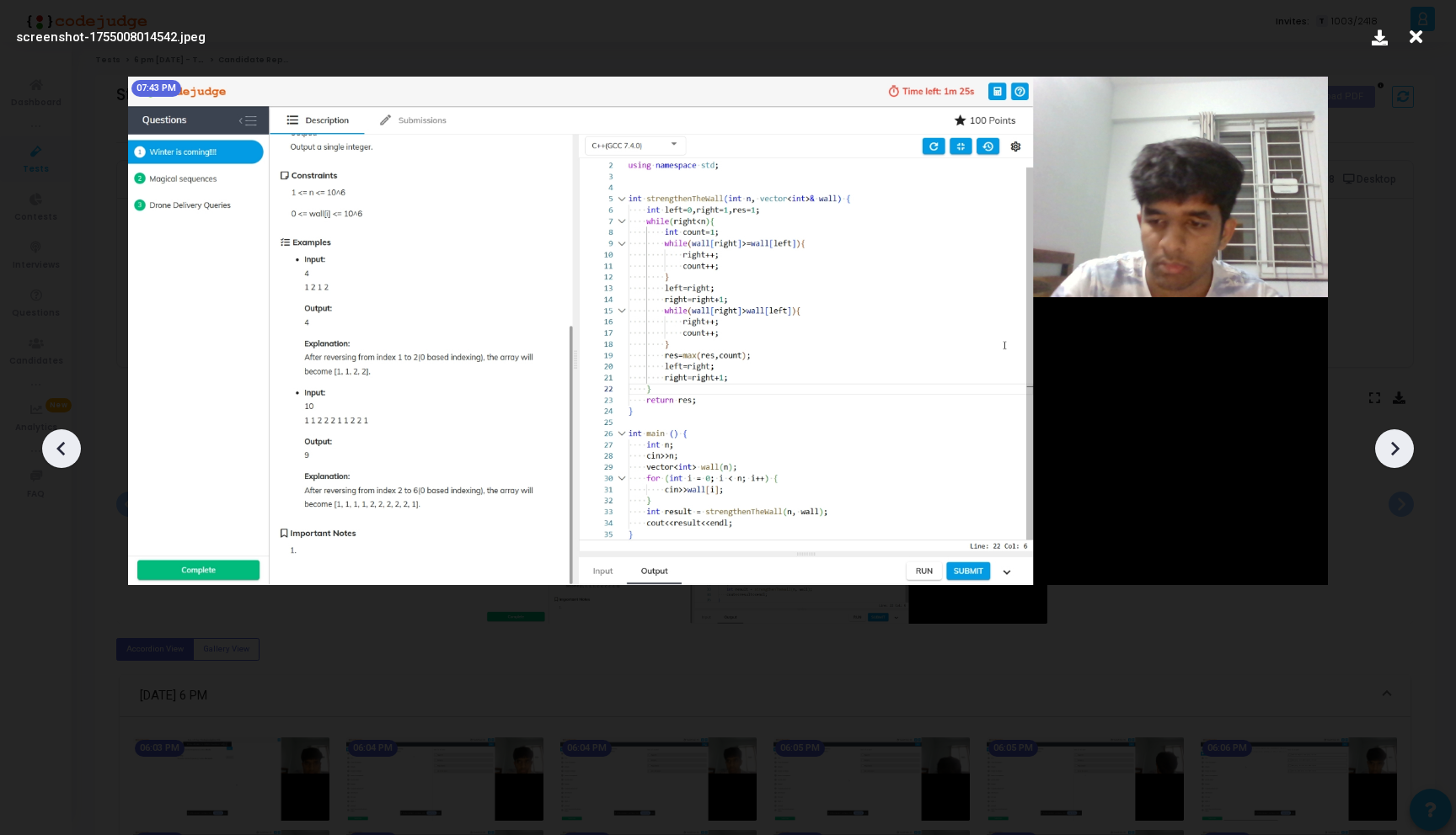
click at [1395, 453] on icon at bounding box center [1394, 449] width 25 height 25
click at [1408, 42] on icon at bounding box center [1415, 36] width 26 height 32
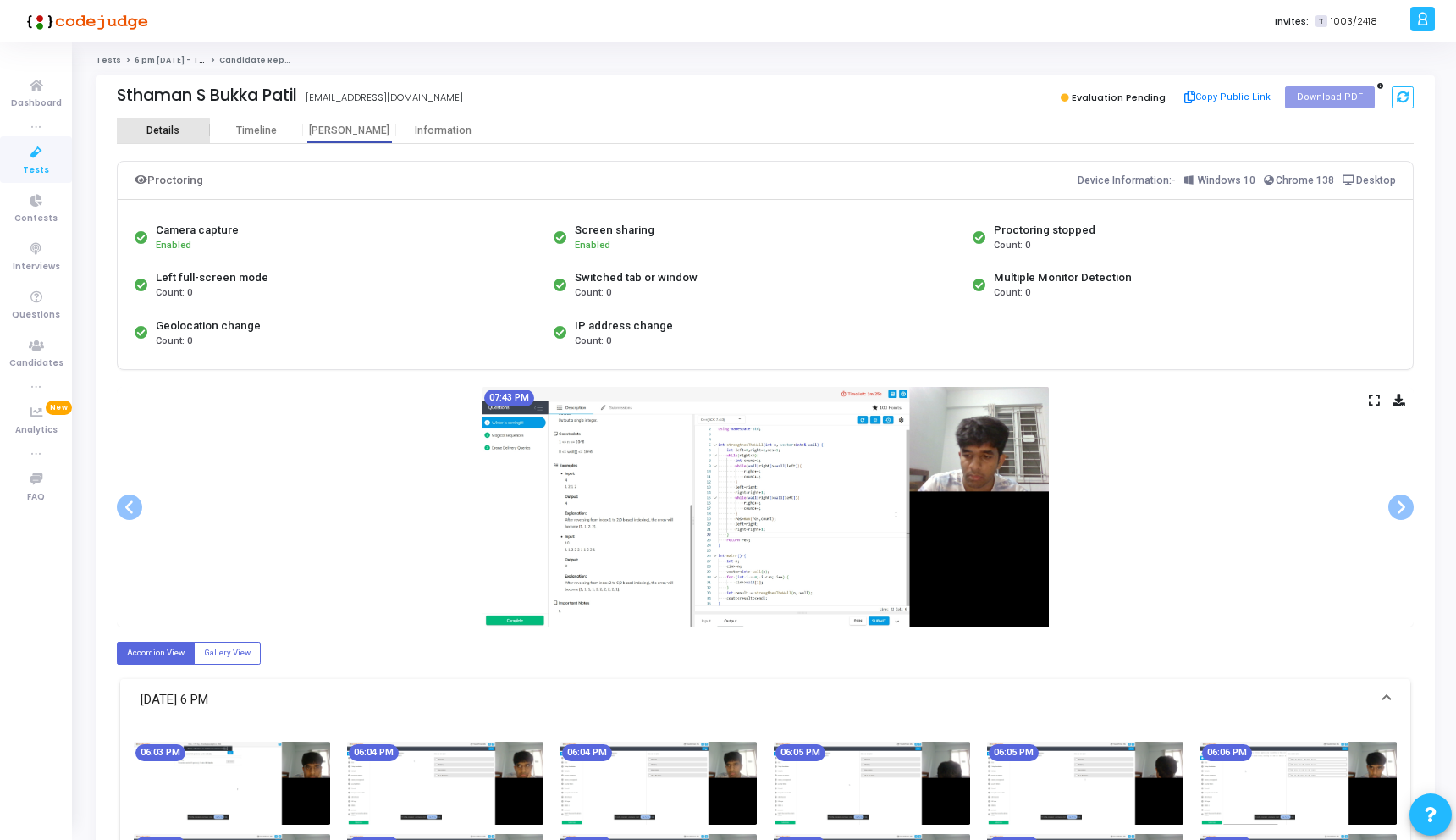
click at [157, 134] on div "Details" at bounding box center [162, 131] width 33 height 13
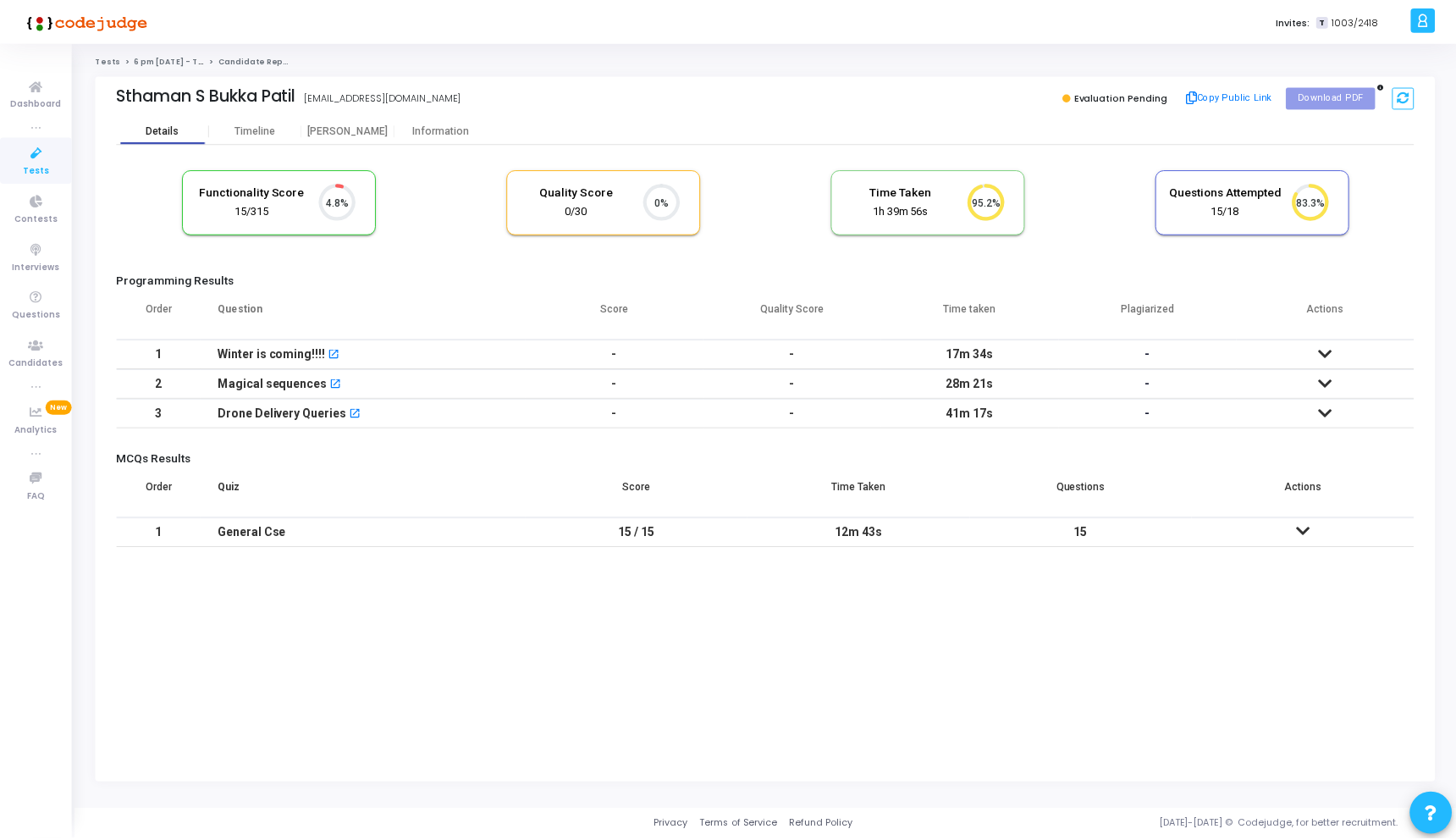
scroll to position [35, 44]
click at [227, 57] on link "6 pm [DATE] - Titan Engineering Intern 2026" at bounding box center [226, 60] width 184 height 10
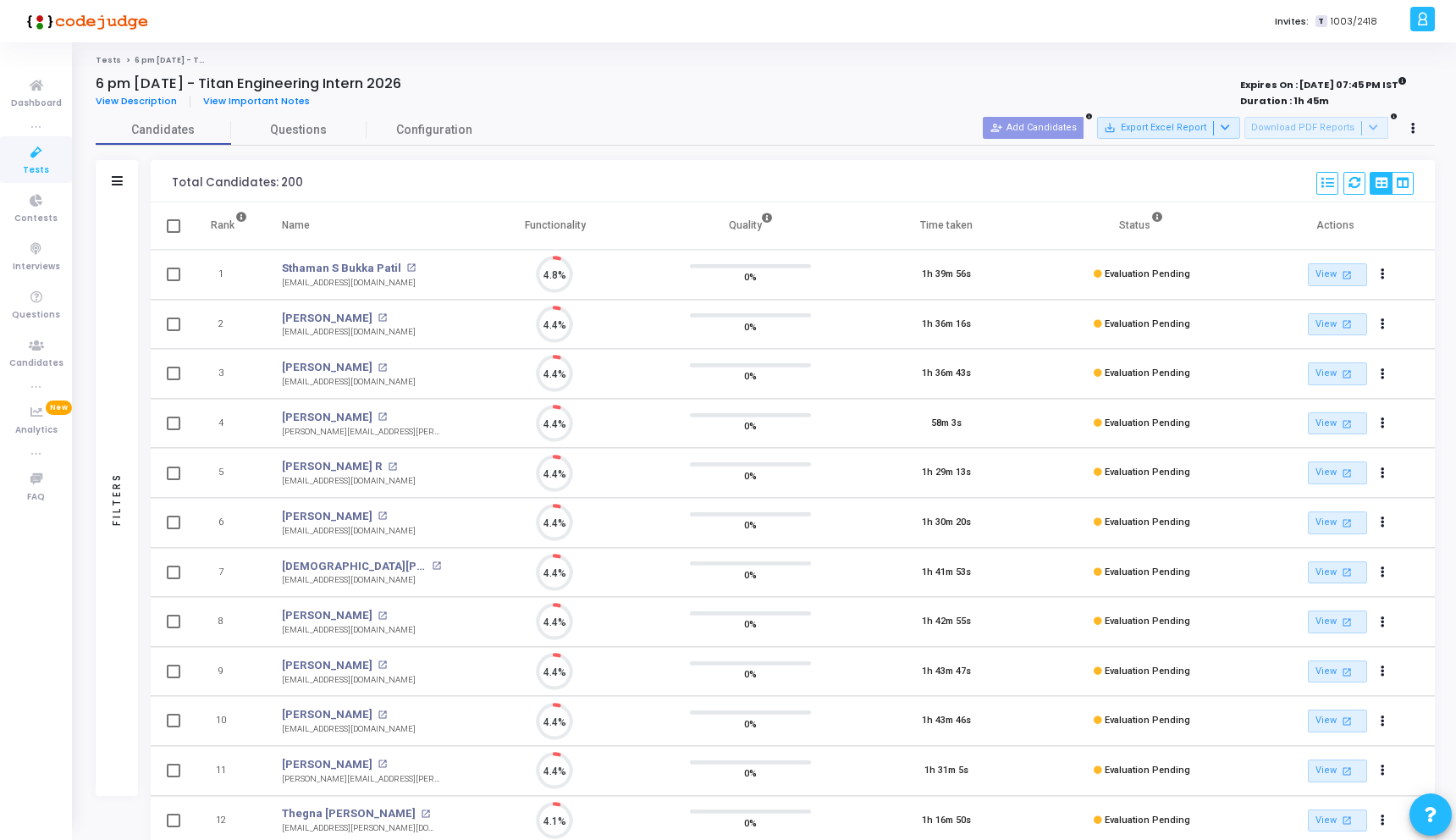
scroll to position [35, 44]
click at [316, 324] on link "[PERSON_NAME]" at bounding box center [328, 318] width 91 height 17
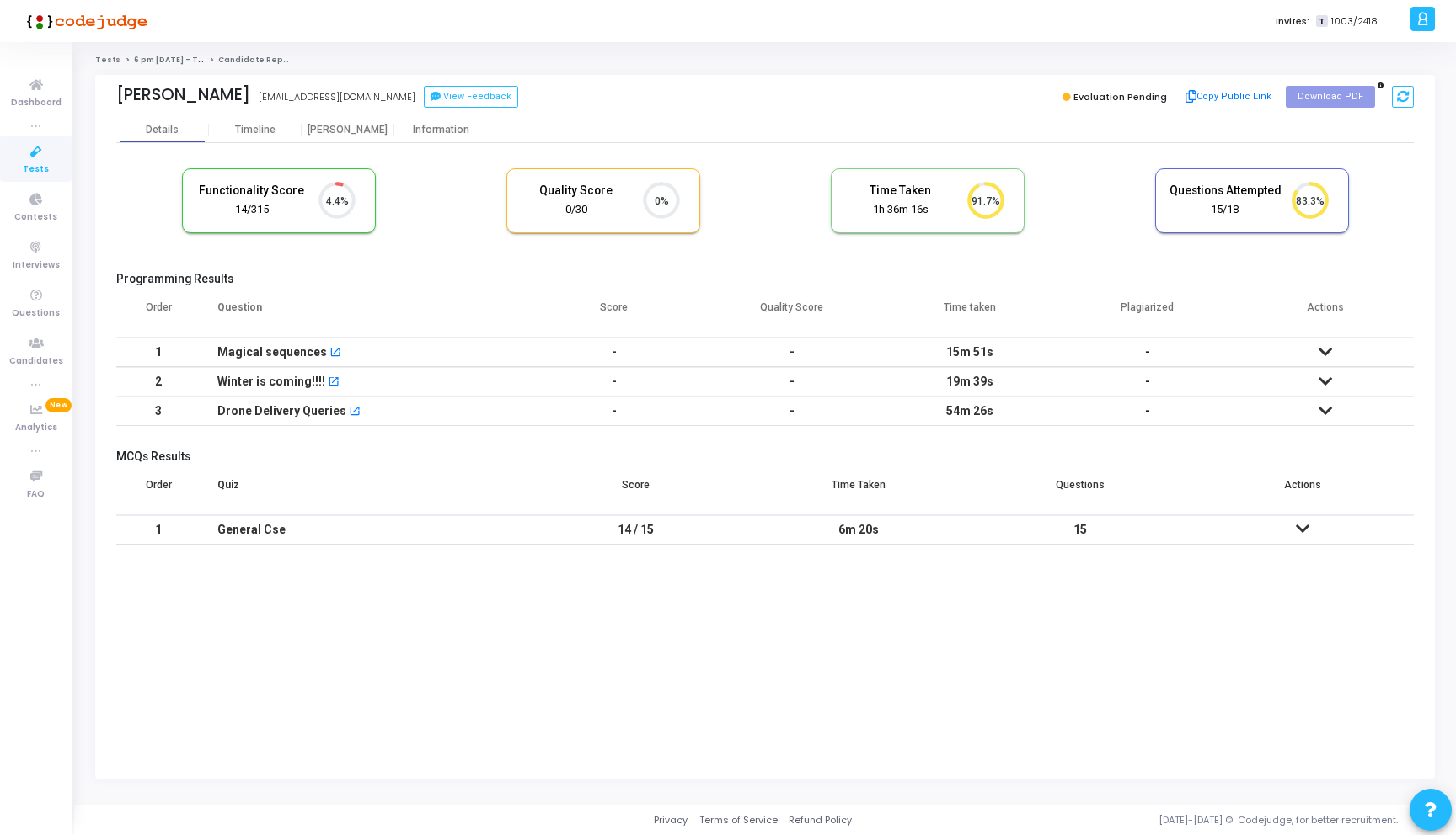
click at [1327, 376] on icon at bounding box center [1324, 381] width 14 height 12
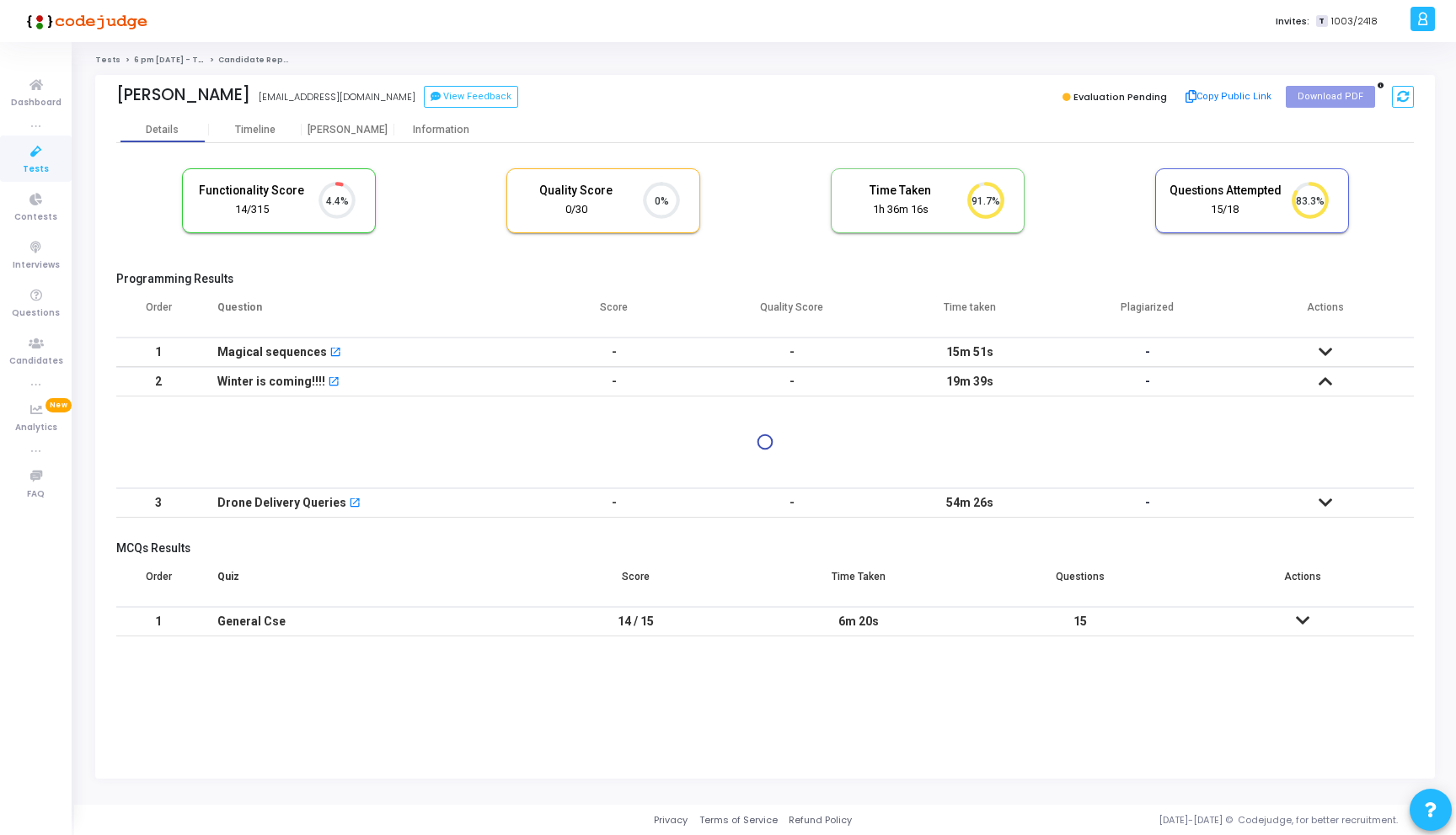
click at [1326, 349] on icon at bounding box center [1324, 351] width 14 height 12
click at [1326, 468] on icon at bounding box center [1324, 473] width 14 height 12
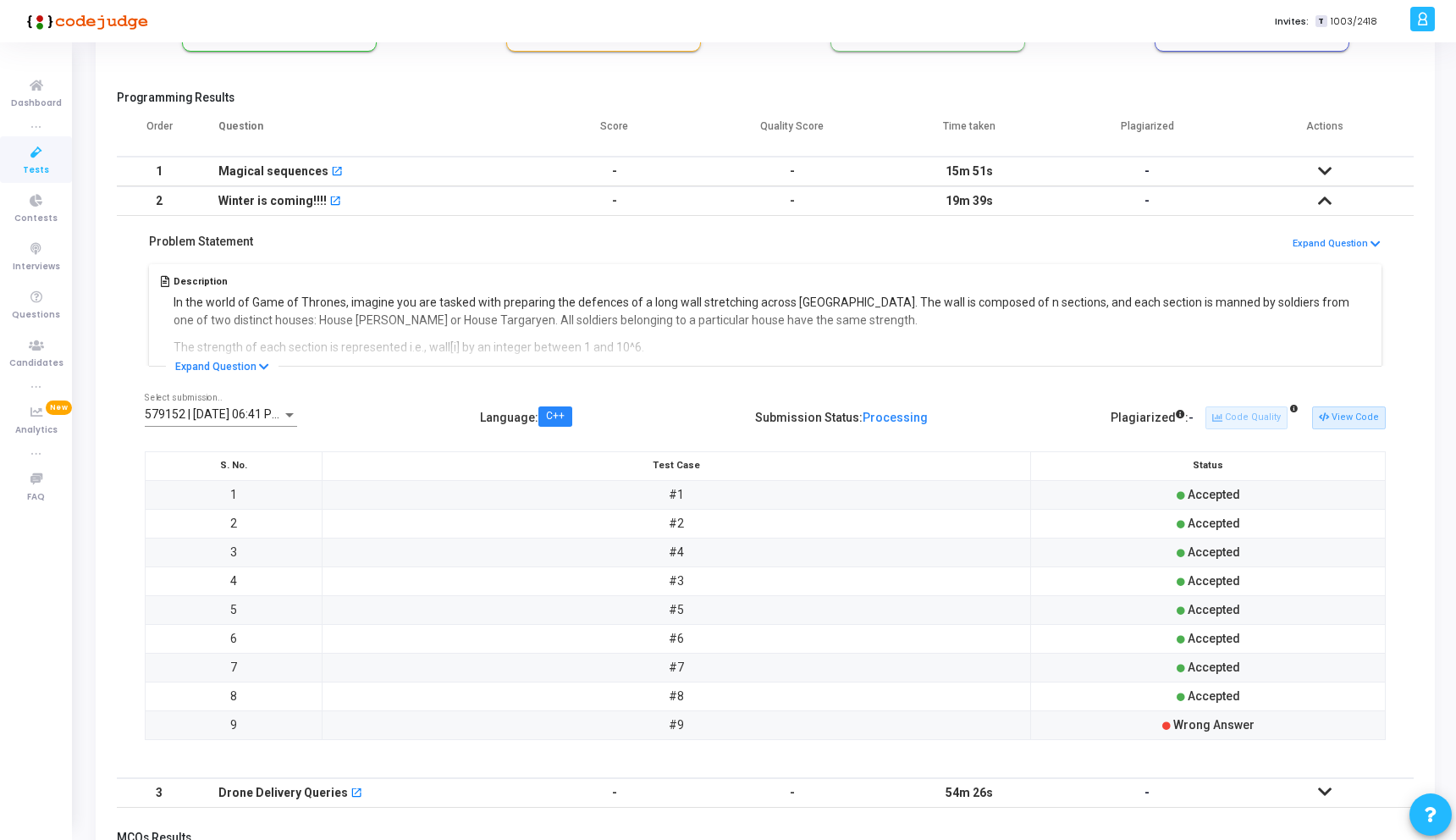
click at [1325, 165] on icon at bounding box center [1324, 171] width 14 height 12
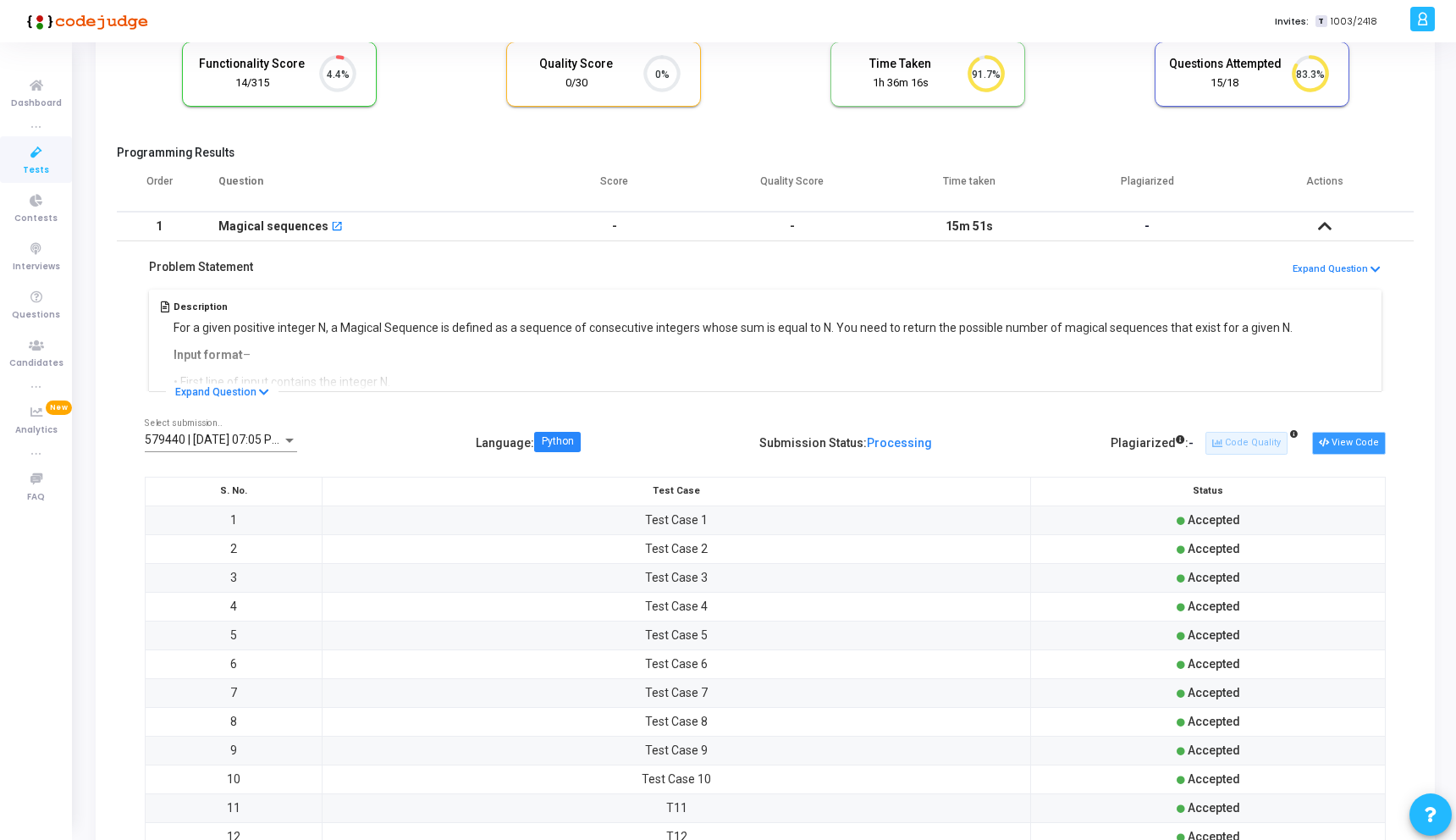
click at [1338, 441] on button "View Code" at bounding box center [1349, 443] width 74 height 22
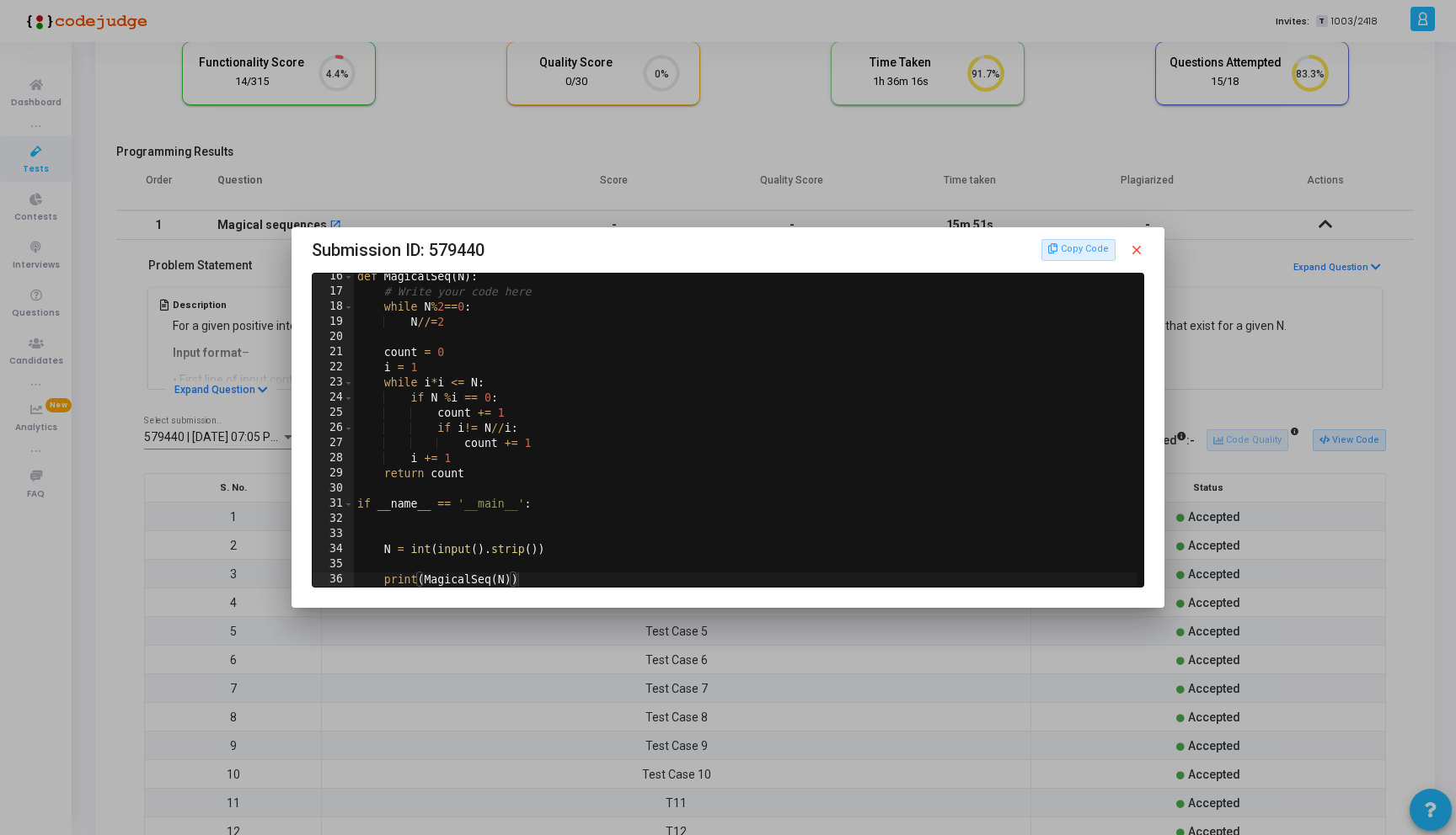
scroll to position [231, 0]
click at [1136, 246] on mat-icon "close" at bounding box center [1136, 250] width 15 height 15
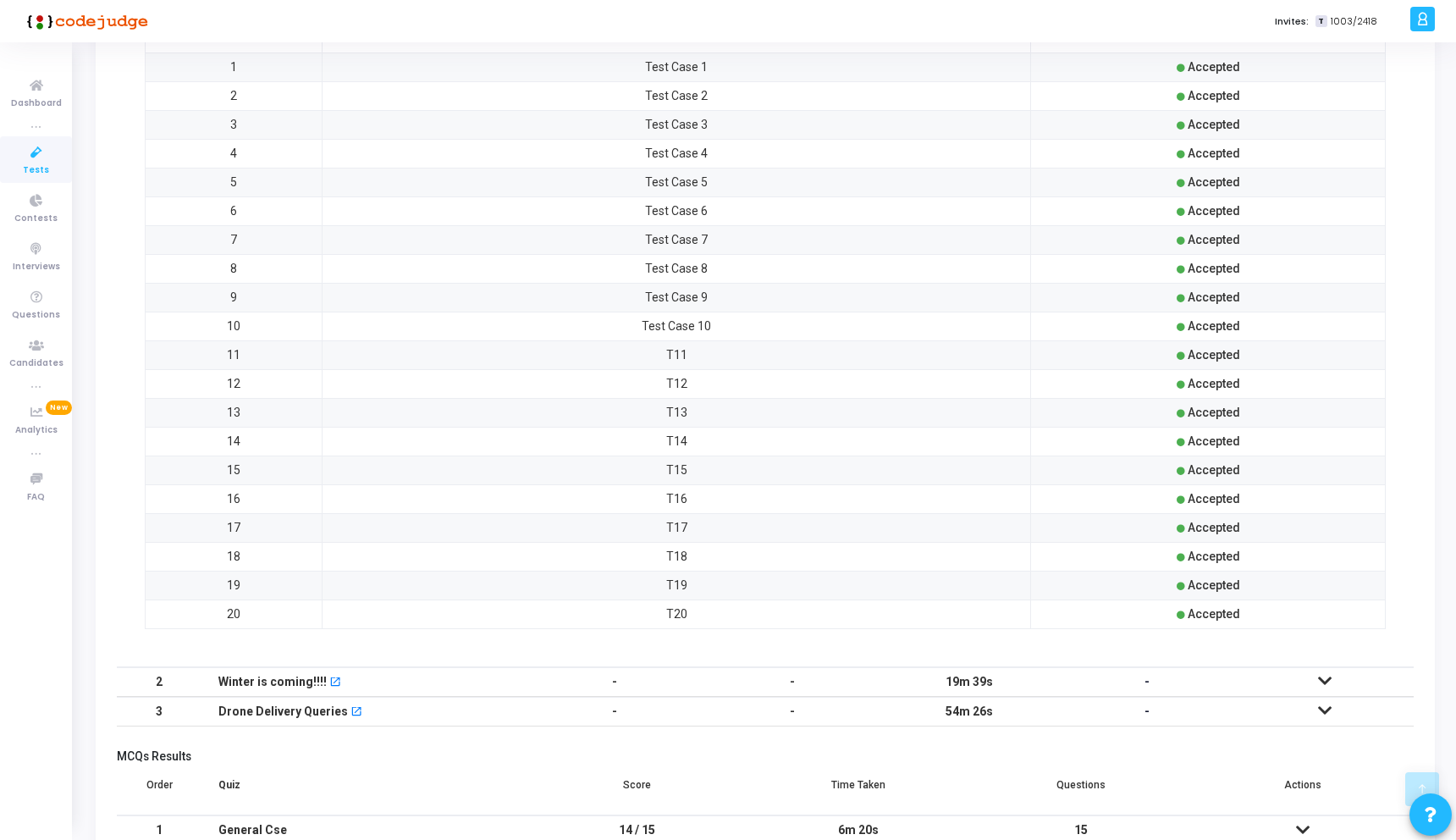
scroll to position [582, 0]
click at [1334, 716] on td at bounding box center [1325, 711] width 178 height 30
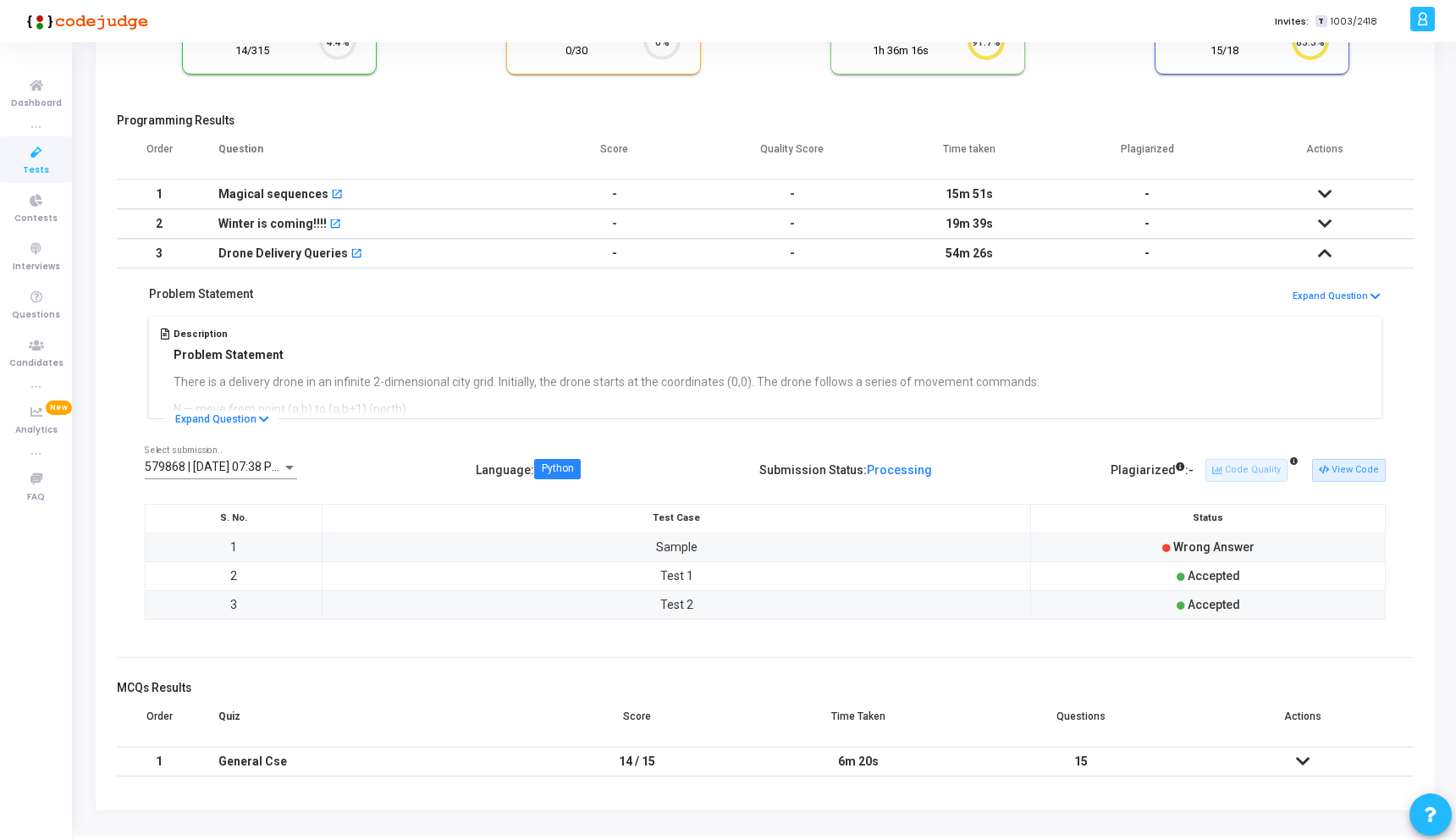
scroll to position [188, 0]
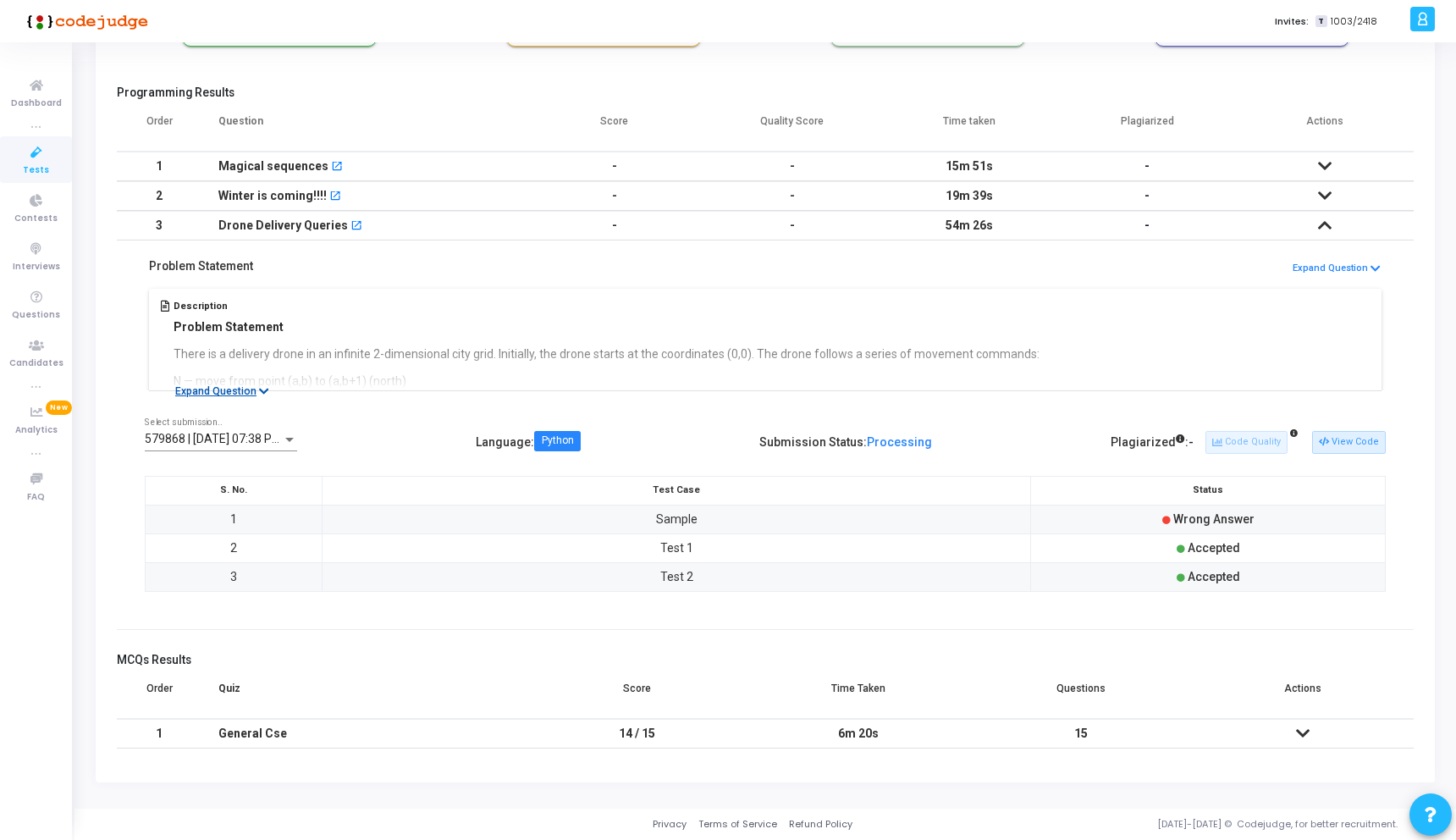
click at [259, 390] on icon at bounding box center [263, 391] width 10 height 11
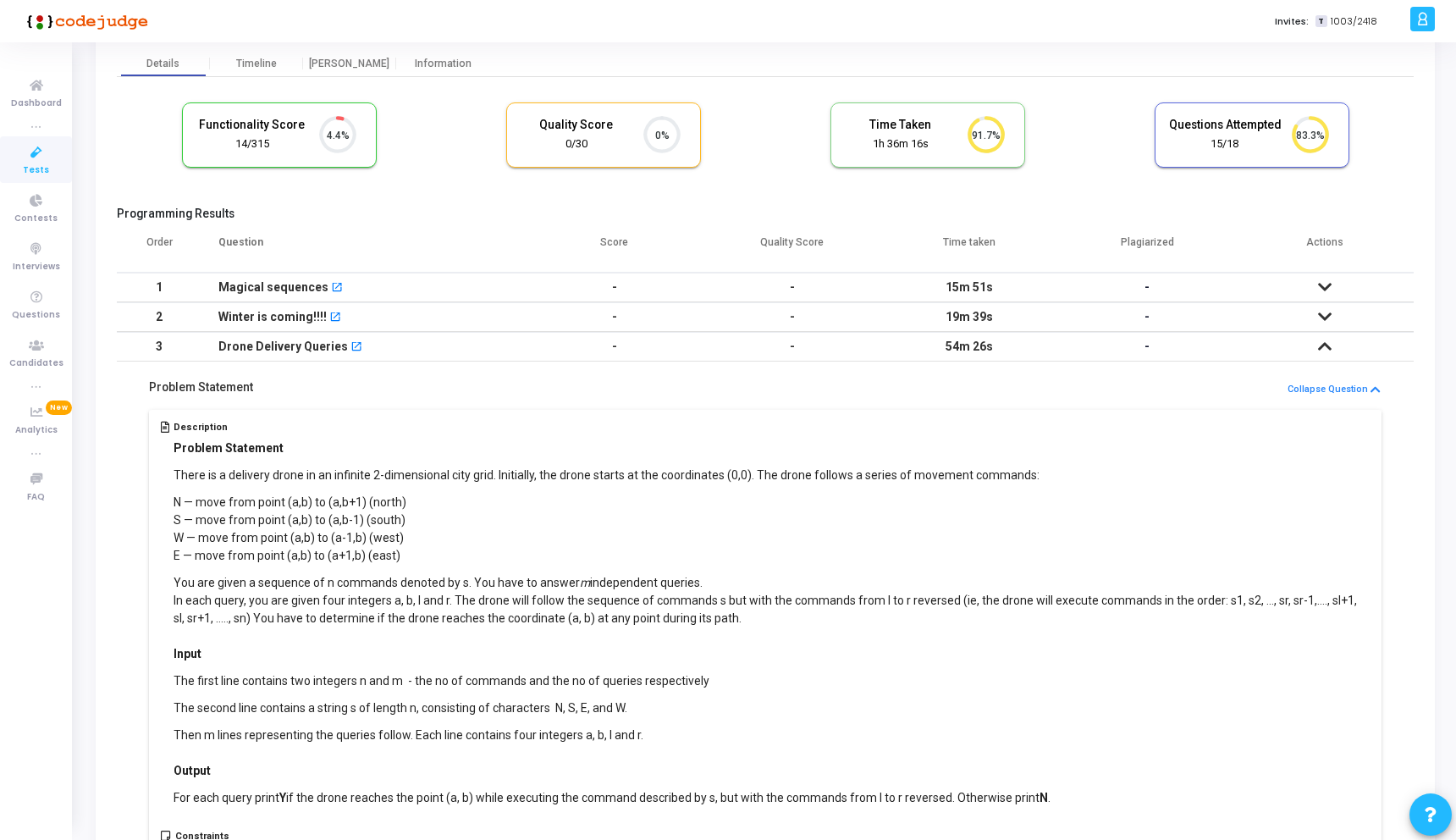
scroll to position [23, 0]
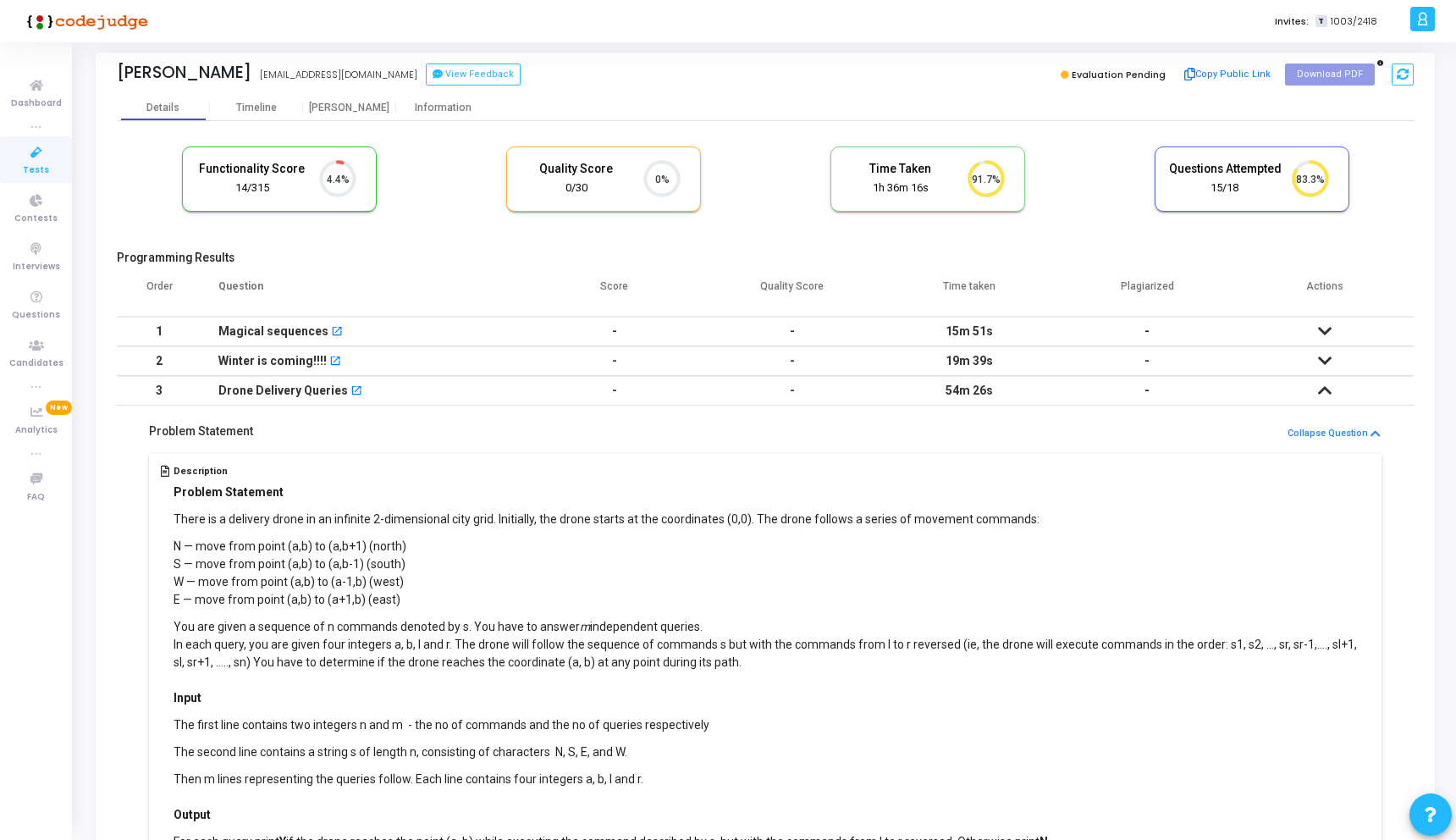
click at [1329, 355] on icon at bounding box center [1324, 361] width 14 height 12
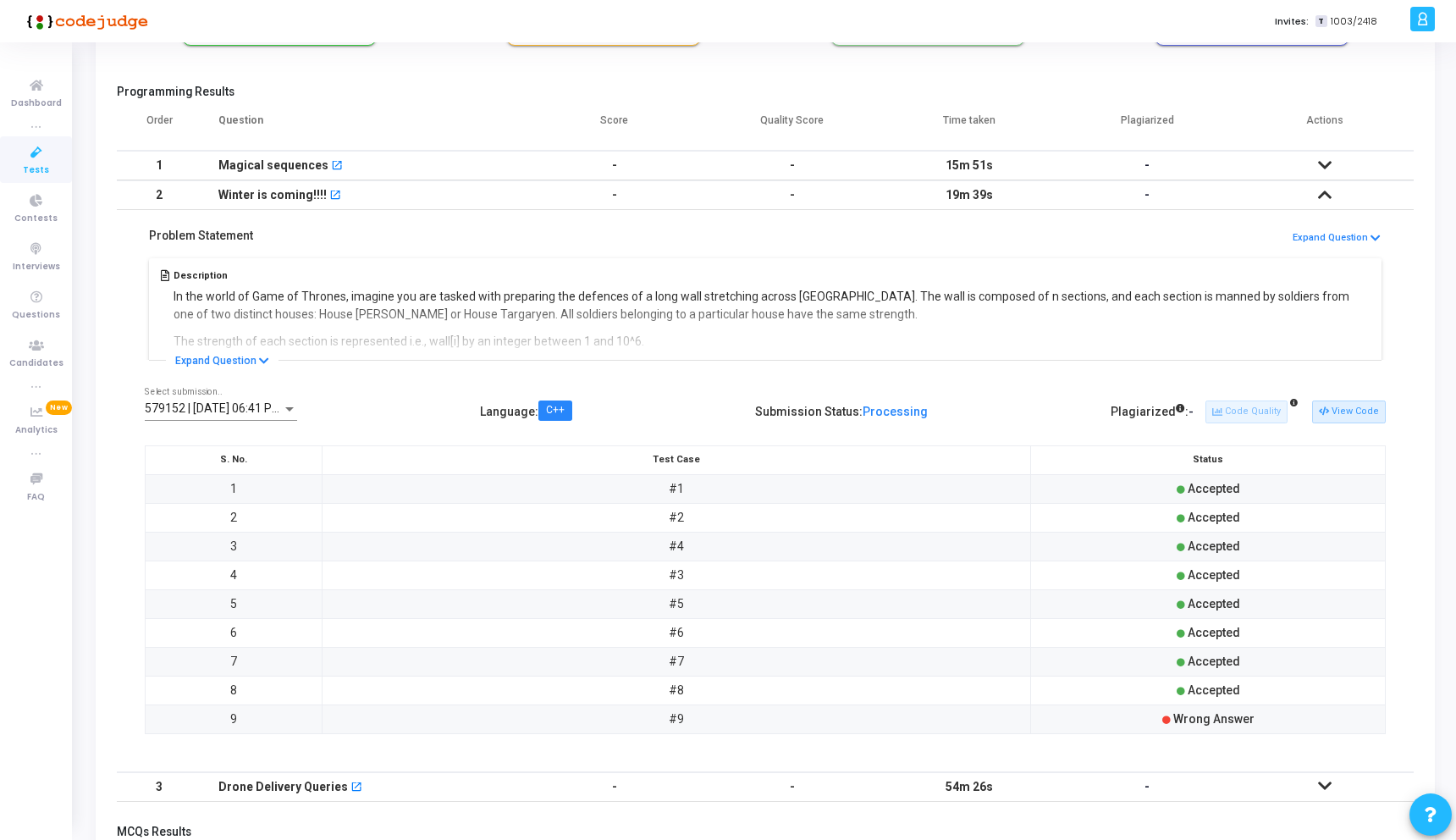
scroll to position [0, 0]
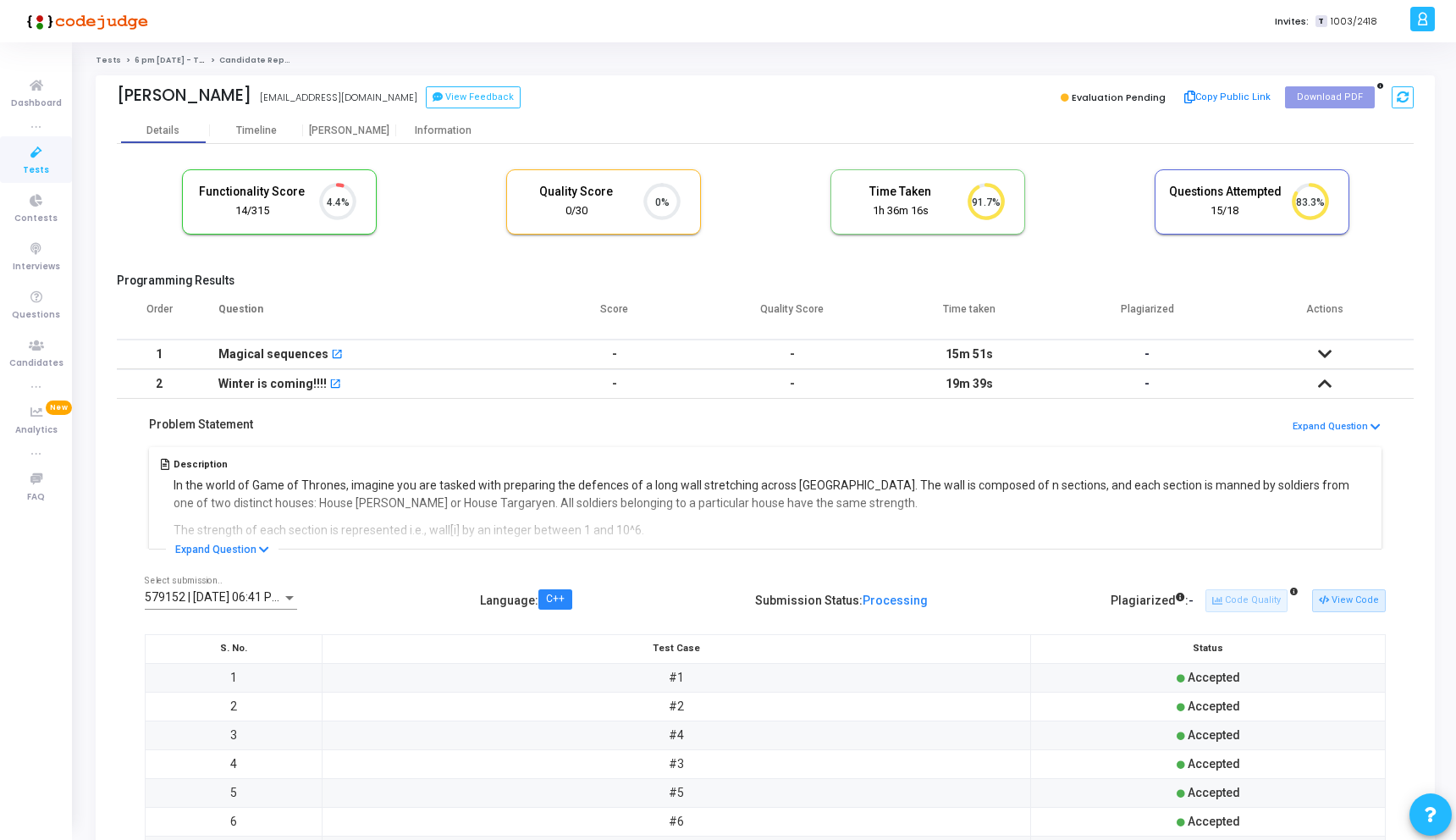
click at [32, 155] on icon at bounding box center [36, 153] width 35 height 21
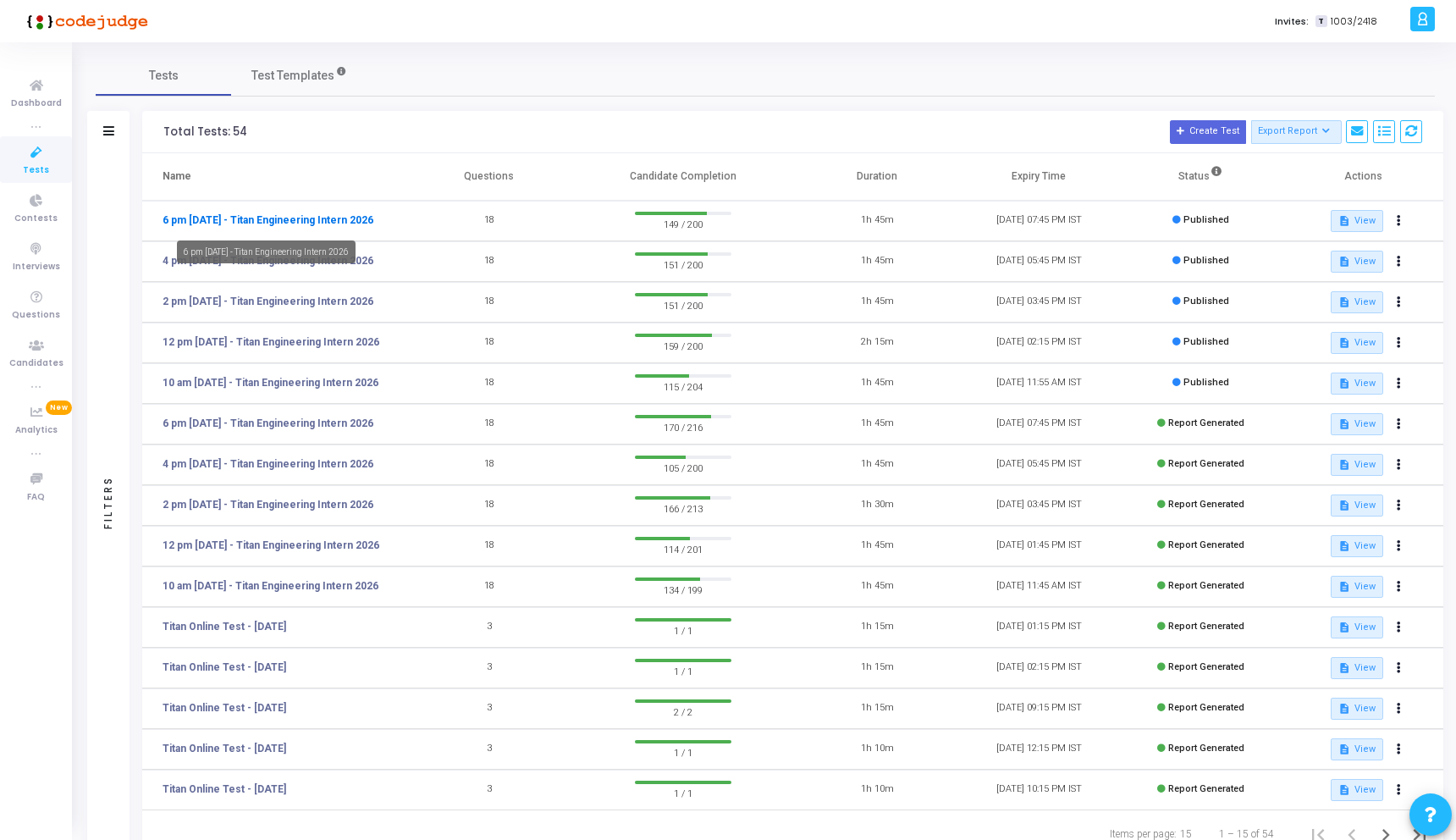
click at [309, 221] on link "6 pm [DATE] - Titan Engineering Intern 2026" at bounding box center [268, 220] width 211 height 15
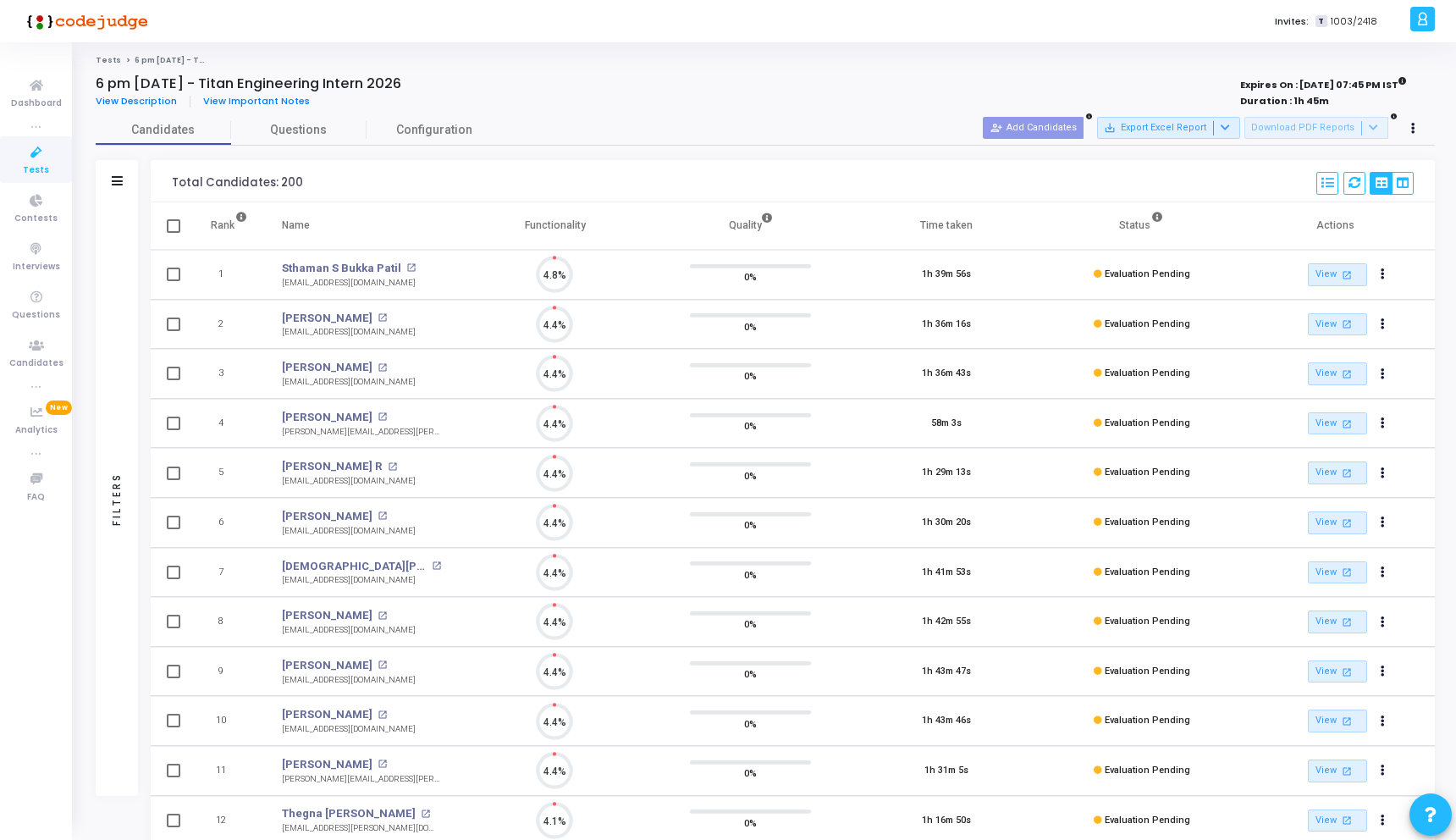
scroll to position [35, 44]
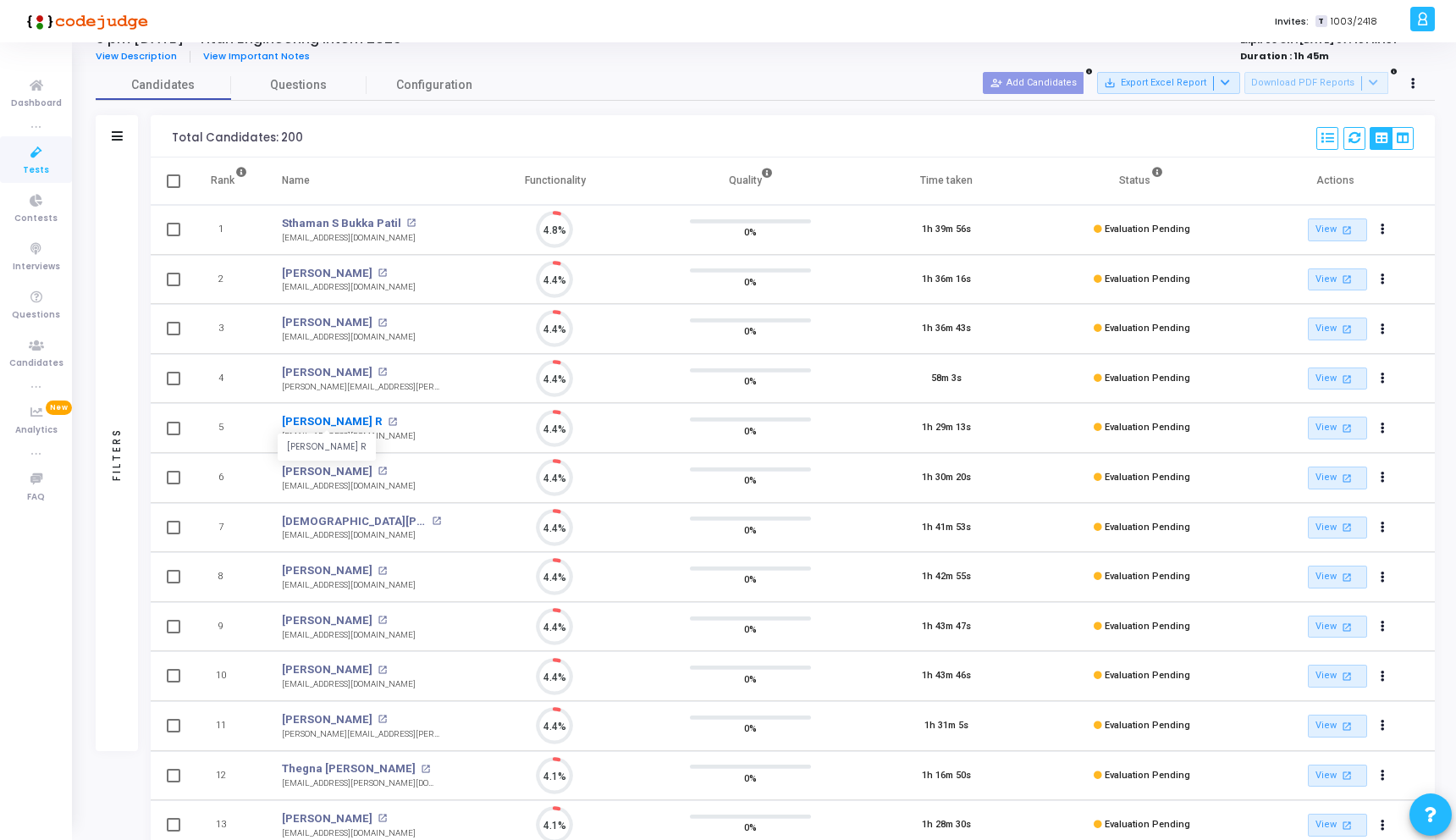
click at [308, 417] on link "[PERSON_NAME] R" at bounding box center [332, 421] width 101 height 17
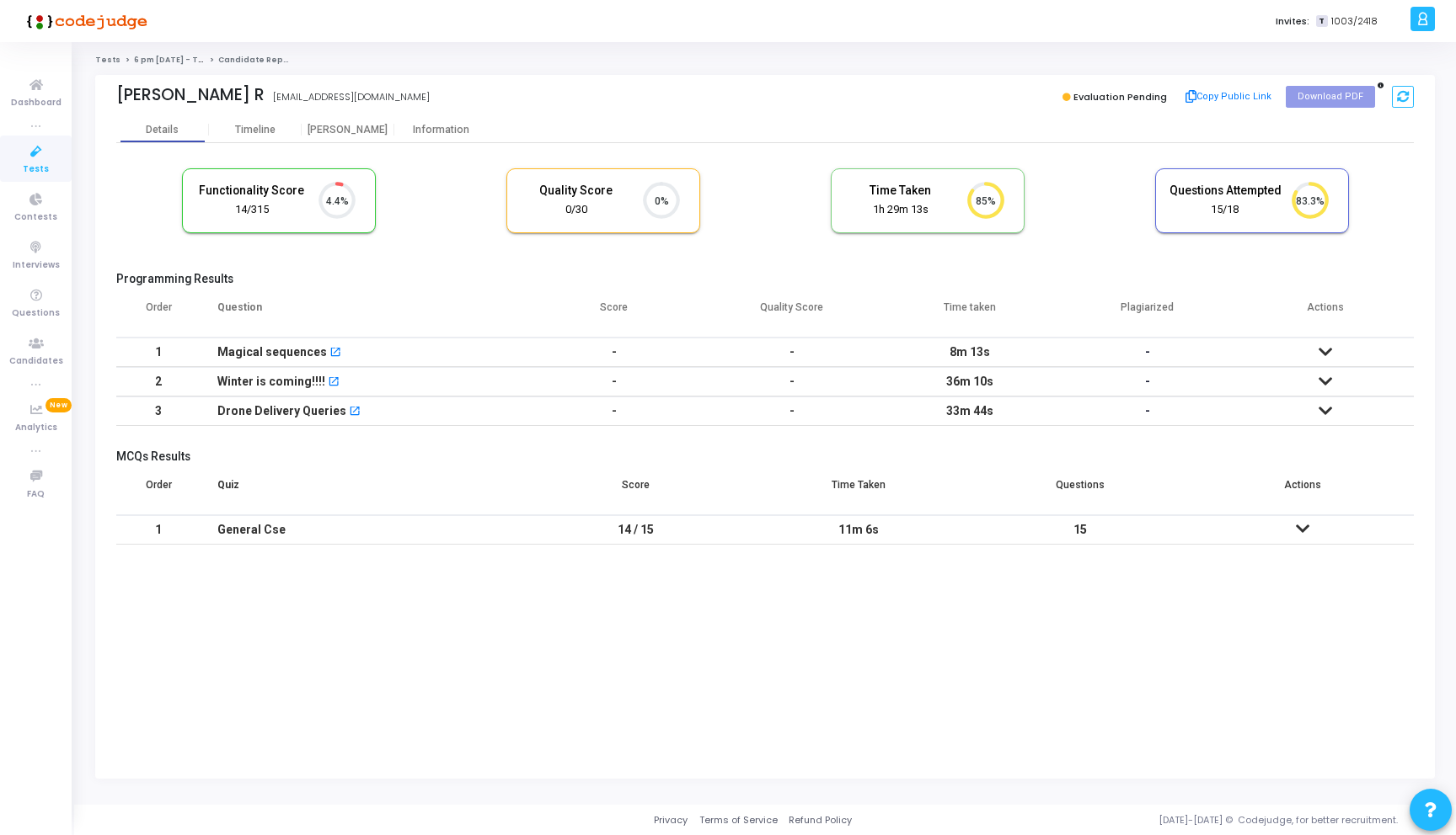
click at [1321, 346] on icon at bounding box center [1324, 351] width 14 height 12
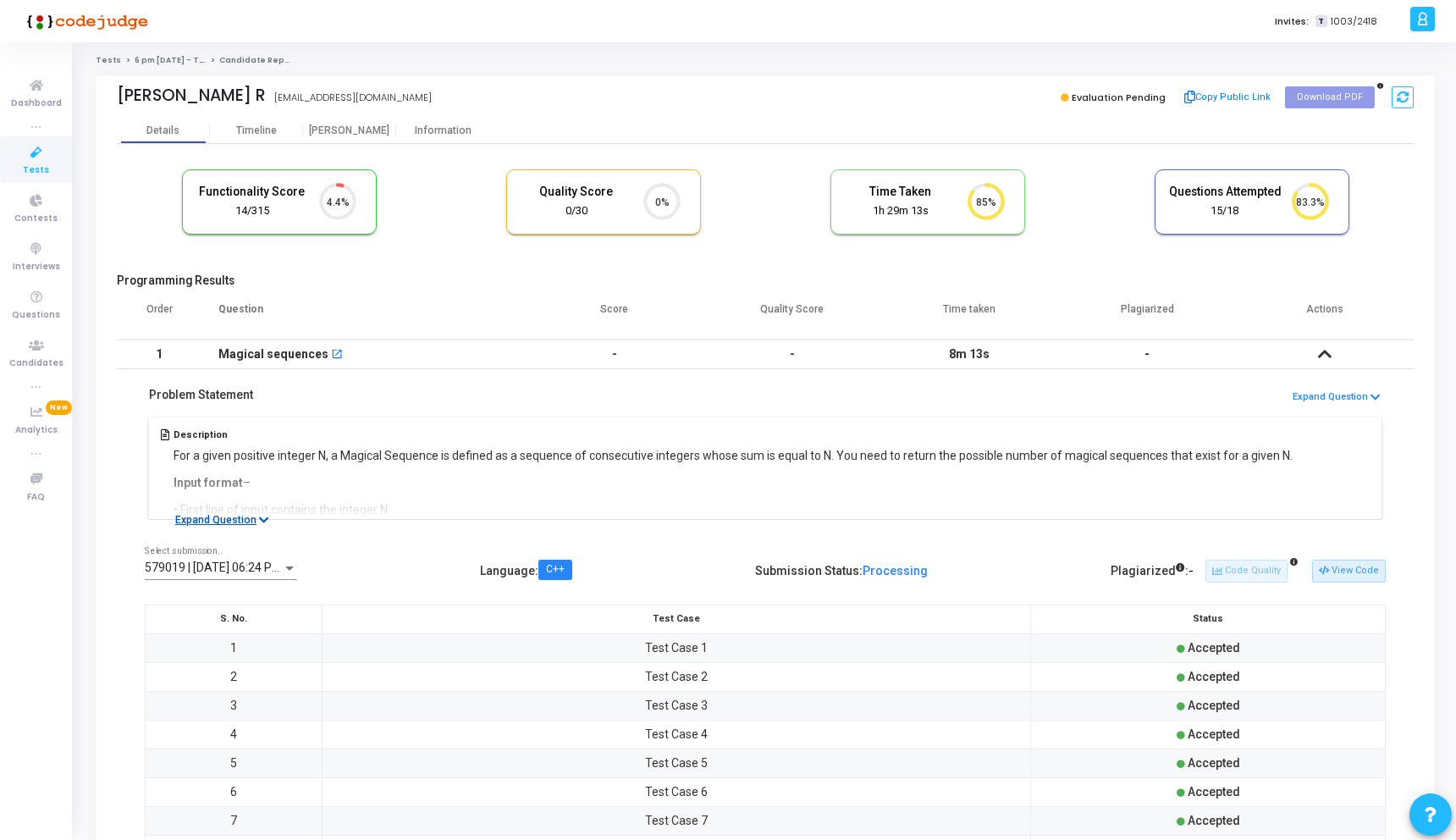
click at [249, 521] on button "Expand Question" at bounding box center [222, 519] width 113 height 17
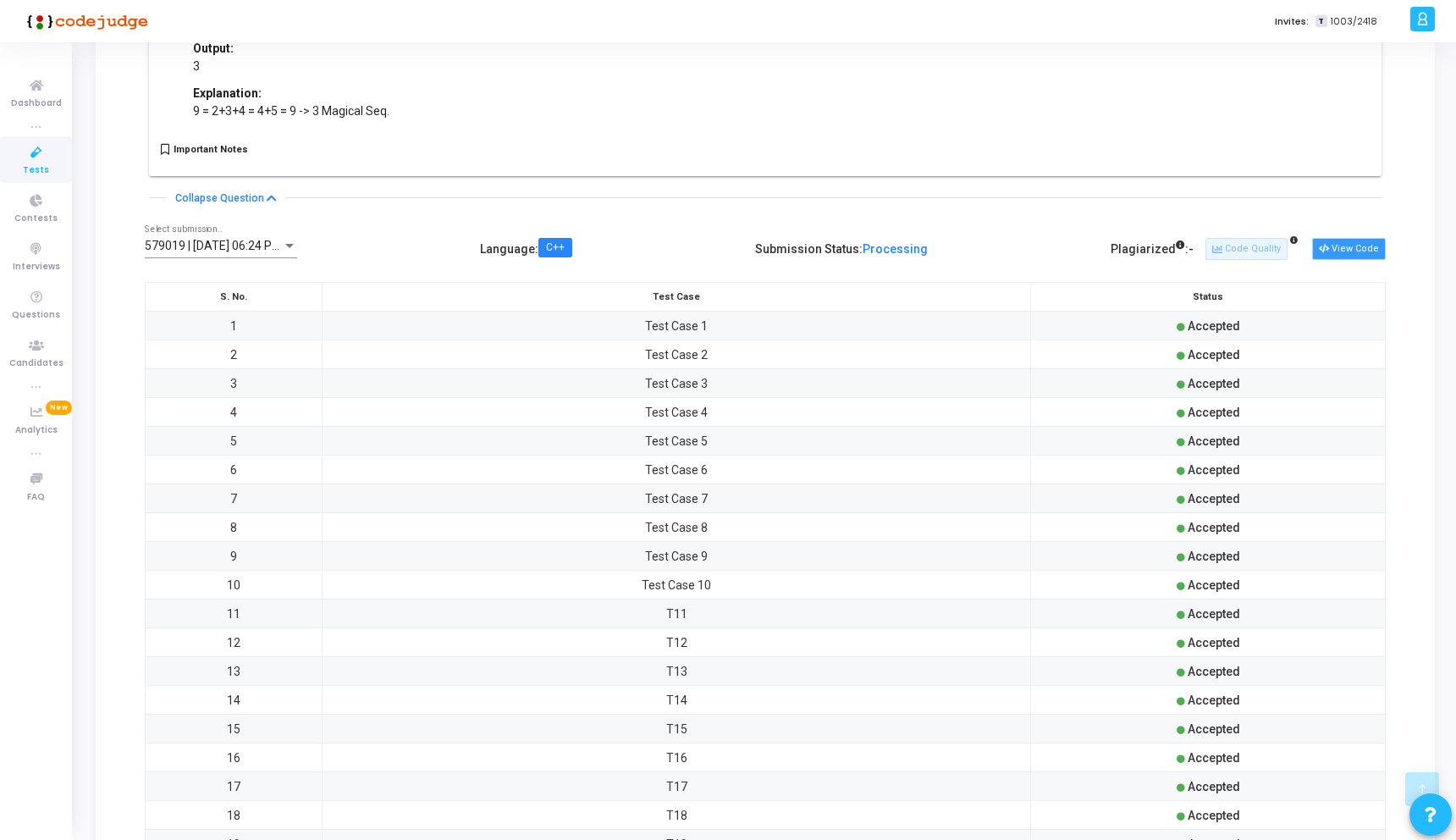
click at [1358, 257] on button "View Code" at bounding box center [1349, 249] width 74 height 22
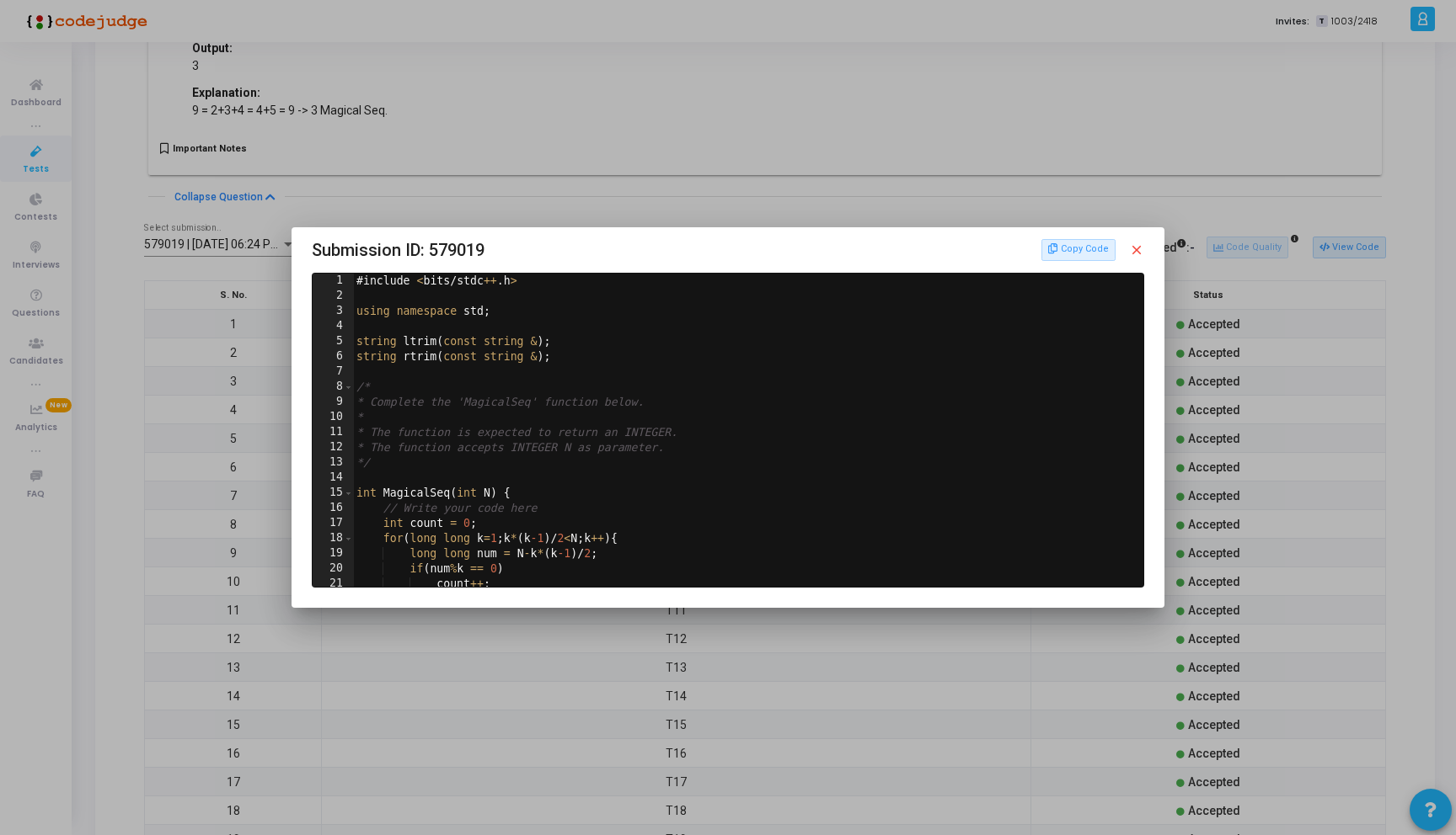
click at [1135, 240] on div "Copy Code close" at bounding box center [1093, 250] width 104 height 22
click at [1133, 246] on mat-icon "close" at bounding box center [1136, 250] width 15 height 15
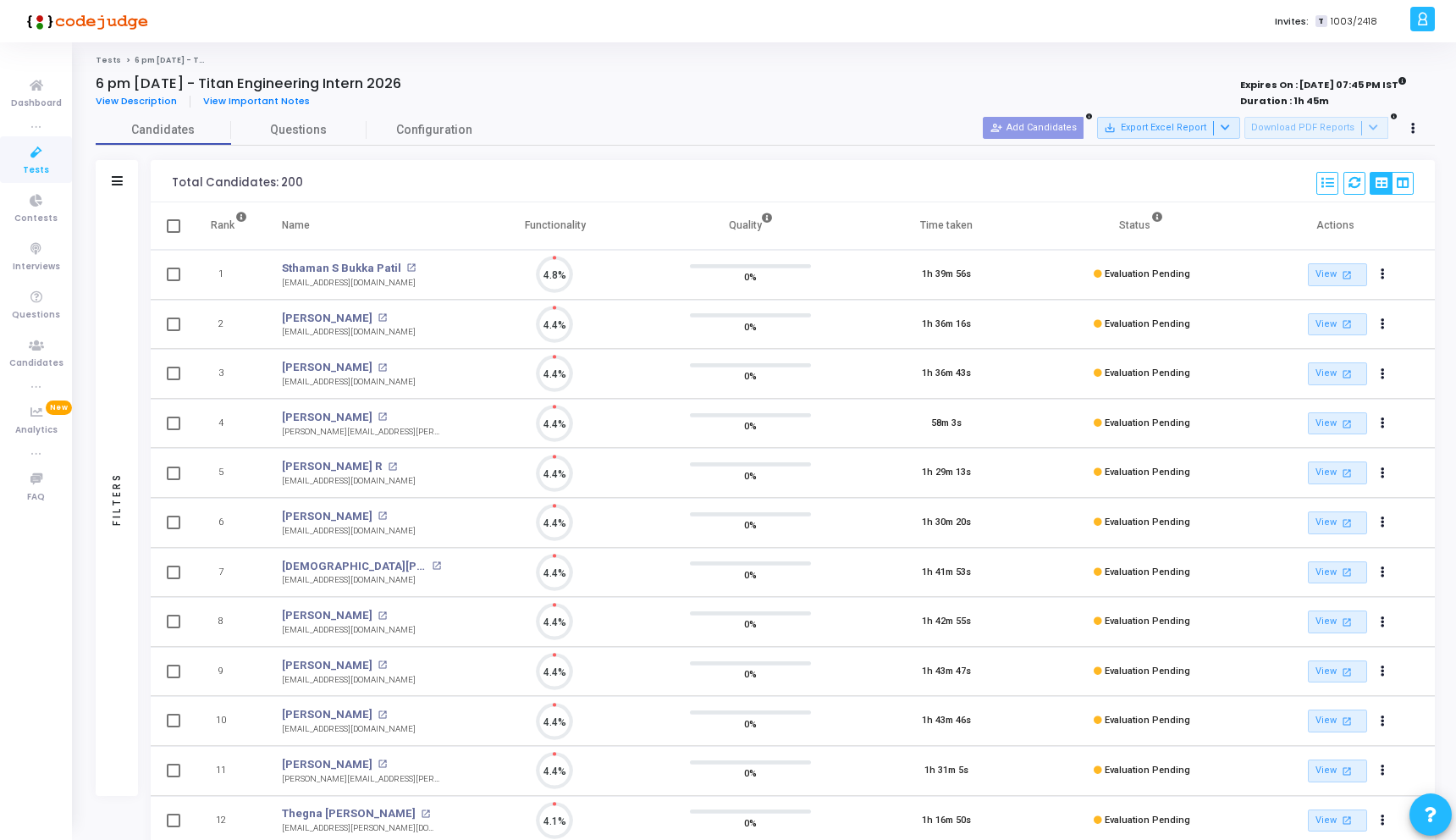
scroll to position [35, 44]
click at [631, 119] on div "Candidates Questions Configuration" at bounding box center [764, 130] width 1339 height 30
